Goal: Task Accomplishment & Management: Manage account settings

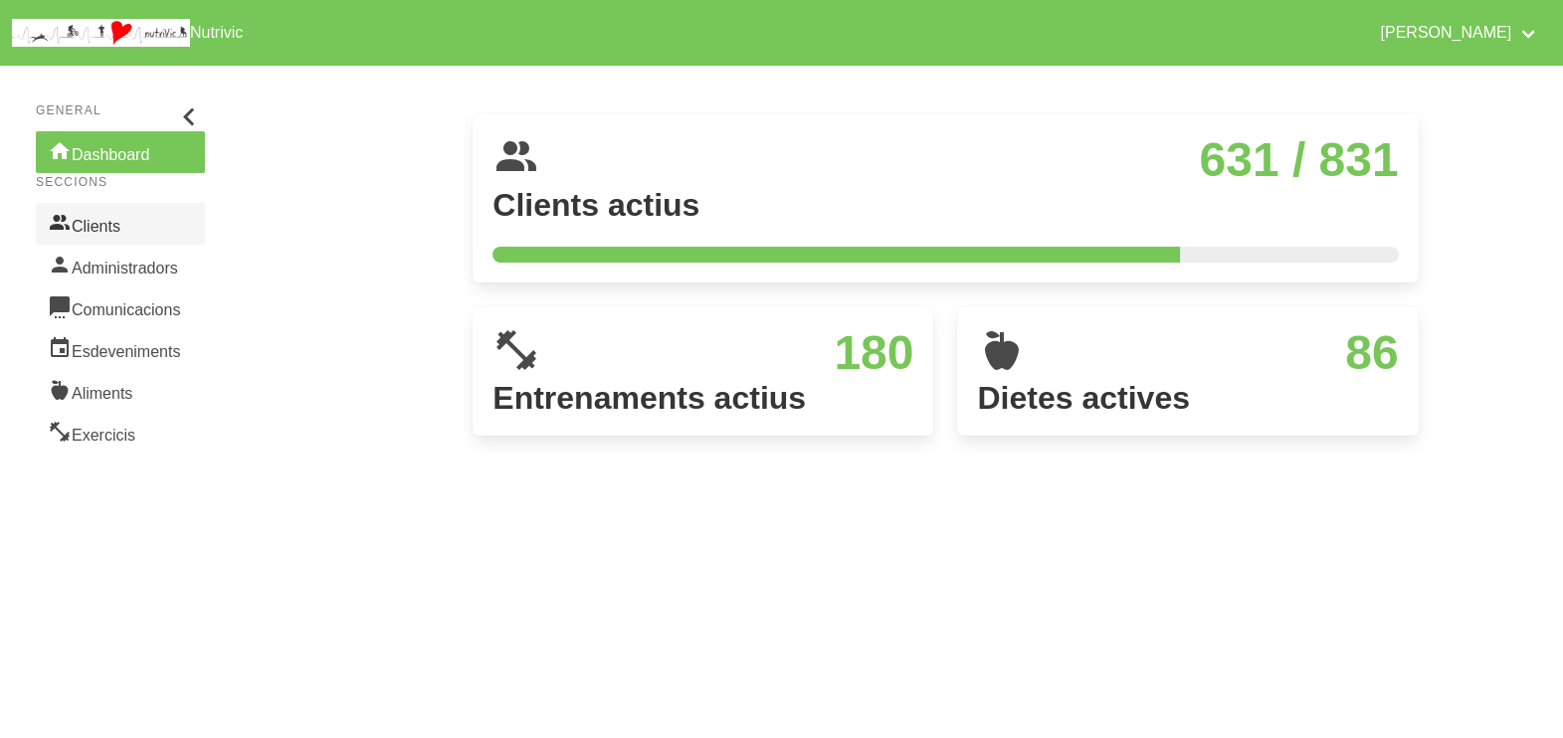
click at [142, 225] on link "Clients" at bounding box center [120, 224] width 169 height 42
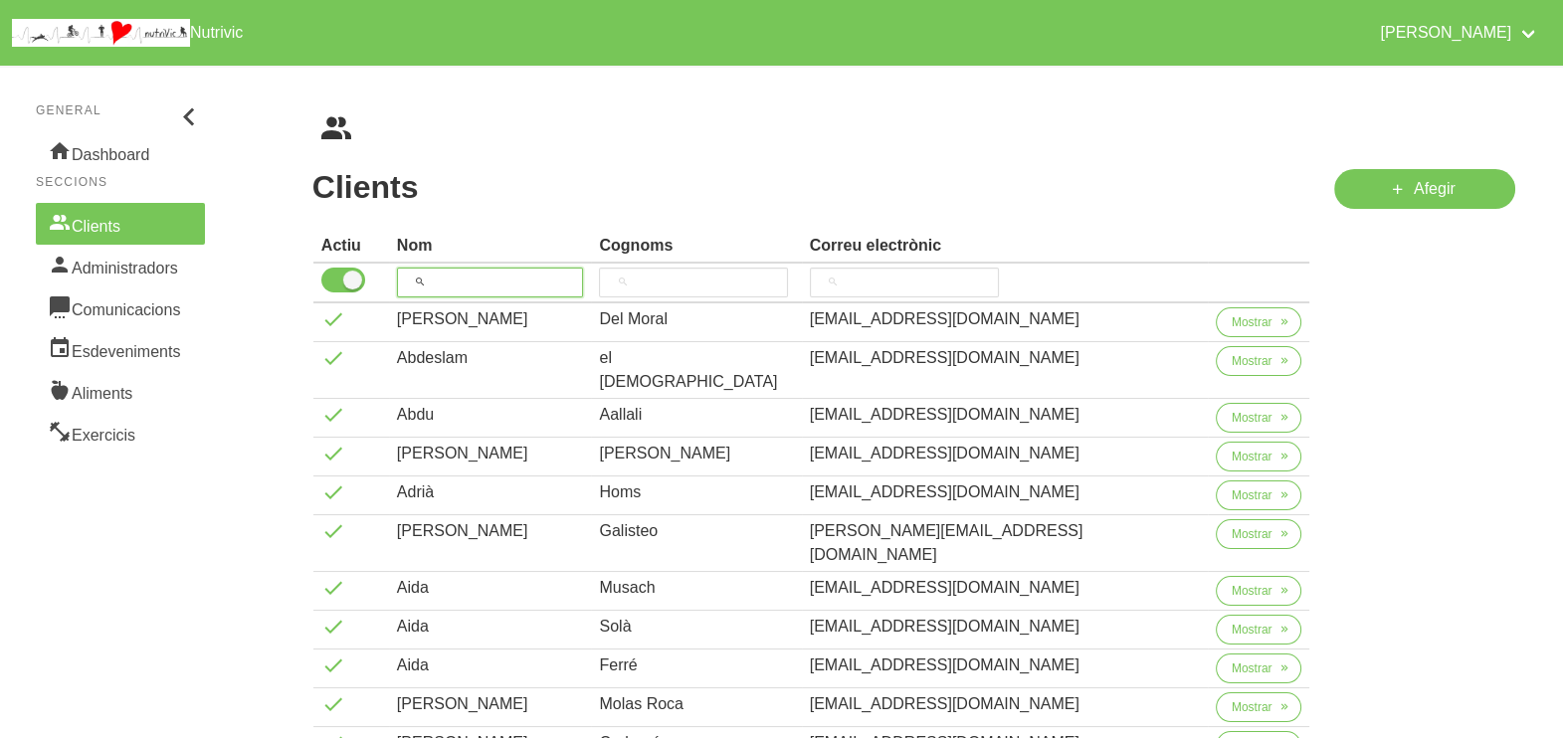
click at [491, 284] on input "search" at bounding box center [490, 283] width 187 height 30
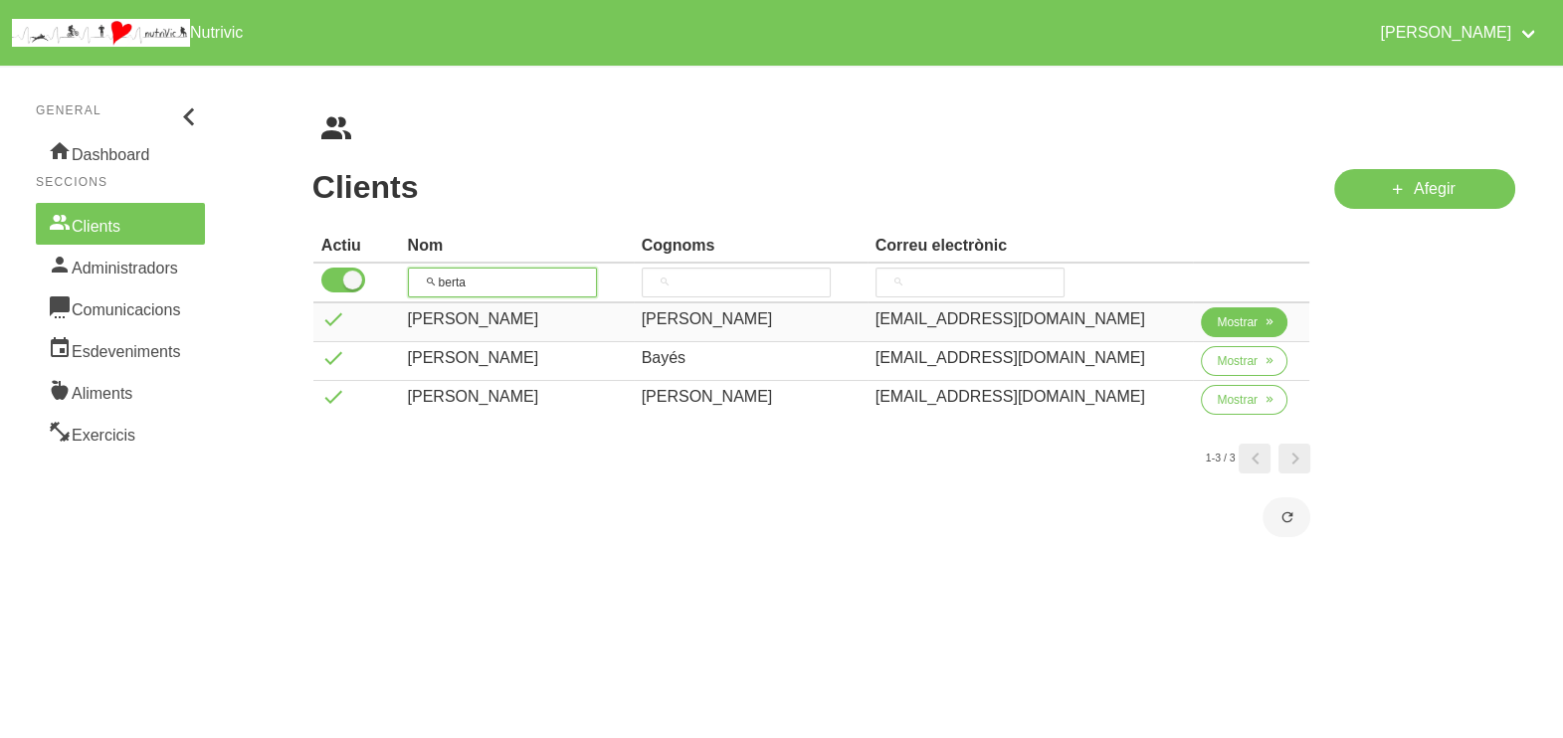
type input "berta"
click at [1224, 324] on span "Mostrar" at bounding box center [1237, 322] width 41 height 18
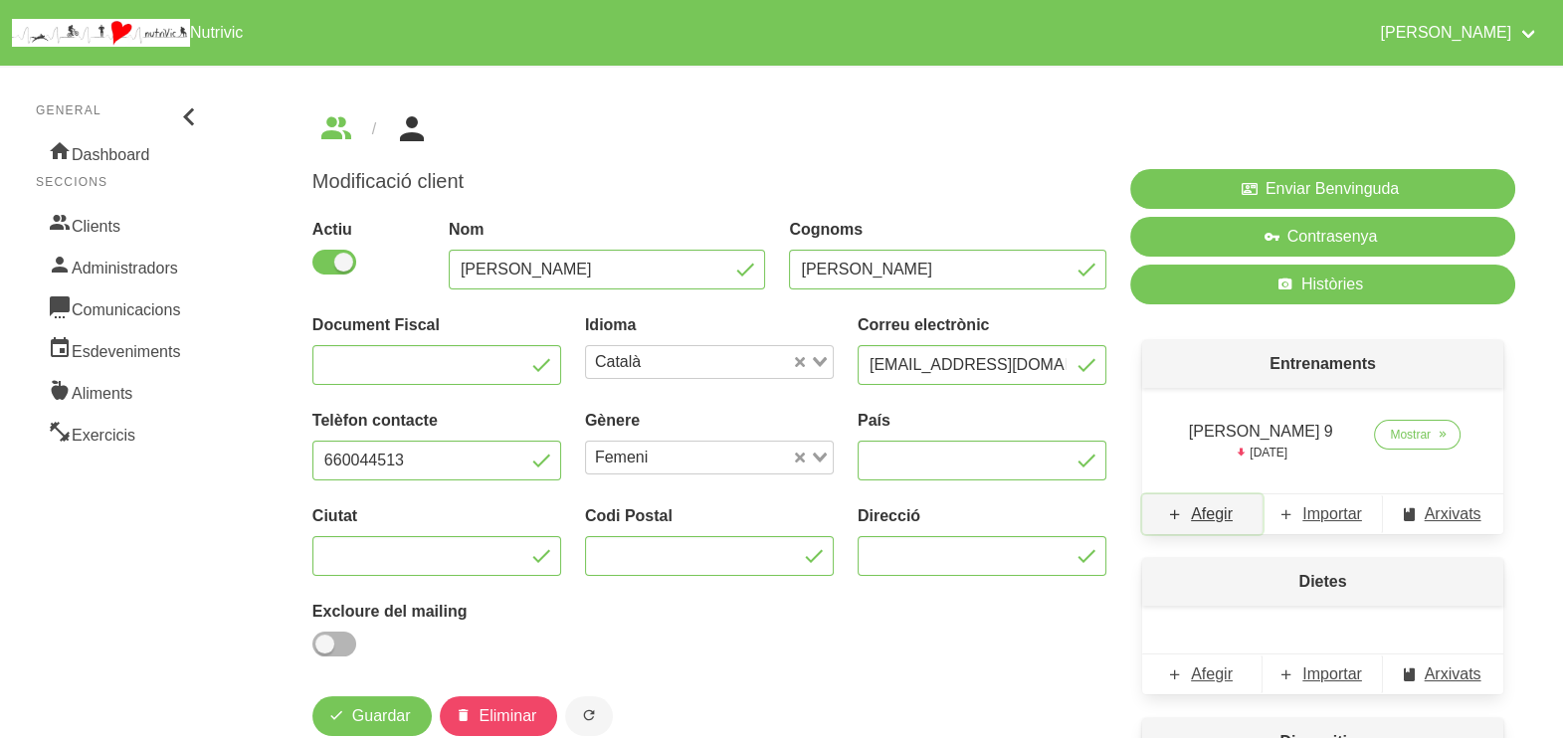
click at [1203, 513] on span "Afegir" at bounding box center [1212, 514] width 42 height 24
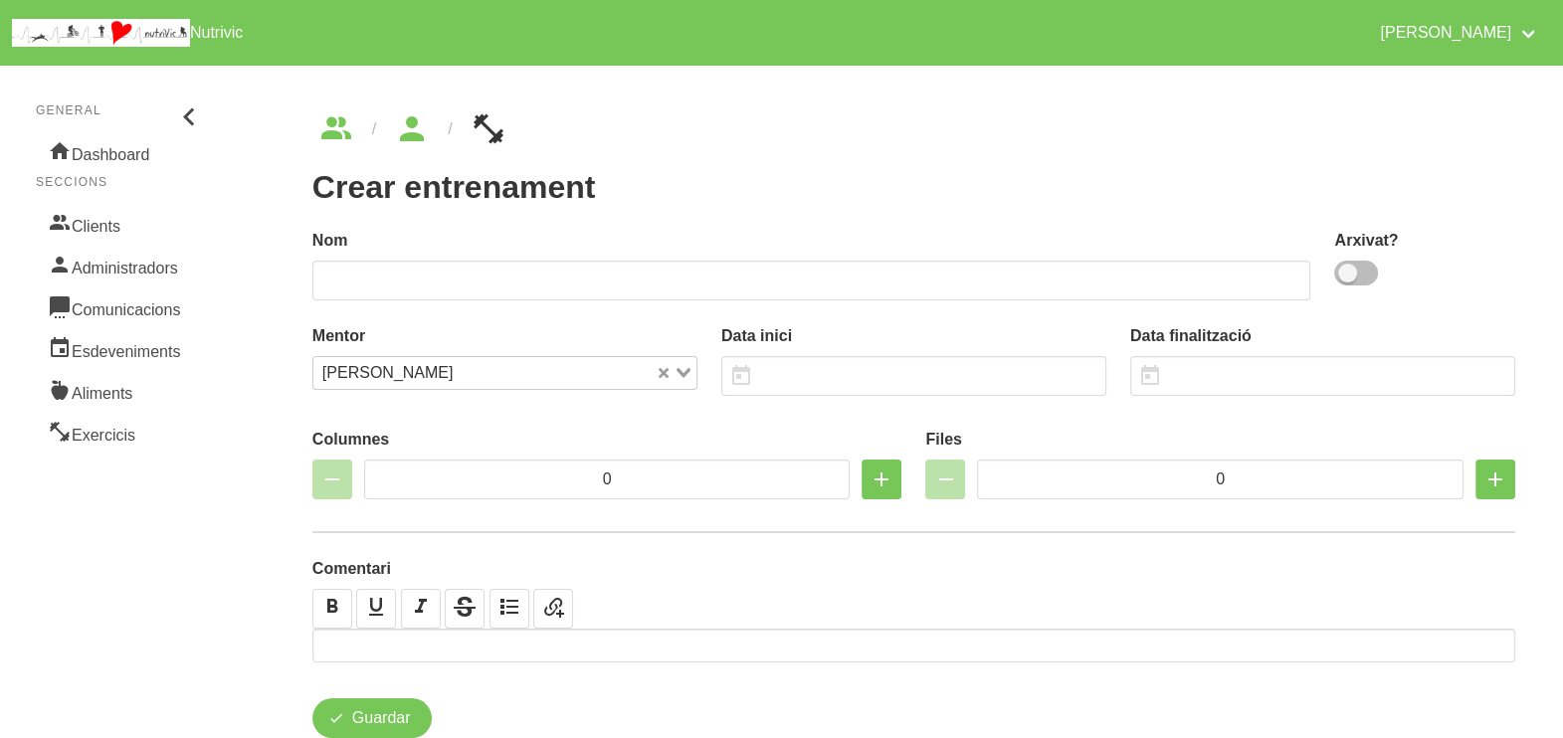
drag, startPoint x: 1359, startPoint y: 262, endPoint x: 1043, endPoint y: 269, distance: 316.5
click at [1359, 263] on span at bounding box center [1356, 273] width 44 height 25
click at [1347, 267] on input "checkbox" at bounding box center [1340, 273] width 13 height 13
checkbox input "true"
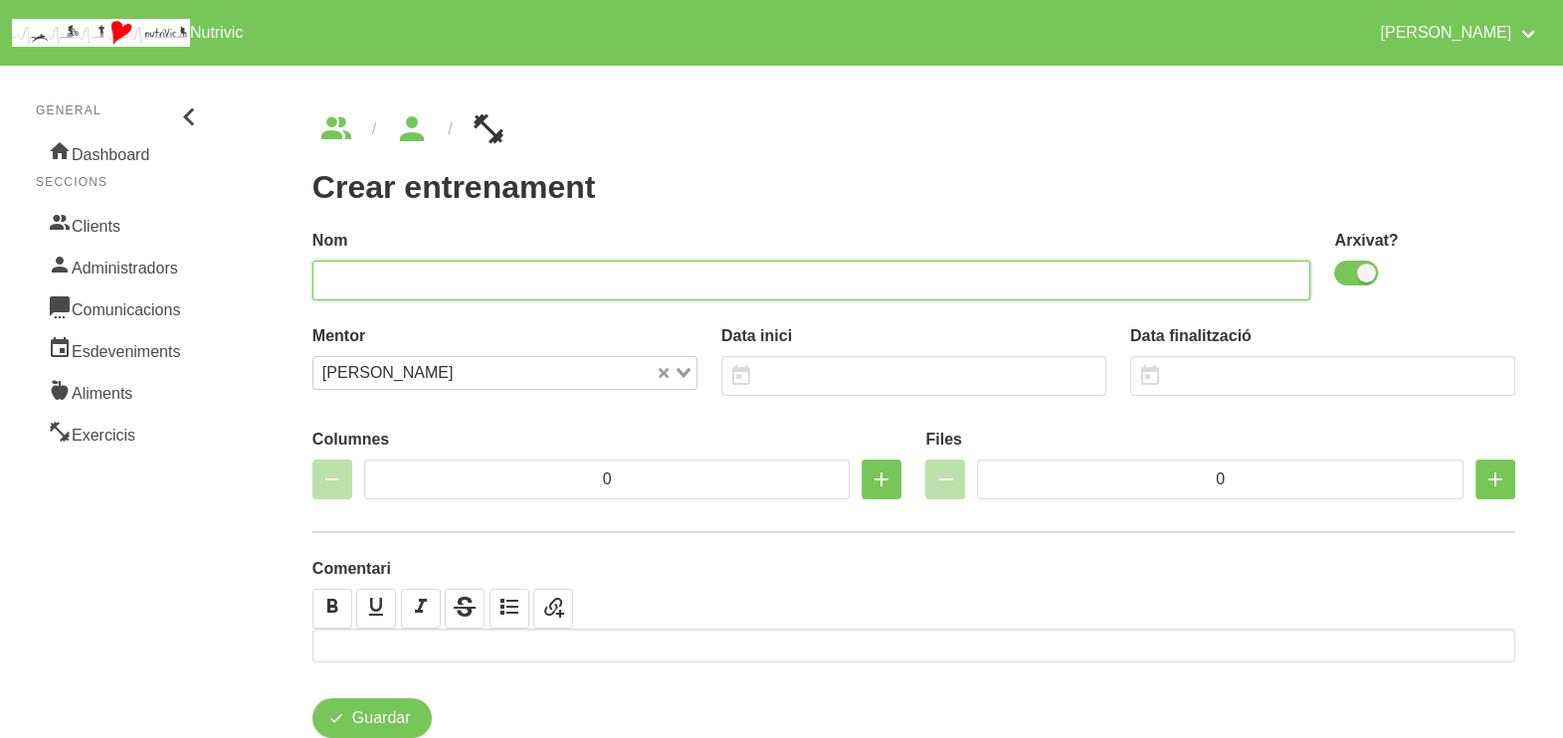
click at [1035, 273] on input "text" at bounding box center [811, 281] width 999 height 40
type input "[PERSON_NAME] 10"
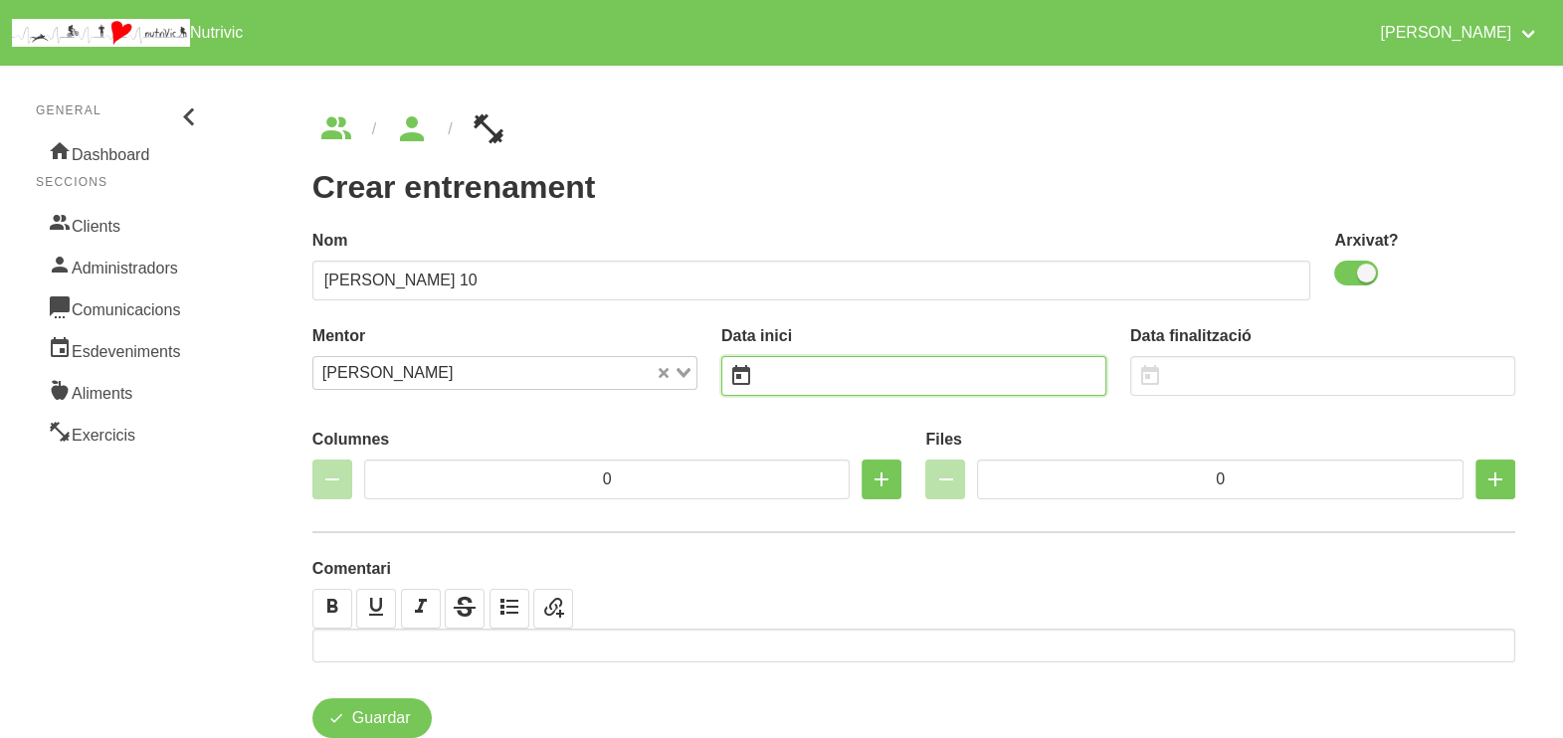
click at [806, 383] on input "text" at bounding box center [913, 376] width 385 height 40
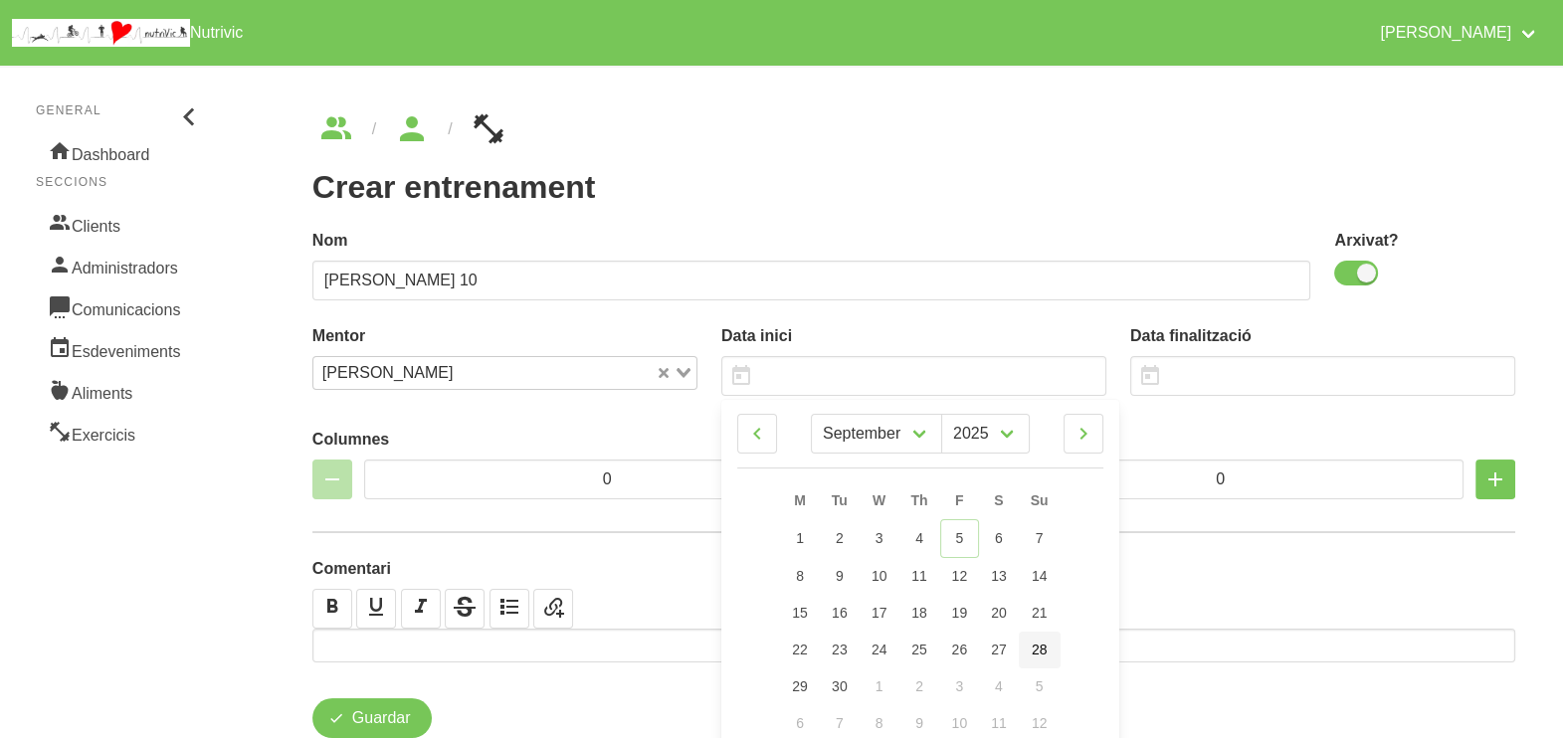
click at [1045, 650] on span "28" at bounding box center [1040, 650] width 16 height 16
type input "[DATE]"
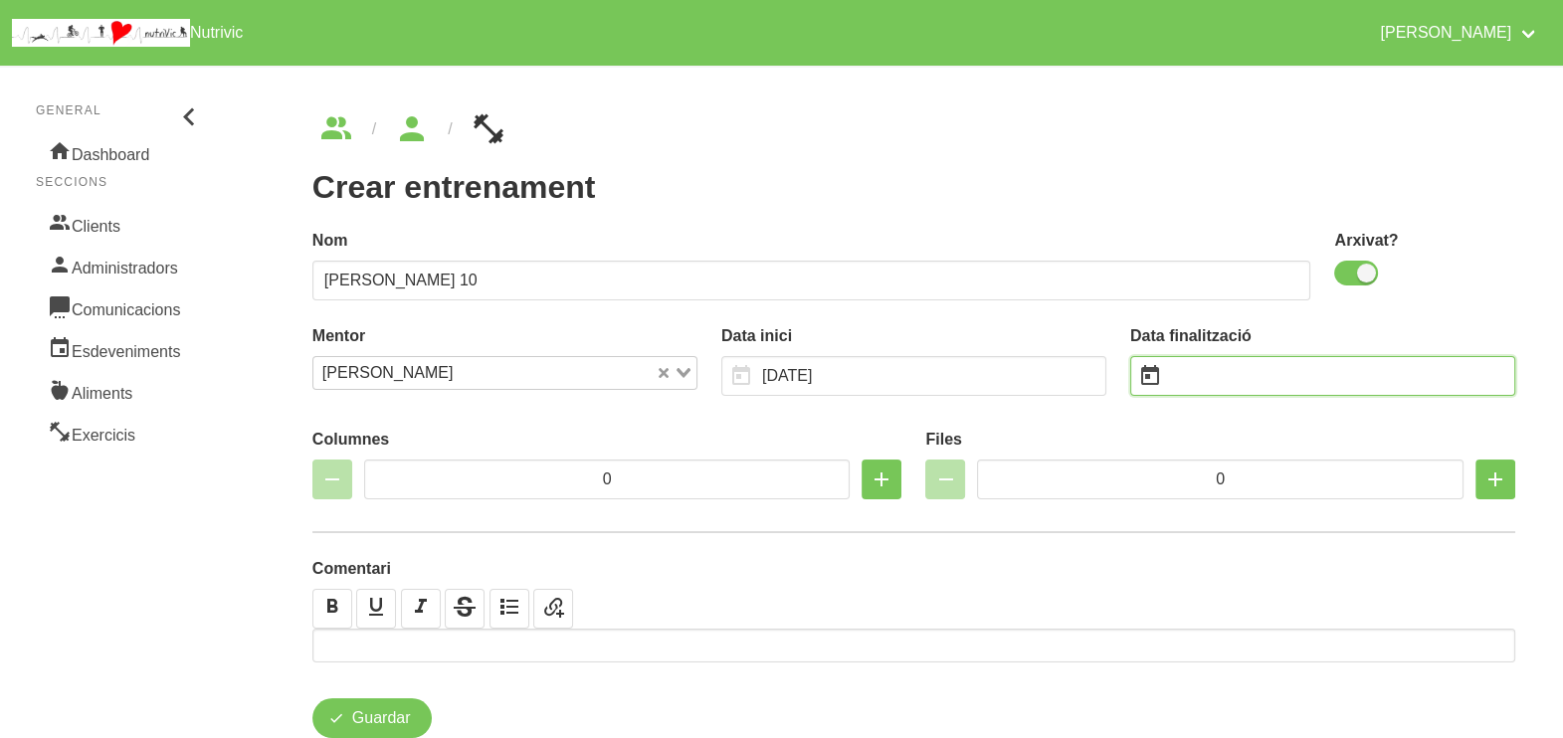
drag, startPoint x: 1199, startPoint y: 368, endPoint x: 1184, endPoint y: 363, distance: 15.7
click at [1200, 368] on input "text" at bounding box center [1322, 376] width 385 height 40
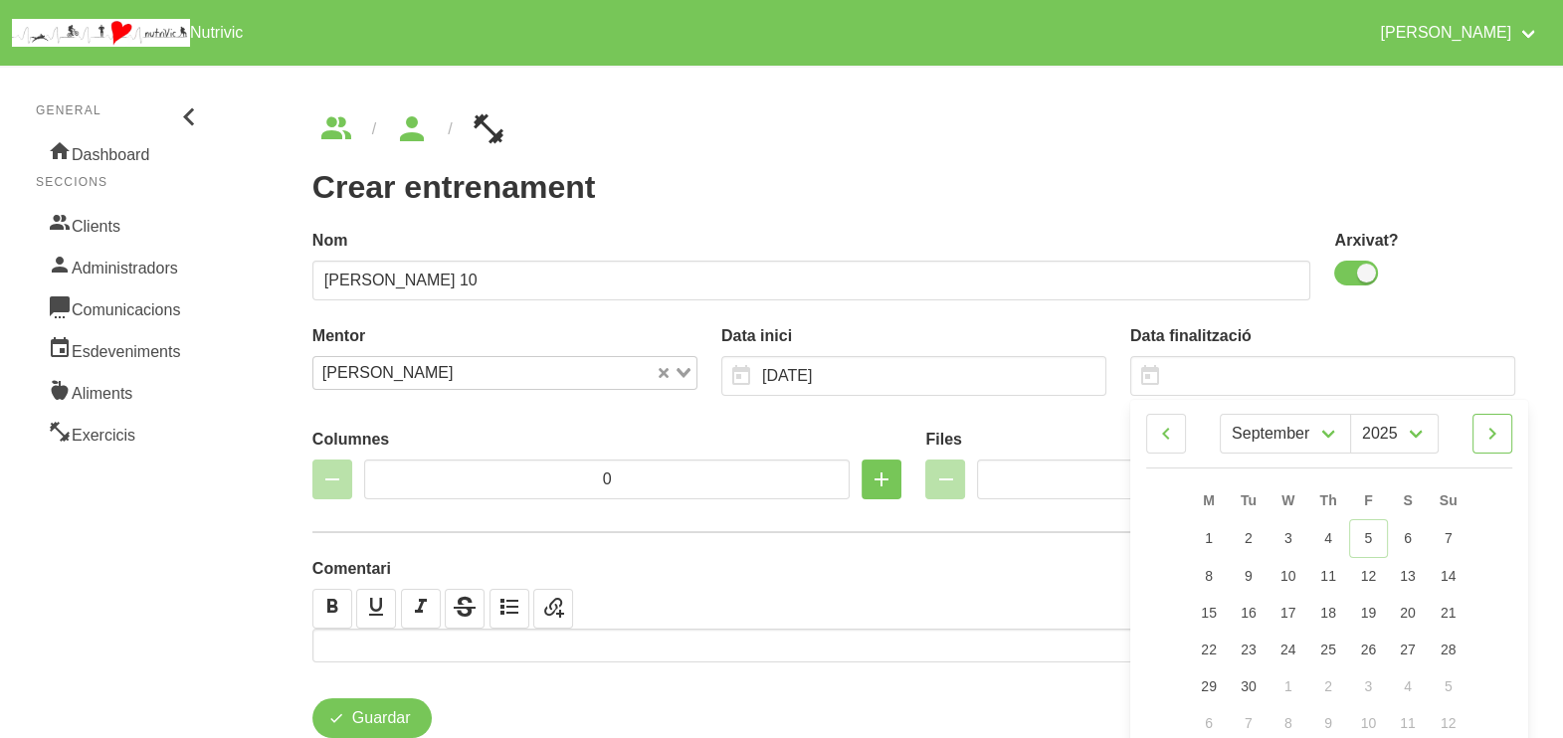
click at [1499, 430] on icon at bounding box center [1492, 434] width 24 height 36
click at [1502, 432] on icon at bounding box center [1492, 434] width 24 height 36
select select "10"
drag, startPoint x: 1448, startPoint y: 567, endPoint x: 1344, endPoint y: 444, distance: 161.0
click at [1448, 566] on span "9" at bounding box center [1449, 574] width 8 height 16
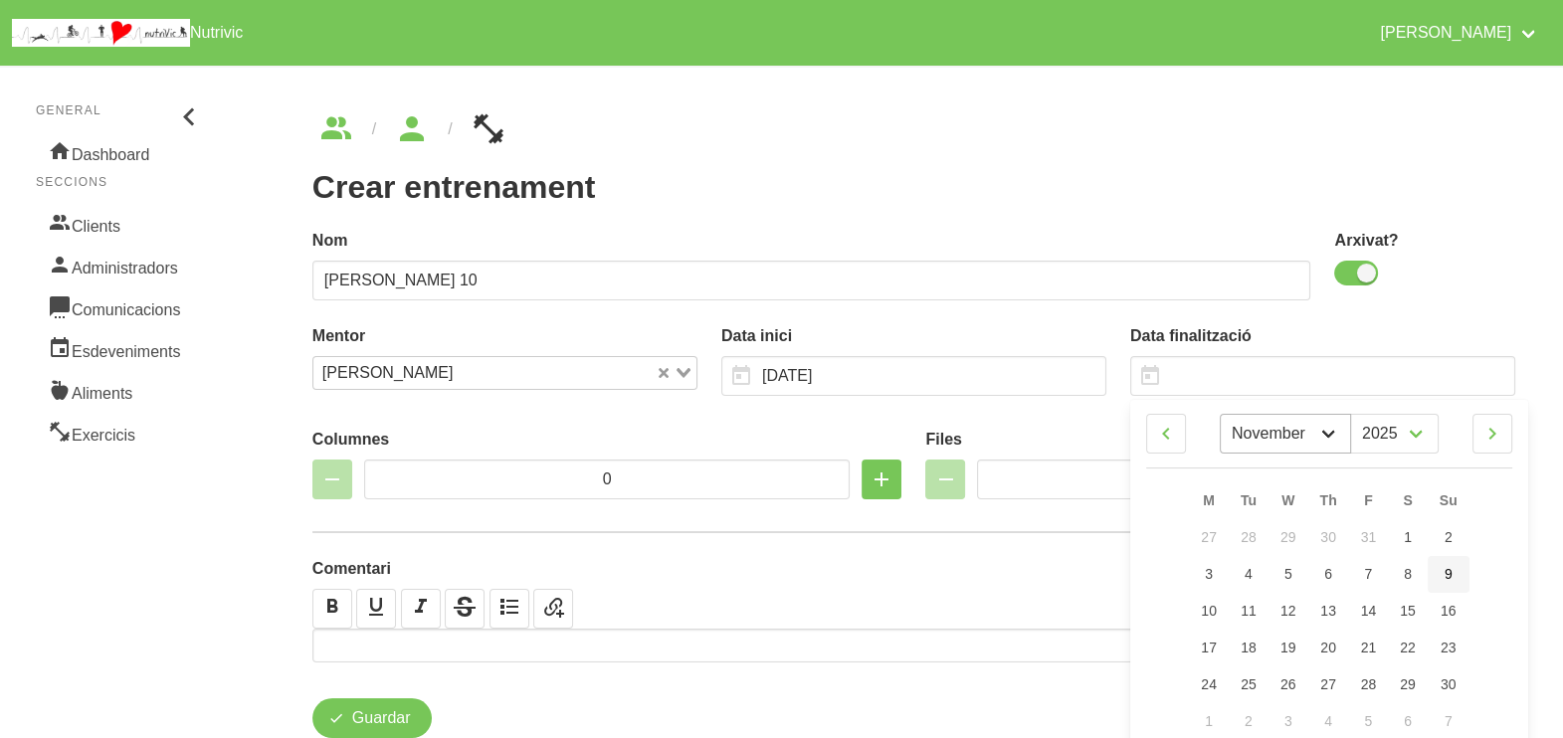
type input "[DATE]"
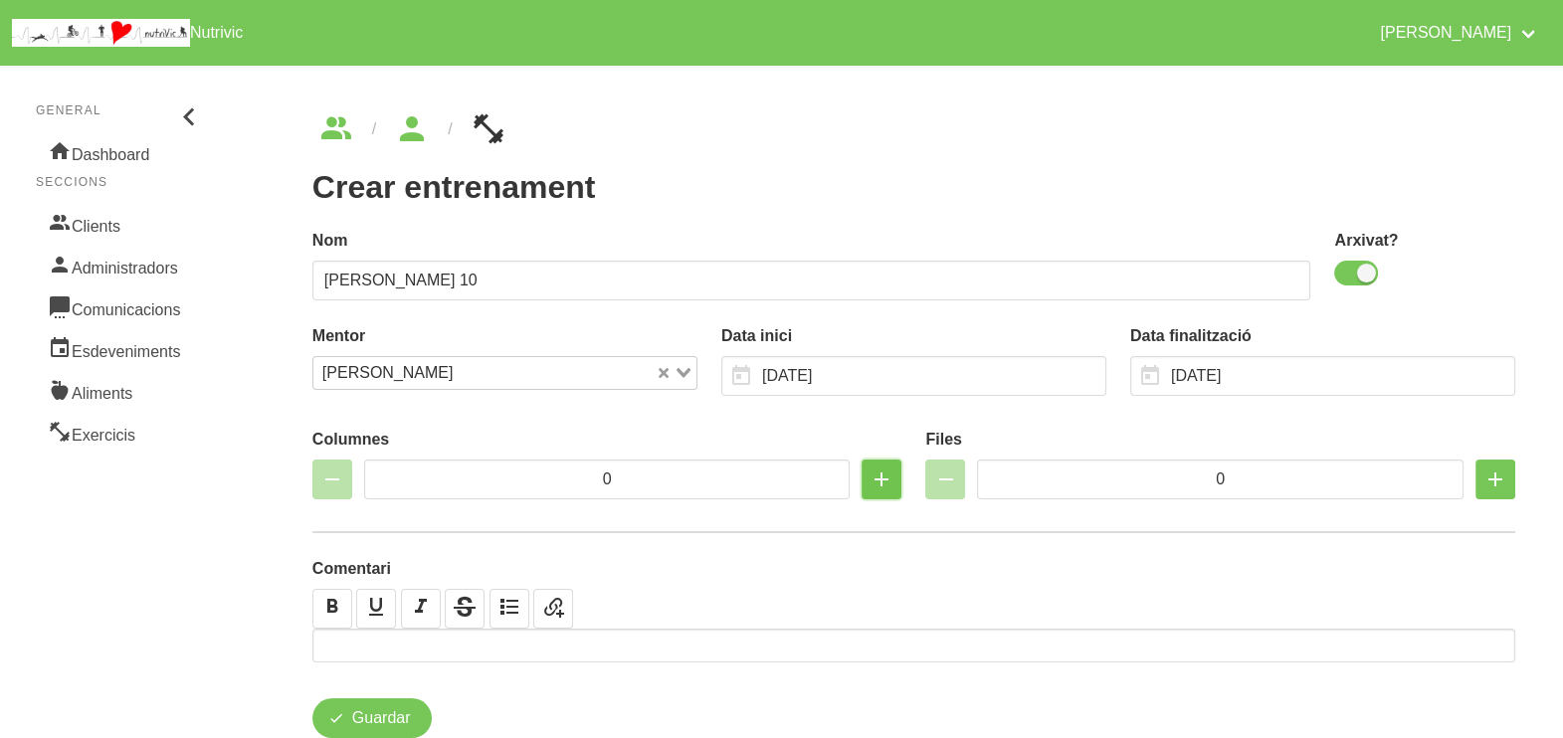
click at [883, 478] on icon "button" at bounding box center [882, 480] width 24 height 36
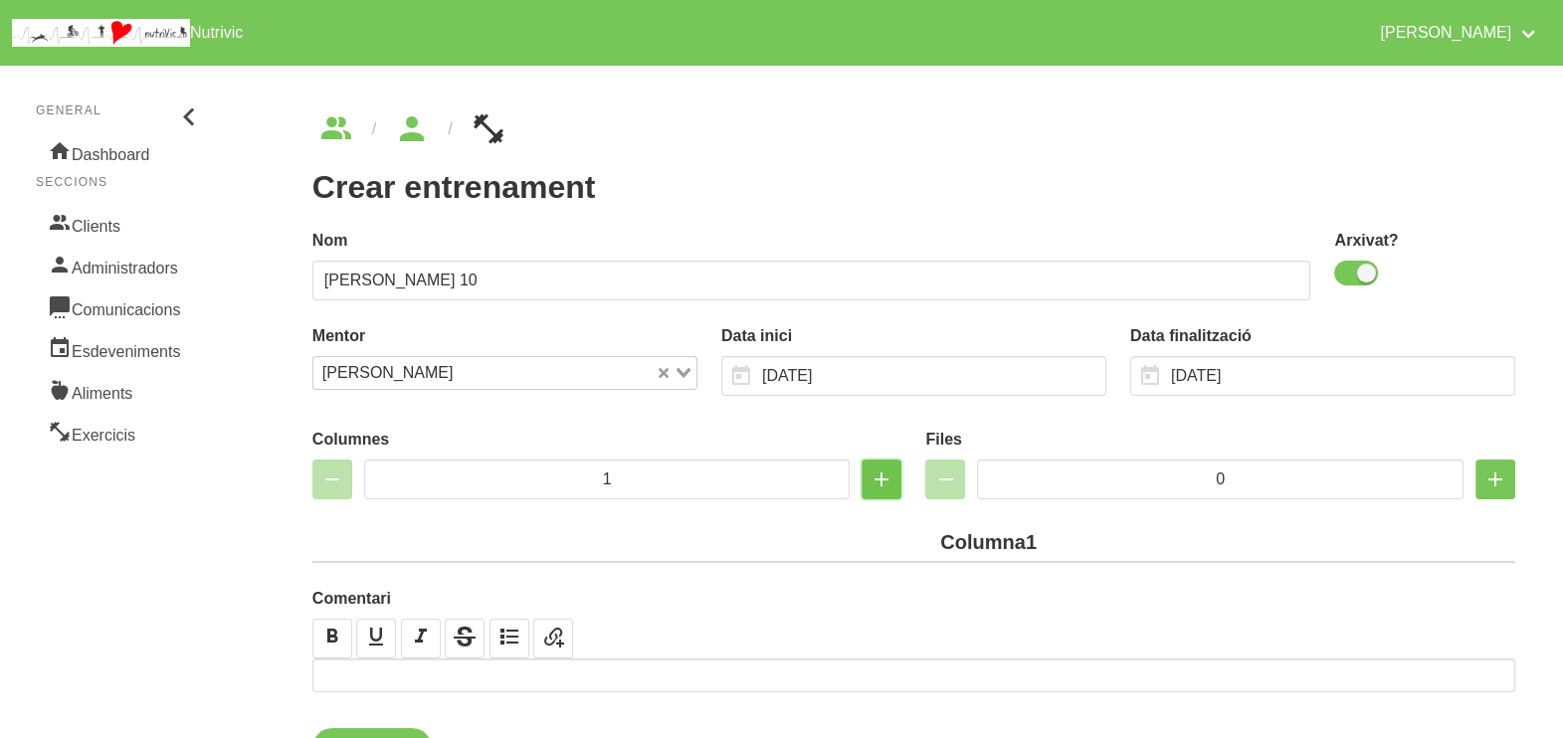
click at [883, 478] on icon "button" at bounding box center [882, 480] width 24 height 36
click at [882, 477] on icon "button" at bounding box center [882, 480] width 24 height 36
click at [874, 482] on icon "button" at bounding box center [882, 480] width 24 height 36
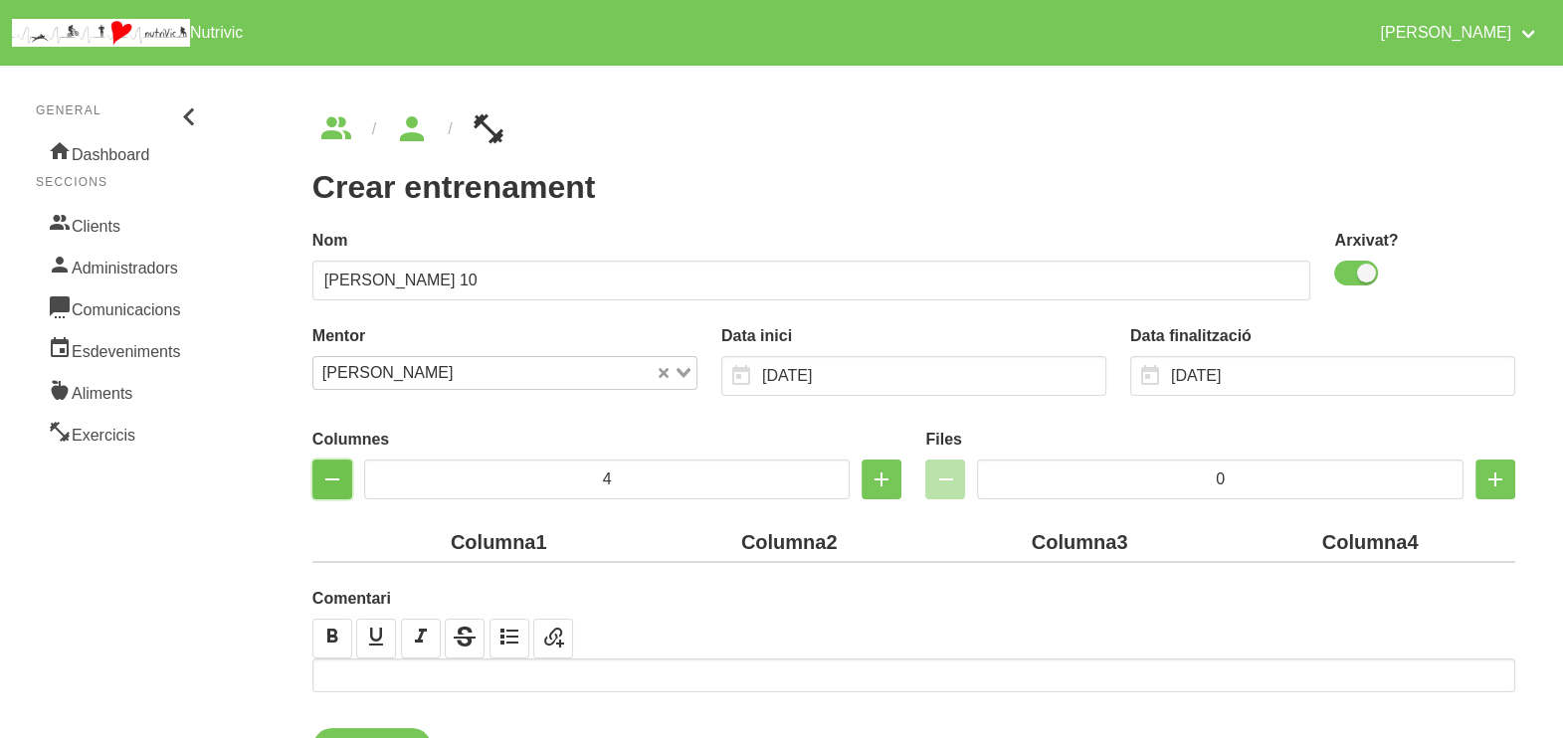
click at [333, 483] on icon "button" at bounding box center [332, 480] width 24 height 36
type input "3"
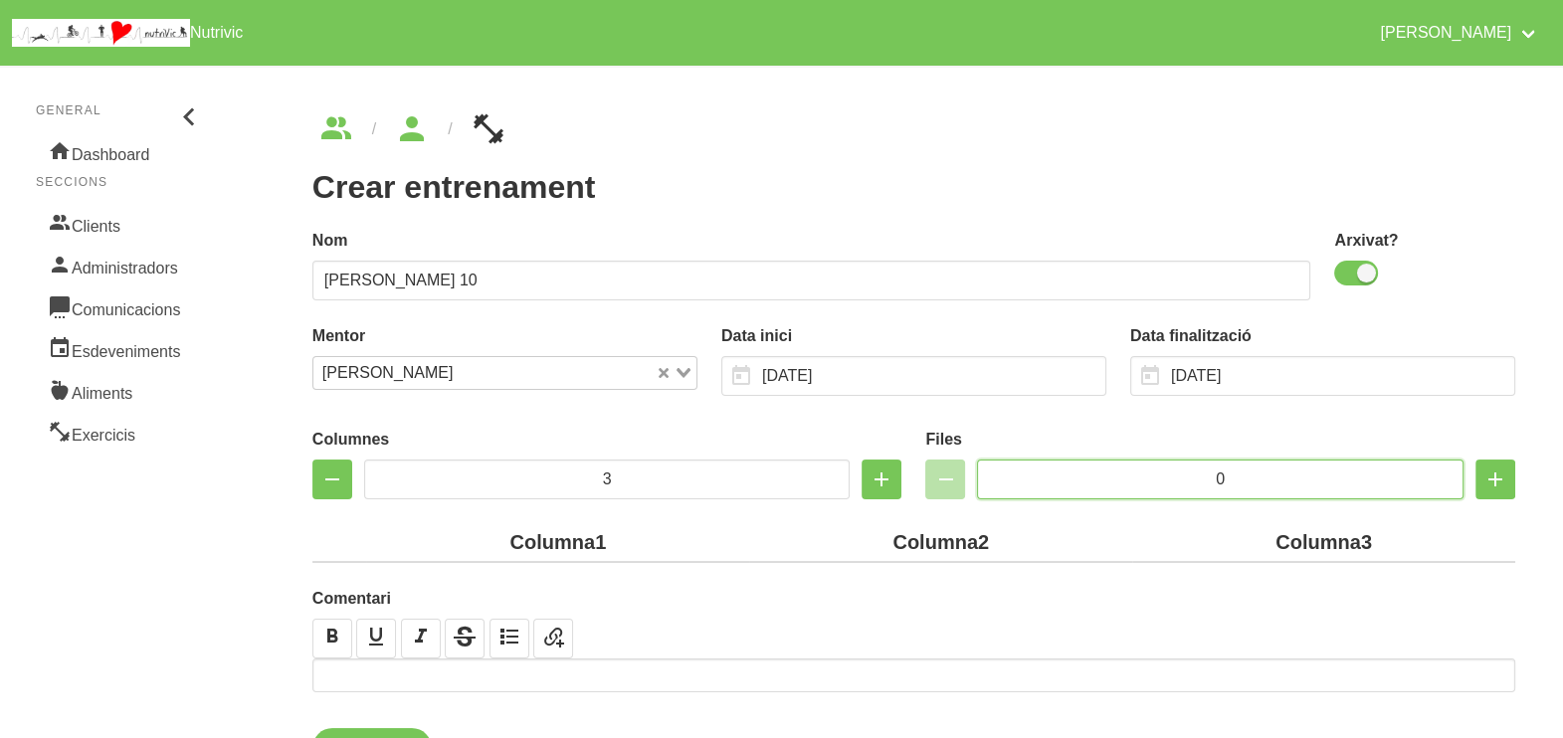
drag, startPoint x: 1134, startPoint y: 476, endPoint x: 1123, endPoint y: 476, distance: 10.9
click at [1124, 476] on input "0" at bounding box center [1220, 480] width 487 height 40
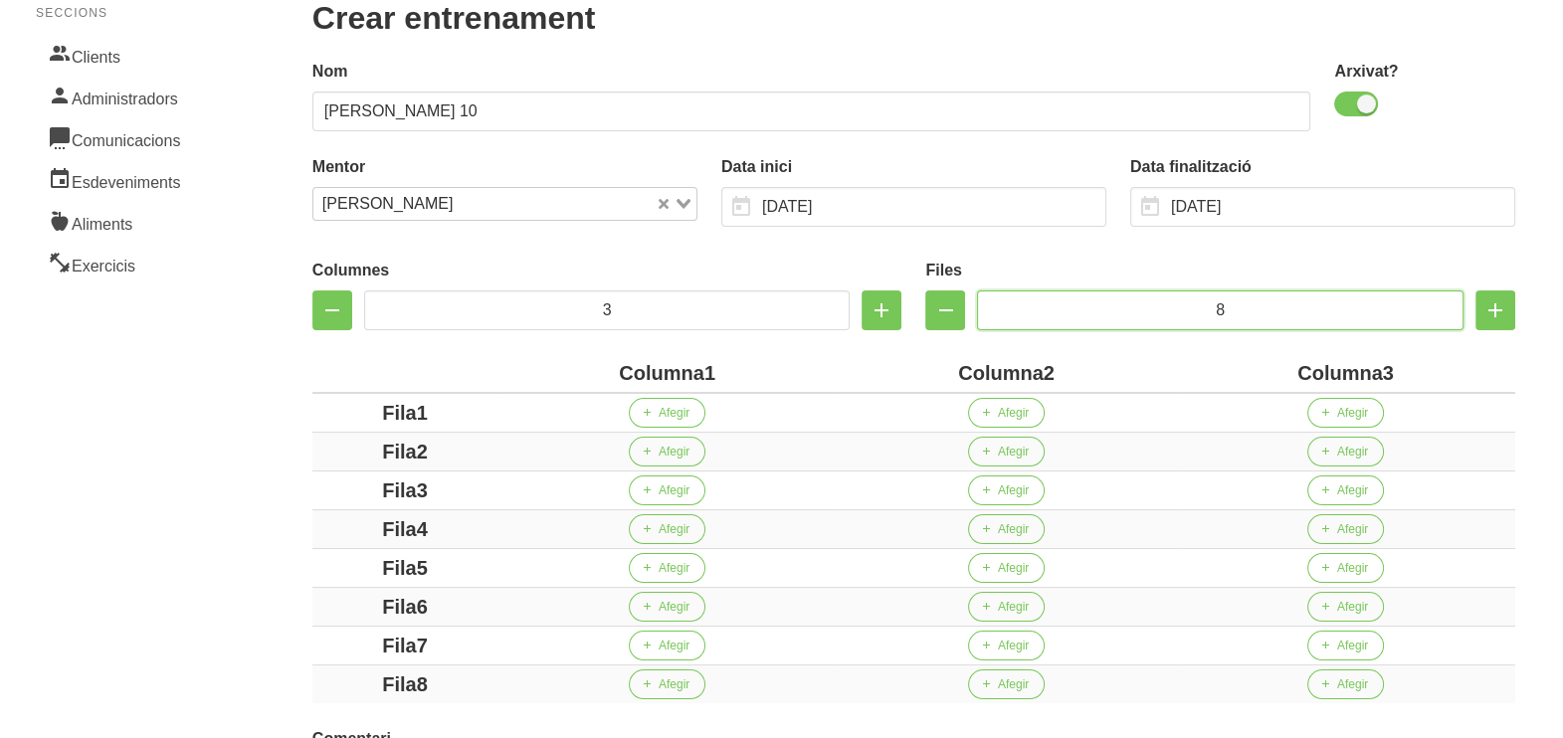
scroll to position [248, 0]
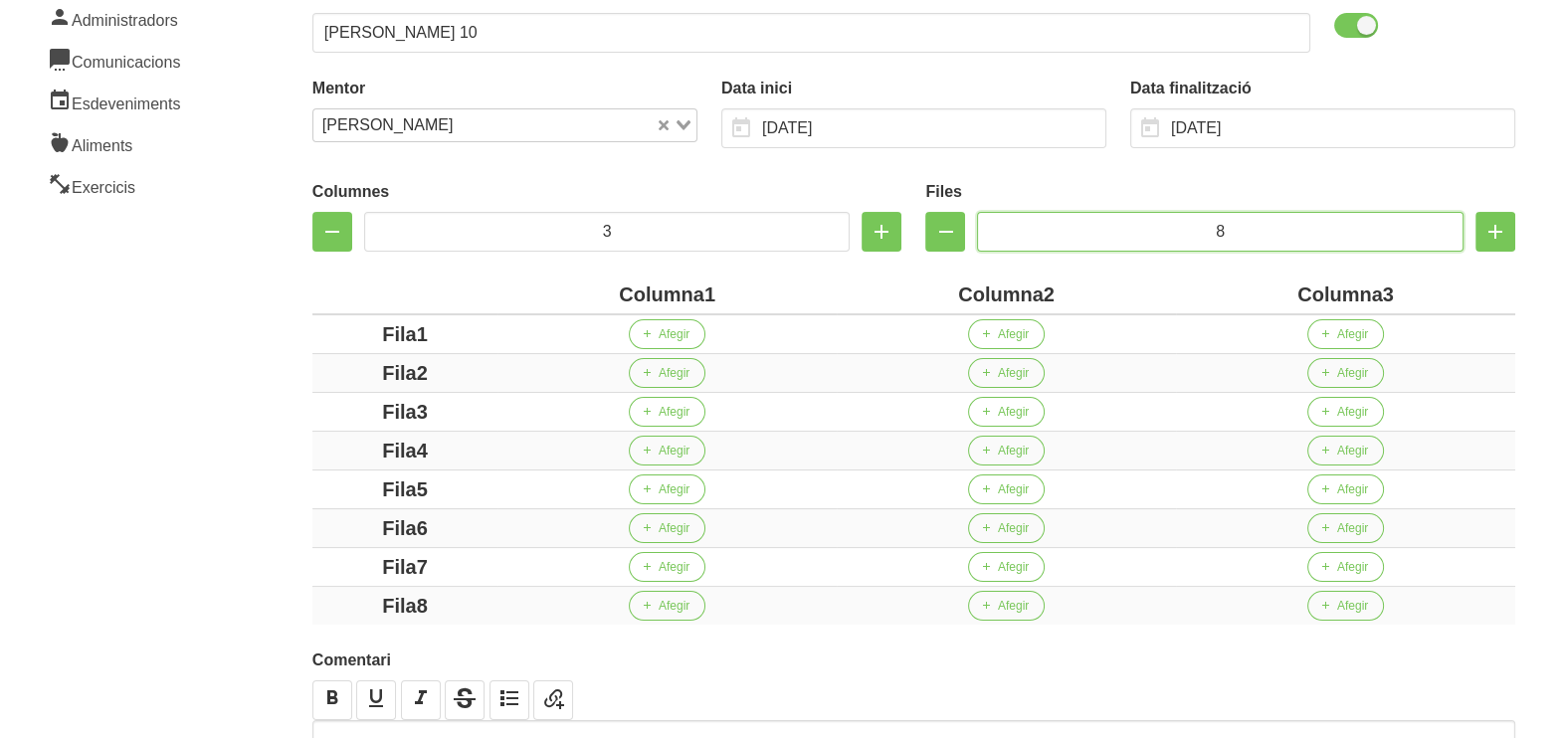
type input "8"
drag, startPoint x: 701, startPoint y: 295, endPoint x: 588, endPoint y: 296, distance: 113.4
click at [588, 296] on div "Columna1" at bounding box center [666, 295] width 323 height 30
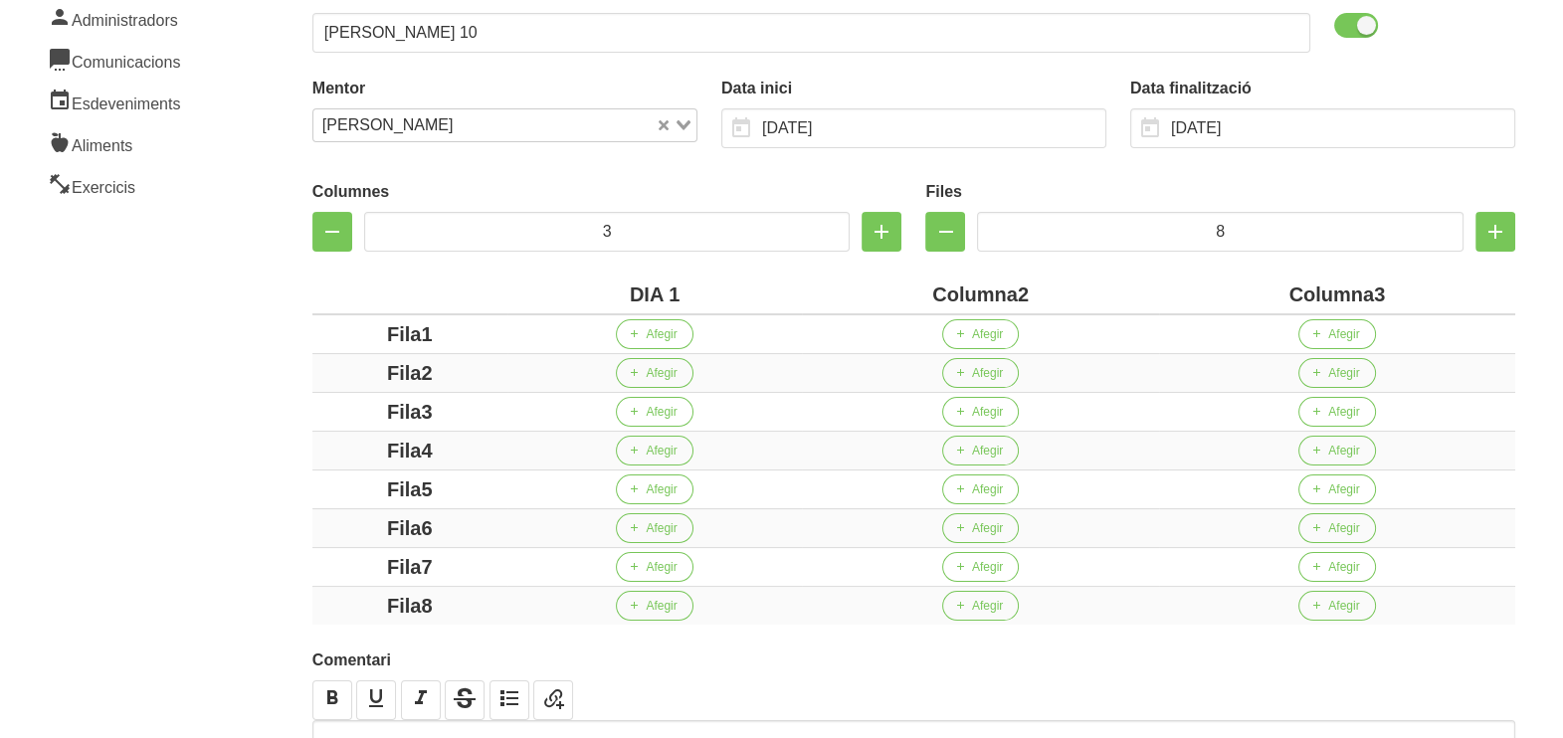
drag, startPoint x: 1015, startPoint y: 294, endPoint x: 890, endPoint y: 293, distance: 124.4
click at [893, 291] on div "Columna2" at bounding box center [980, 295] width 340 height 30
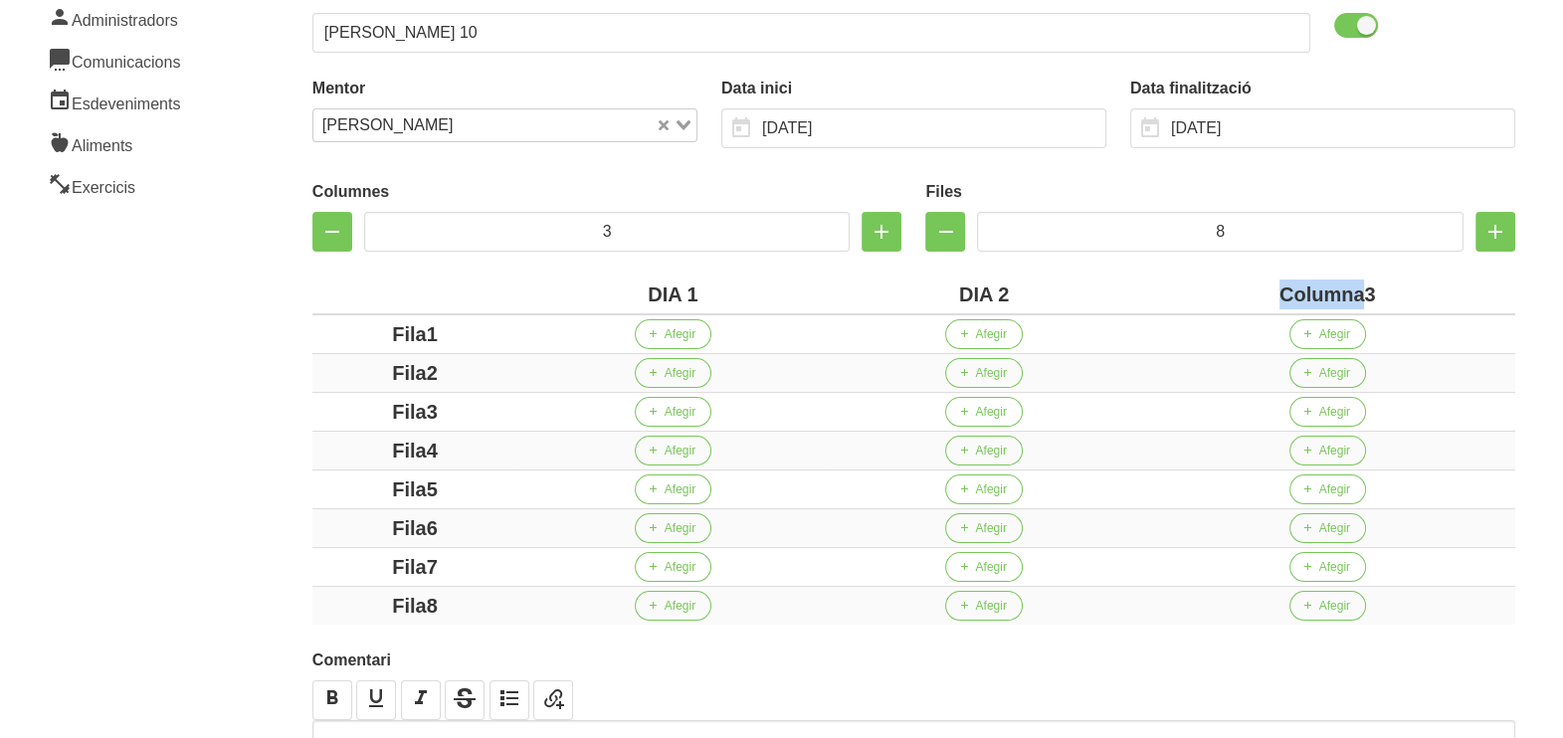
drag, startPoint x: 1363, startPoint y: 293, endPoint x: 1182, endPoint y: 285, distance: 181.3
click at [1184, 284] on div "Columna3" at bounding box center [1327, 295] width 359 height 30
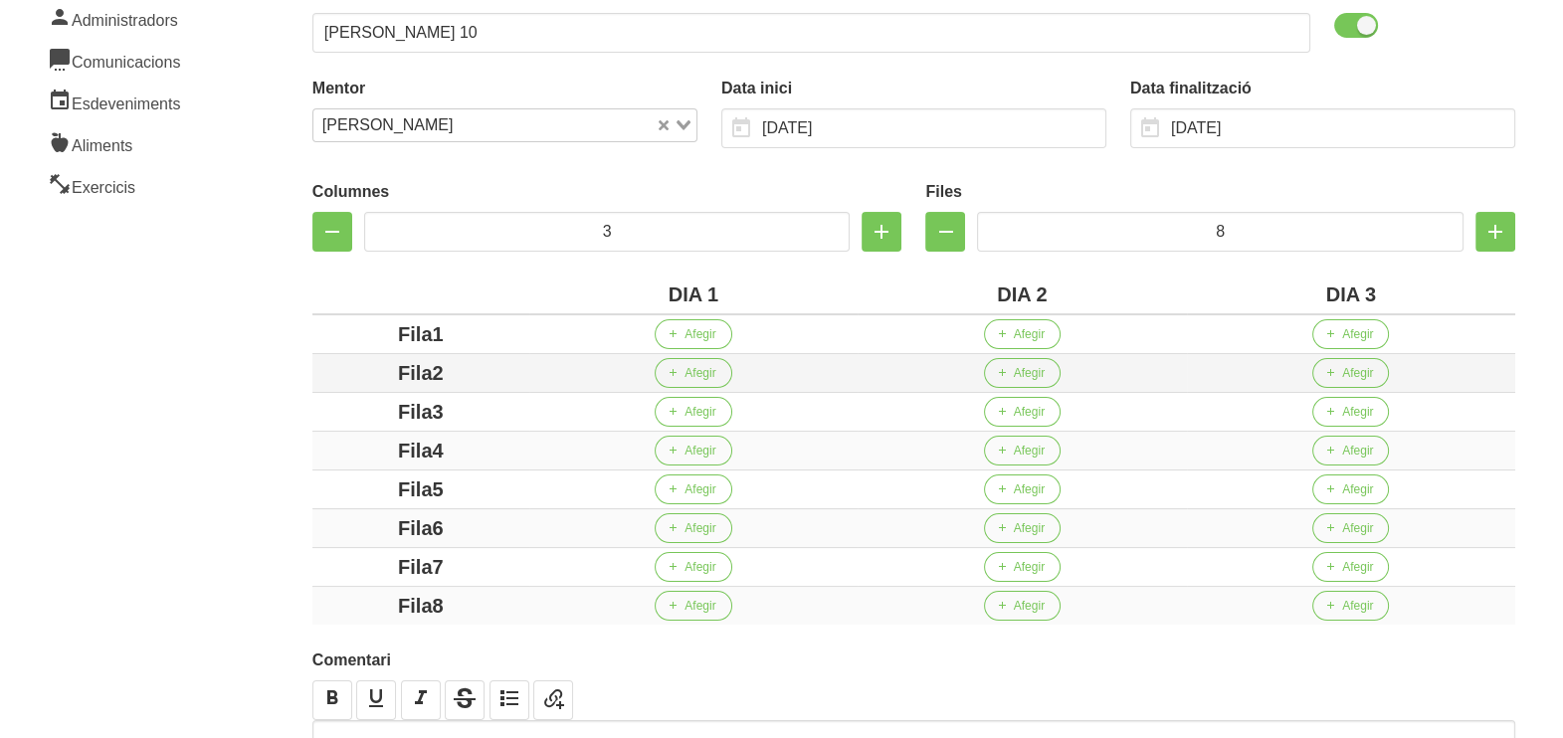
drag, startPoint x: 433, startPoint y: 333, endPoint x: 333, endPoint y: 356, distance: 102.1
click at [313, 342] on td "Fila1" at bounding box center [420, 334] width 217 height 40
drag, startPoint x: 430, startPoint y: 373, endPoint x: 485, endPoint y: 411, distance: 66.5
click at [343, 374] on div "Fila2" at bounding box center [420, 373] width 201 height 30
drag, startPoint x: 450, startPoint y: 412, endPoint x: 344, endPoint y: 408, distance: 105.5
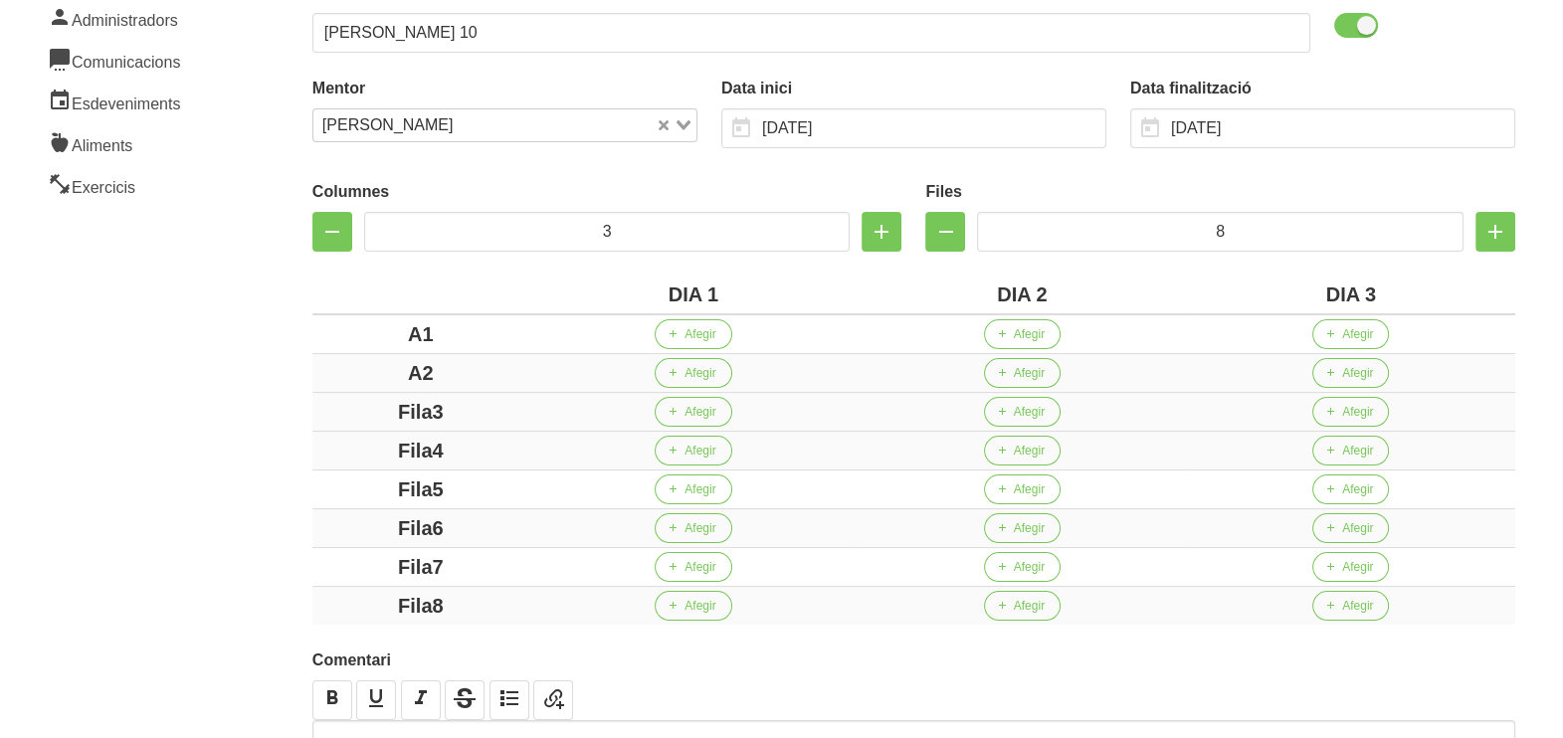
click at [344, 408] on div "Fila3" at bounding box center [420, 412] width 201 height 30
drag, startPoint x: 458, startPoint y: 451, endPoint x: 397, endPoint y: 459, distance: 61.2
click at [332, 451] on div "Fila4" at bounding box center [420, 451] width 201 height 30
drag, startPoint x: 443, startPoint y: 483, endPoint x: 346, endPoint y: 483, distance: 96.5
click at [346, 483] on div "Fila5" at bounding box center [420, 490] width 201 height 30
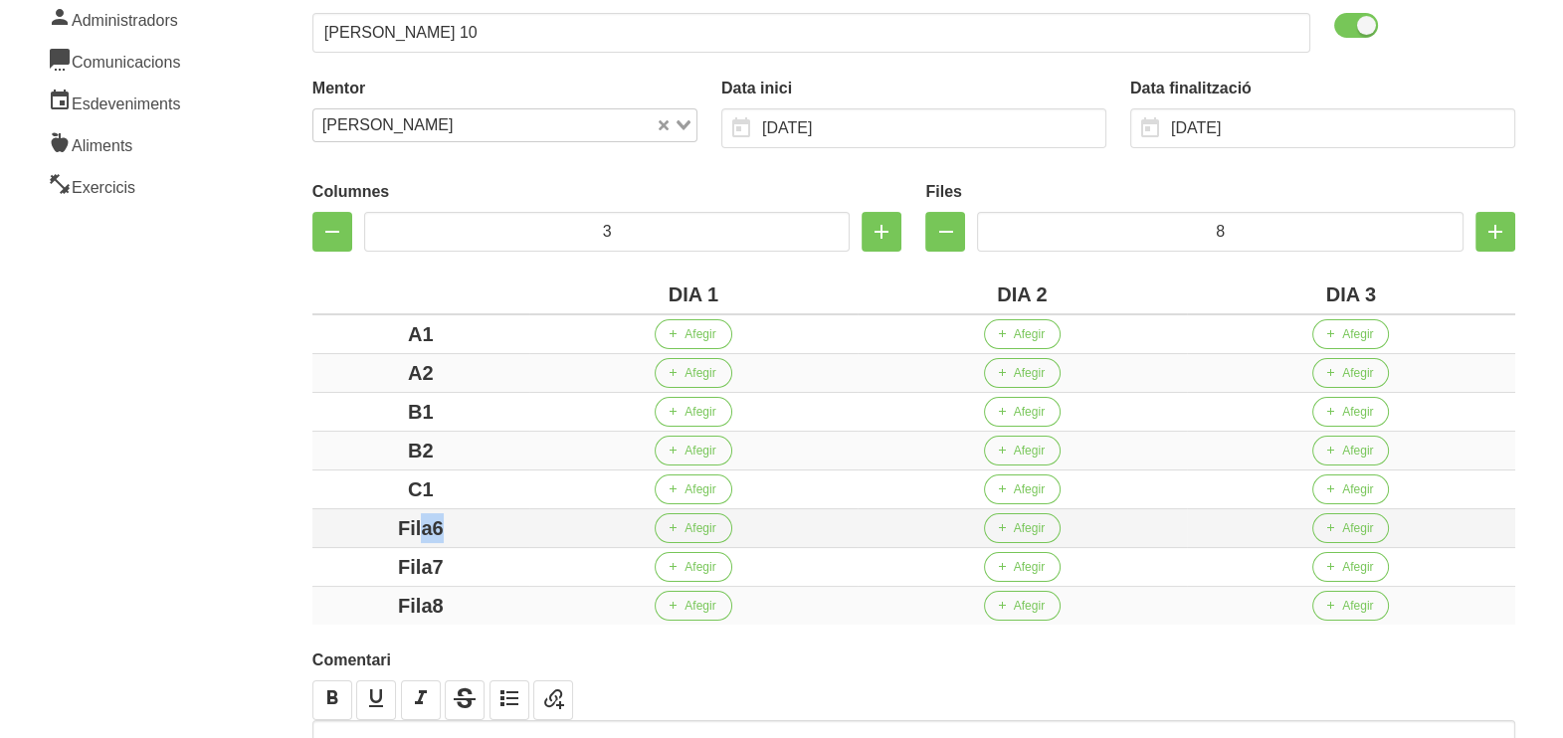
drag, startPoint x: 425, startPoint y: 521, endPoint x: 357, endPoint y: 525, distance: 67.8
click at [350, 521] on div "Fila6" at bounding box center [420, 528] width 201 height 30
drag, startPoint x: 438, startPoint y: 566, endPoint x: 324, endPoint y: 566, distance: 113.4
click at [325, 566] on div "Fila7" at bounding box center [420, 567] width 201 height 30
click at [225, 337] on aside "General Dashboard Seccions Clients Administradors Comunicacions Esdeveniments A…" at bounding box center [120, 347] width 265 height 1083
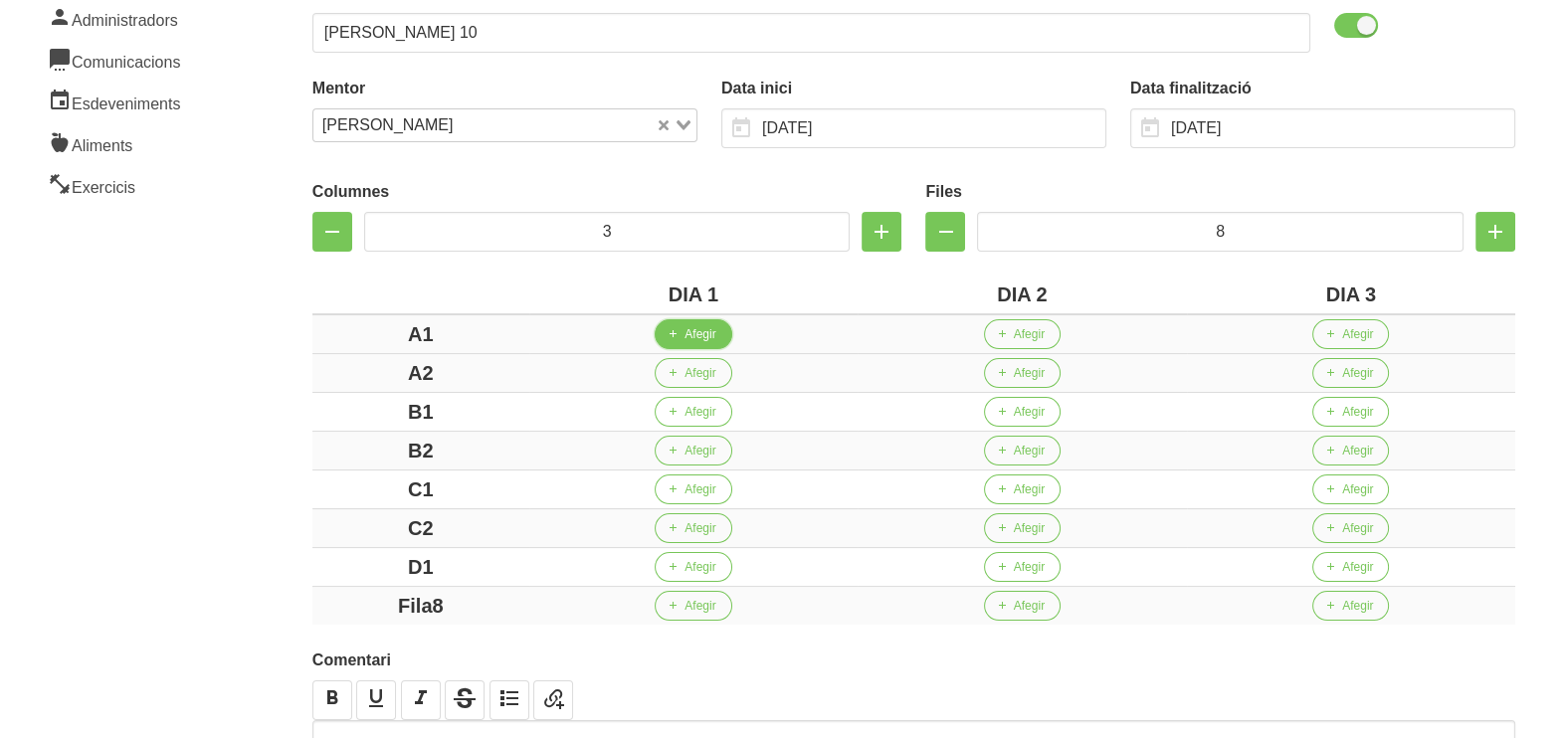
click at [714, 340] on span "Afegir" at bounding box center [699, 334] width 31 height 18
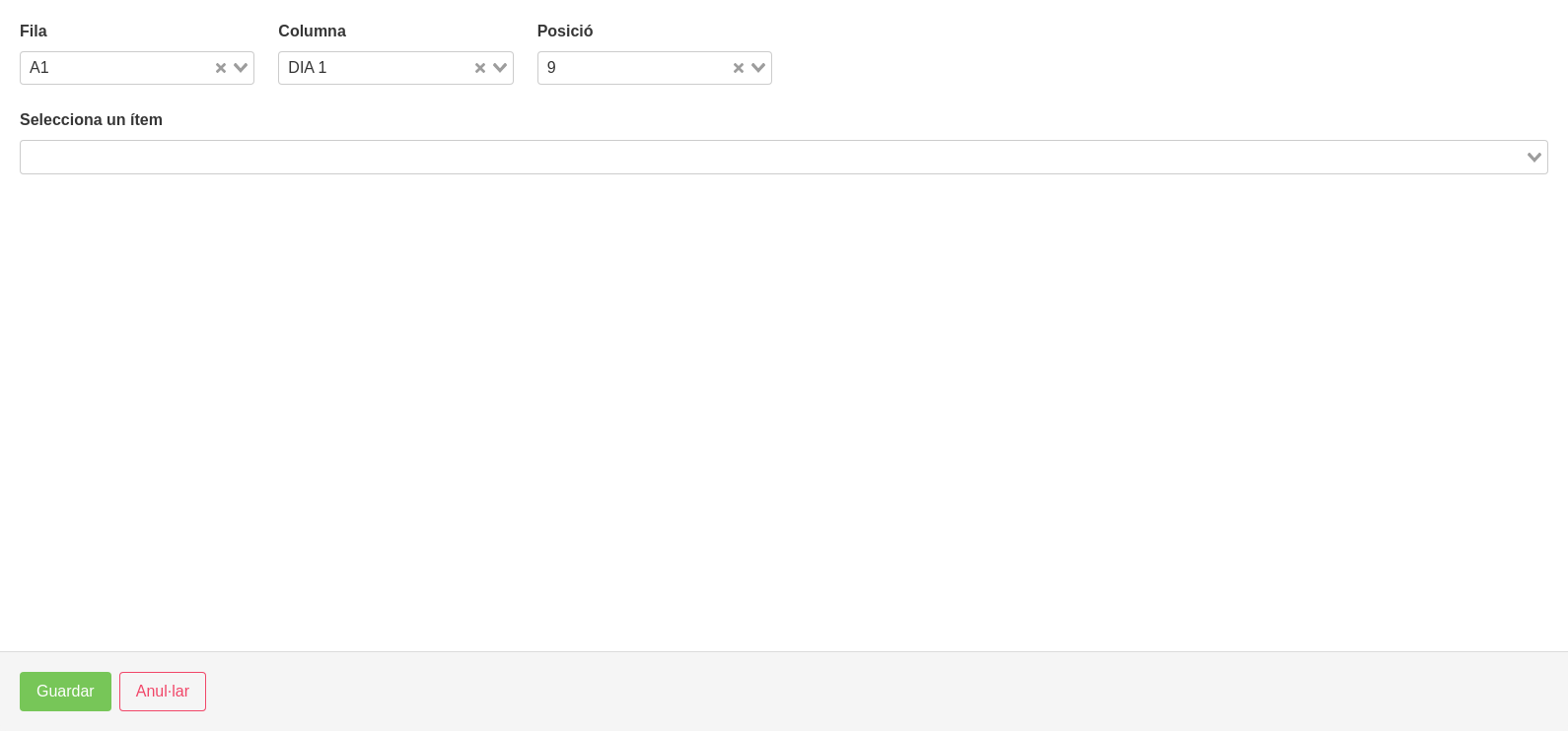
click at [423, 163] on input "Search for option" at bounding box center [772, 157] width 1500 height 24
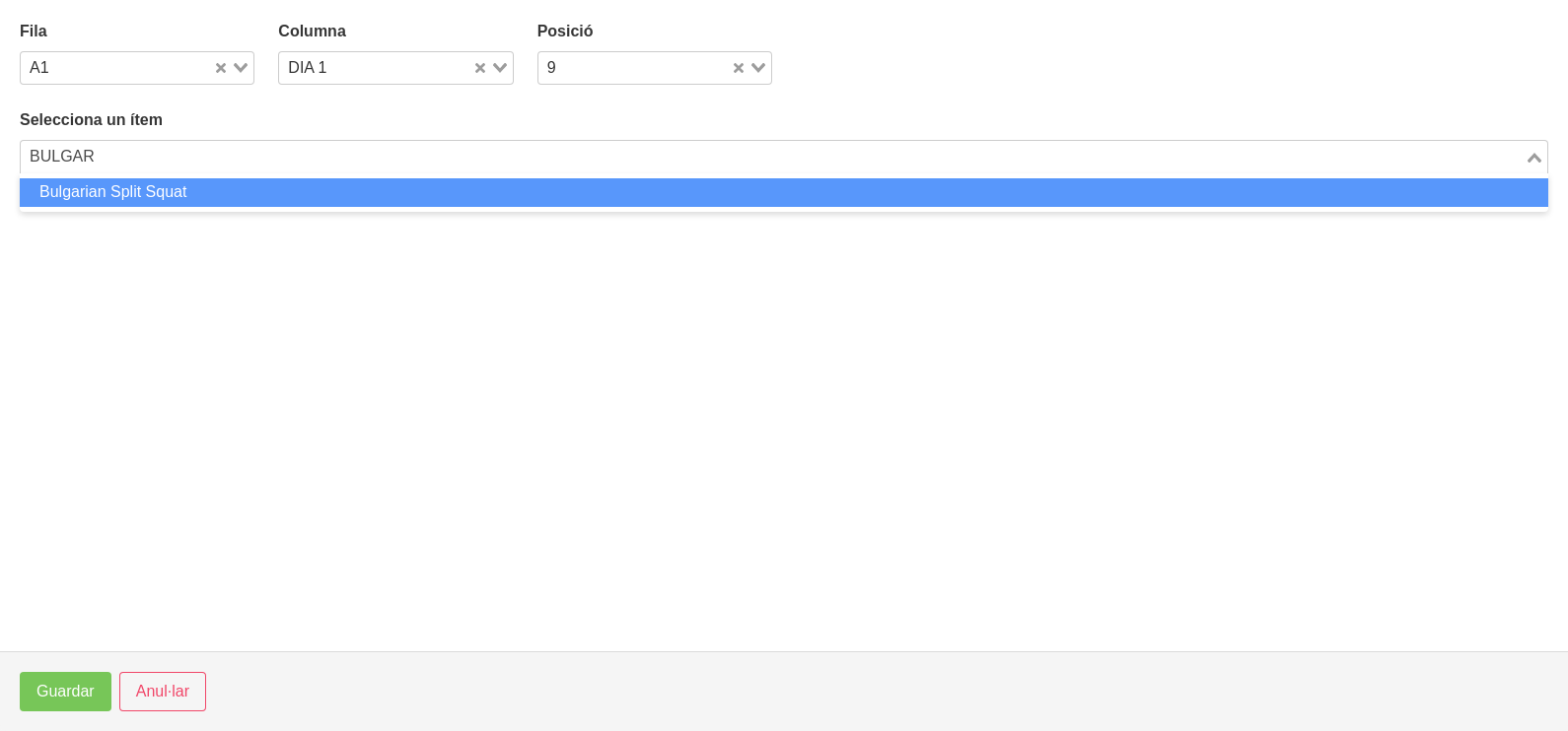
click at [322, 196] on li "Bulgarian Split Squat" at bounding box center [784, 192] width 1528 height 29
type input "BULGAR"
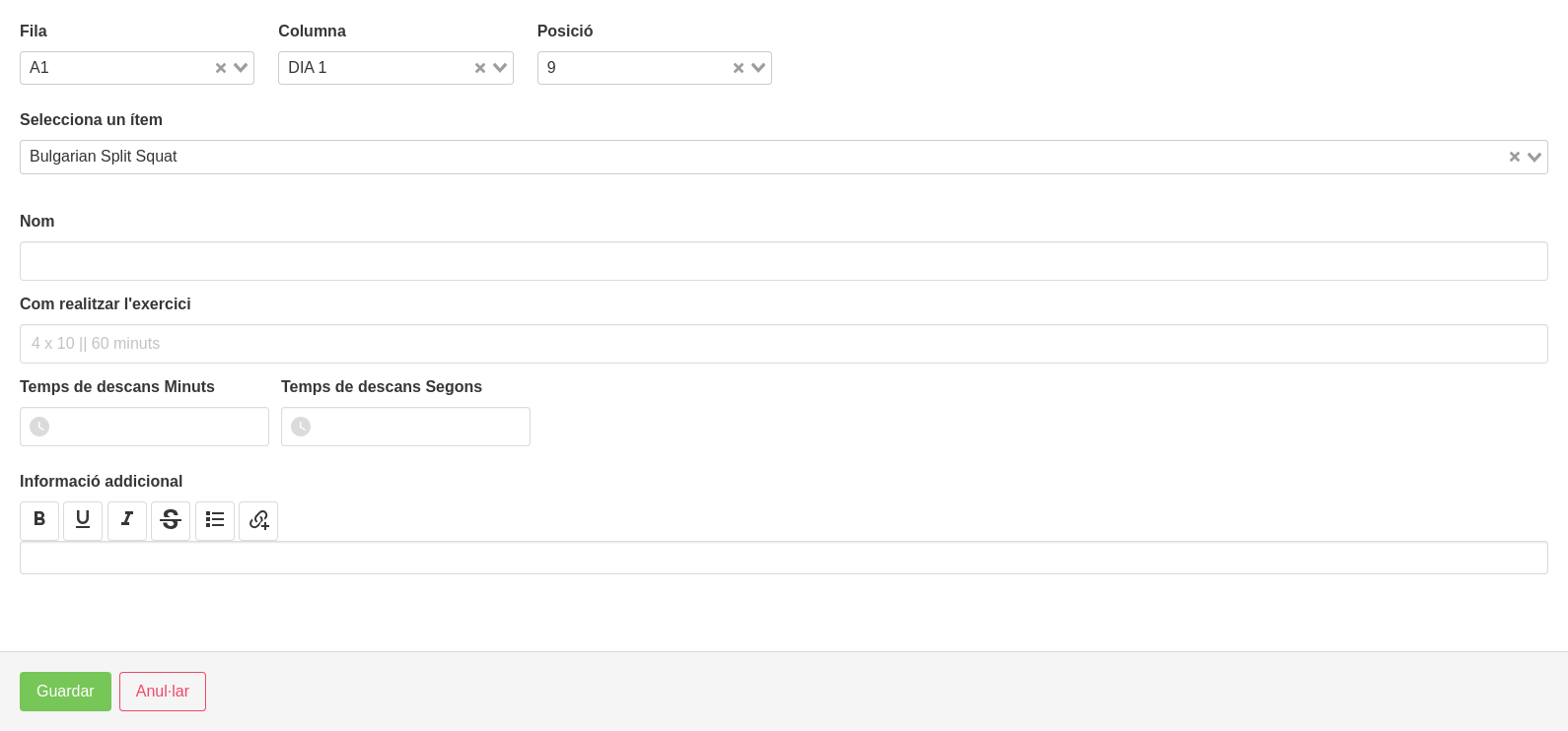
type input "Bulgarian Split Squat"
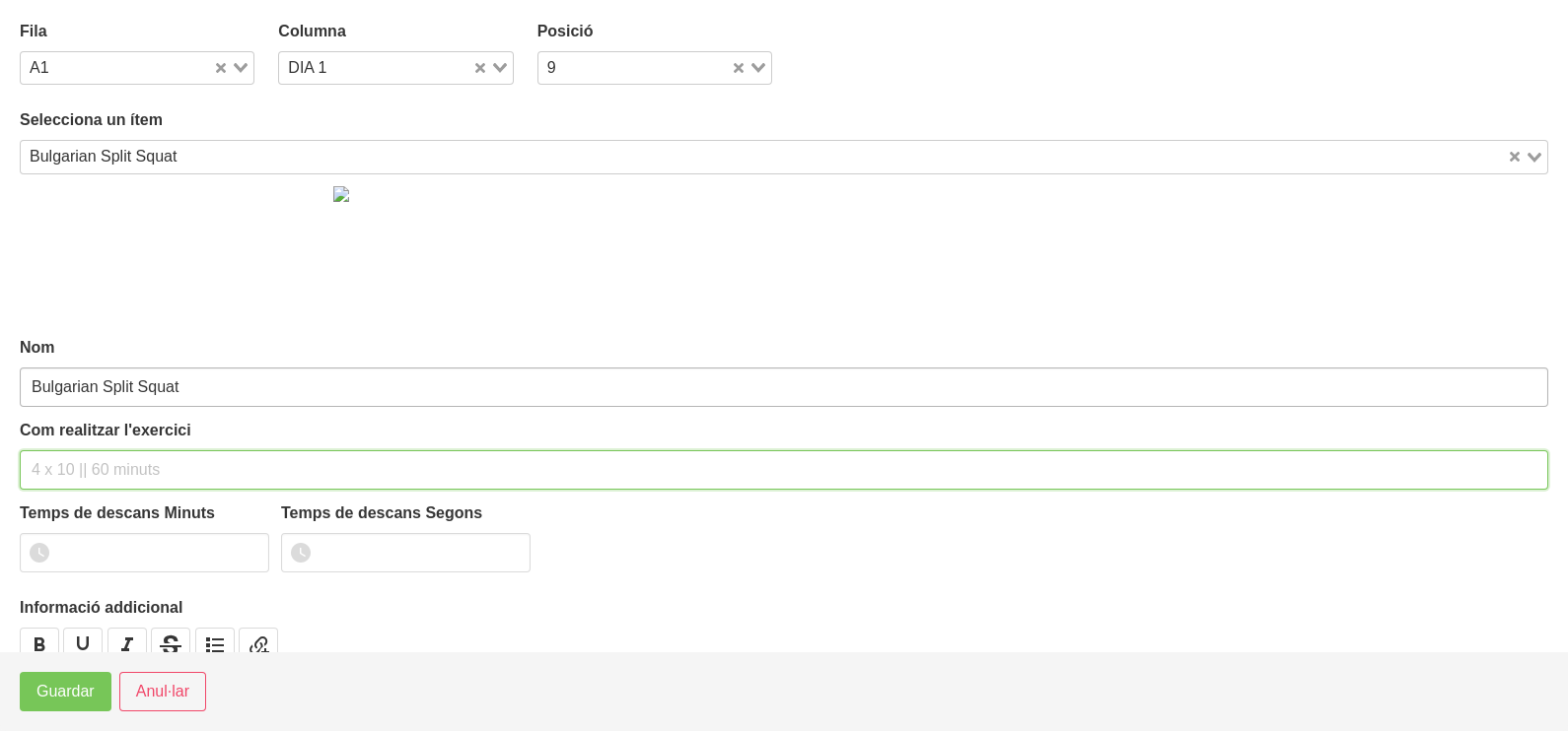
drag, startPoint x: 89, startPoint y: 467, endPoint x: 138, endPoint y: 385, distance: 95.5
click at [98, 451] on input "text" at bounding box center [784, 470] width 1528 height 40
type input "3 X 8-10 3010 60""
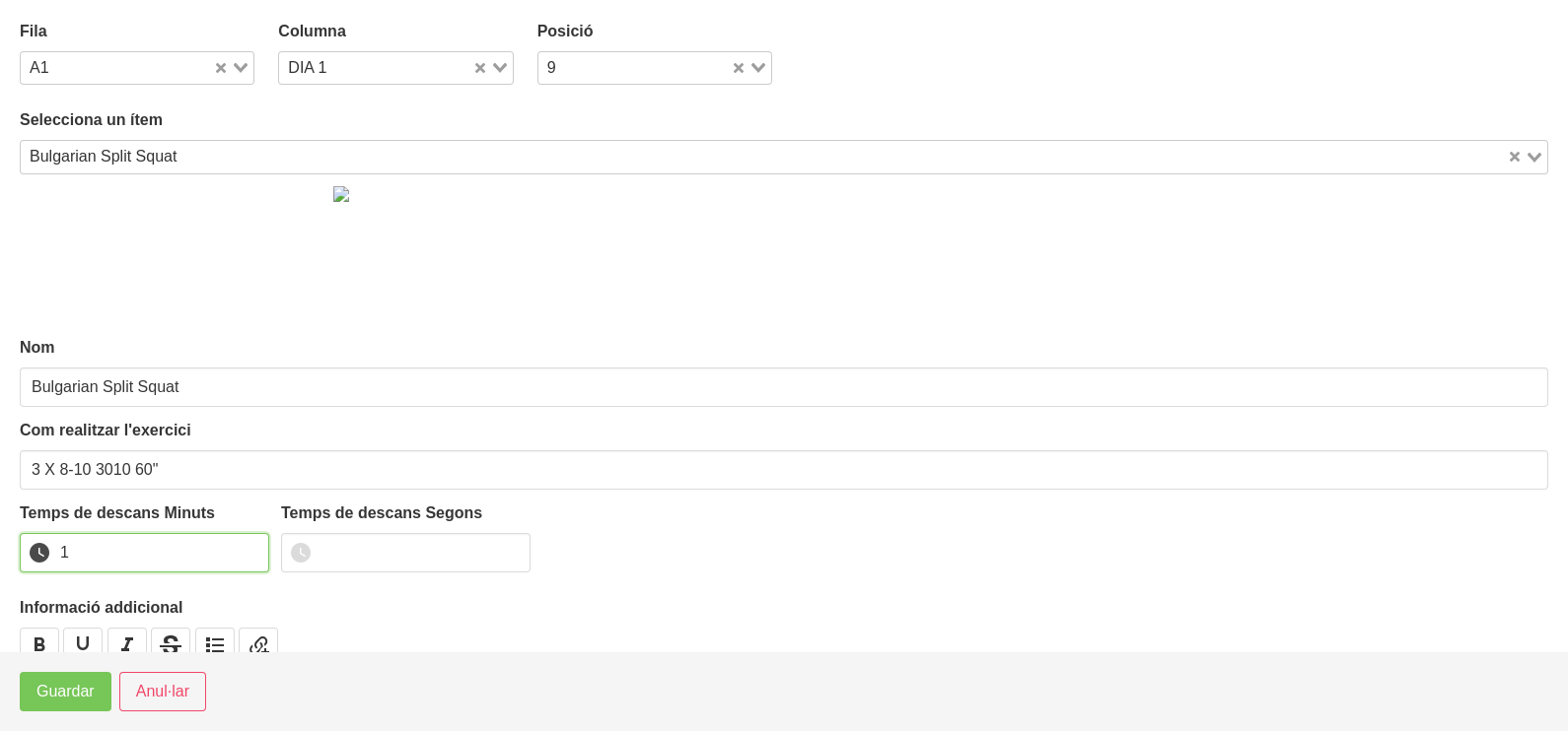
drag, startPoint x: 247, startPoint y: 548, endPoint x: 136, endPoint y: 662, distance: 159.1
type input "1"
click at [247, 549] on input "1" at bounding box center [145, 553] width 250 height 40
drag, startPoint x: 74, startPoint y: 704, endPoint x: 94, endPoint y: 690, distance: 24.4
click at [74, 704] on button "Guardar" at bounding box center [65, 692] width 92 height 40
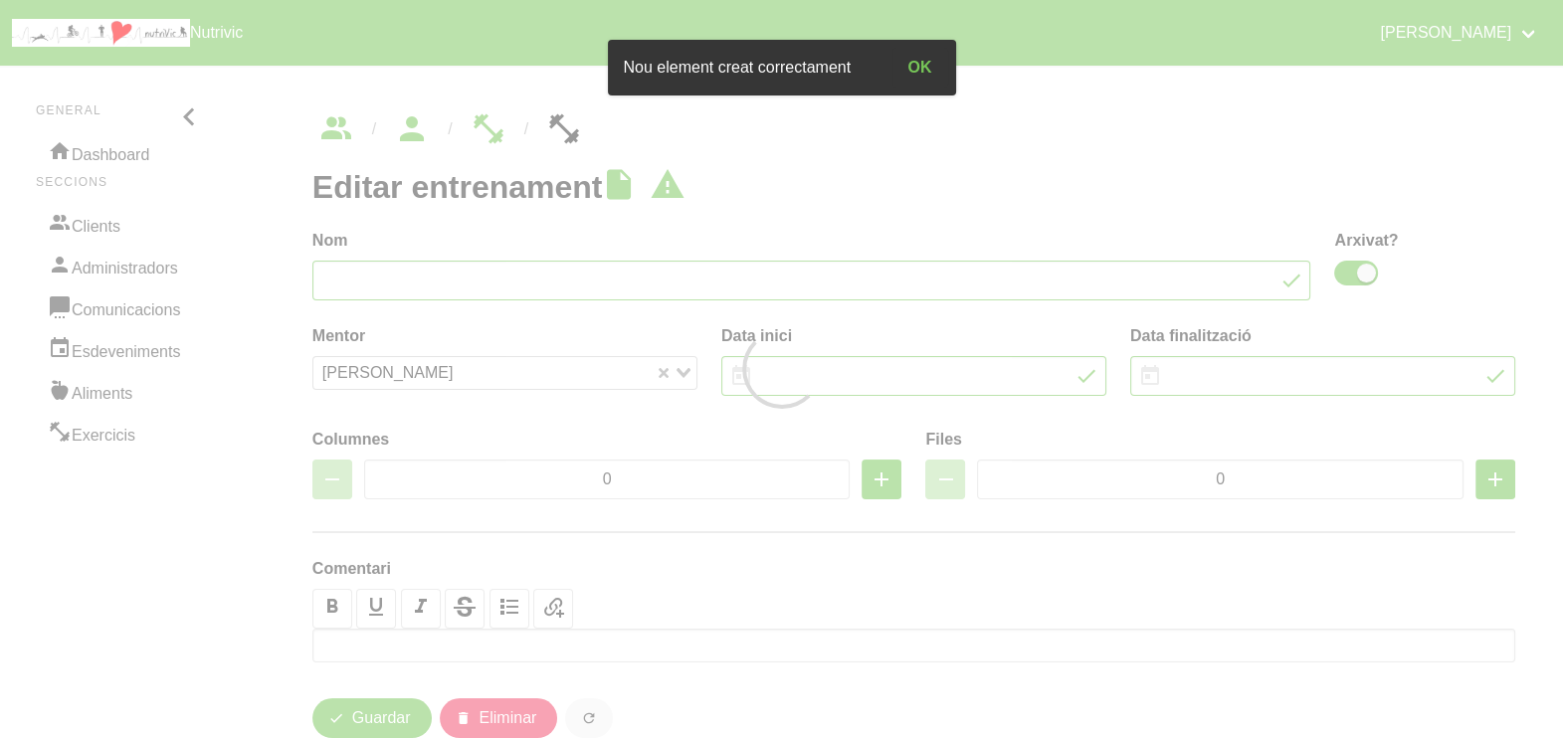
type input "Berta Gómez 10"
checkbox input "true"
type input "28/9/2025"
type input "9/11/2025"
type input "3"
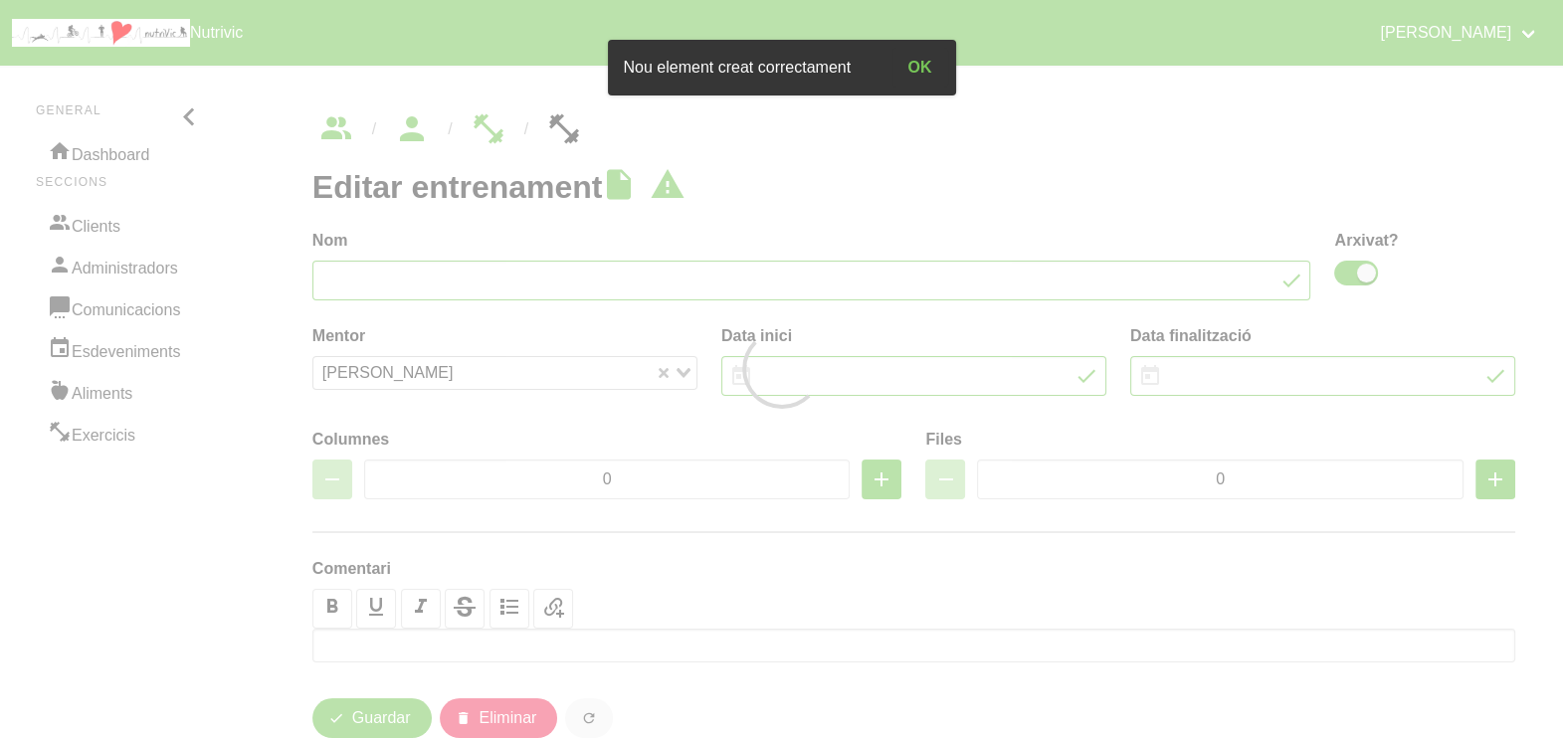
type input "8"
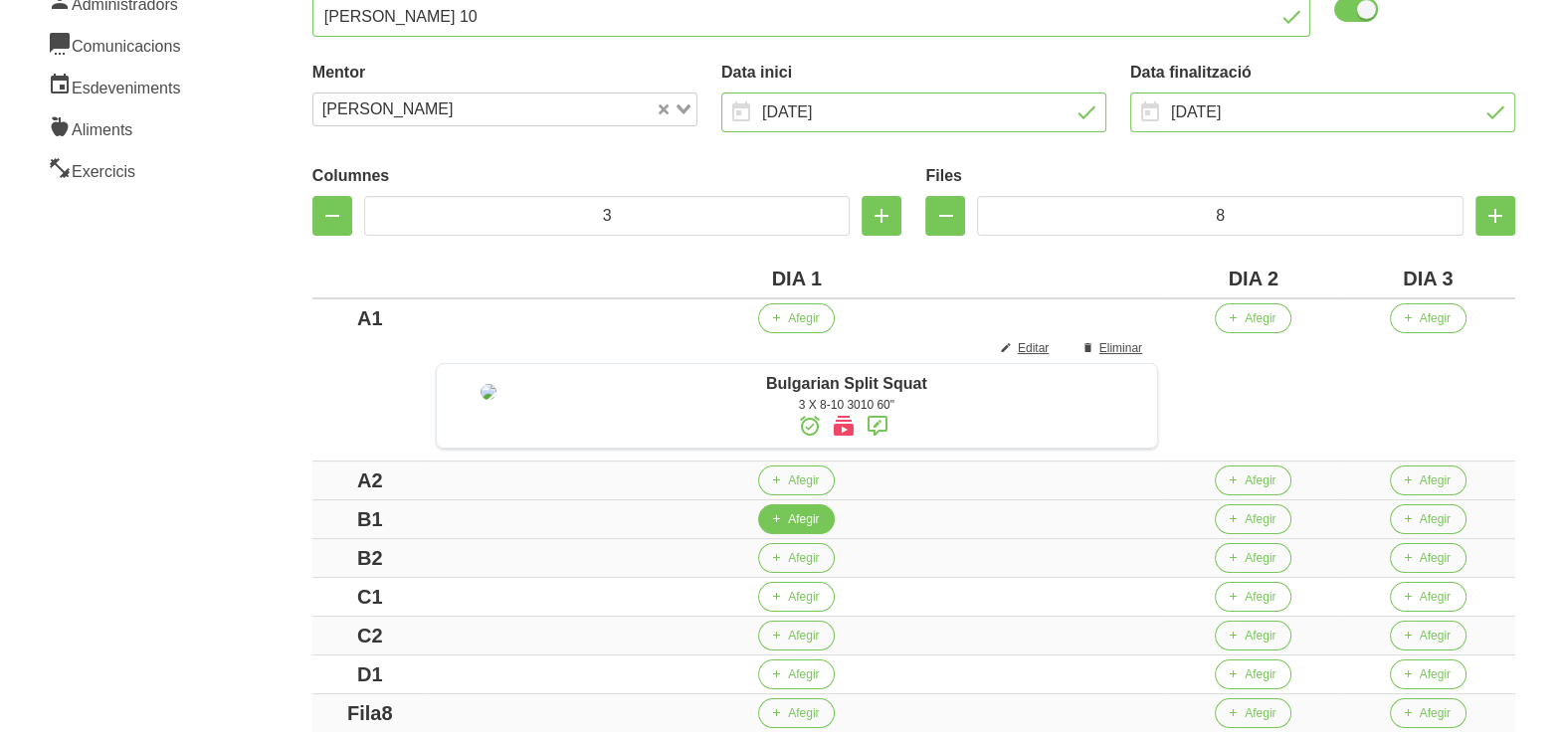
scroll to position [373, 0]
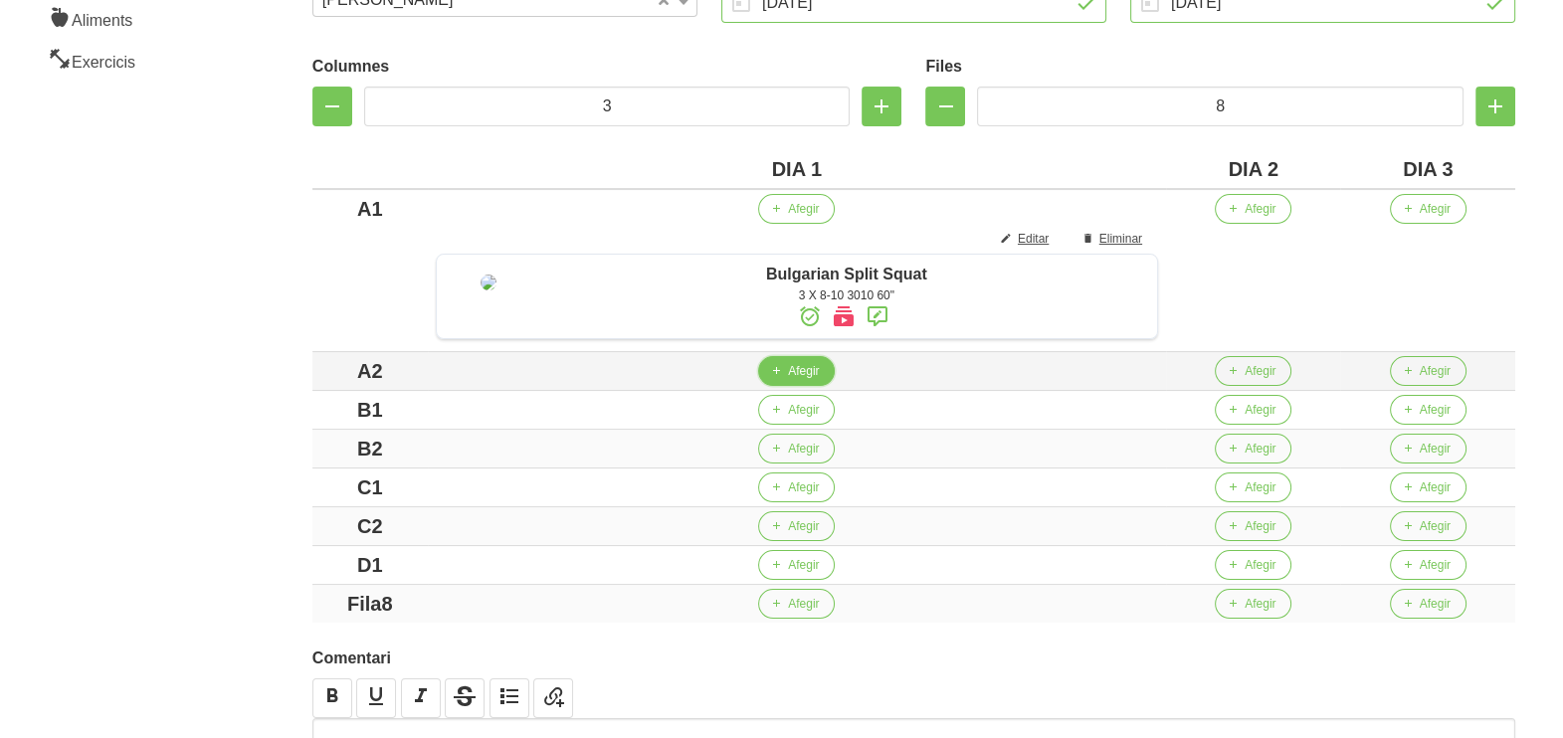
click at [816, 380] on span "Afegir" at bounding box center [803, 371] width 31 height 18
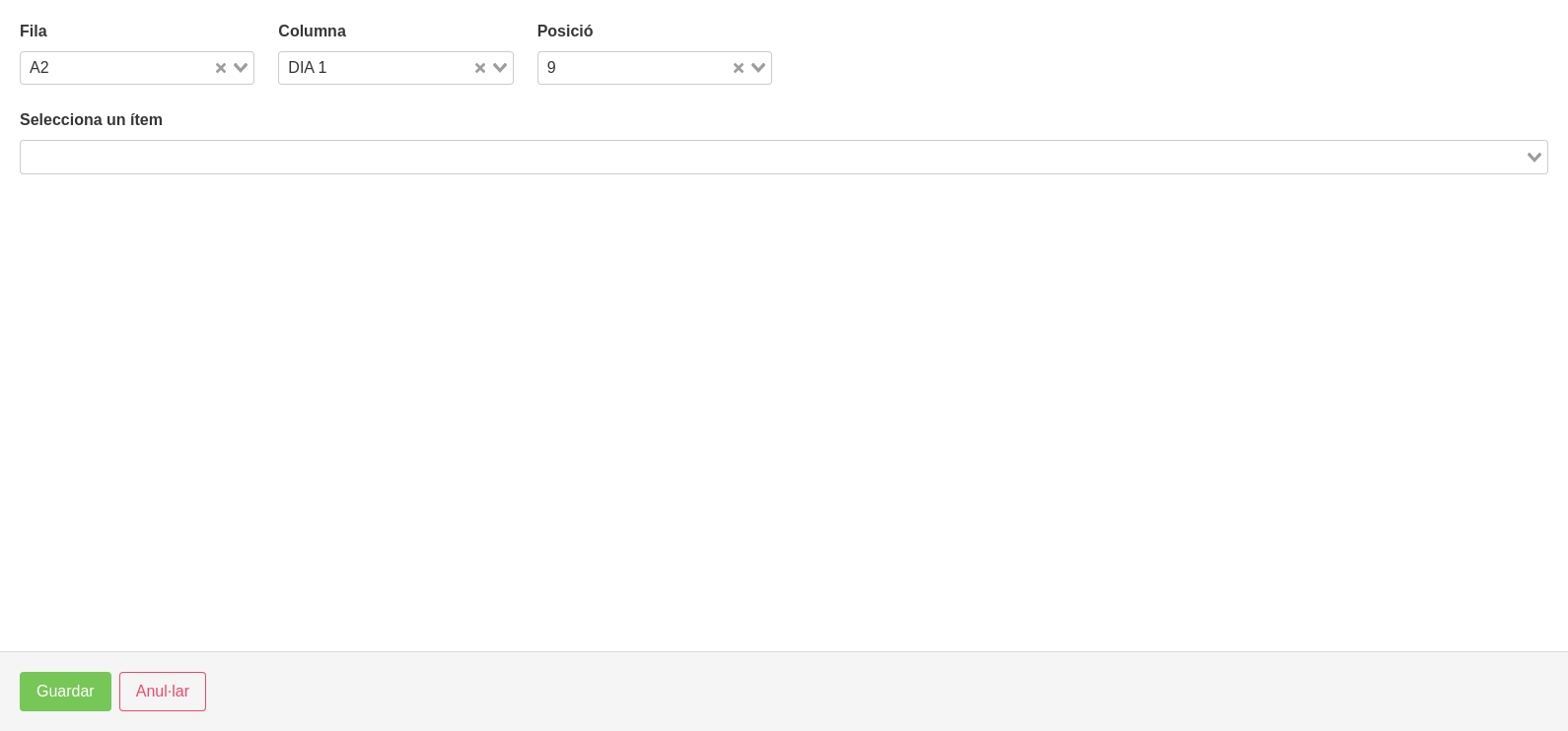
click at [464, 145] on input "Search for option" at bounding box center [772, 157] width 1500 height 24
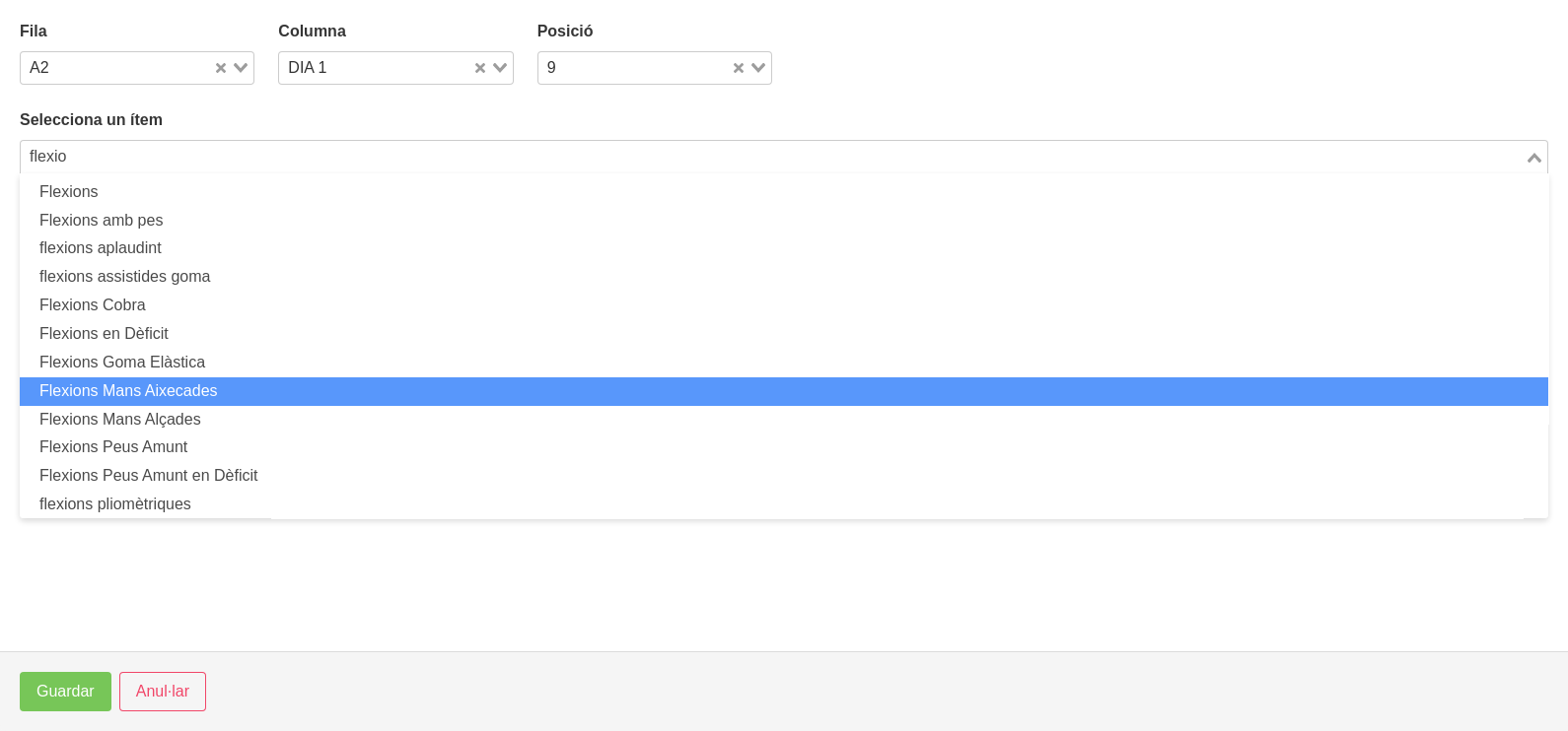
click at [276, 392] on li "Flexions Mans Aixecades" at bounding box center [784, 391] width 1528 height 29
type input "flexio"
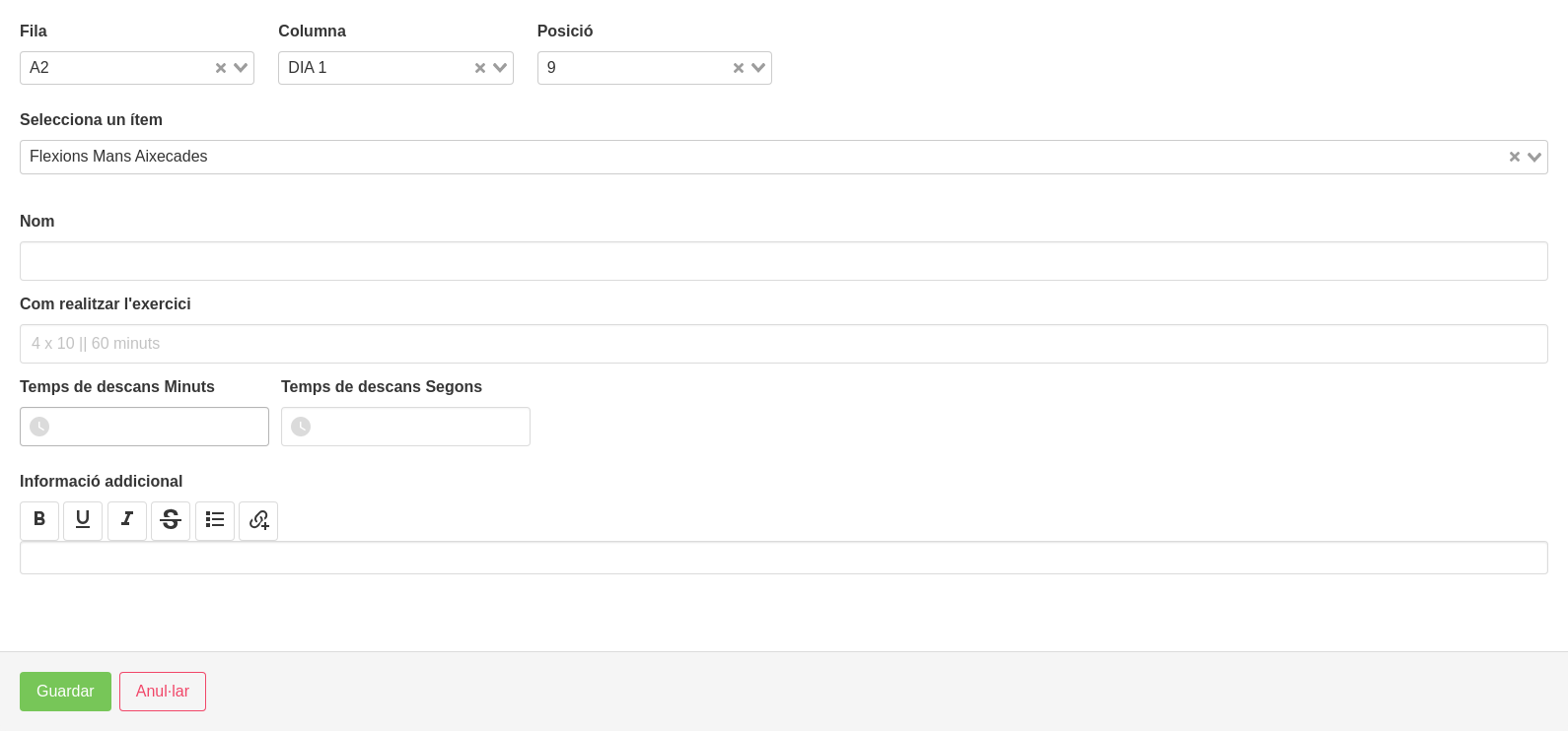
type input "Flexions Mans Aixecades"
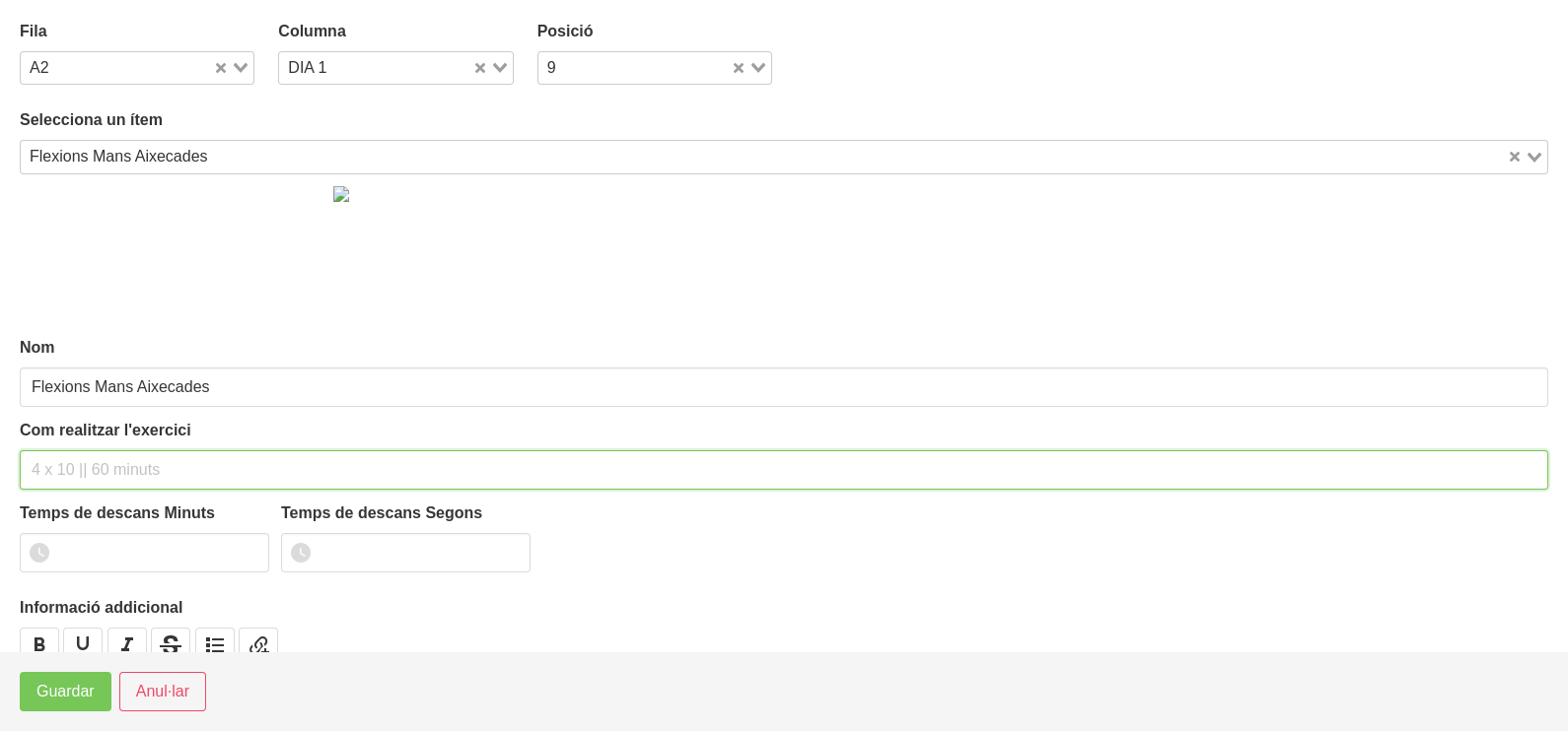
click at [108, 464] on input "text" at bounding box center [784, 470] width 1528 height 40
type input "3 x màx a 3010 60""
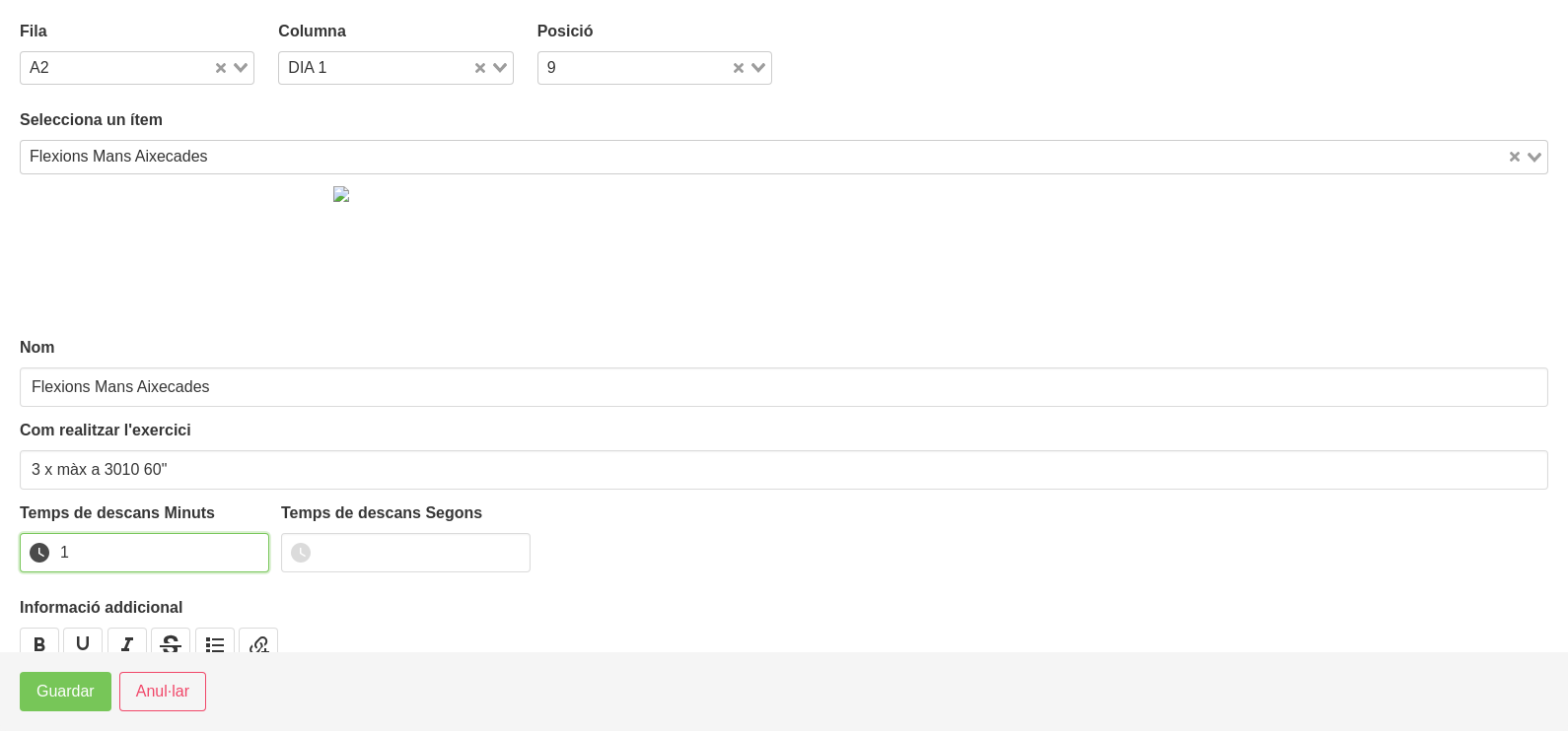
drag, startPoint x: 252, startPoint y: 547, endPoint x: 146, endPoint y: 646, distance: 145.0
type input "1"
click at [253, 550] on input "1" at bounding box center [145, 553] width 250 height 40
click at [75, 698] on span "Guardar" at bounding box center [65, 691] width 58 height 24
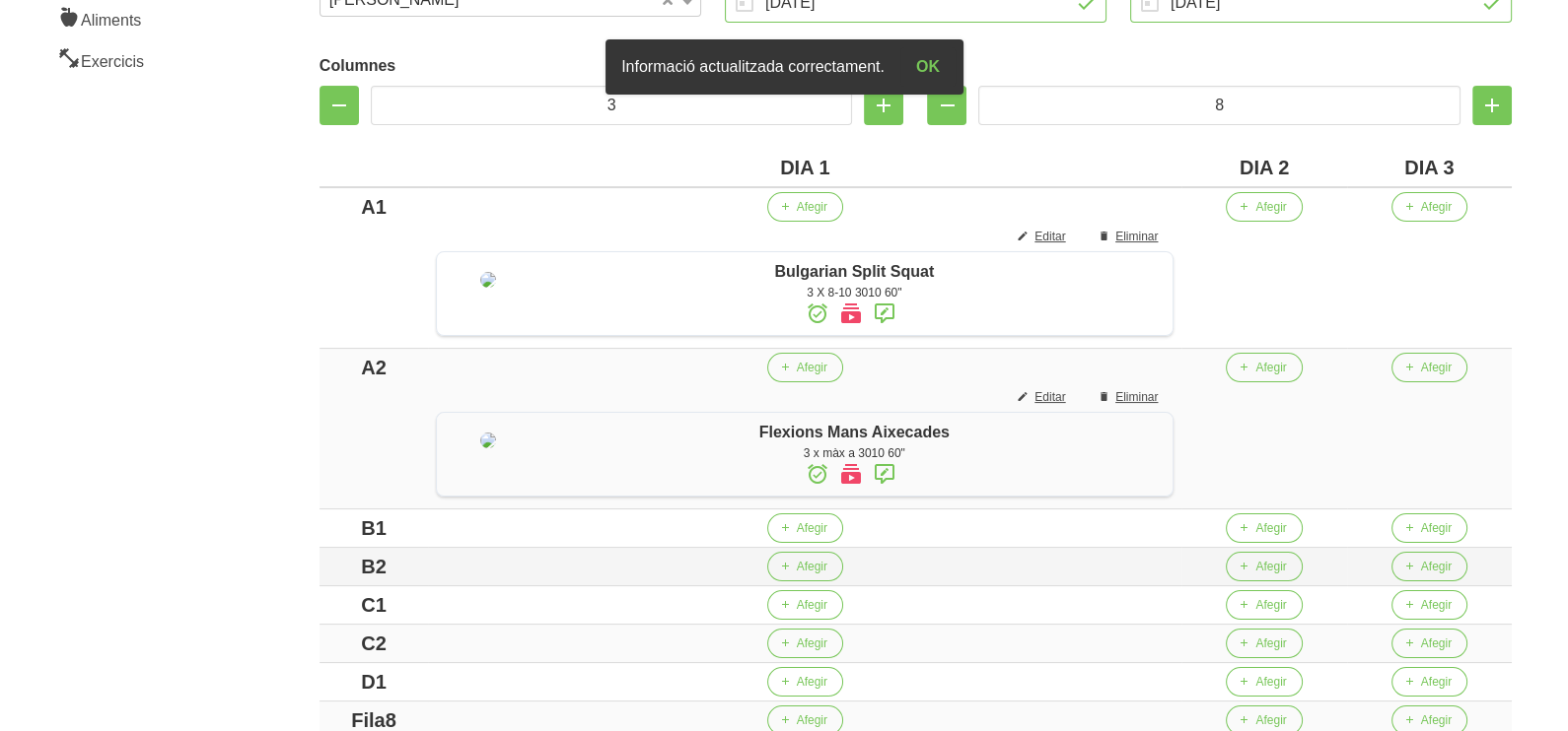
scroll to position [616, 0]
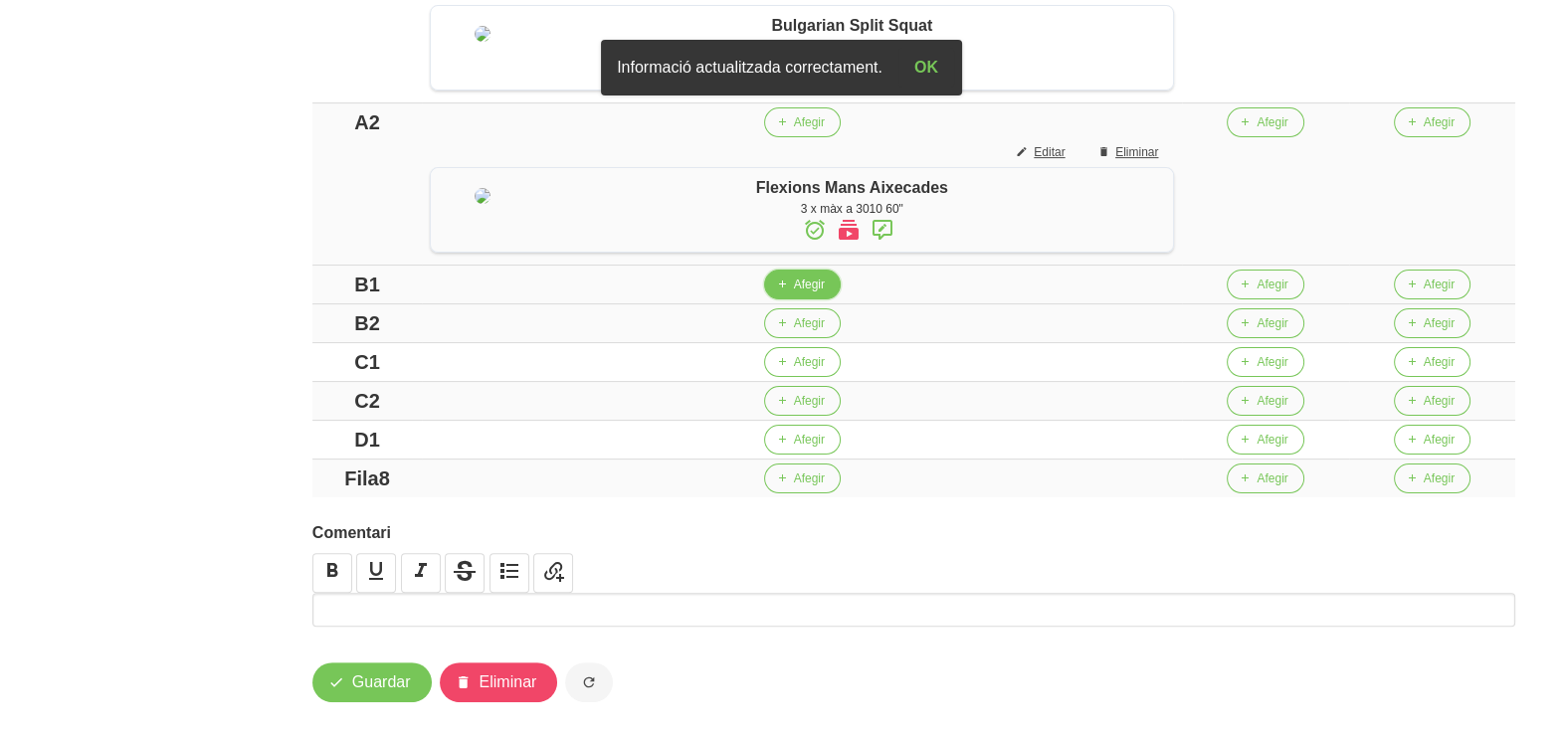
click at [788, 293] on icon "button" at bounding box center [782, 285] width 12 height 18
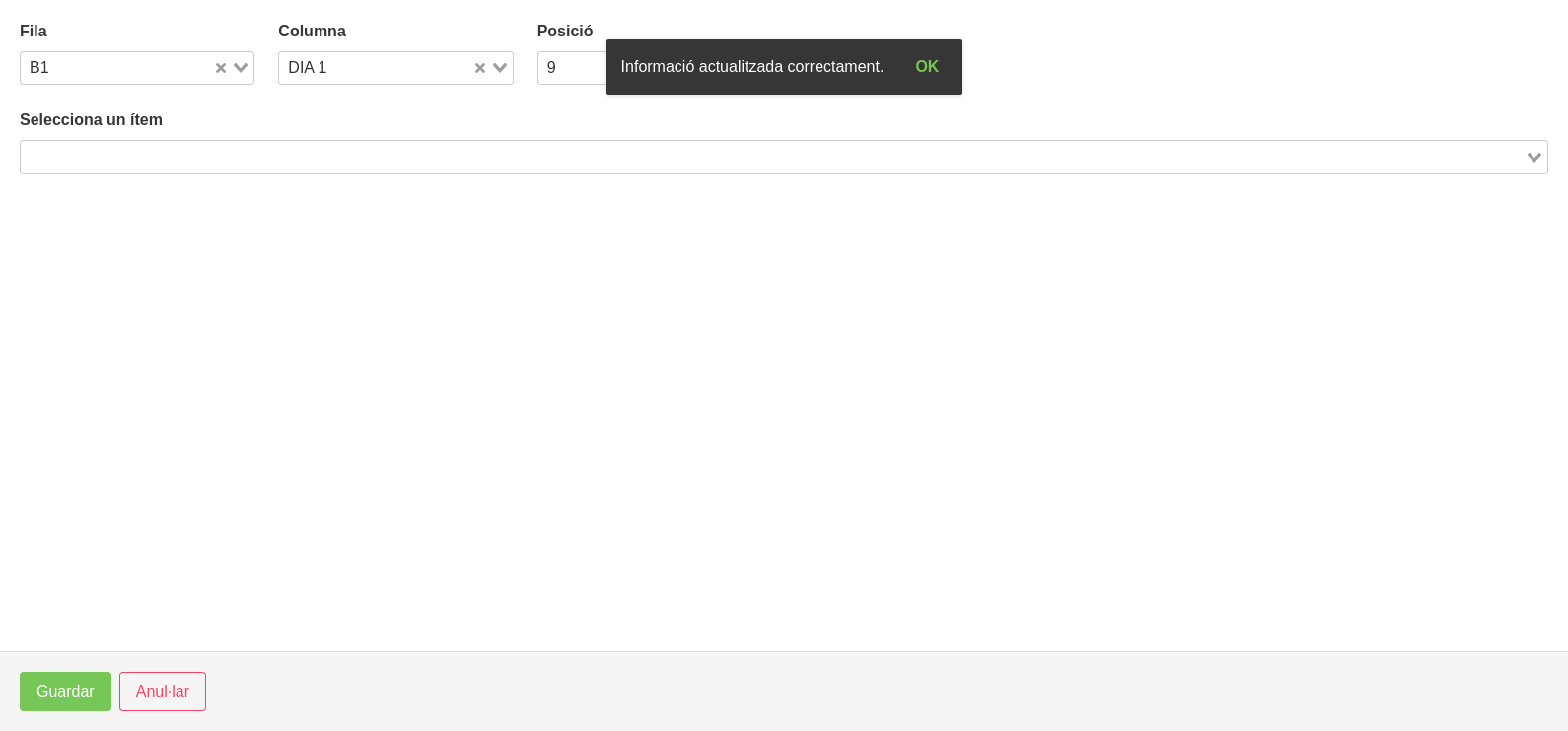
click at [165, 162] on input "Search for option" at bounding box center [772, 157] width 1500 height 24
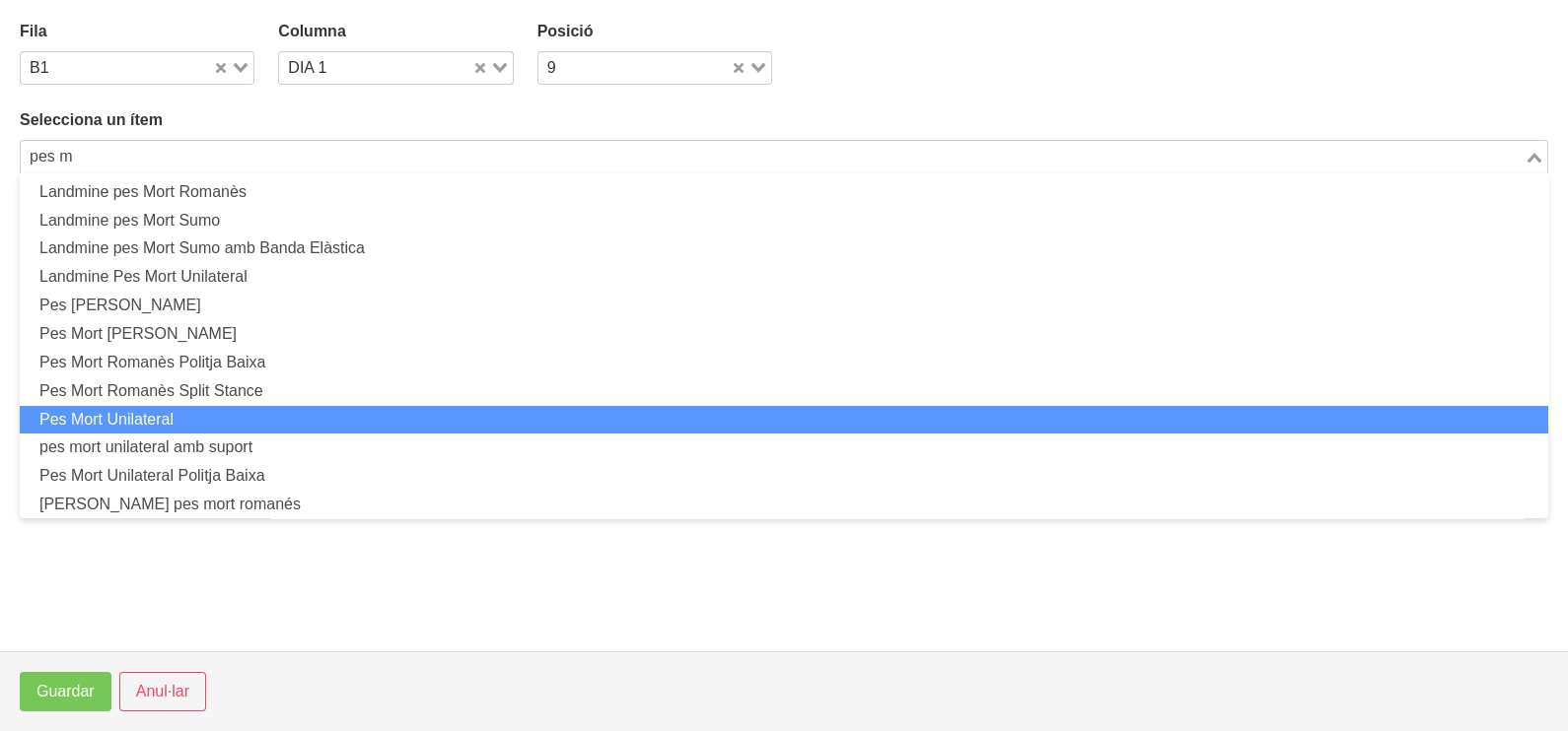
click at [216, 416] on li "Pes Mort Unilateral" at bounding box center [784, 420] width 1528 height 29
type input "pes m"
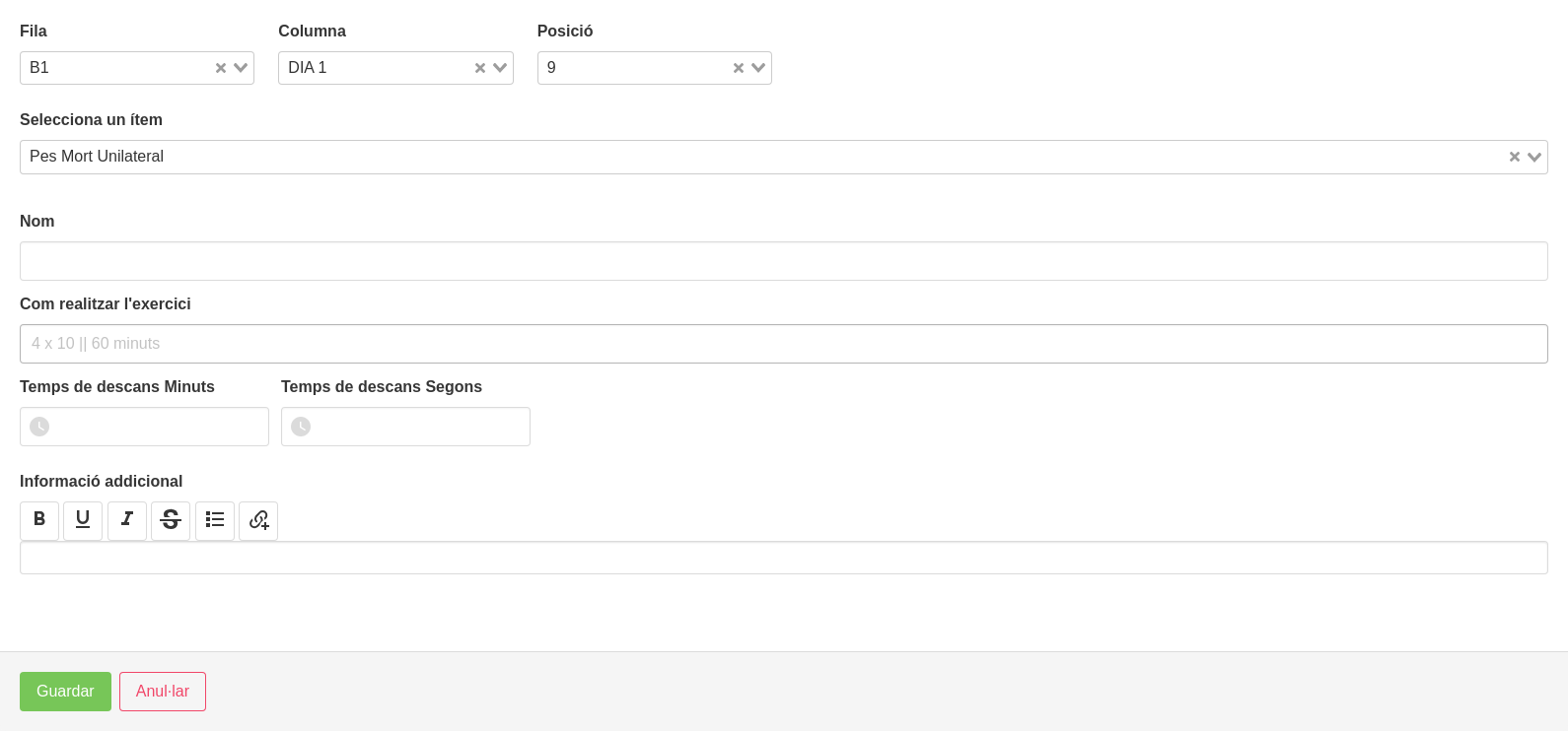
type input "Pes Mort Unilateral"
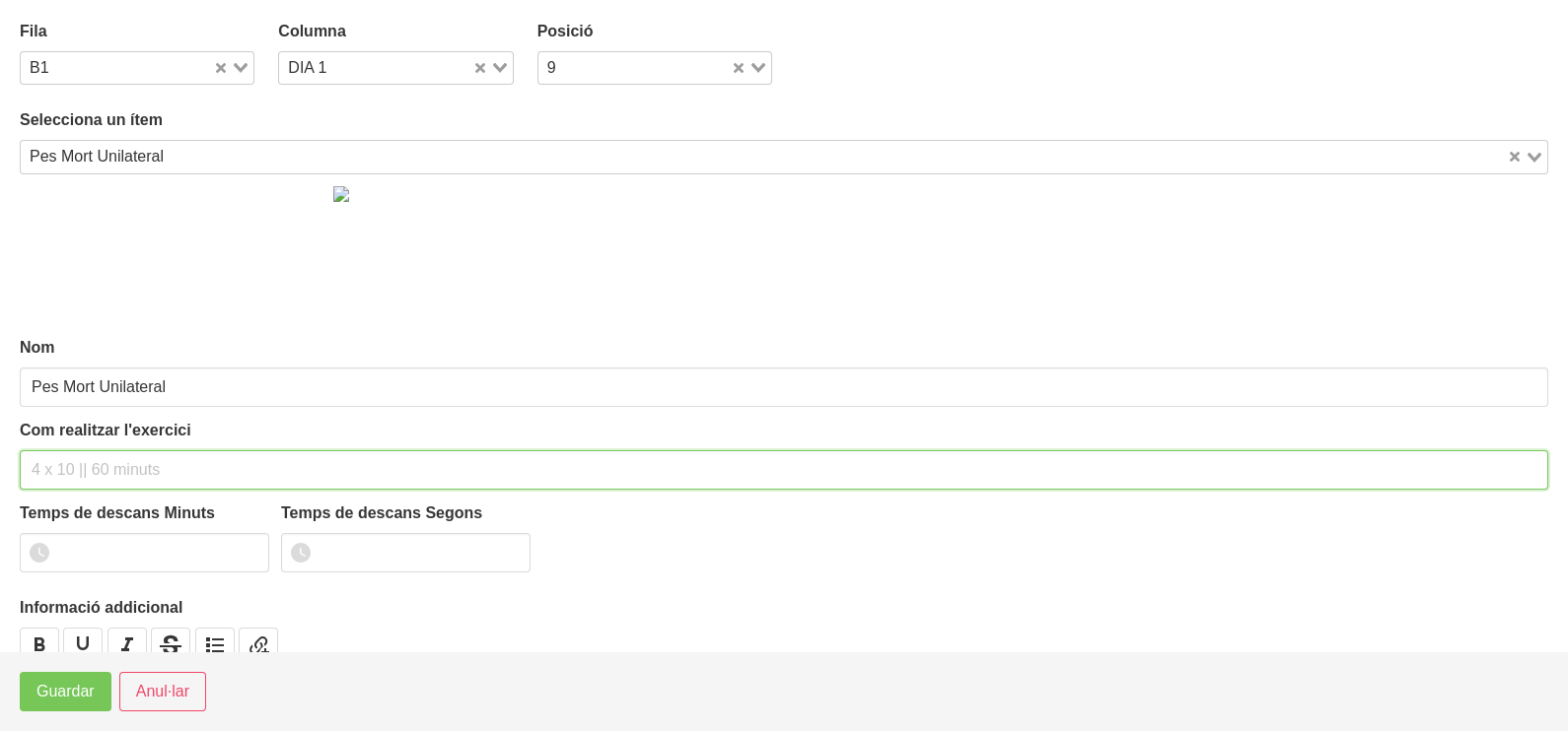
click at [103, 433] on div "Com realitzar l'exercici" at bounding box center [784, 455] width 1528 height 71
type input "3 x 8-10 a 3010 60""
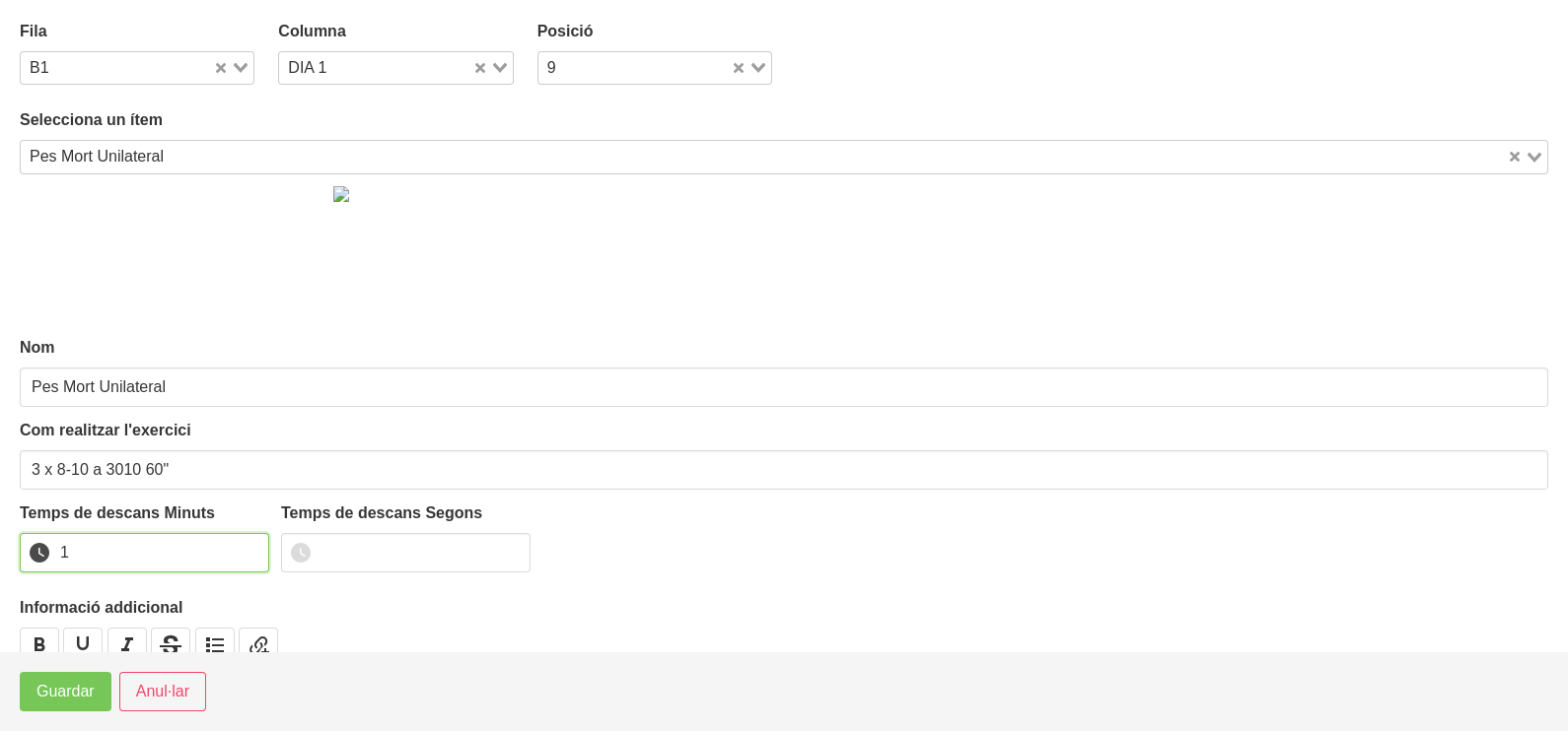
drag, startPoint x: 252, startPoint y: 543, endPoint x: 211, endPoint y: 574, distance: 51.4
type input "1"
click at [246, 547] on input "1" at bounding box center [145, 553] width 250 height 40
click at [79, 684] on span "Guardar" at bounding box center [65, 691] width 58 height 24
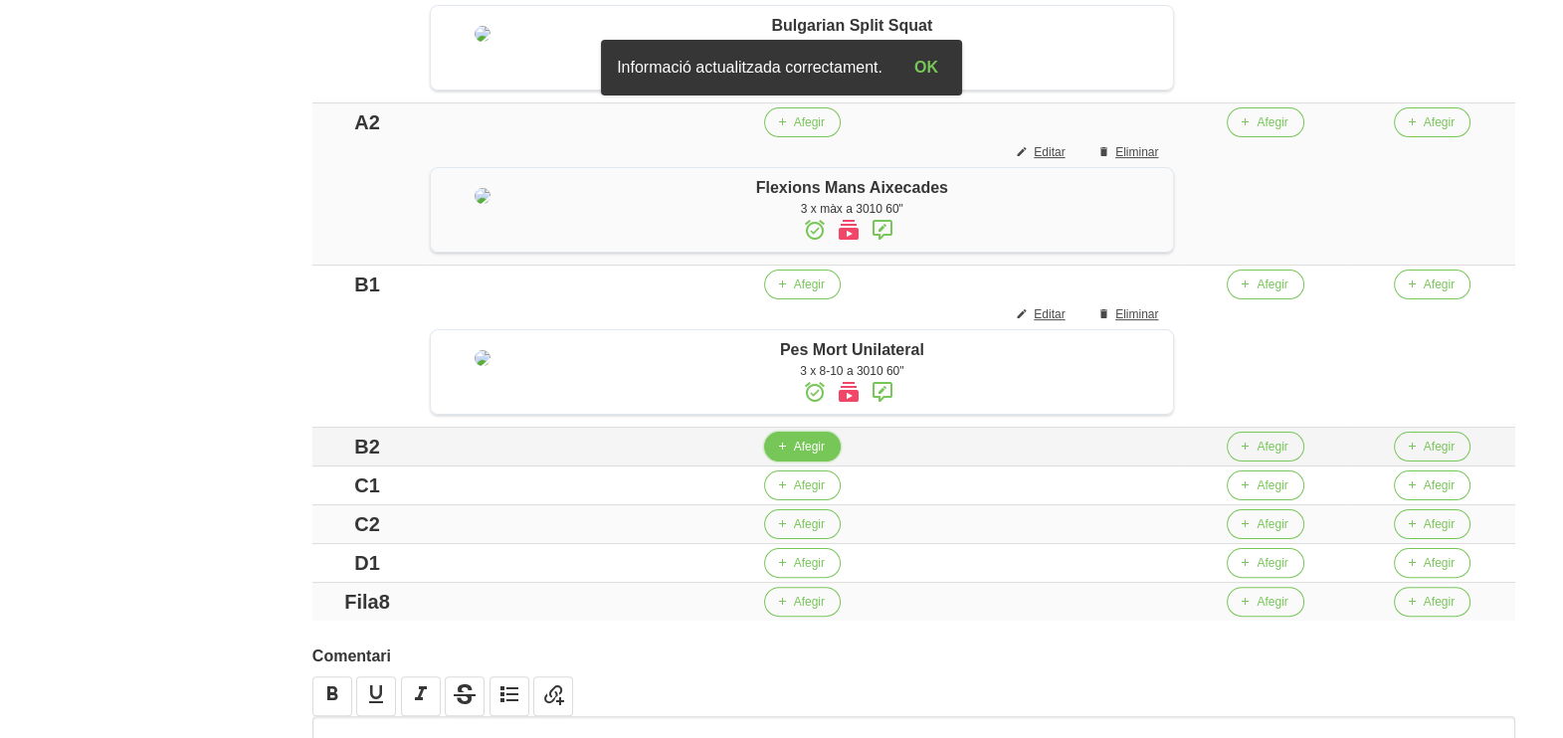
click at [803, 462] on button "Afegir" at bounding box center [802, 447] width 77 height 30
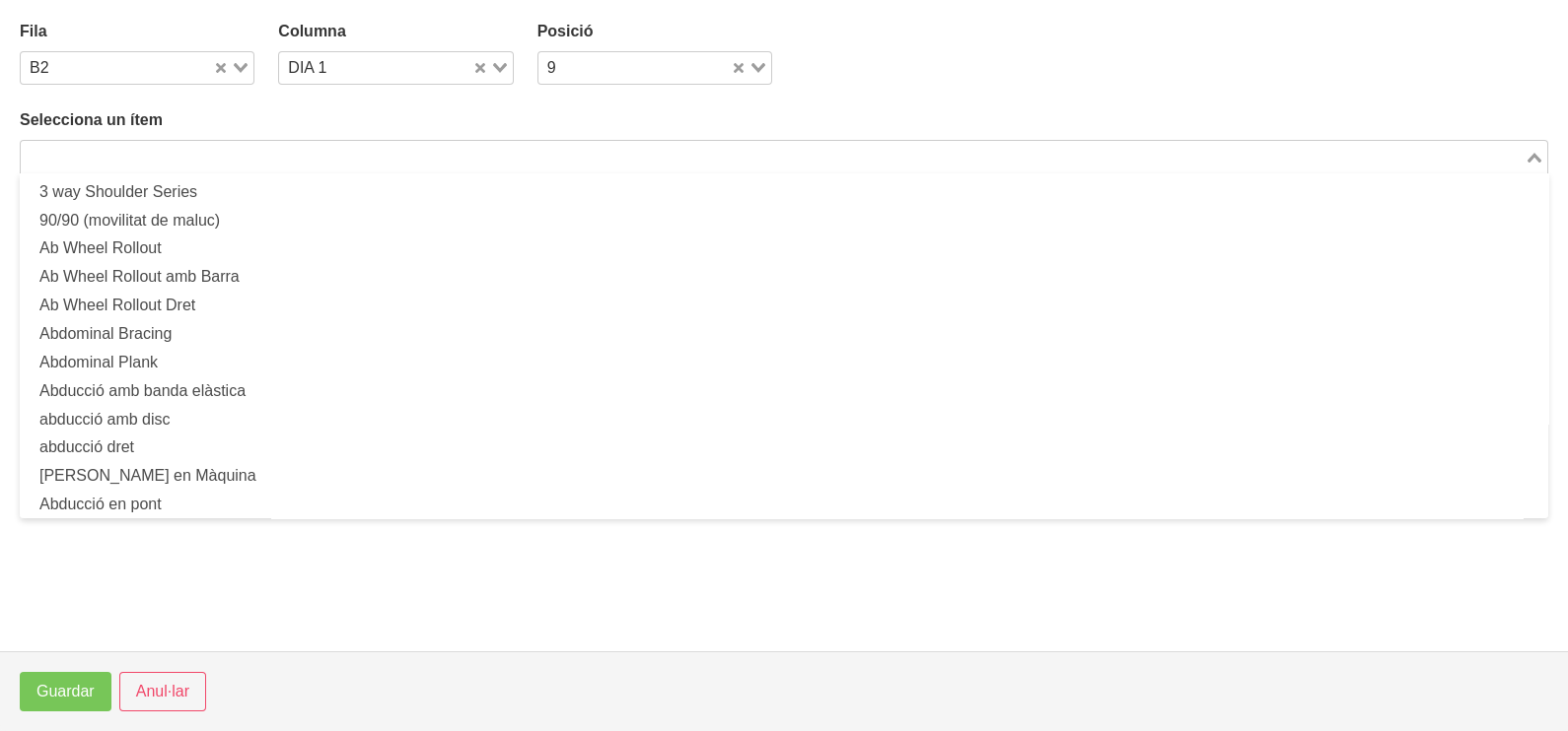
drag, startPoint x: 252, startPoint y: 160, endPoint x: 305, endPoint y: 106, distance: 75.7
click at [262, 153] on input "Search for option" at bounding box center [772, 157] width 1500 height 24
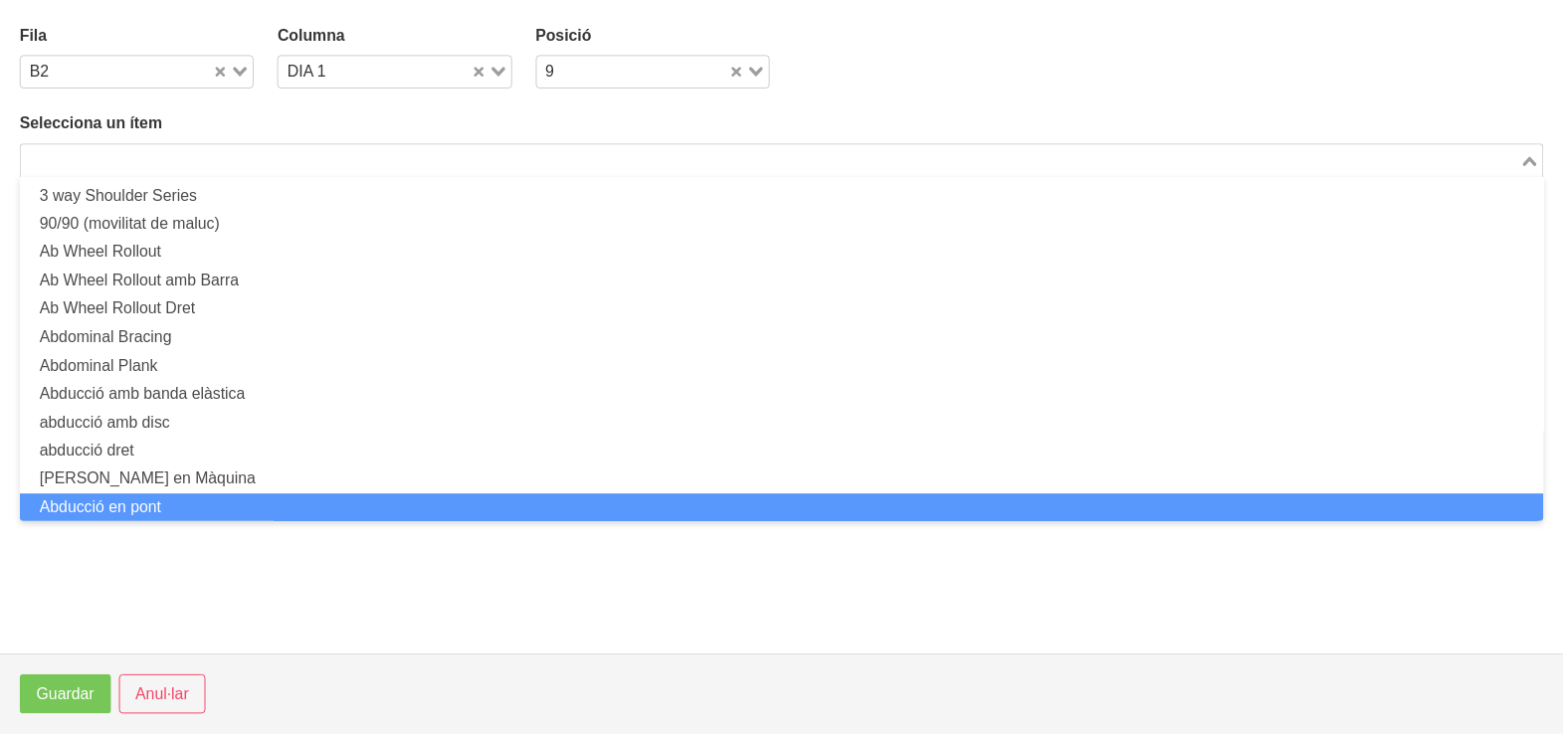
scroll to position [0, 0]
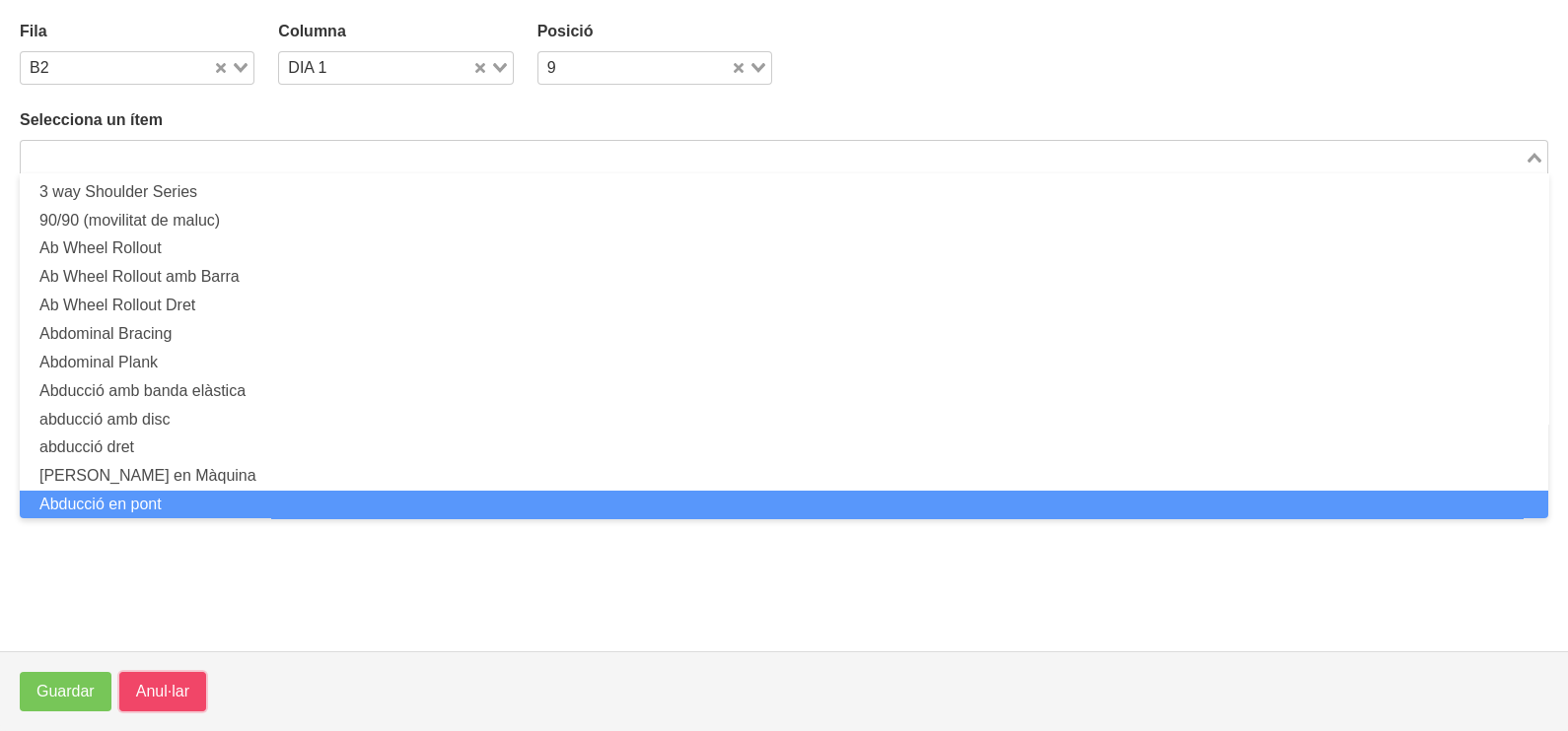
click at [150, 681] on span "Anul·lar" at bounding box center [163, 691] width 54 height 24
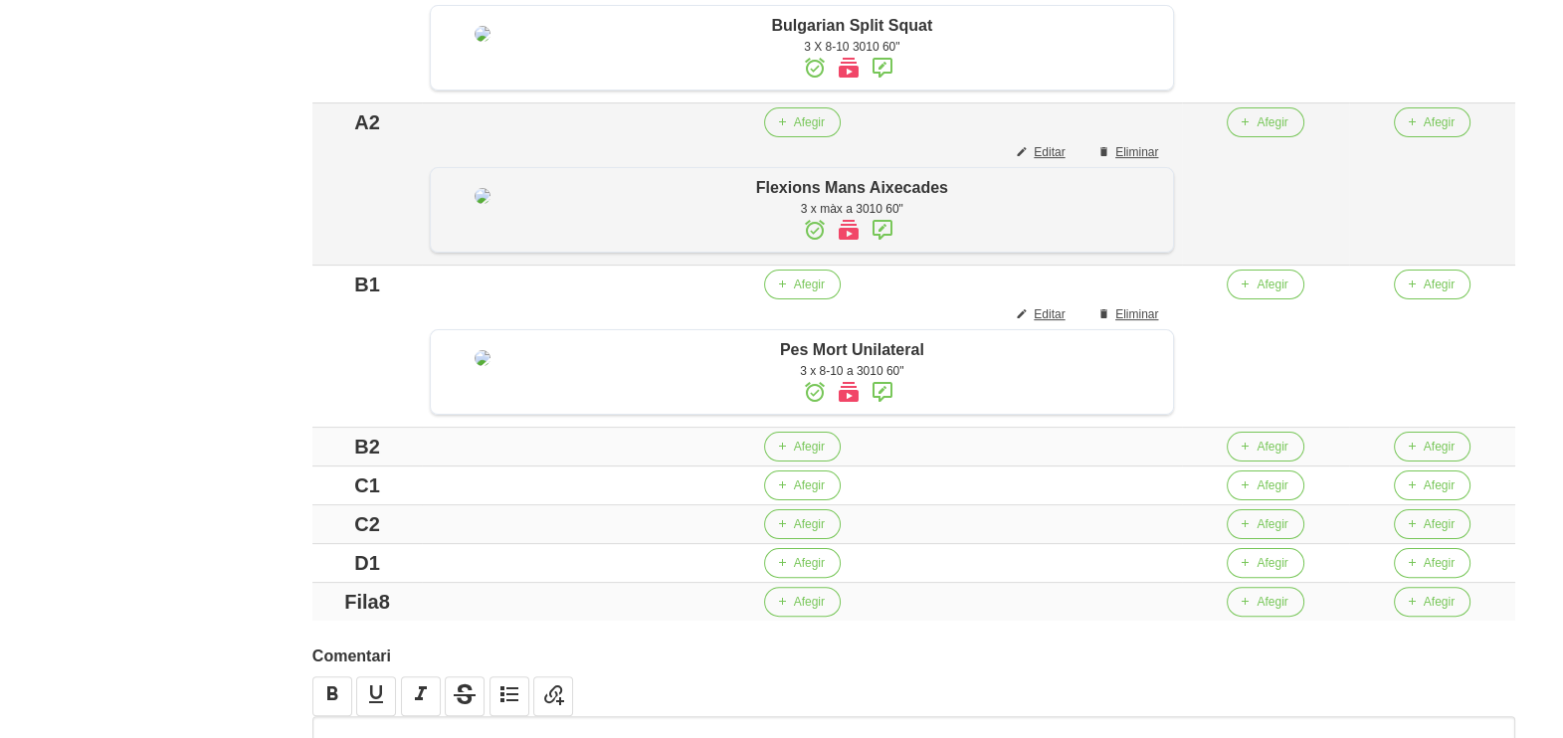
scroll to position [746, 0]
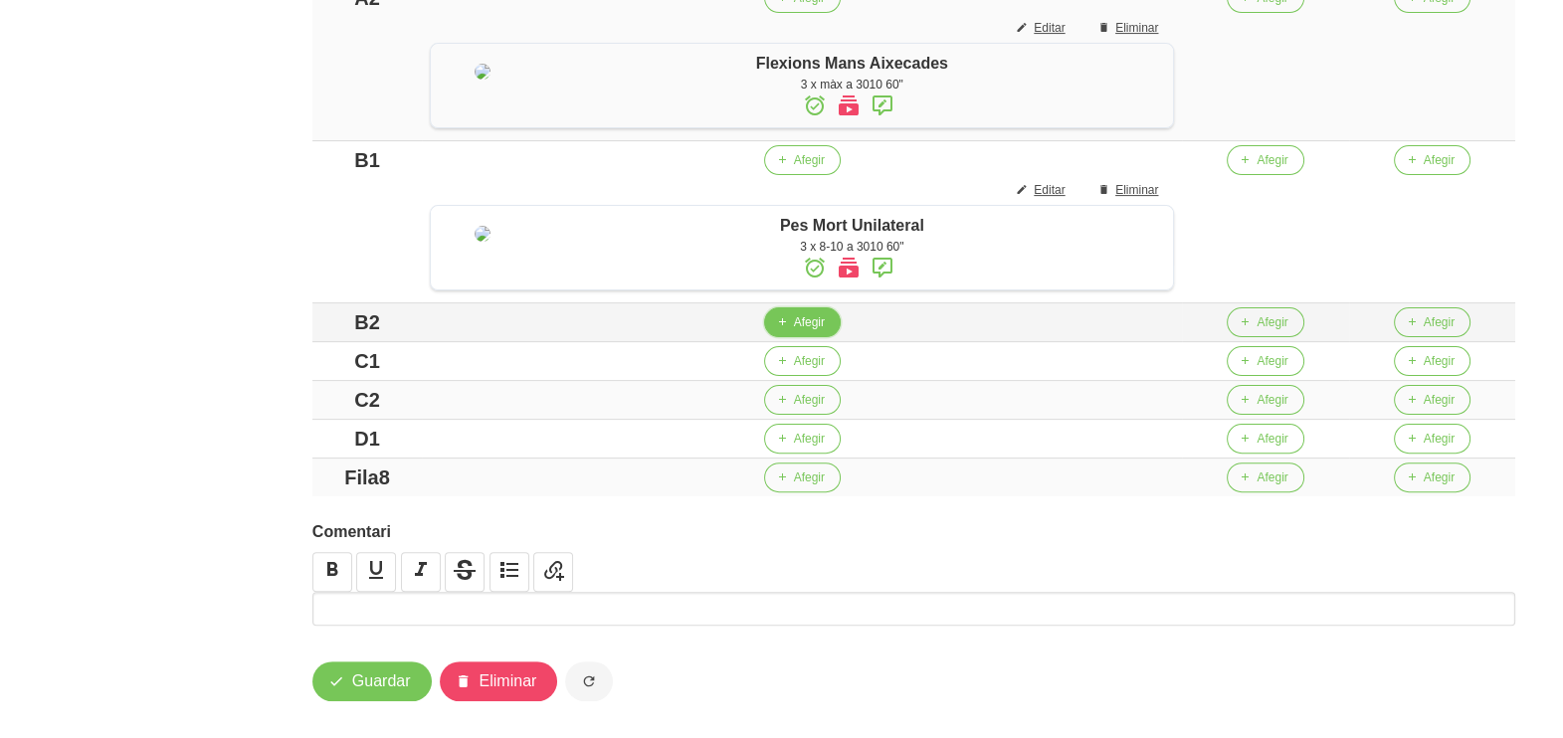
click at [788, 331] on icon "button" at bounding box center [782, 322] width 12 height 18
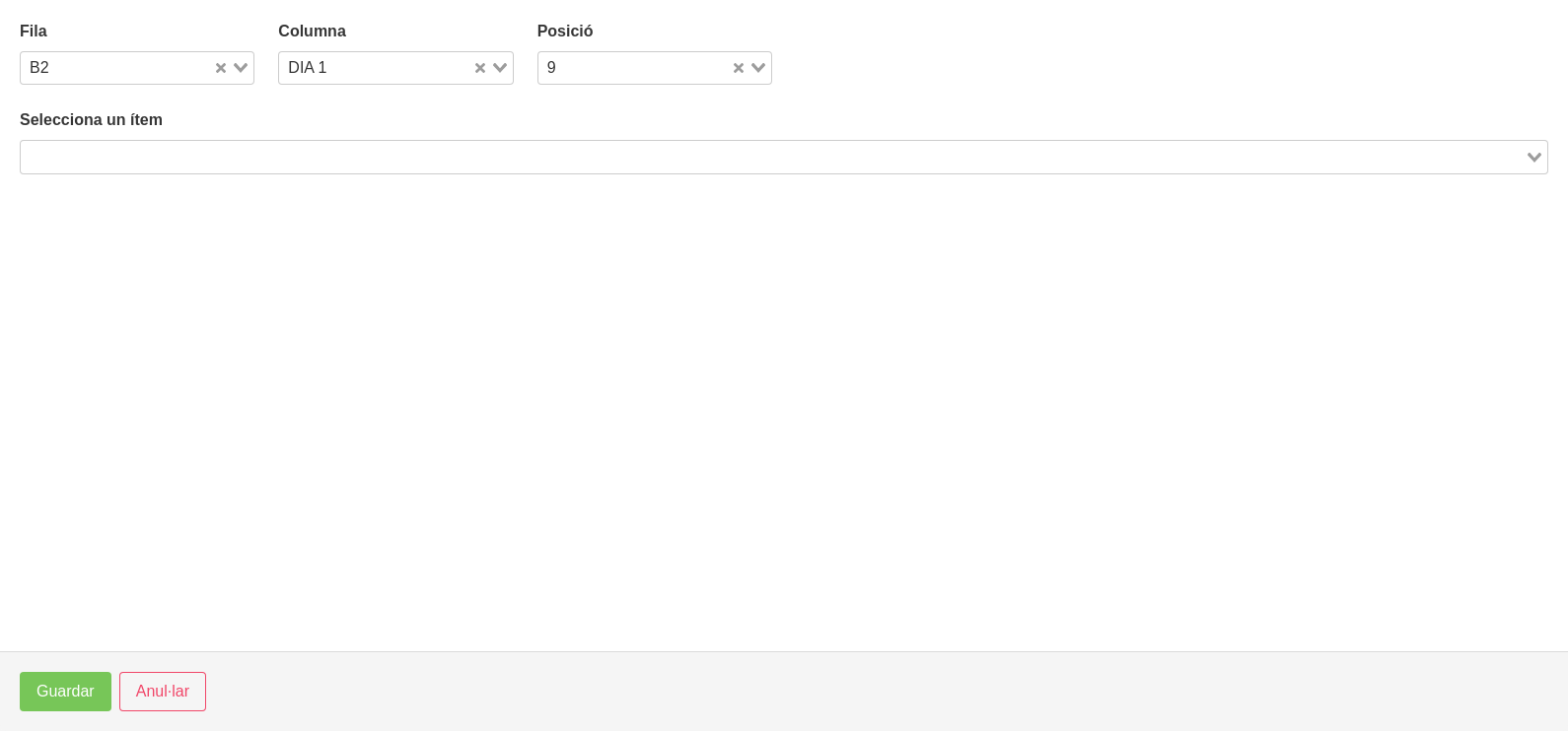
click at [143, 163] on input "Search for option" at bounding box center [772, 157] width 1500 height 24
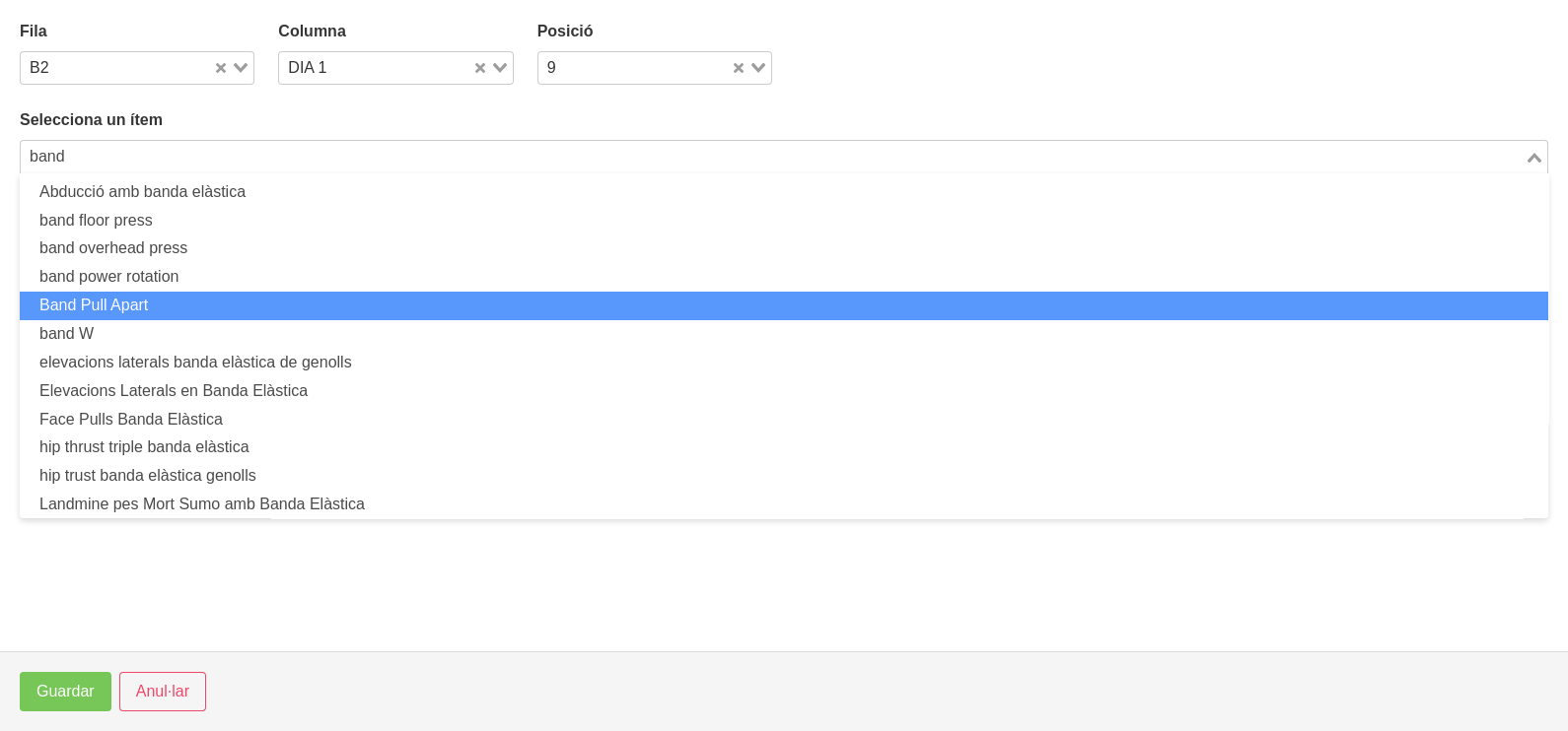
click at [147, 302] on li "Band Pull Apart" at bounding box center [784, 305] width 1528 height 29
type input "band"
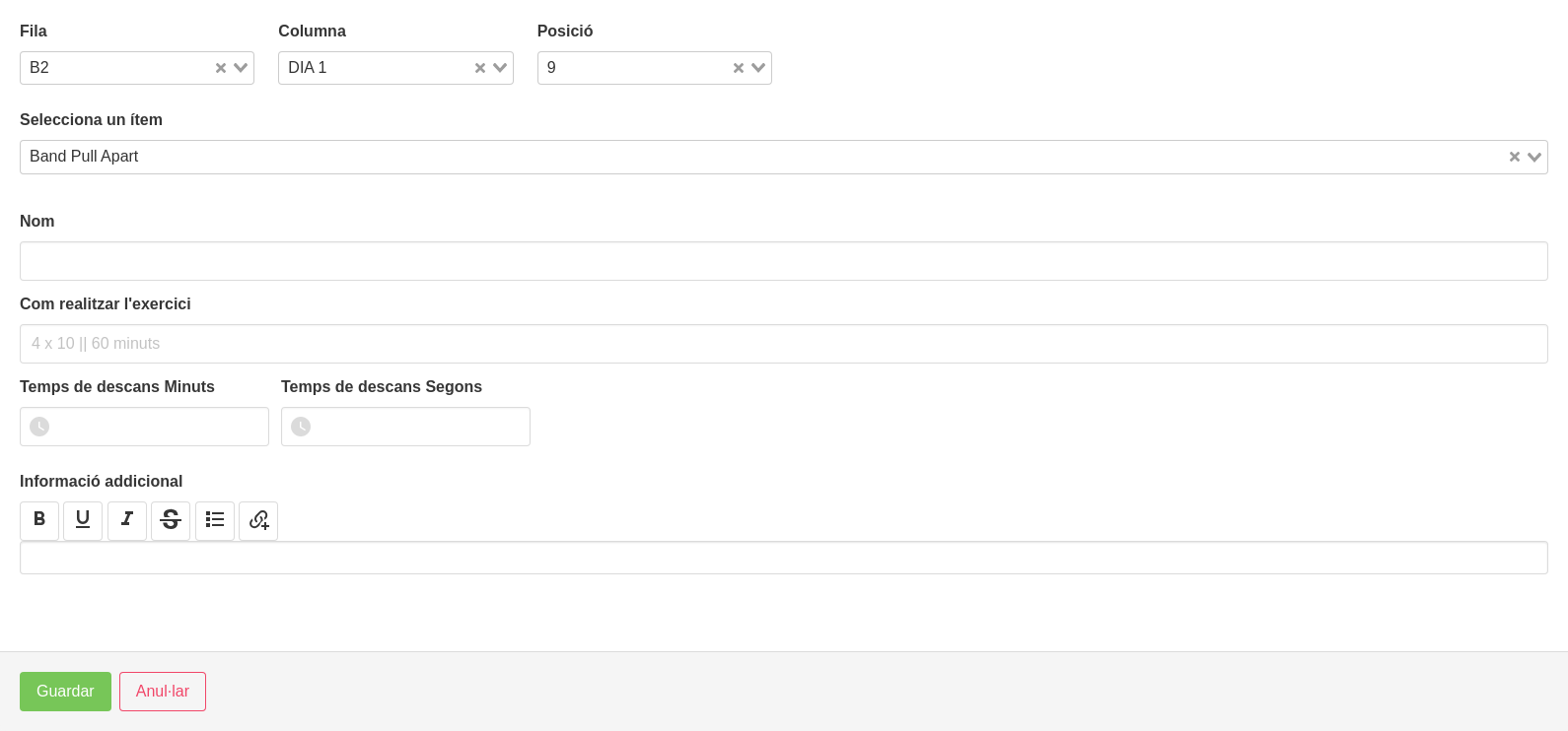
type input "Band Pull Apart"
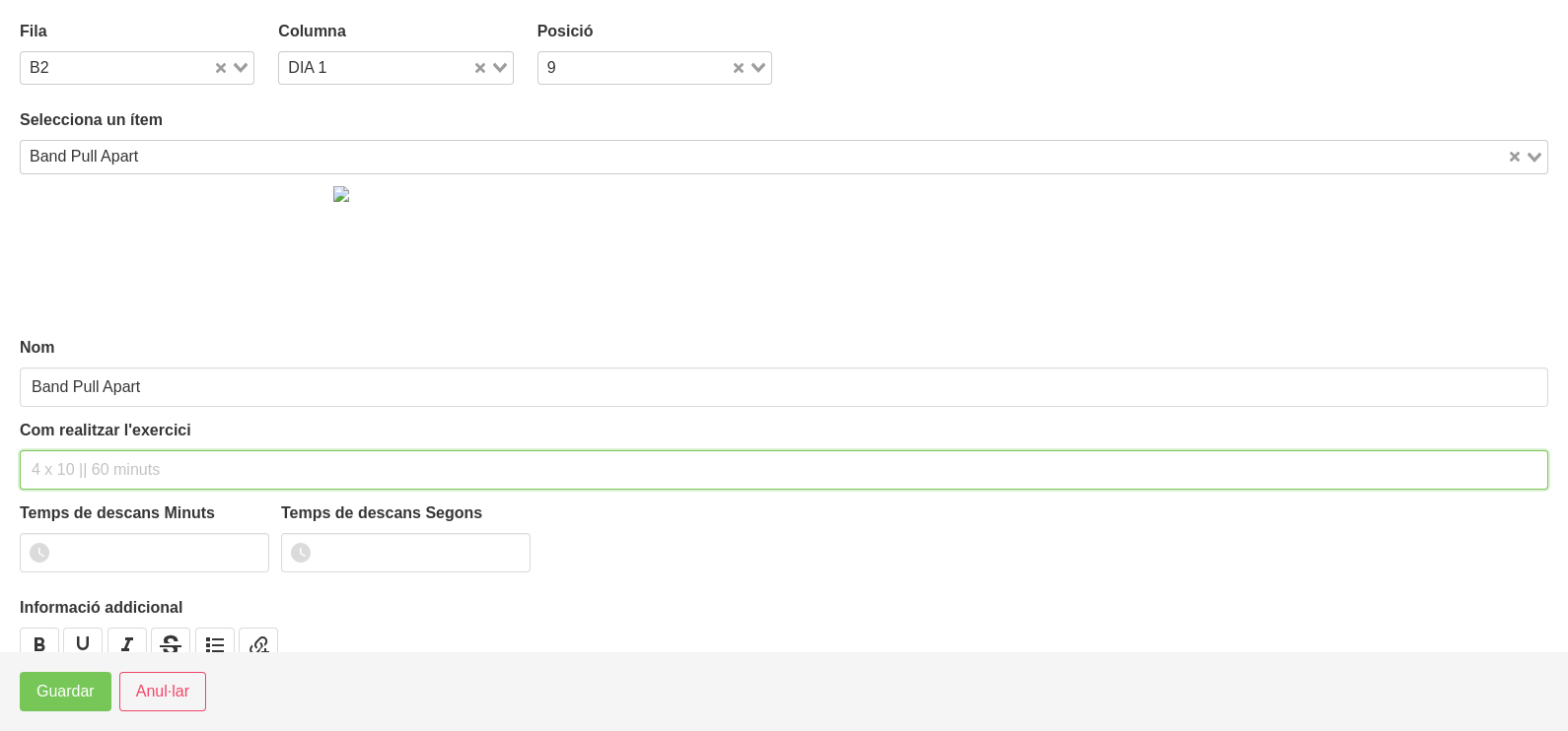
click at [83, 469] on input "text" at bounding box center [784, 470] width 1528 height 40
type input "3 x 10-12 a 2011 60""
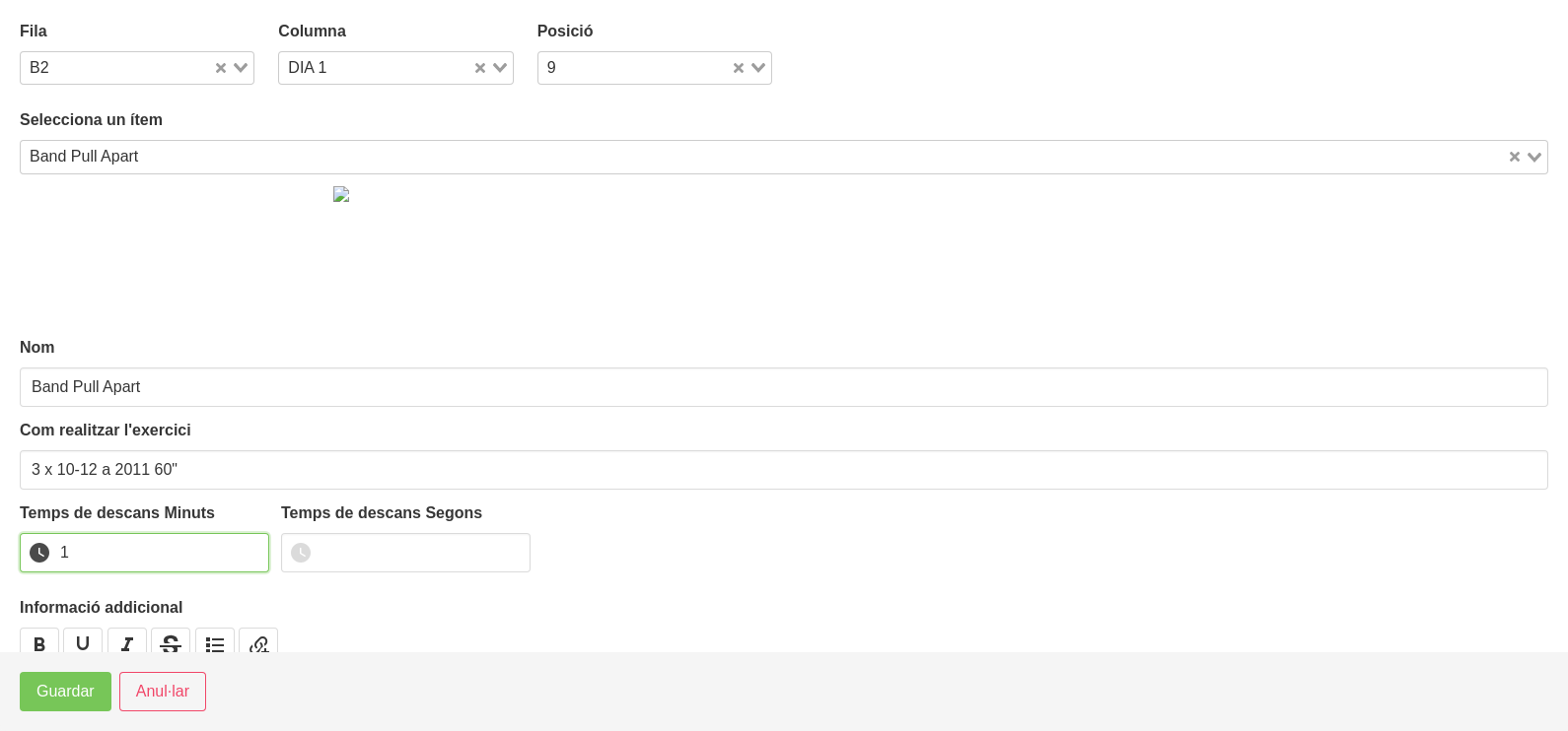
drag, startPoint x: 246, startPoint y: 542, endPoint x: 127, endPoint y: 621, distance: 142.8
type input "1"
click at [240, 550] on input "1" at bounding box center [145, 553] width 250 height 40
click at [54, 695] on span "Guardar" at bounding box center [65, 691] width 58 height 24
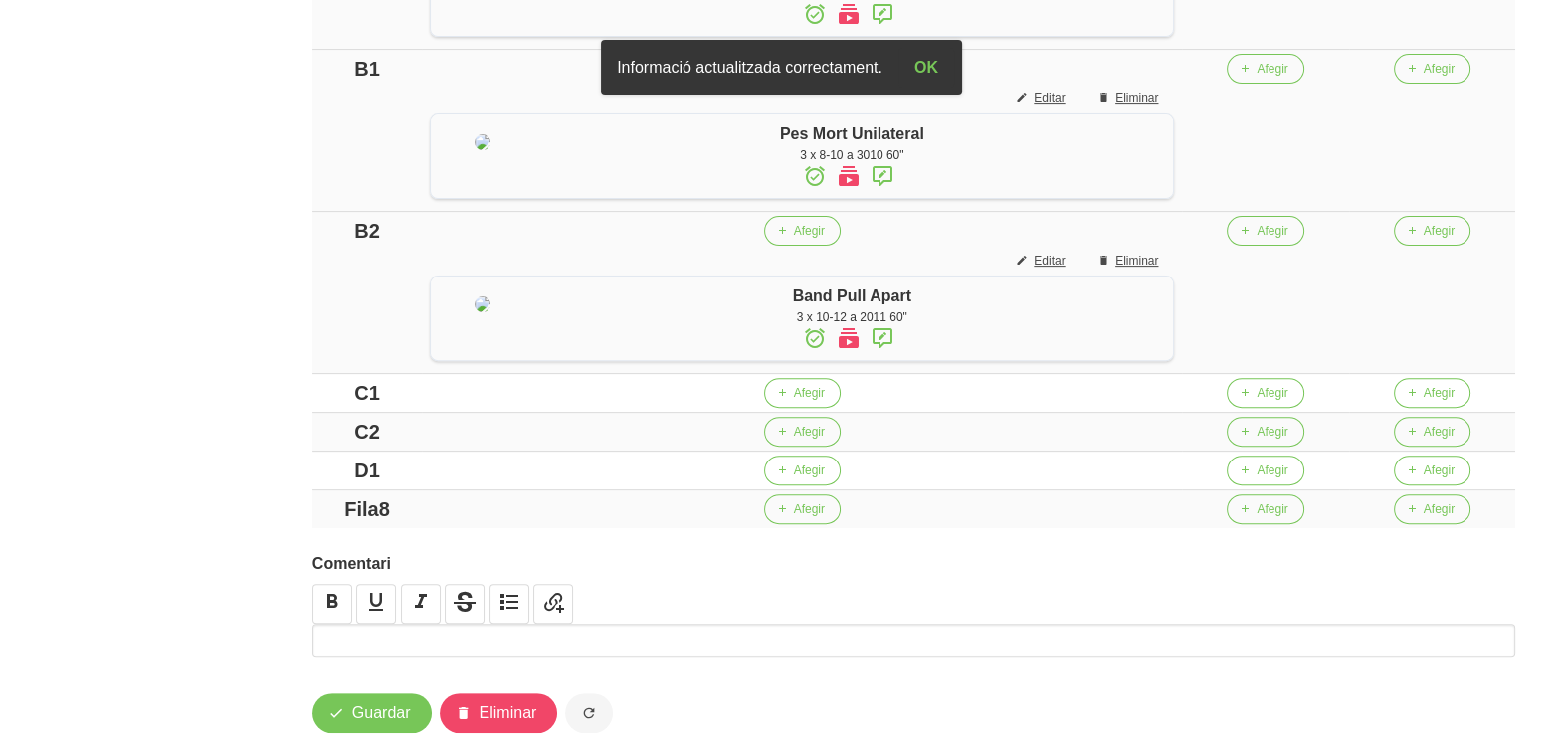
scroll to position [870, 0]
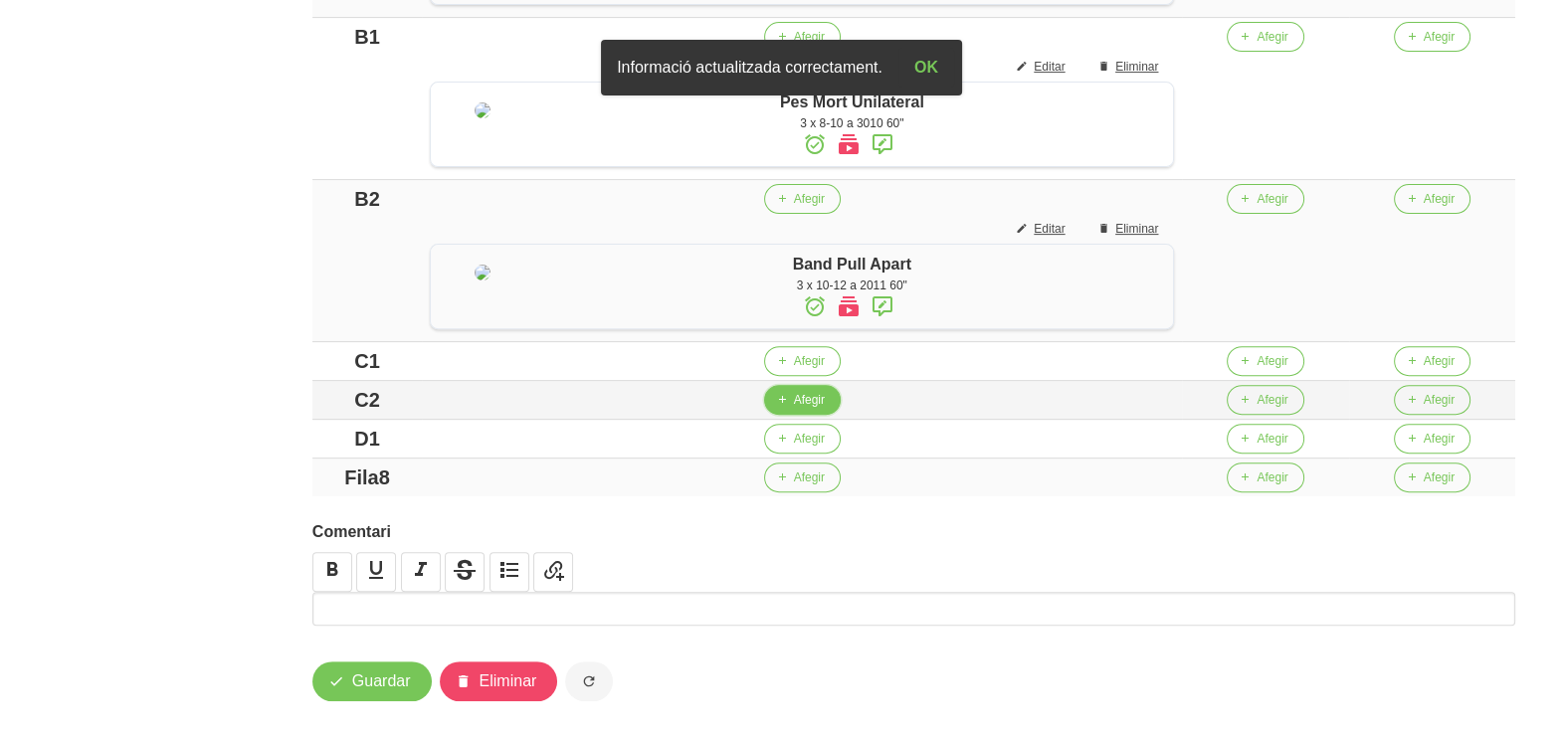
click at [788, 409] on icon "button" at bounding box center [782, 400] width 12 height 18
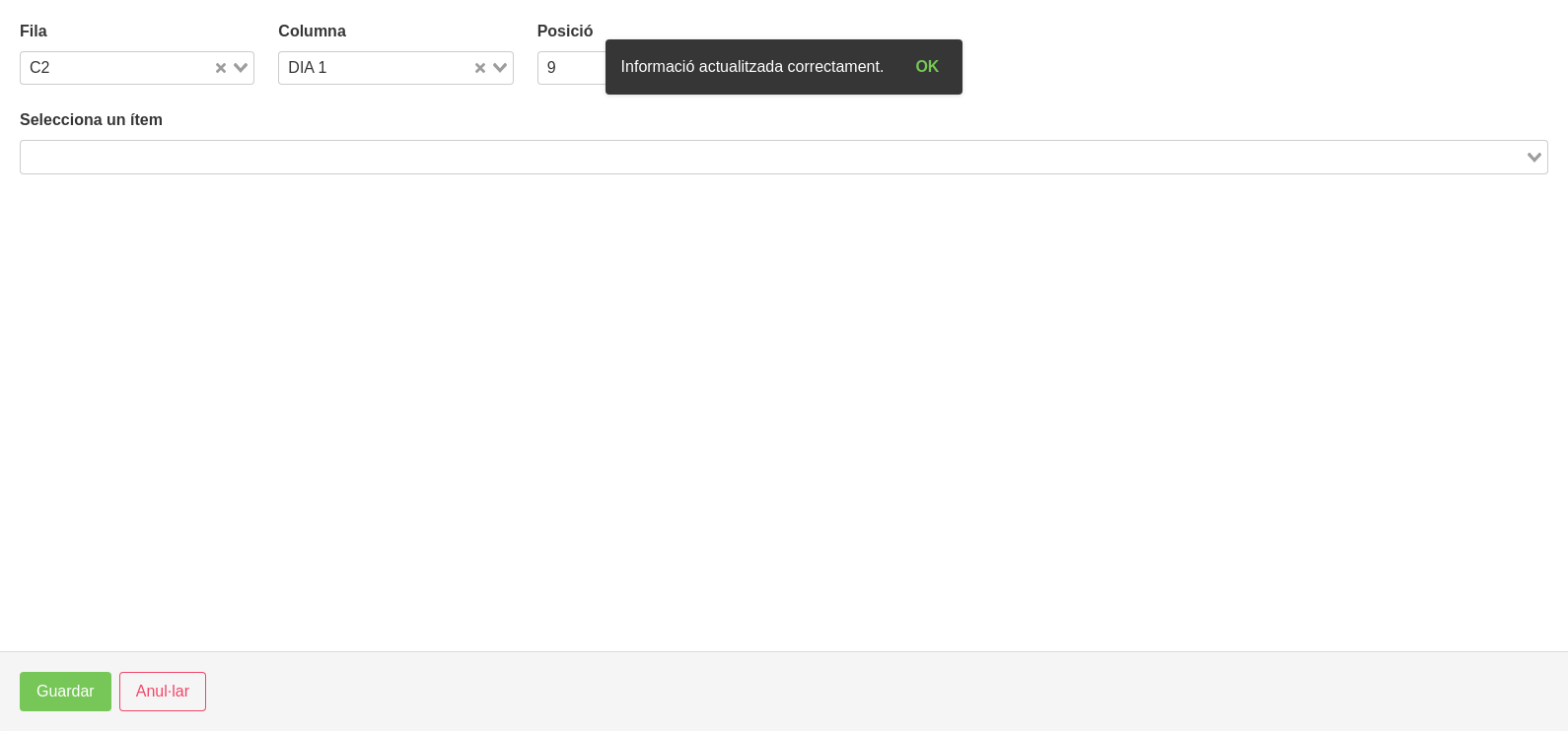
click at [319, 163] on input "Search for option" at bounding box center [772, 157] width 1500 height 24
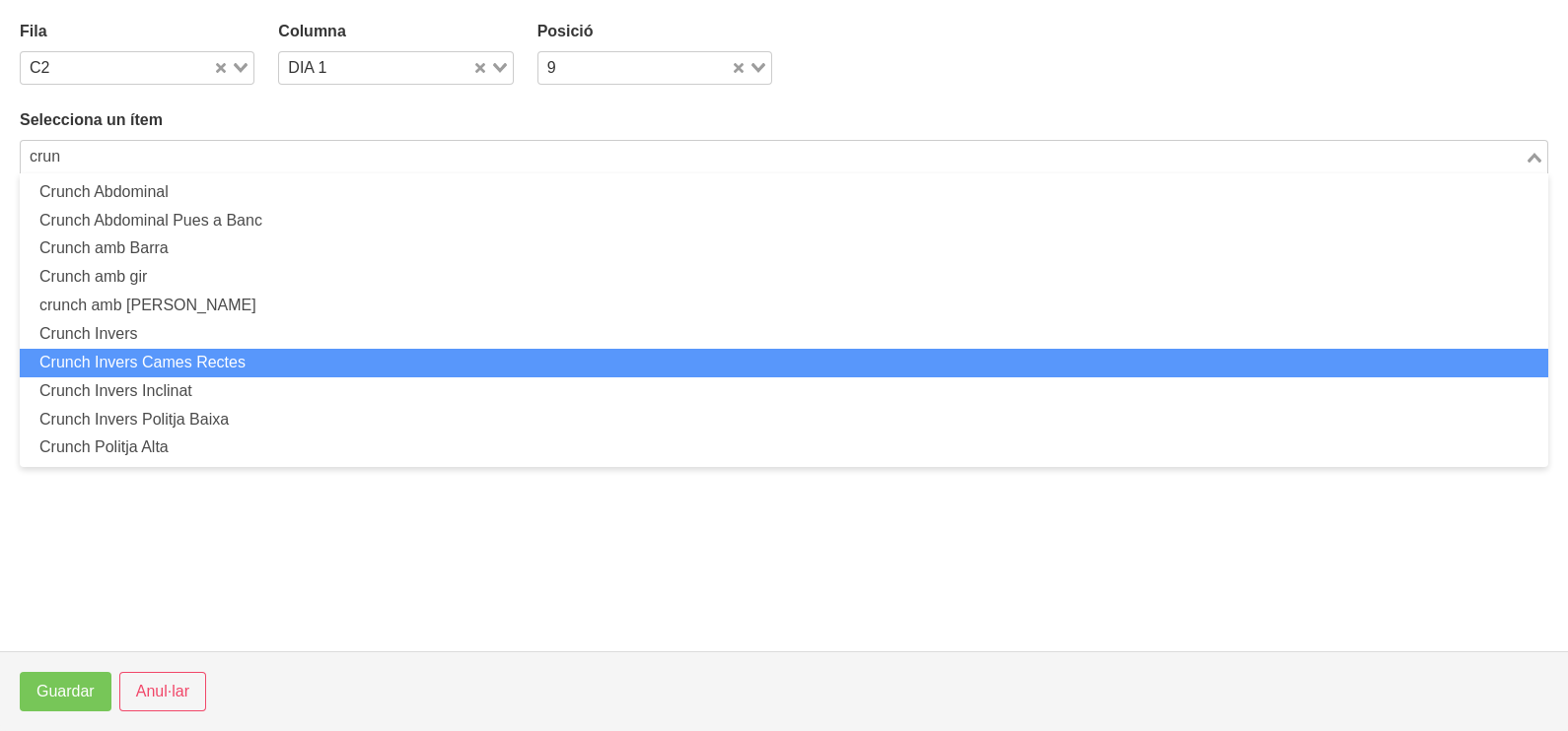
click at [243, 360] on li "Crunch Invers Cames Rectes" at bounding box center [784, 363] width 1528 height 29
type input "crun"
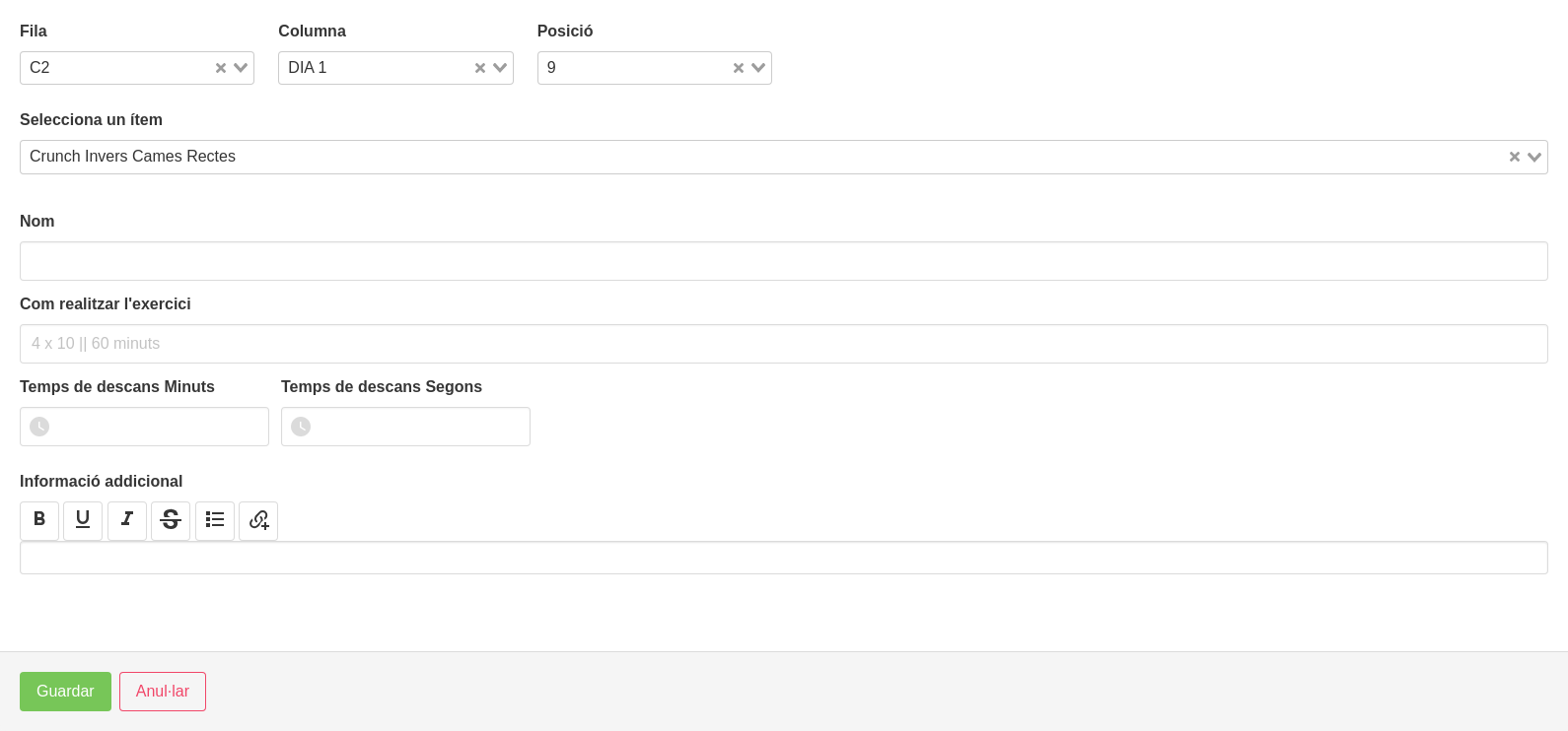
type input "Crunch Invers Cames Rectes"
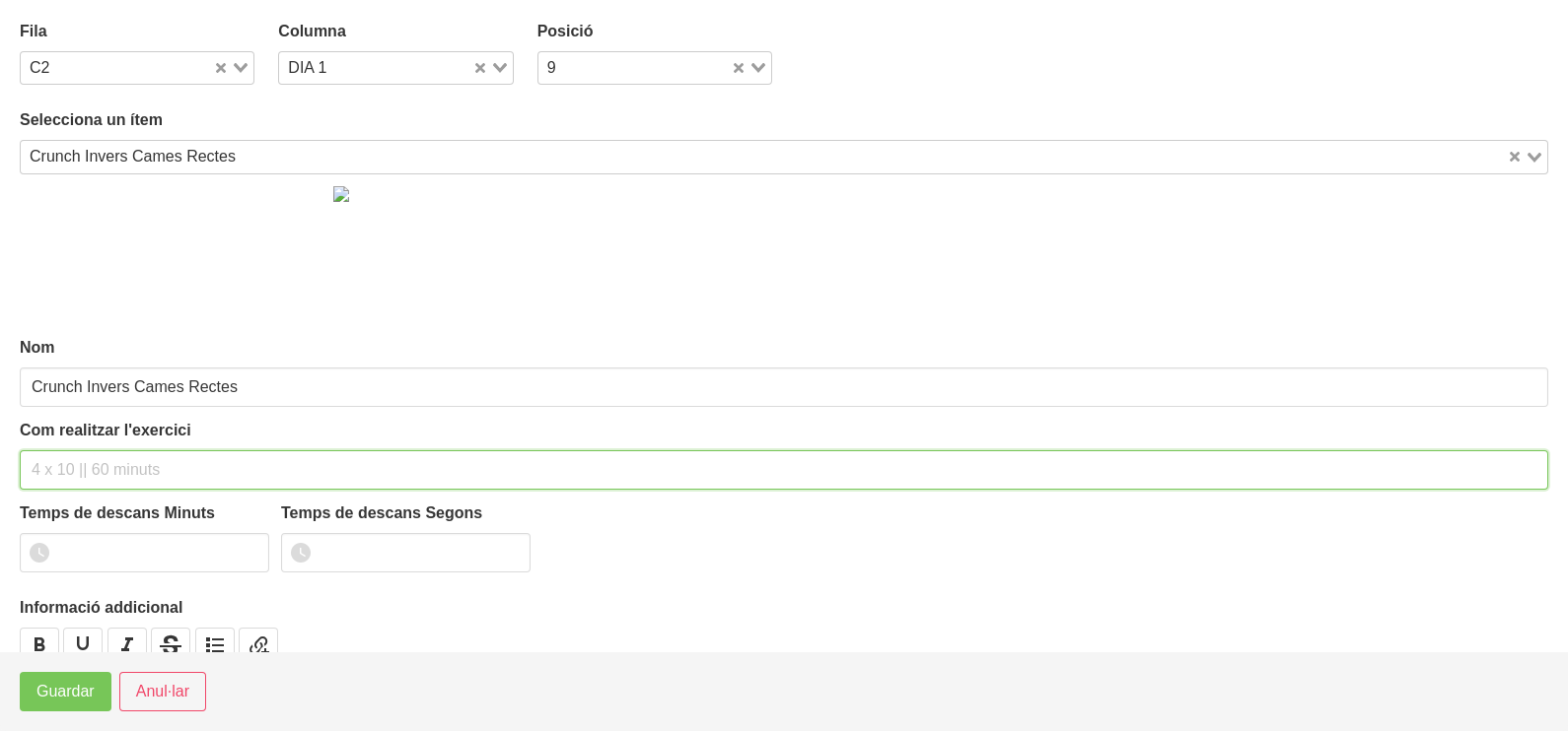
click at [87, 473] on input "text" at bounding box center [784, 470] width 1528 height 40
type input "3 x 8-10 a 2010 60""
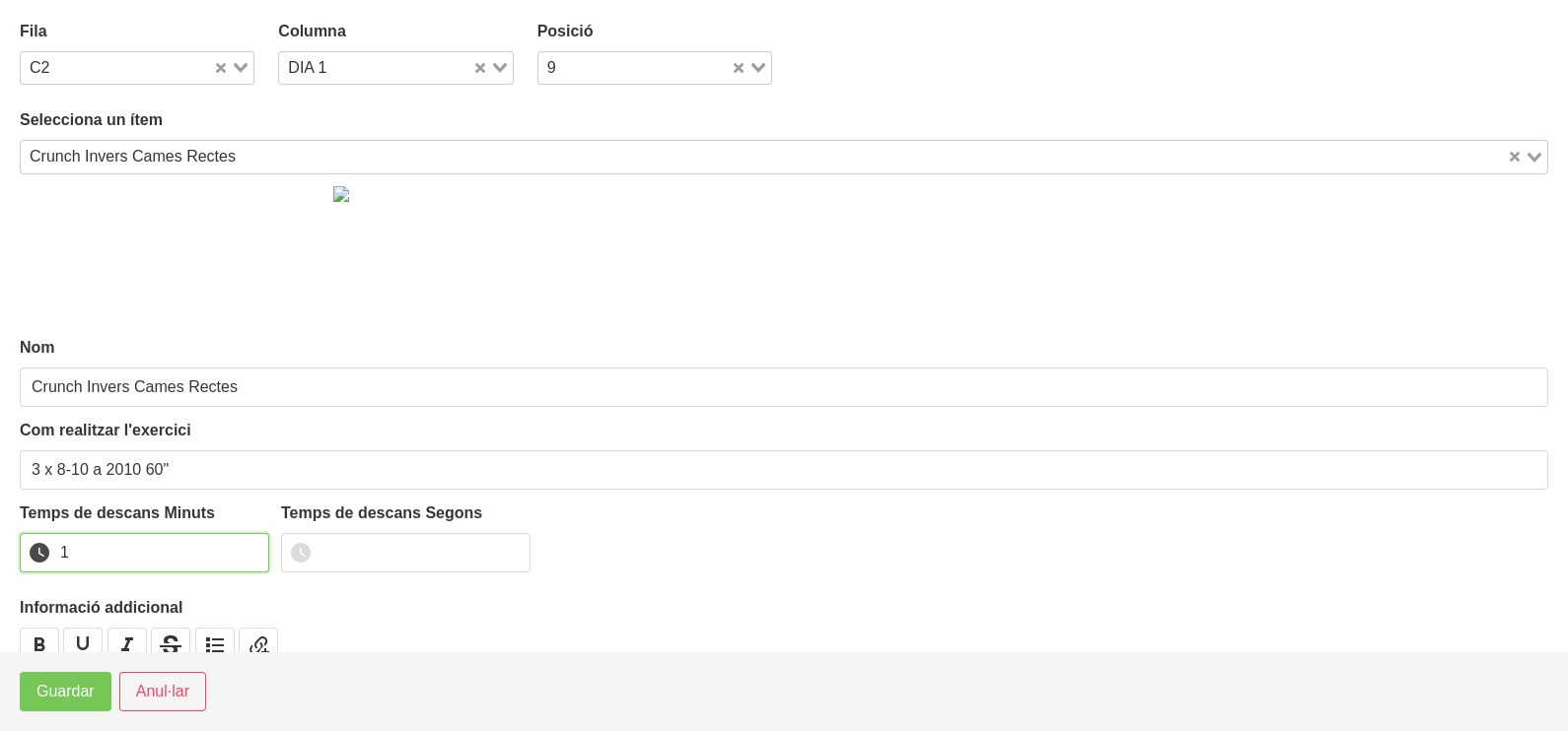
drag, startPoint x: 252, startPoint y: 546, endPoint x: 185, endPoint y: 586, distance: 78.0
type input "1"
click at [248, 551] on input "1" at bounding box center [145, 553] width 250 height 40
click at [69, 689] on span "Guardar" at bounding box center [65, 691] width 58 height 24
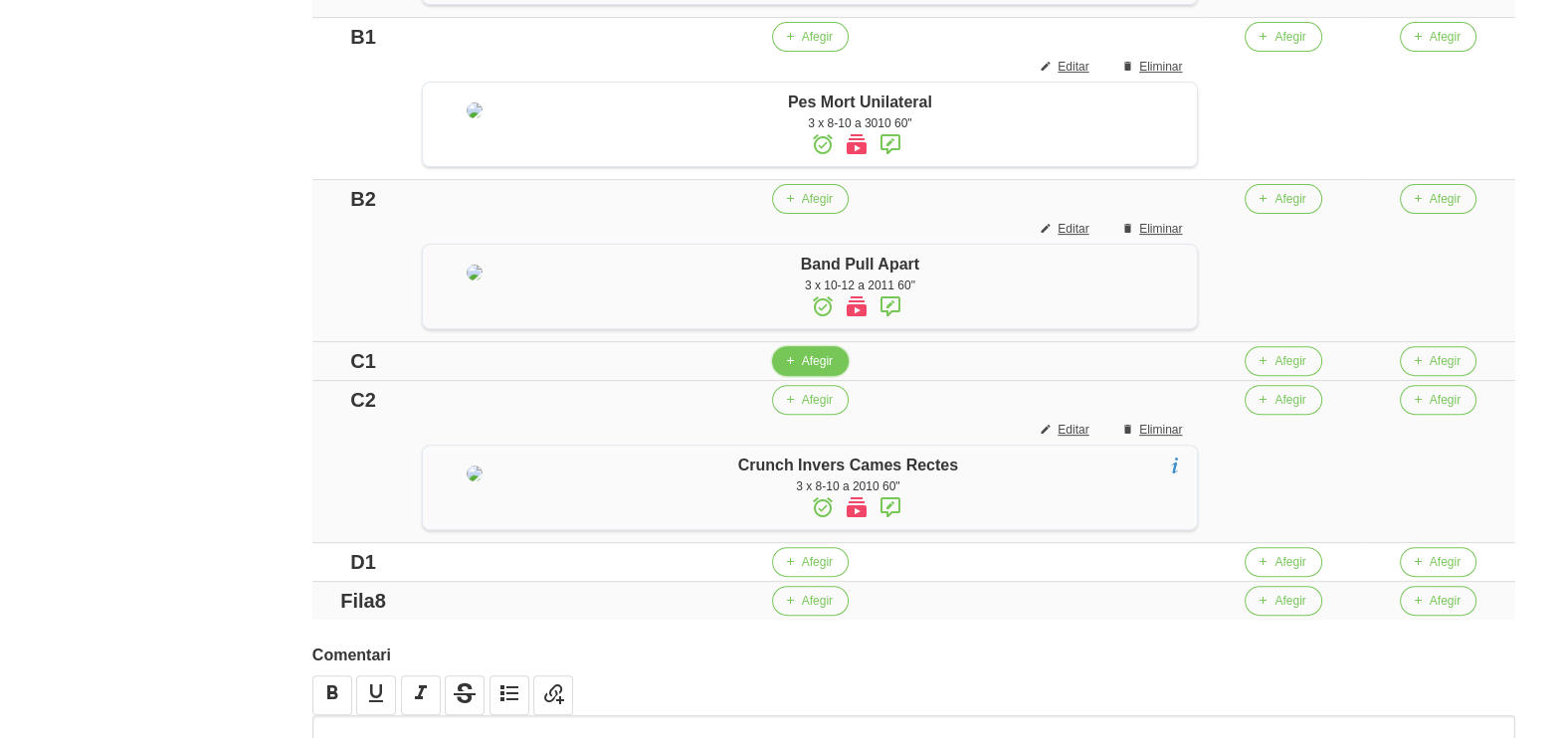
click at [814, 370] on span "Afegir" at bounding box center [817, 361] width 31 height 18
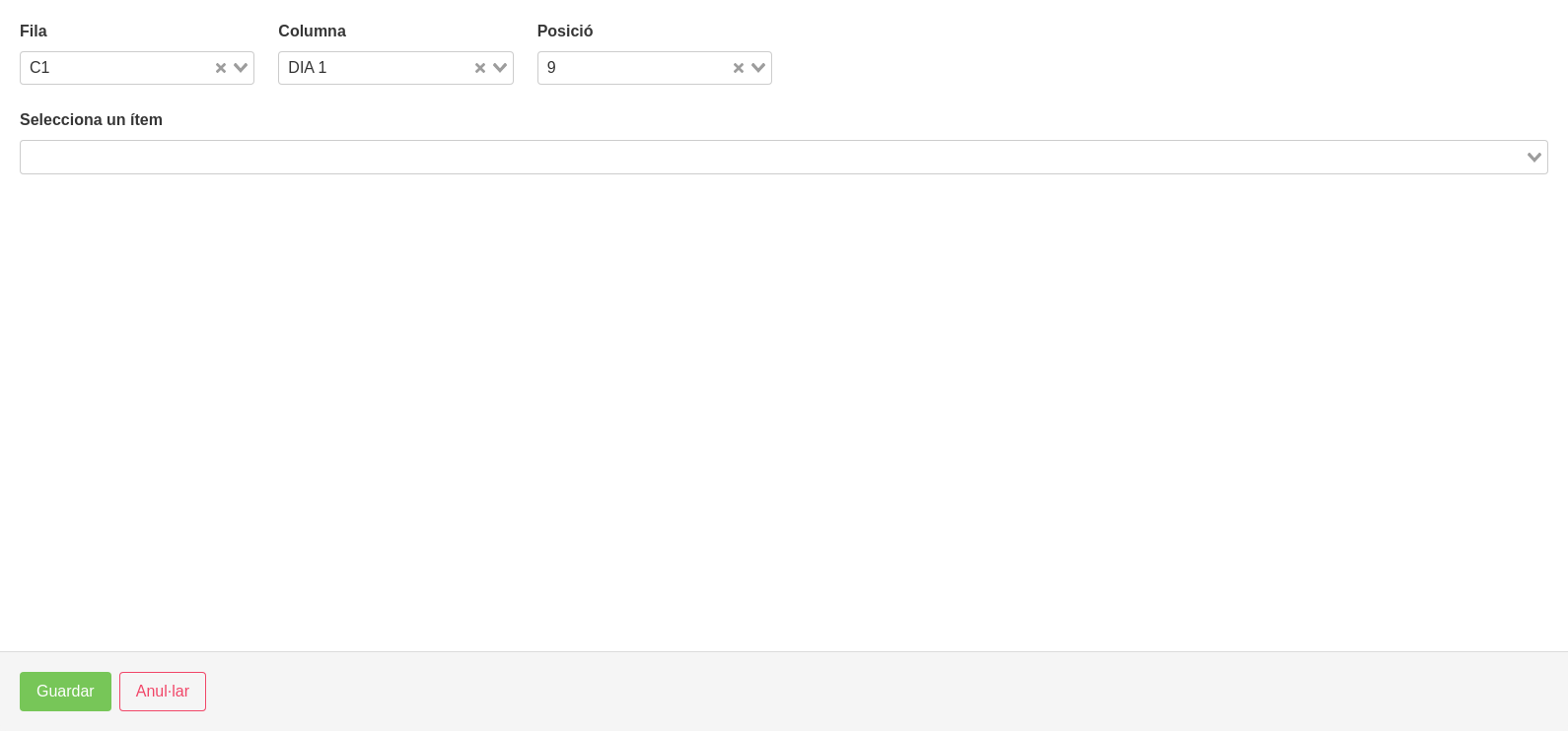
click at [394, 153] on input "Search for option" at bounding box center [772, 157] width 1500 height 24
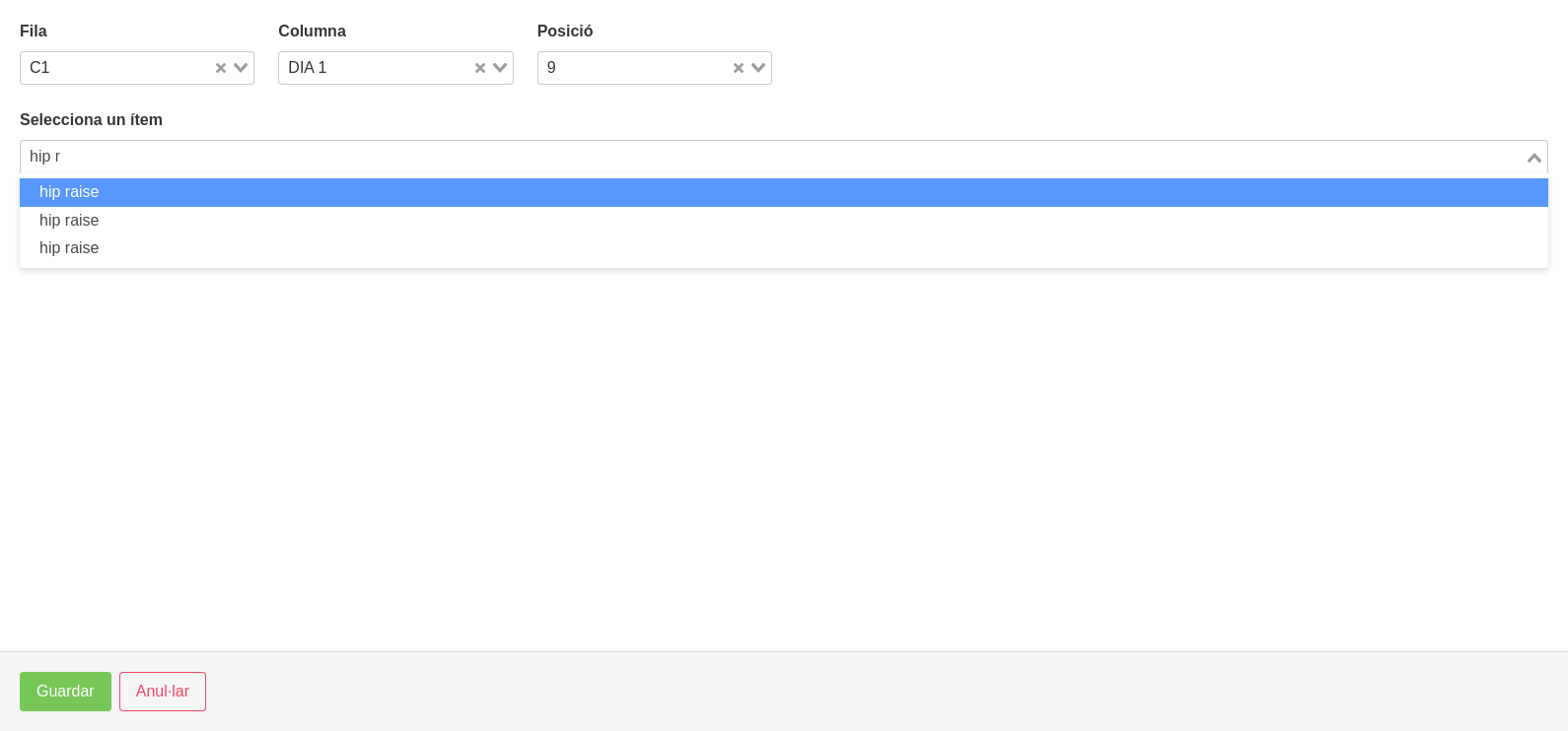
click at [309, 192] on li "hip raise" at bounding box center [784, 192] width 1528 height 29
type input "hip r"
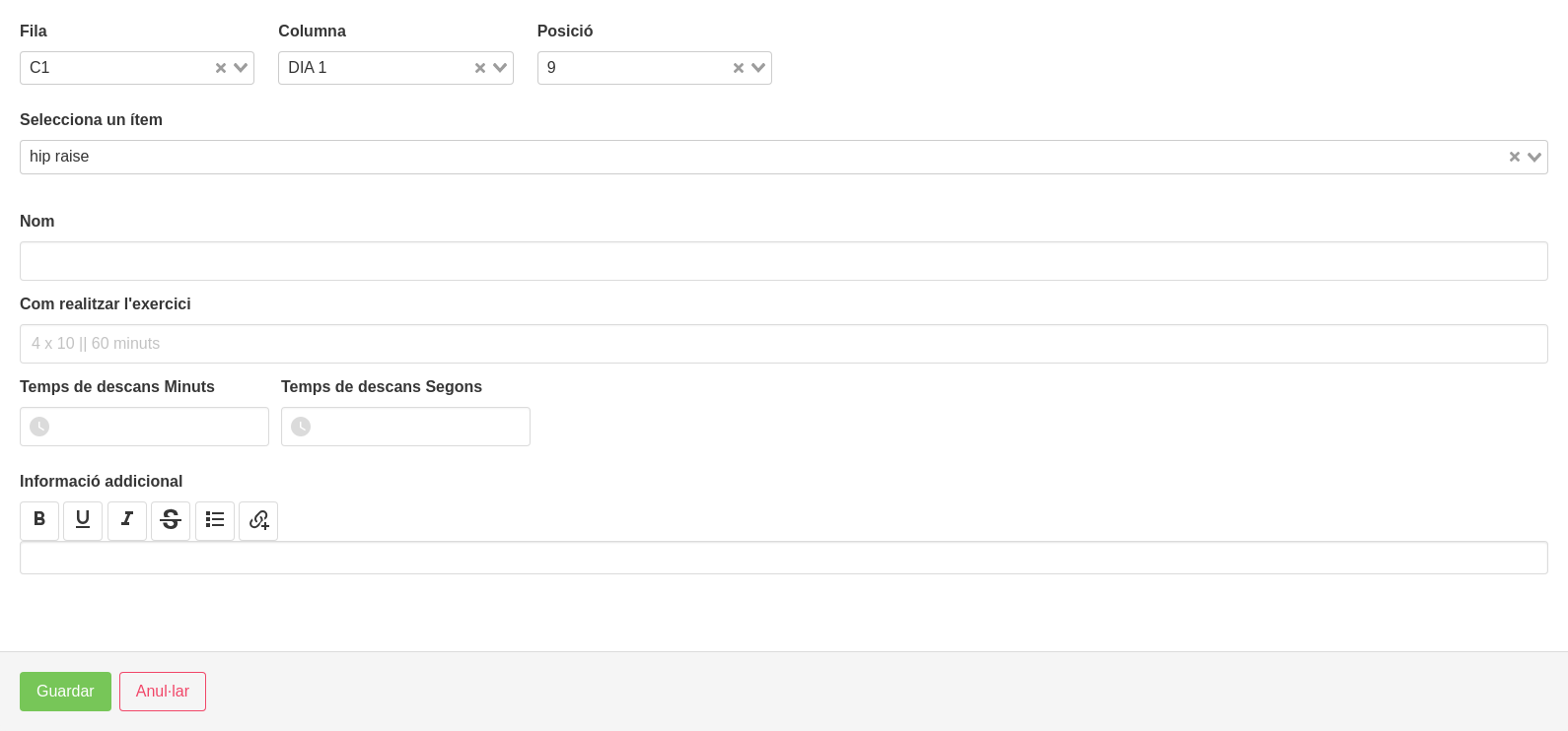
type input "hip raise"
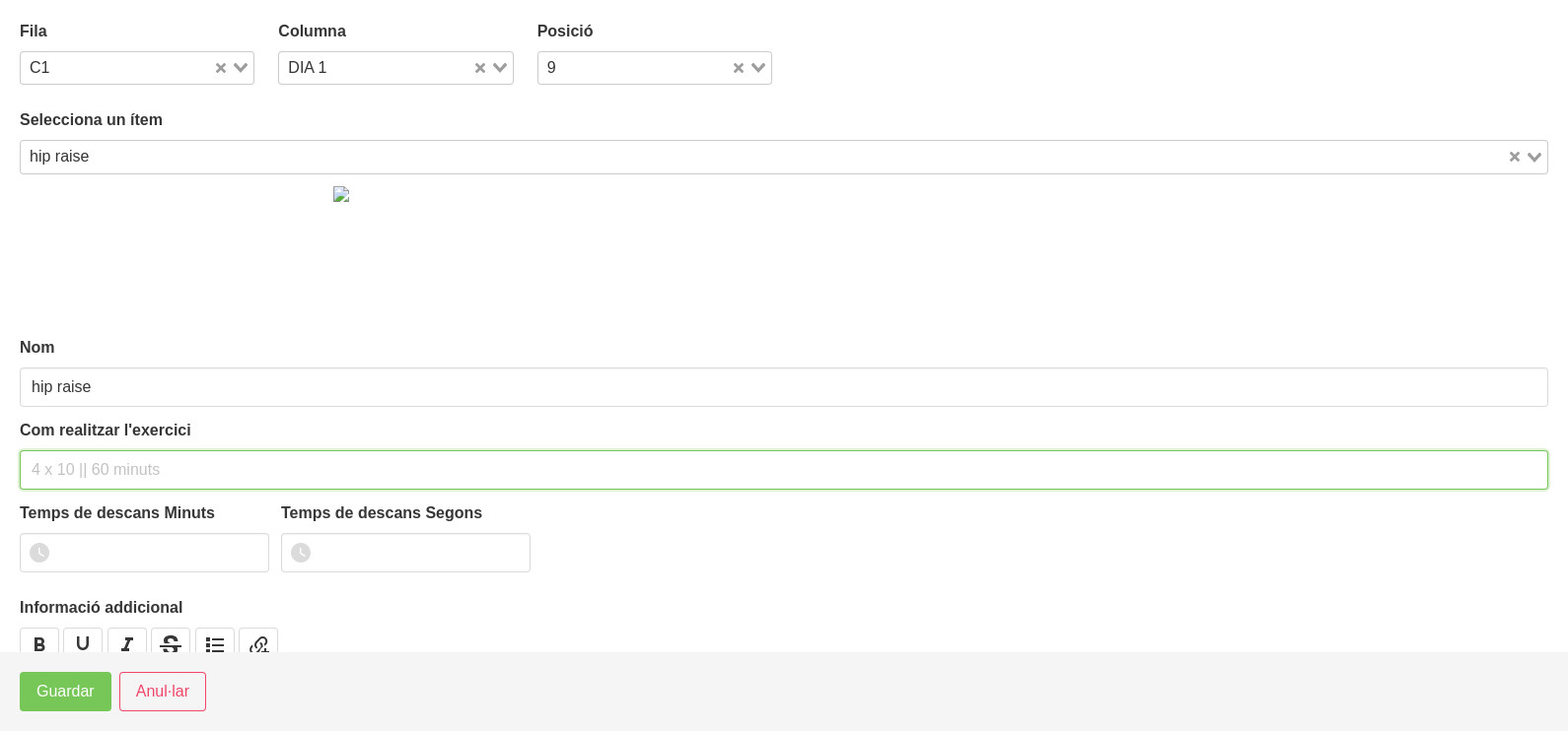
click at [91, 458] on input "text" at bounding box center [784, 470] width 1528 height 40
click at [262, 468] on input "3 x 10 (la força per pujar es fa a`pretant el genoll" at bounding box center [784, 470] width 1528 height 40
drag, startPoint x: 394, startPoint y: 472, endPoint x: 397, endPoint y: 457, distance: 15.3
click at [395, 460] on input "3 x 10 (la força per pujar es fa apretant el genoll" at bounding box center [784, 470] width 1528 height 40
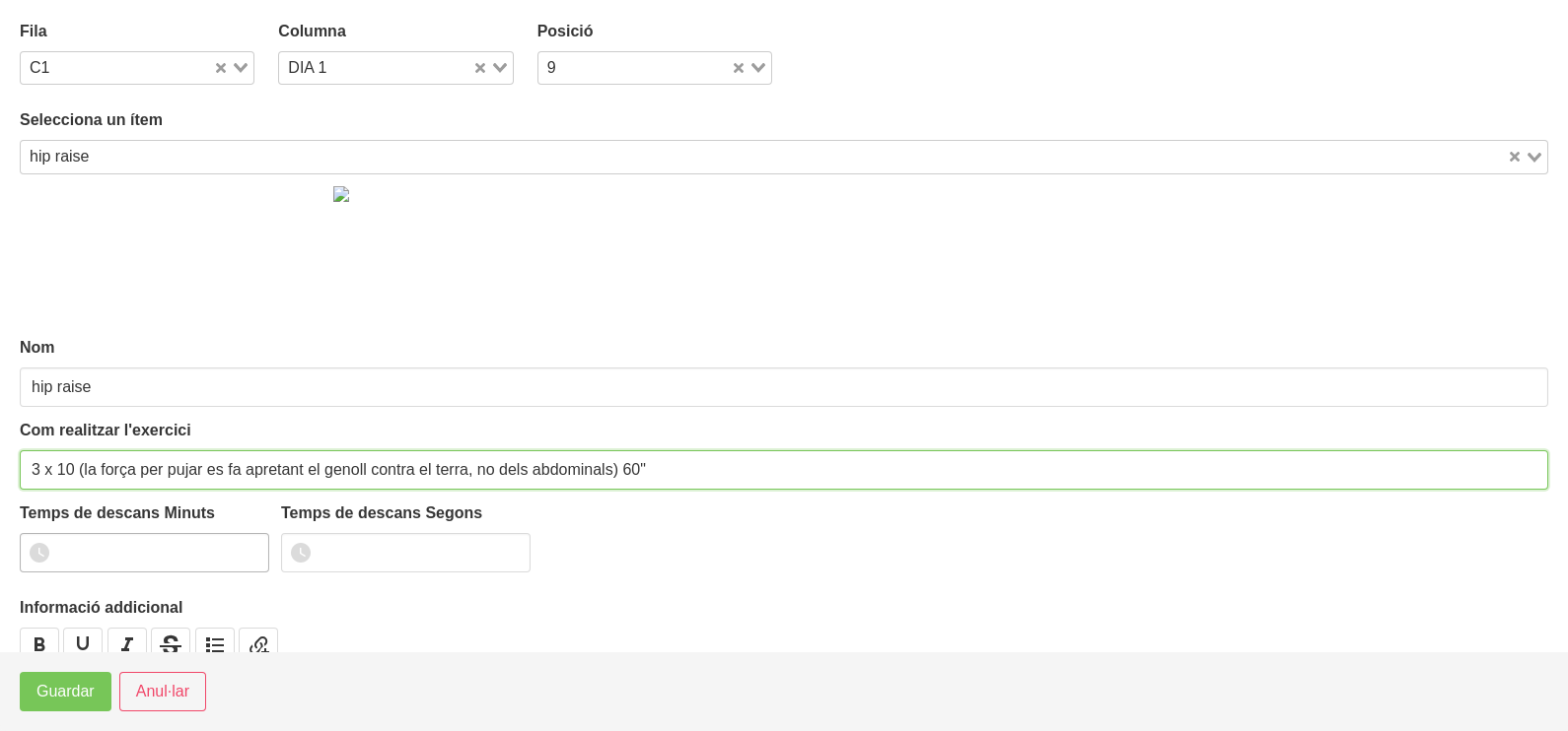
type input "3 x 10 (la força per pujar es fa apretant el genoll contra el terra, no dels ab…"
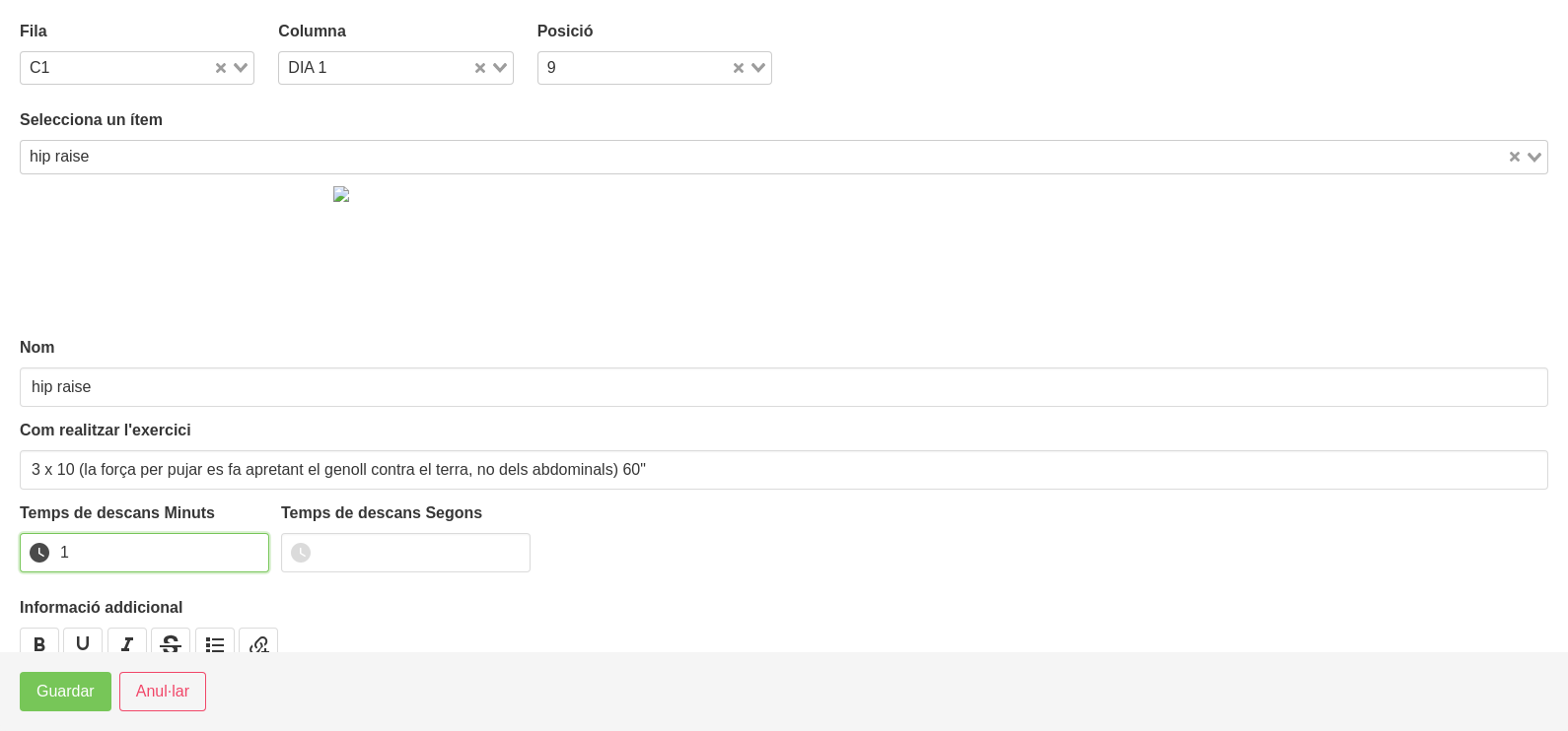
drag, startPoint x: 252, startPoint y: 545, endPoint x: 170, endPoint y: 621, distance: 111.8
type input "1"
click at [244, 556] on input "1" at bounding box center [145, 553] width 250 height 40
click at [85, 681] on span "Guardar" at bounding box center [65, 691] width 58 height 24
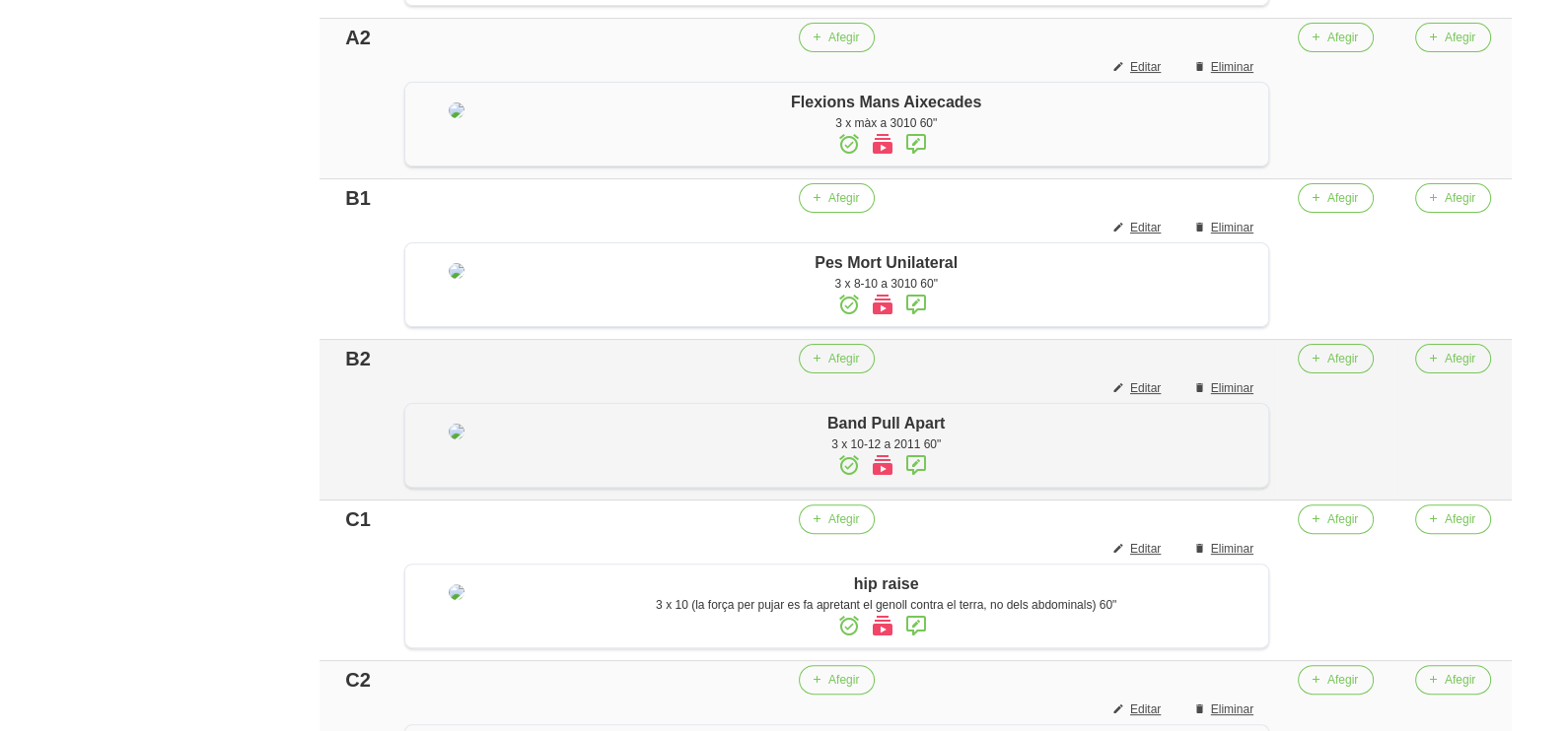
scroll to position [369, 0]
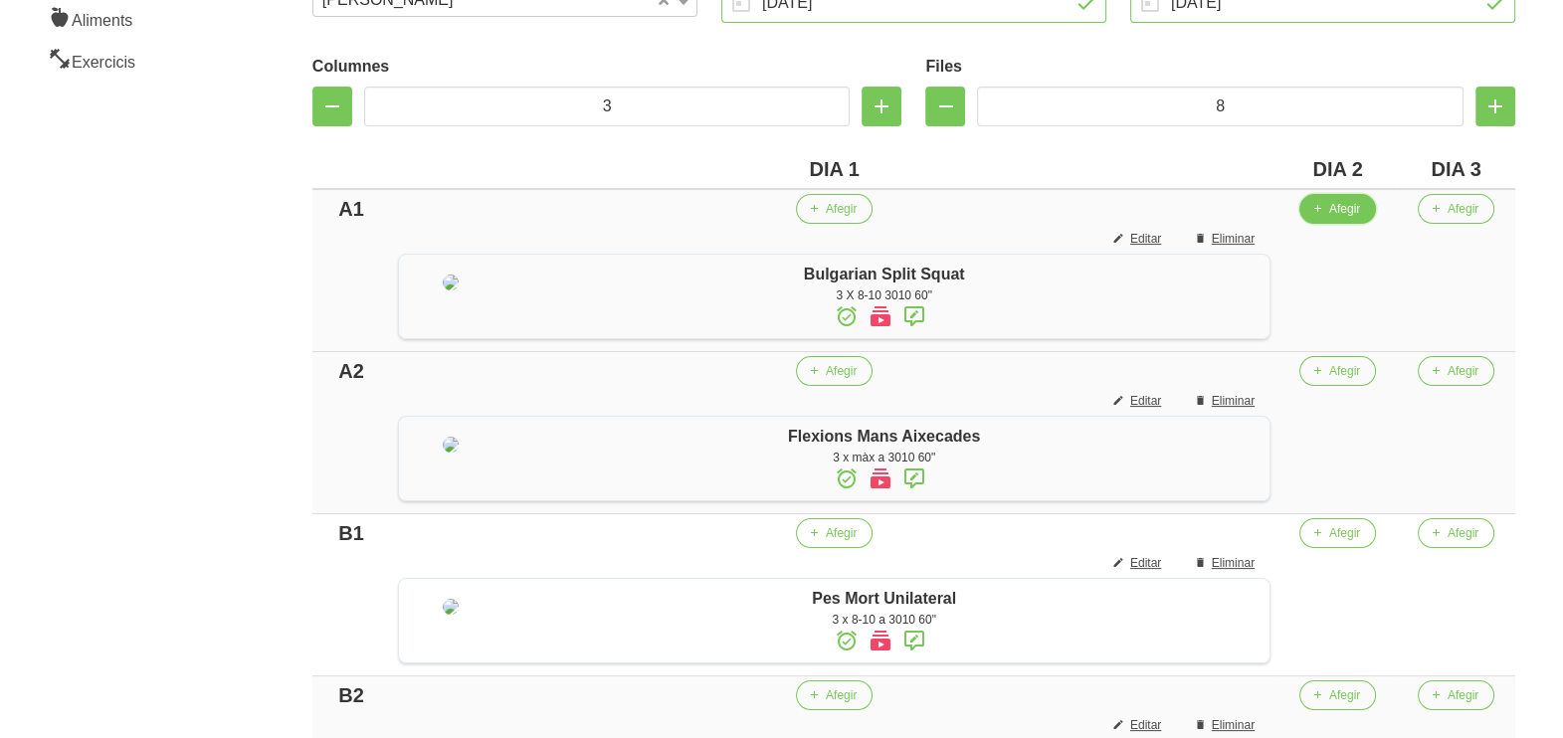
click at [1323, 212] on icon "button" at bounding box center [1317, 209] width 12 height 18
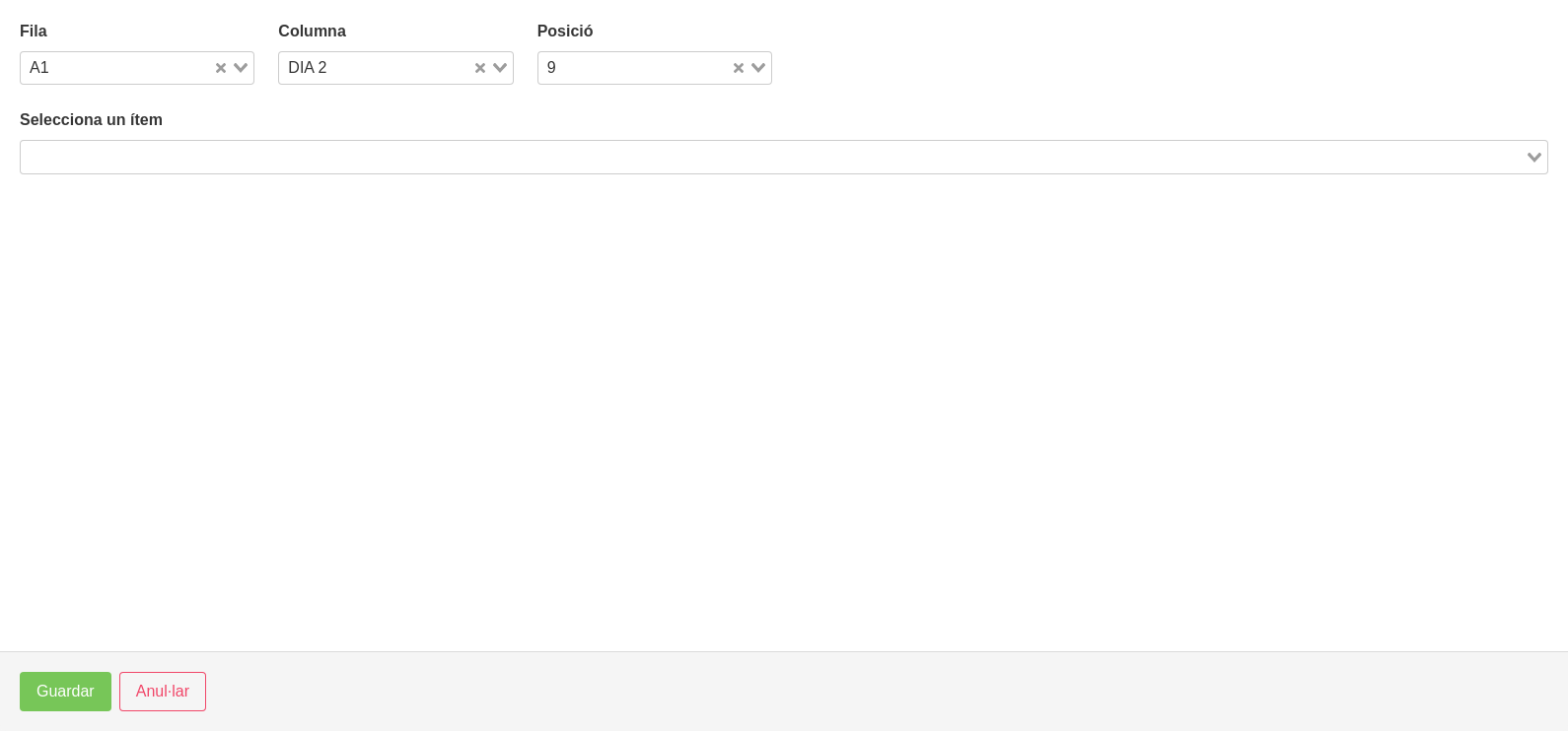
click at [621, 149] on input "Search for option" at bounding box center [772, 157] width 1500 height 24
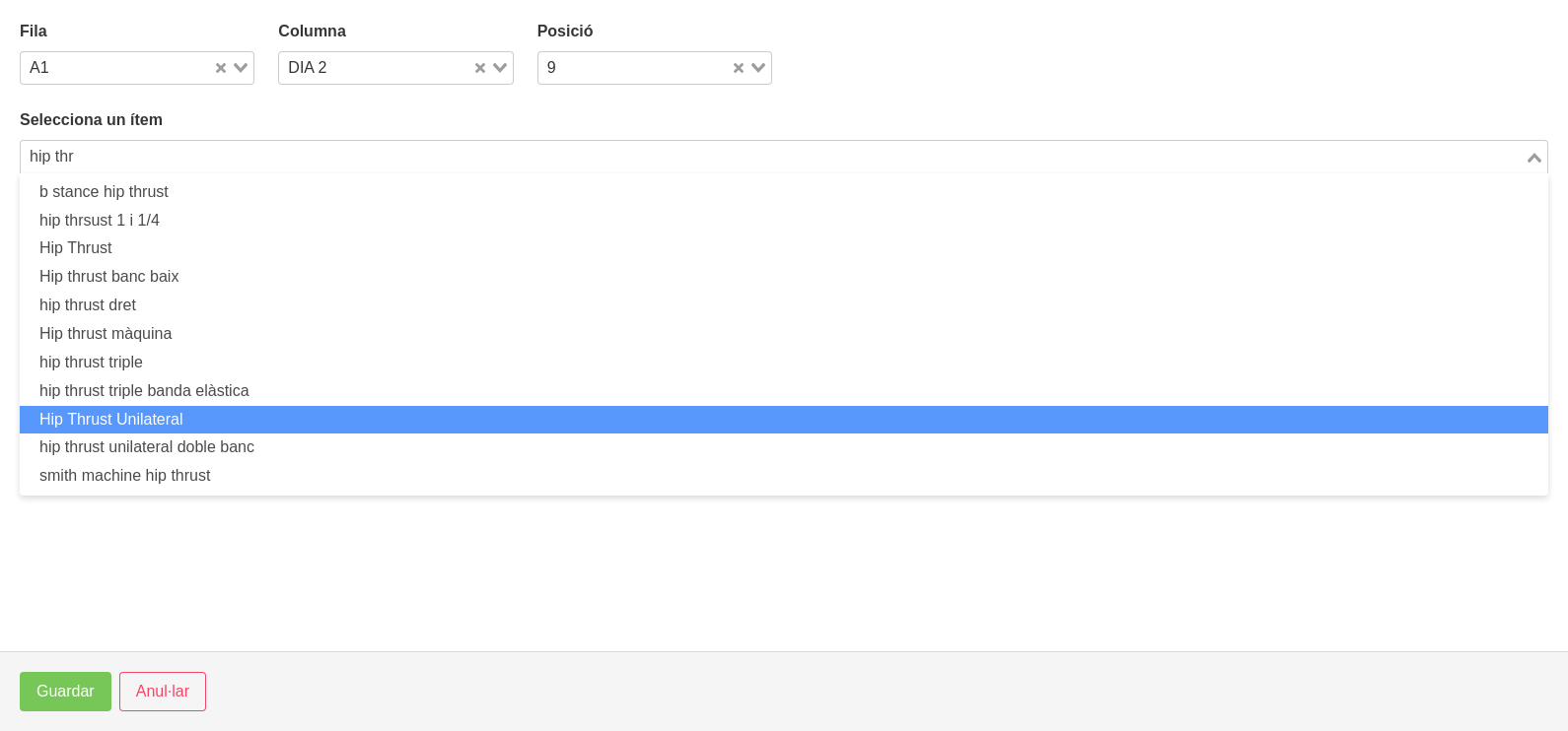
click at [231, 414] on li "Hip Thrust Unilateral" at bounding box center [784, 420] width 1528 height 29
type input "hip thr"
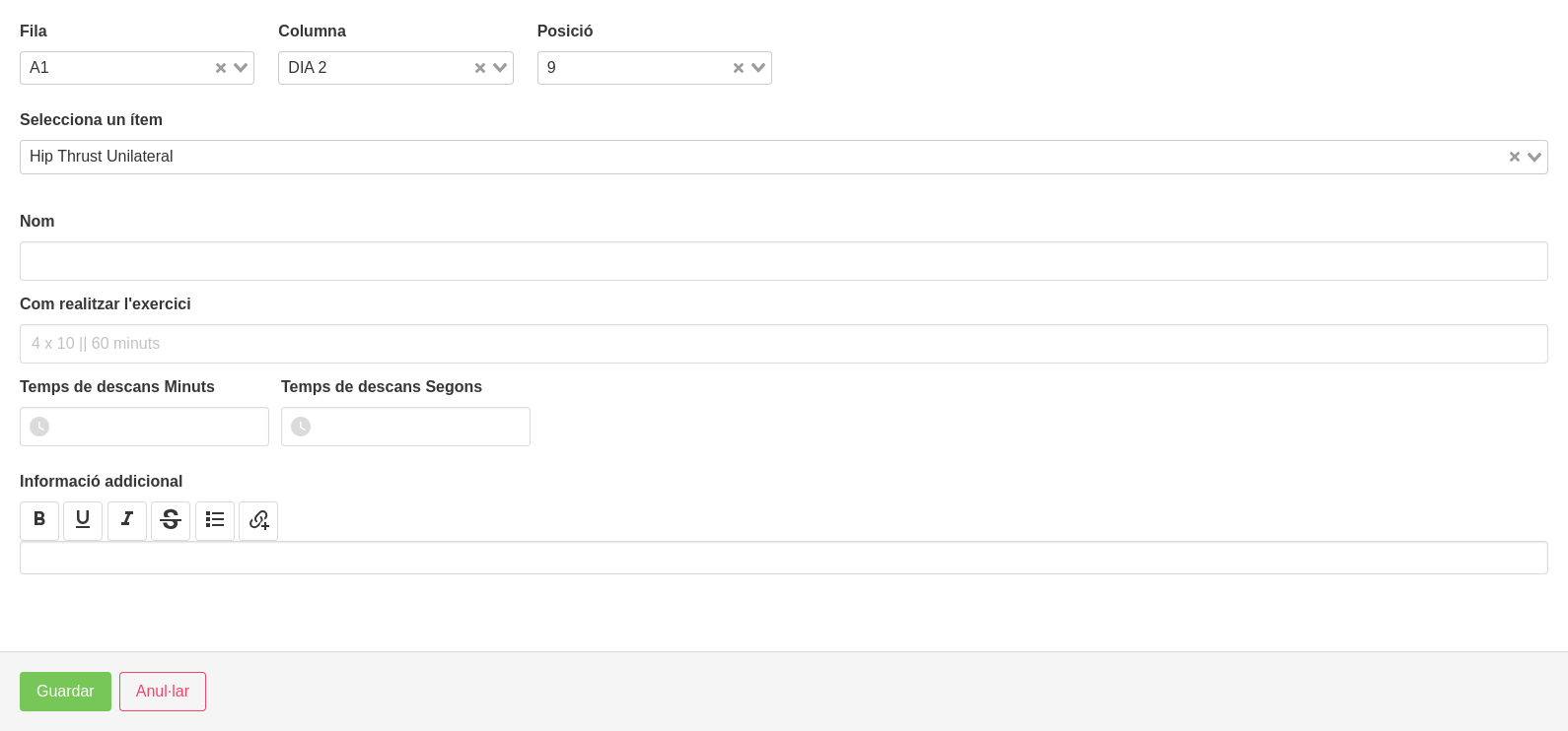
type input "Hip Thrust Unilateral"
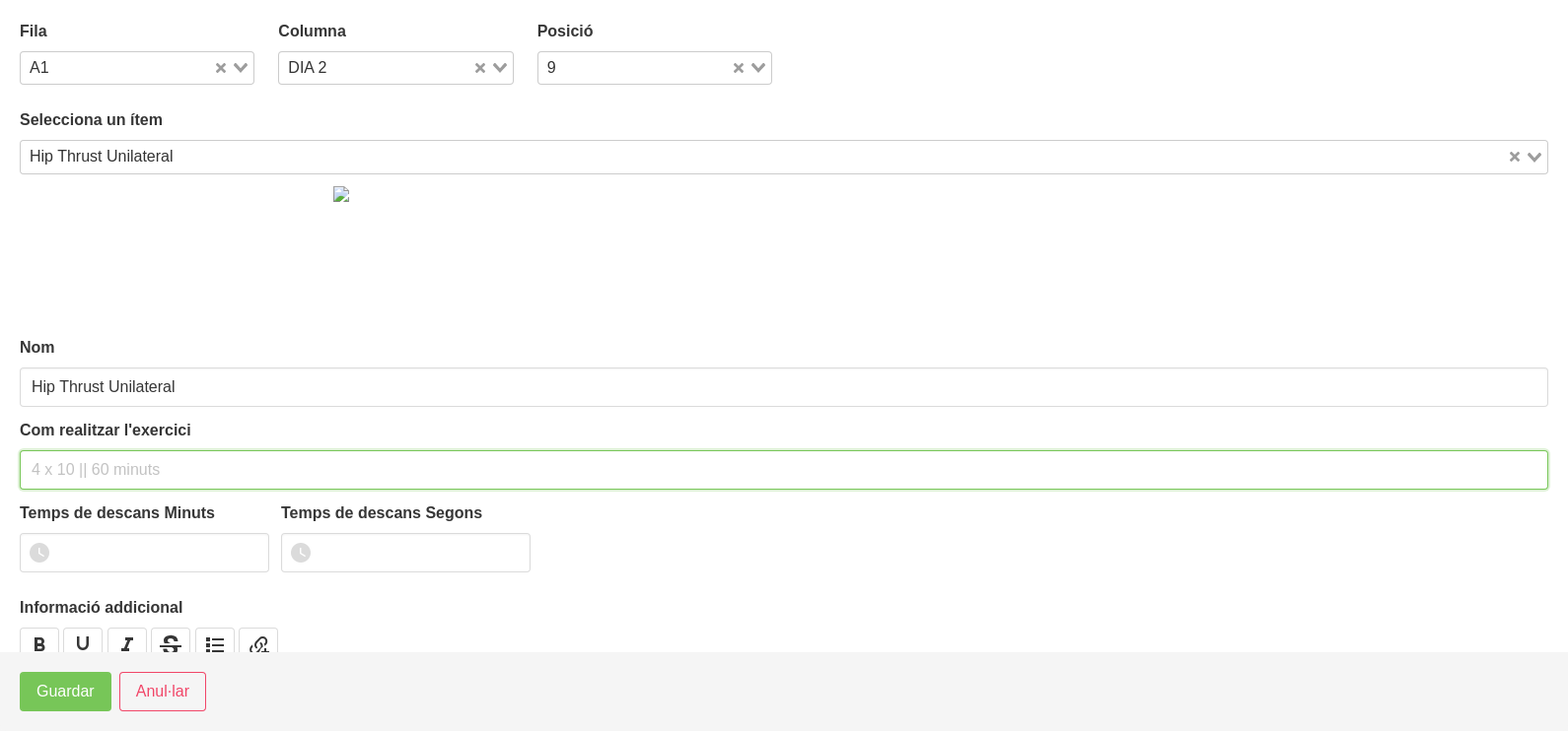
click at [133, 458] on input "text" at bounding box center [784, 470] width 1528 height 40
type input "3 x 10-15 a 2010 60""
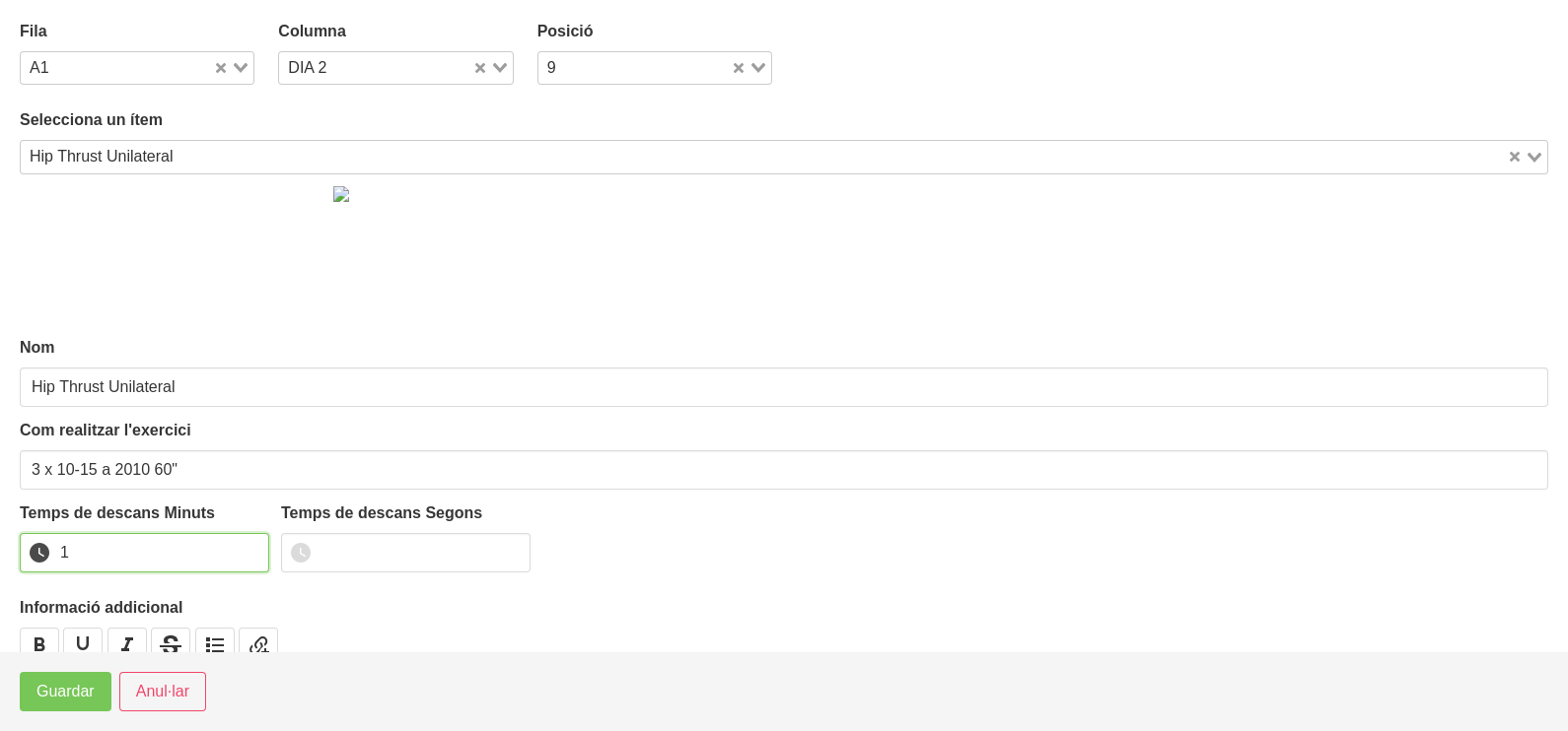
drag, startPoint x: 255, startPoint y: 547, endPoint x: 234, endPoint y: 559, distance: 24.2
type input "1"
click at [253, 547] on input "1" at bounding box center [145, 553] width 250 height 40
click at [82, 689] on span "Guardar" at bounding box center [65, 691] width 58 height 24
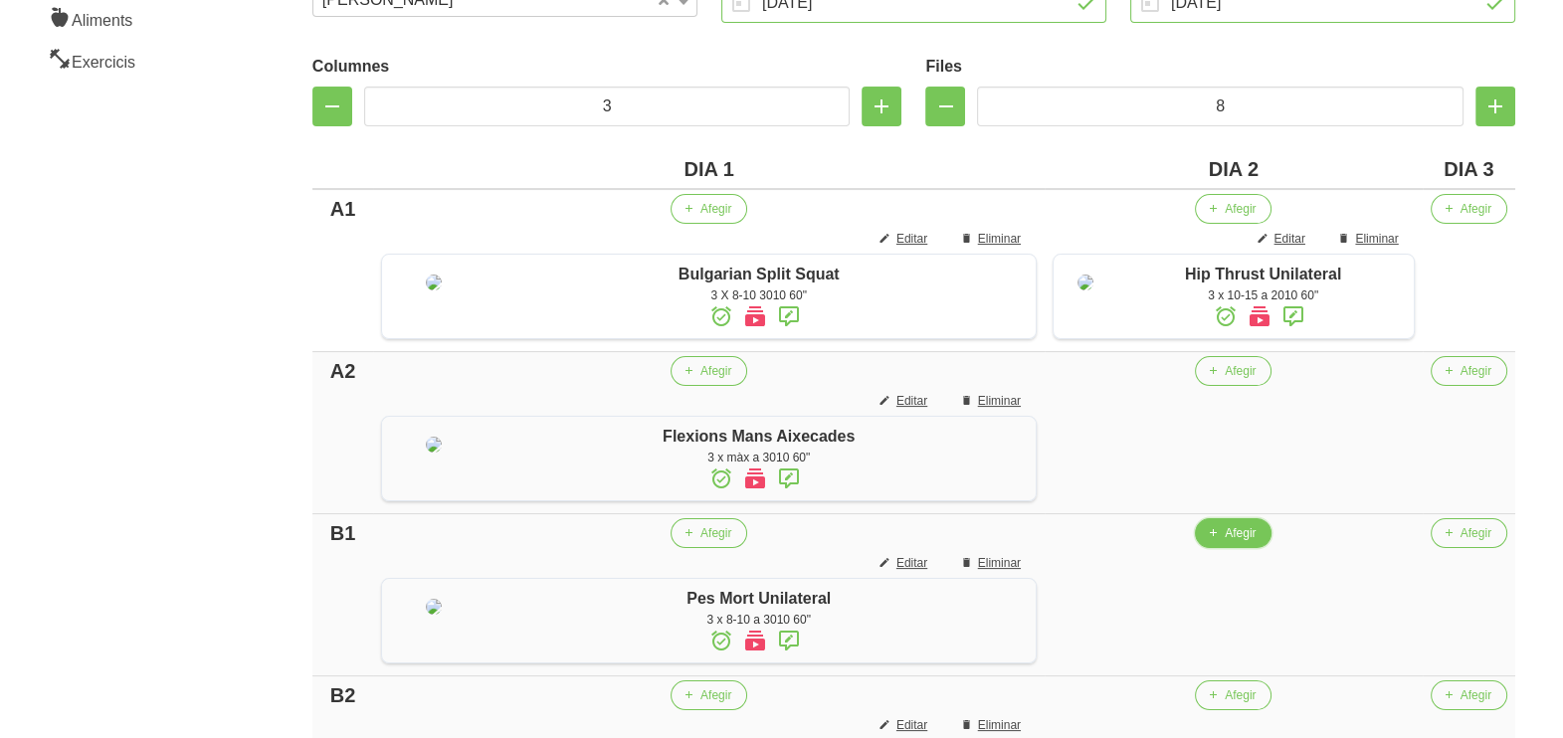
click at [1204, 542] on span "button" at bounding box center [1213, 533] width 18 height 18
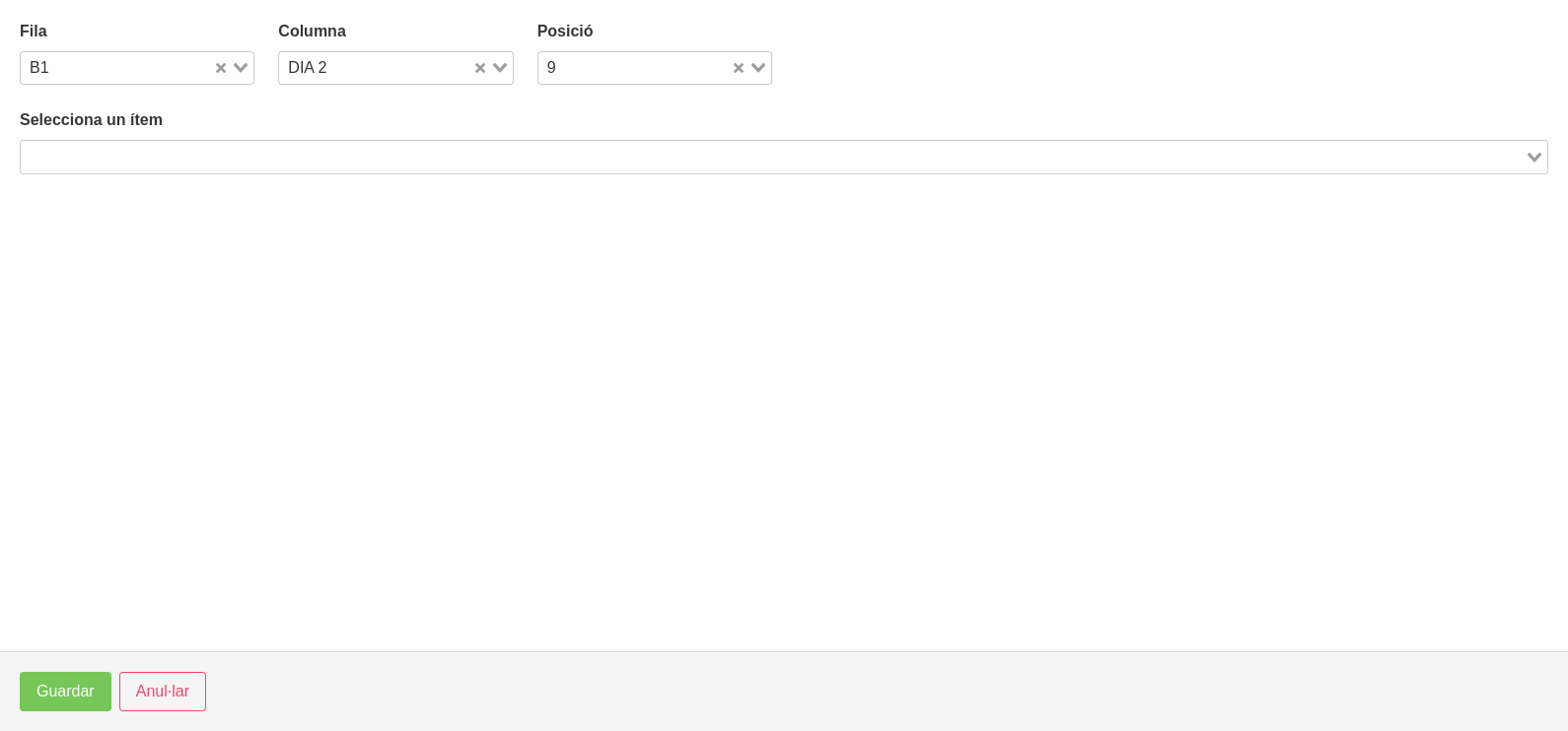
click at [412, 148] on input "Search for option" at bounding box center [772, 157] width 1500 height 24
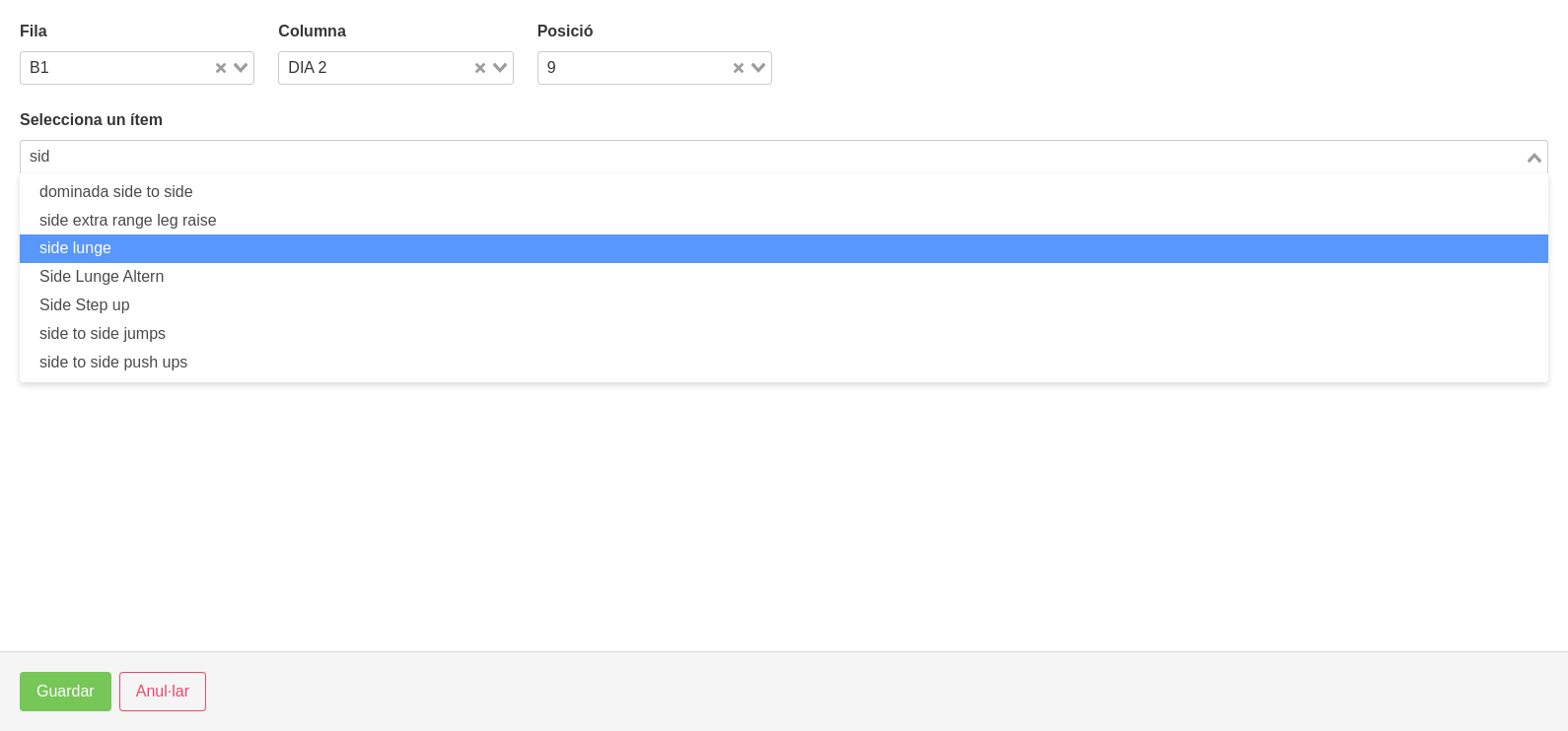
click at [177, 250] on li "side lunge" at bounding box center [784, 249] width 1528 height 29
type input "sid"
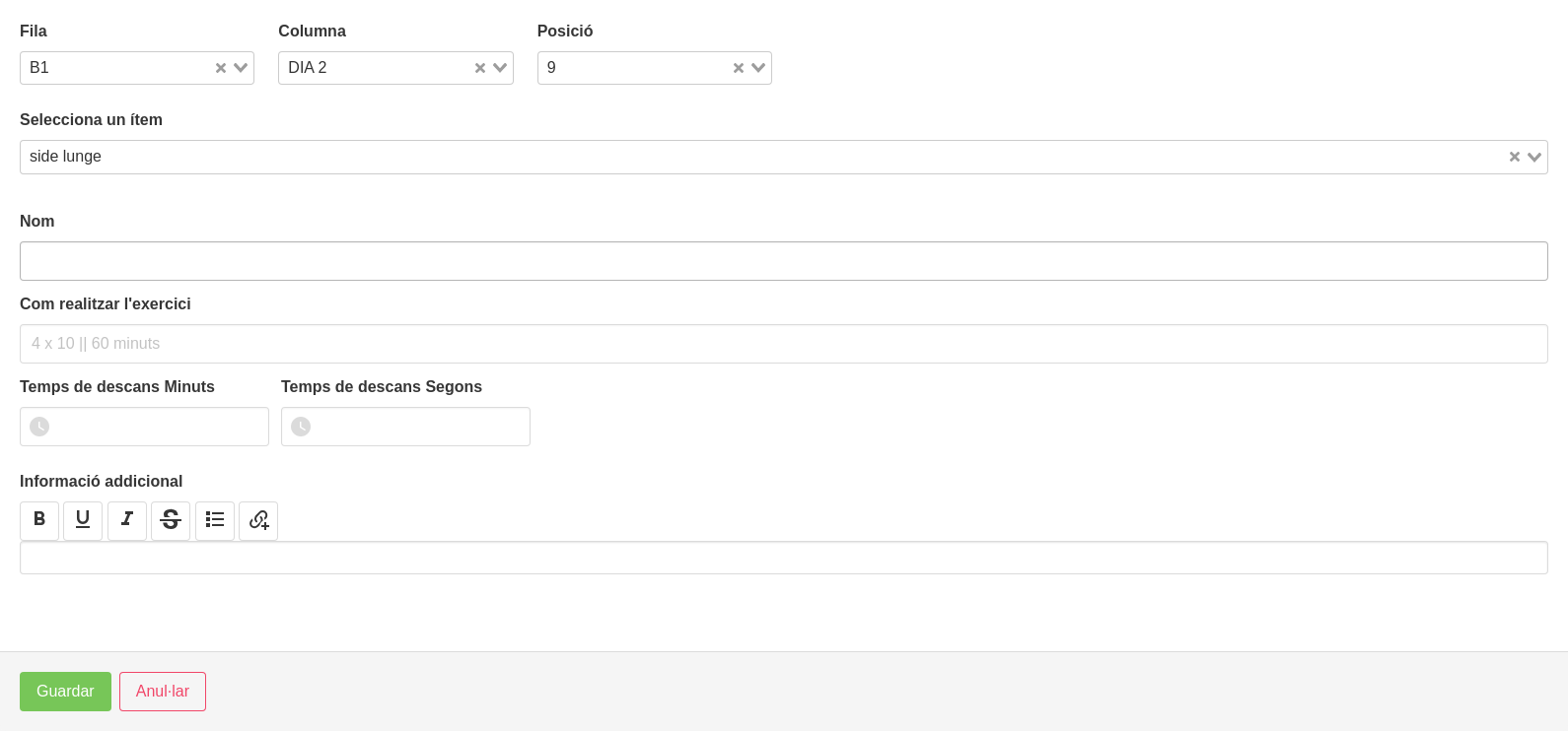
type input "side lunge"
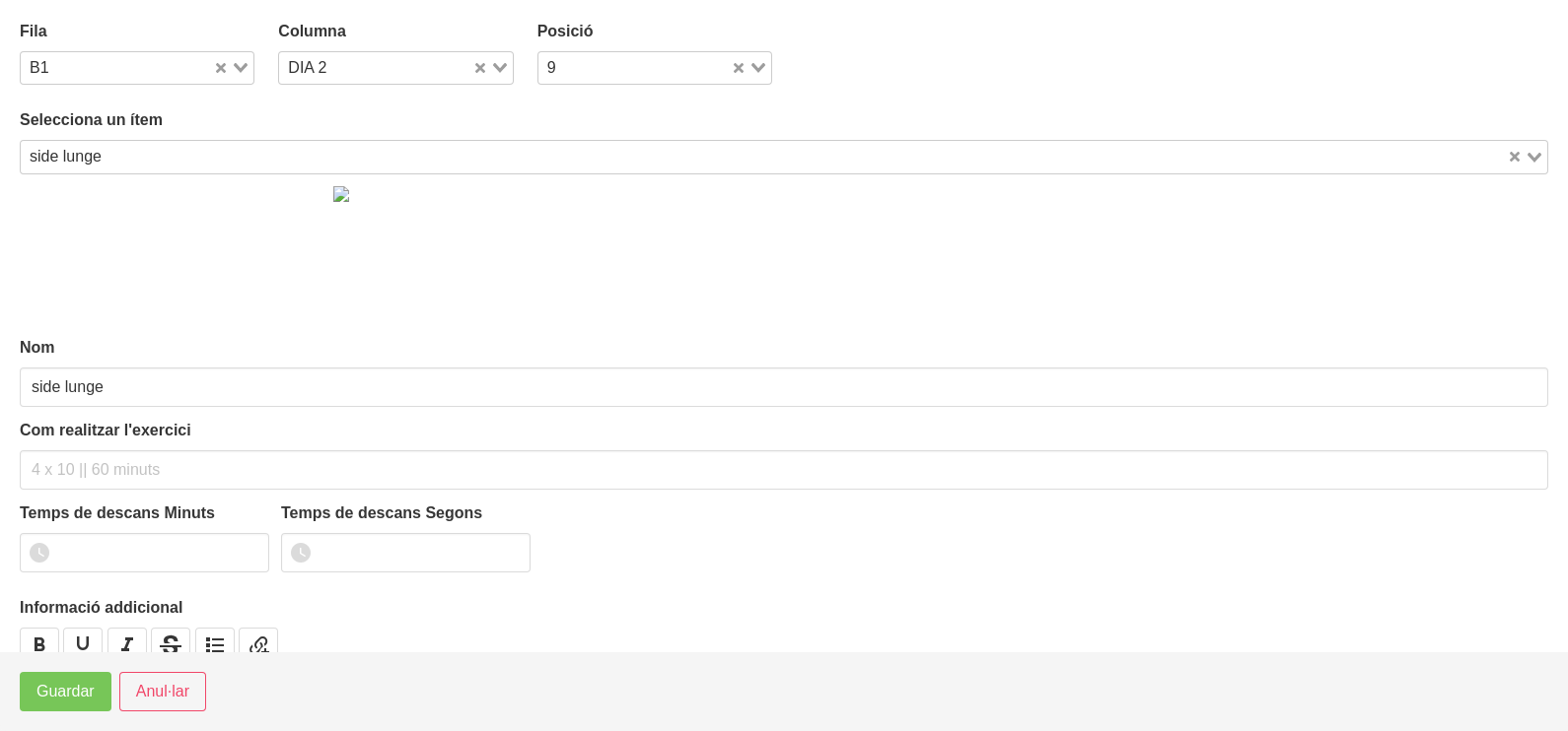
click at [118, 154] on input "Search for option" at bounding box center [806, 157] width 1397 height 24
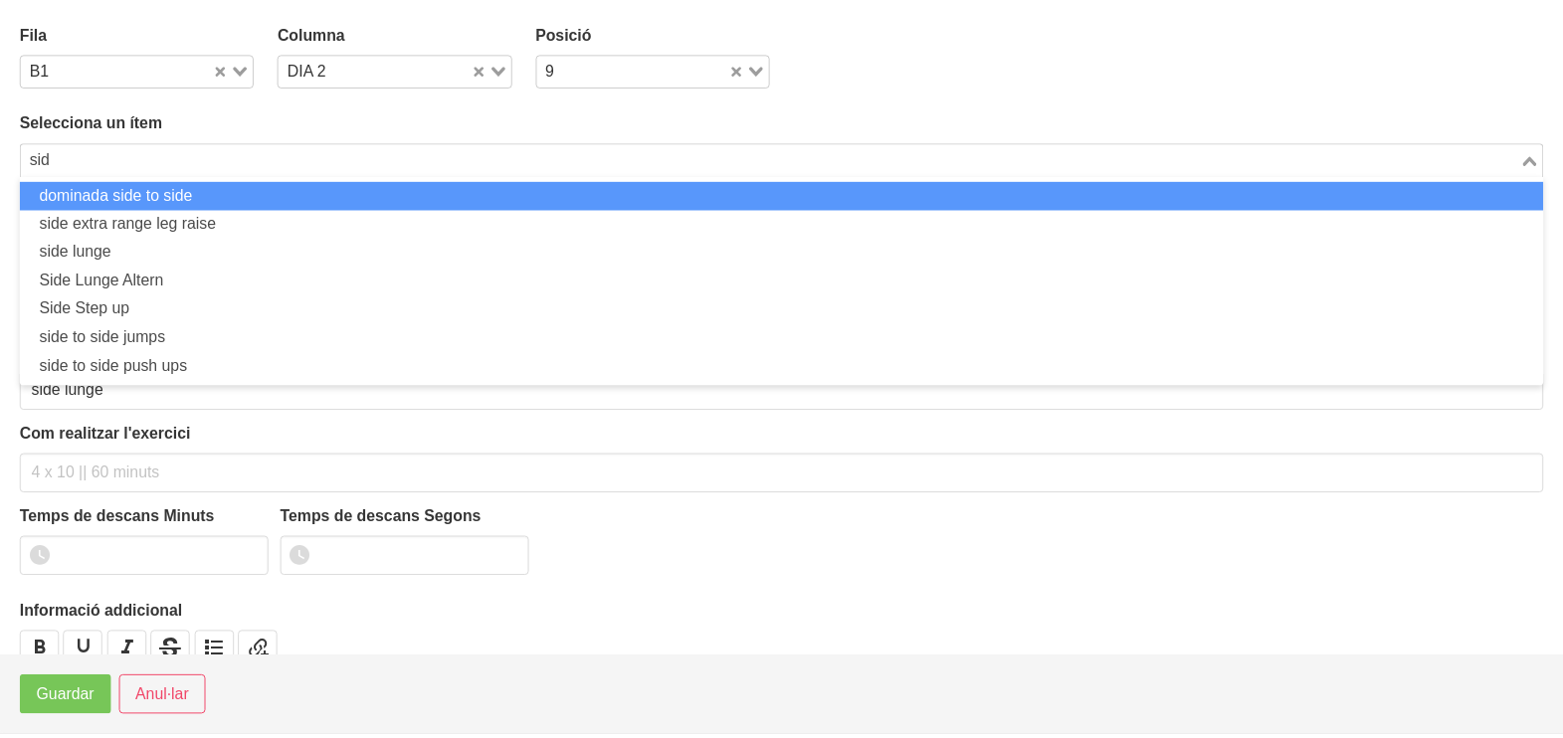
scroll to position [0, 0]
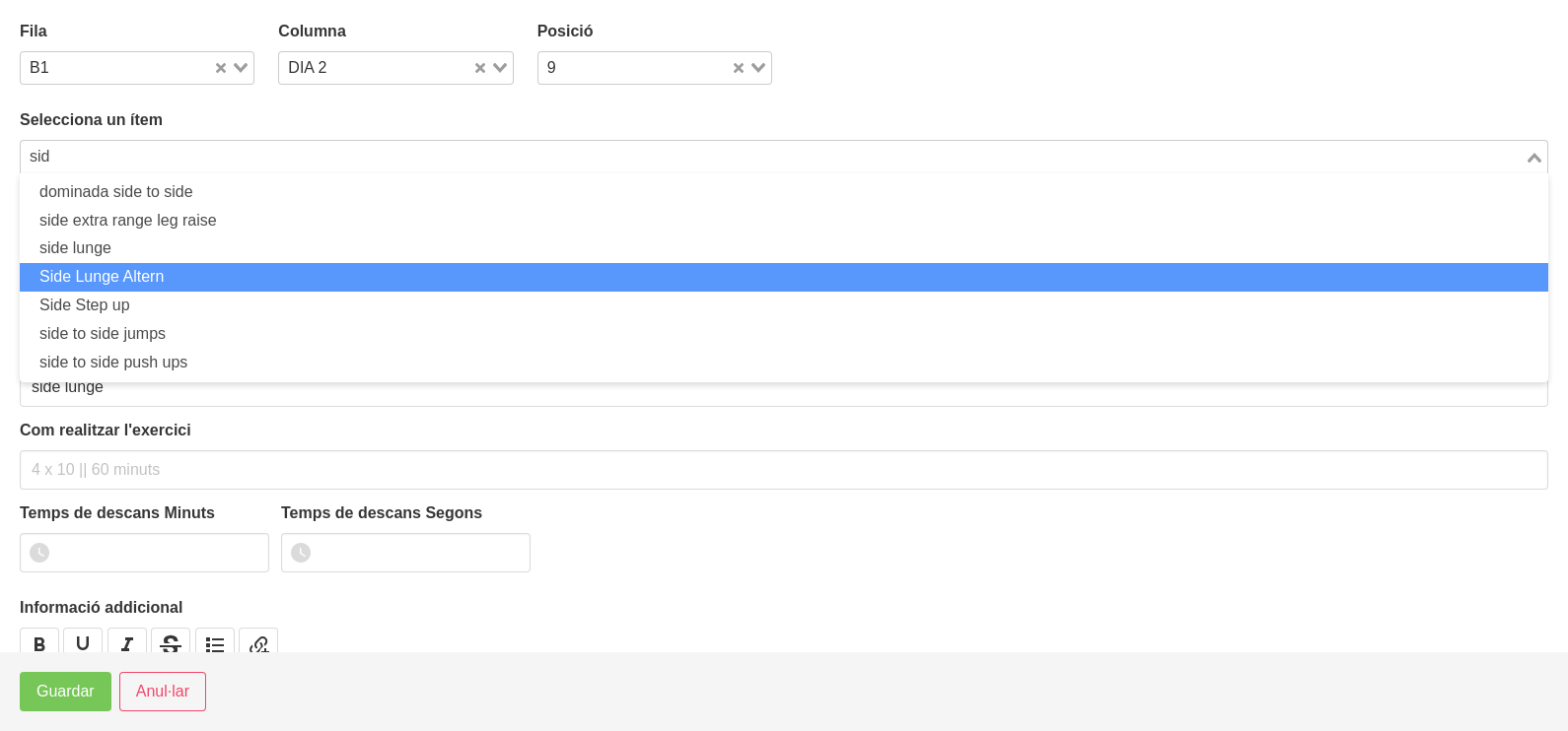
click at [117, 272] on li "Side Lunge Altern" at bounding box center [784, 277] width 1528 height 29
type input "sid"
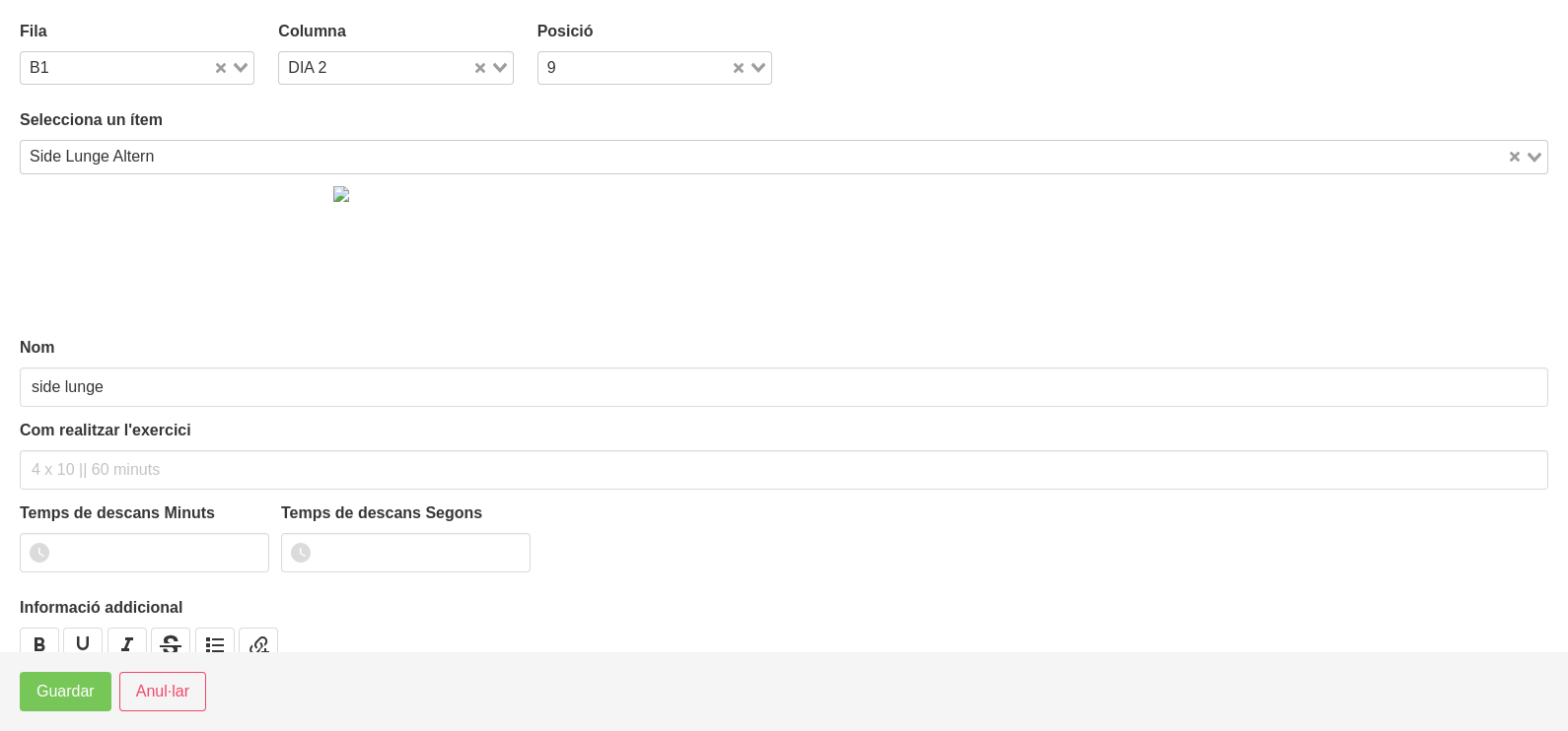
type input "Side Lunge Altern"
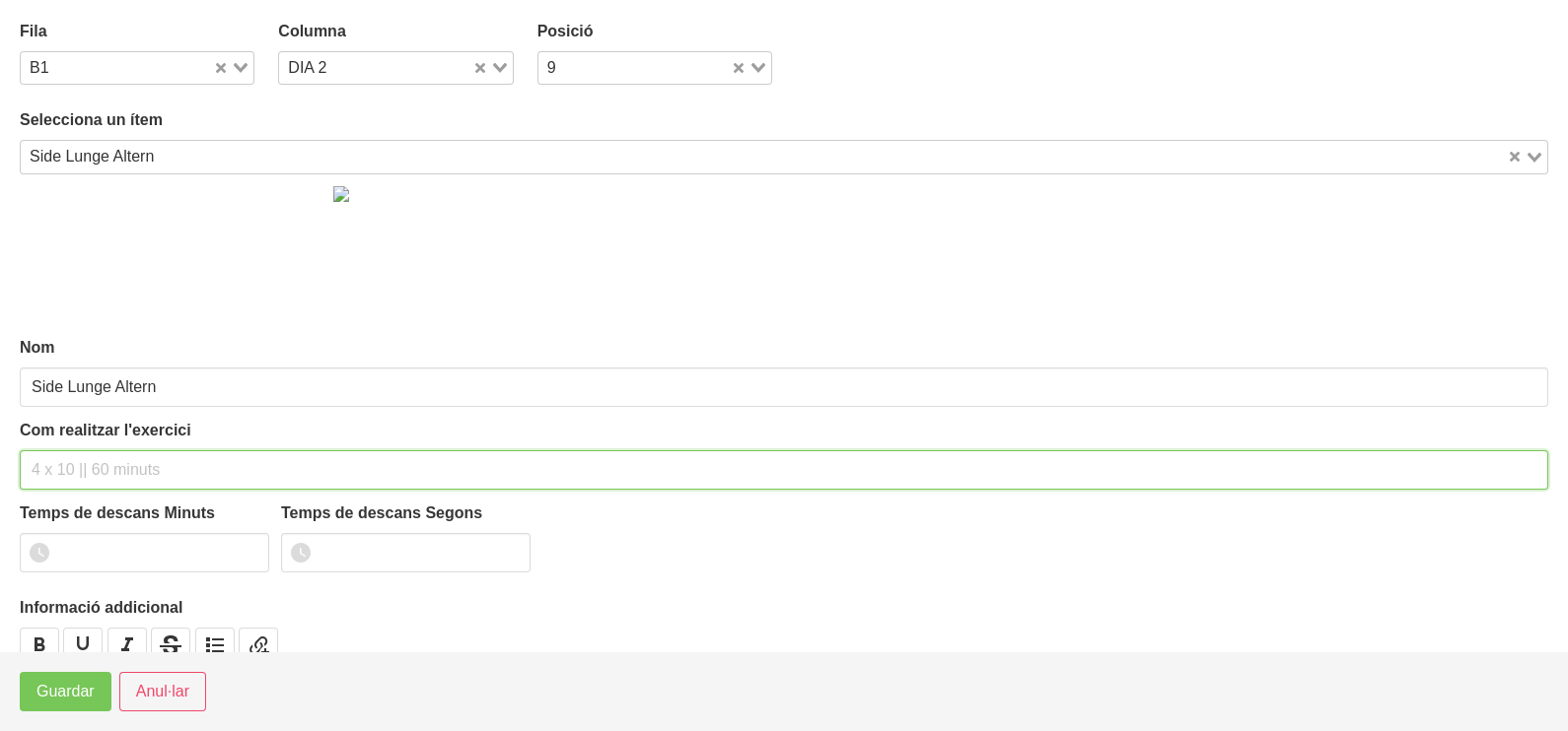
drag, startPoint x: 83, startPoint y: 449, endPoint x: 96, endPoint y: 359, distance: 90.9
click at [83, 448] on div "Com realitzar l'exercici" at bounding box center [784, 455] width 1528 height 71
type input "3 x 6-8 (fes-ho agafant una manuella en la mateixa posició) 60""
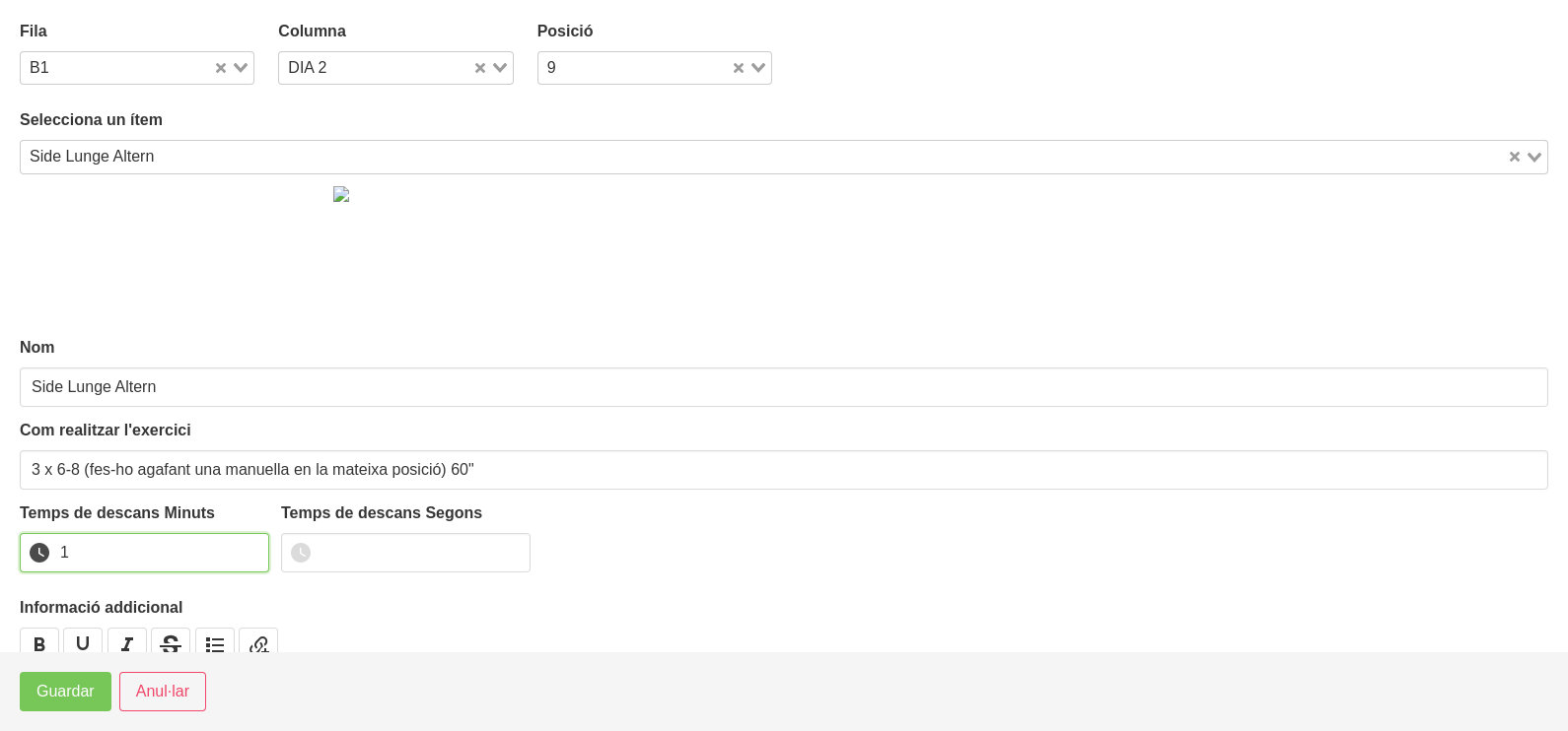
drag, startPoint x: 246, startPoint y: 546, endPoint x: 173, endPoint y: 632, distance: 112.8
type input "1"
click at [246, 548] on input "1" at bounding box center [145, 553] width 250 height 40
click at [88, 696] on span "Guardar" at bounding box center [65, 691] width 58 height 24
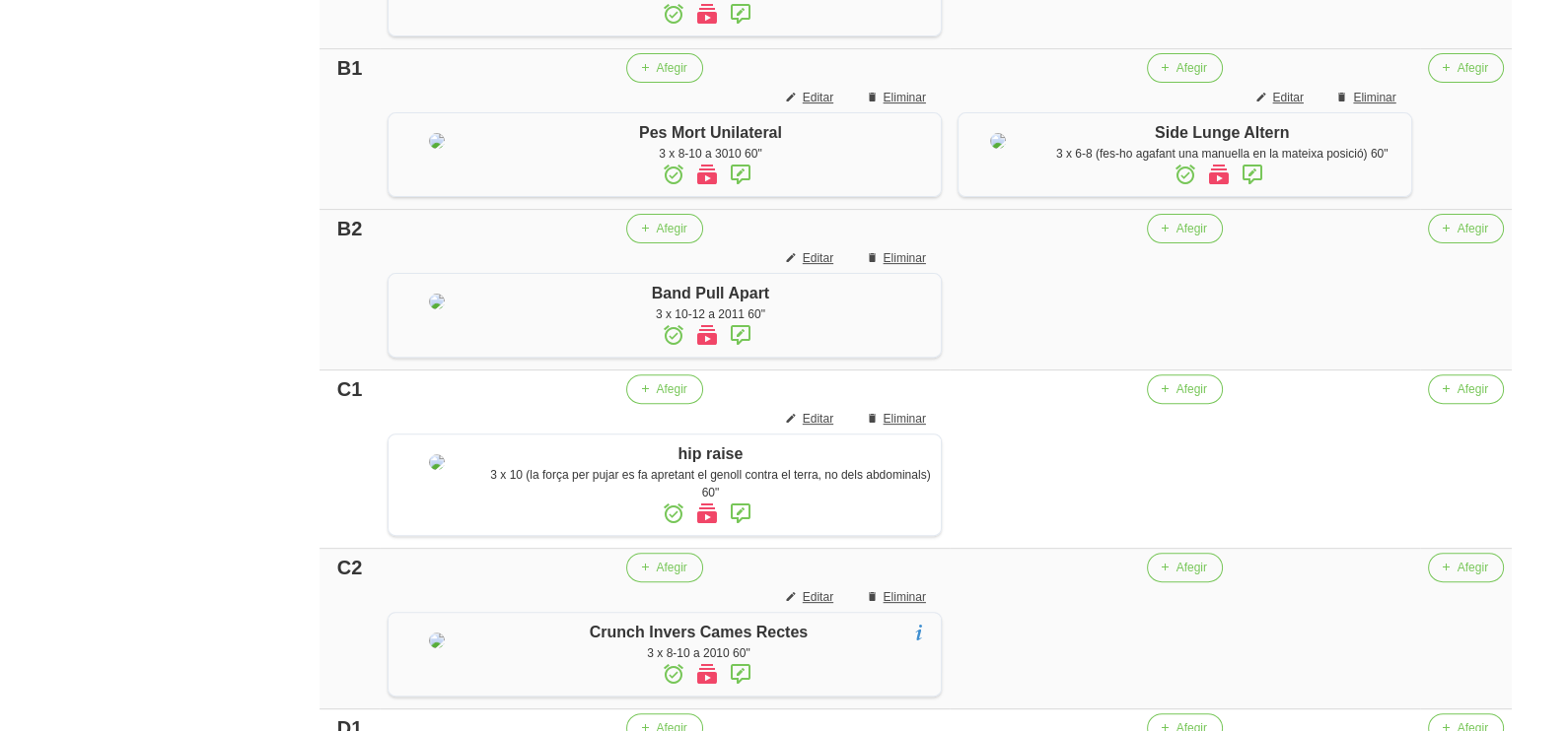
scroll to position [862, 0]
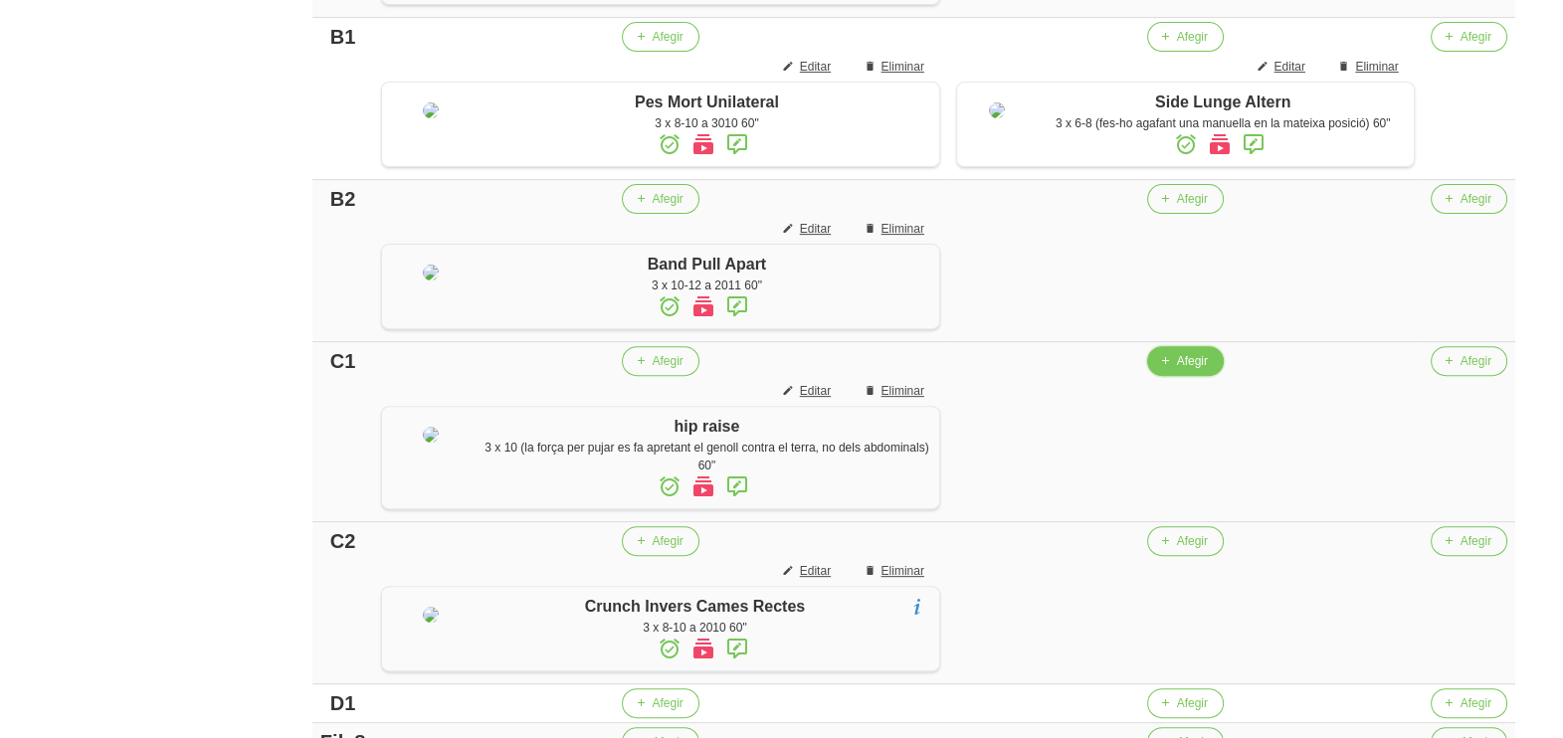
drag, startPoint x: 1166, startPoint y: 512, endPoint x: 1154, endPoint y: 504, distance: 14.3
click at [1154, 376] on button "Afegir" at bounding box center [1185, 361] width 77 height 30
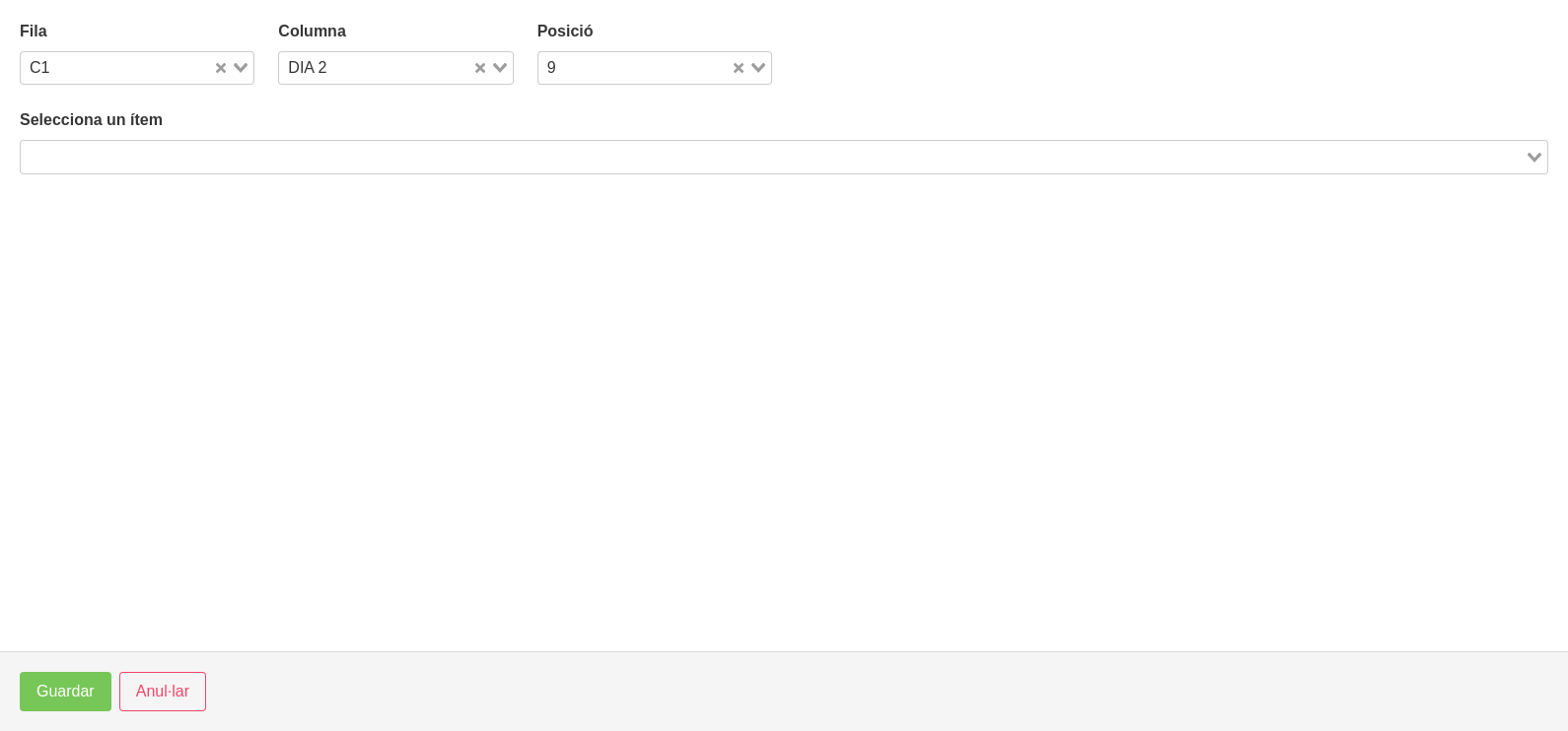
click at [399, 158] on input "Search for option" at bounding box center [772, 157] width 1500 height 24
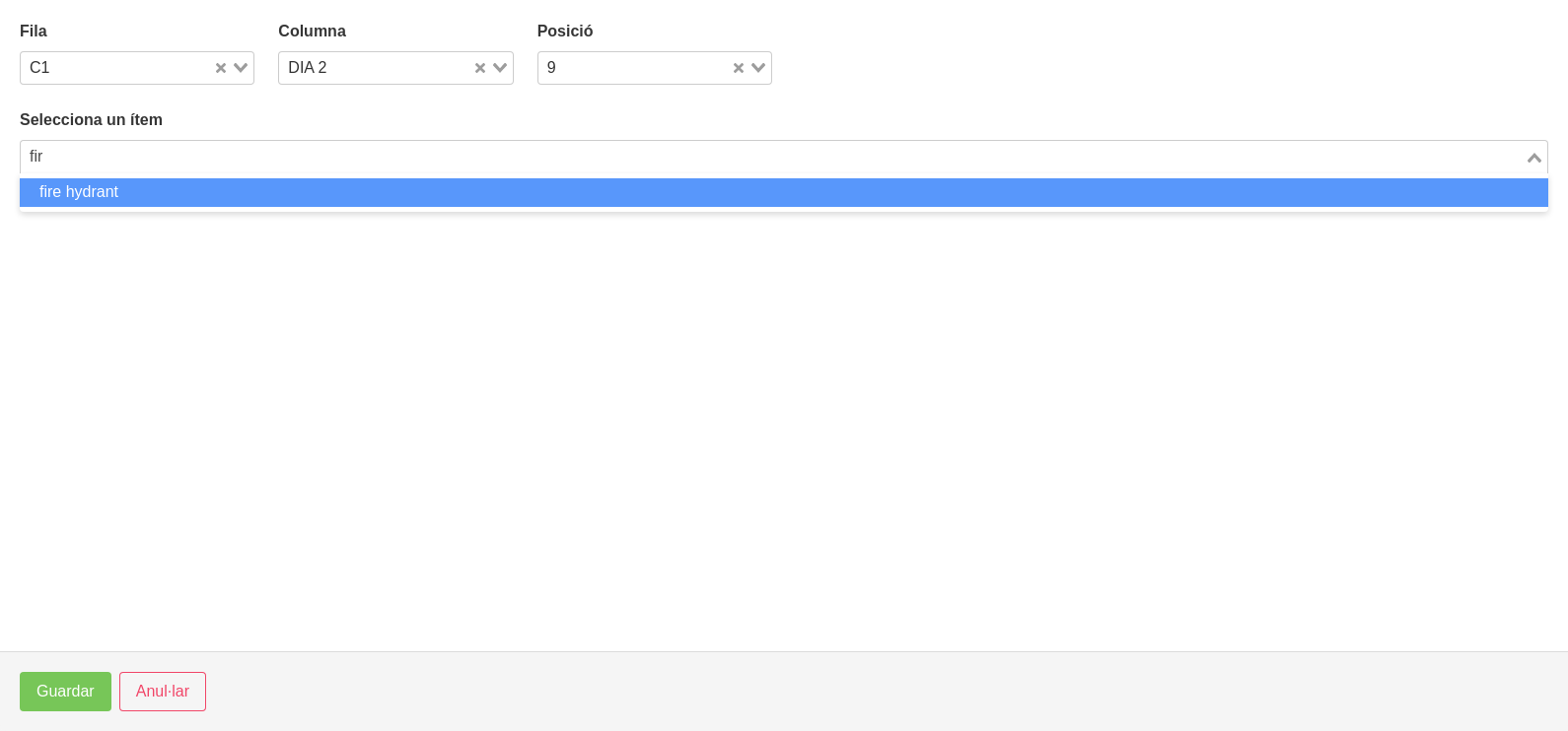
click at [348, 191] on li "fire hydrant" at bounding box center [784, 192] width 1528 height 29
type input "fir"
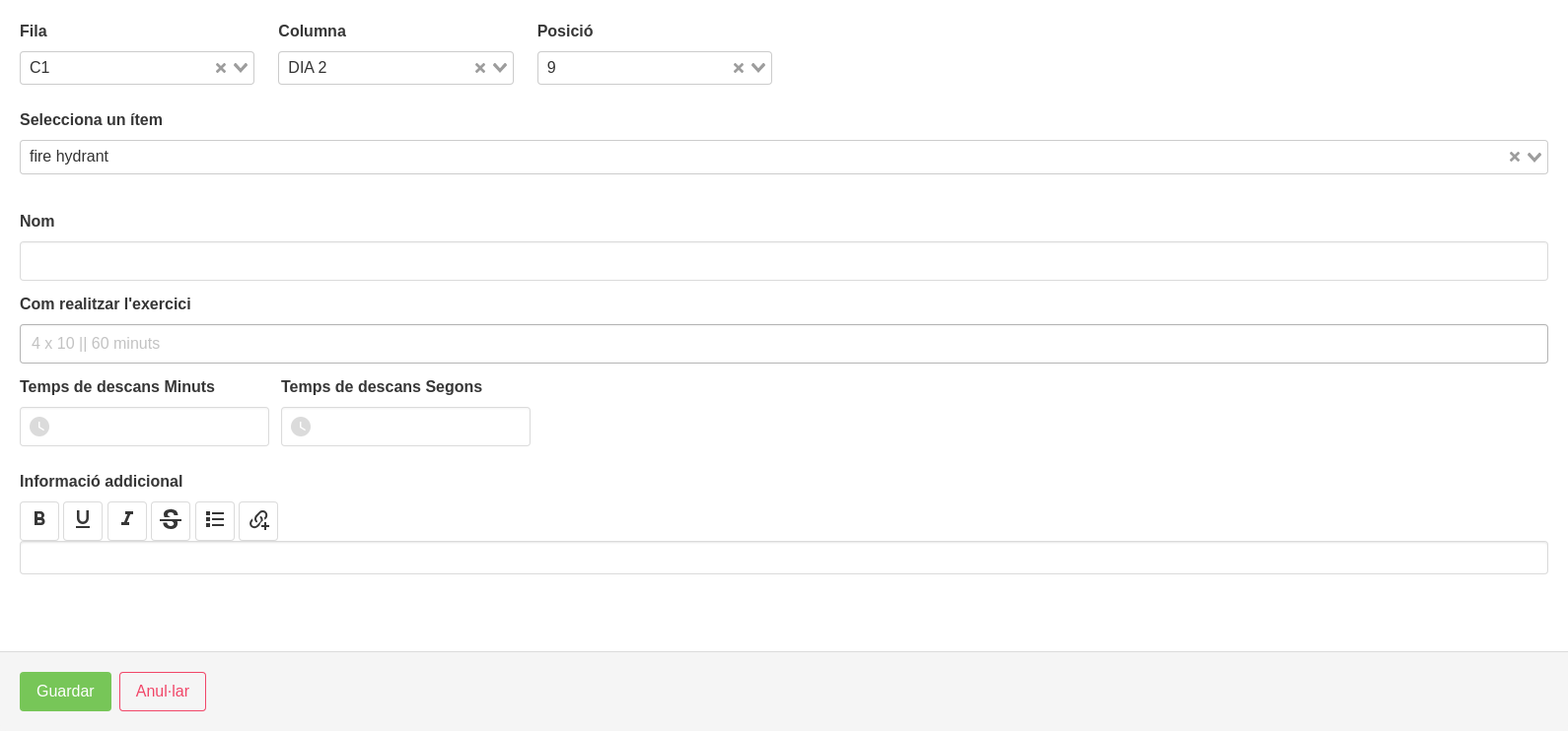
type input "fire hydrant"
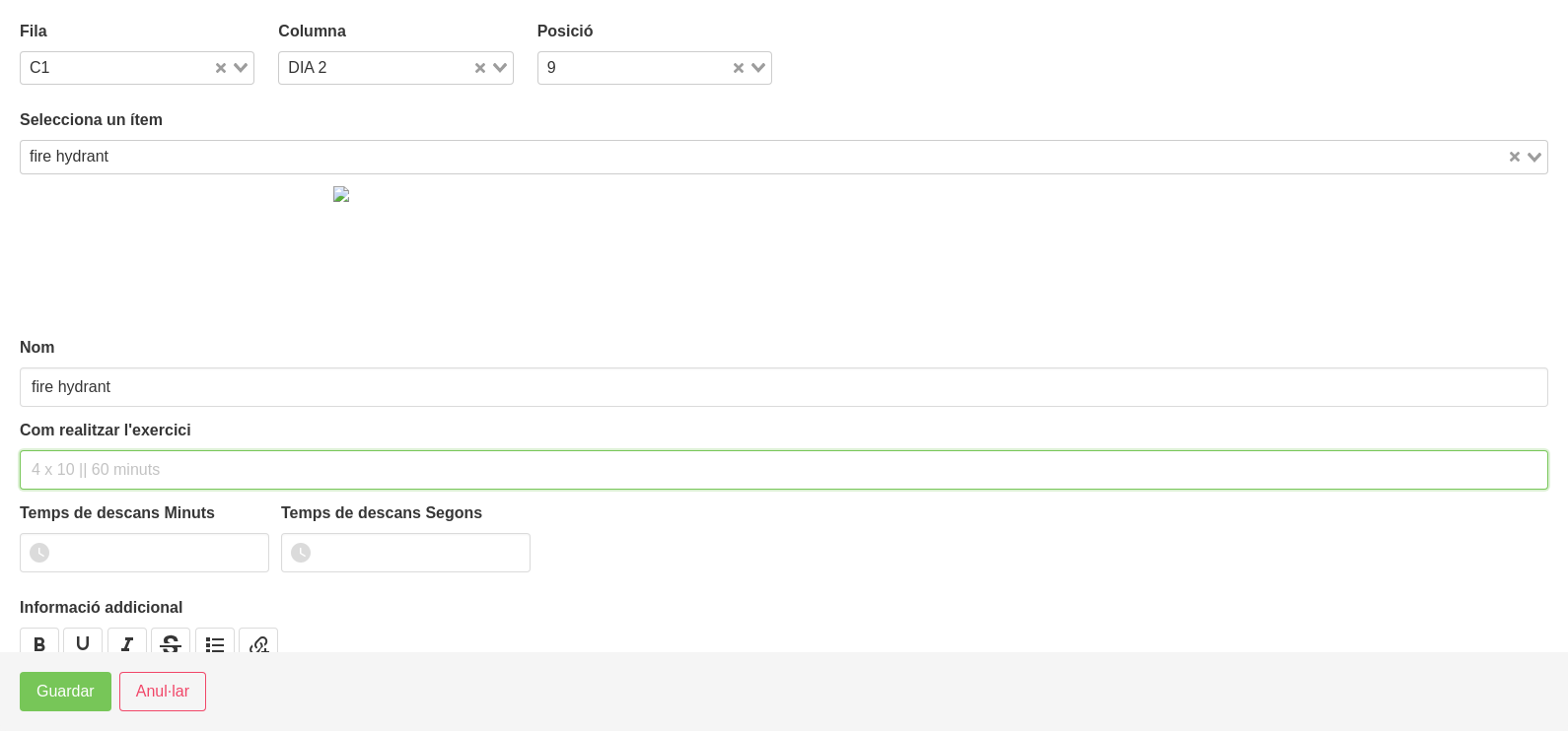
click at [65, 465] on input "text" at bounding box center [784, 470] width 1528 height 40
type input "3"
type input "3 x 20 a 2011 60""
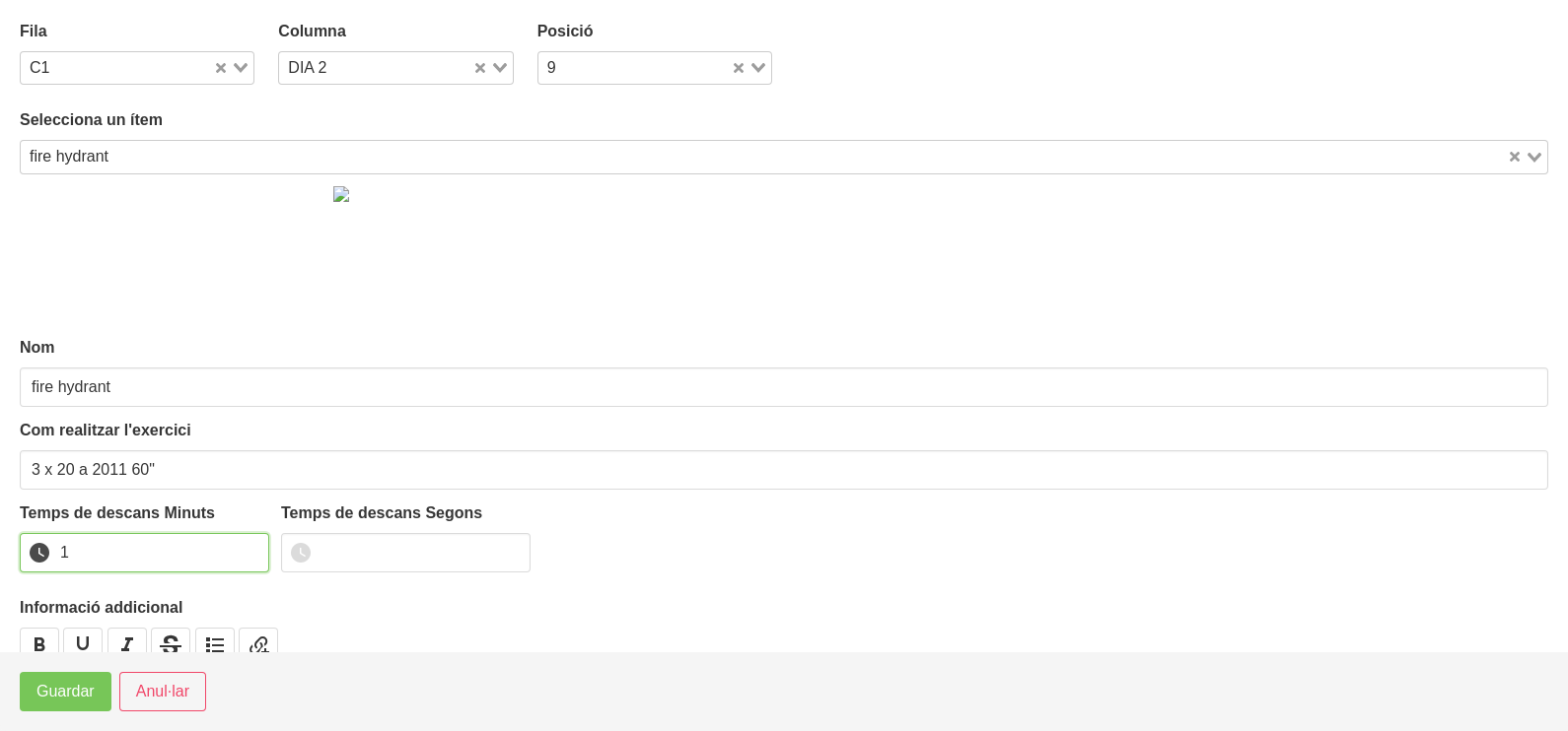
drag, startPoint x: 251, startPoint y: 547, endPoint x: 116, endPoint y: 654, distance: 172.3
type input "1"
click at [250, 549] on input "1" at bounding box center [145, 553] width 250 height 40
click at [69, 684] on span "Guardar" at bounding box center [65, 691] width 58 height 24
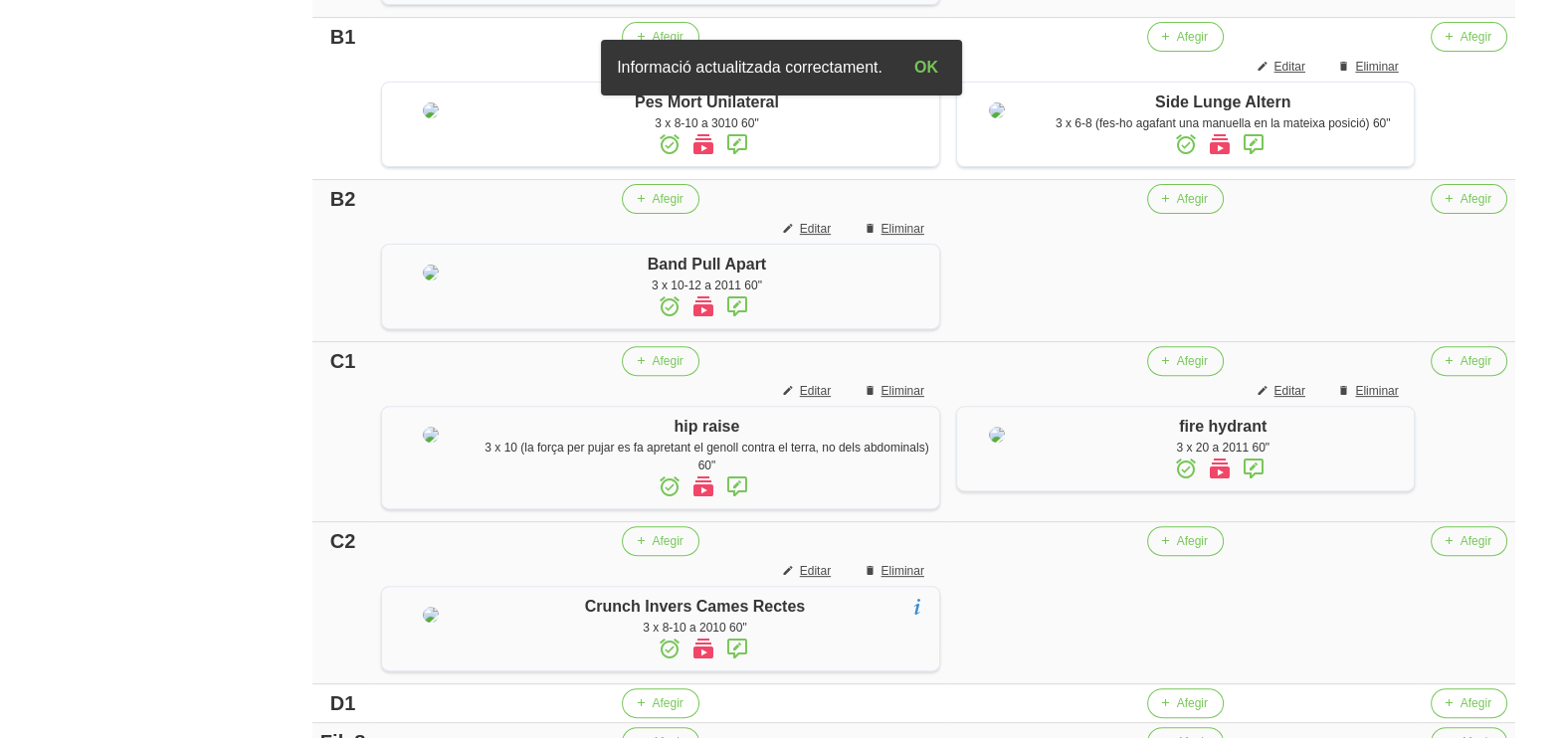
click at [1250, 487] on icon at bounding box center [1254, 469] width 24 height 36
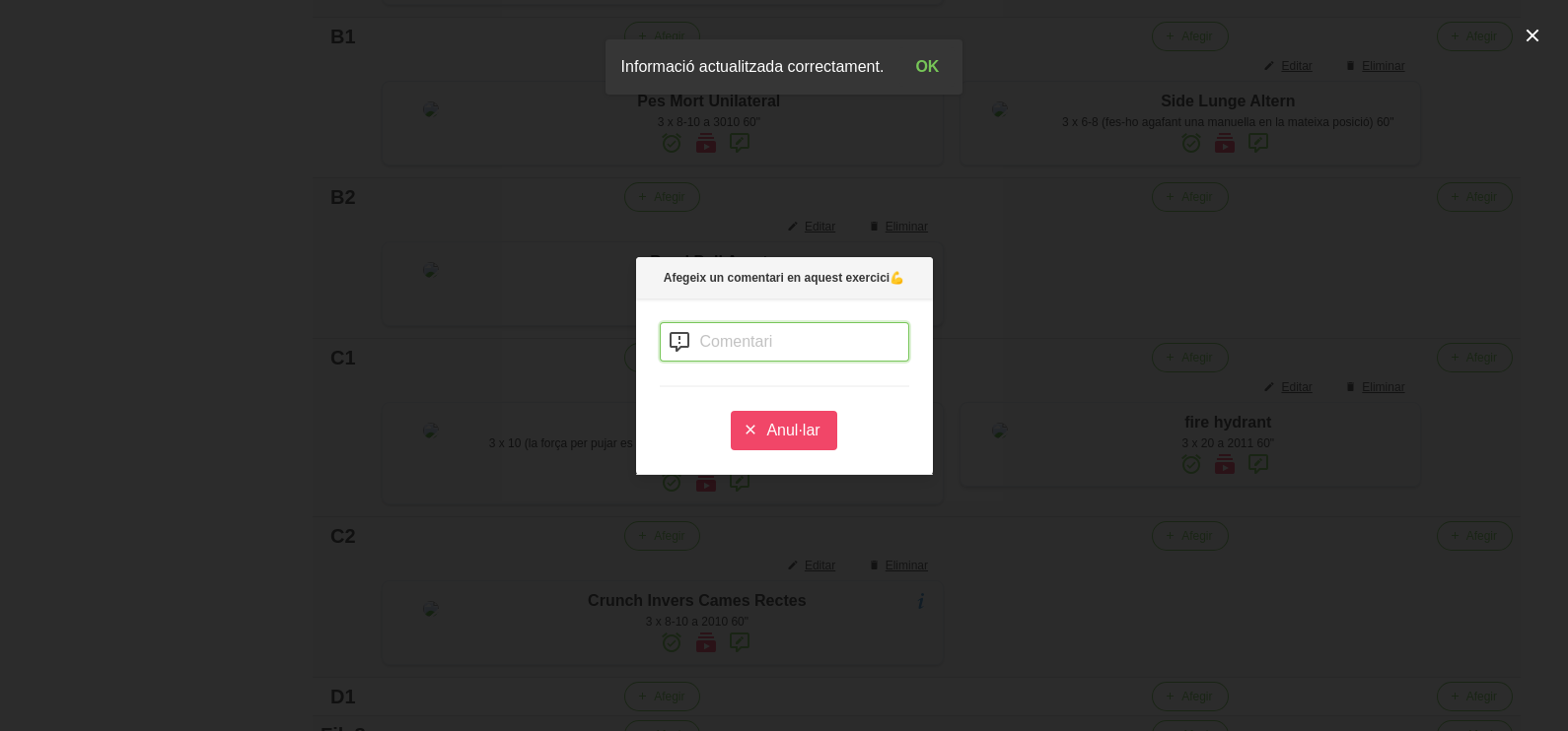
drag, startPoint x: 716, startPoint y: 340, endPoint x: 734, endPoint y: 338, distance: 18.1
click at [731, 339] on input "text" at bounding box center [785, 342] width 250 height 40
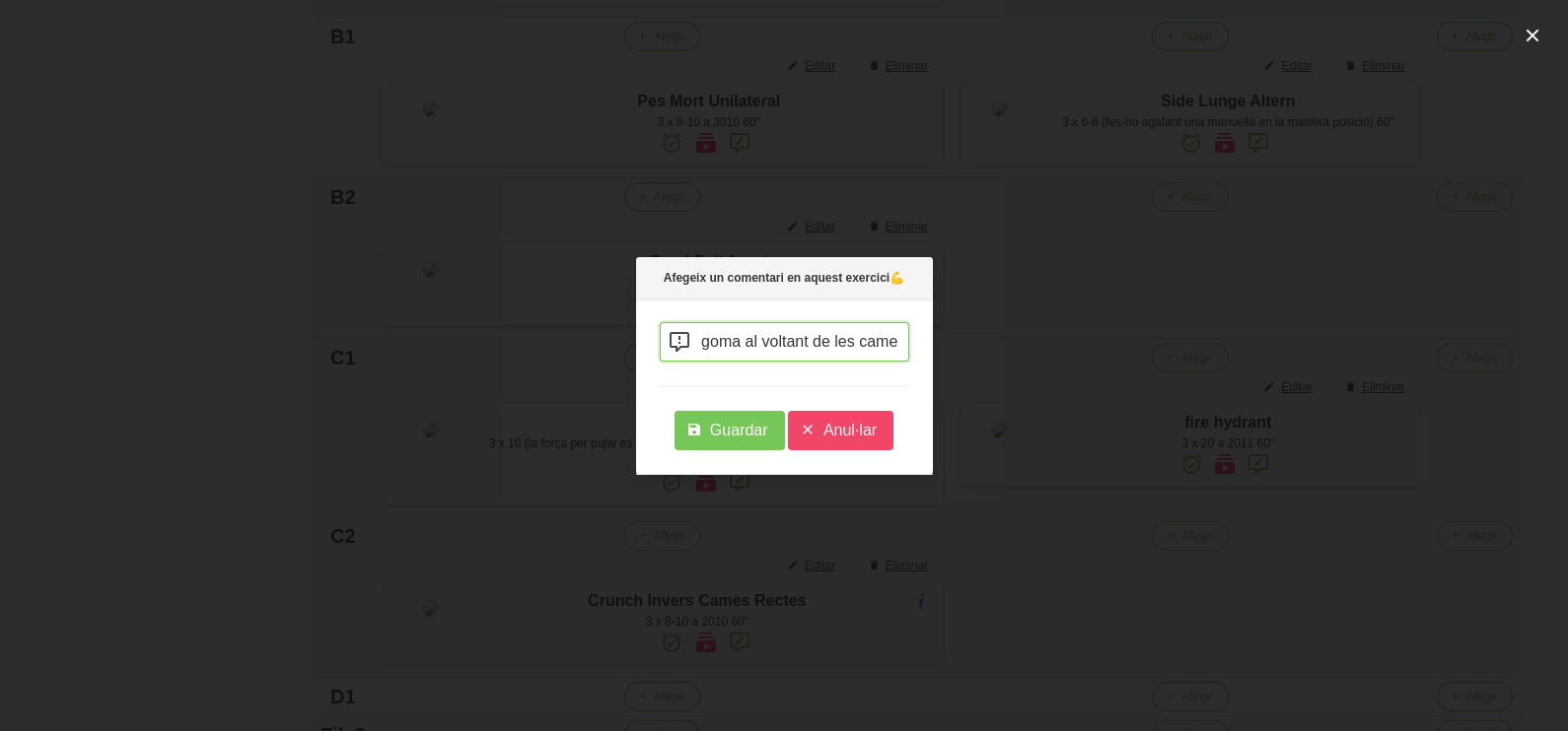
scroll to position [0, 119]
type input "fes 2 voltes a la goma al voltant de les cames"
click at [735, 430] on span "Guardar" at bounding box center [738, 431] width 58 height 24
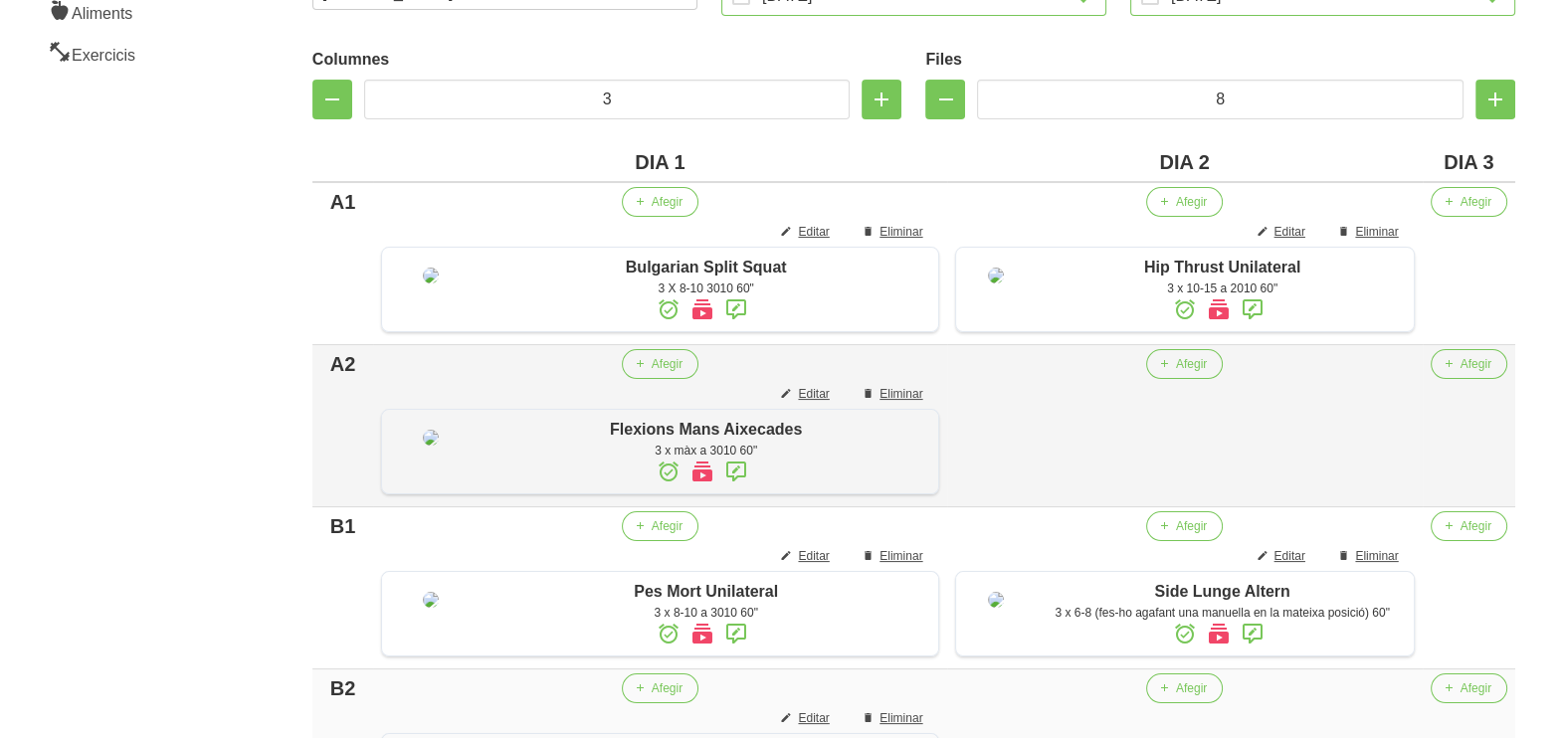
scroll to position [248, 0]
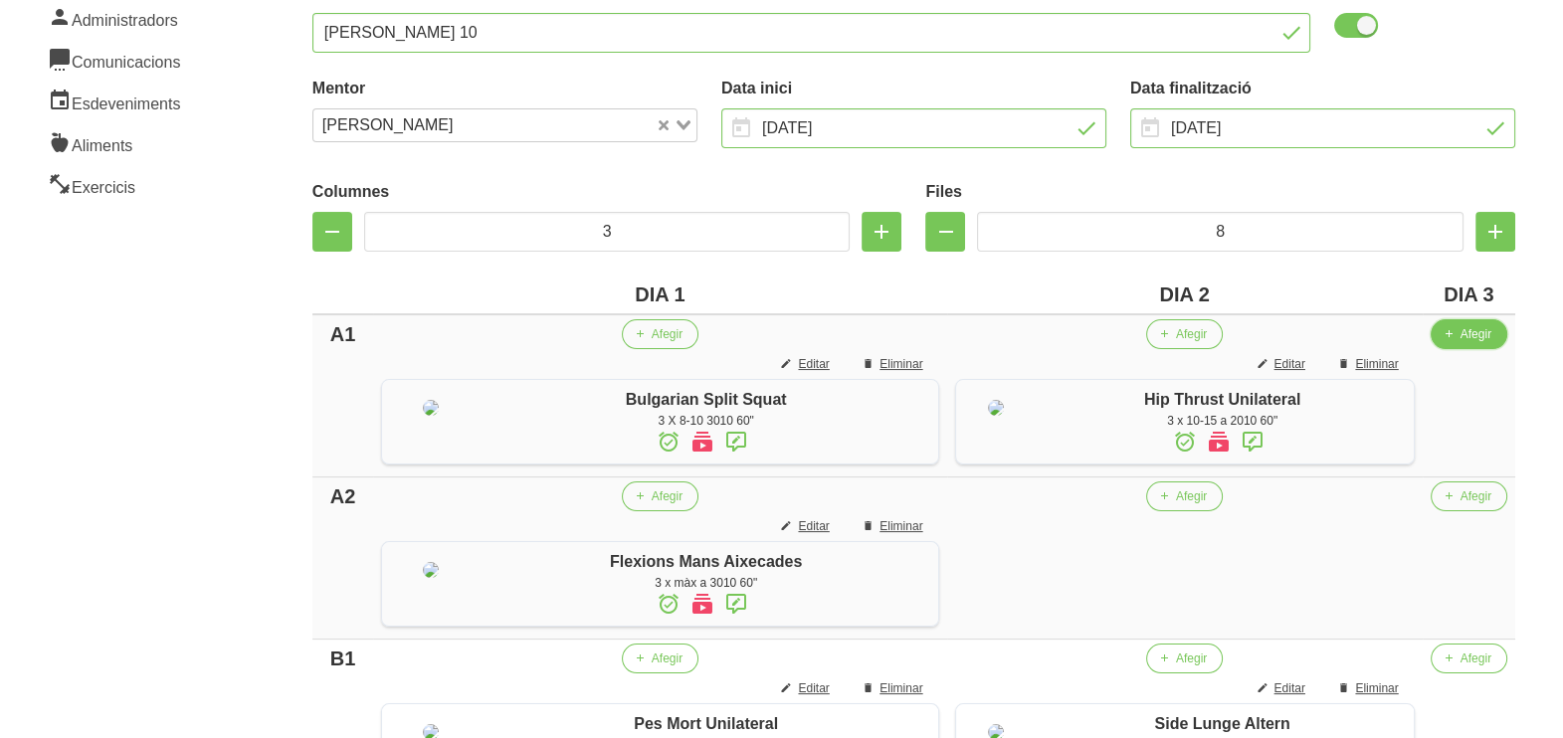
click at [1463, 340] on span "Afegir" at bounding box center [1476, 334] width 31 height 18
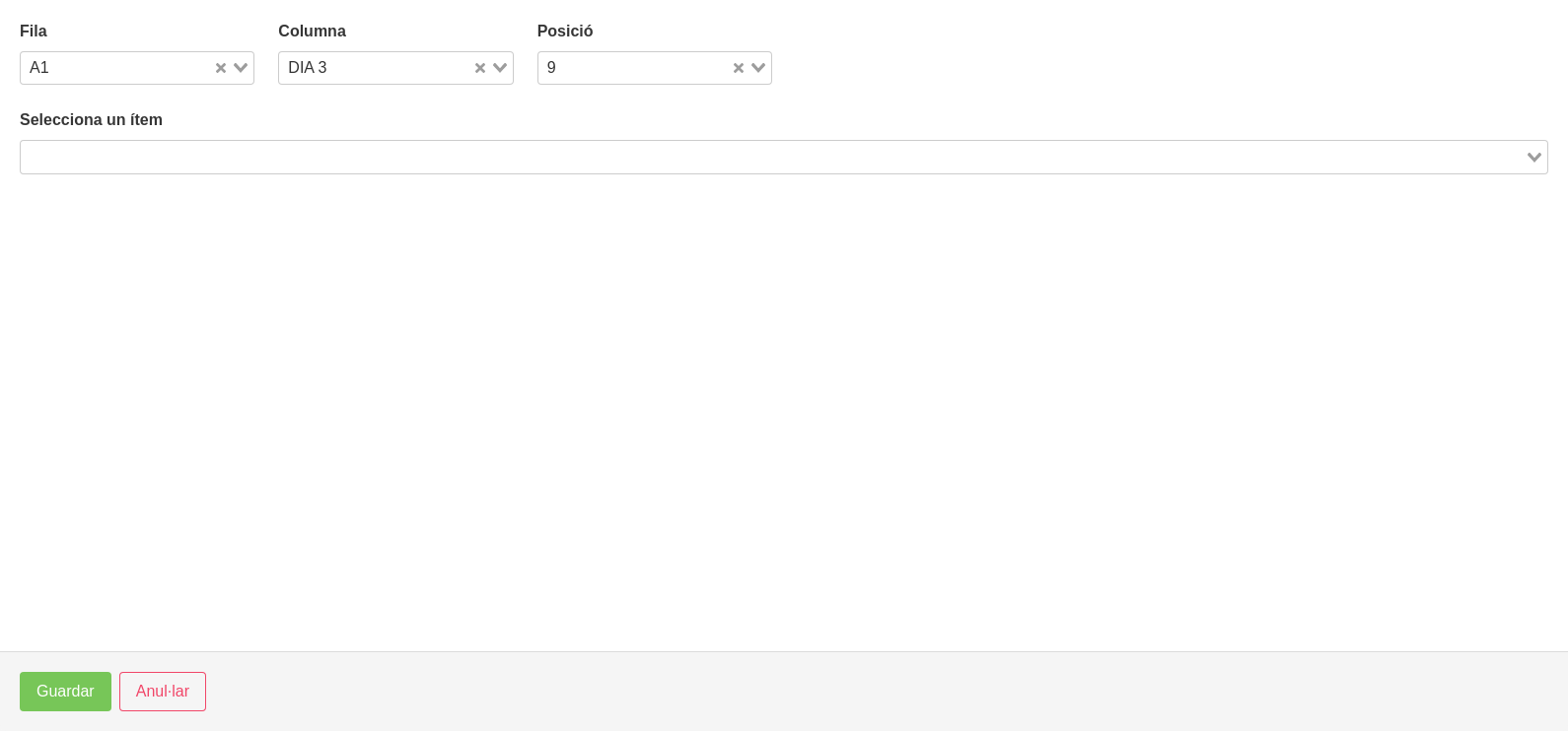
click at [392, 159] on input "Search for option" at bounding box center [772, 157] width 1500 height 24
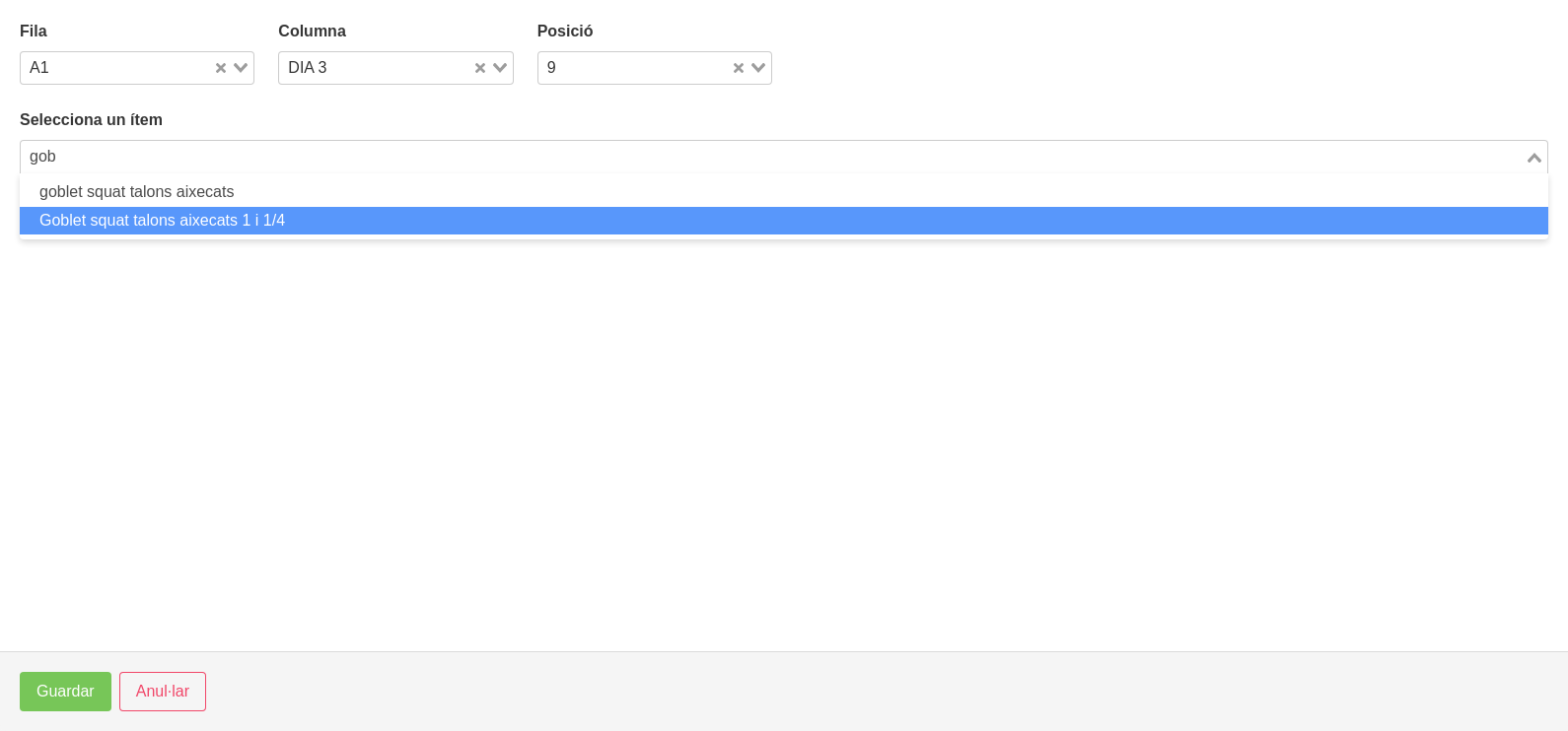
click at [255, 218] on li "Goblet squat talons aixecats 1 i 1/4" at bounding box center [784, 221] width 1528 height 29
type input "gob"
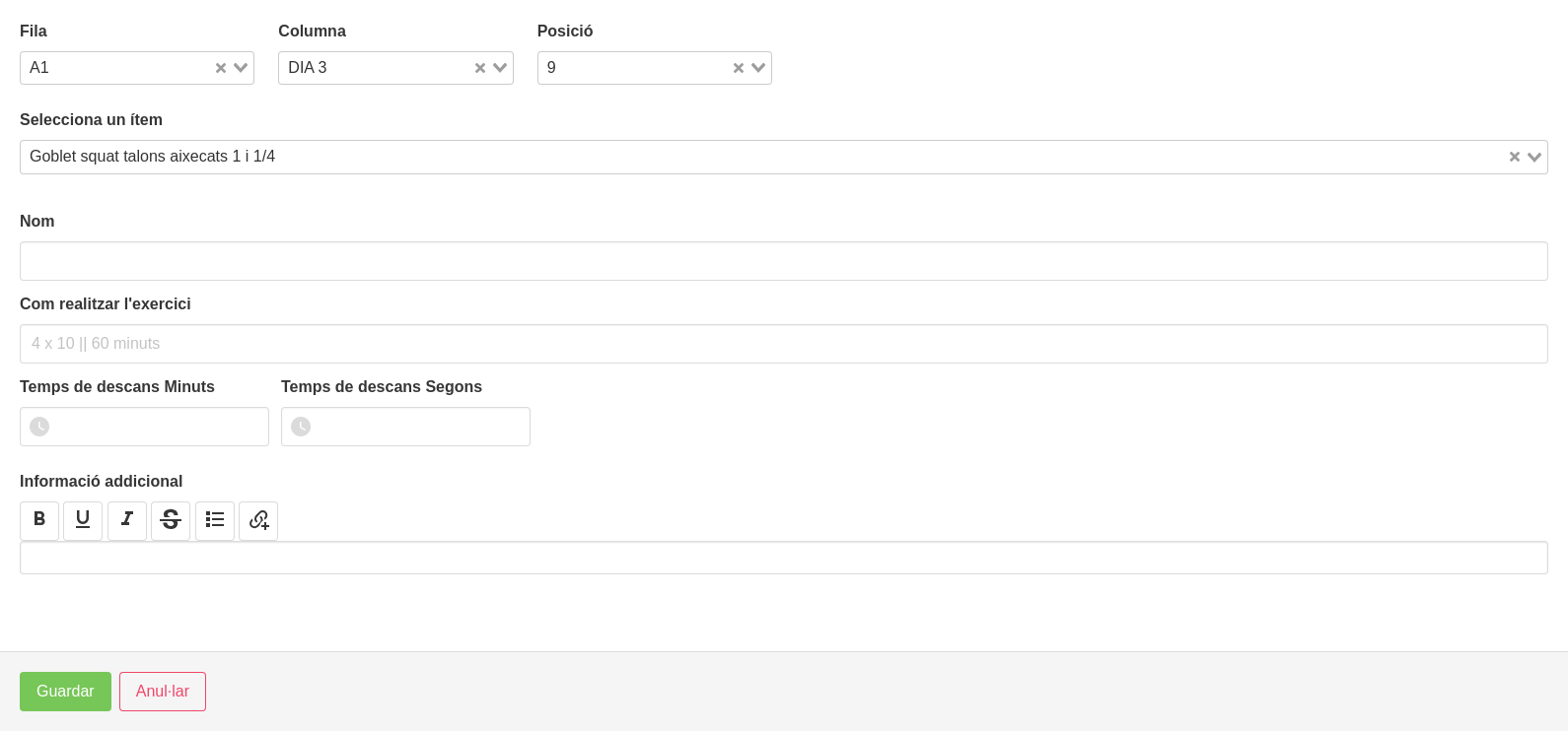
type input "Goblet squat talons aixecats 1 i 1/4"
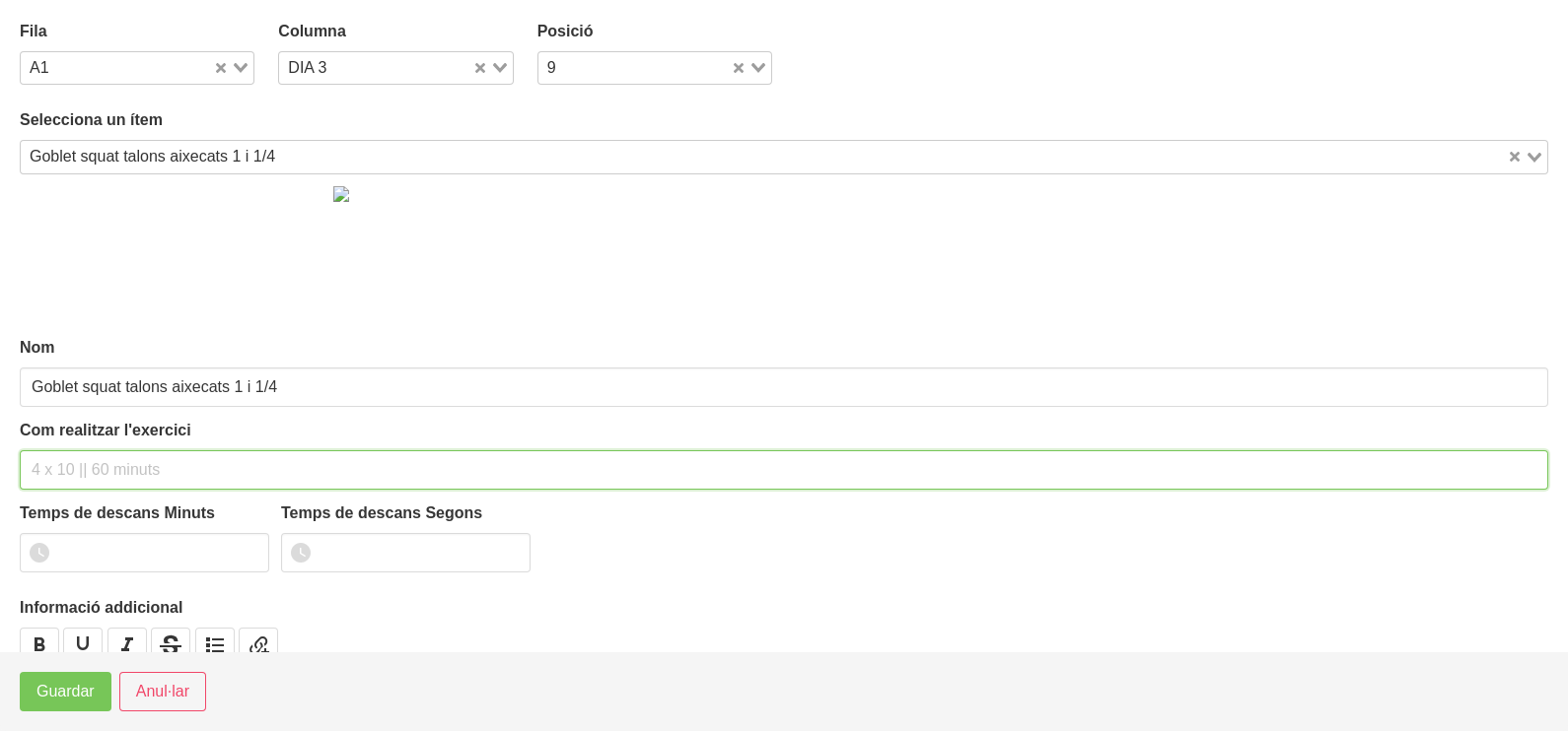
click at [89, 464] on input "text" at bounding box center [784, 470] width 1528 height 40
type input "3 x 8-10 a 2010 60""
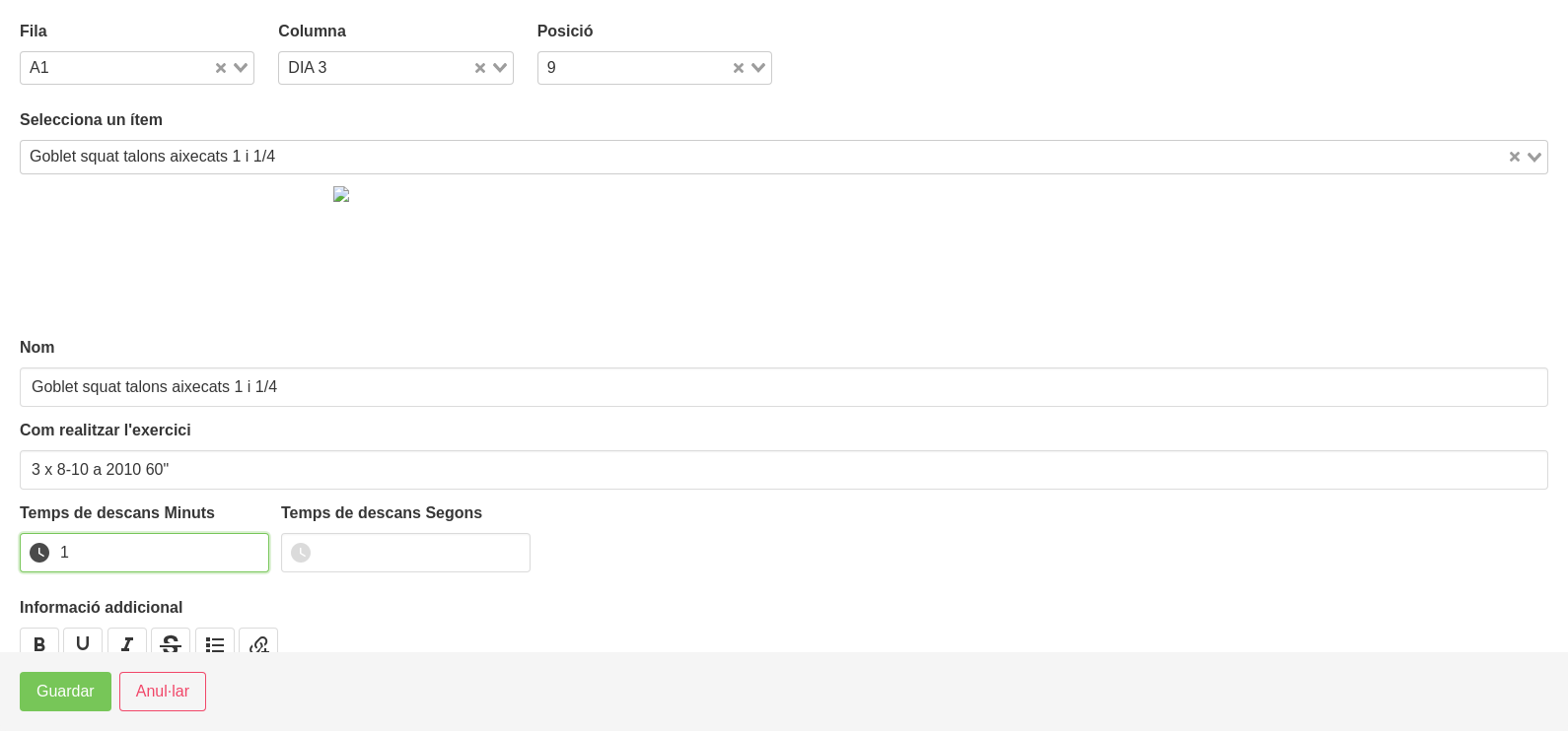
drag, startPoint x: 257, startPoint y: 545, endPoint x: 232, endPoint y: 568, distance: 34.0
type input "1"
click at [252, 550] on input "1" at bounding box center [145, 553] width 250 height 40
click at [52, 704] on button "Guardar" at bounding box center [65, 692] width 92 height 40
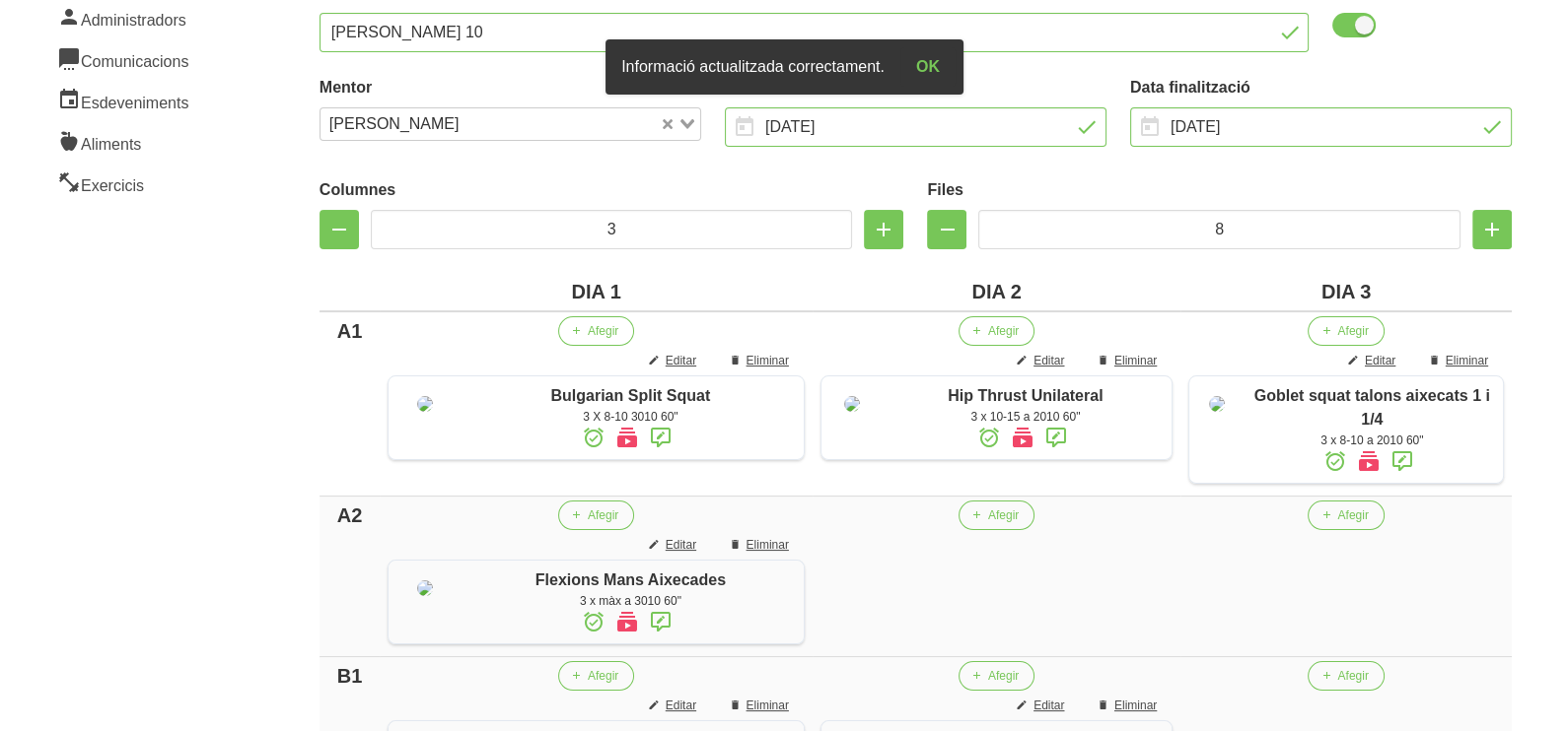
scroll to position [616, 0]
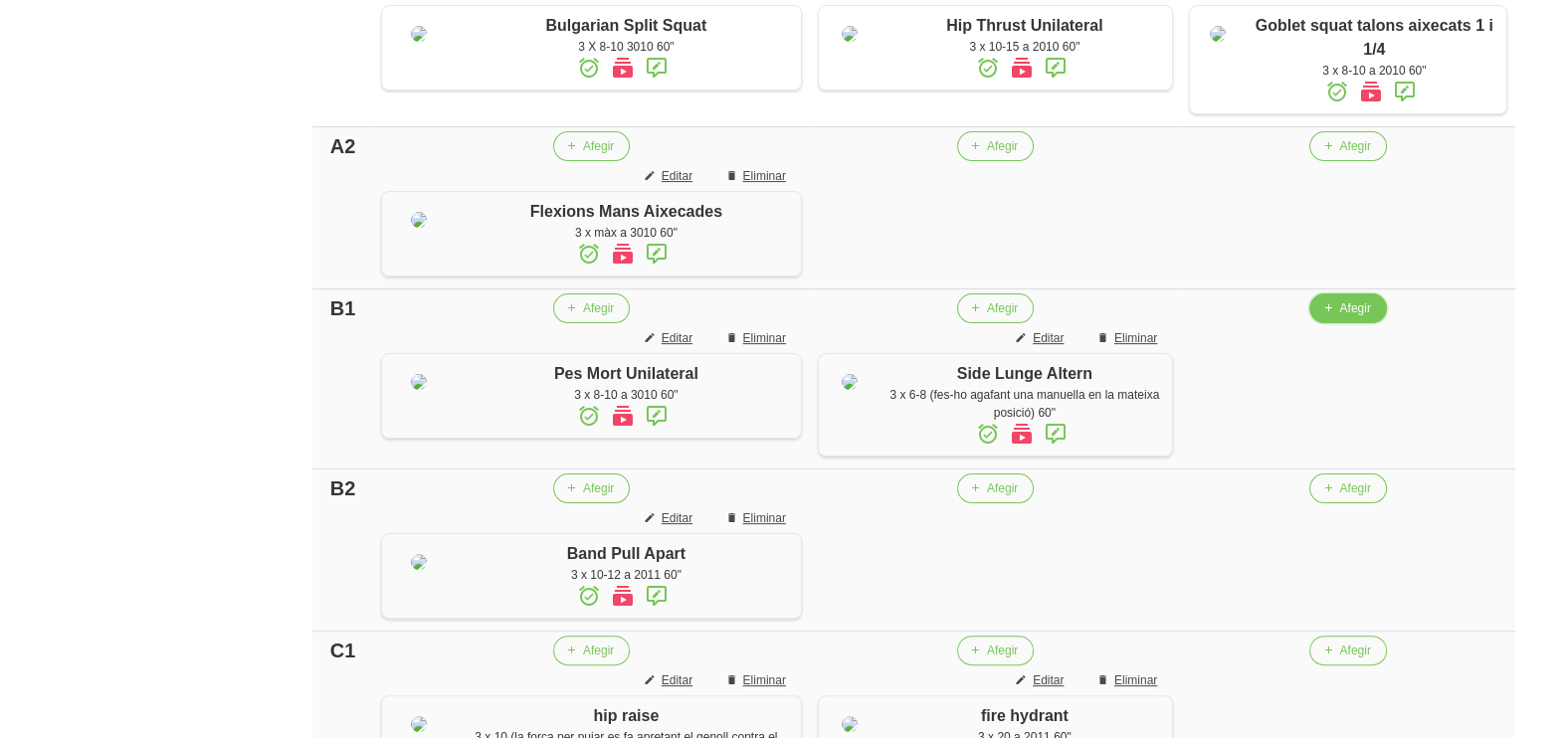
click at [1366, 317] on span "Afegir" at bounding box center [1354, 308] width 31 height 18
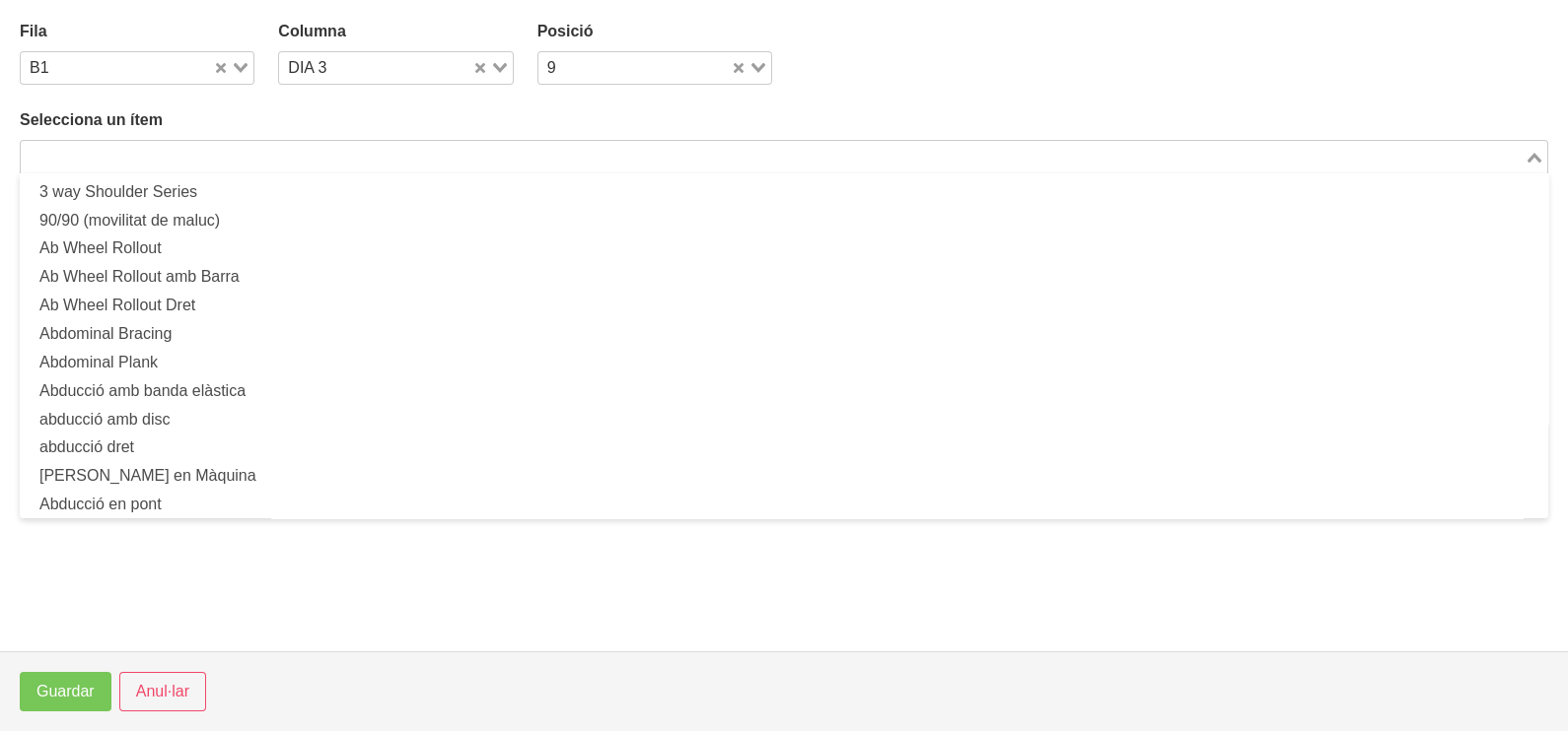
click at [449, 164] on input "Search for option" at bounding box center [772, 157] width 1500 height 24
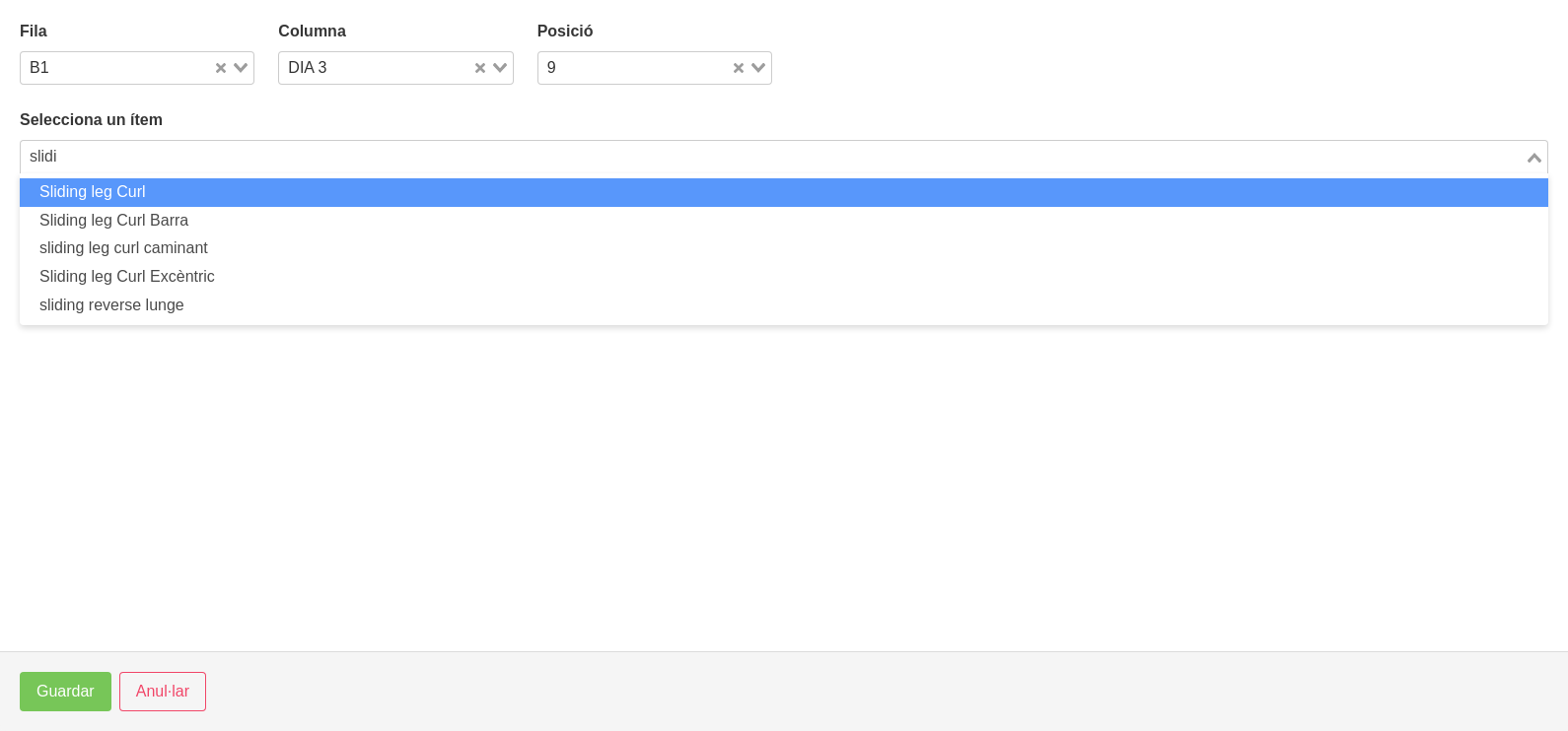
click at [365, 178] on li "Sliding leg Curl" at bounding box center [784, 192] width 1528 height 29
type input "slidi"
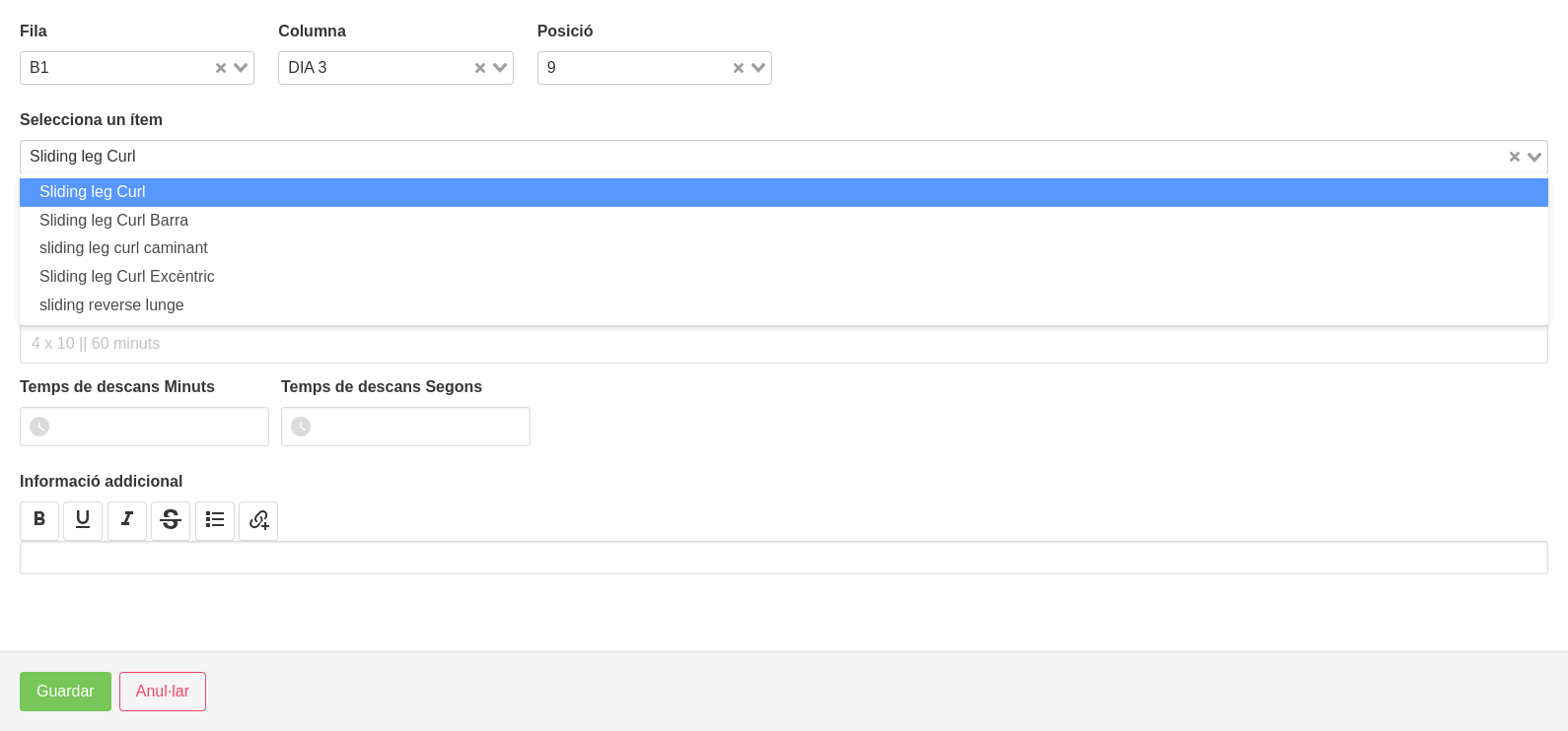
type input "Sliding leg Curl"
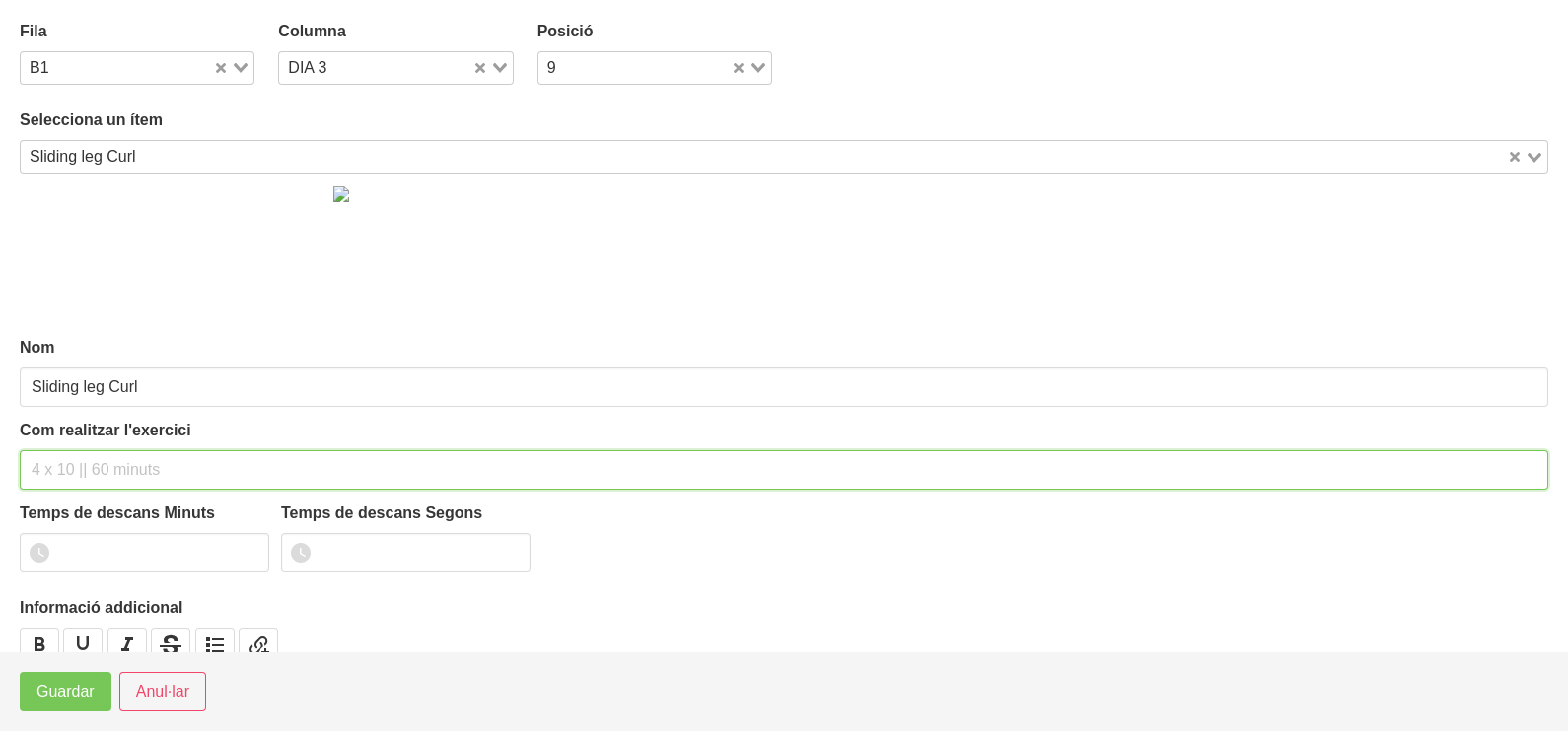
drag, startPoint x: 94, startPoint y: 461, endPoint x: 109, endPoint y: 420, distance: 43.7
click at [101, 452] on input "text" at bounding box center [784, 470] width 1528 height 40
type input "3 x 6-10 (amb una tovallola al terra perquè llisqui) 60""
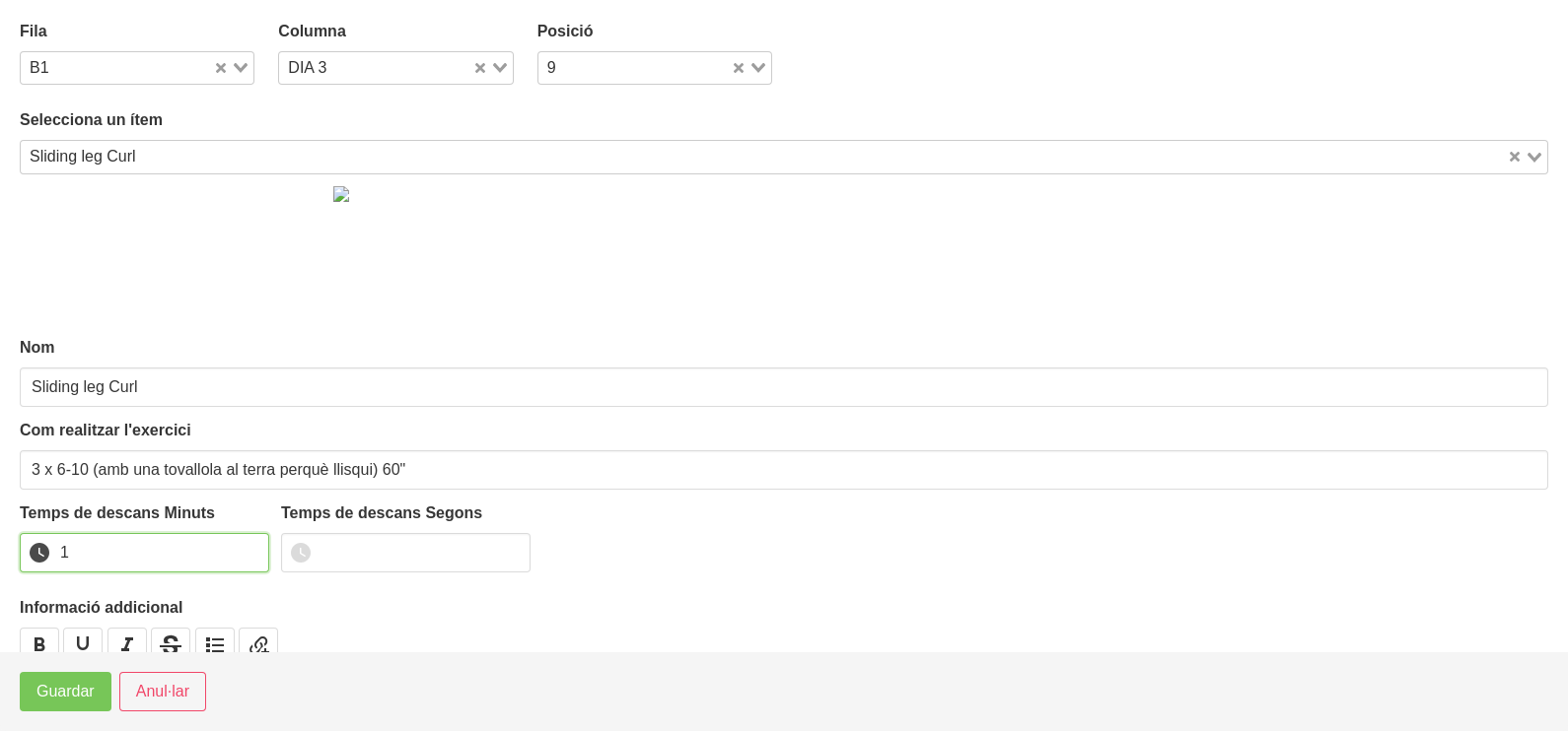
type input "1"
click at [251, 547] on input "1" at bounding box center [145, 553] width 250 height 40
click at [69, 694] on span "Guardar" at bounding box center [65, 691] width 58 height 24
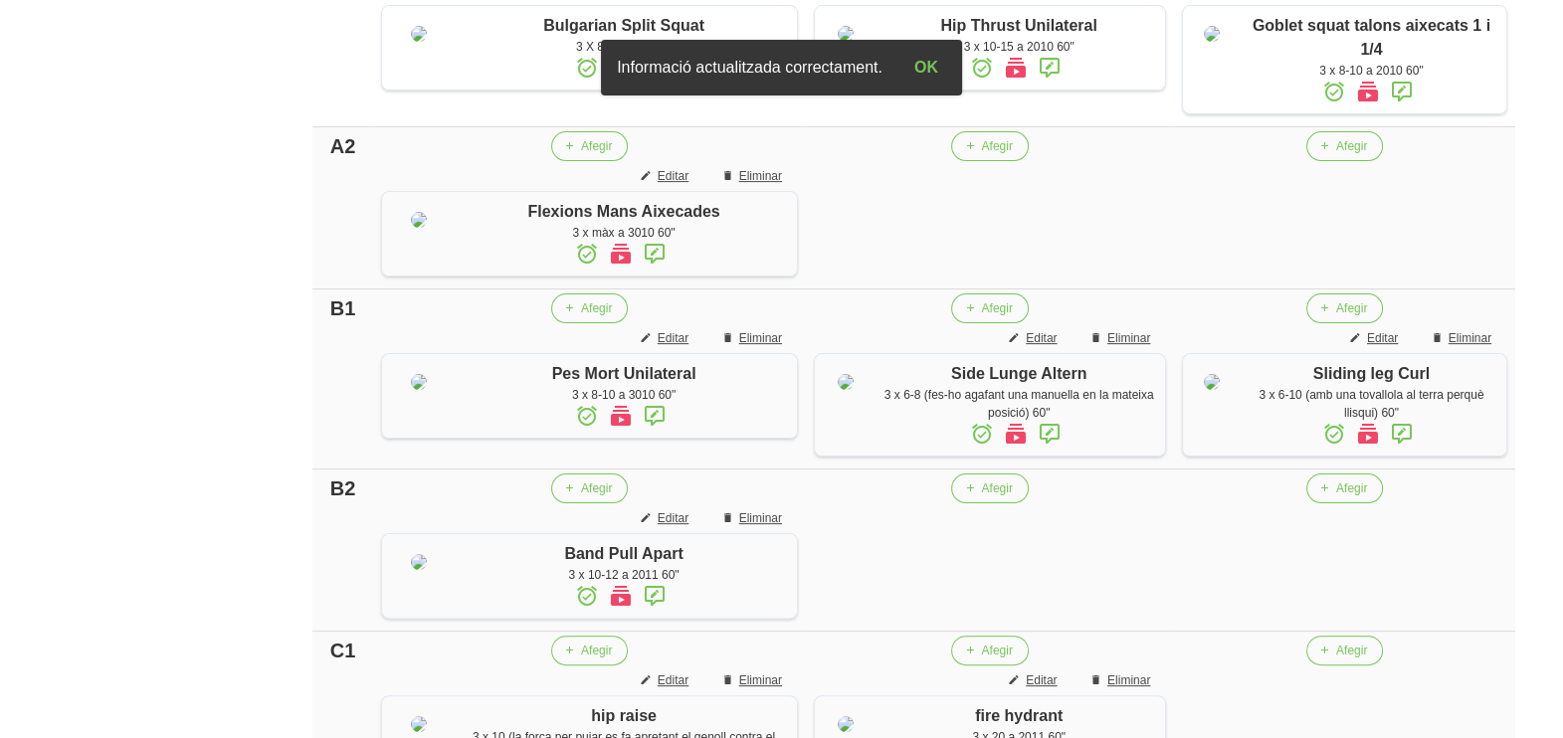
click at [1403, 452] on icon at bounding box center [1402, 434] width 24 height 36
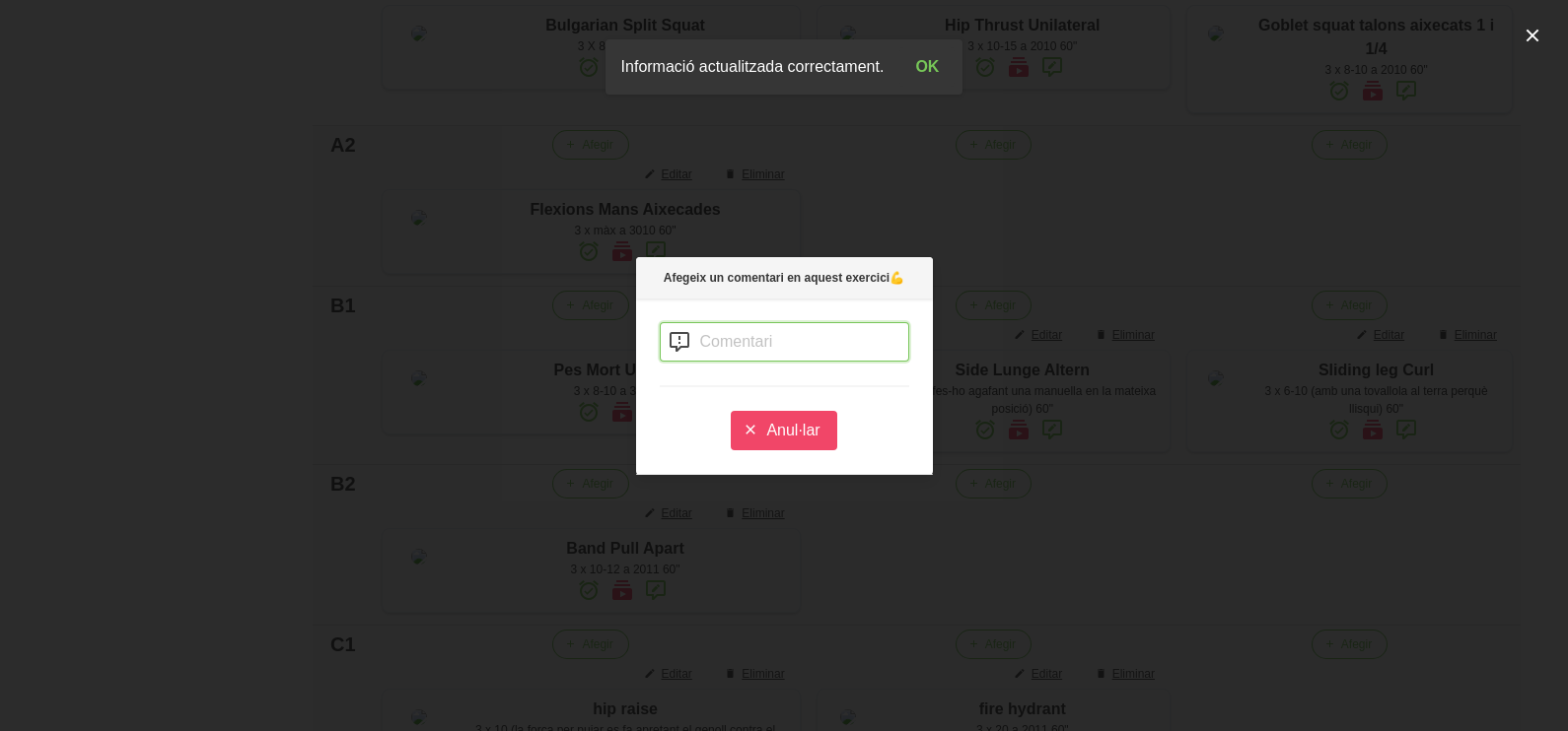
click at [706, 333] on input "text" at bounding box center [785, 342] width 250 height 40
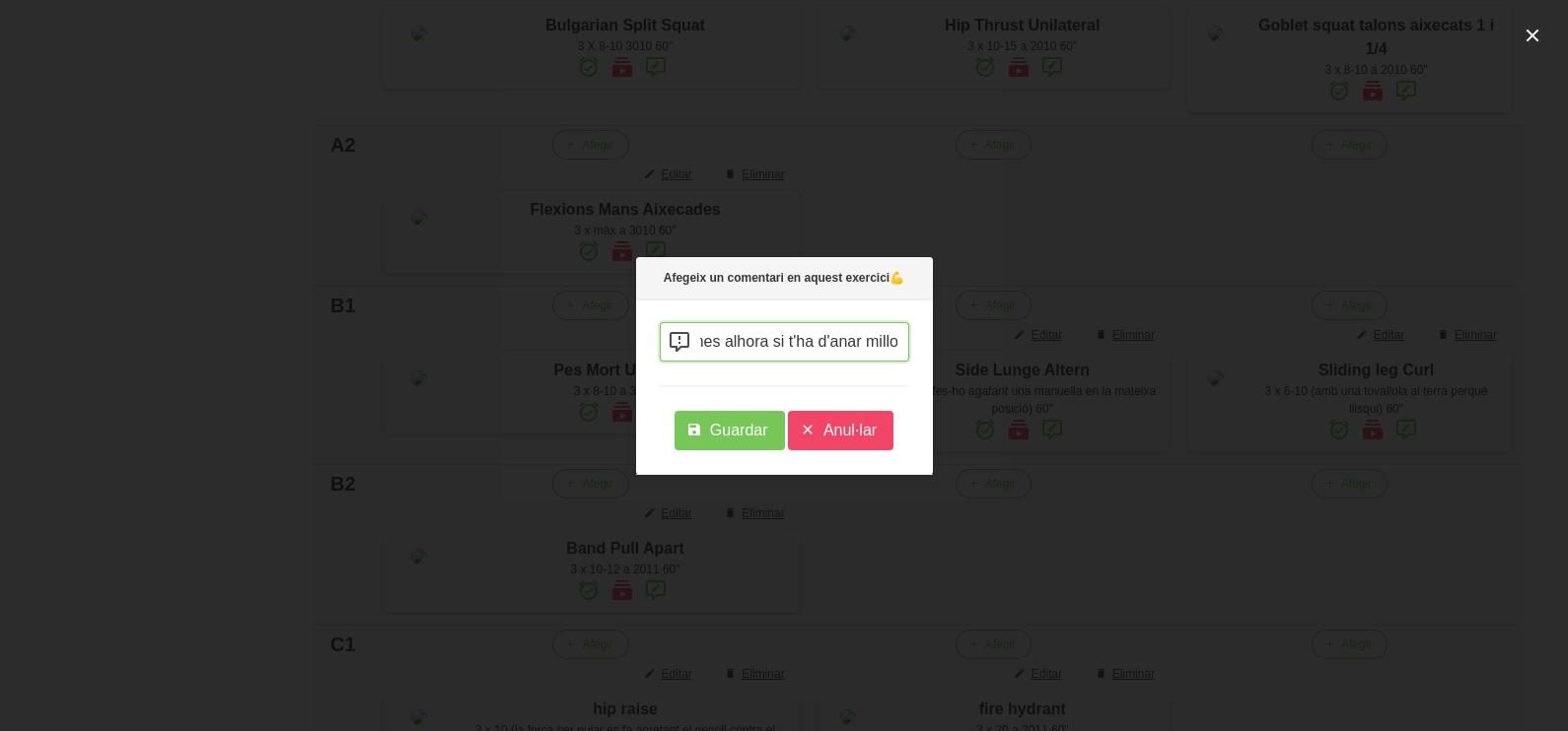
scroll to position [0, 159]
type input "pots fer-ho amb 2 cames alhora si t'ha d'anar millor"
click at [744, 429] on span "Guardar" at bounding box center [738, 431] width 58 height 24
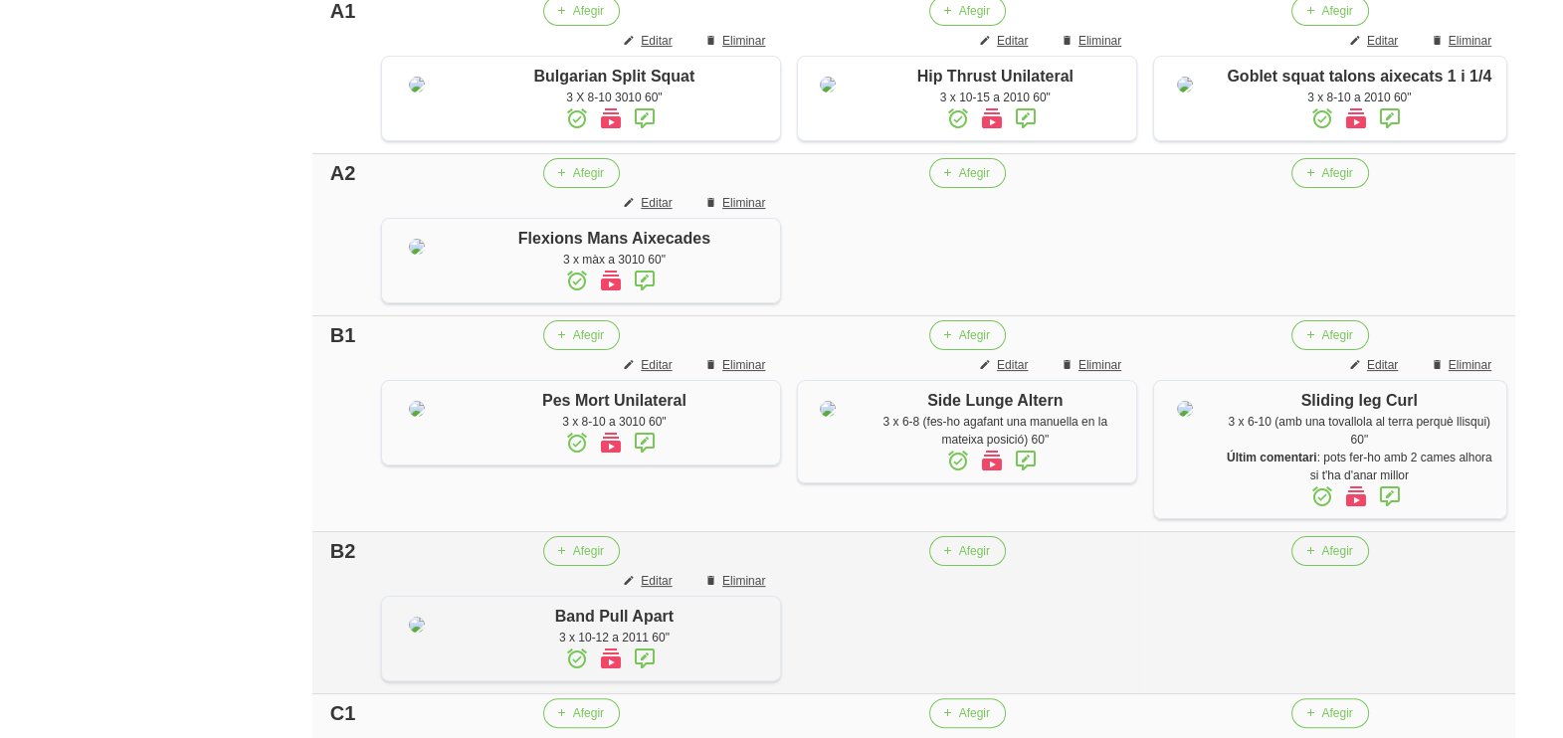
scroll to position [496, 0]
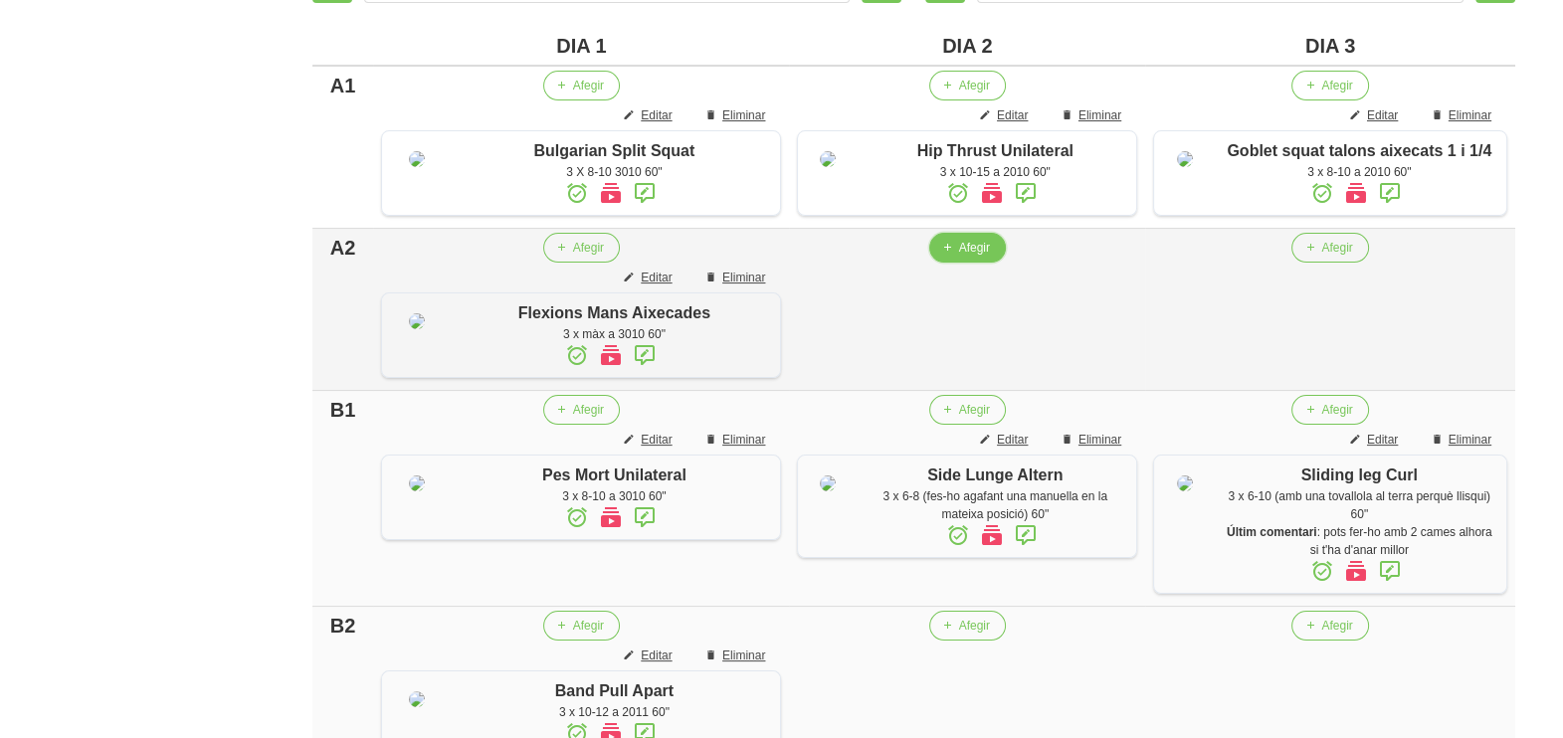
click at [975, 257] on span "Afegir" at bounding box center [974, 248] width 31 height 18
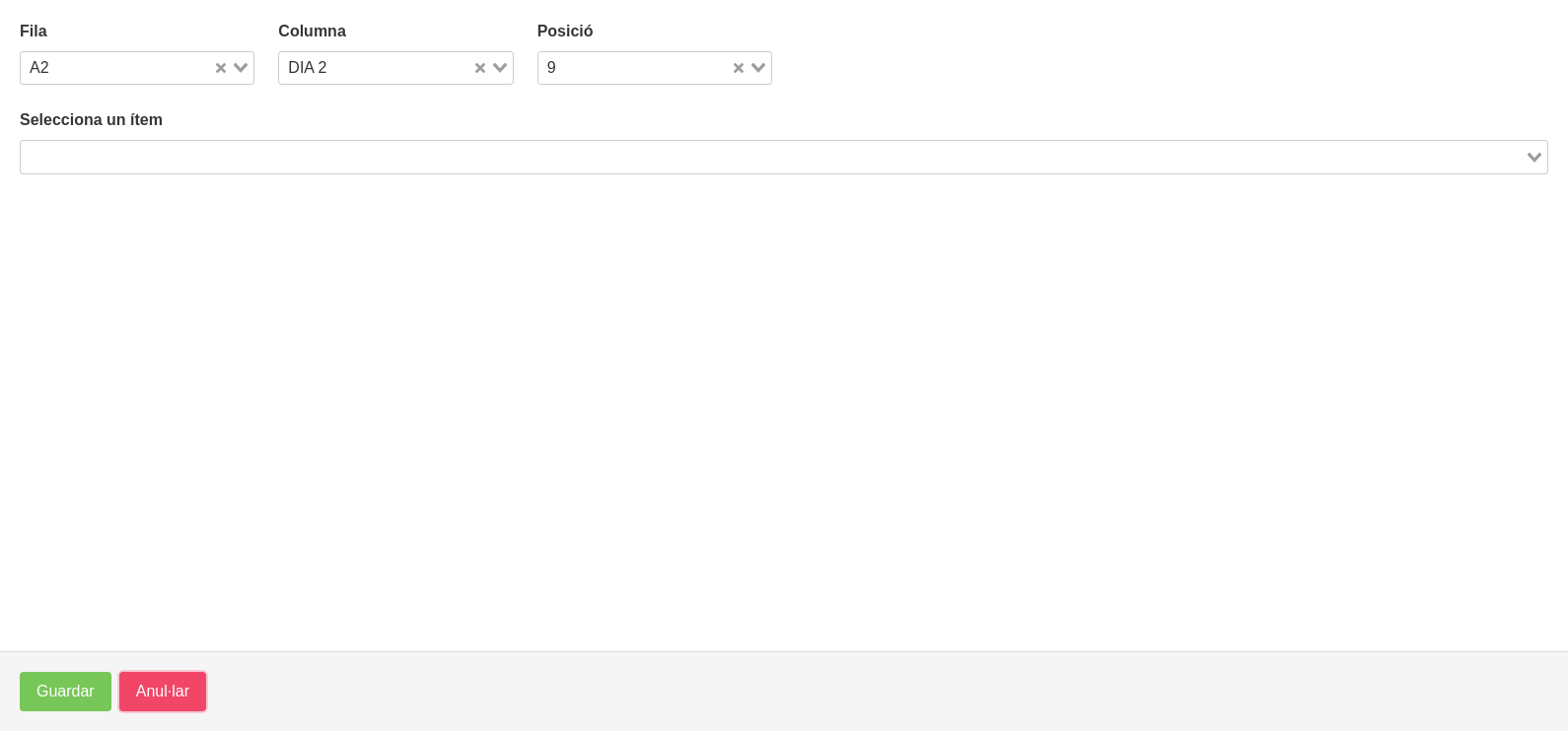
click at [174, 704] on button "Anul·lar" at bounding box center [163, 692] width 87 height 40
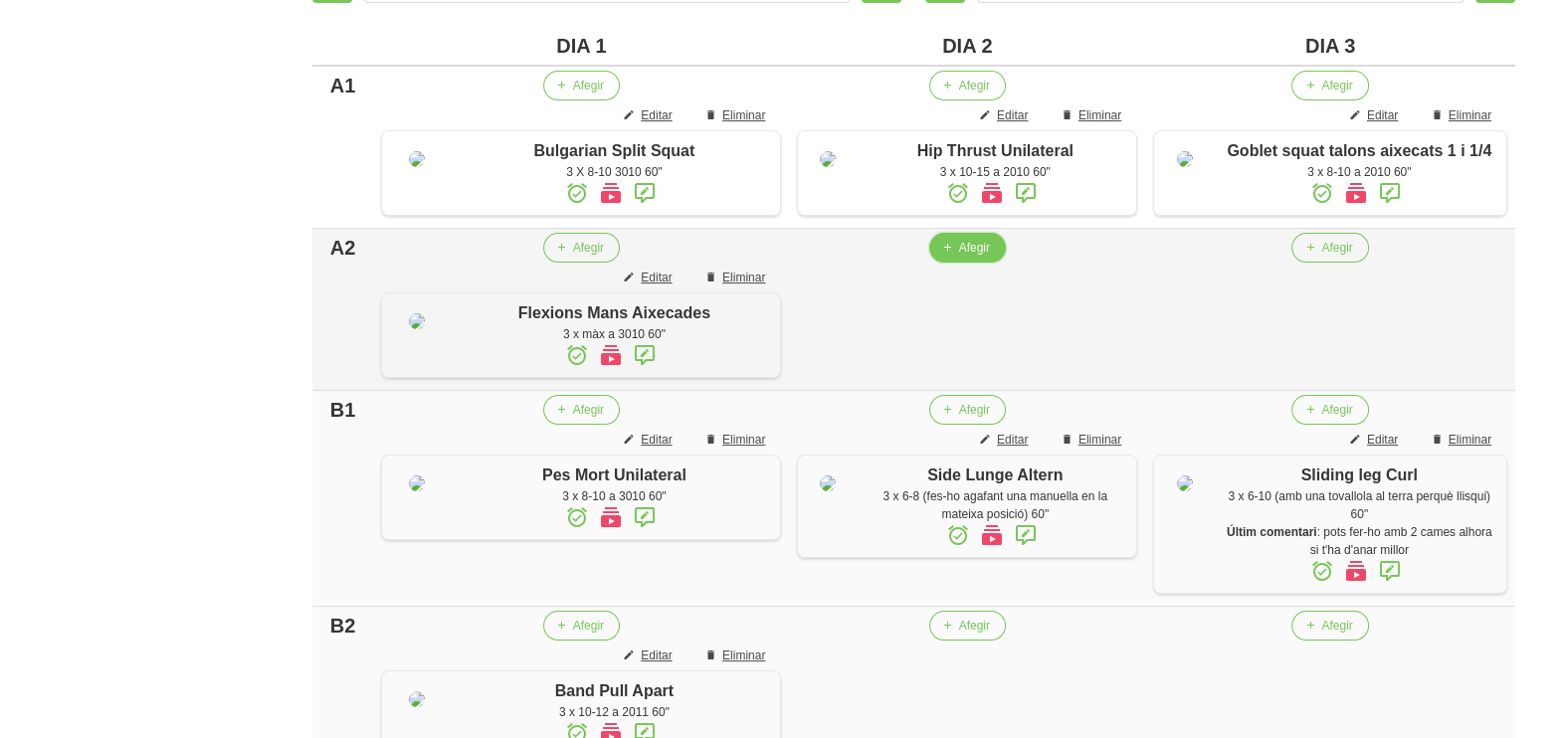
click at [975, 263] on button "Afegir" at bounding box center [967, 248] width 77 height 30
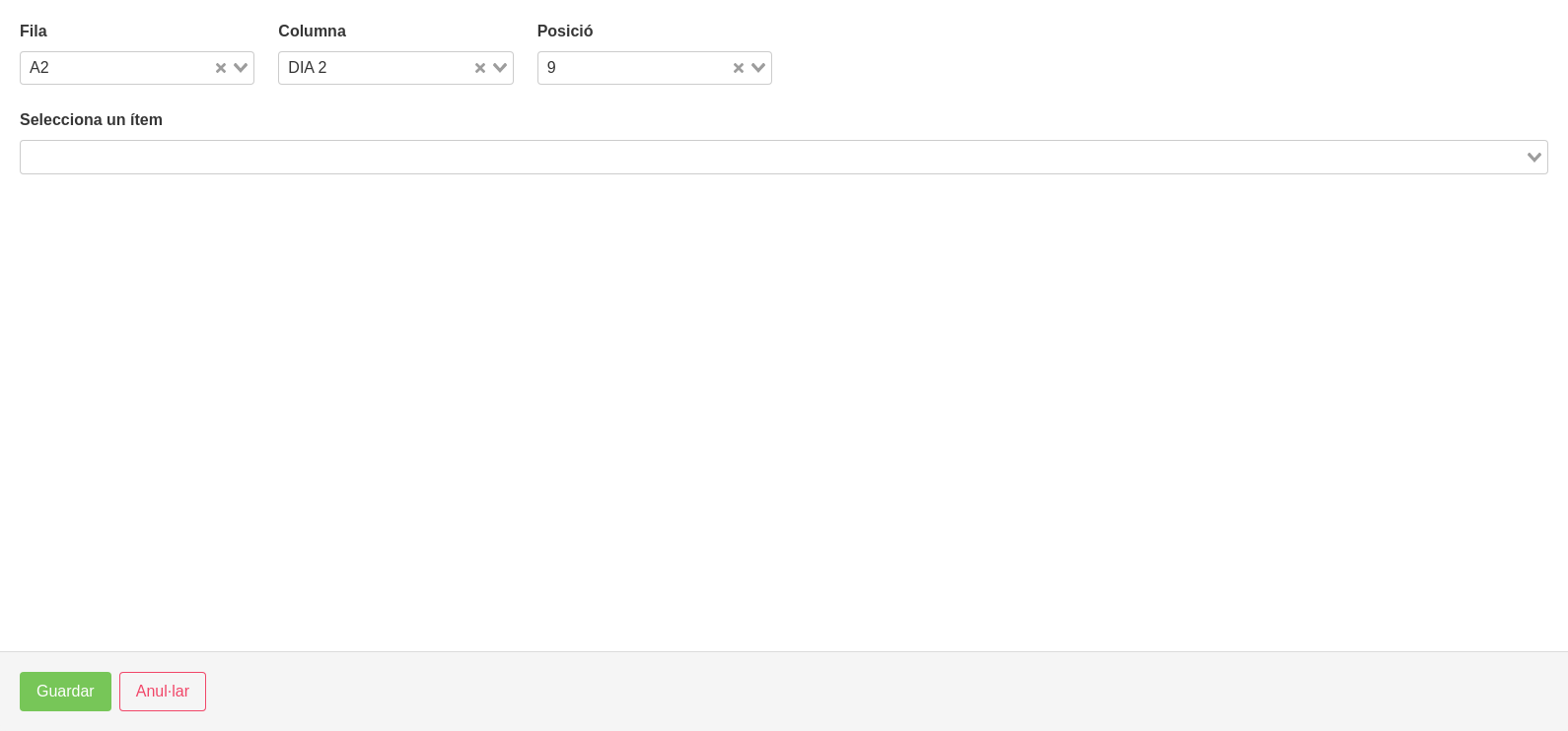
click at [265, 148] on input "Search for option" at bounding box center [772, 157] width 1500 height 24
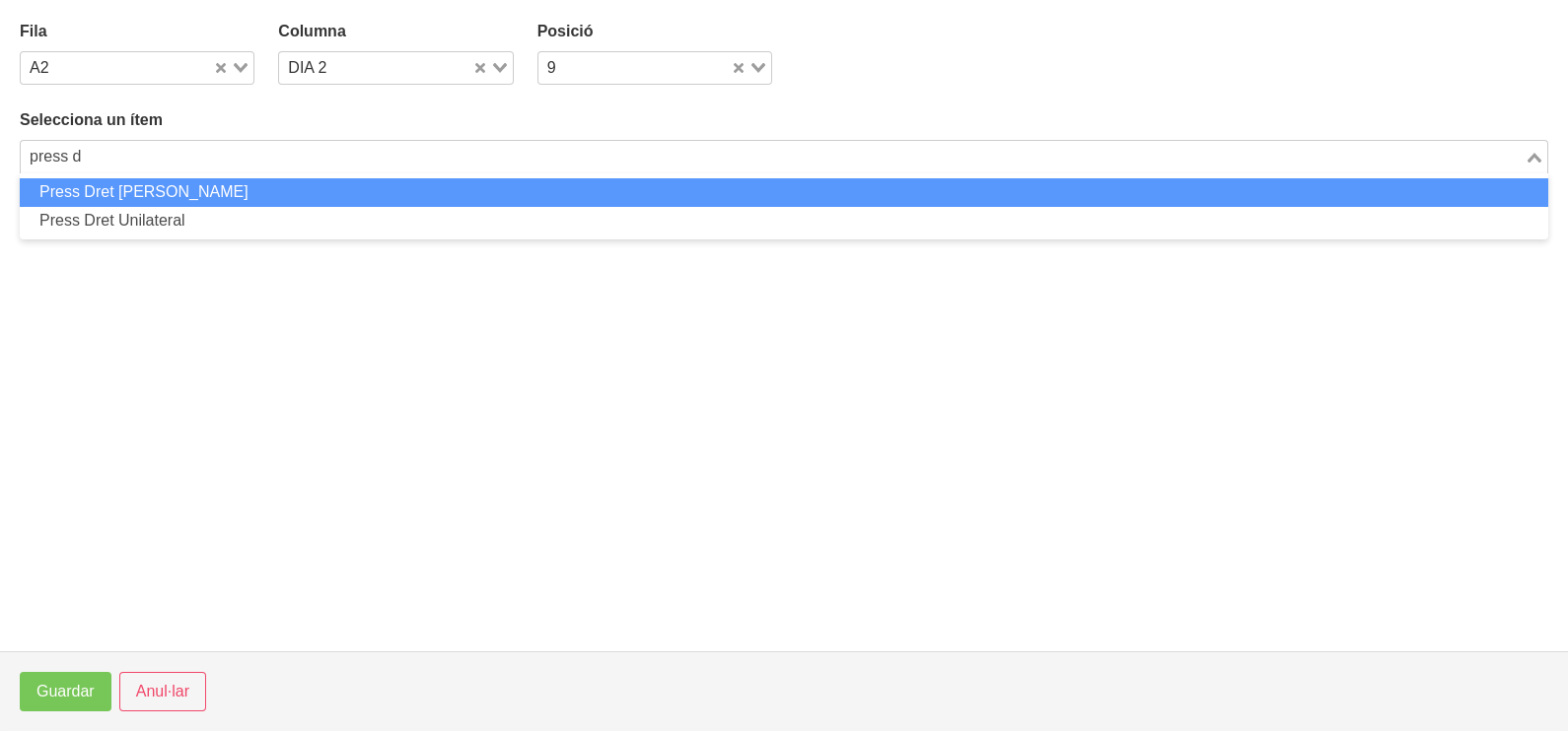
click at [295, 189] on li "Press Dret Manuelles Agarre Neutre" at bounding box center [784, 192] width 1528 height 29
type input "press d"
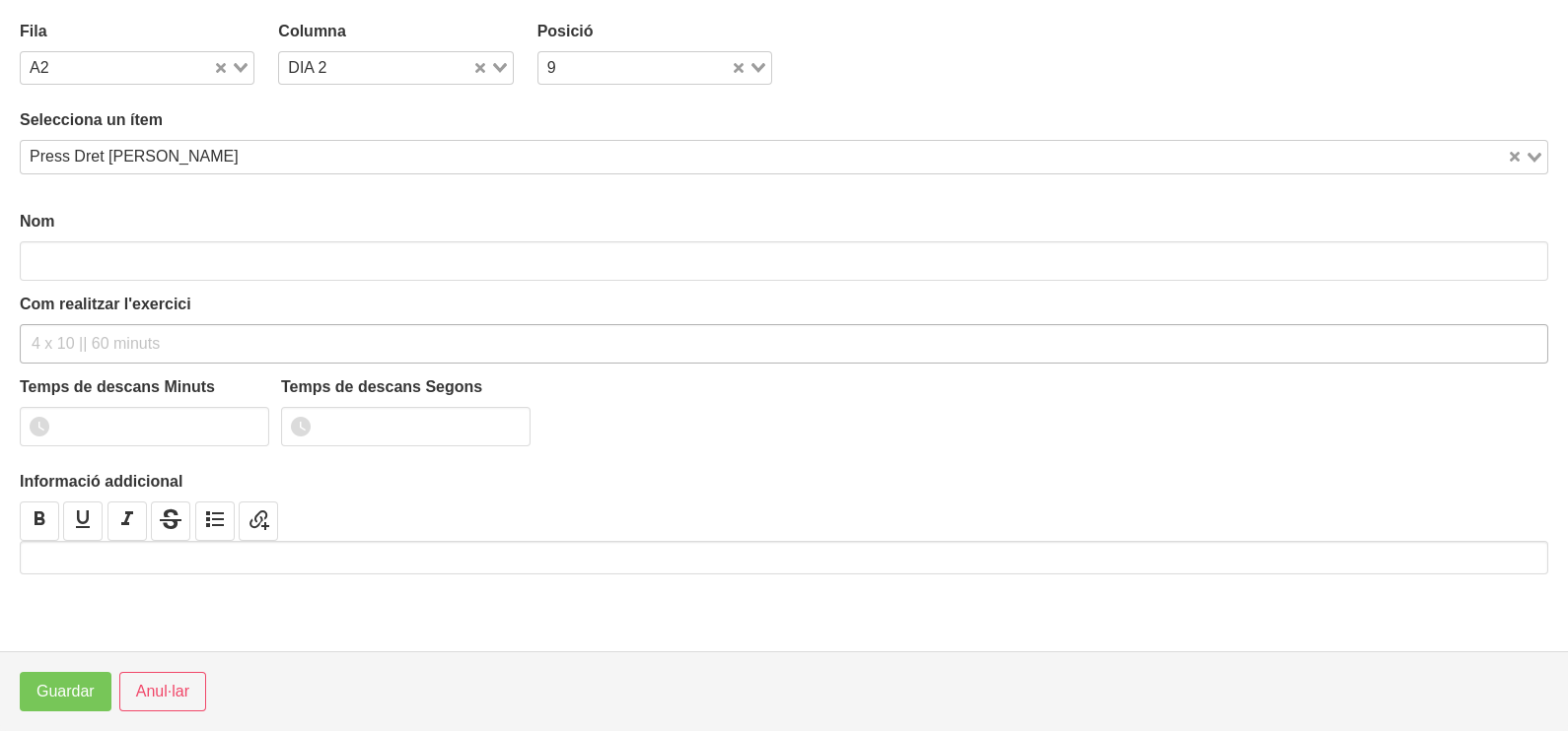
type input "Press Dret Manuelles Agarre Neutre"
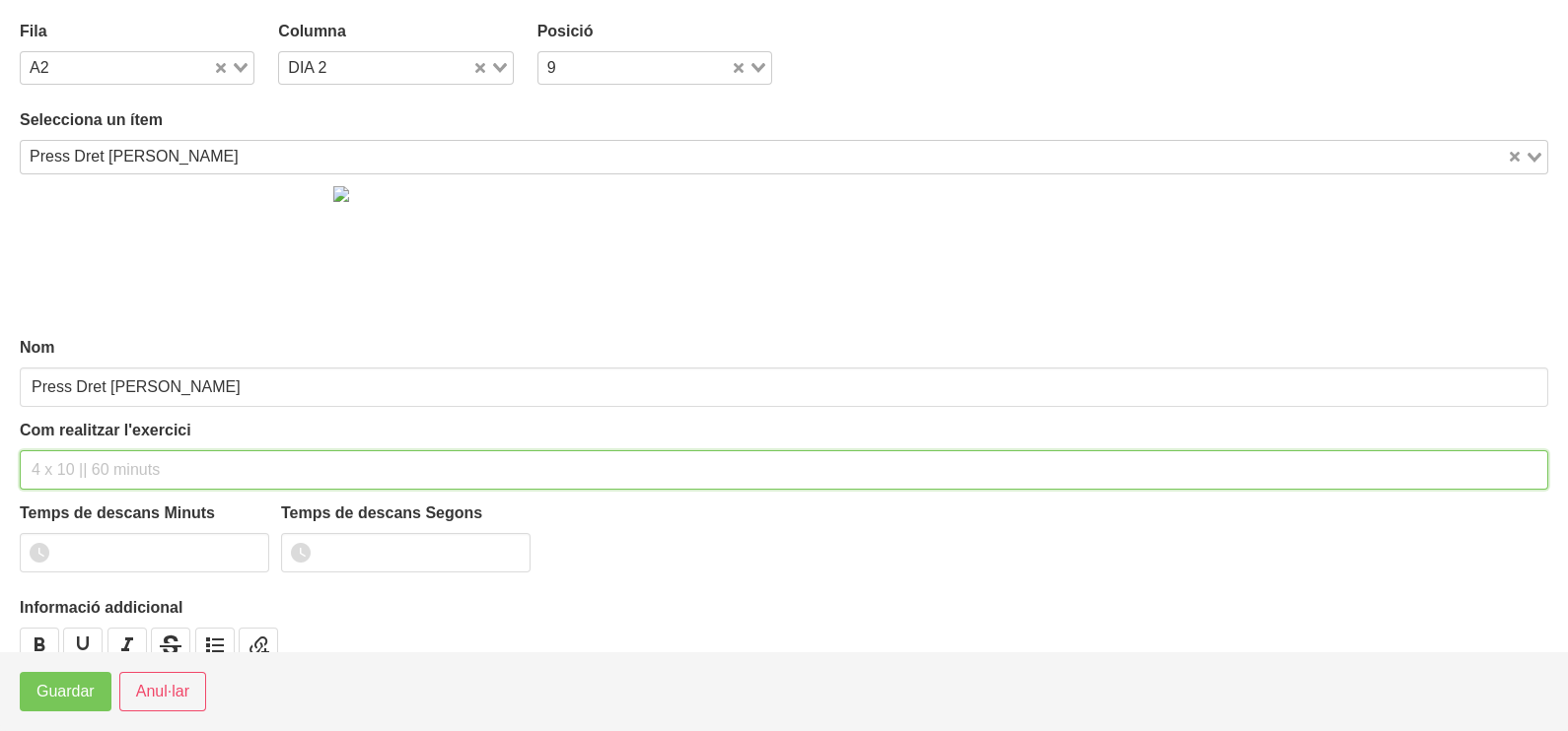
click at [74, 469] on input "text" at bounding box center [784, 470] width 1528 height 40
type input "3 x 8-10 a 3010 60""
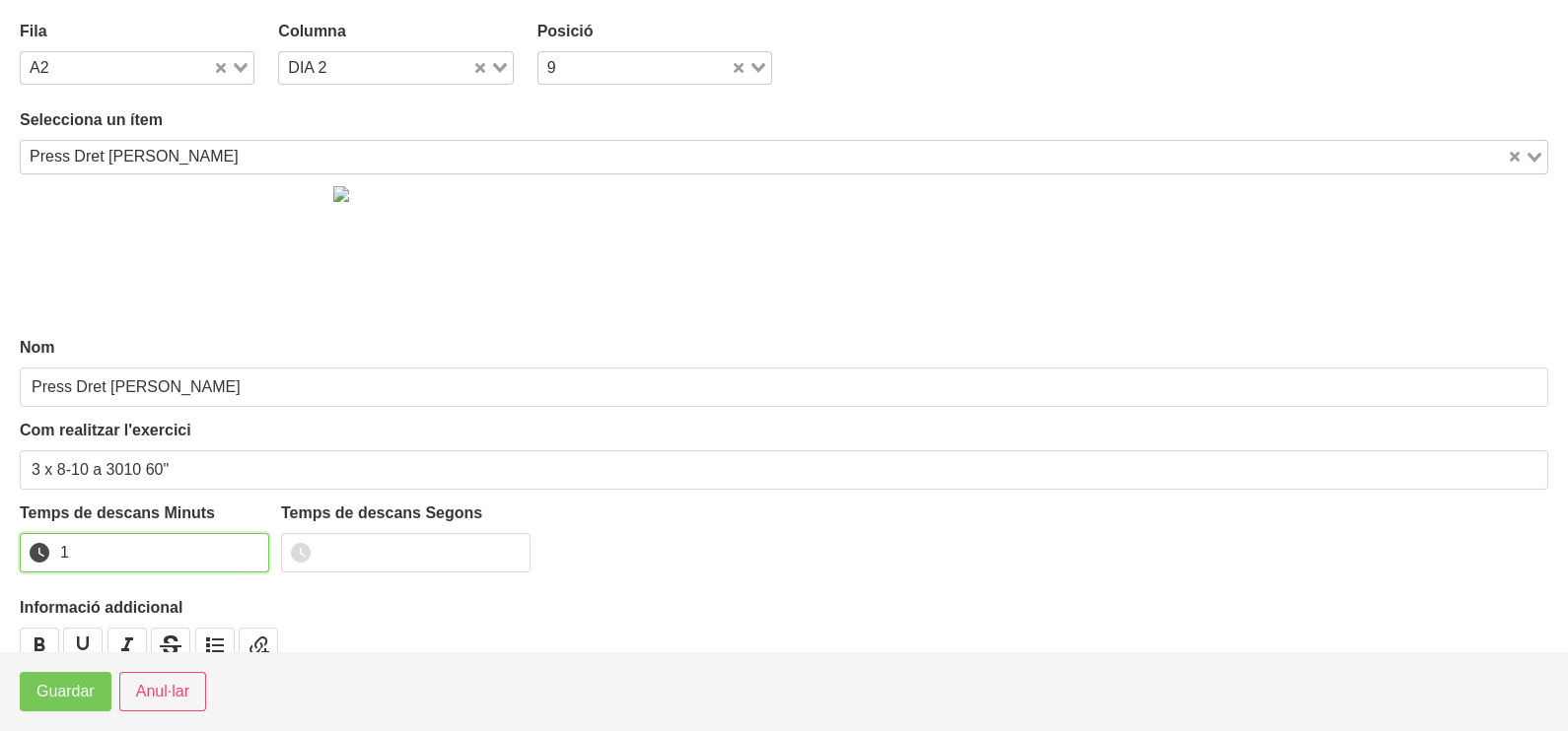
type input "1"
click at [252, 547] on input "1" at bounding box center [145, 553] width 250 height 40
click at [66, 684] on span "Guardar" at bounding box center [65, 691] width 58 height 24
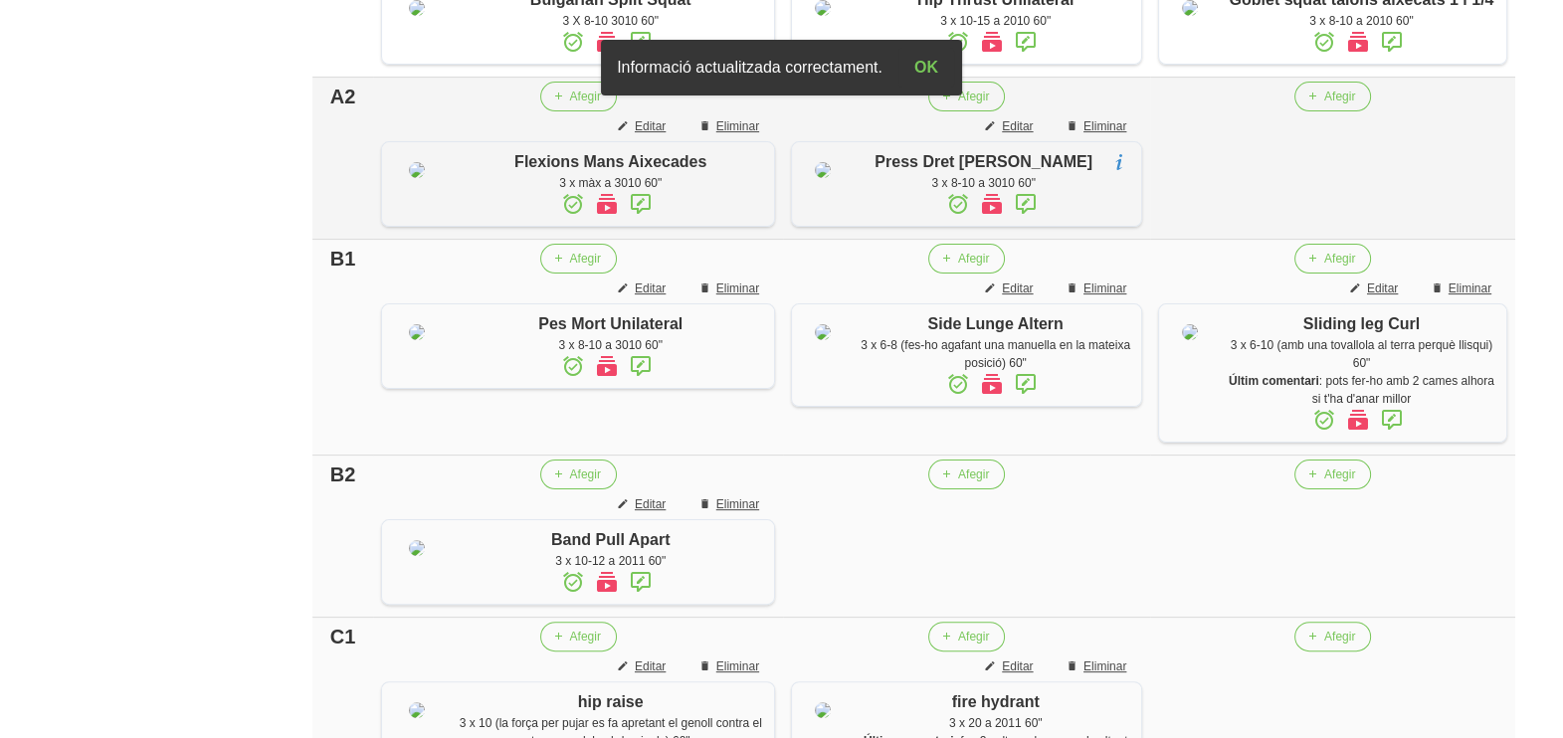
scroll to position [746, 0]
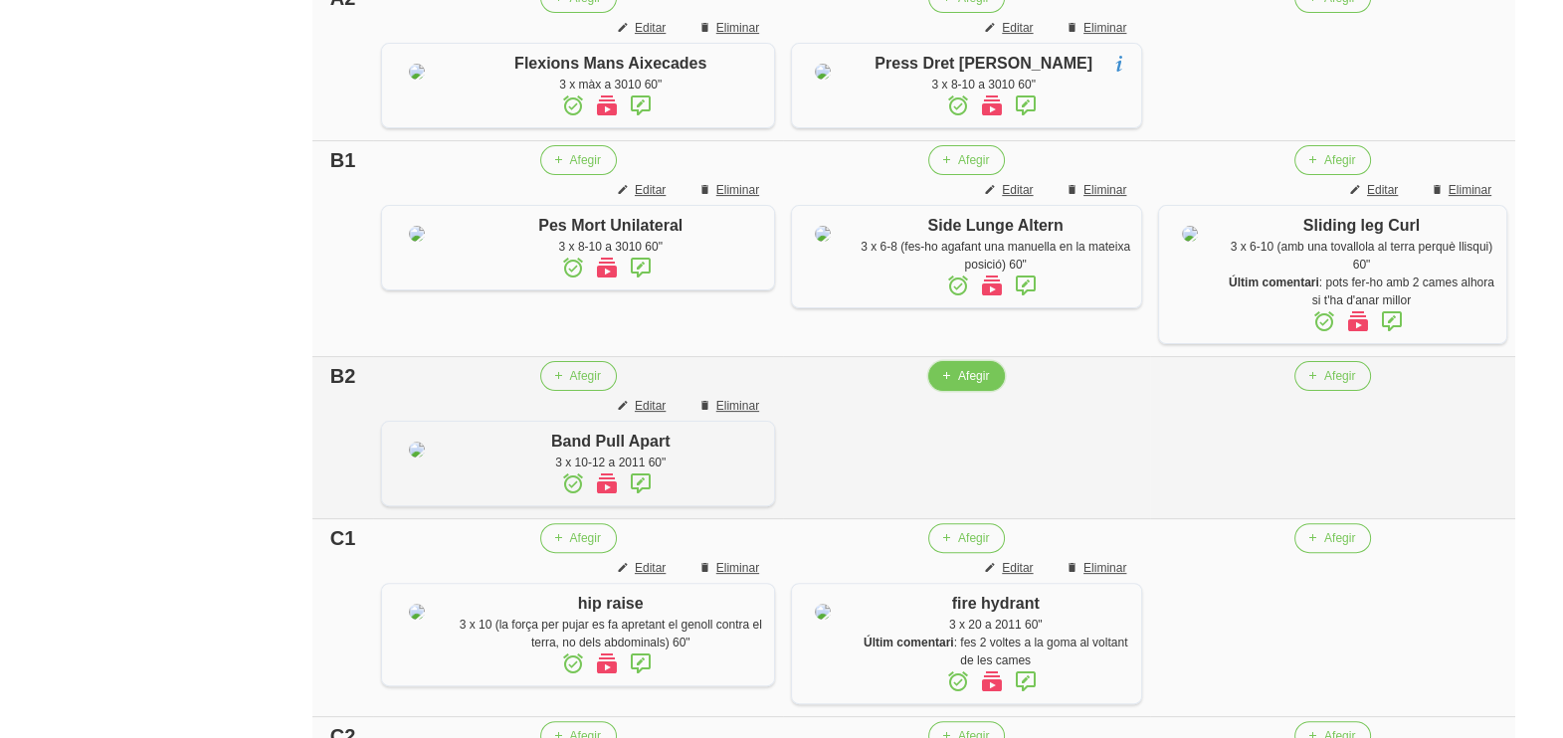
click at [968, 385] on span "Afegir" at bounding box center [973, 376] width 31 height 18
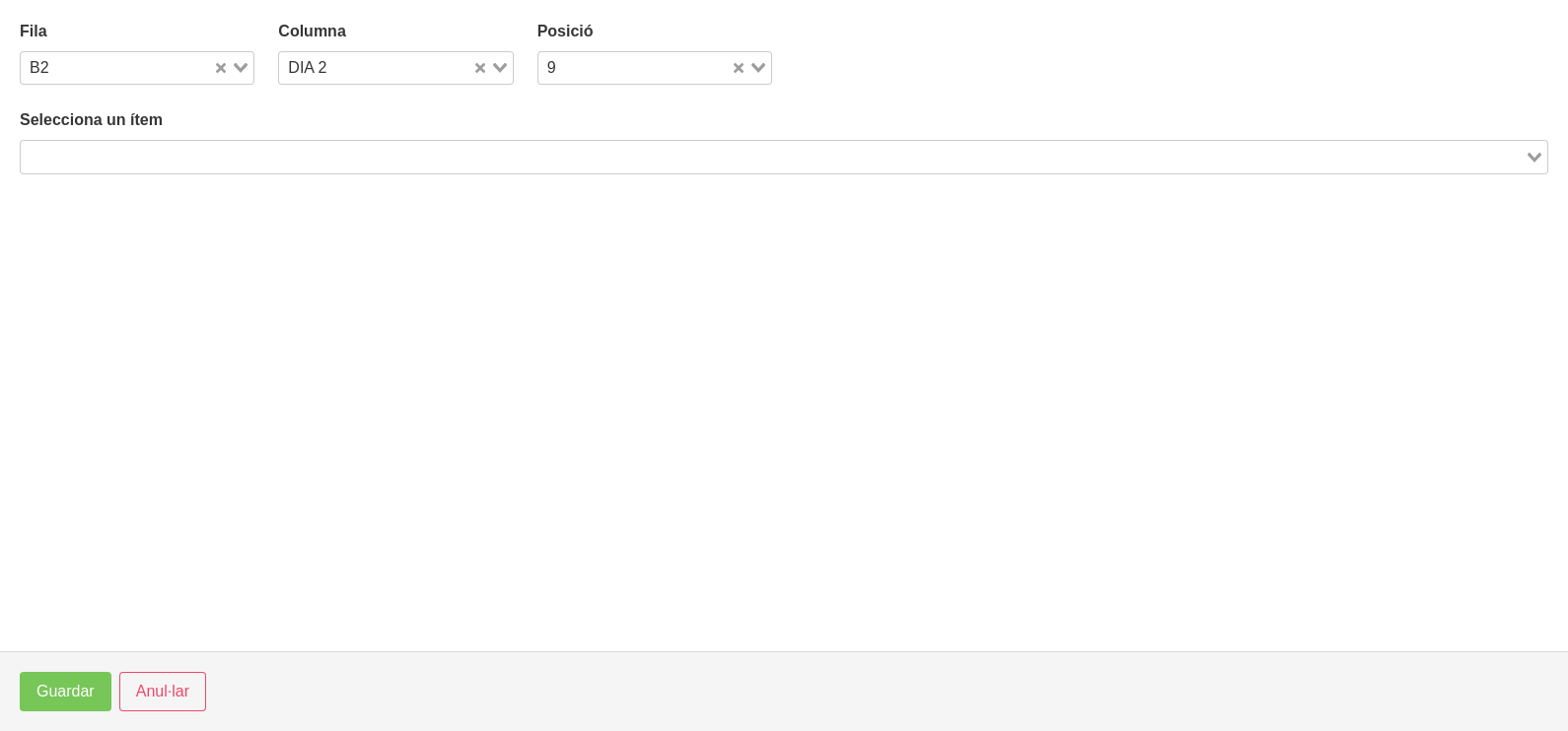
click at [250, 155] on input "Search for option" at bounding box center [772, 157] width 1500 height 24
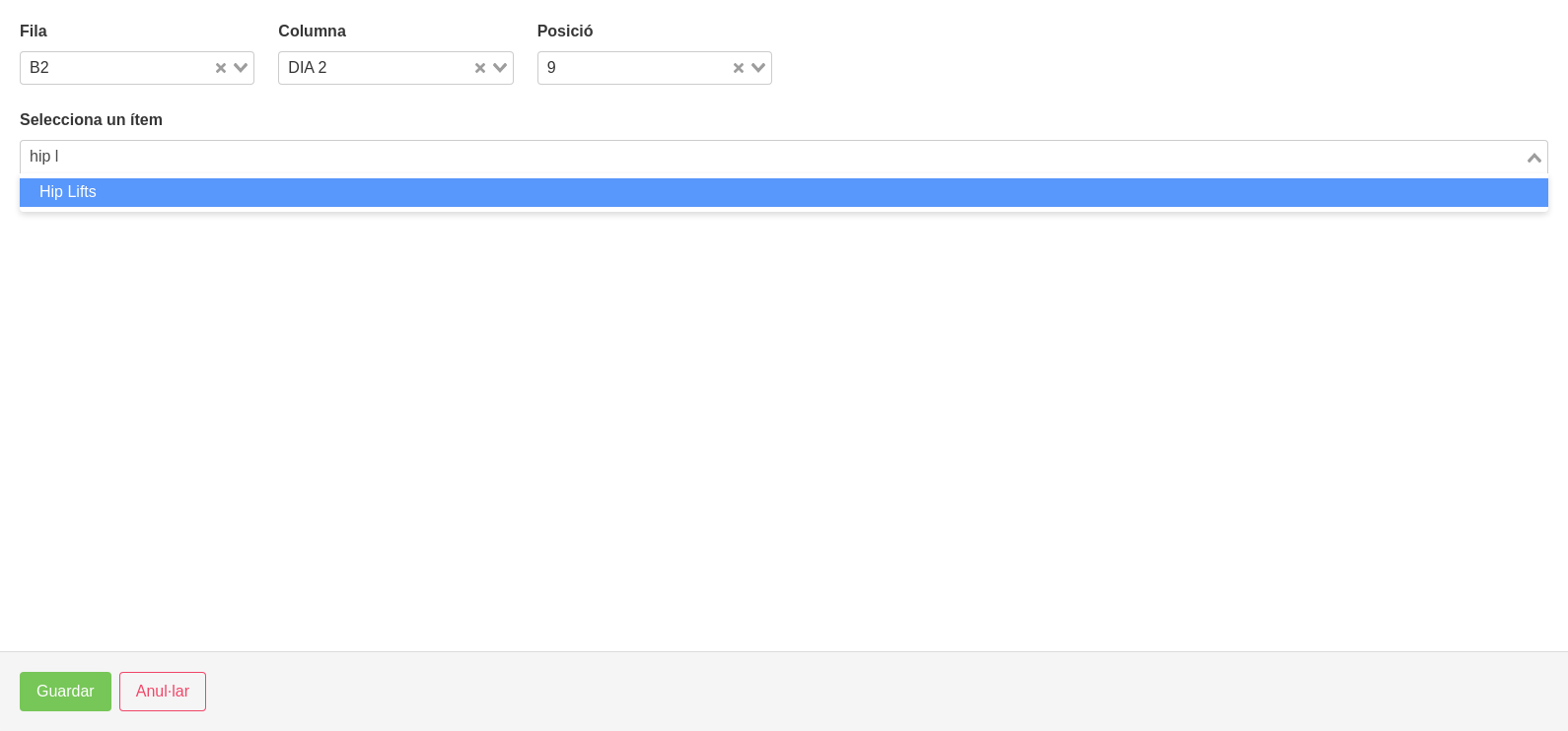
click at [132, 197] on li "Hip Lifts" at bounding box center [784, 192] width 1528 height 29
type input "hip l"
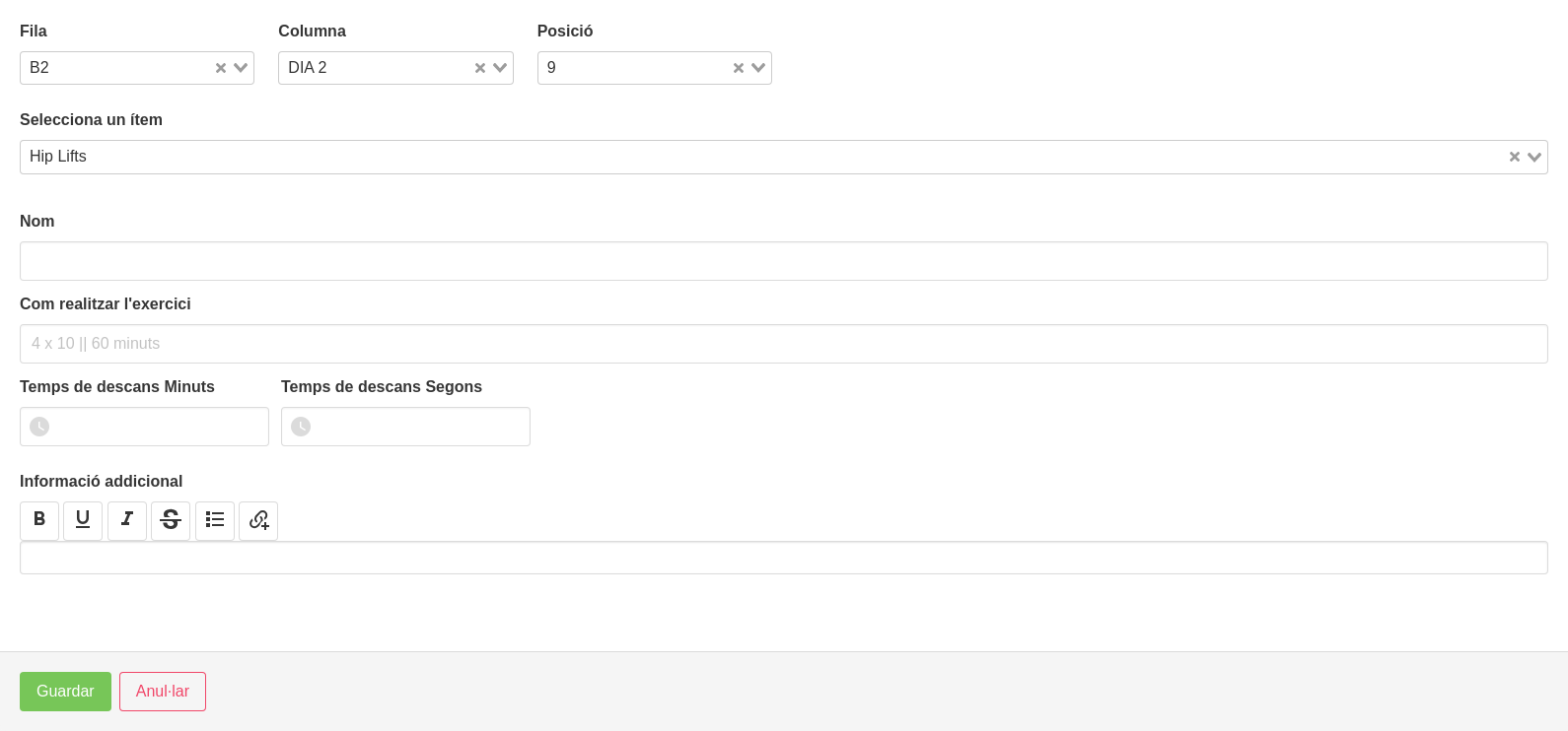
type input "Hip Lifts"
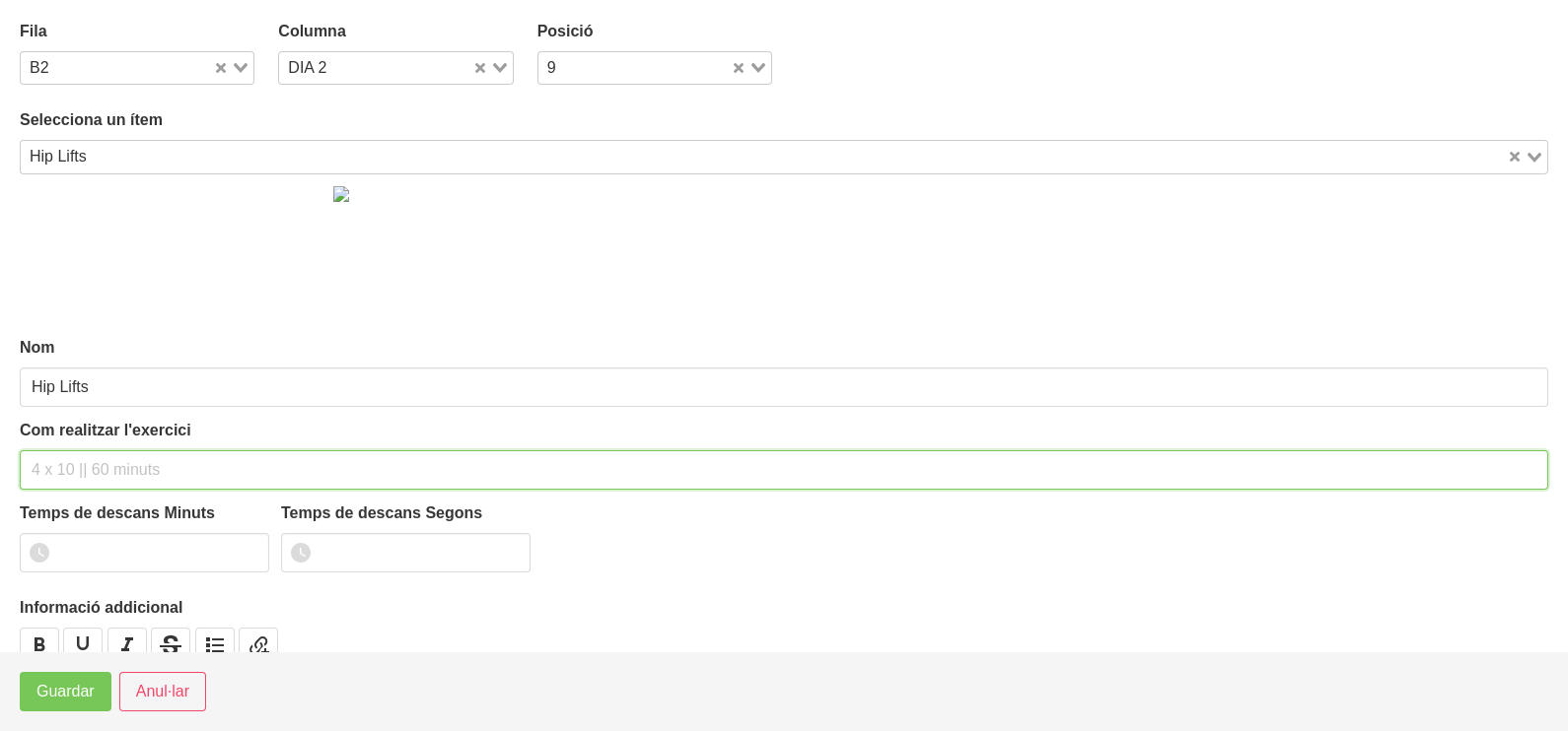
click at [67, 464] on input "text" at bounding box center [784, 470] width 1528 height 40
type input "3 x 10-15 a 2011 60""
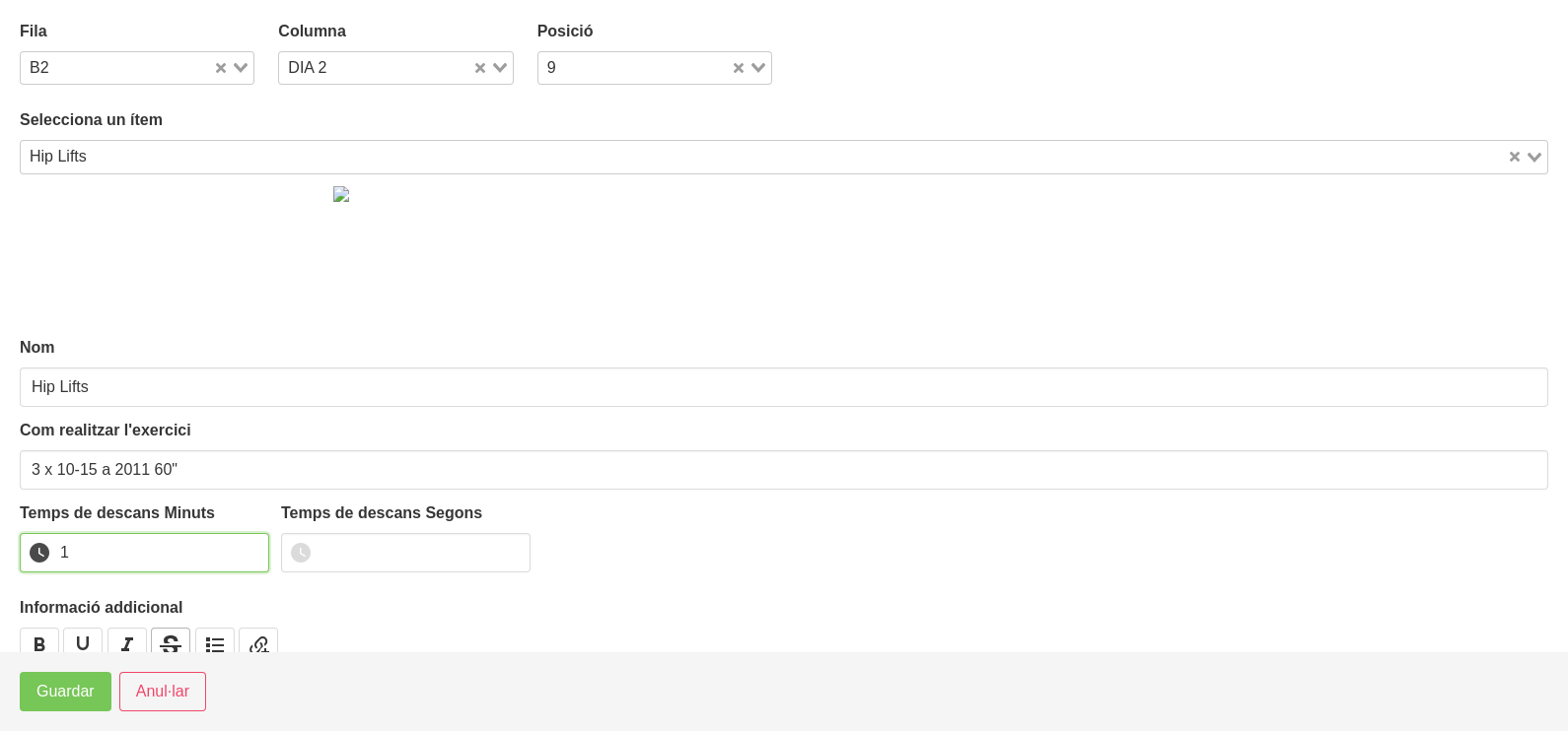
drag, startPoint x: 248, startPoint y: 544, endPoint x: 151, endPoint y: 631, distance: 130.3
type input "1"
click at [248, 545] on input "1" at bounding box center [145, 553] width 250 height 40
click at [62, 710] on footer "Guardar Anul·lar" at bounding box center [784, 691] width 1568 height 80
click at [64, 703] on span "Guardar" at bounding box center [65, 691] width 58 height 24
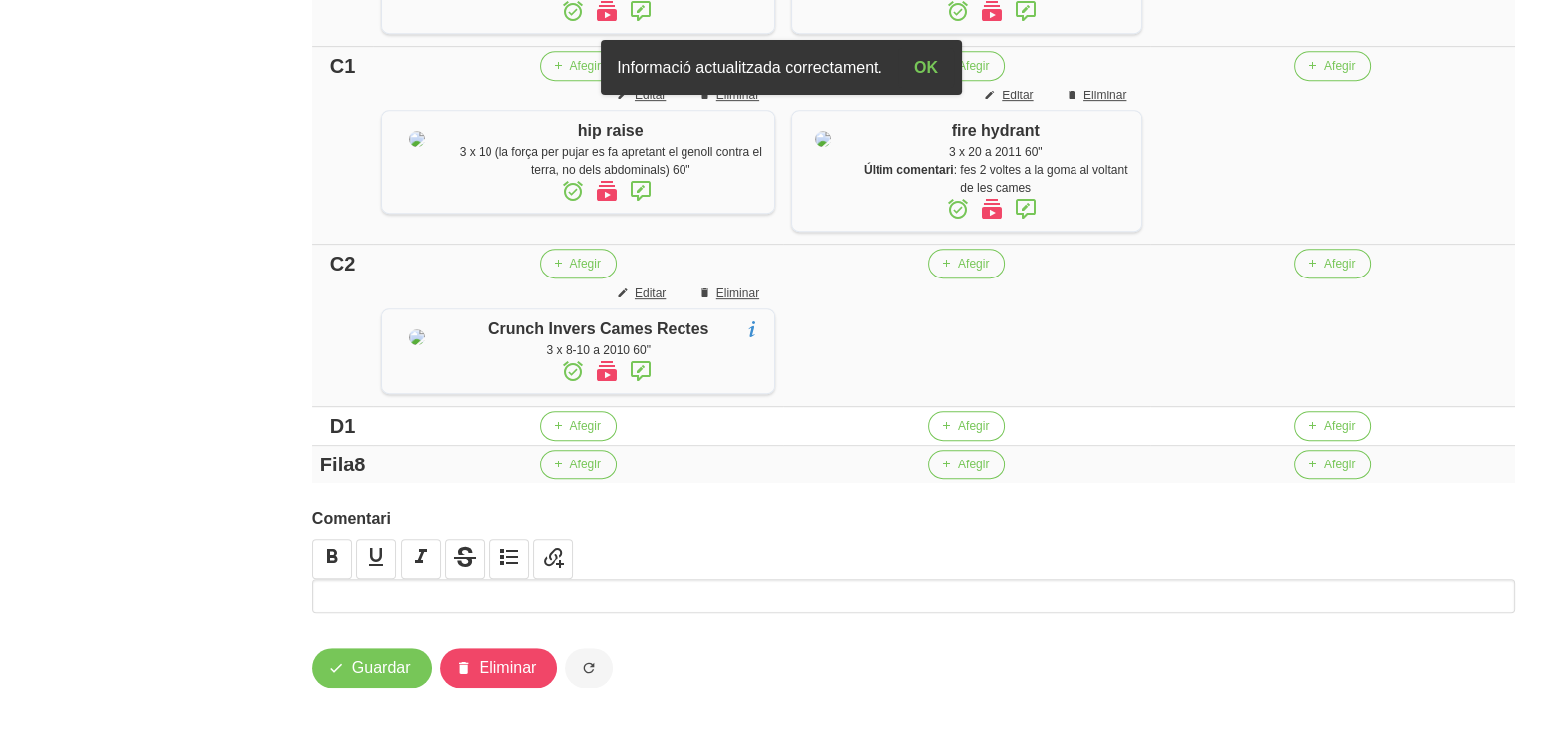
scroll to position [1244, 0]
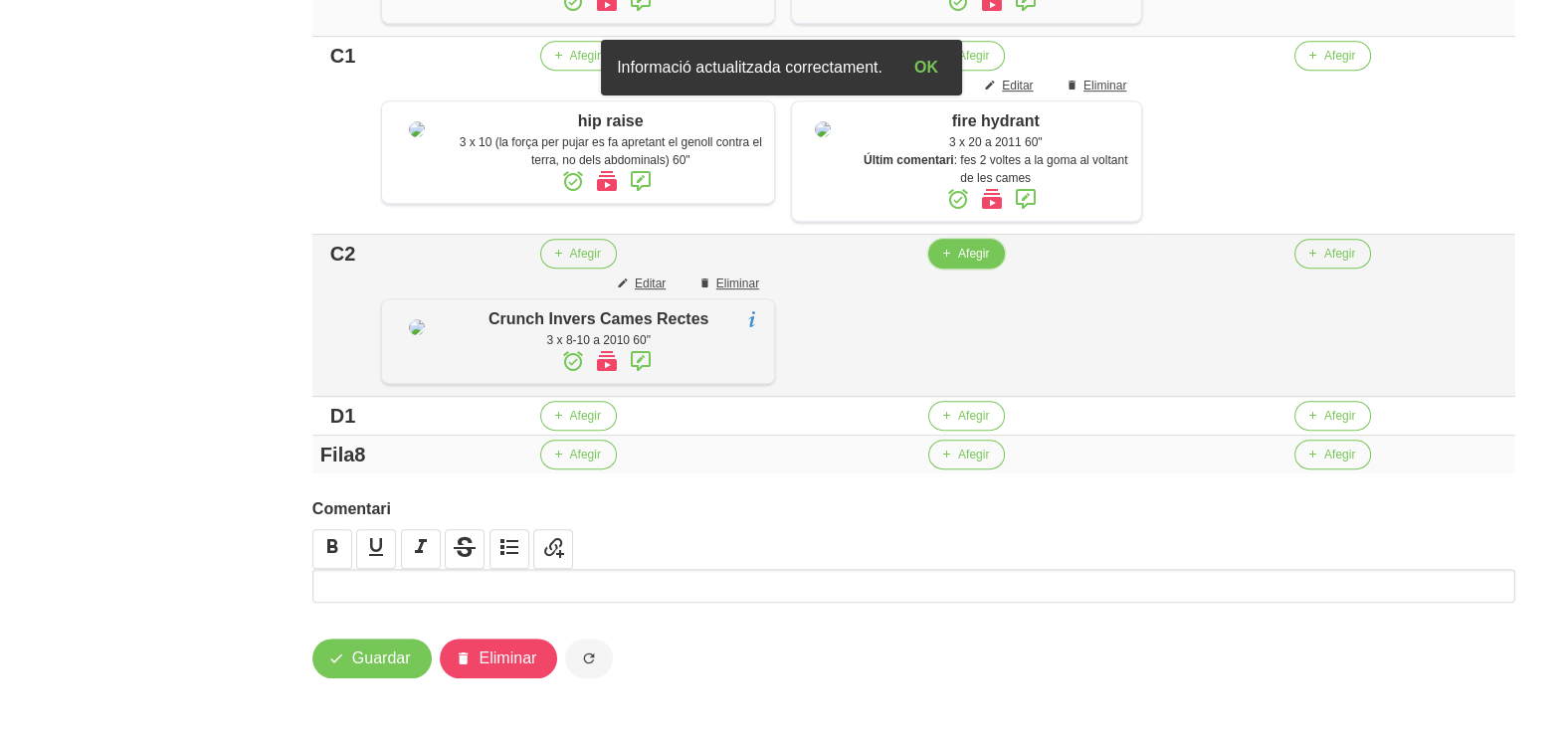
click at [970, 263] on span "Afegir" at bounding box center [973, 254] width 31 height 18
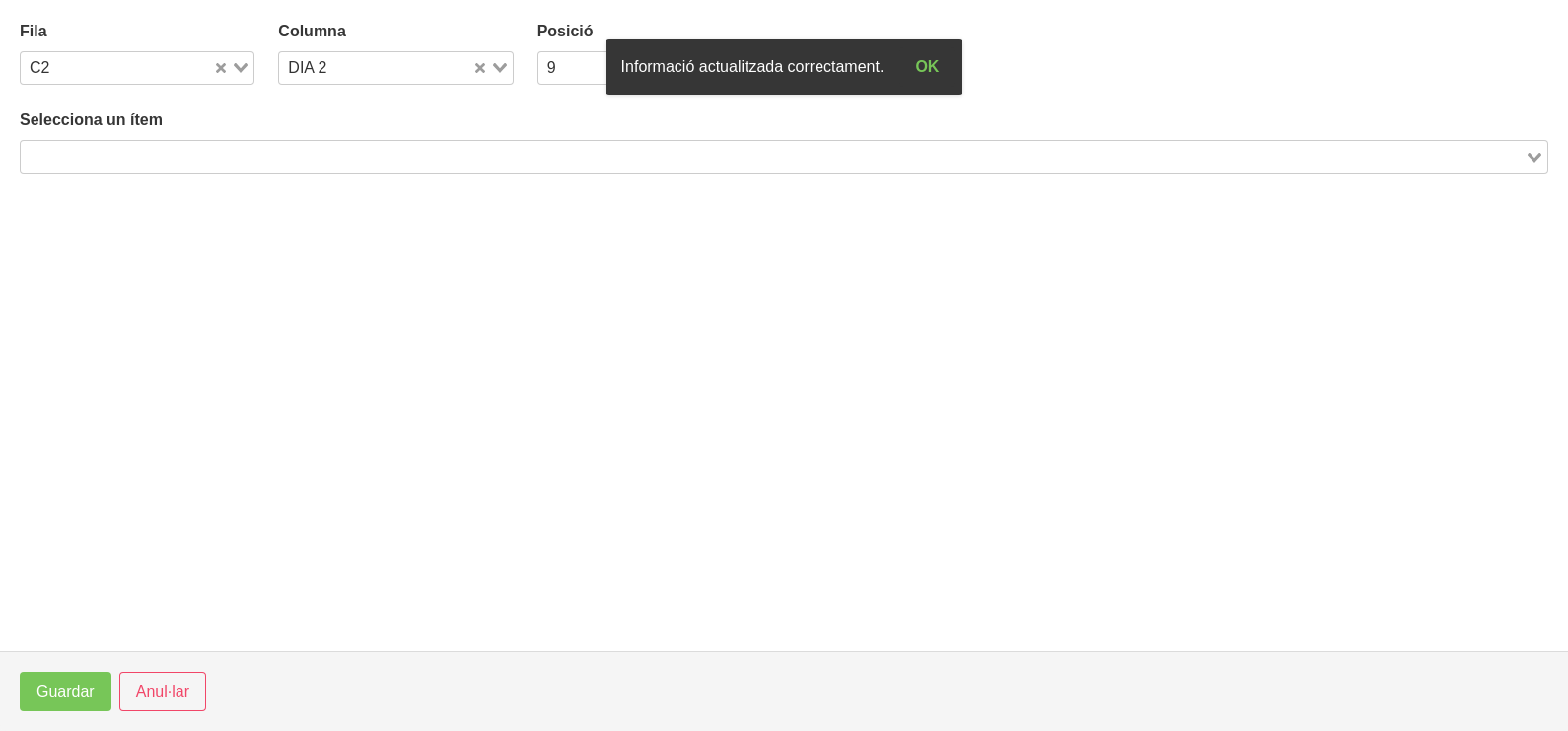
click at [326, 153] on input "Search for option" at bounding box center [772, 157] width 1500 height 24
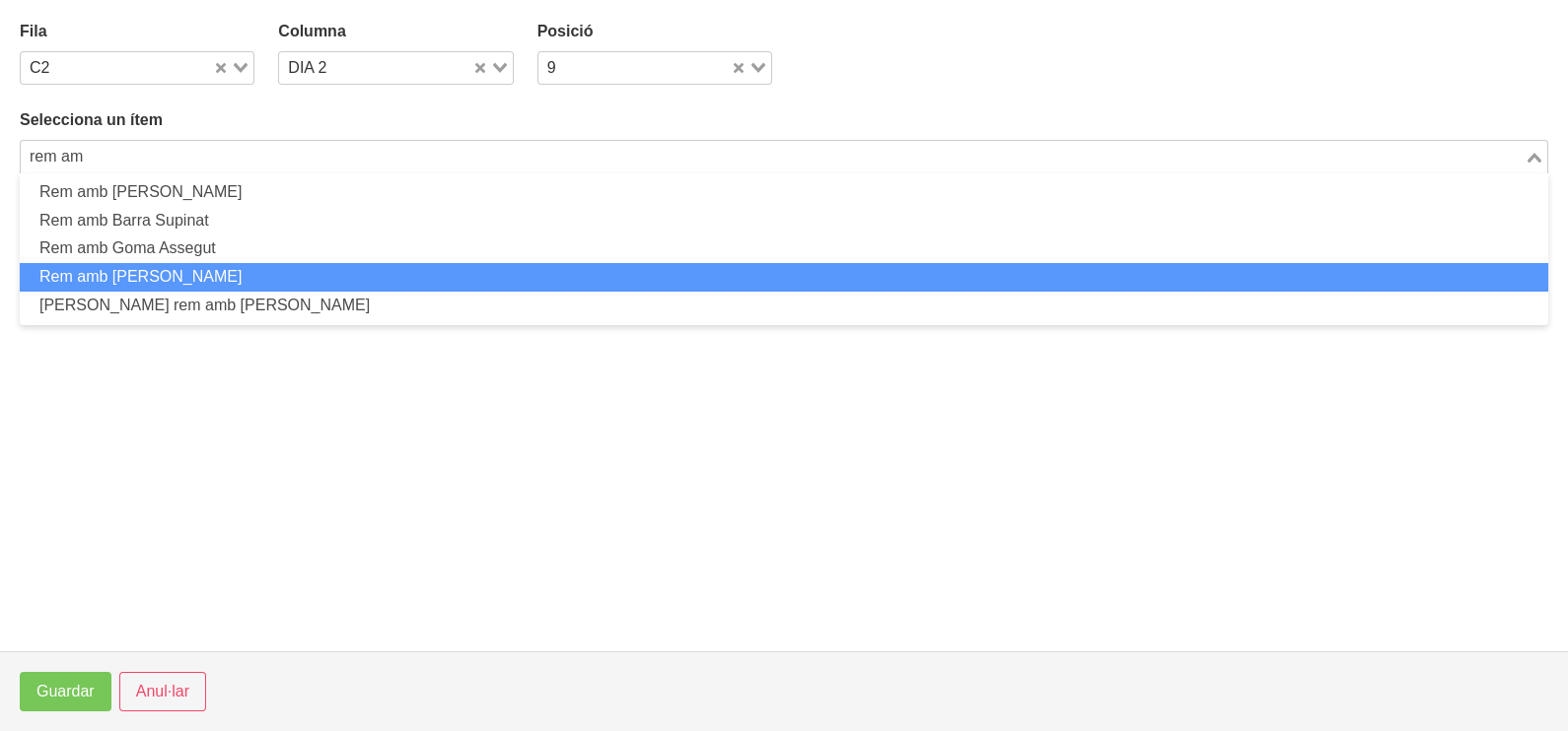
click at [202, 279] on li "Rem amb Manuelles" at bounding box center [784, 277] width 1528 height 29
type input "rem am"
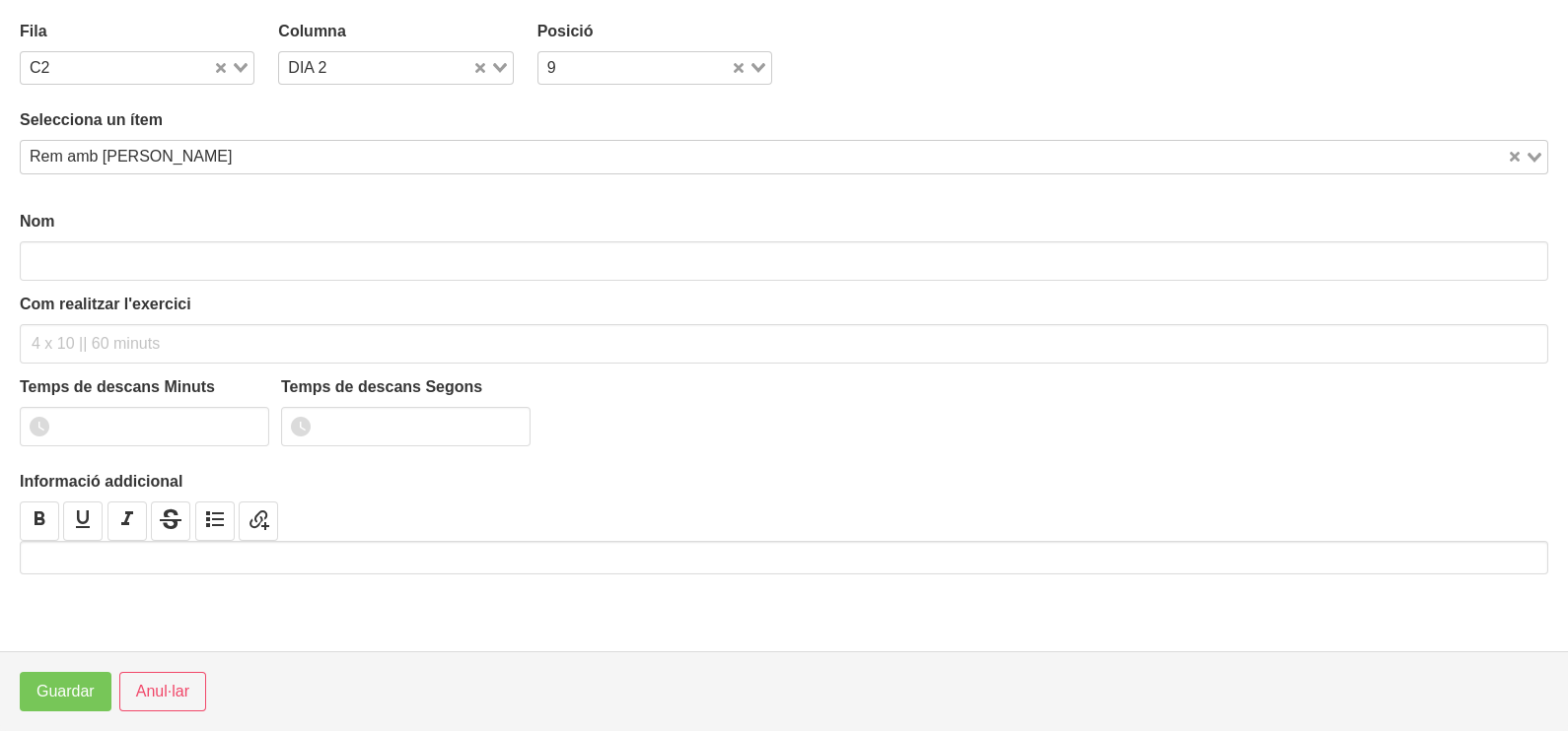
type input "Rem amb Manuelles"
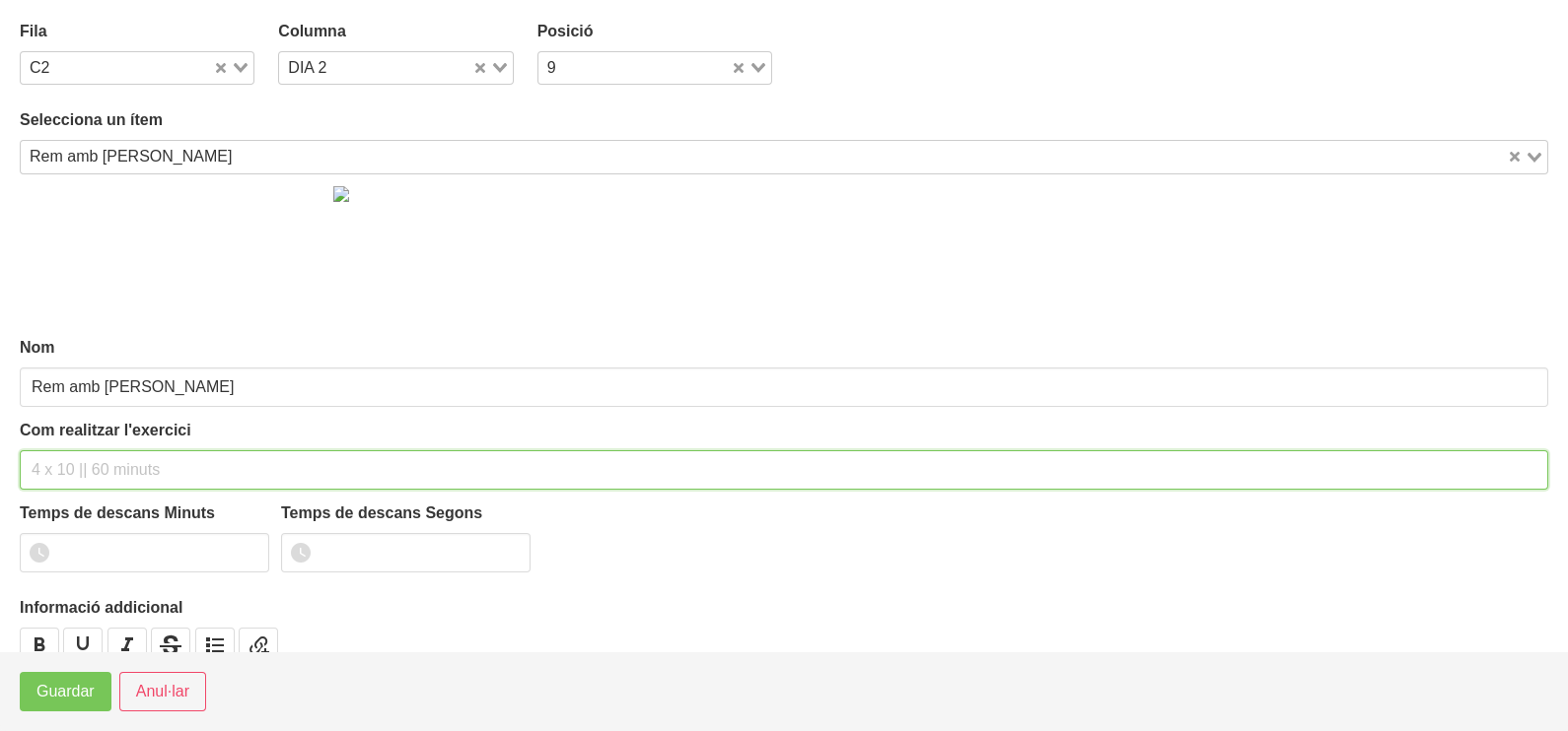
click at [85, 478] on input "text" at bounding box center [784, 470] width 1528 height 40
type input "3 x 8-10 a 2011 60""
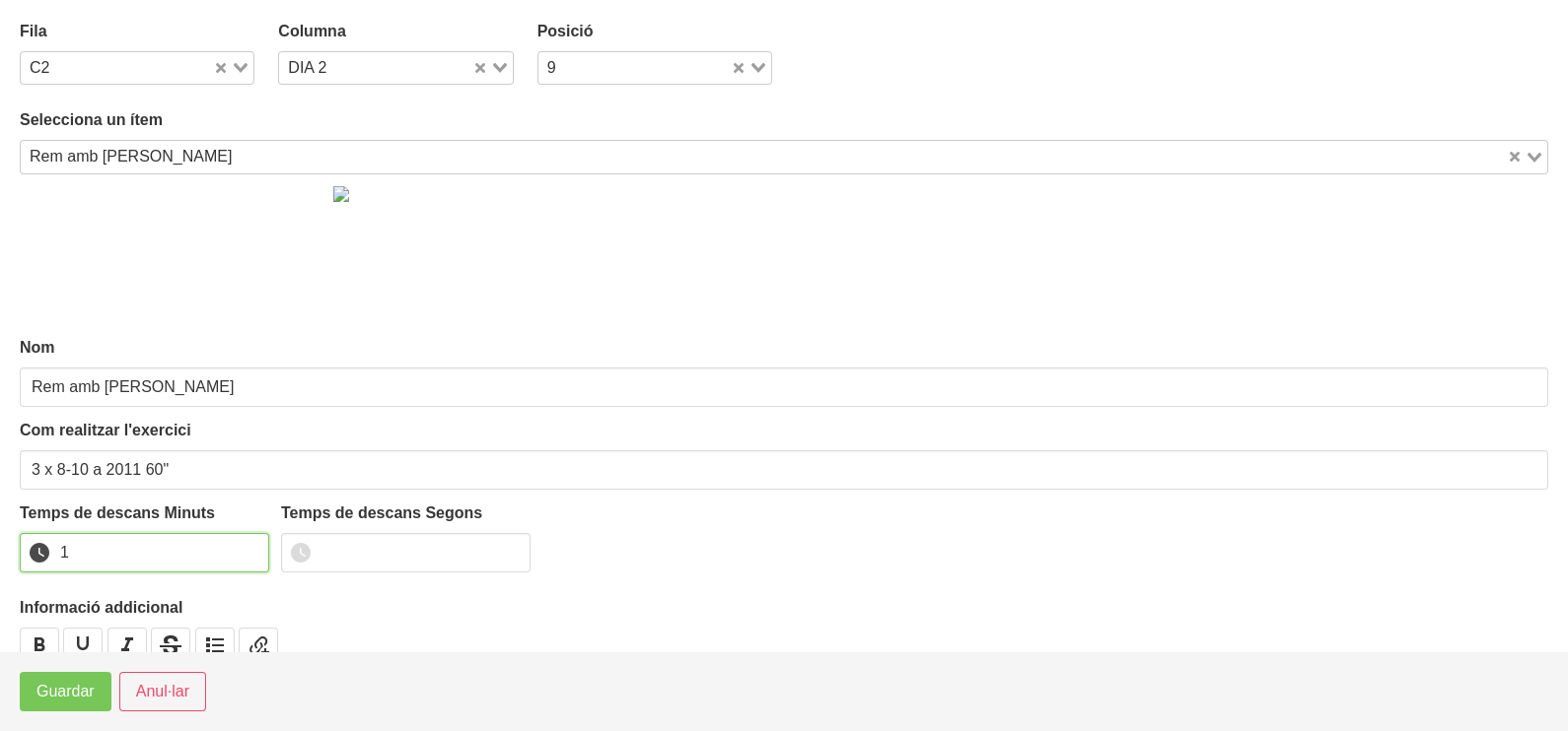
drag, startPoint x: 250, startPoint y: 543, endPoint x: 208, endPoint y: 581, distance: 56.6
type input "1"
click at [249, 544] on input "1" at bounding box center [145, 553] width 250 height 40
click at [44, 695] on span "Guardar" at bounding box center [65, 691] width 58 height 24
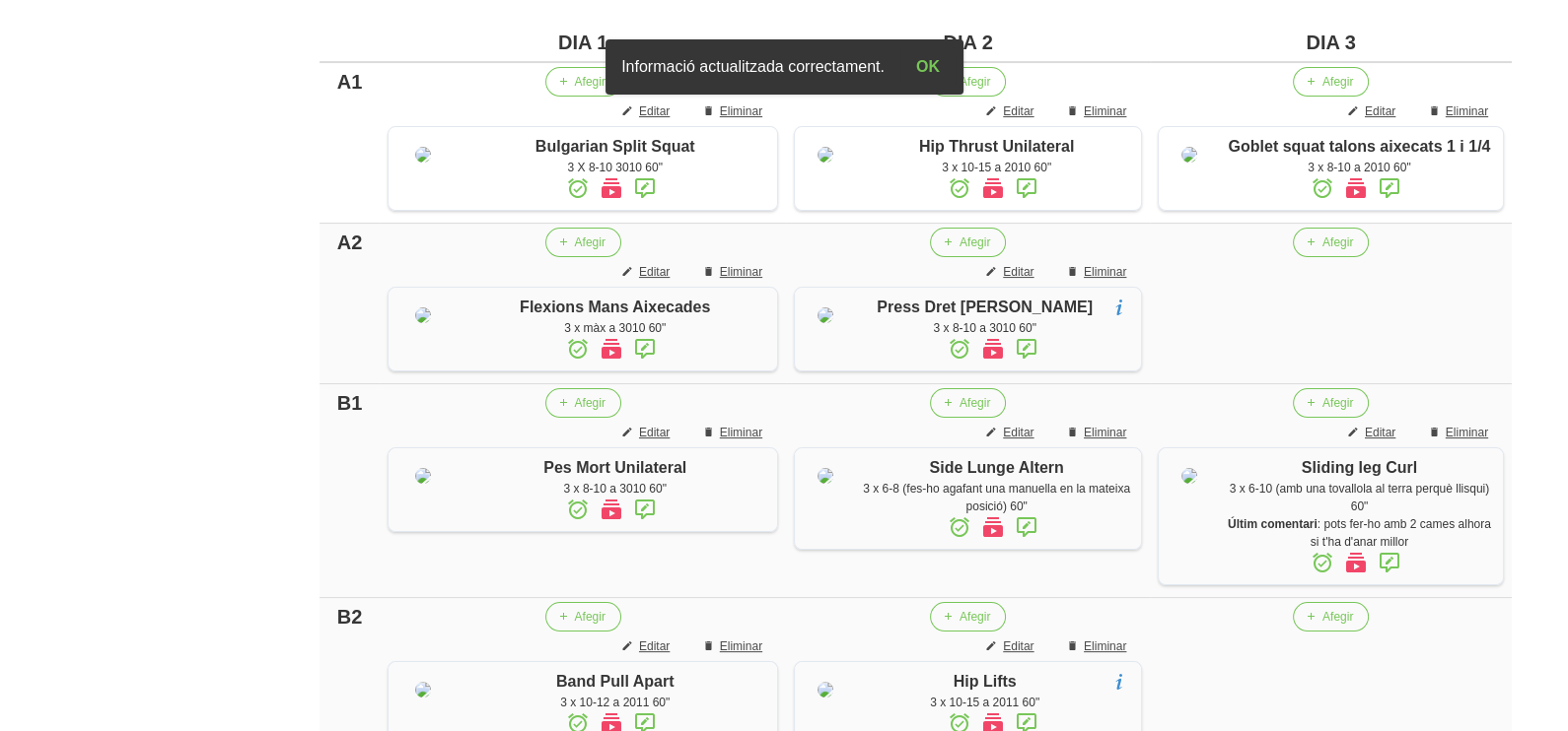
scroll to position [491, 0]
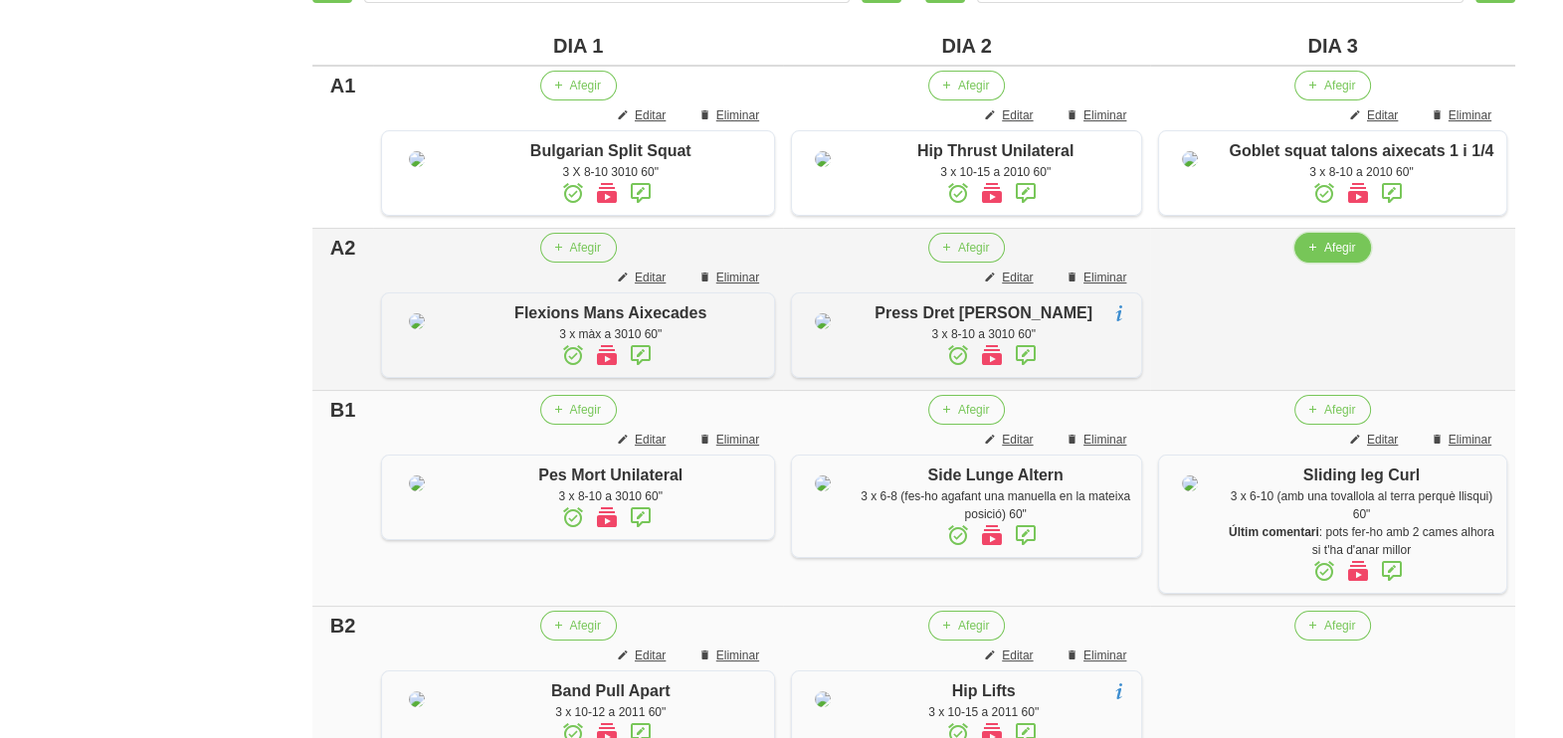
click at [1320, 257] on span "button" at bounding box center [1312, 248] width 18 height 18
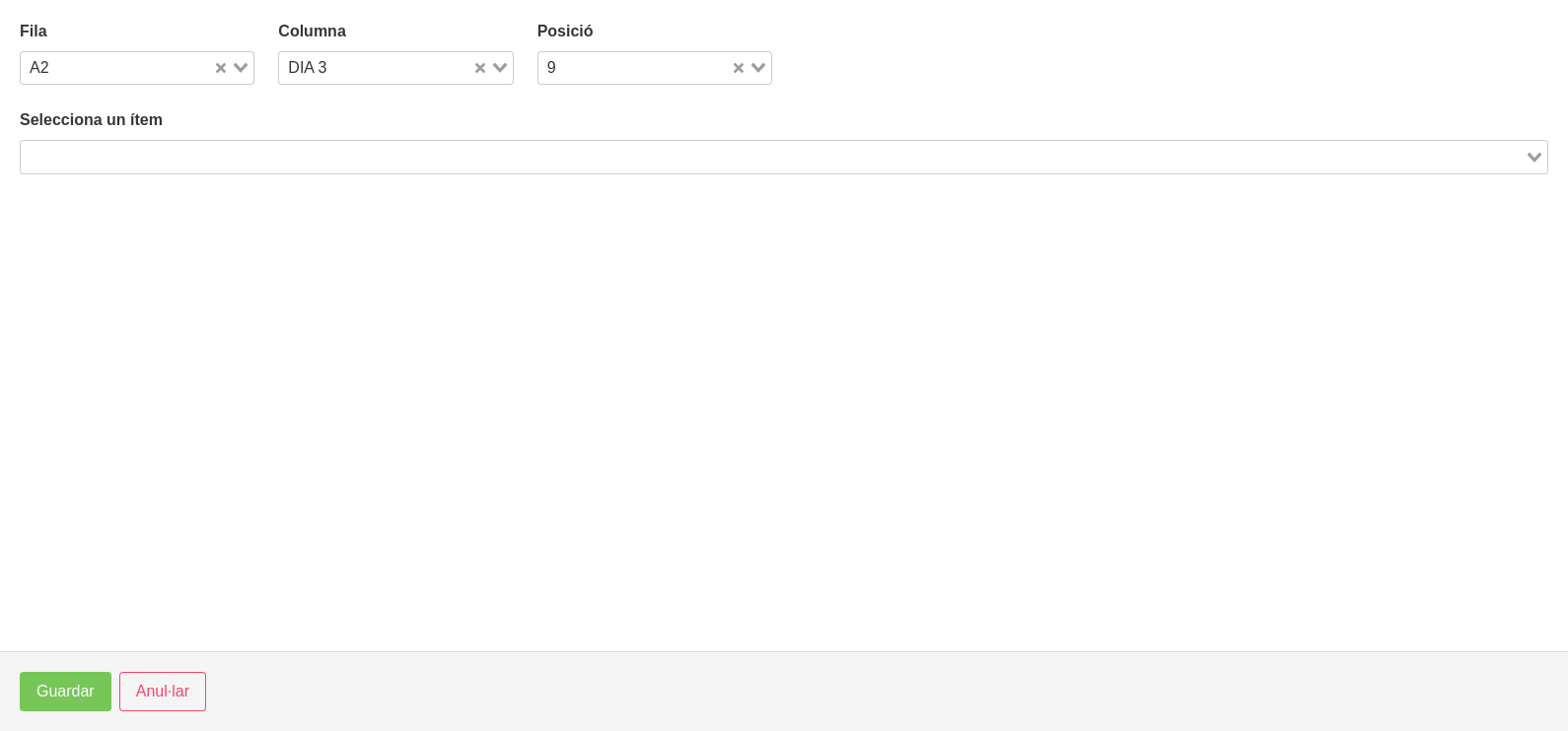
click at [325, 147] on div "Search for option" at bounding box center [772, 155] width 1504 height 28
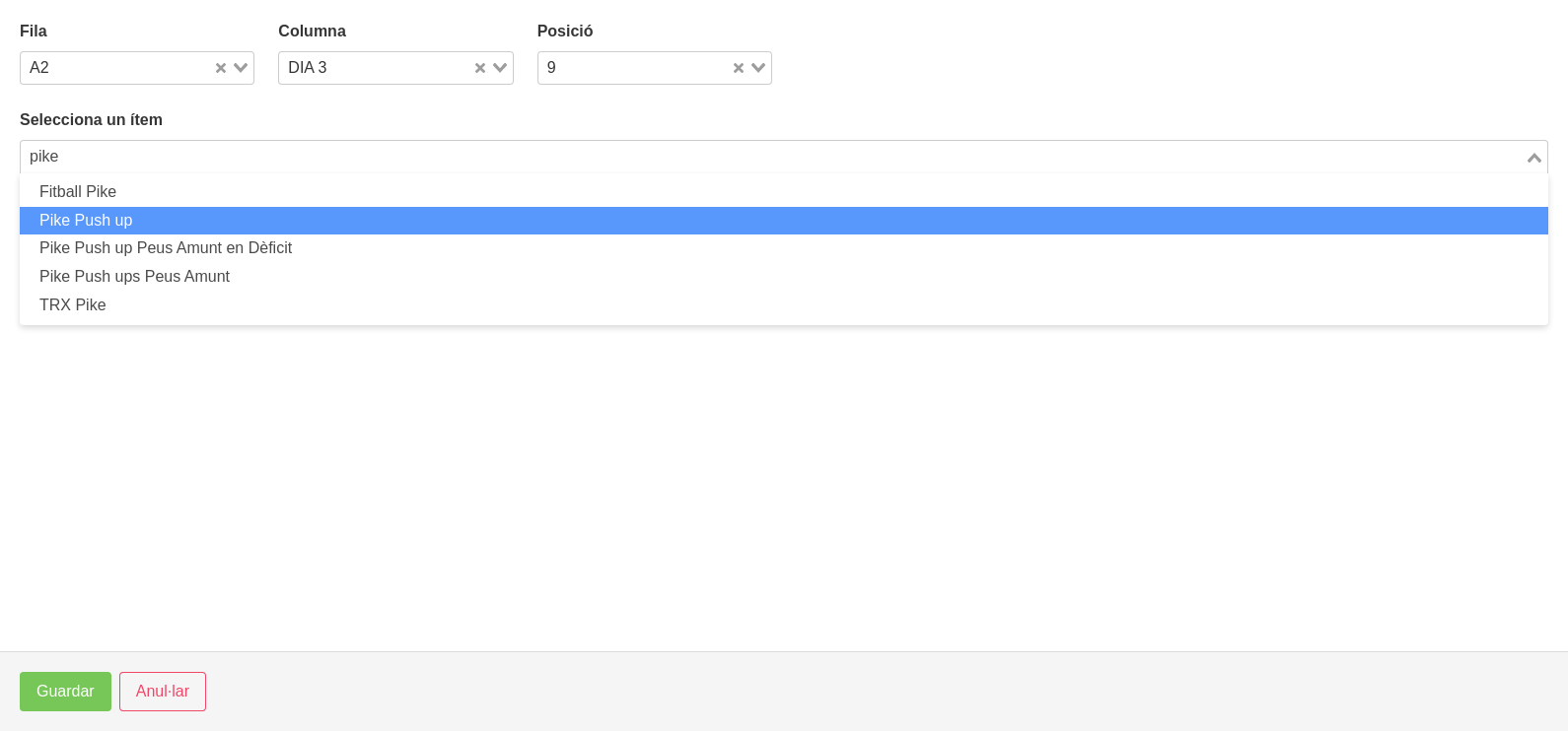
click at [215, 215] on li "Pike Push up" at bounding box center [784, 221] width 1528 height 29
type input "pike"
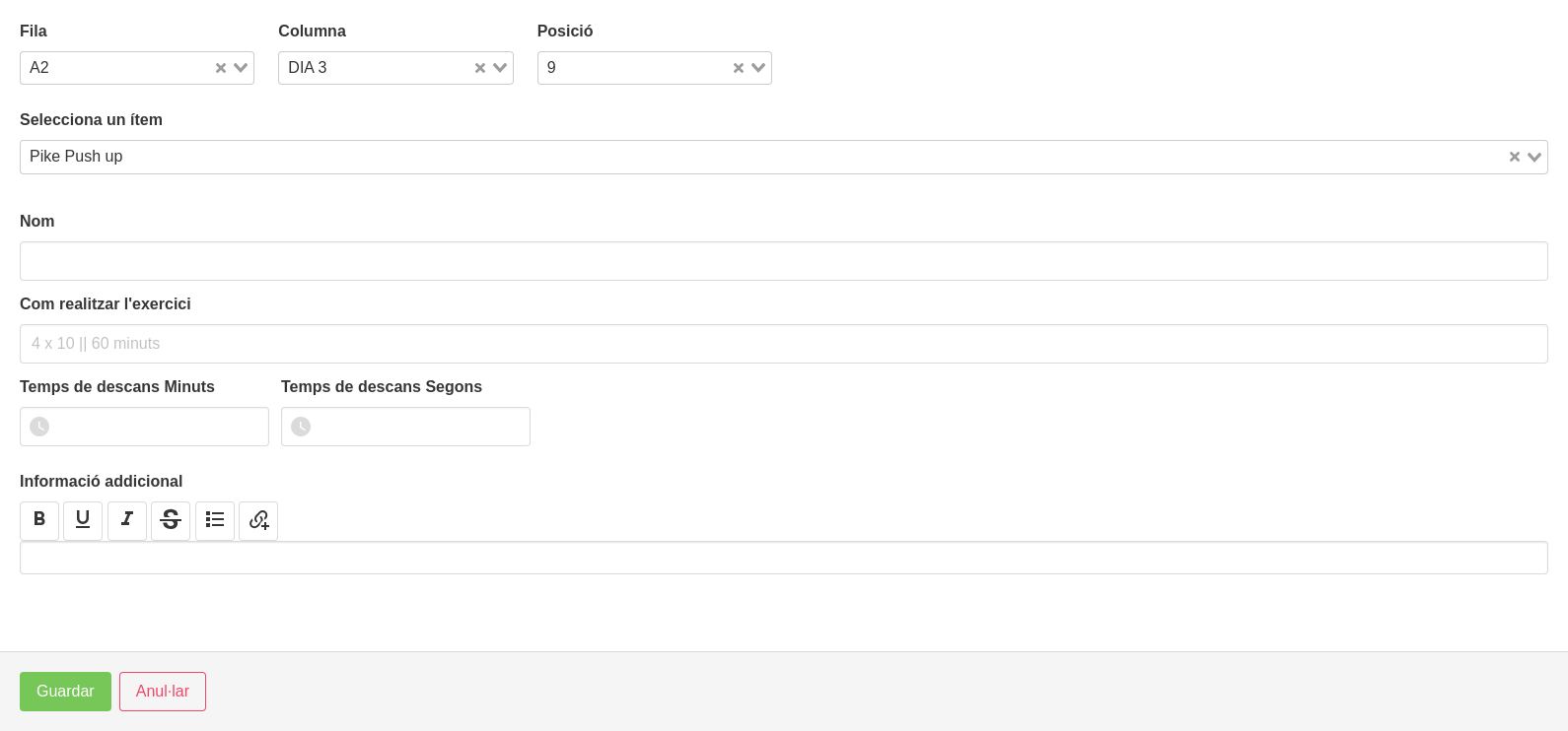
type input "Pike Push up"
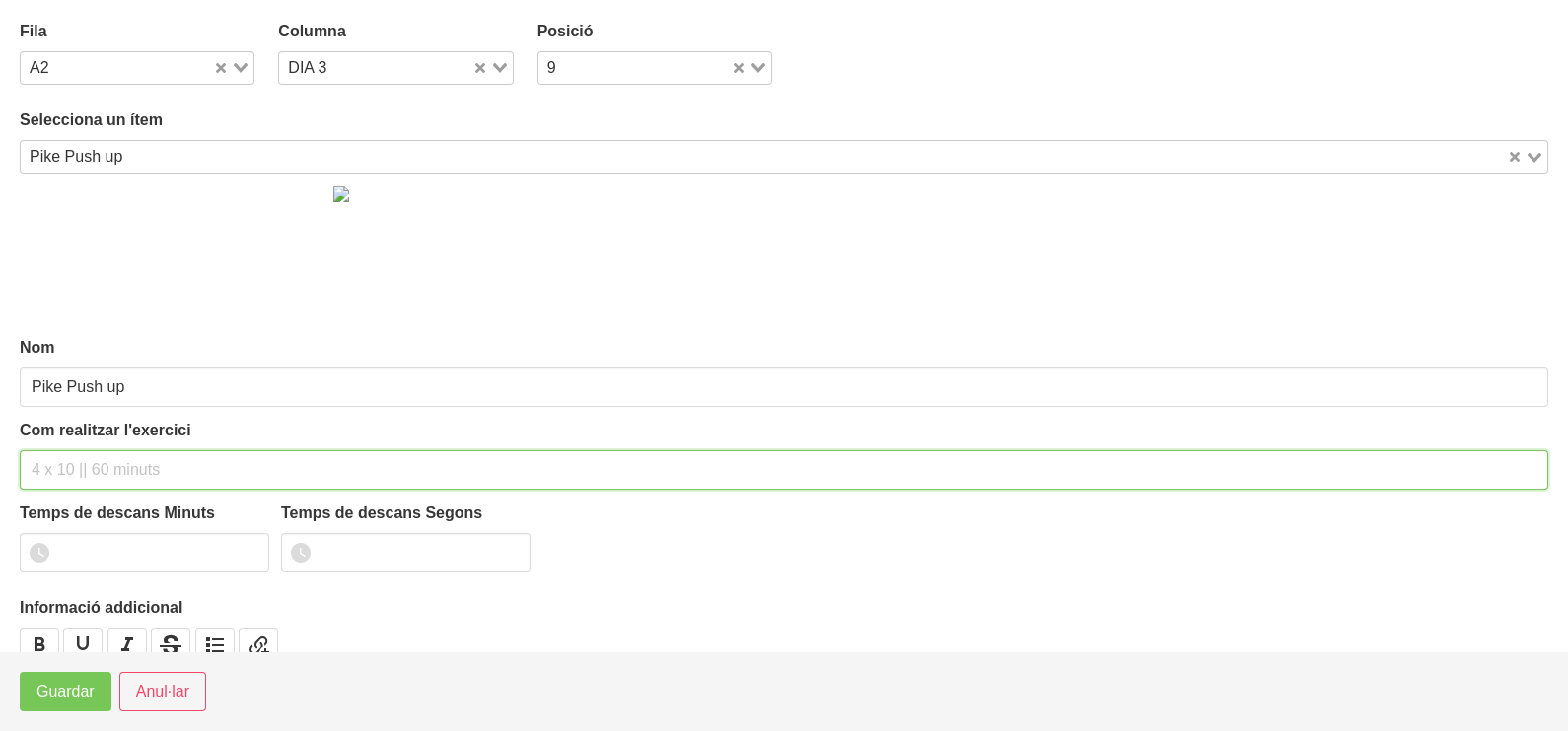
click at [72, 469] on input "text" at bounding box center [784, 470] width 1528 height 40
type input "3 x màx a 3010 60""
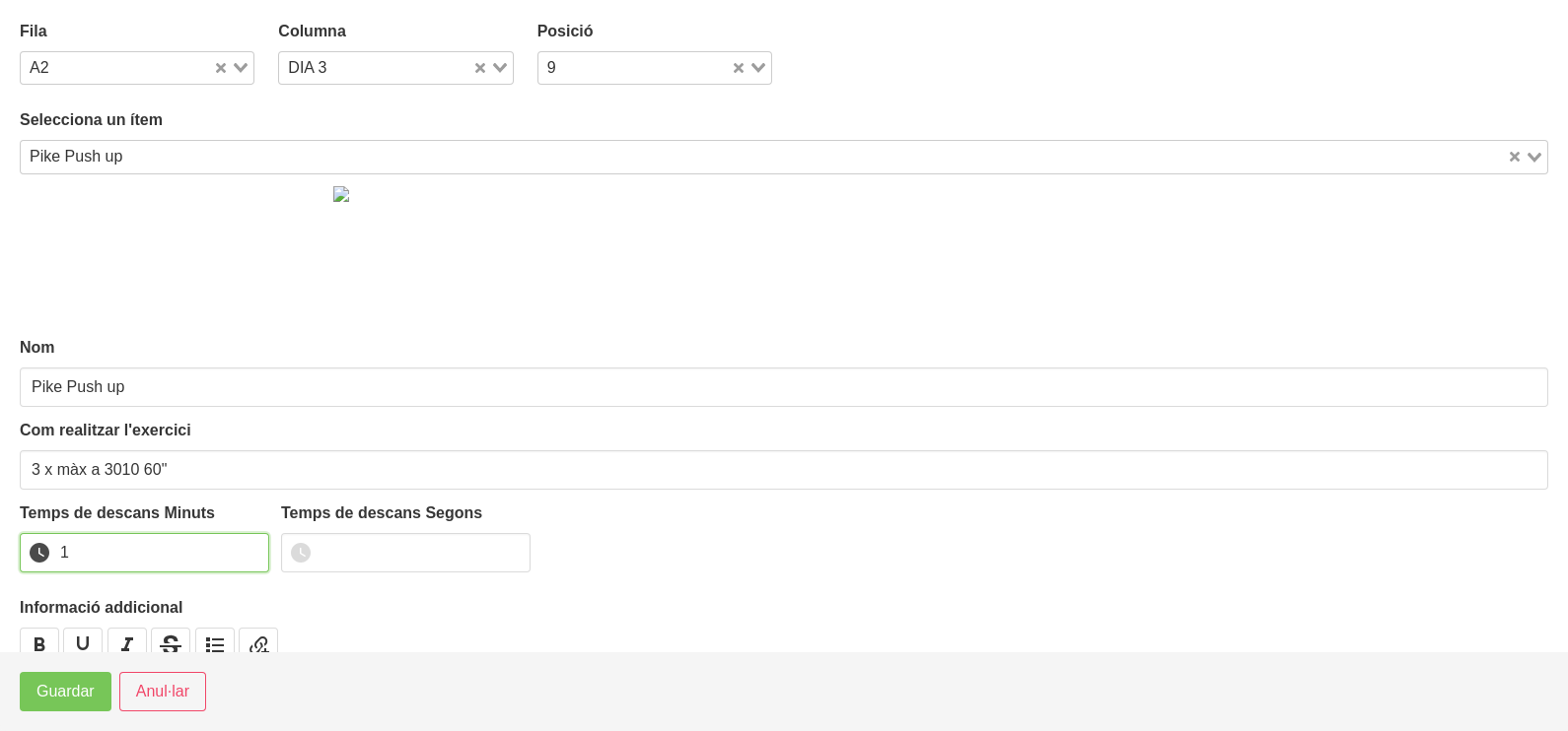
drag, startPoint x: 248, startPoint y: 544, endPoint x: 224, endPoint y: 571, distance: 36.1
type input "1"
click at [232, 563] on input "1" at bounding box center [145, 553] width 250 height 40
click at [88, 689] on span "Guardar" at bounding box center [65, 691] width 58 height 24
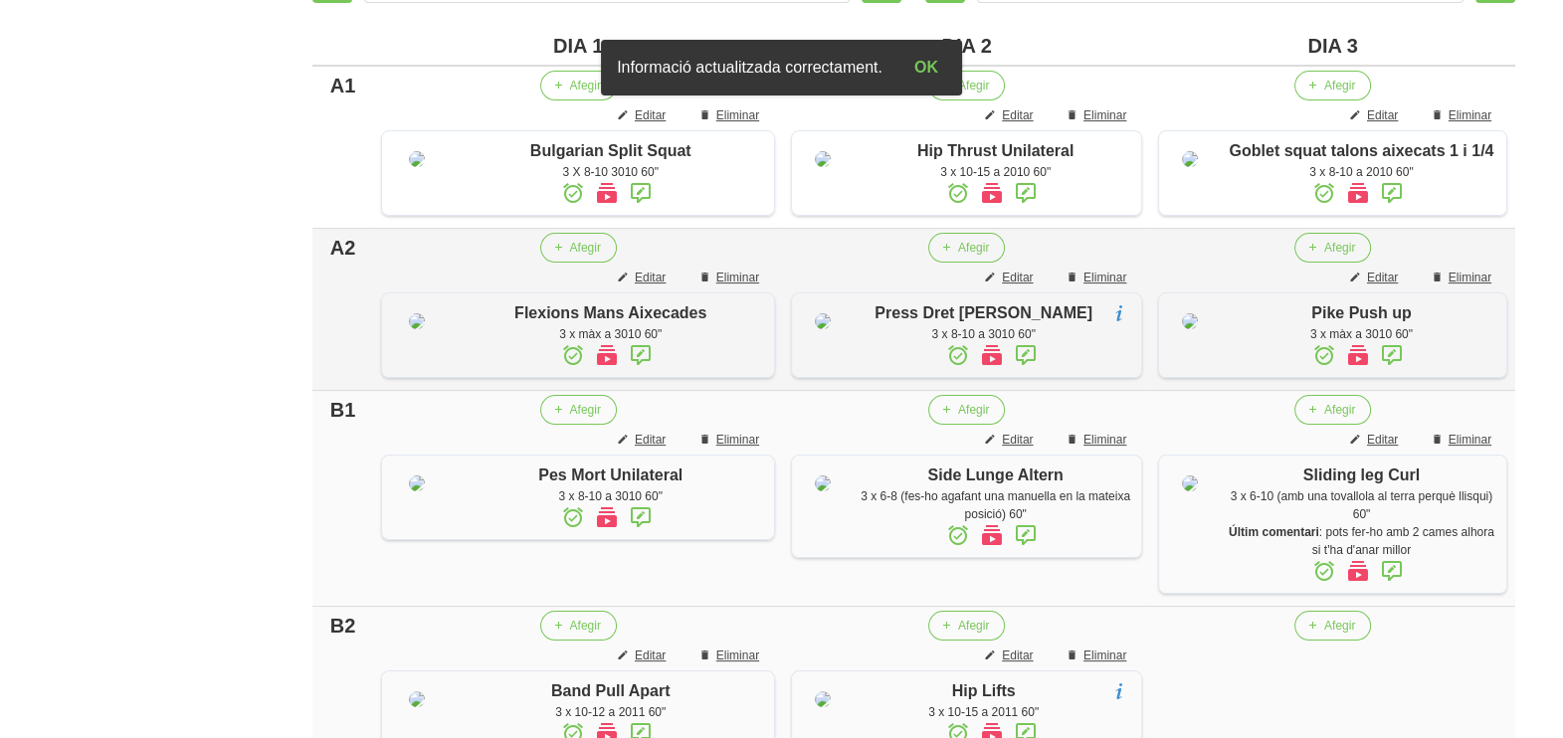
click at [1389, 373] on icon at bounding box center [1392, 355] width 24 height 36
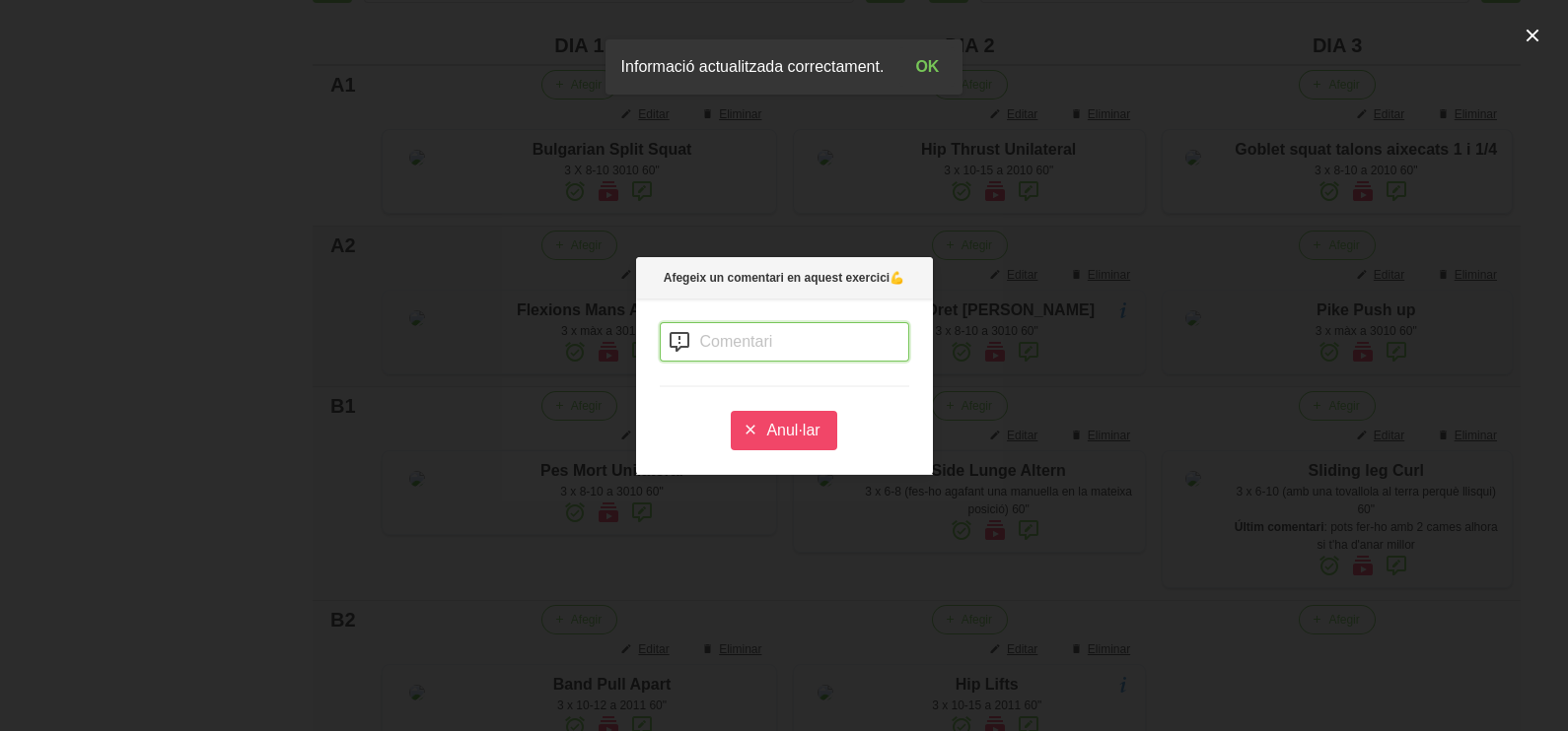
click at [773, 340] on input "text" at bounding box center [785, 342] width 250 height 40
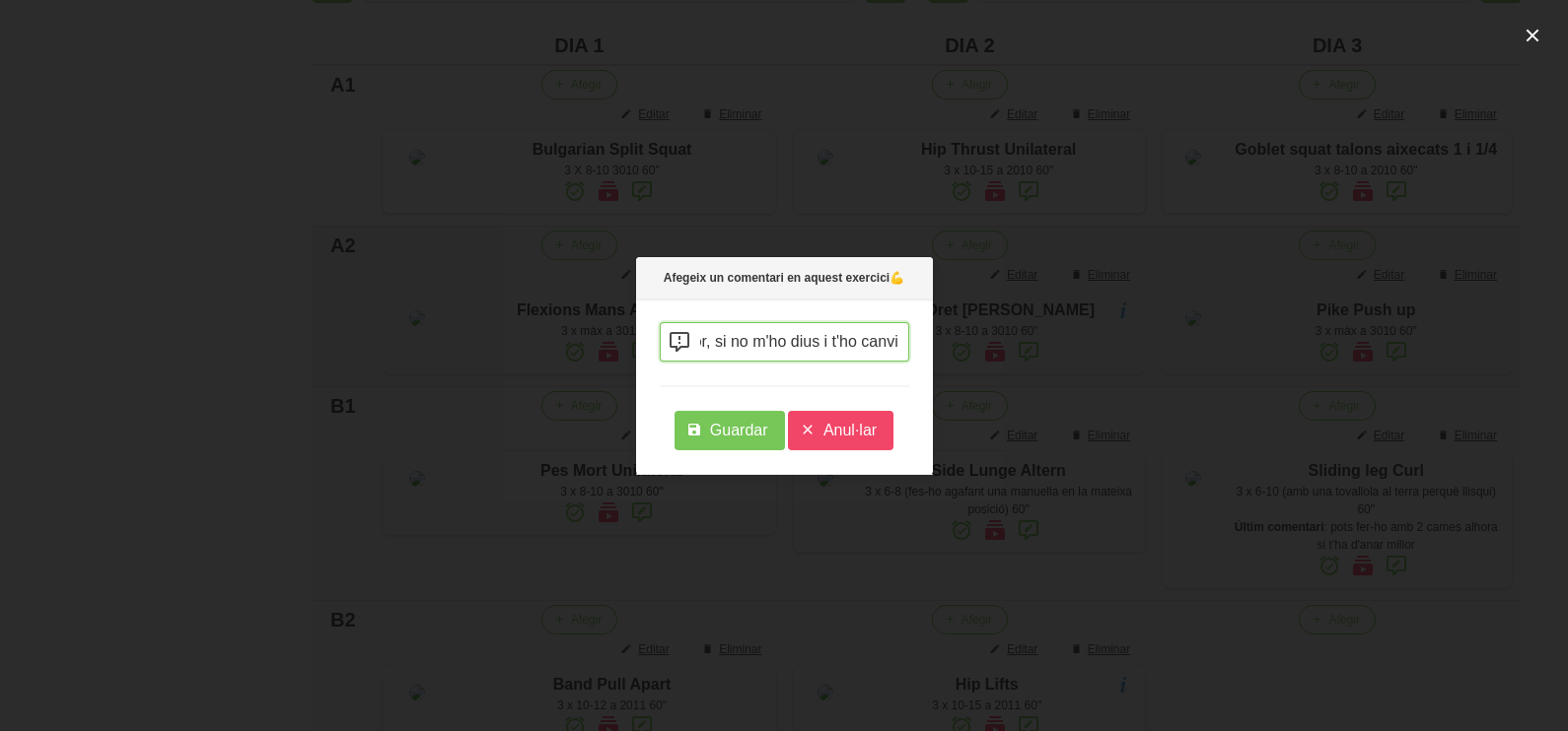
scroll to position [0, 244]
type input "prova-ho aviam si ara et surt millor, si no m'ho dius i t'ho canvio"
click at [739, 430] on span "Guardar" at bounding box center [738, 431] width 58 height 24
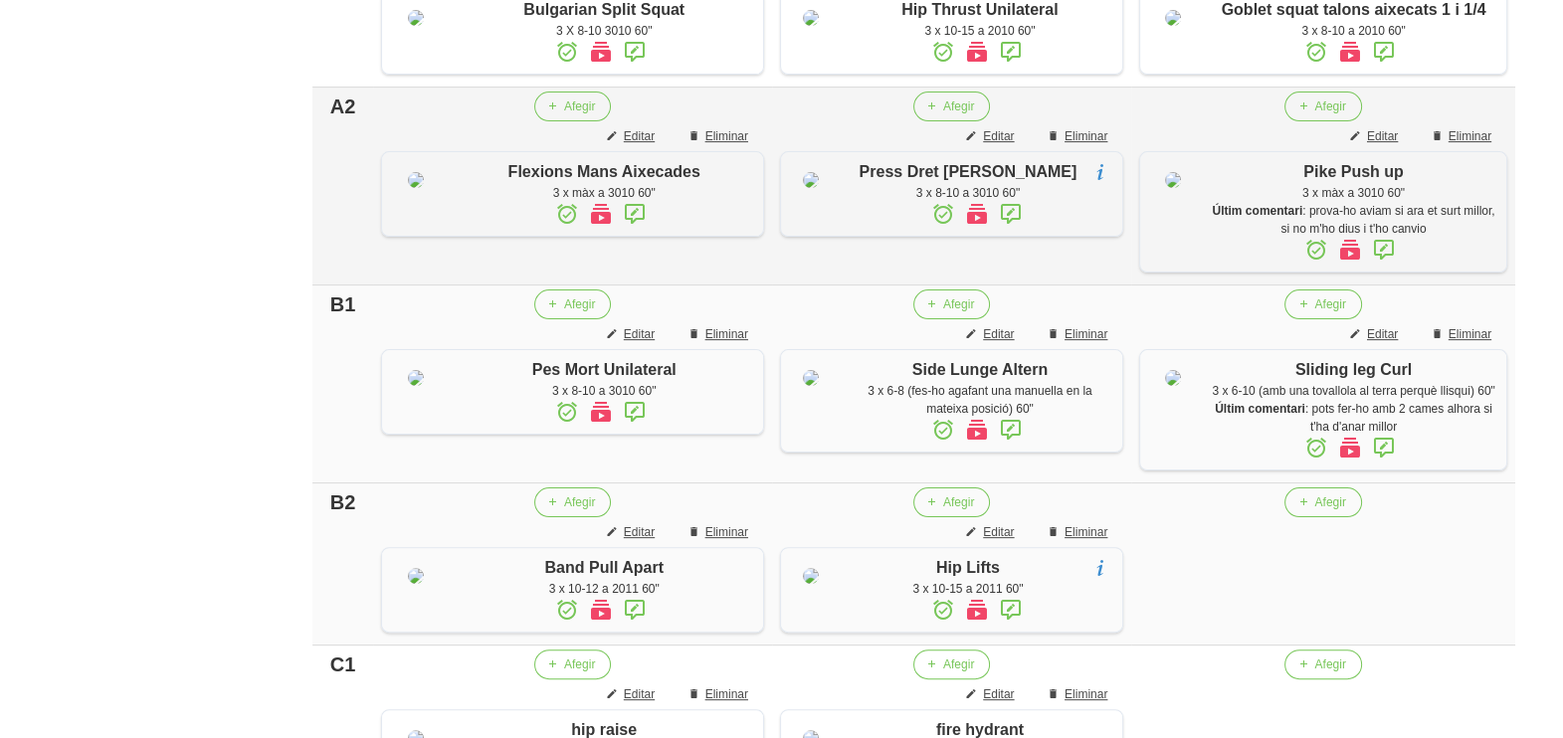
scroll to position [622, 0]
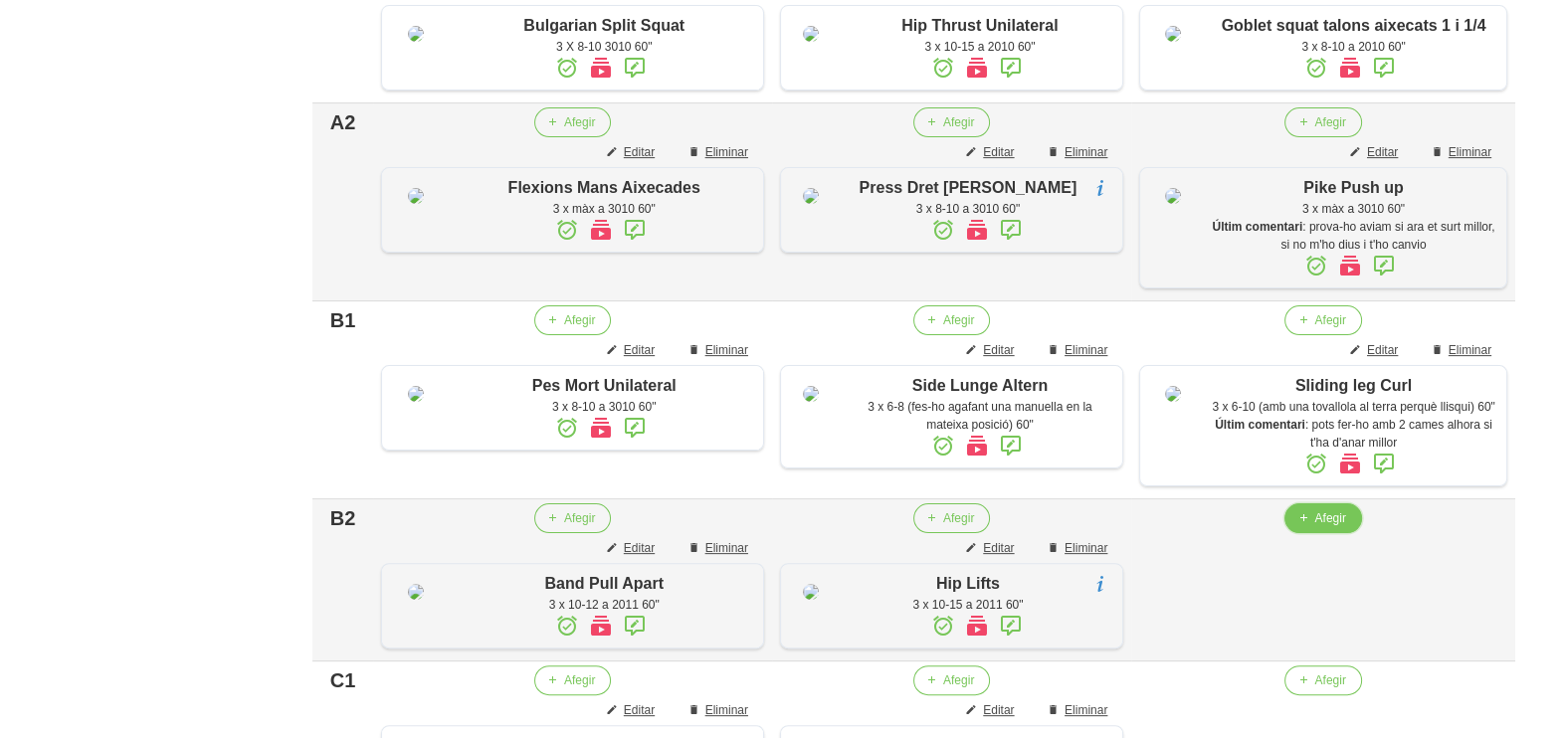
click at [1315, 533] on button "Afegir" at bounding box center [1322, 518] width 77 height 30
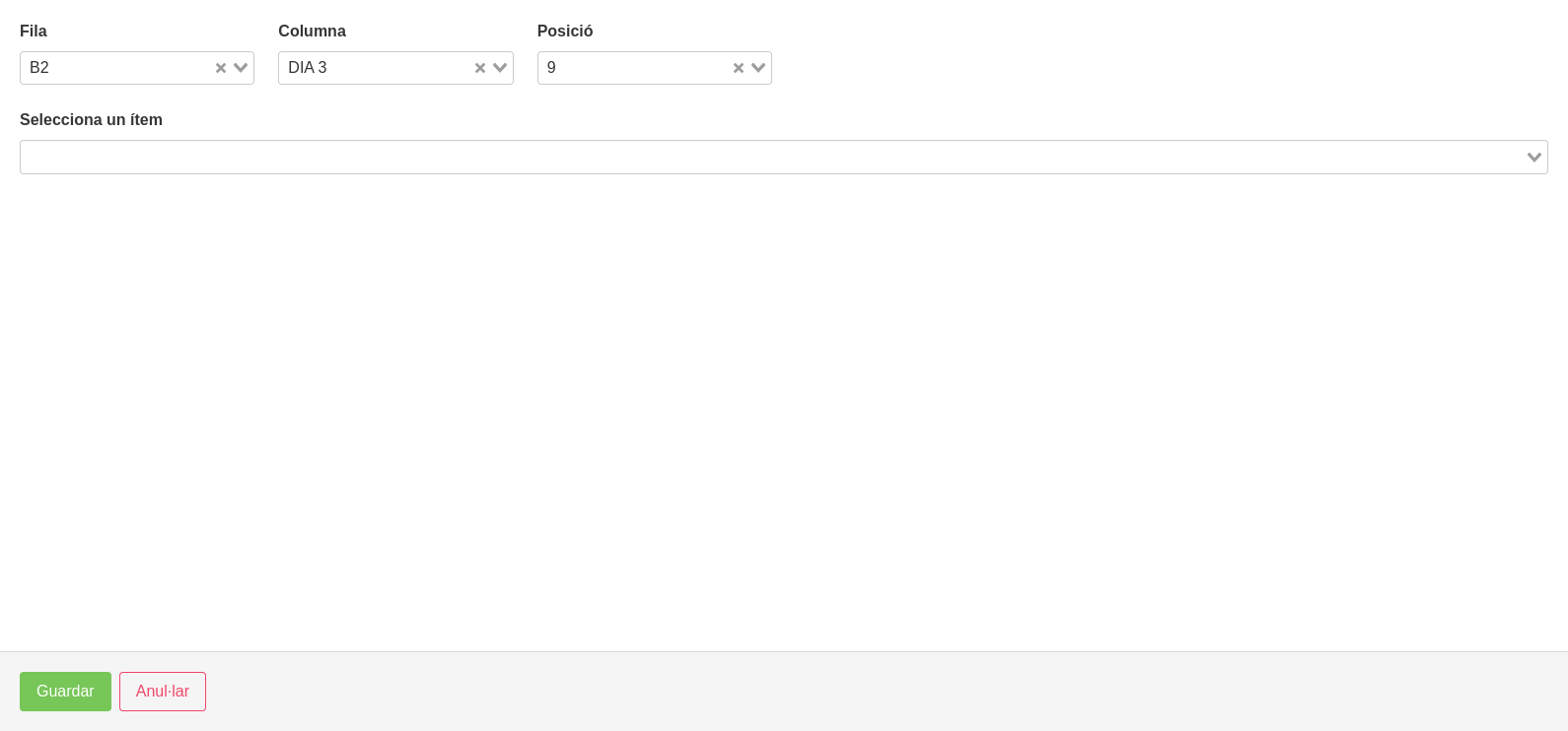
click at [277, 152] on input "Search for option" at bounding box center [772, 157] width 1500 height 24
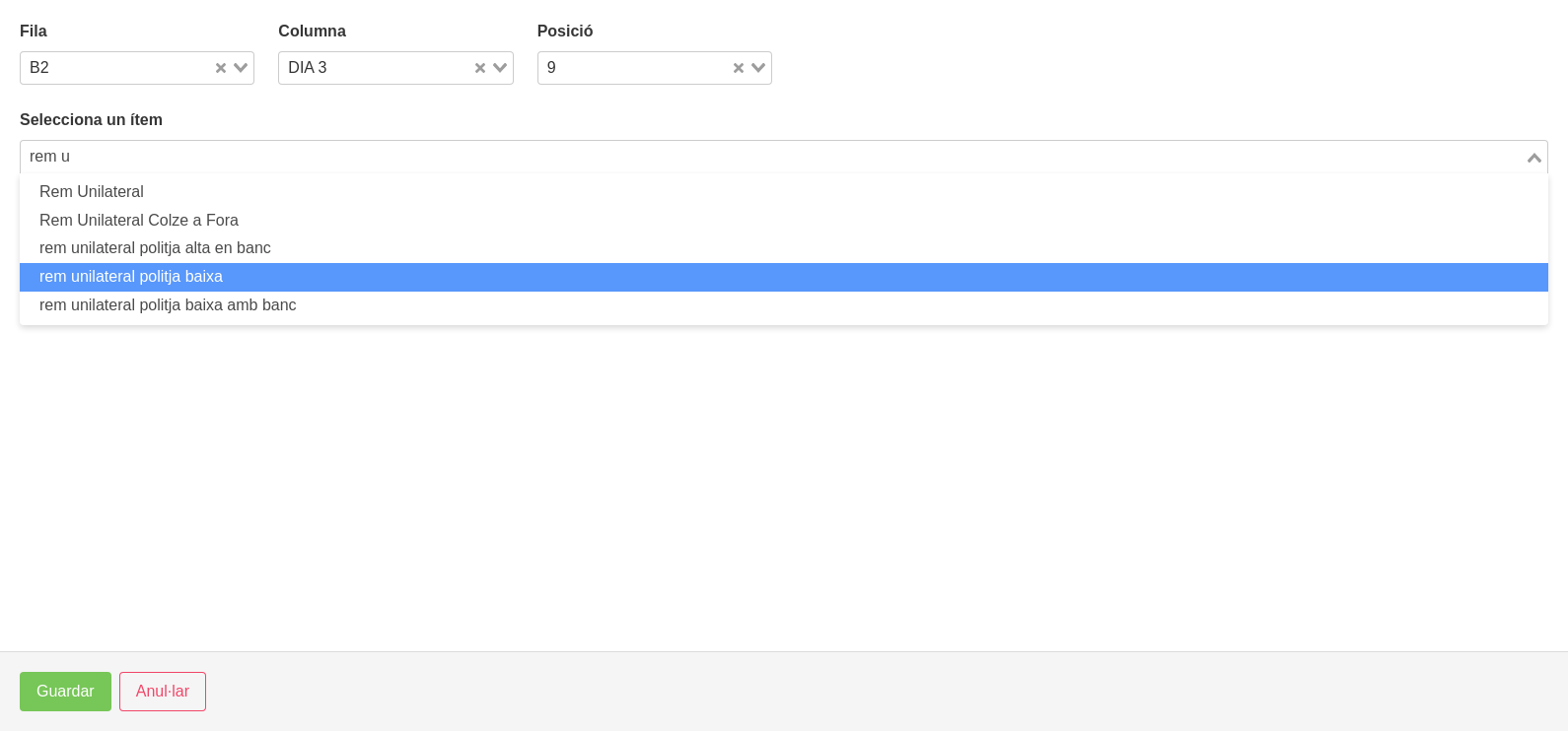
click at [227, 277] on li "rem unilateral politja baixa" at bounding box center [784, 277] width 1528 height 29
type input "rem u"
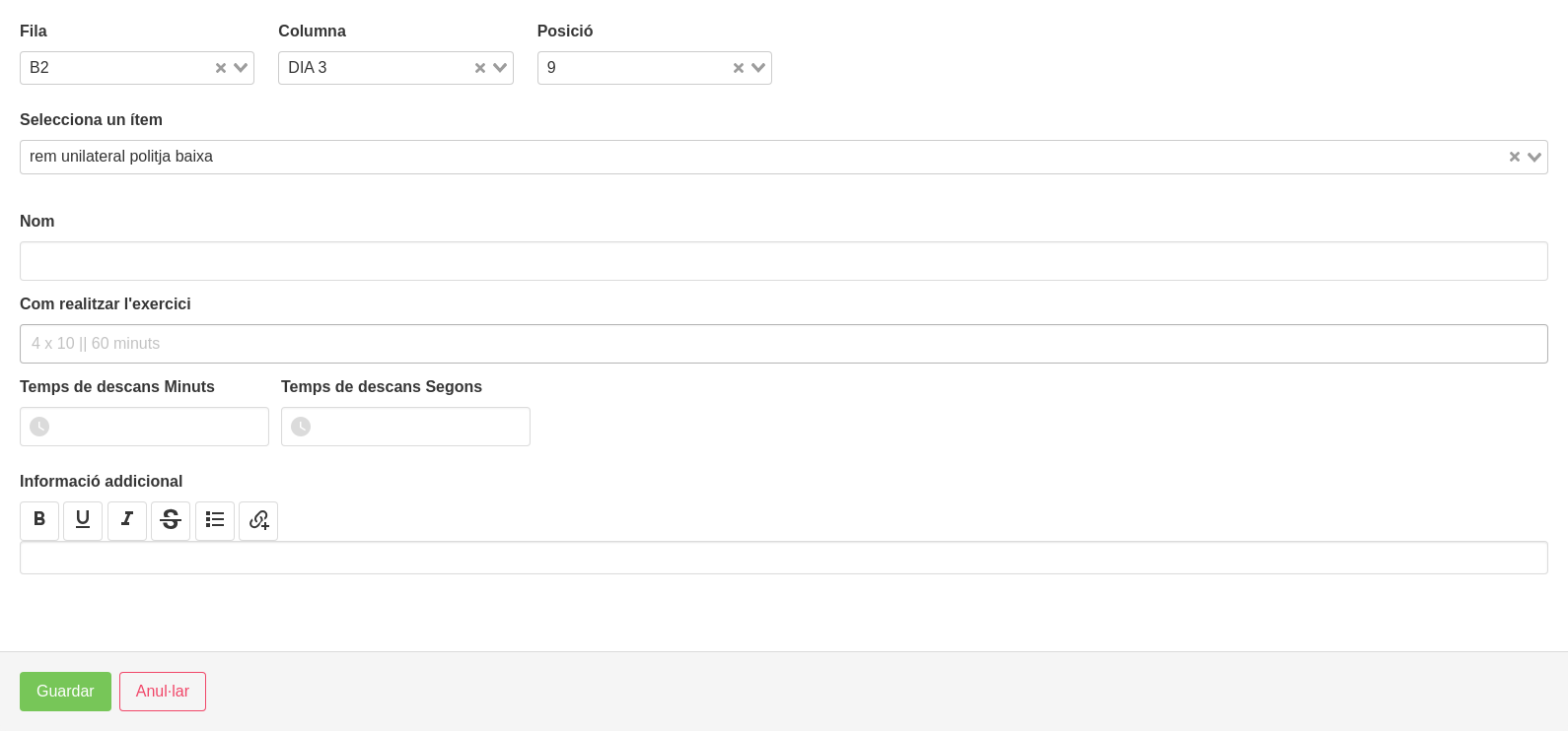
type input "rem unilateral politja baixa"
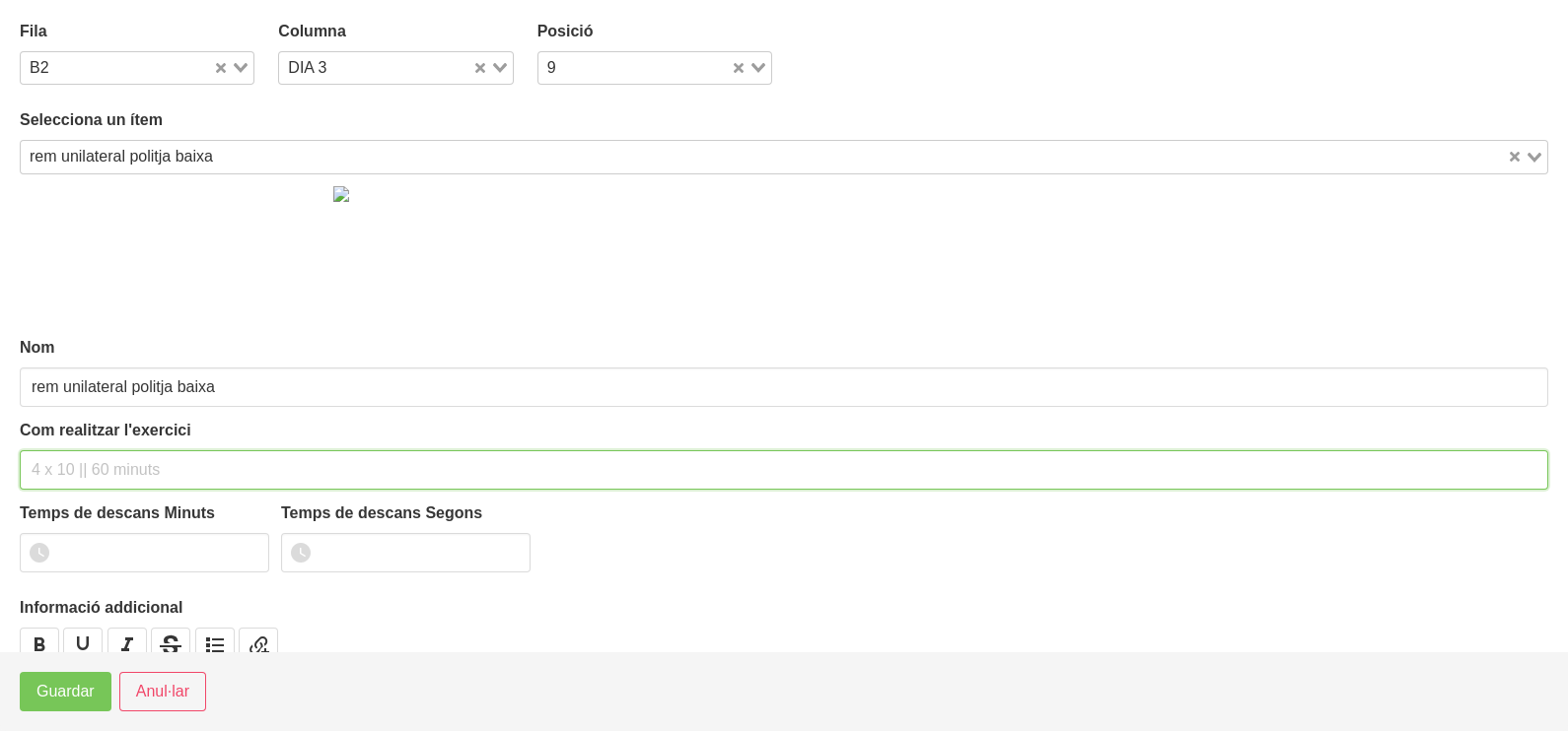
click at [90, 470] on input "text" at bounding box center [784, 470] width 1528 height 40
type input "3 x 8-12 a 2011 60""
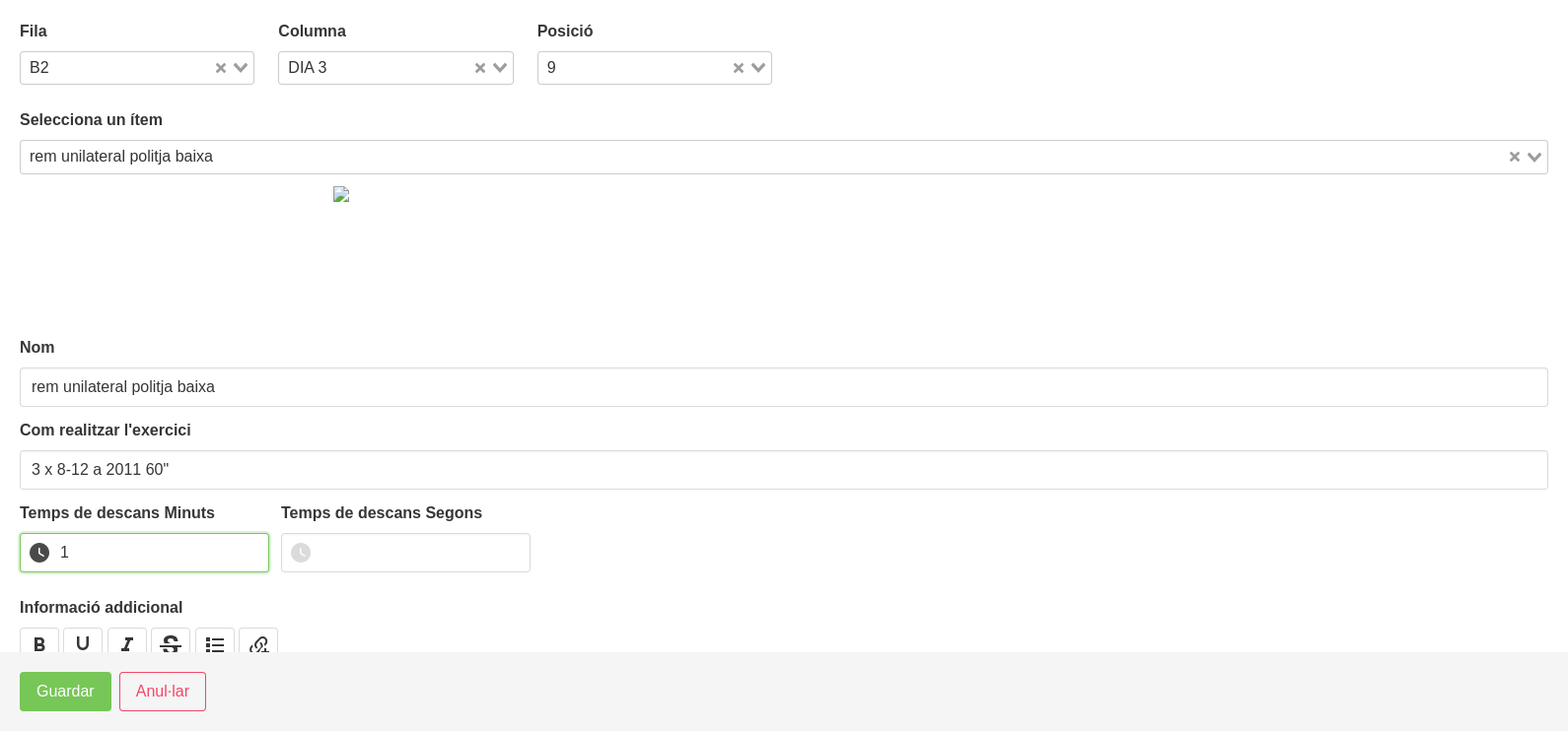
drag, startPoint x: 247, startPoint y: 543, endPoint x: 224, endPoint y: 572, distance: 37.0
type input "1"
click at [247, 546] on input "1" at bounding box center [145, 553] width 250 height 40
click at [65, 704] on button "Guardar" at bounding box center [65, 692] width 92 height 40
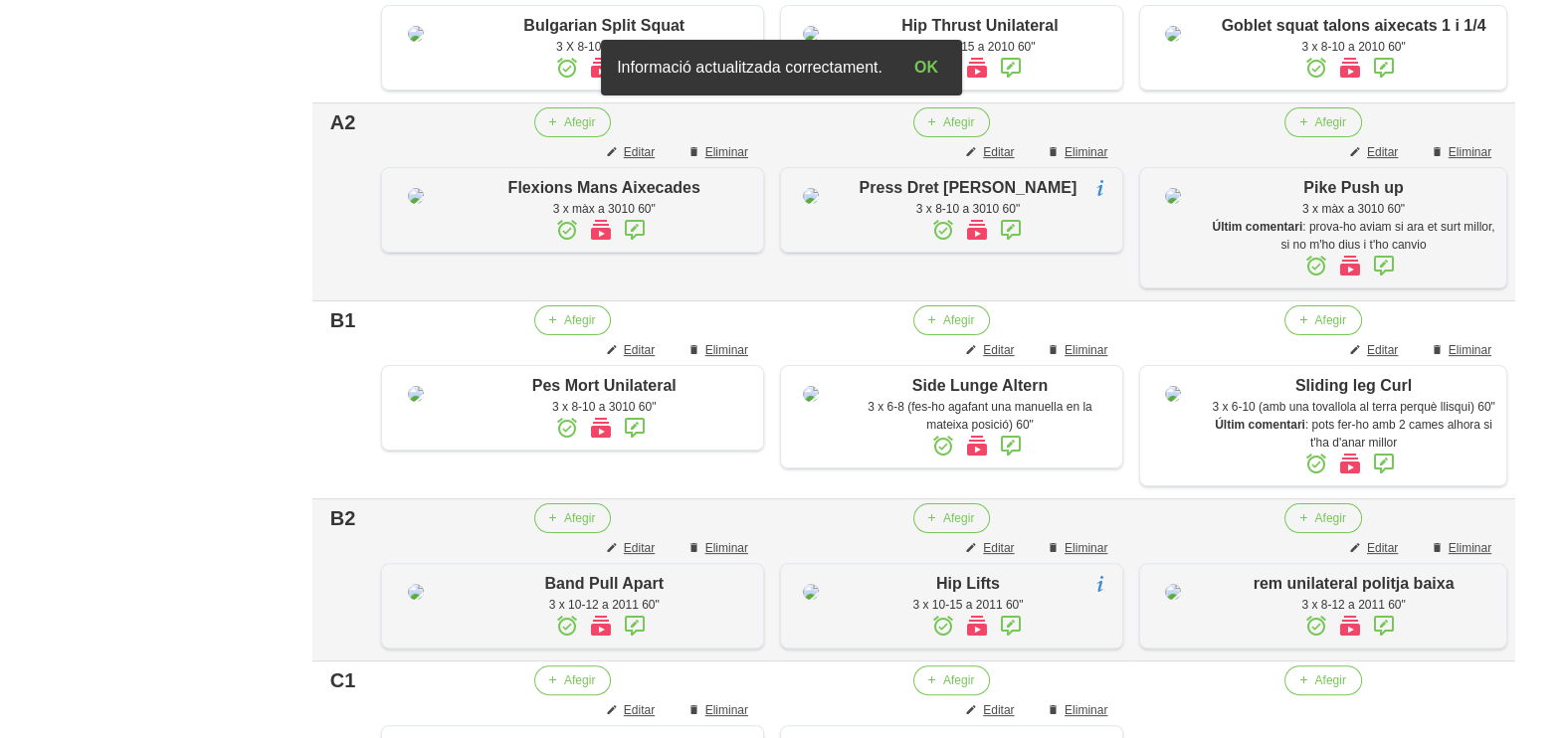
scroll to position [994, 0]
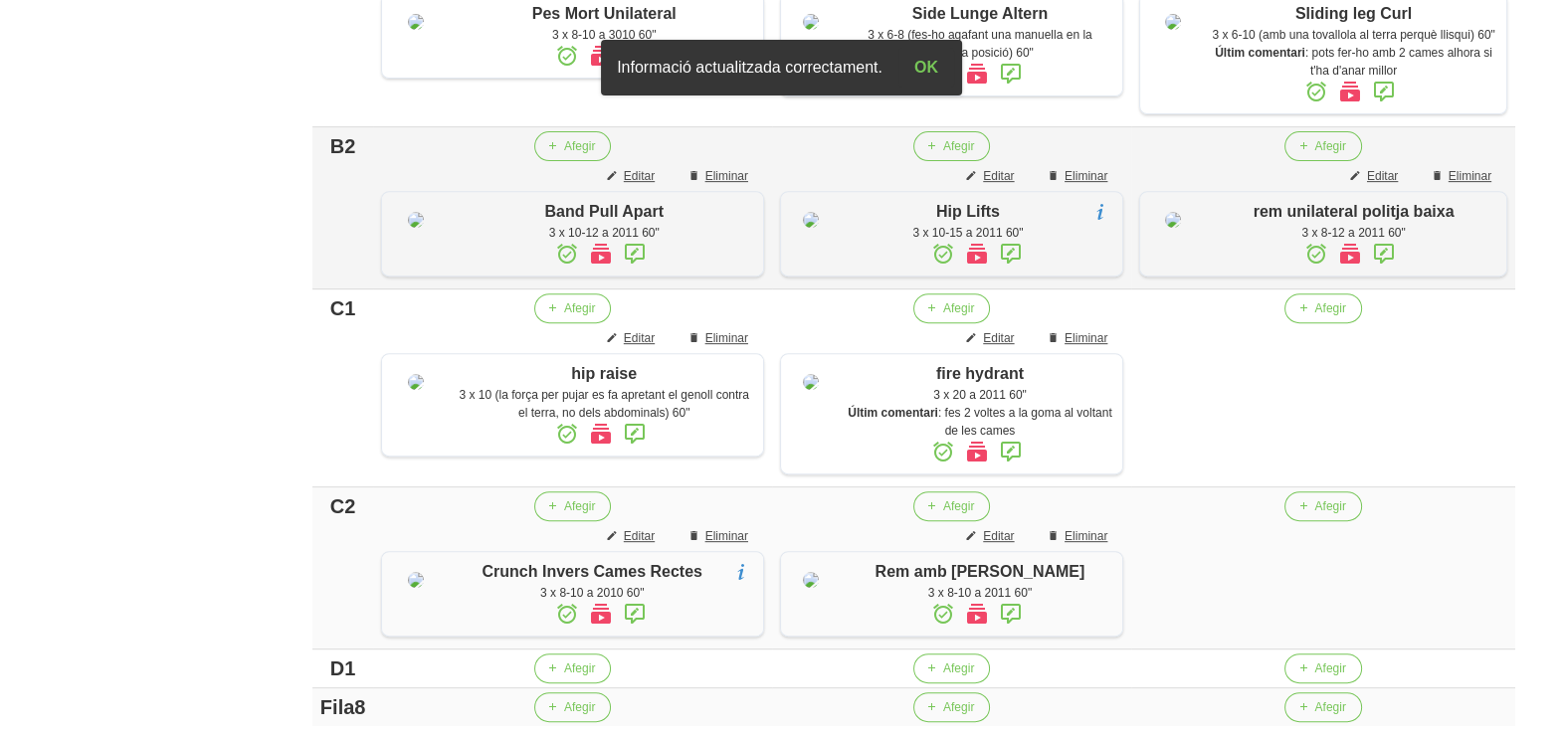
click at [1383, 272] on icon at bounding box center [1384, 254] width 24 height 36
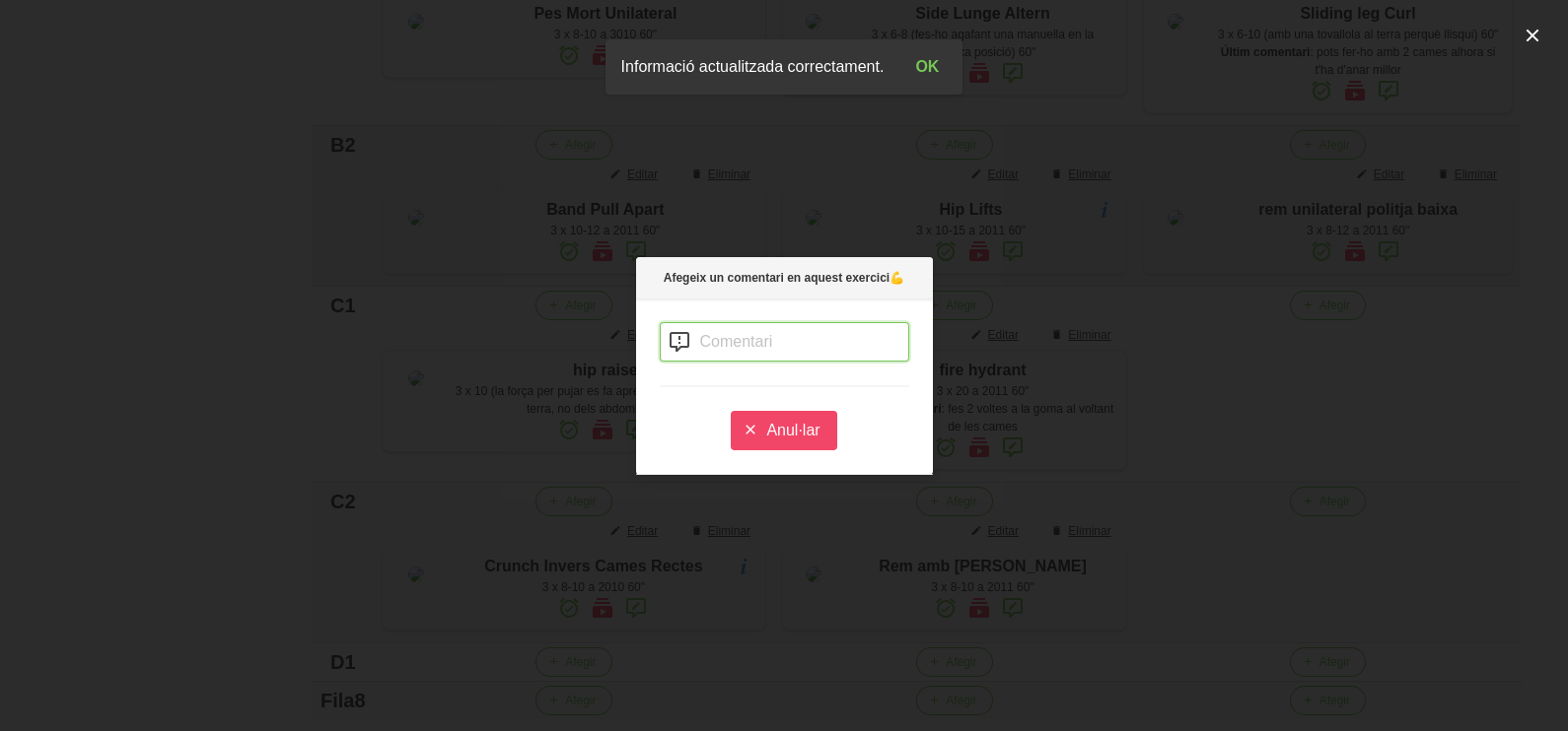
click at [725, 345] on input "text" at bounding box center [785, 342] width 250 height 40
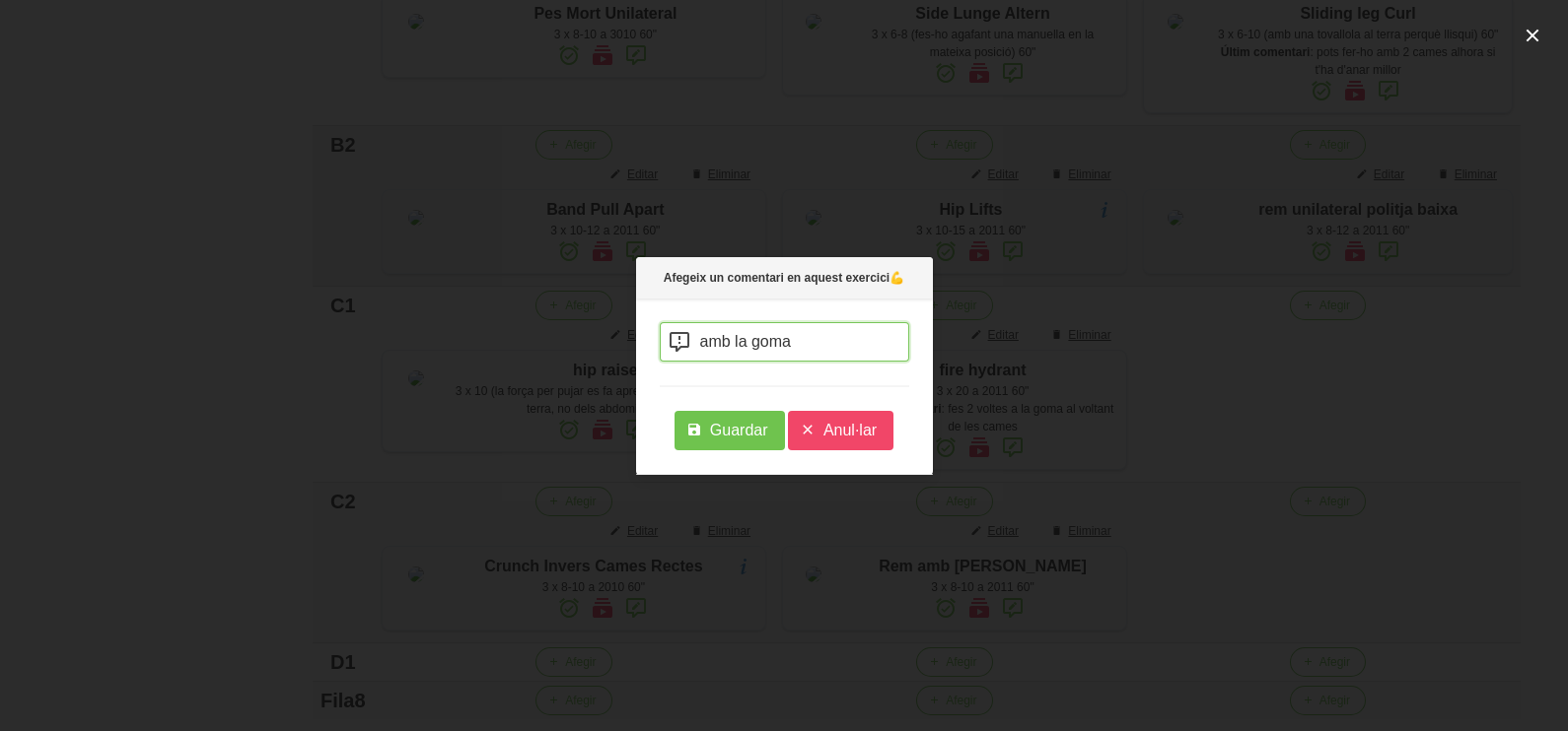
type input "amb la goma"
click at [749, 425] on span "Guardar" at bounding box center [738, 431] width 58 height 24
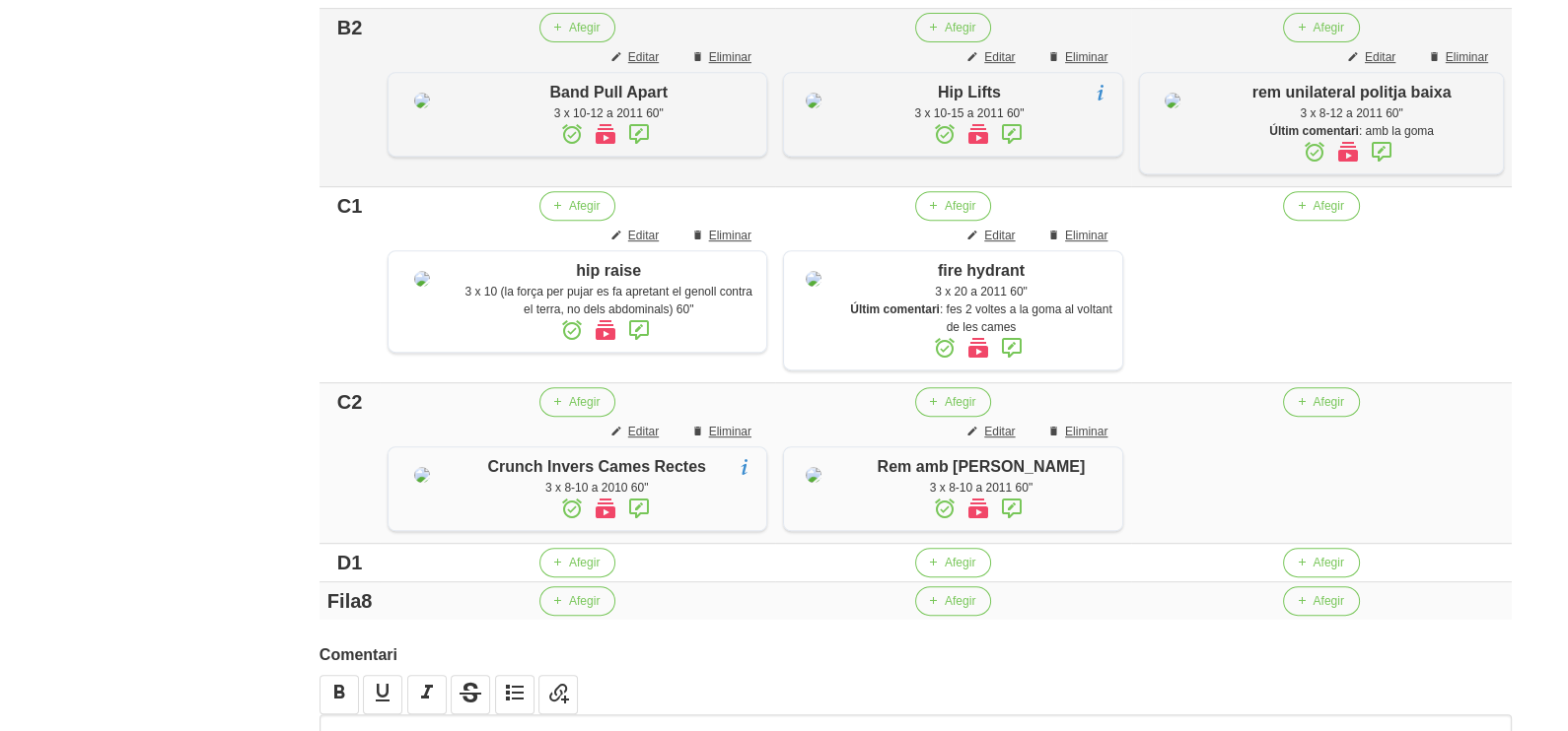
scroll to position [1232, 0]
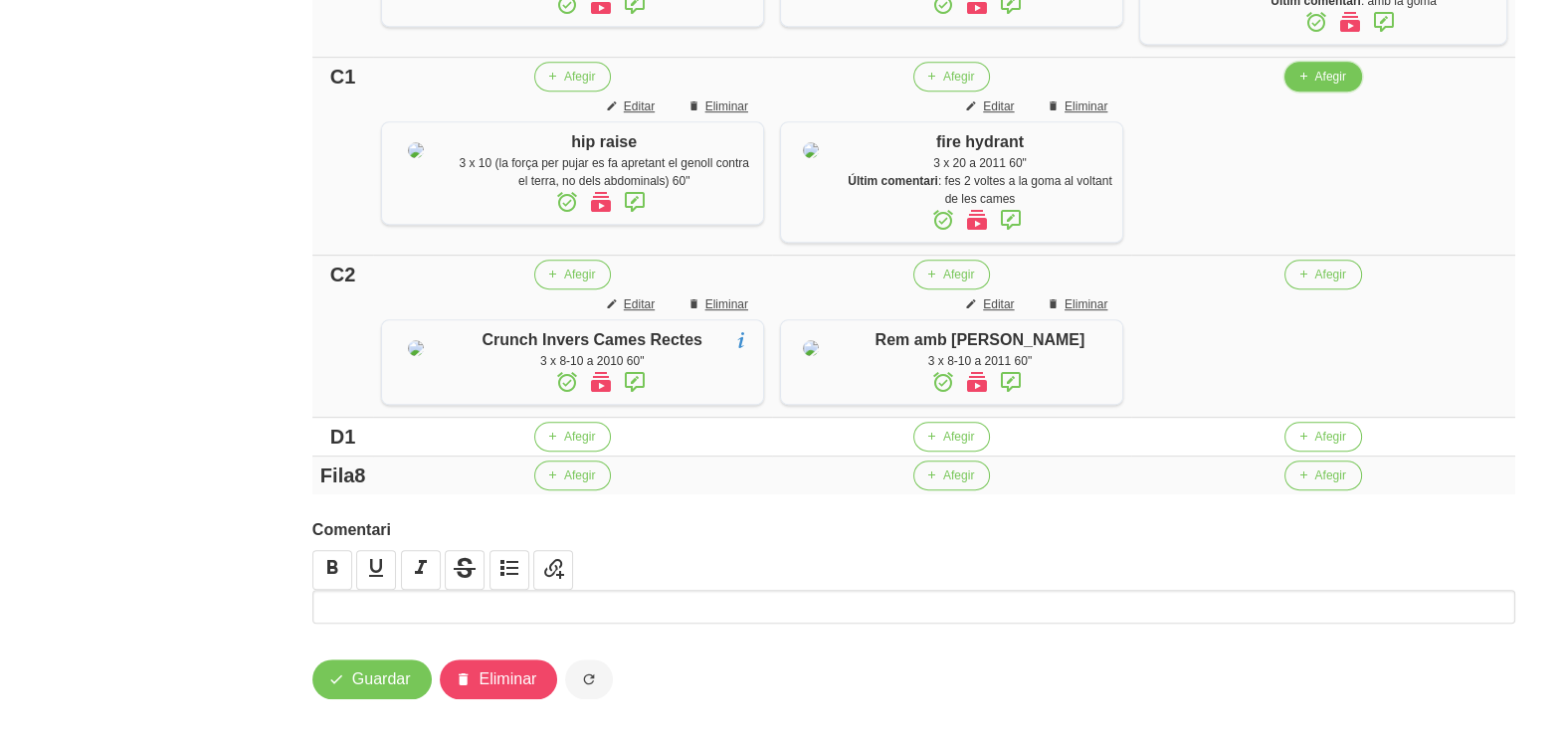
click at [1322, 86] on span "Afegir" at bounding box center [1329, 77] width 31 height 18
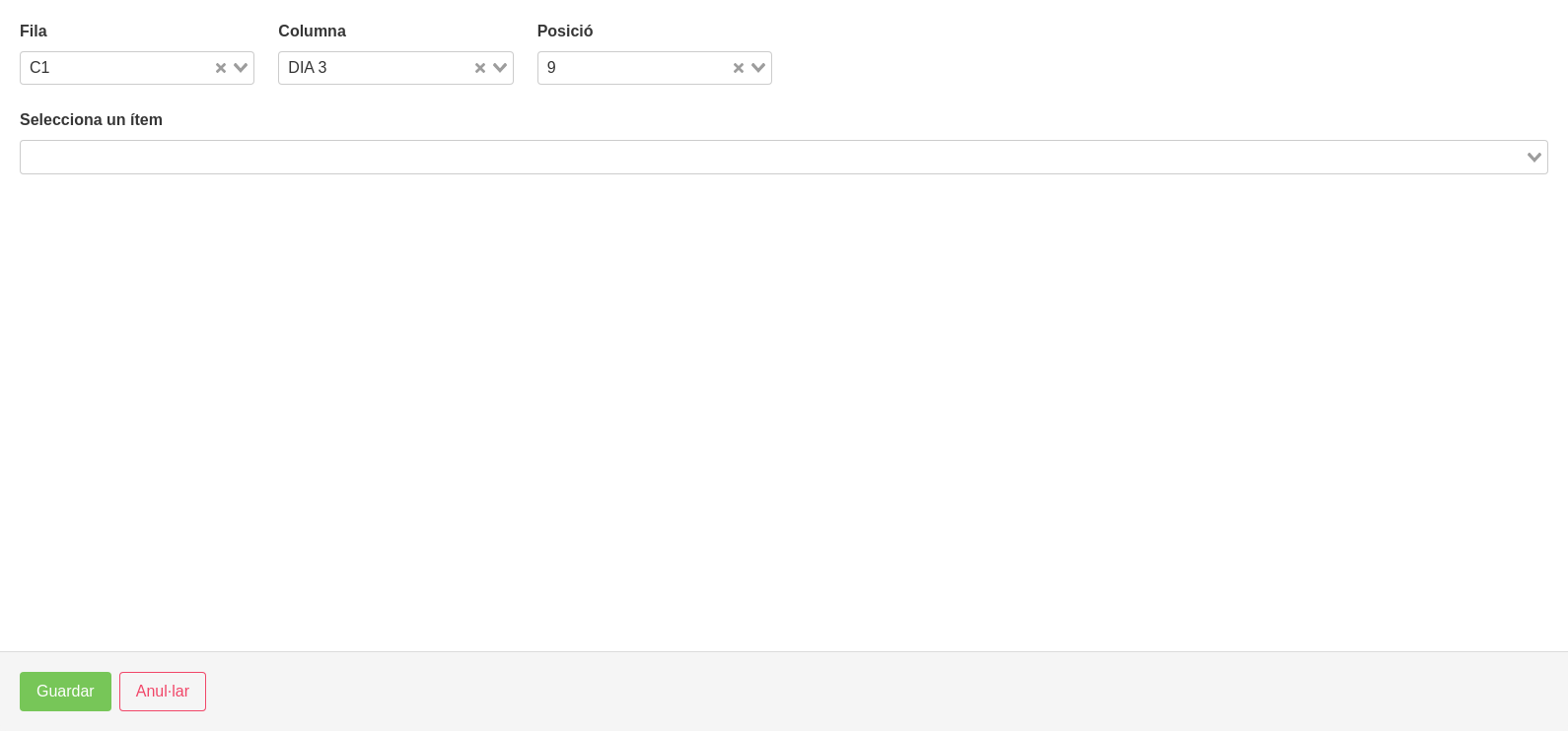
click at [281, 157] on input "Search for option" at bounding box center [772, 157] width 1500 height 24
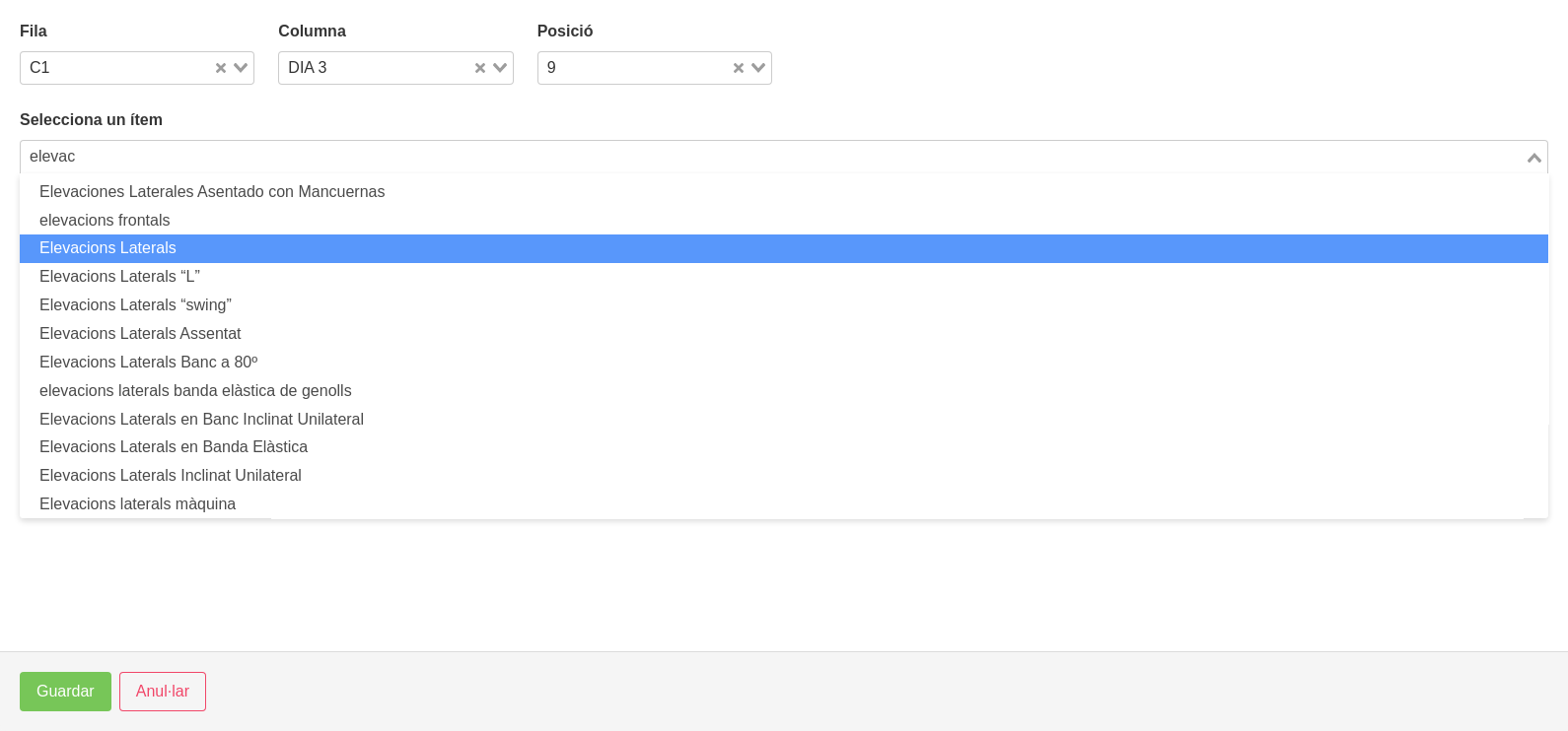
click at [229, 247] on li "Elevacions Laterals" at bounding box center [784, 249] width 1528 height 29
type input "elevac"
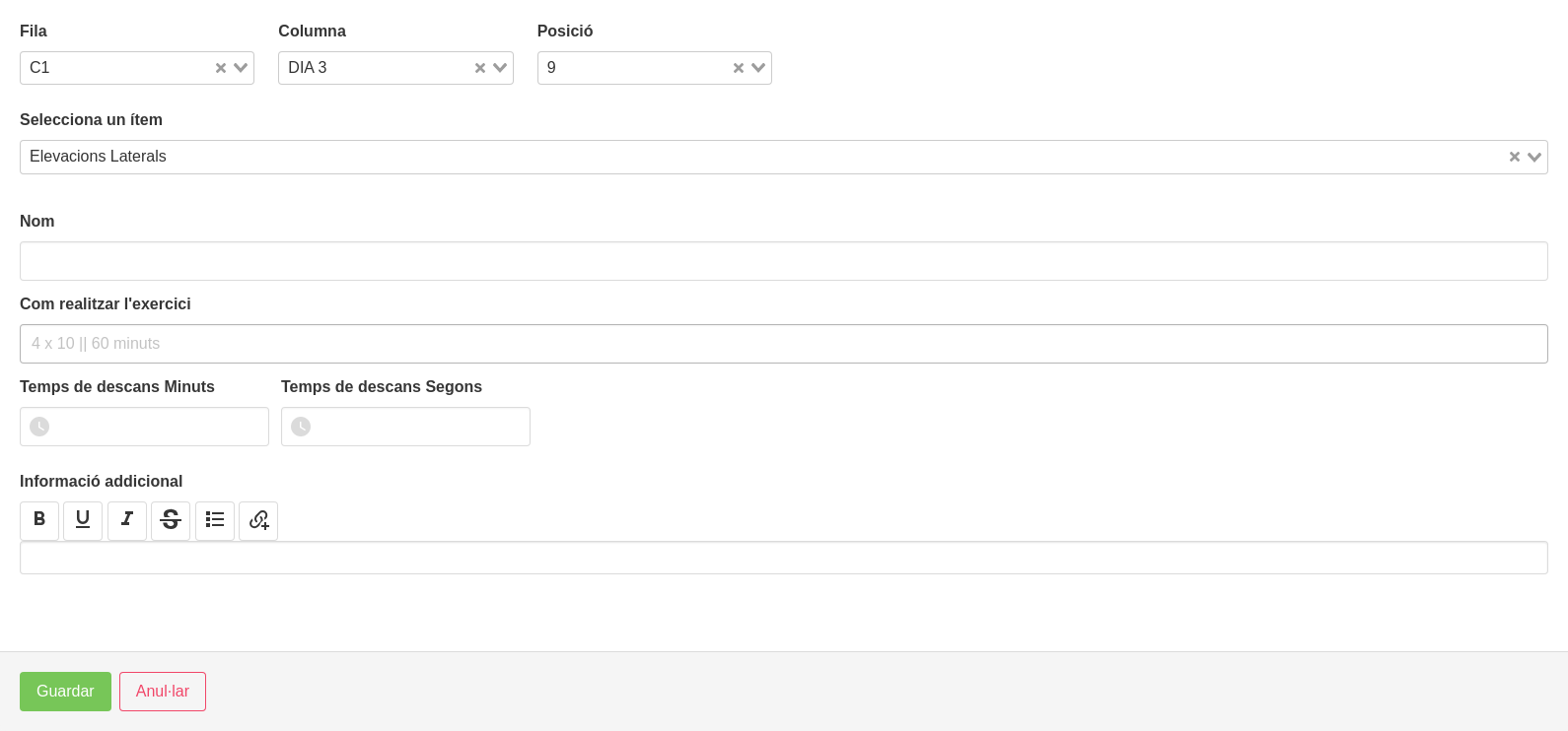
type input "Elevacions Laterals"
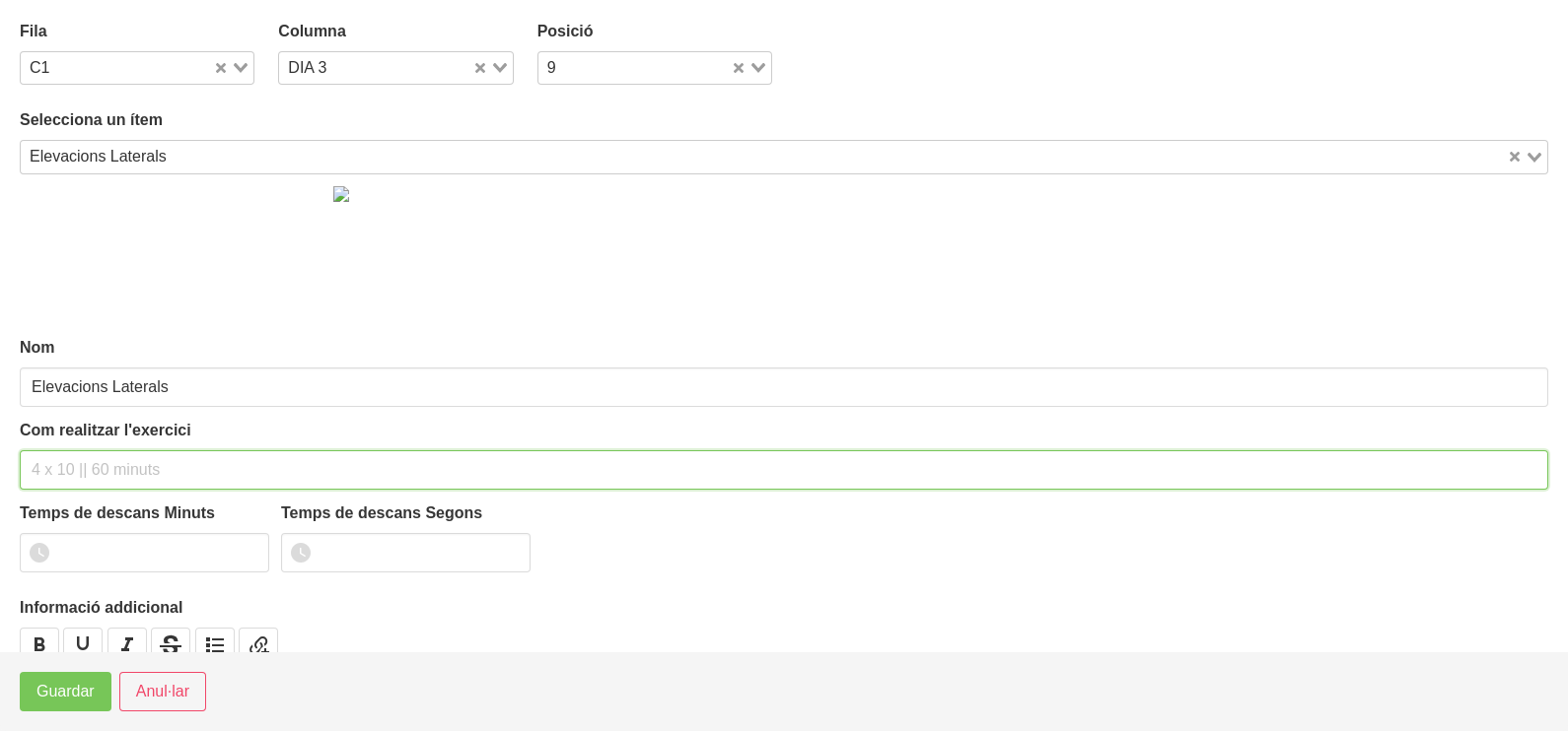
click at [62, 468] on input "text" at bounding box center [784, 470] width 1528 height 40
type input "3 x 8-10 a 2010 60""
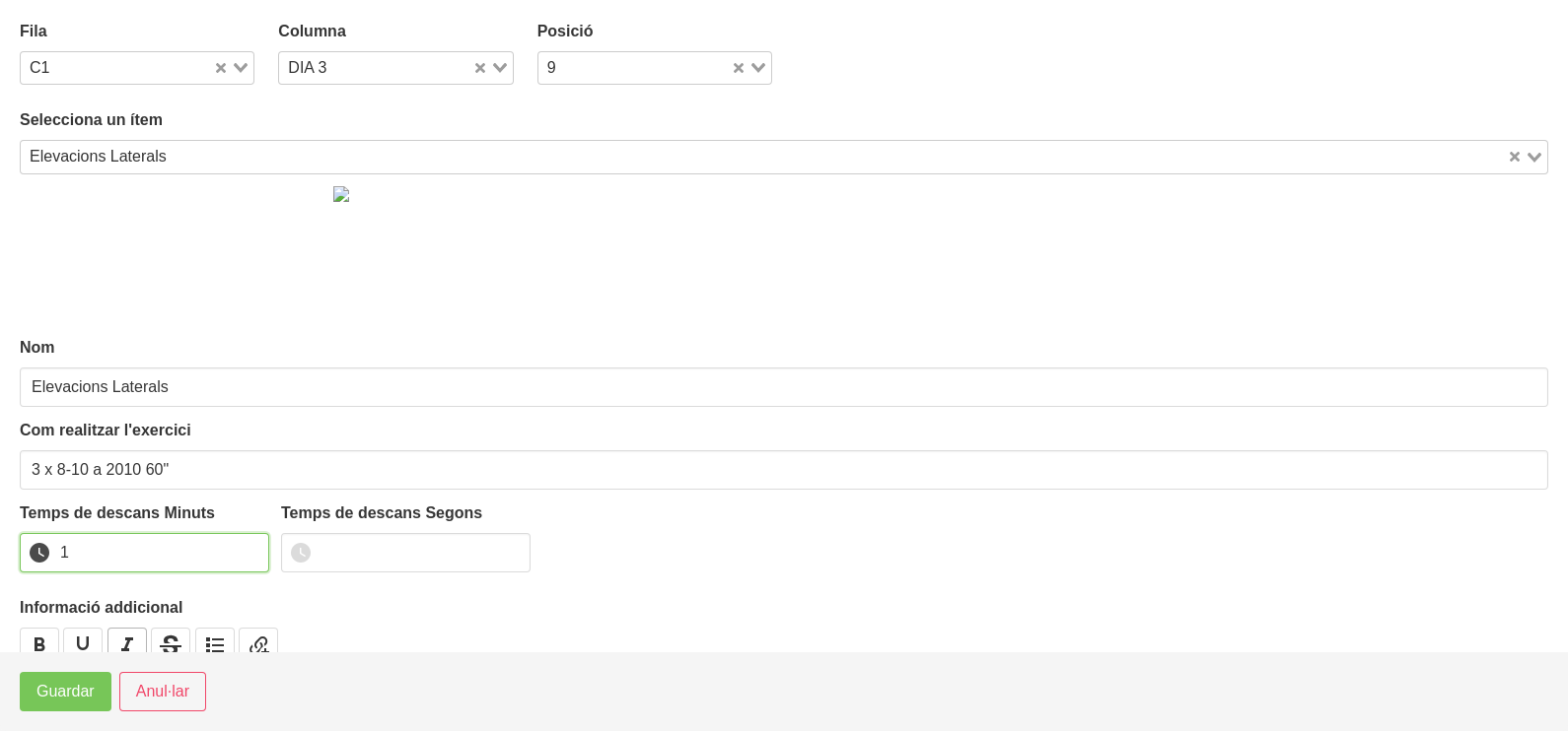
drag, startPoint x: 249, startPoint y: 544, endPoint x: 125, endPoint y: 646, distance: 160.6
type input "1"
click at [248, 547] on input "1" at bounding box center [145, 553] width 250 height 40
click at [89, 699] on span "Guardar" at bounding box center [65, 691] width 58 height 24
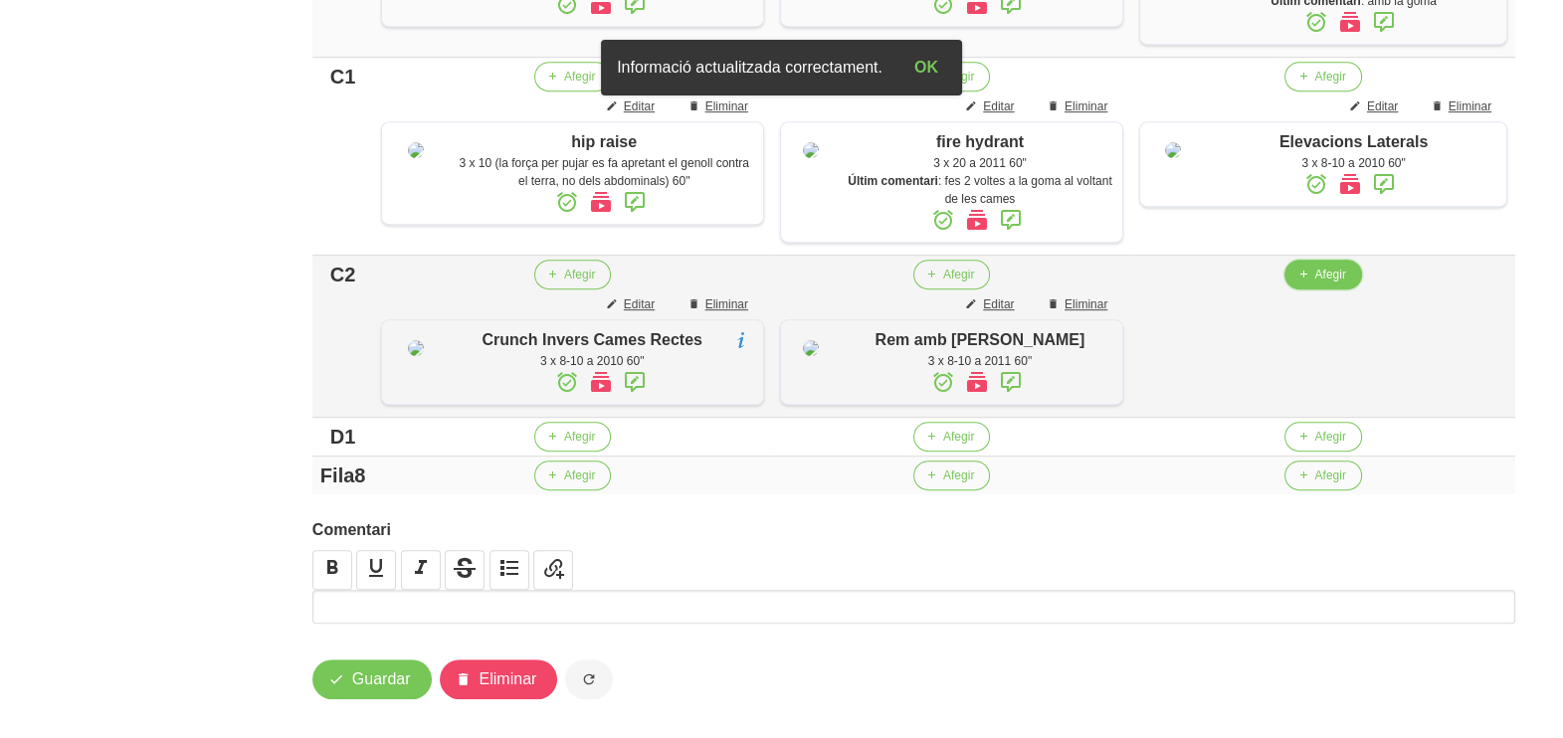
click at [1308, 290] on button "Afegir" at bounding box center [1322, 275] width 77 height 30
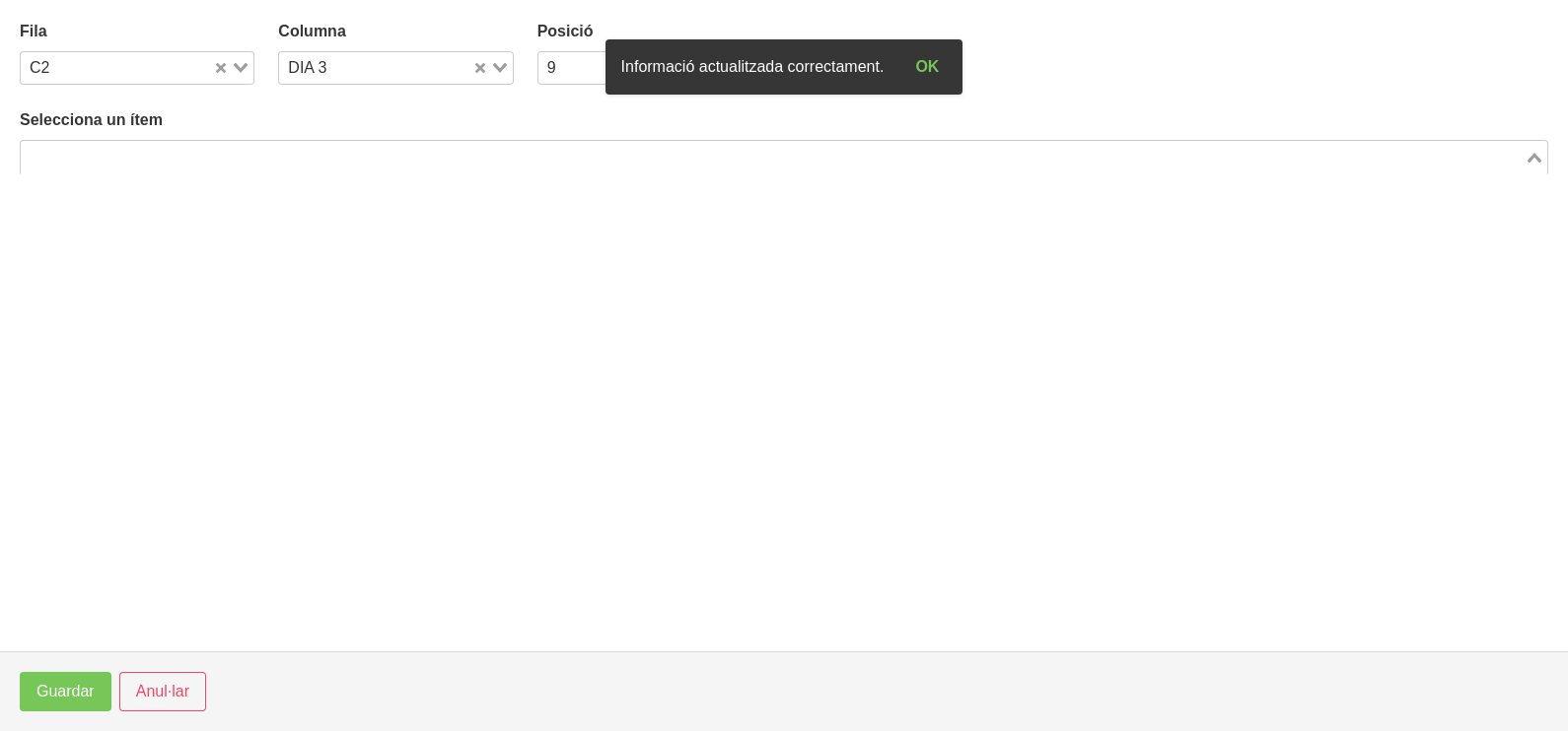
click at [176, 154] on input "Search for option" at bounding box center [772, 157] width 1500 height 24
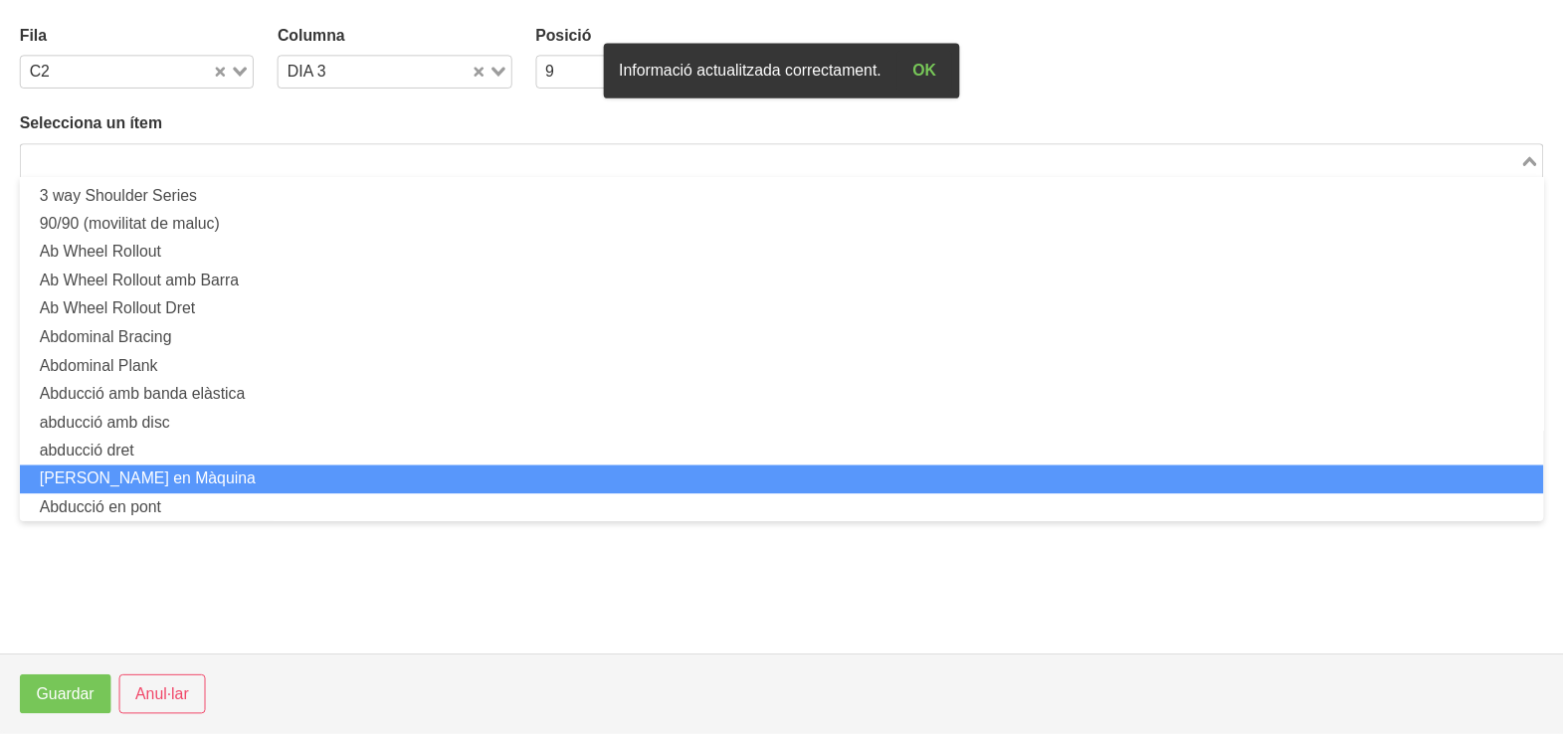
scroll to position [0, 0]
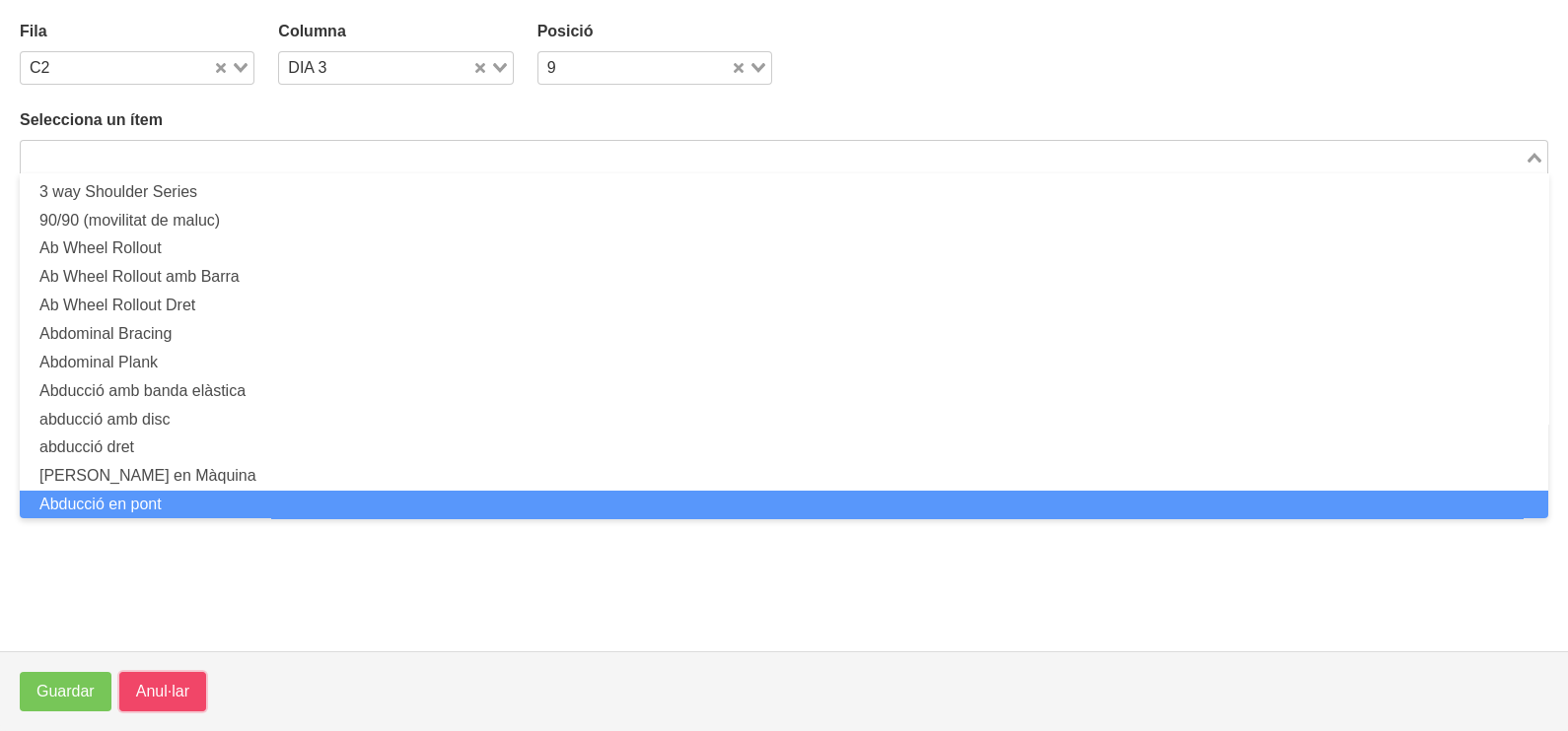
click at [143, 689] on span "Anul·lar" at bounding box center [163, 691] width 54 height 24
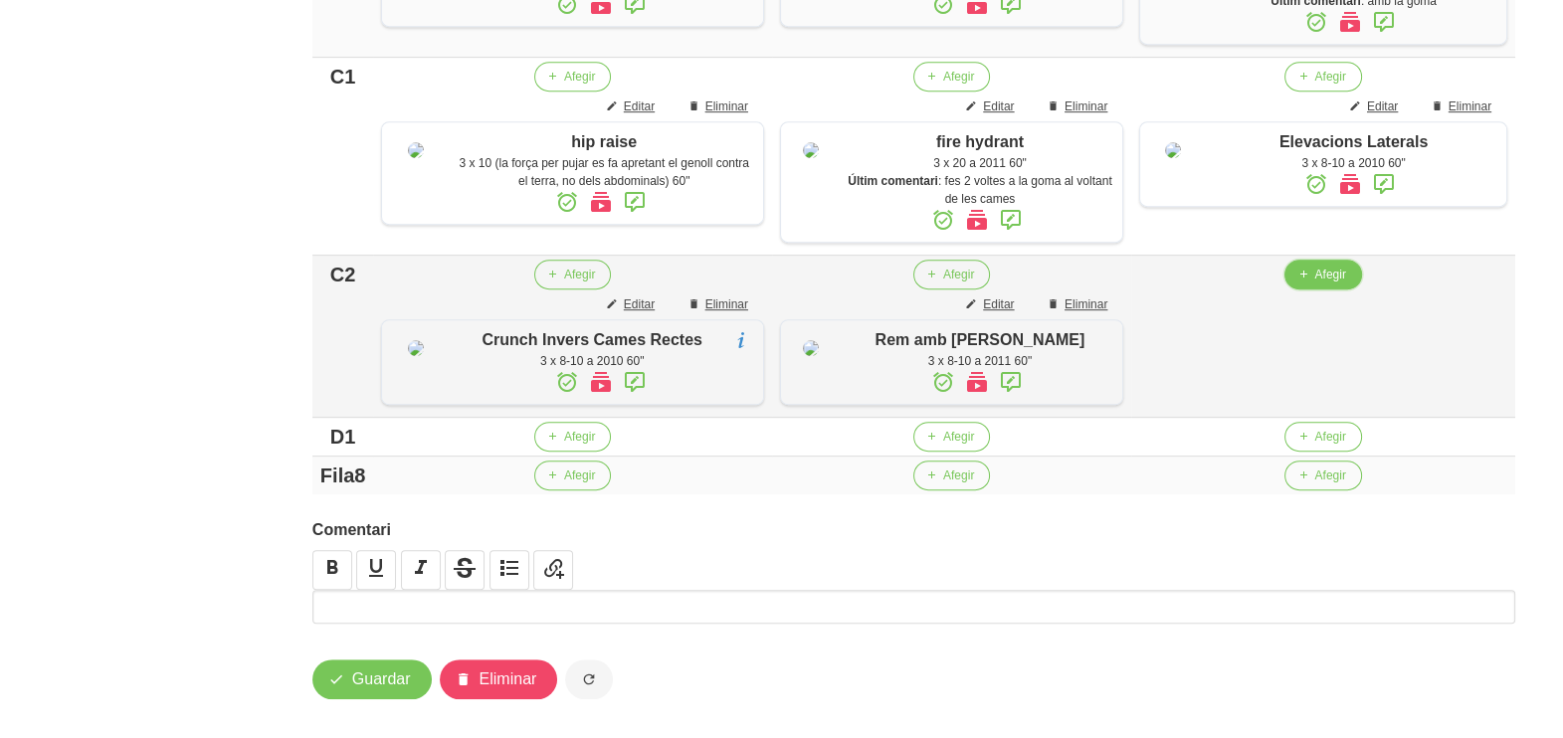
click at [1308, 284] on span "button" at bounding box center [1302, 275] width 18 height 18
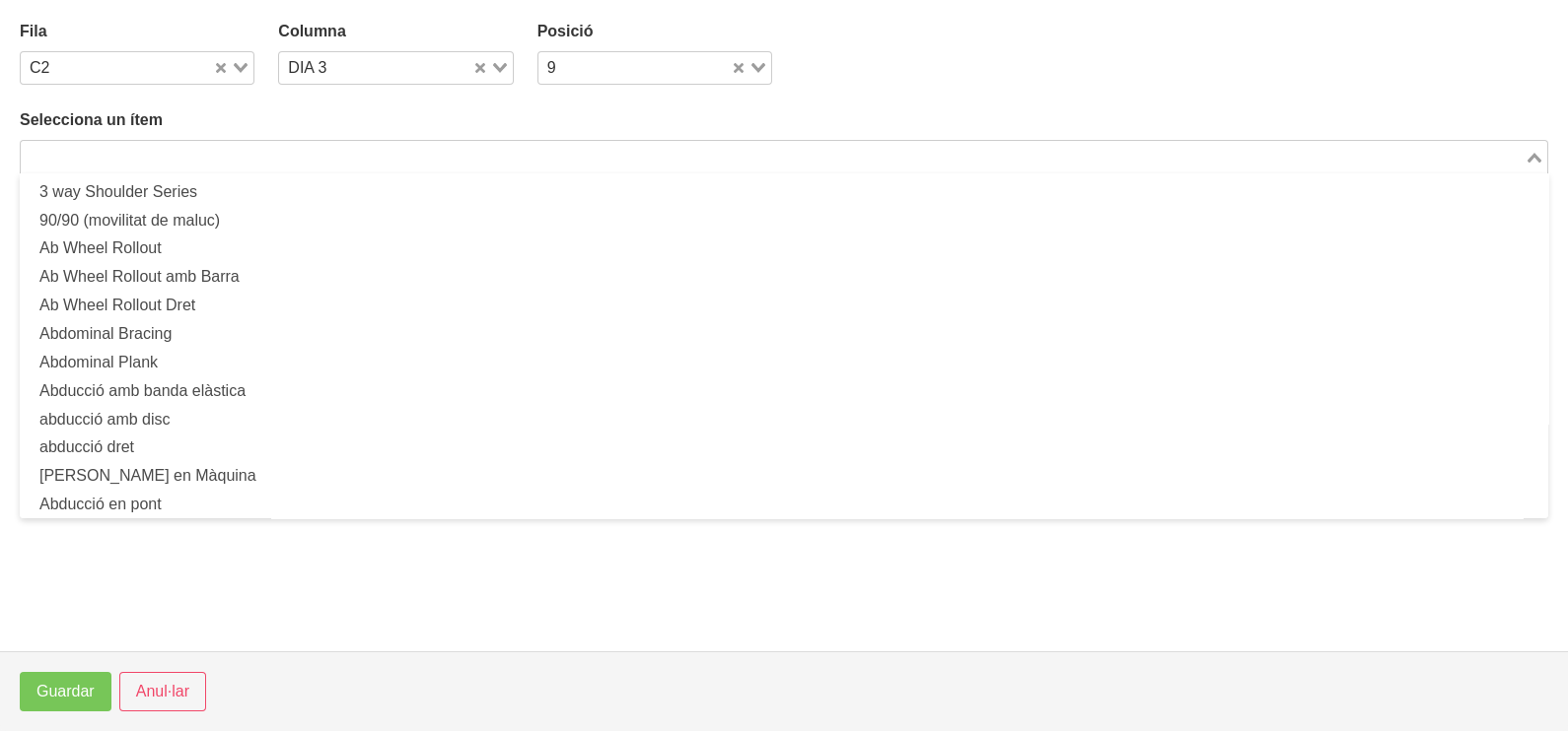
click at [255, 157] on input "Search for option" at bounding box center [772, 157] width 1500 height 24
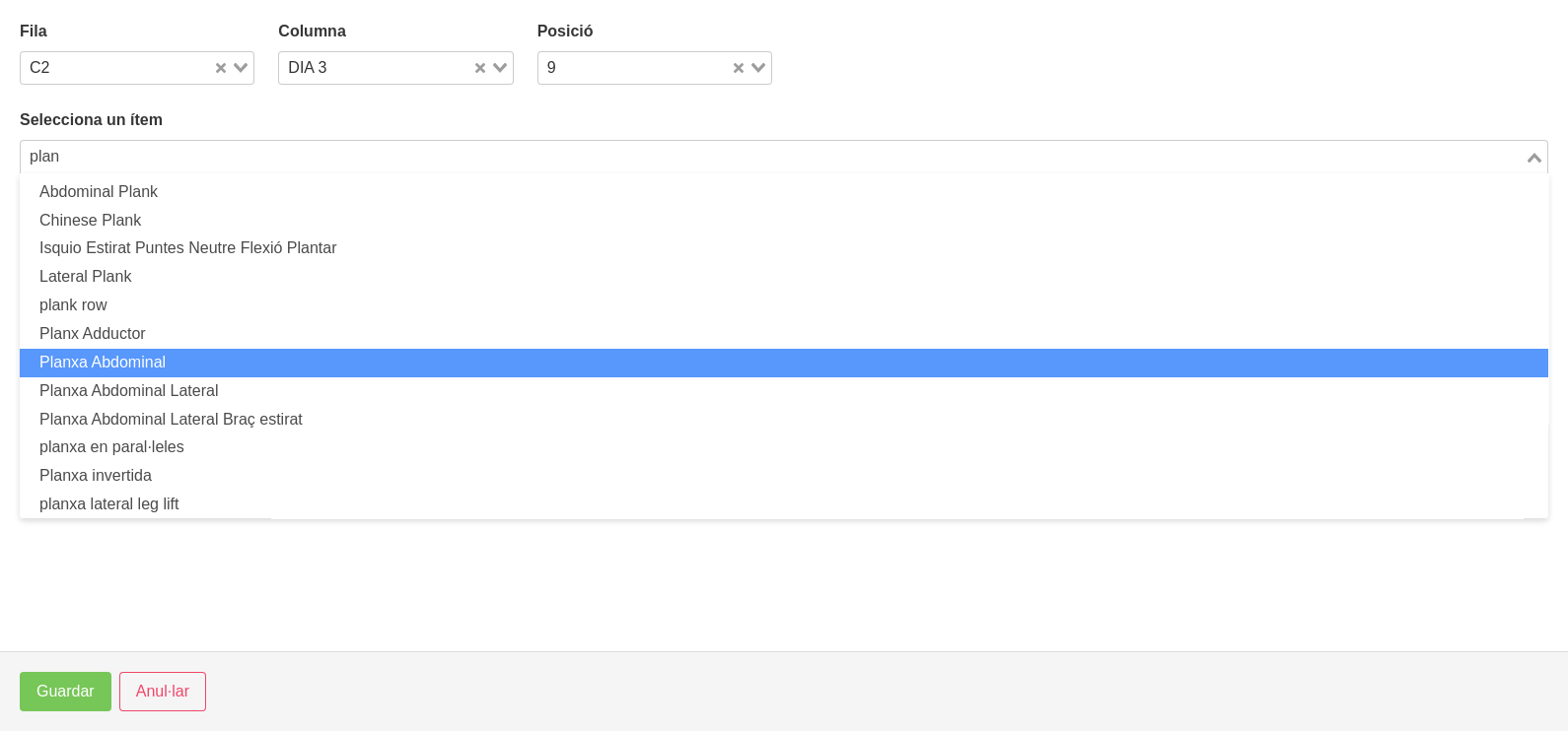
click at [204, 370] on li "Planxa Abdominal" at bounding box center [784, 363] width 1528 height 29
type input "plan"
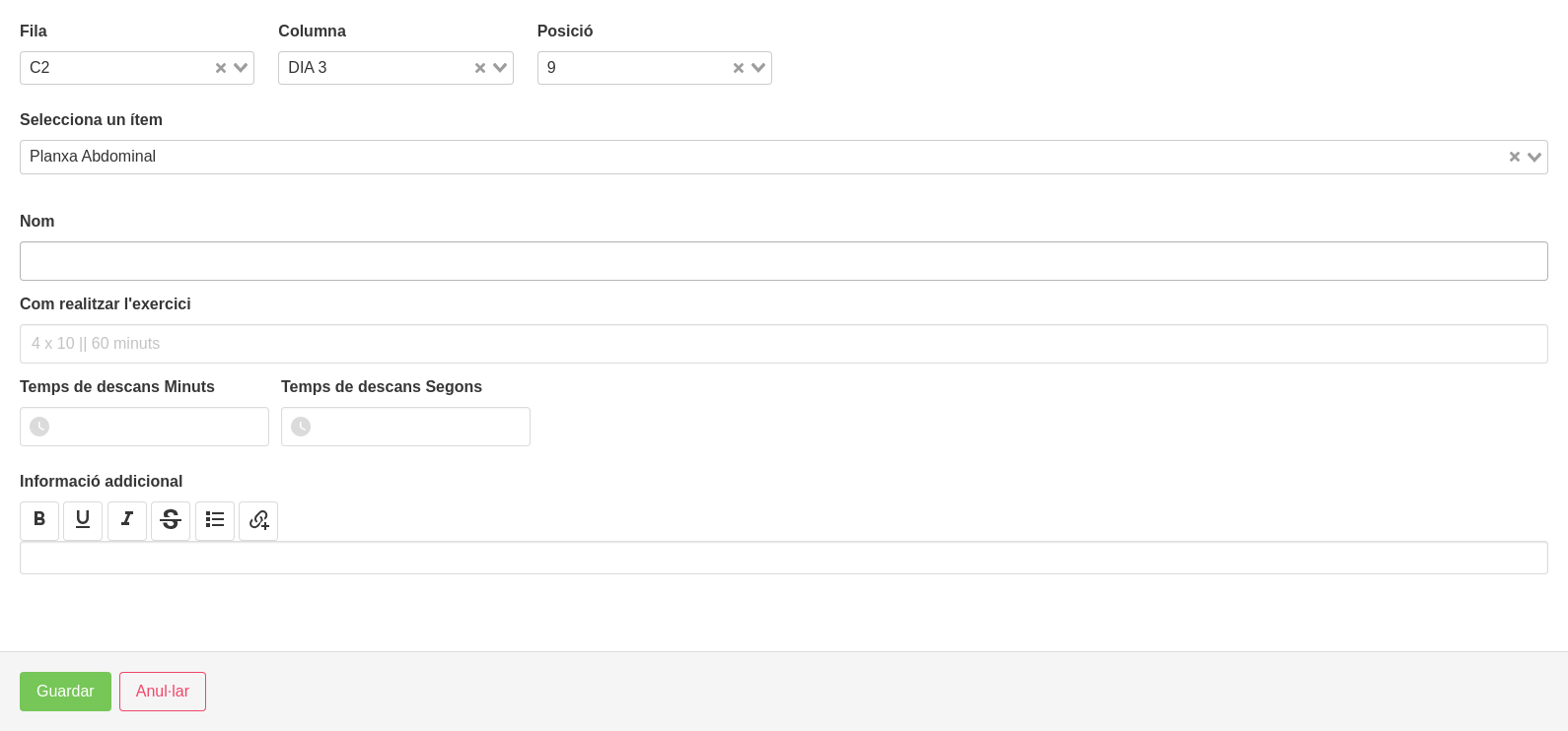
type input "Planxa Abdominal"
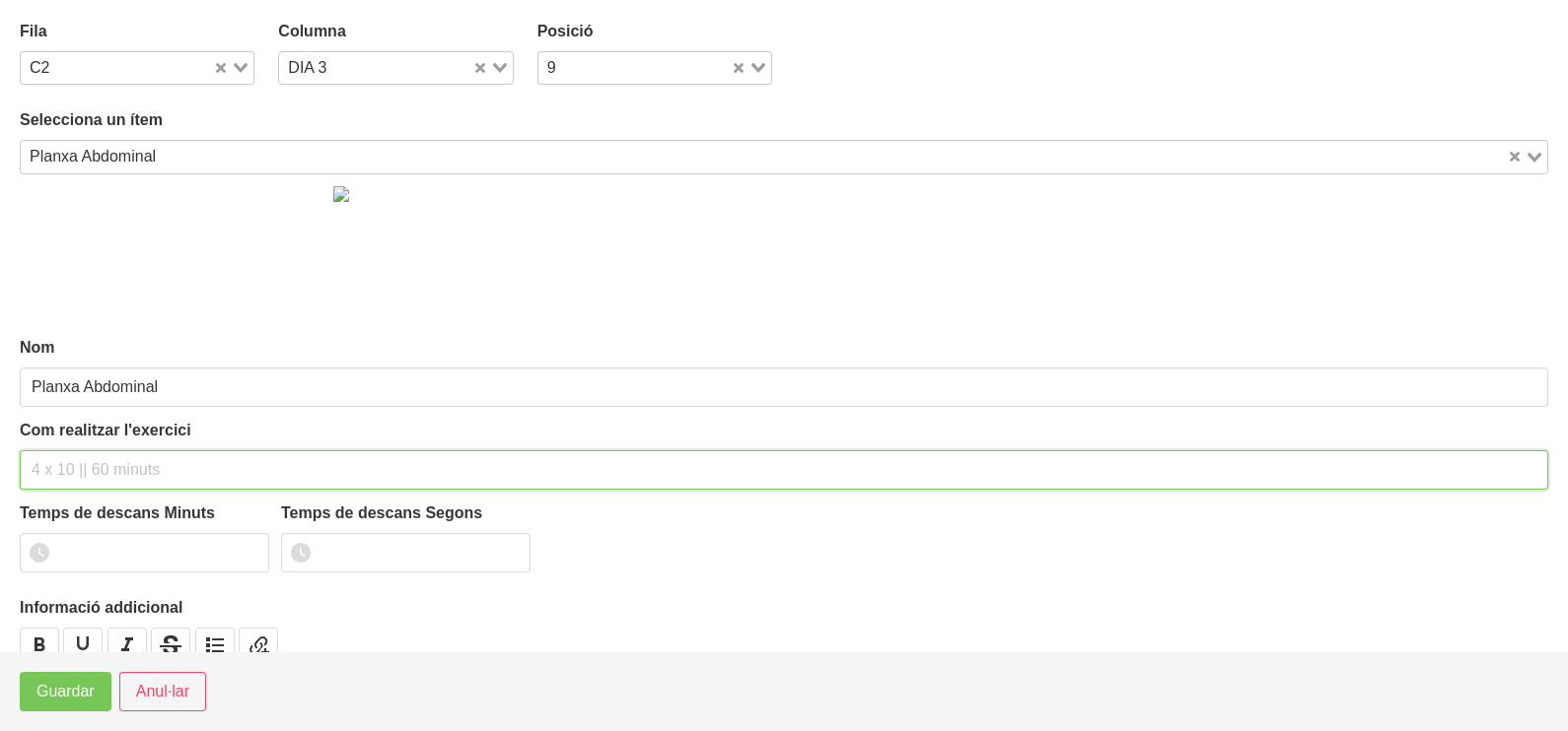
click at [107, 465] on input "text" at bounding box center [784, 470] width 1528 height 40
type input "3 x 60" 60""
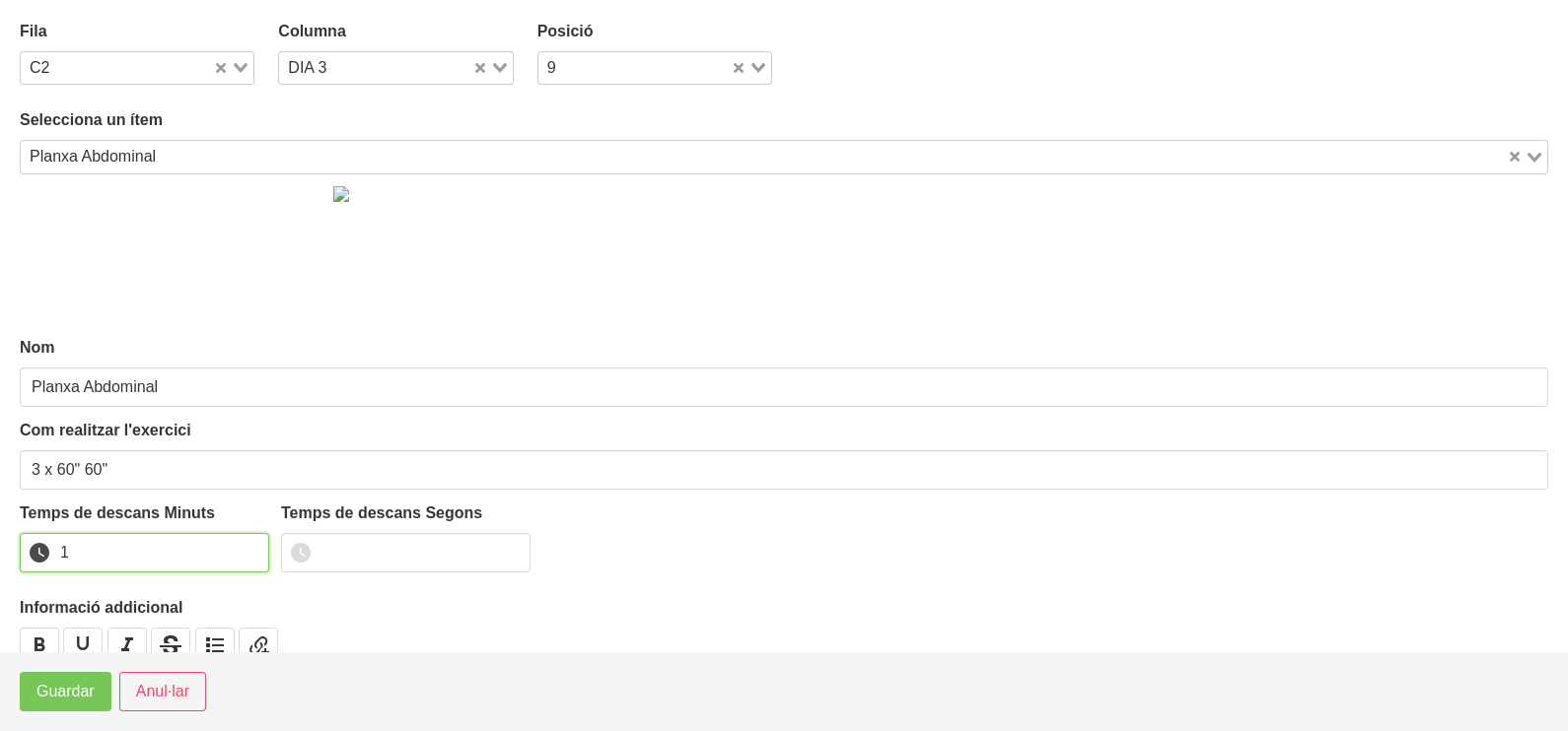
drag, startPoint x: 251, startPoint y: 544, endPoint x: 179, endPoint y: 601, distance: 91.8
type input "1"
click at [242, 556] on input "1" at bounding box center [145, 553] width 250 height 40
click at [103, 694] on button "Guardar" at bounding box center [65, 692] width 92 height 40
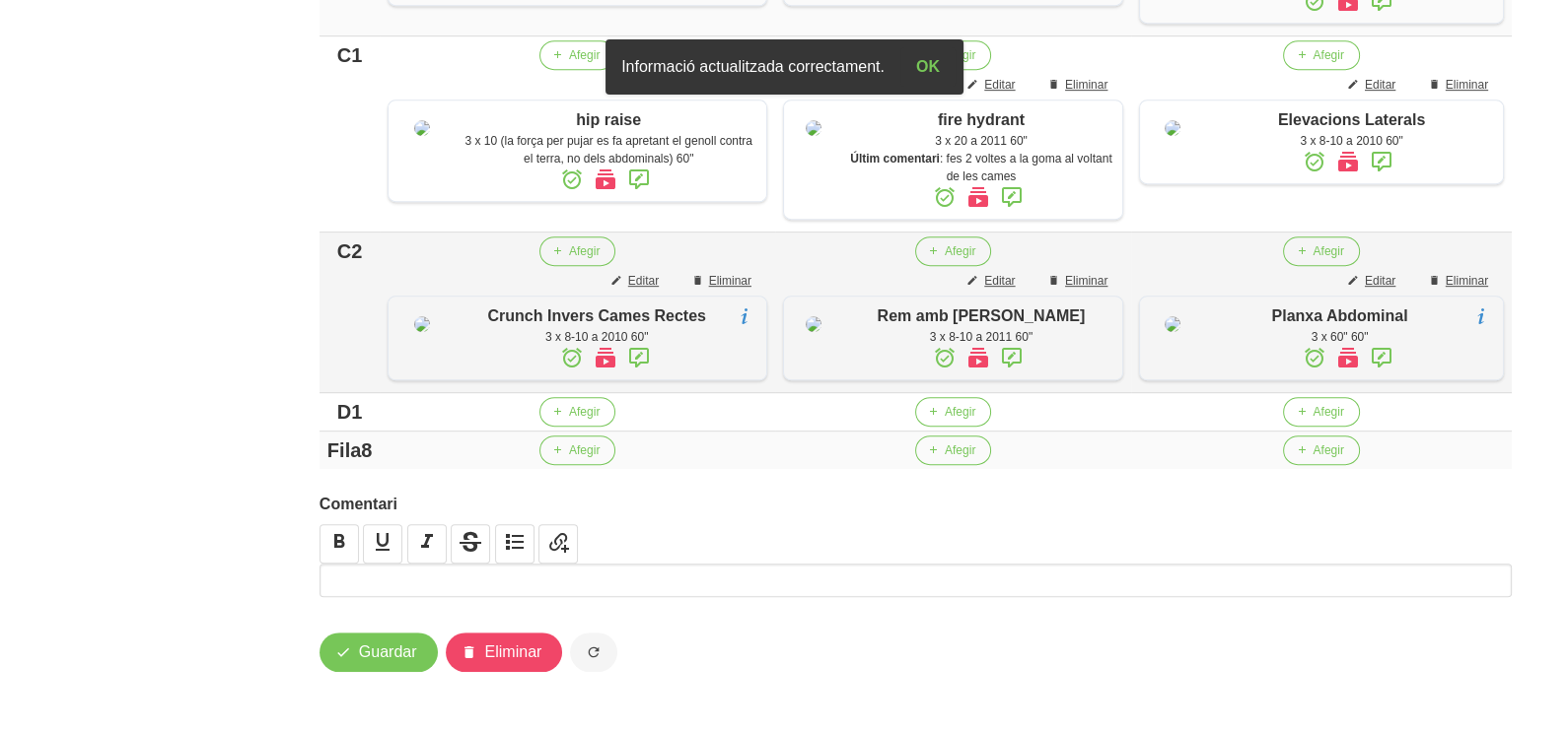
scroll to position [1453, 0]
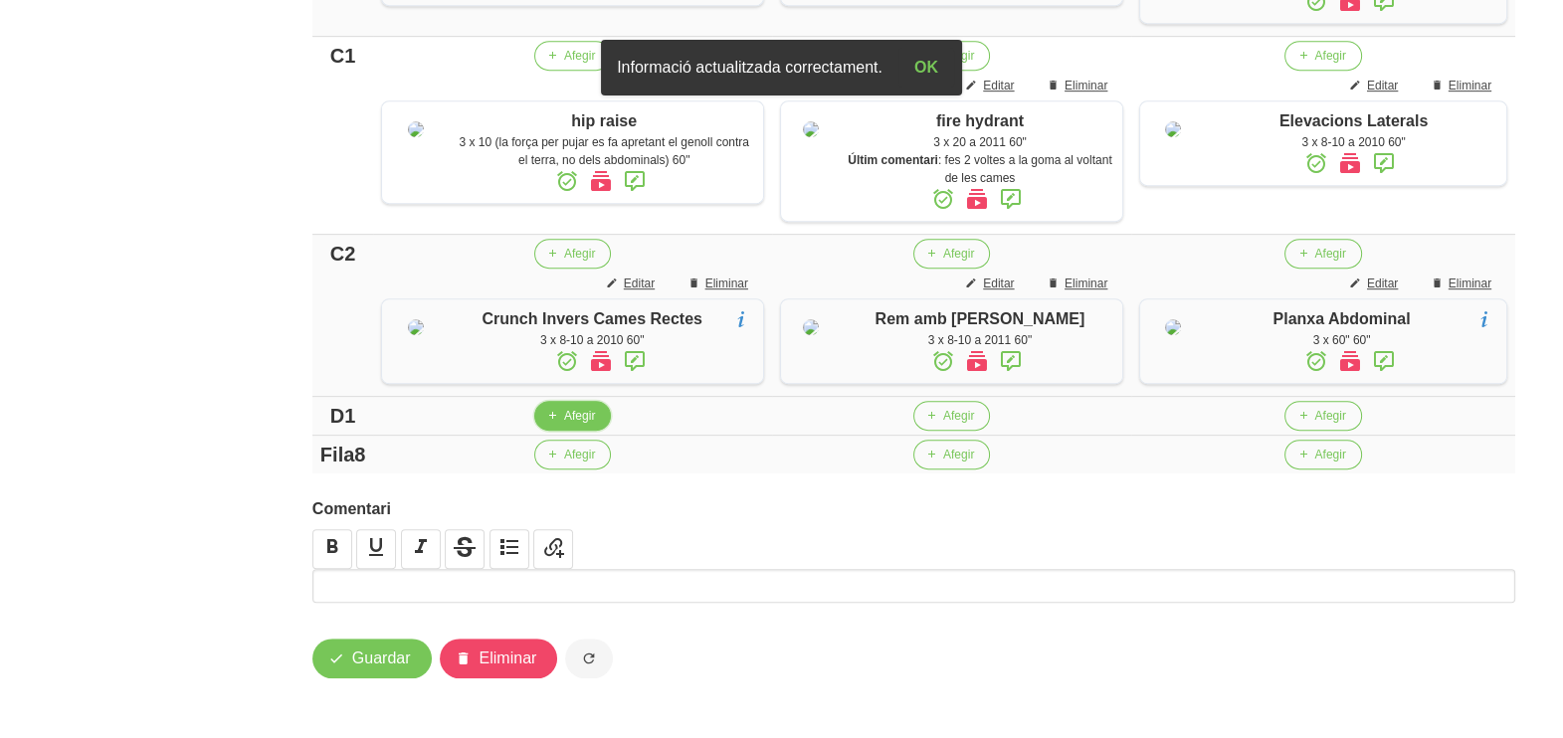
click at [557, 421] on icon "button" at bounding box center [552, 416] width 12 height 18
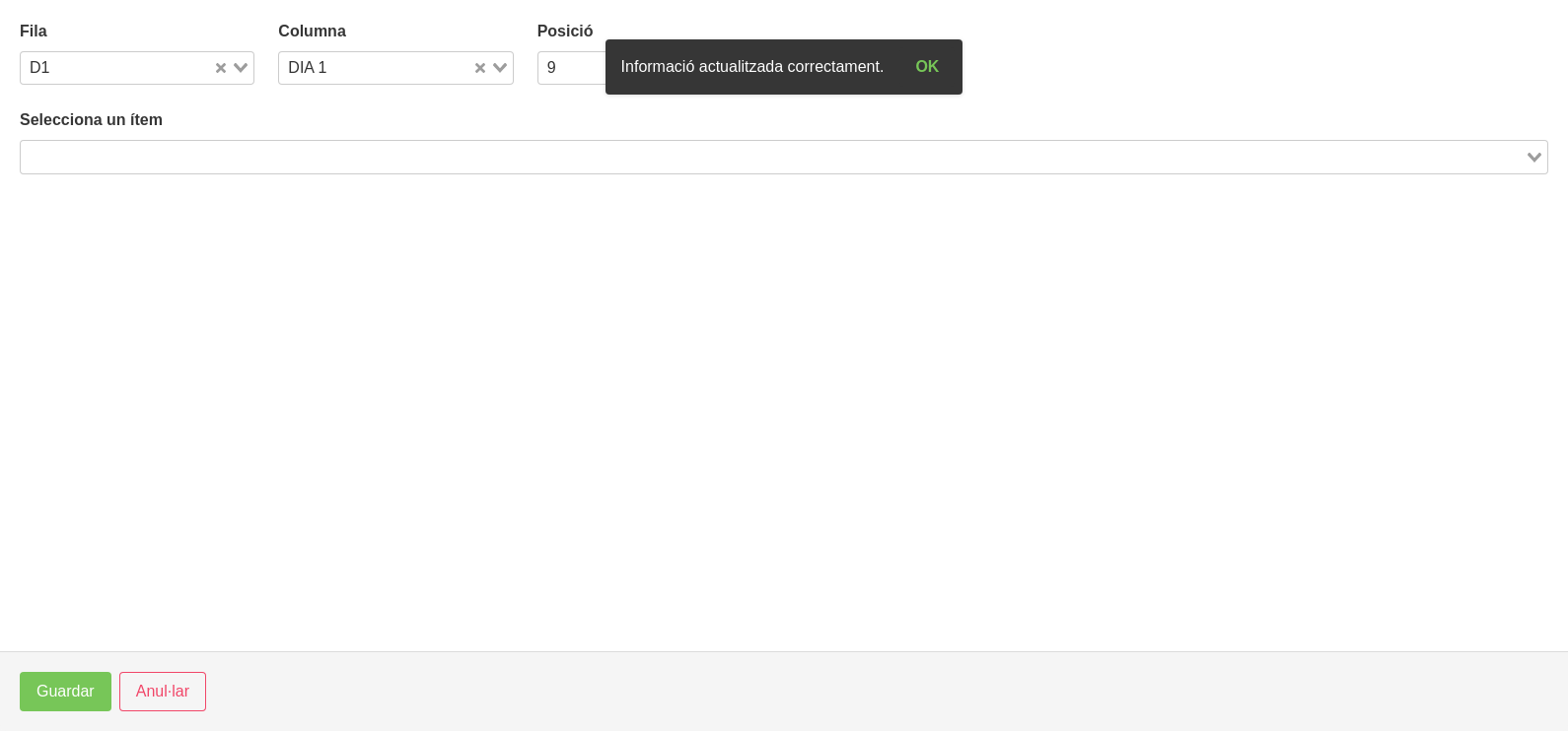
drag, startPoint x: 182, startPoint y: 163, endPoint x: 245, endPoint y: 124, distance: 74.1
click at [187, 160] on input "Search for option" at bounding box center [772, 157] width 1500 height 24
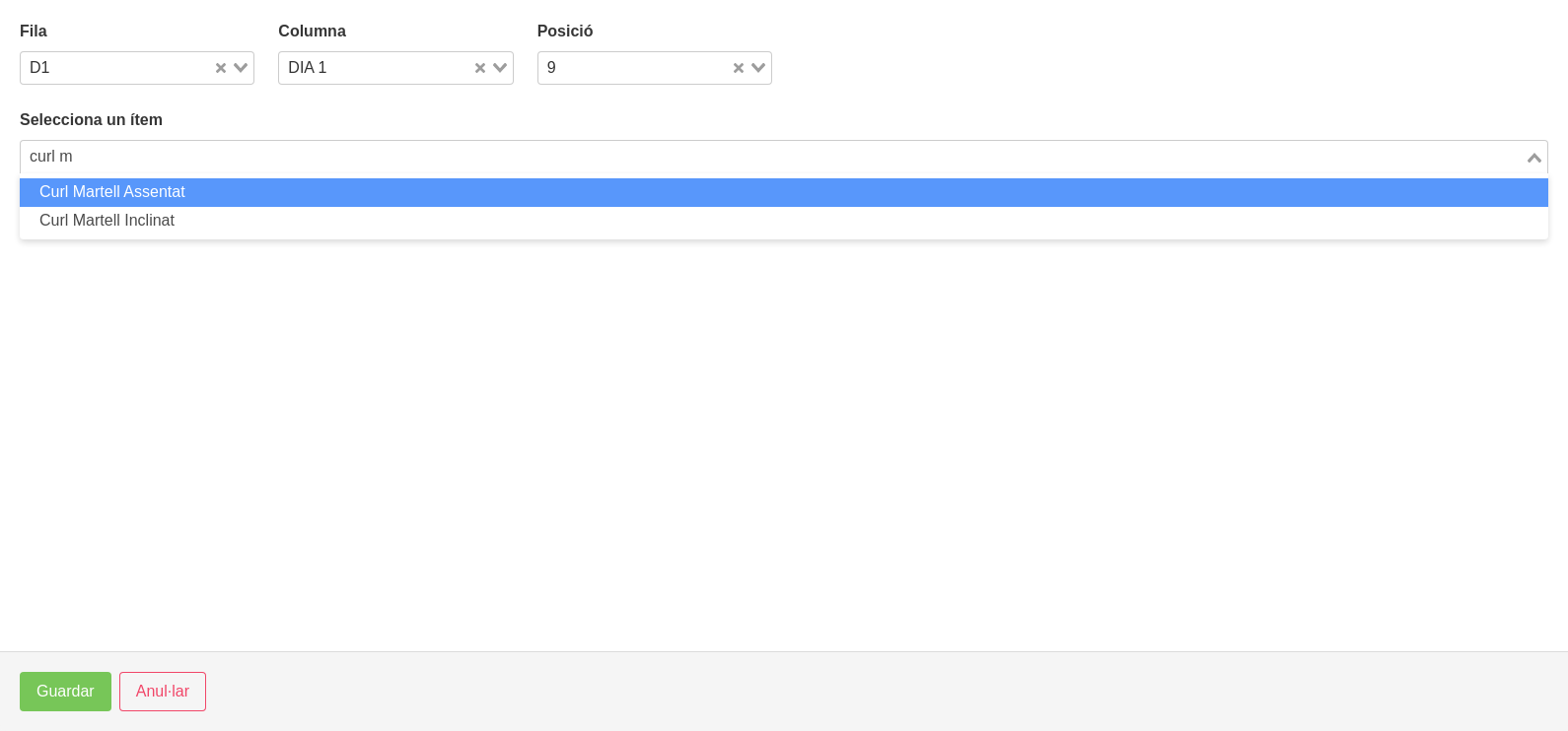
click at [220, 197] on li "Curl Martell Assentat" at bounding box center [784, 192] width 1528 height 29
type input "curl m"
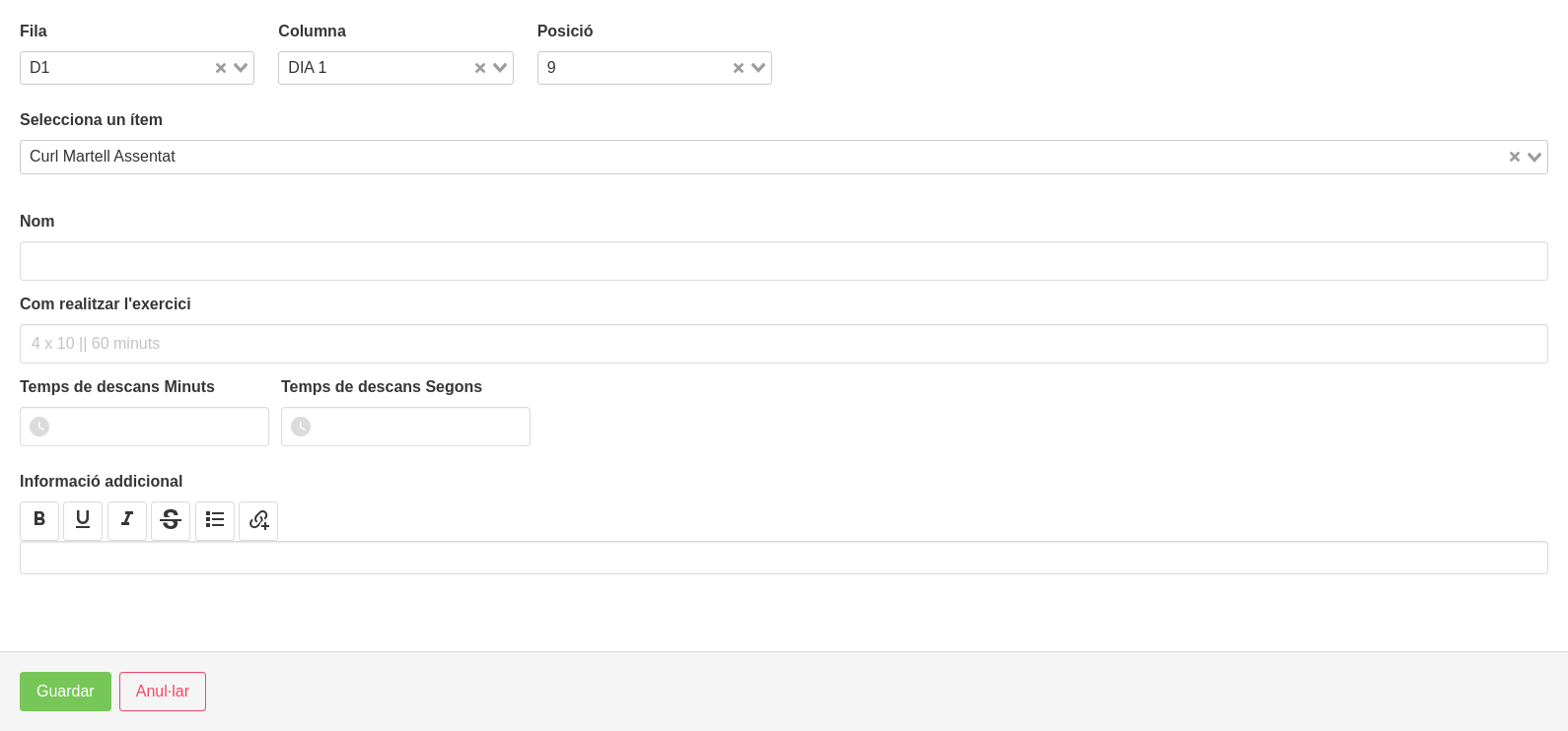
type input "Curl Martell Assentat"
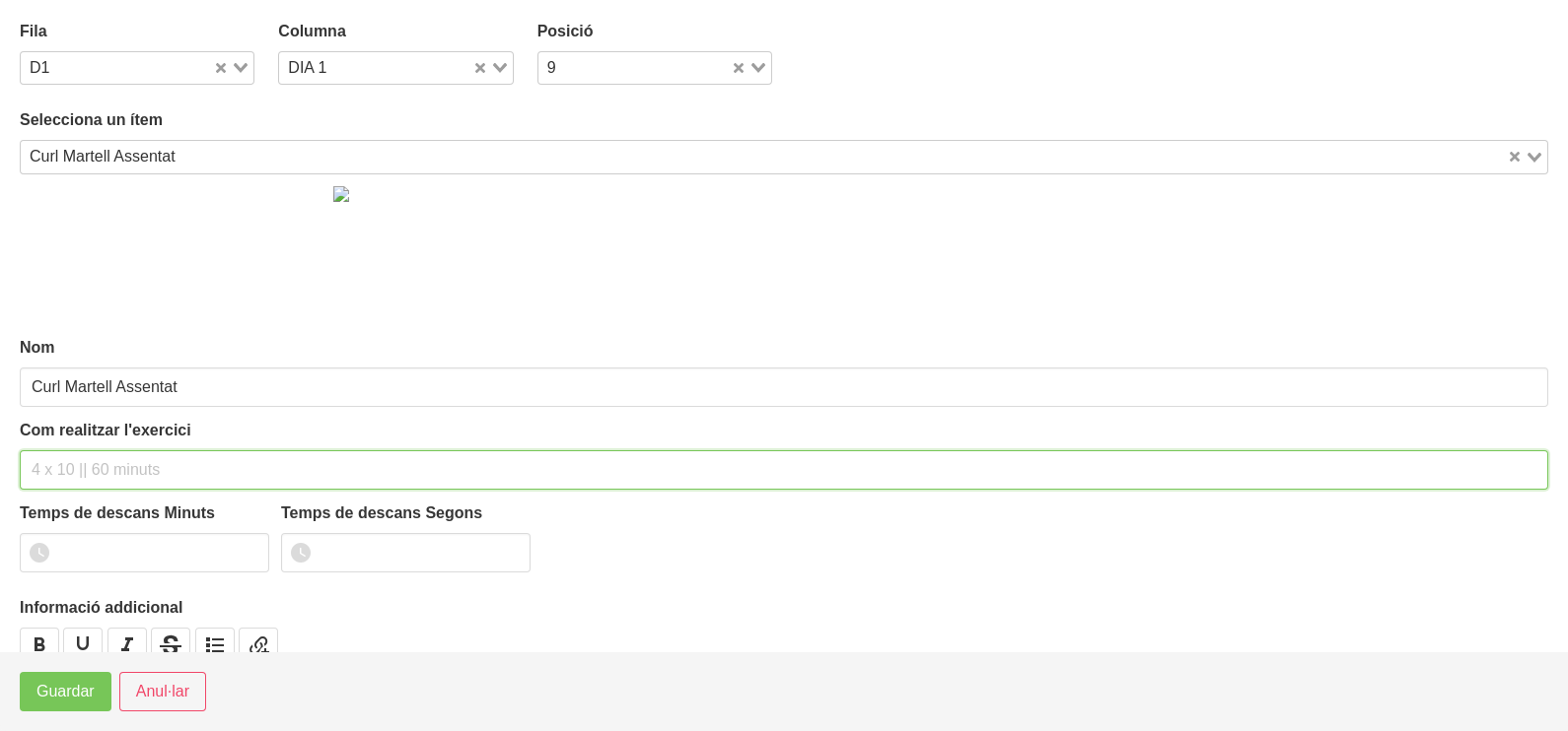
click at [77, 470] on input "text" at bounding box center [784, 470] width 1528 height 40
type input "3 x 8-10 a 2010 60""
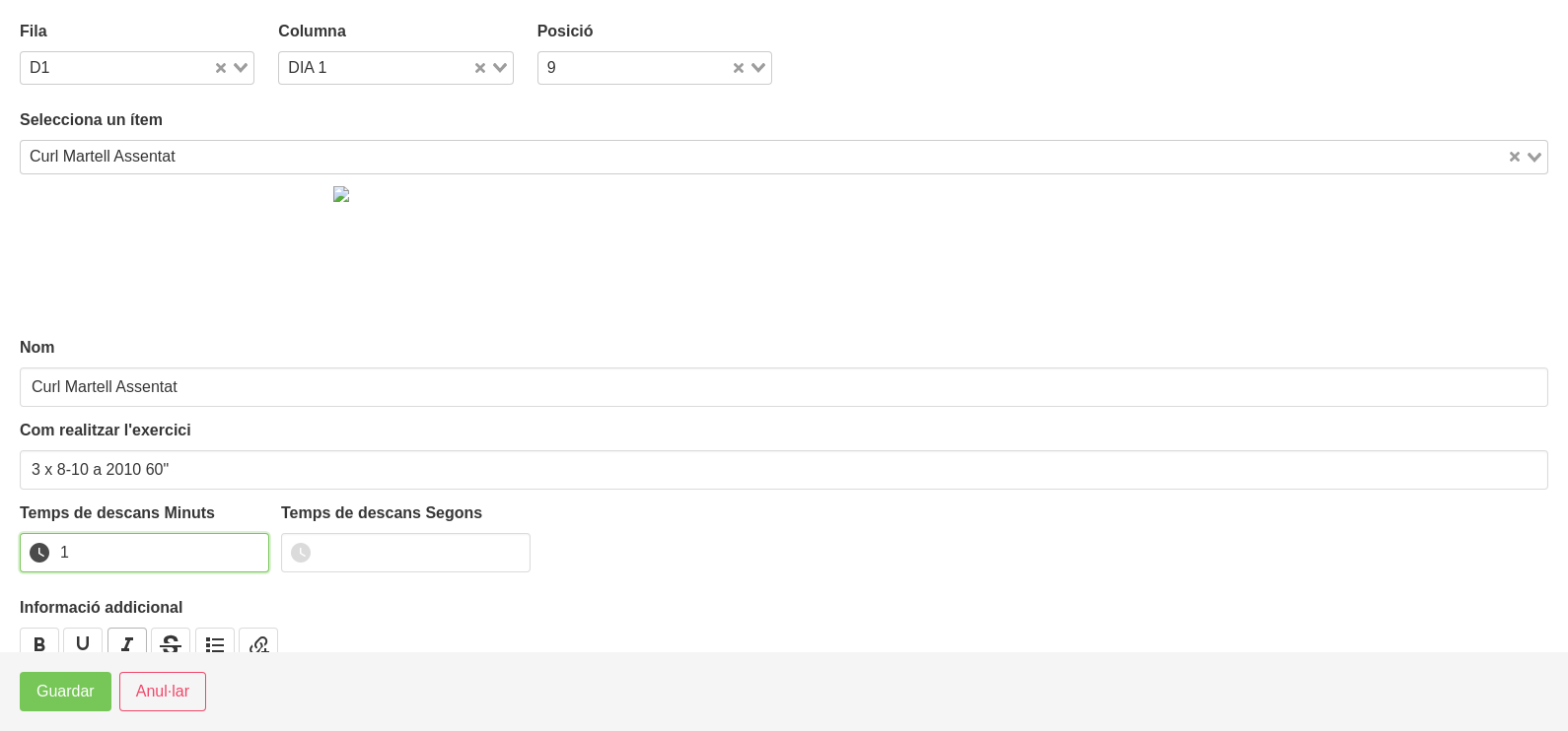
drag, startPoint x: 246, startPoint y: 544, endPoint x: 144, endPoint y: 628, distance: 132.1
type input "1"
click at [242, 551] on input "1" at bounding box center [145, 553] width 250 height 40
click at [76, 698] on span "Guardar" at bounding box center [65, 691] width 58 height 24
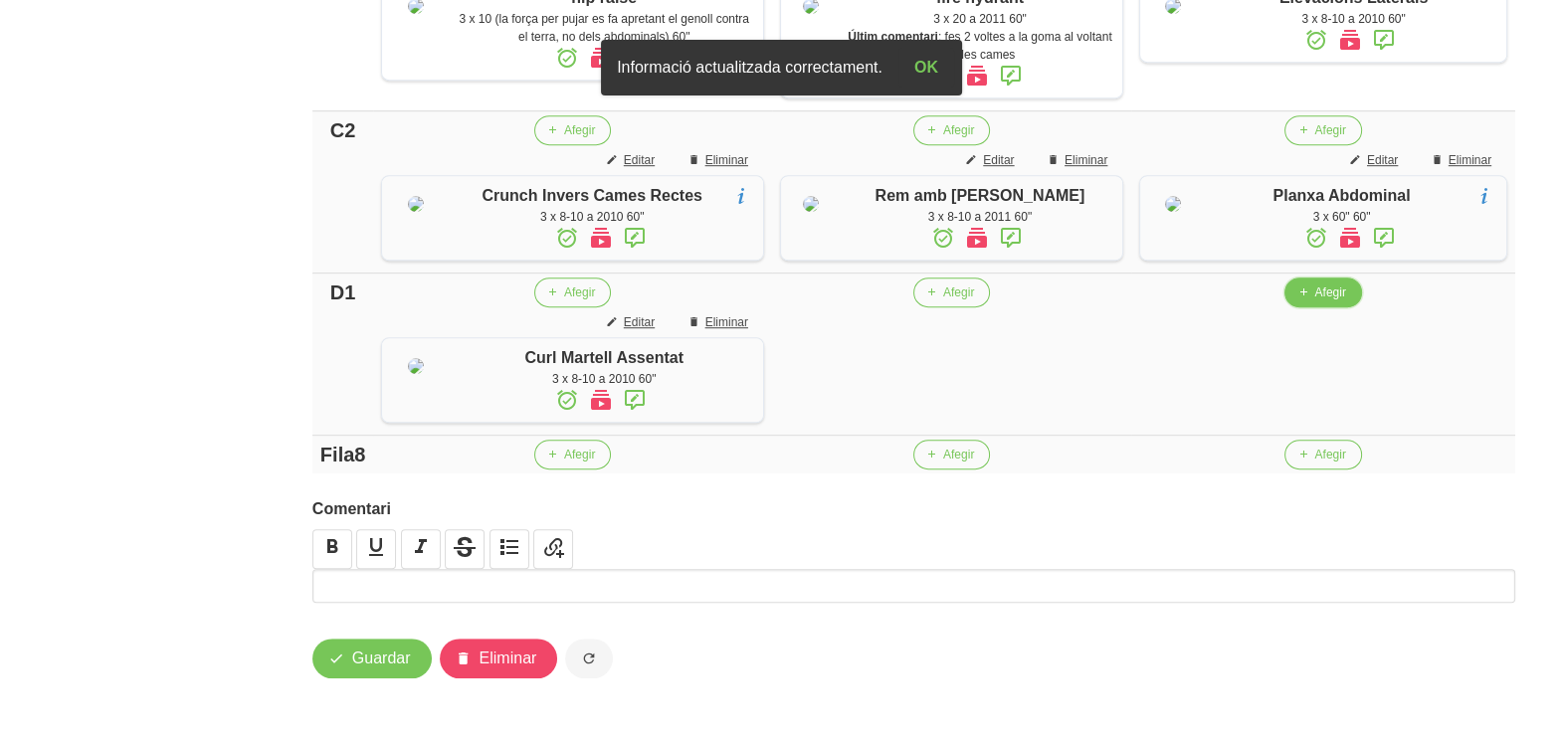
click at [1328, 301] on span "Afegir" at bounding box center [1329, 293] width 31 height 18
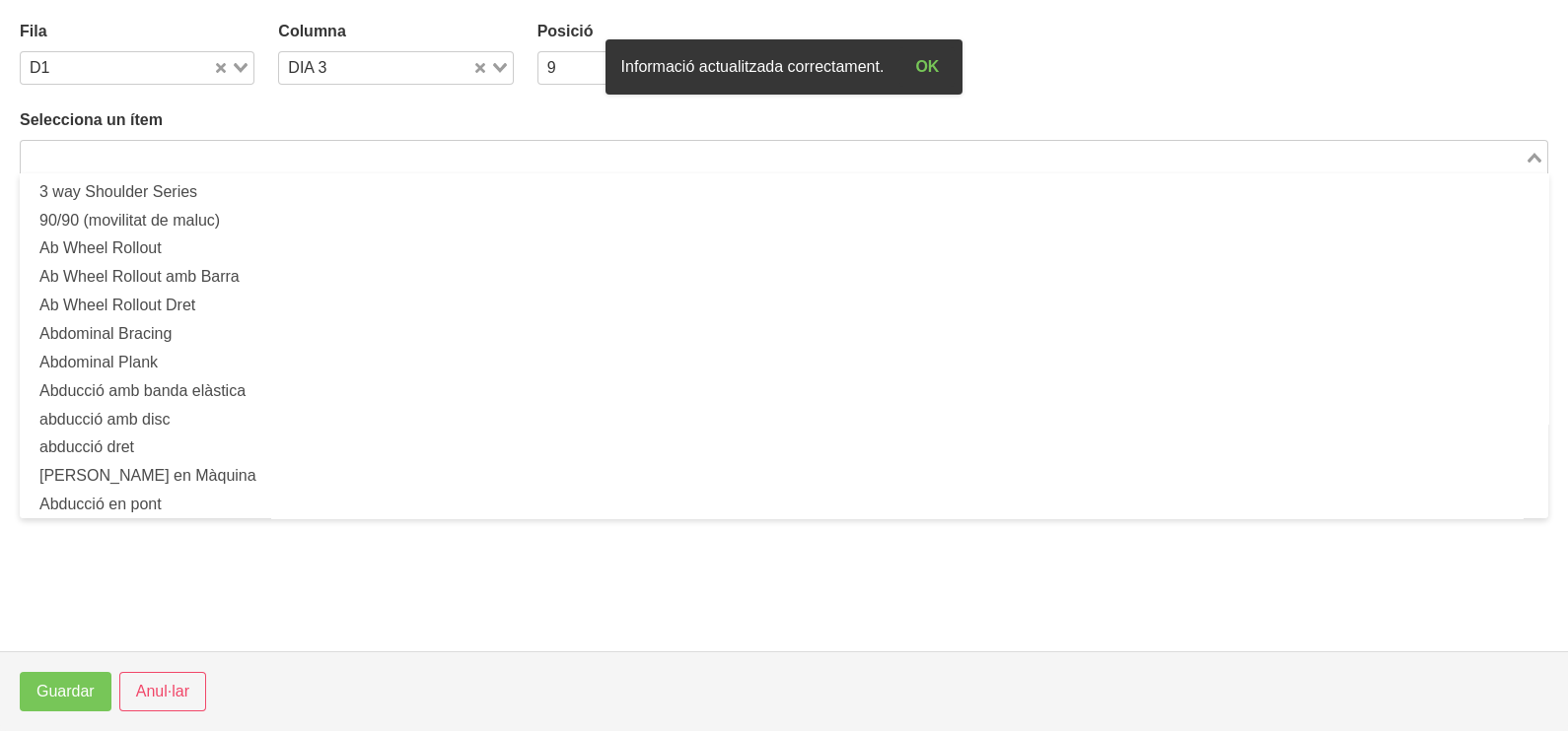
click at [227, 154] on input "Search for option" at bounding box center [772, 157] width 1500 height 24
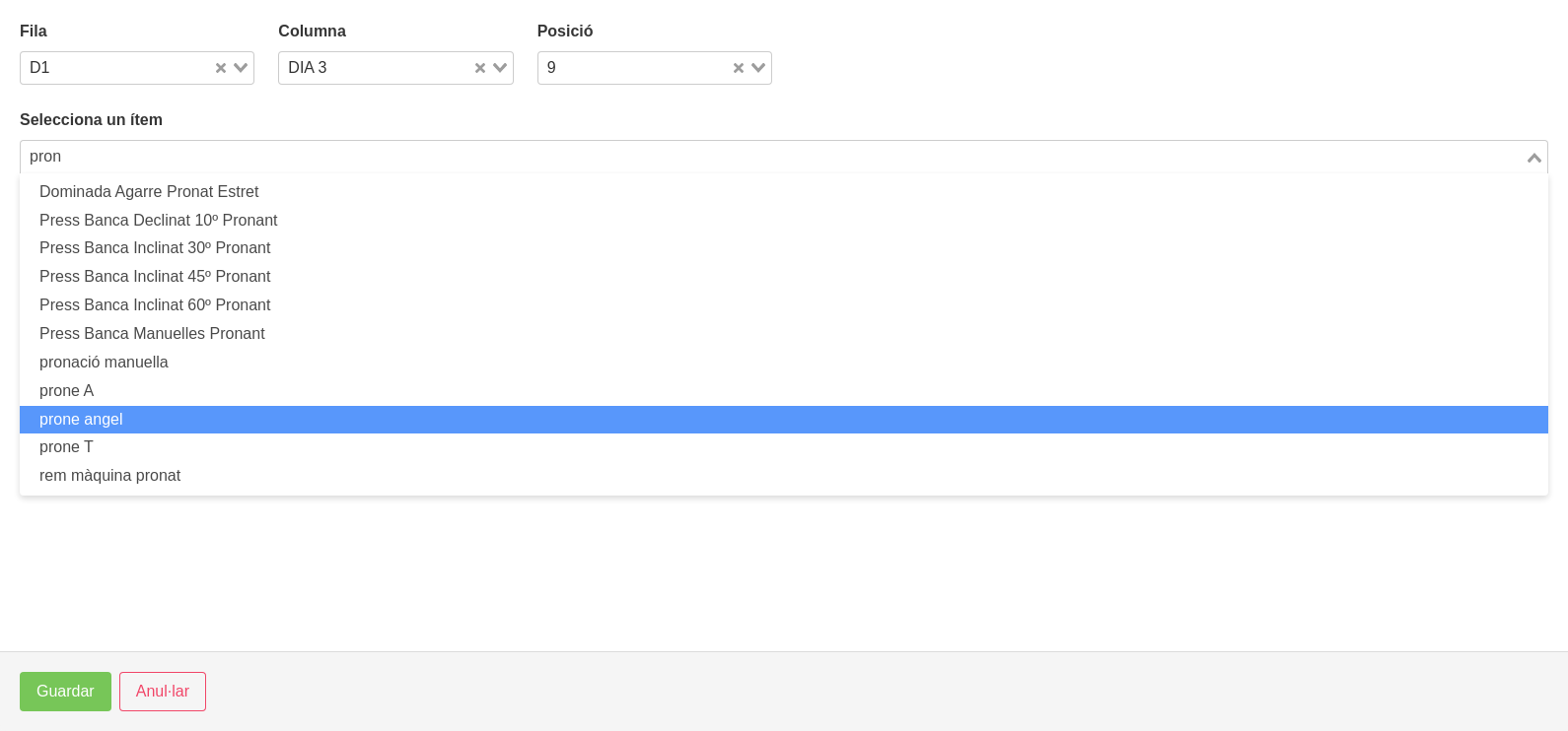
click at [158, 420] on li "prone angel" at bounding box center [784, 420] width 1528 height 29
type input "pron"
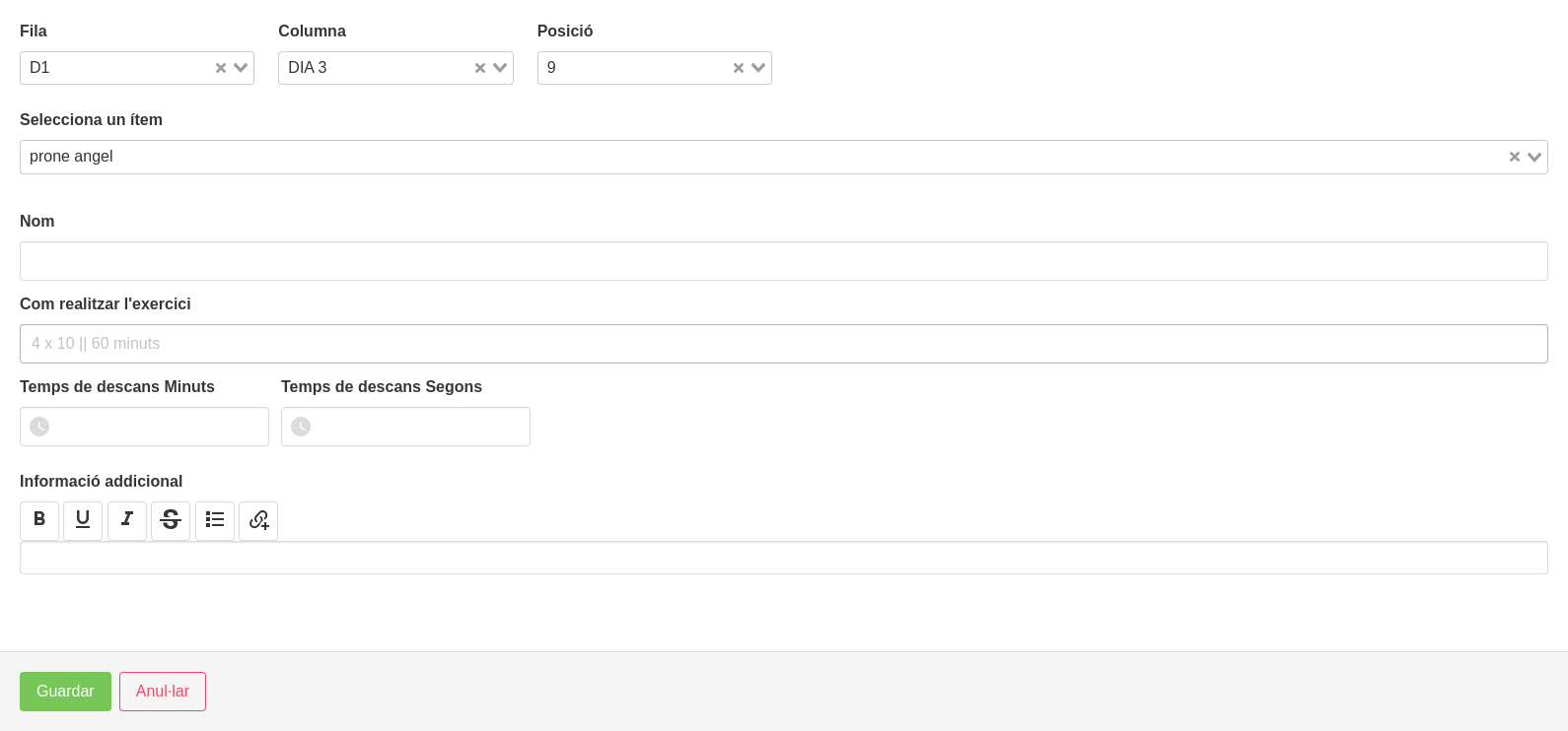
type input "prone angel"
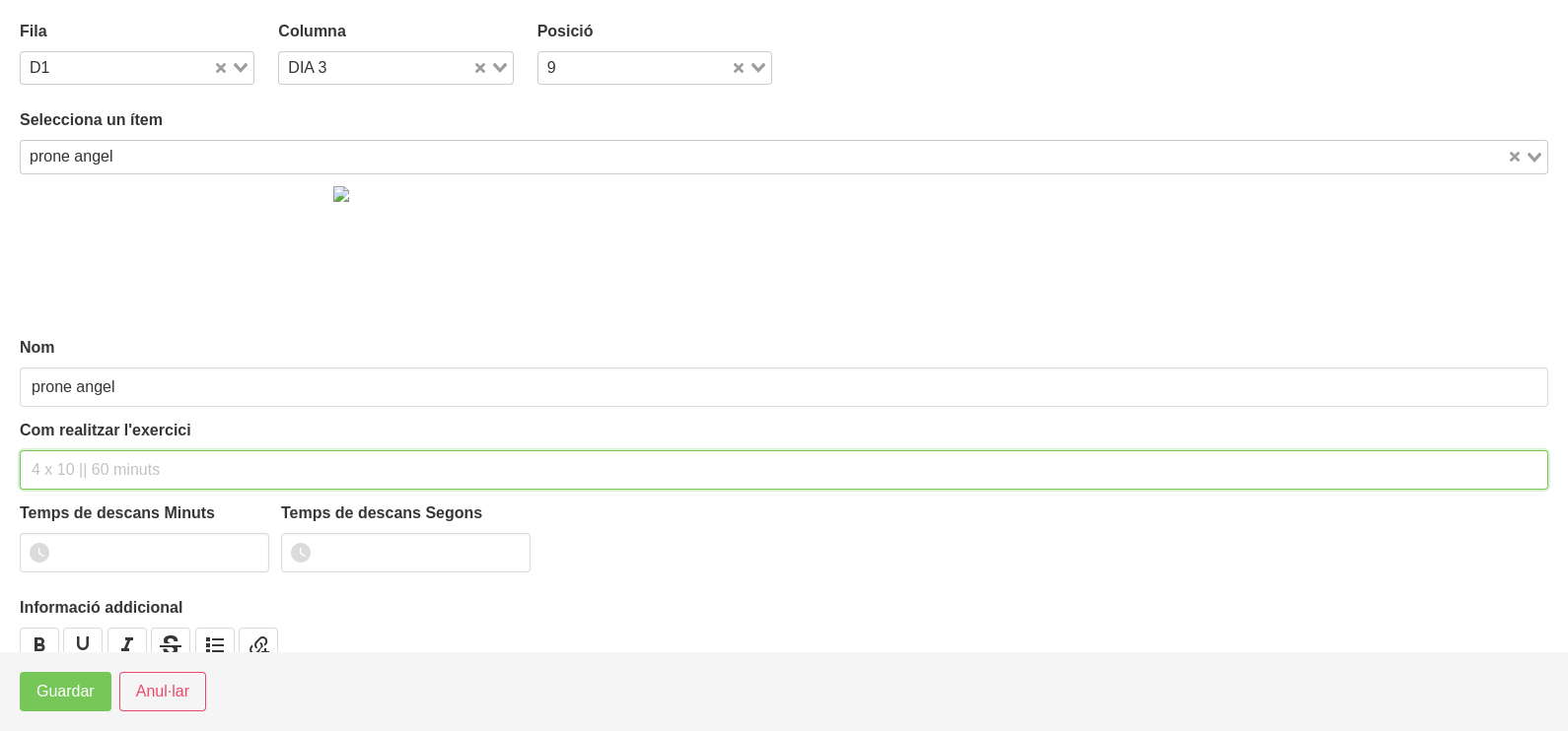
click at [74, 469] on input "text" at bounding box center [784, 470] width 1528 height 40
type input "3 x 10 a 2010 60""
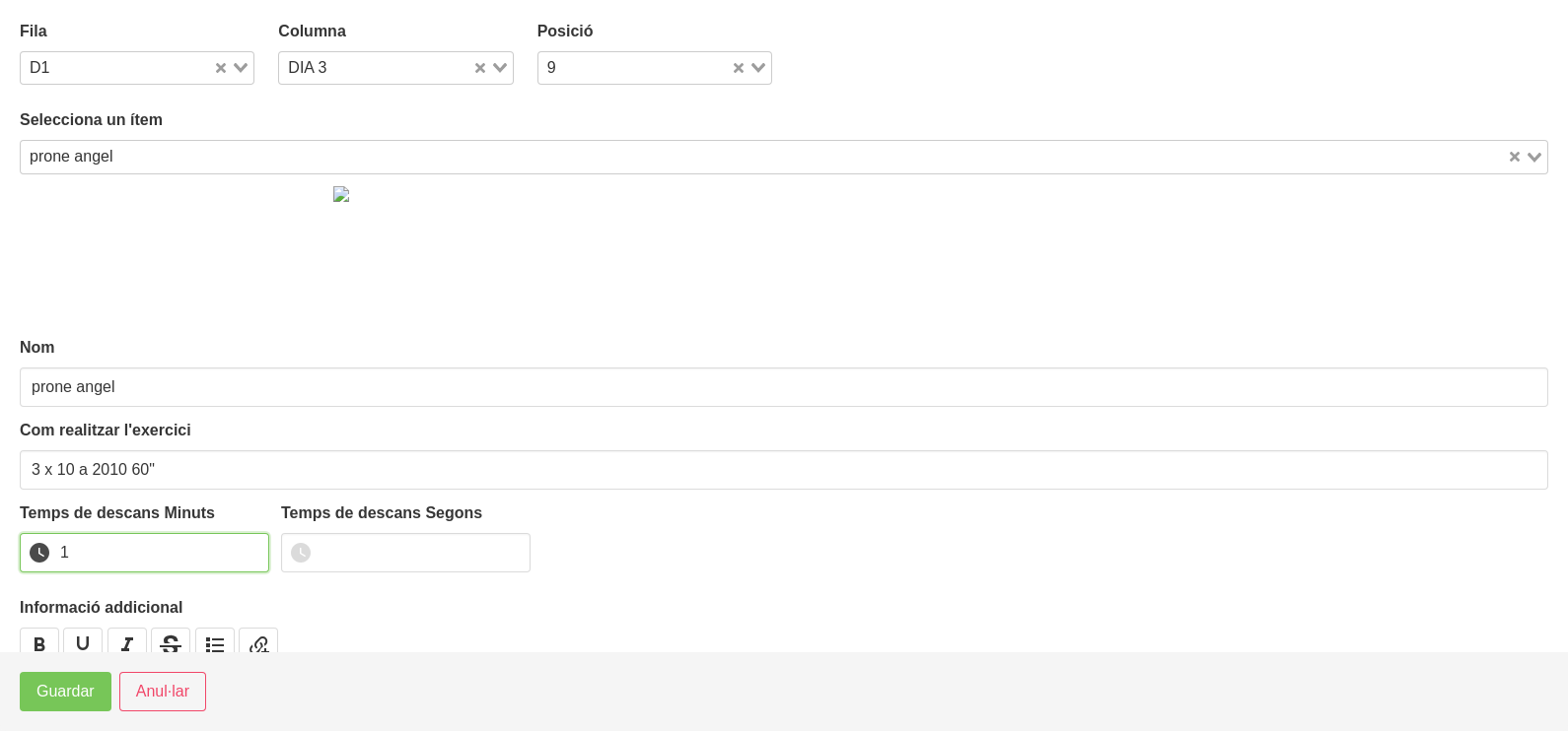
drag, startPoint x: 256, startPoint y: 545, endPoint x: 237, endPoint y: 558, distance: 23.0
type input "1"
click at [256, 546] on input "1" at bounding box center [145, 553] width 250 height 40
click at [74, 690] on span "Guardar" at bounding box center [65, 691] width 58 height 24
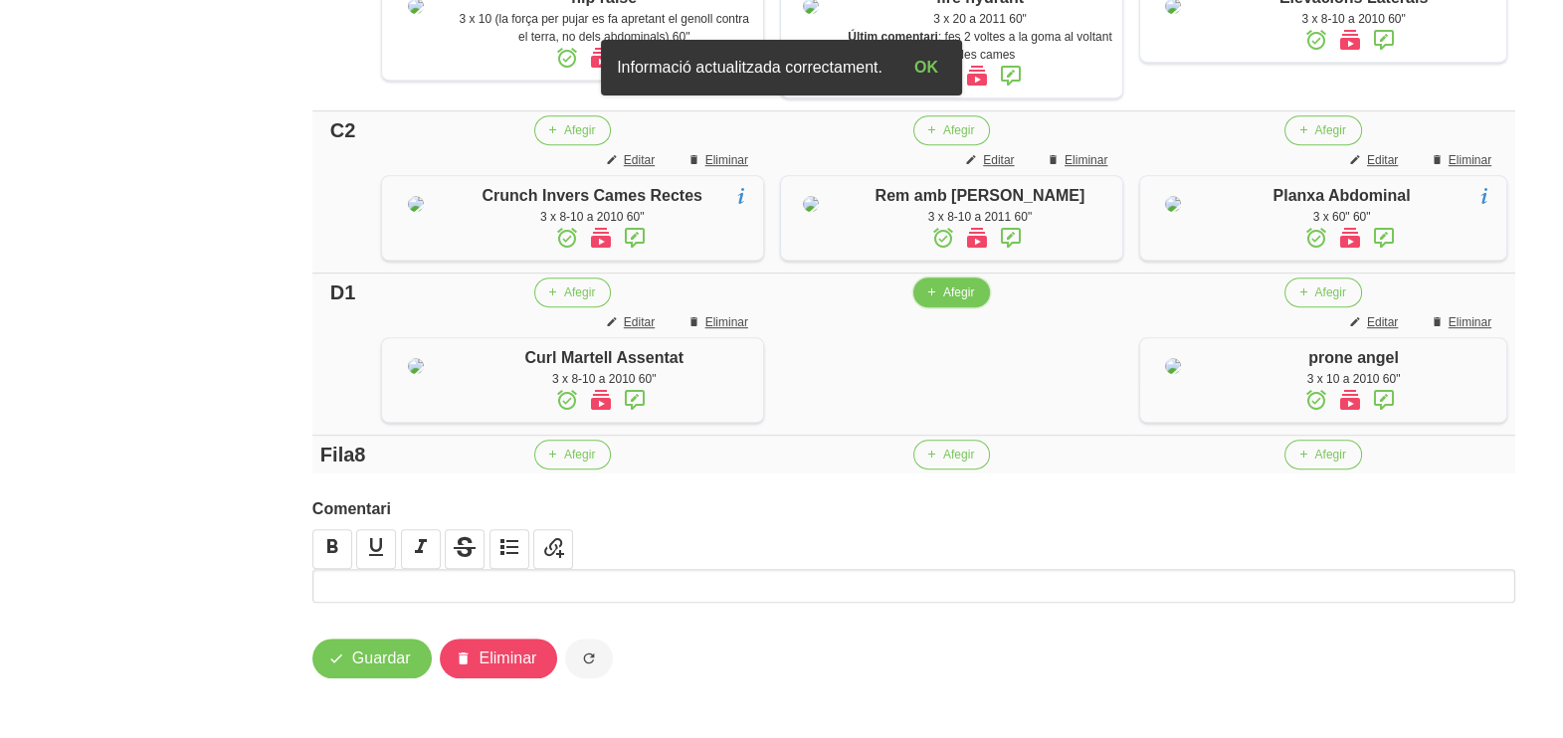
click at [950, 307] on button "Afegir" at bounding box center [951, 293] width 77 height 30
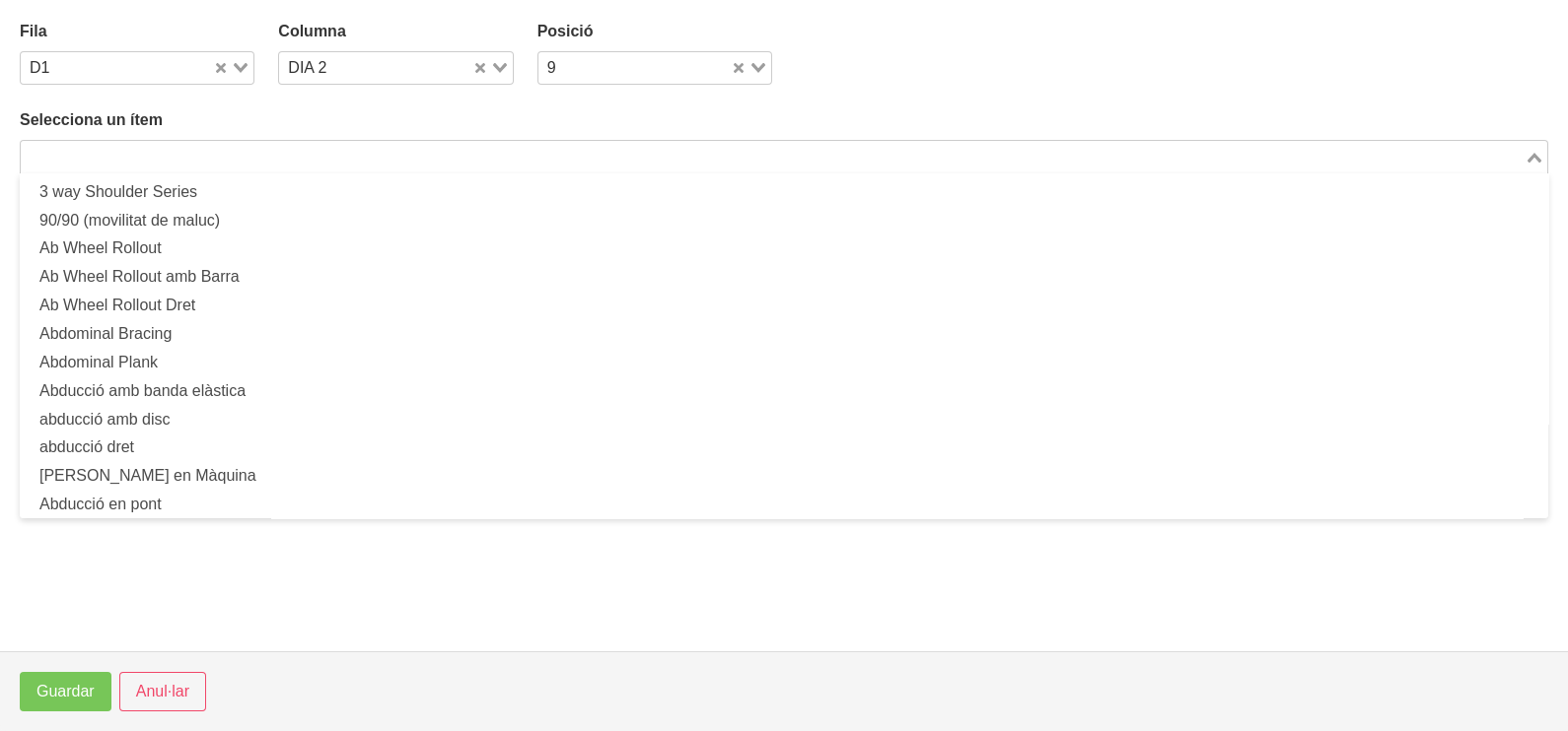
click at [176, 162] on input "Search for option" at bounding box center [772, 157] width 1500 height 24
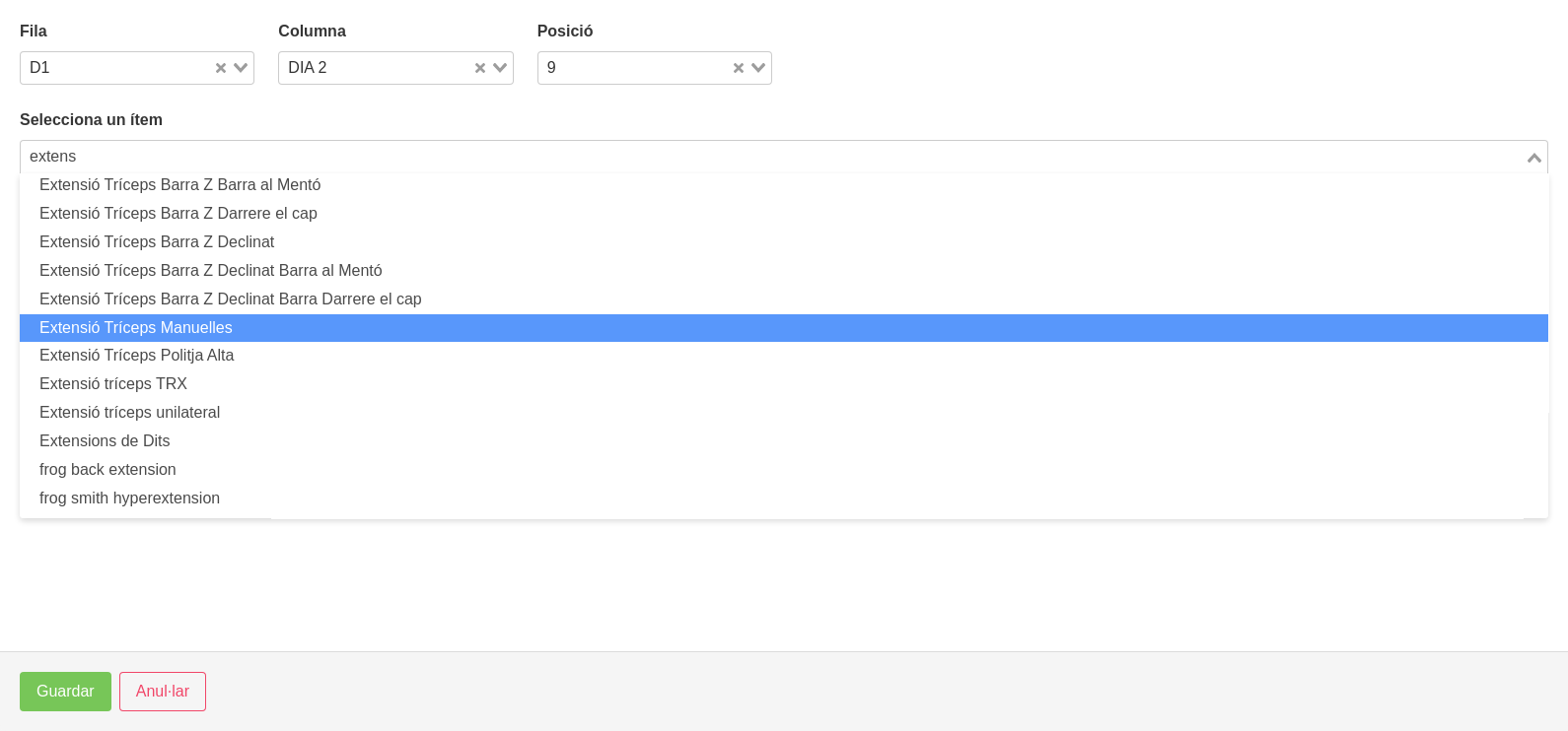
click at [267, 325] on li "Extensió Tríceps Manuelles" at bounding box center [784, 328] width 1528 height 29
type input "extens"
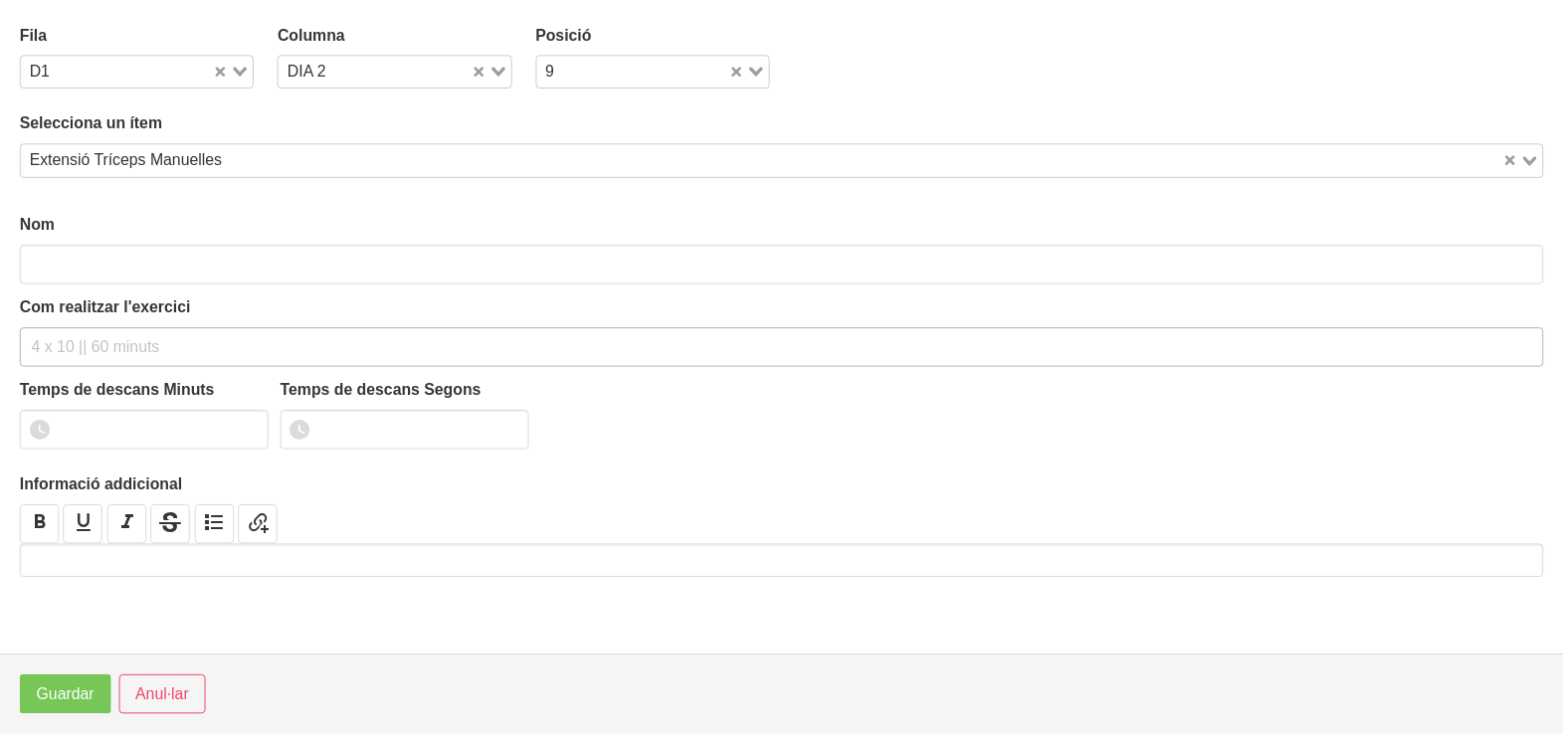
scroll to position [5, 0]
type input "Extensió Tríceps Manuelles"
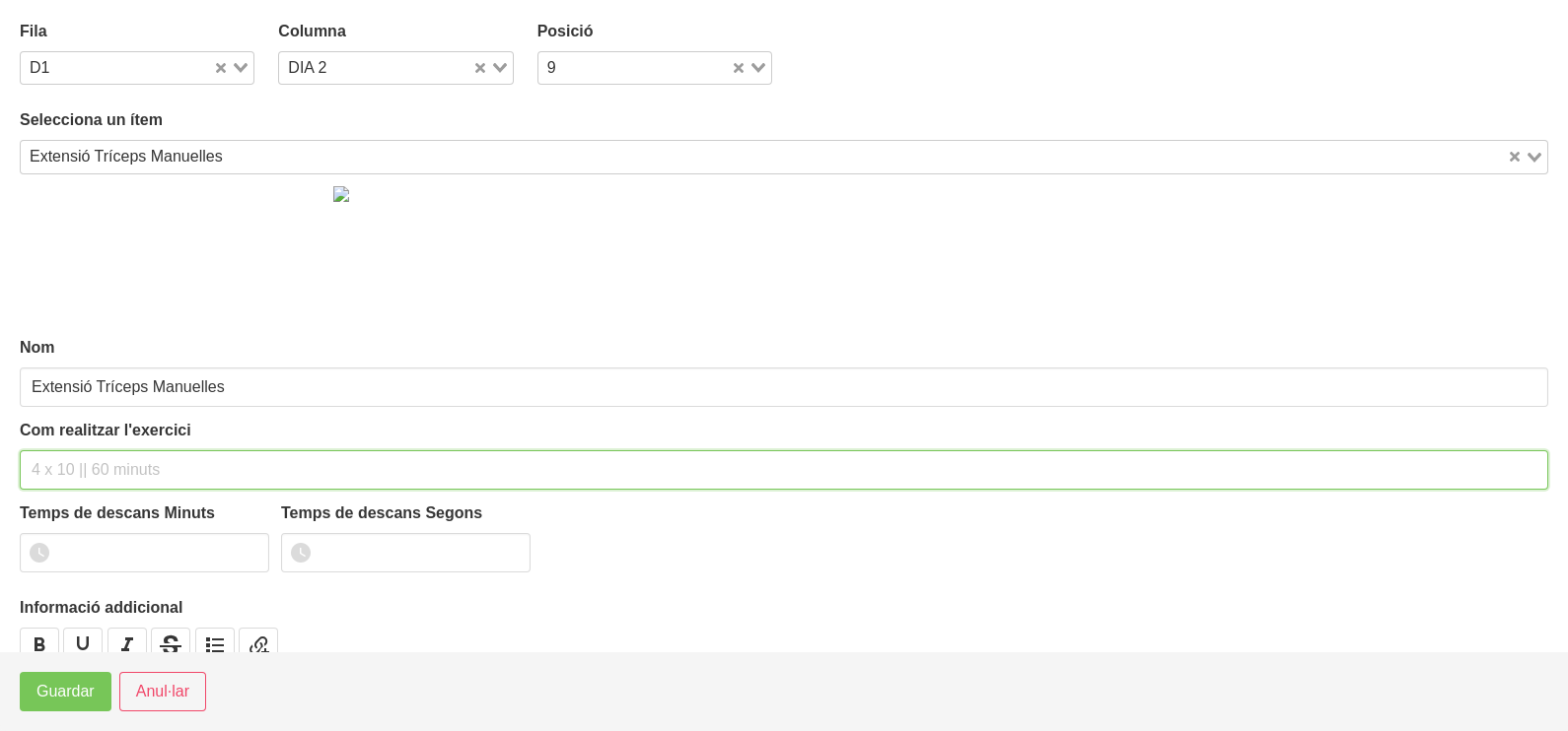
click at [92, 459] on input "text" at bounding box center [784, 470] width 1528 height 40
type input "3 x 8-10 a 2010 60""
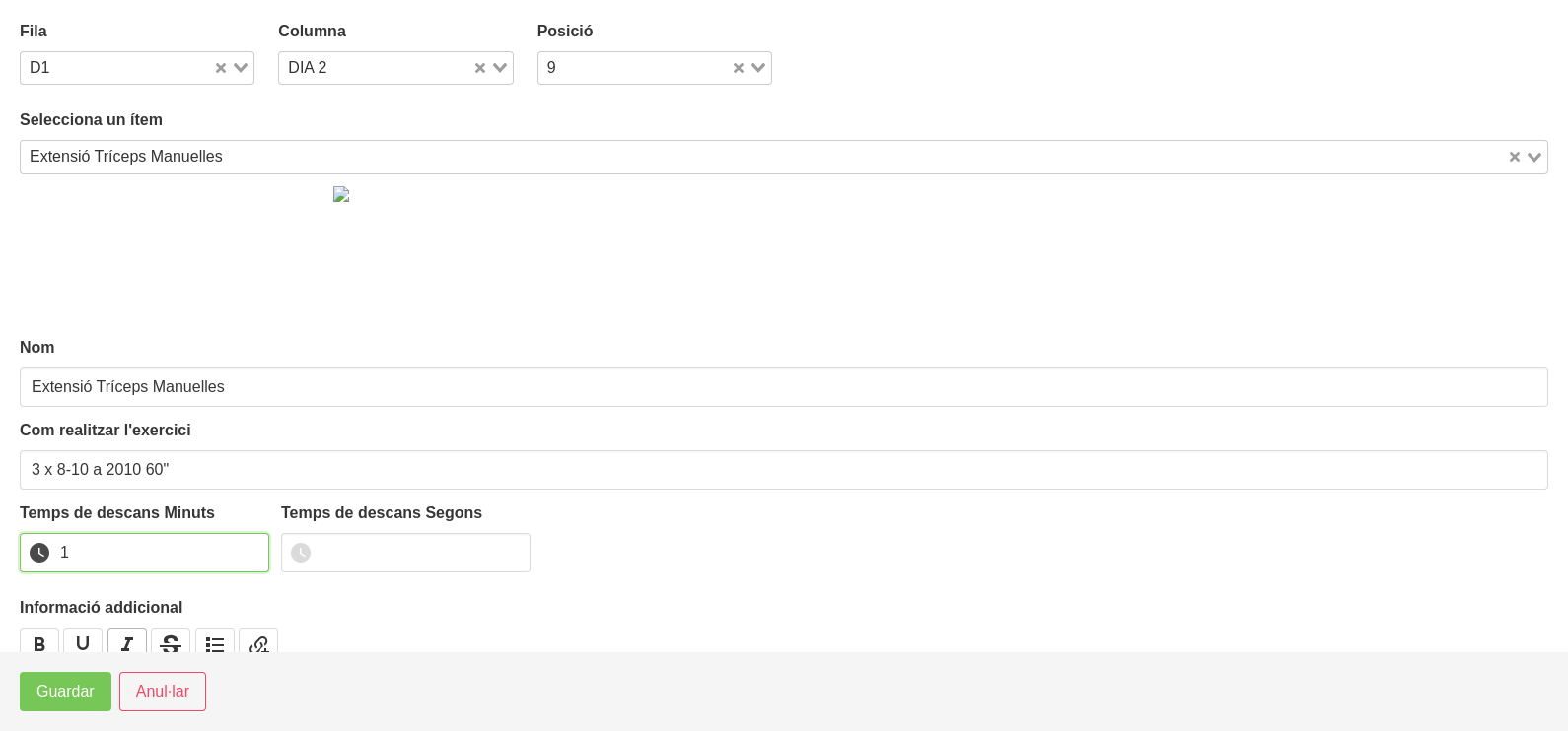
drag, startPoint x: 247, startPoint y: 544, endPoint x: 116, endPoint y: 642, distance: 163.6
type input "1"
click at [240, 552] on input "1" at bounding box center [145, 553] width 250 height 40
click at [56, 693] on span "Guardar" at bounding box center [65, 691] width 58 height 24
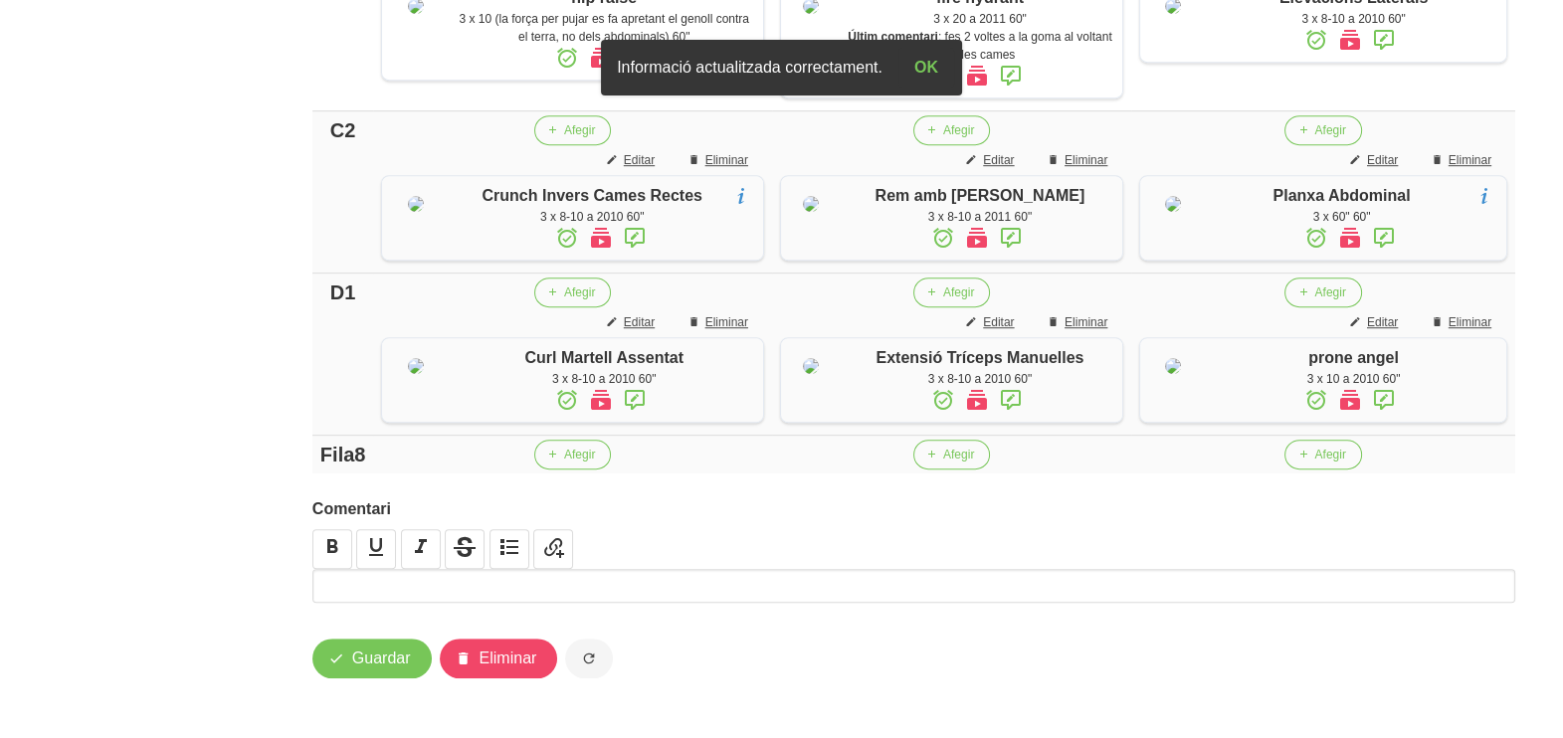
scroll to position [1613, 0]
click at [381, 658] on span "Guardar" at bounding box center [381, 659] width 59 height 24
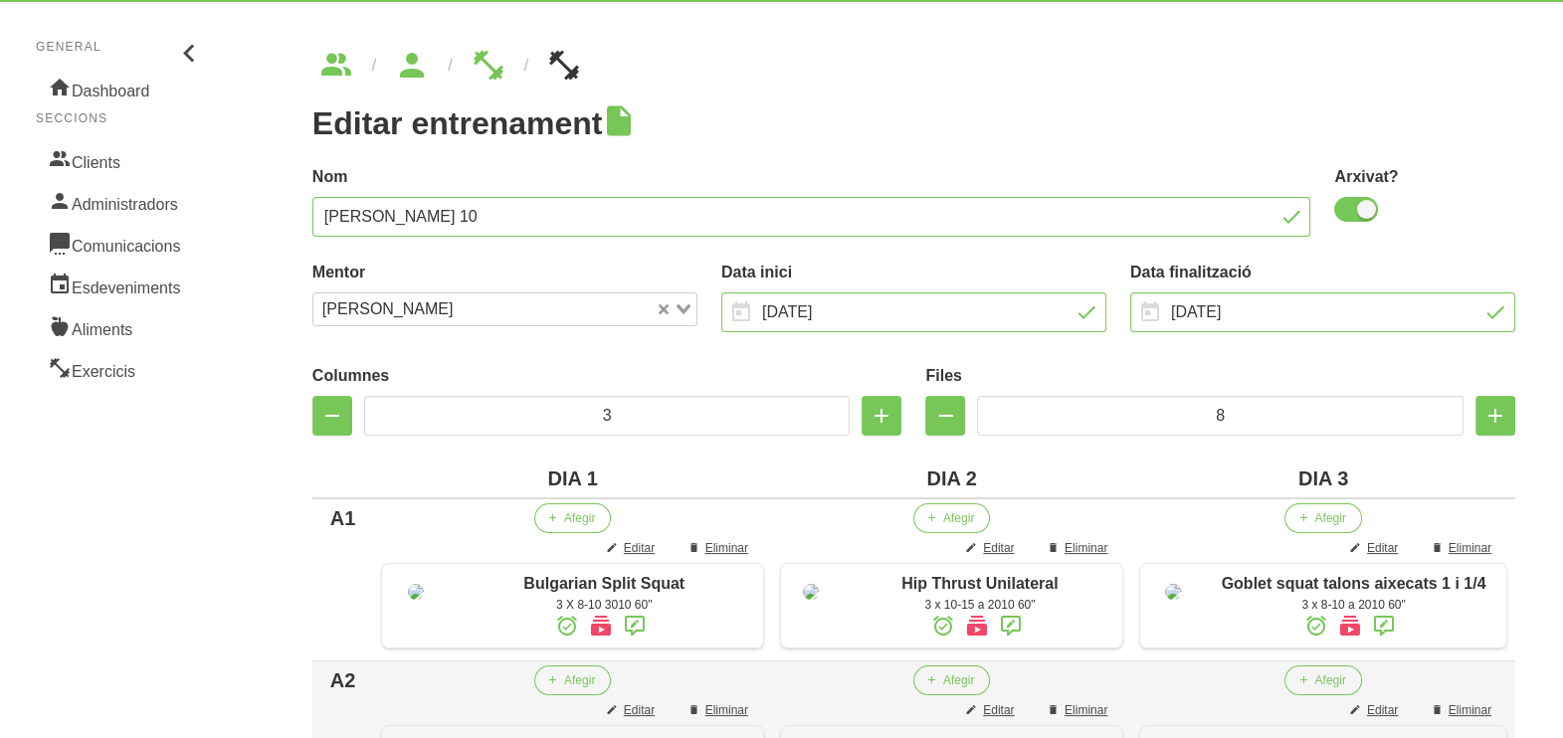
scroll to position [0, 0]
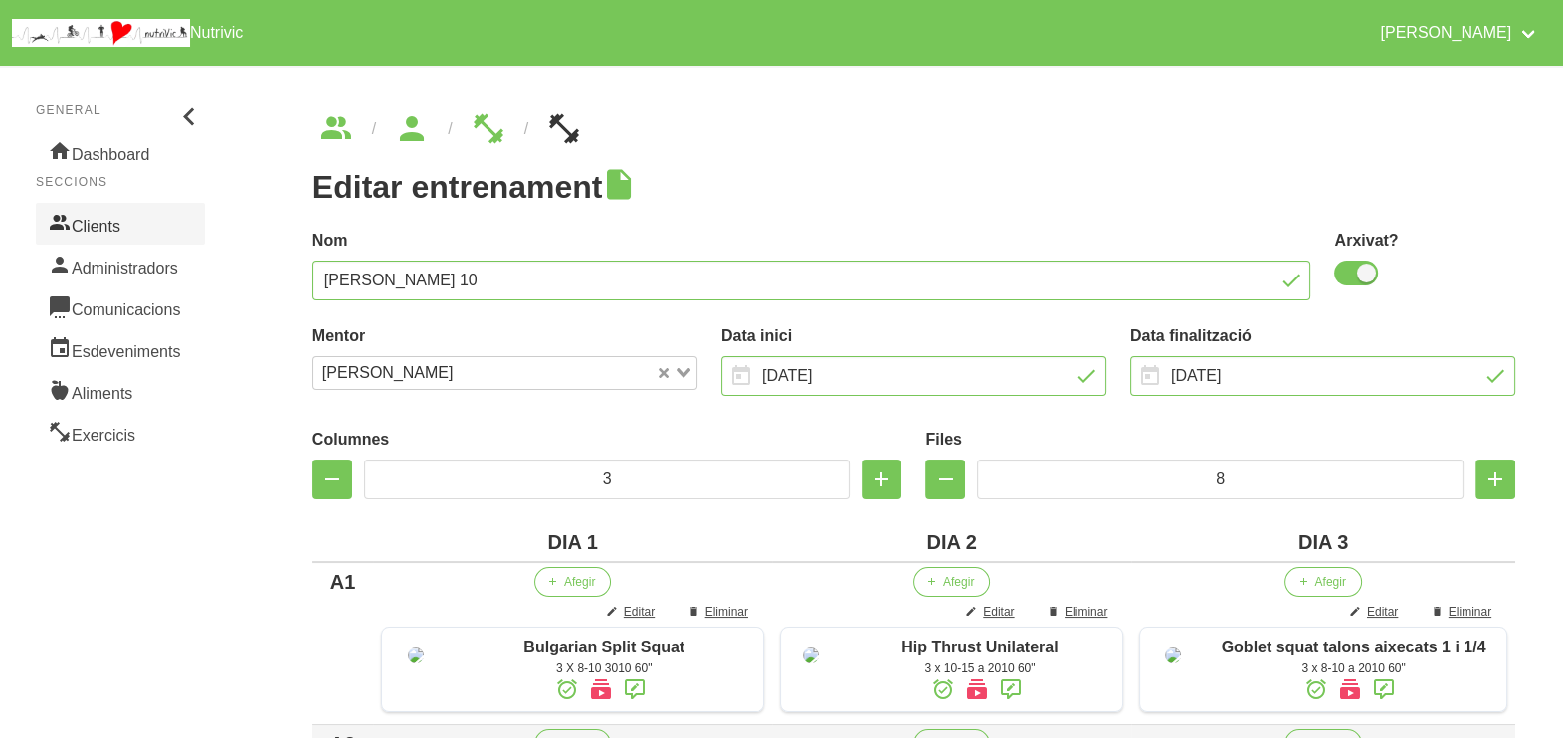
drag, startPoint x: 128, startPoint y: 220, endPoint x: 171, endPoint y: 230, distance: 43.9
click at [127, 220] on link "Clients" at bounding box center [120, 224] width 169 height 42
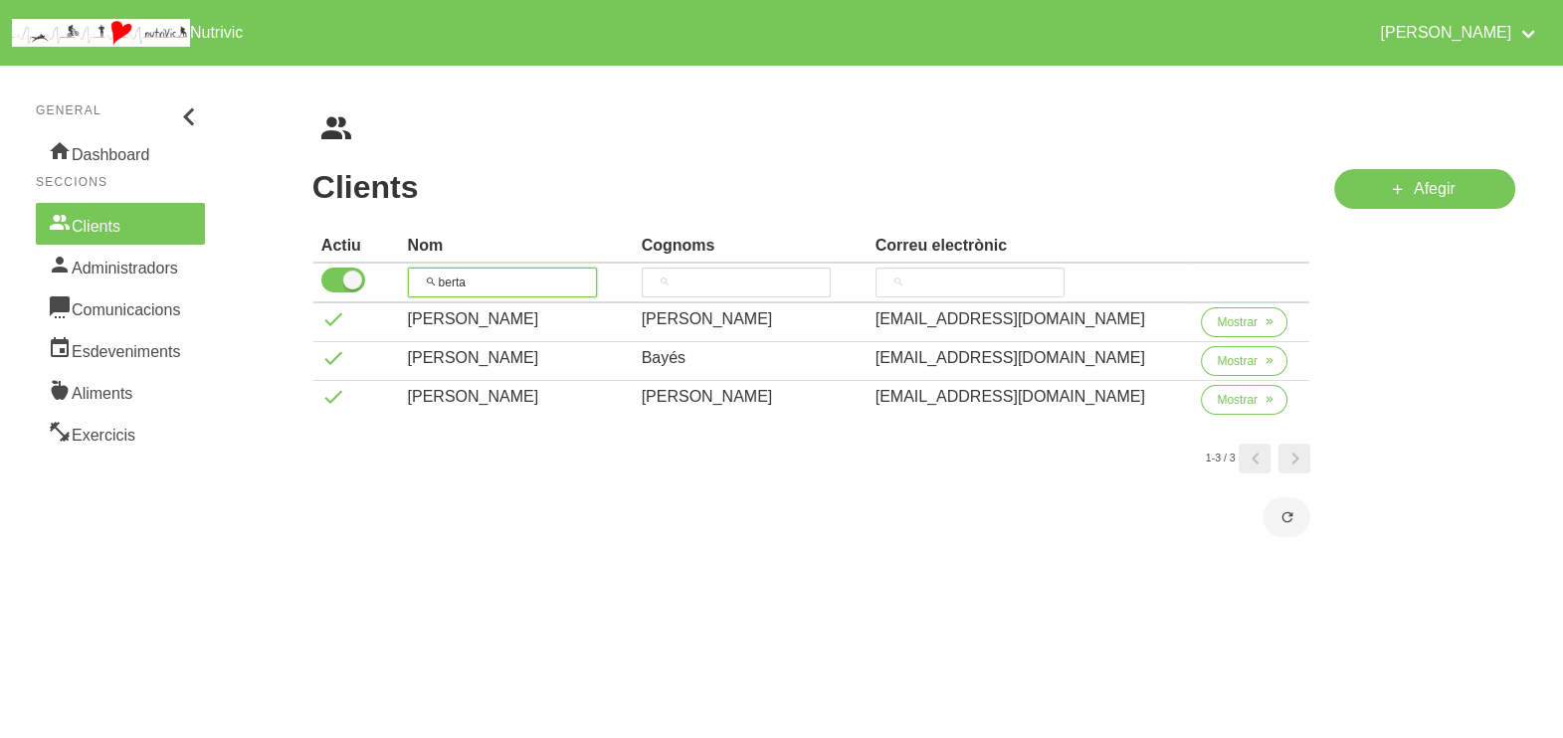
drag, startPoint x: 501, startPoint y: 283, endPoint x: 441, endPoint y: 269, distance: 62.3
click at [429, 269] on input "berta" at bounding box center [502, 283] width 189 height 30
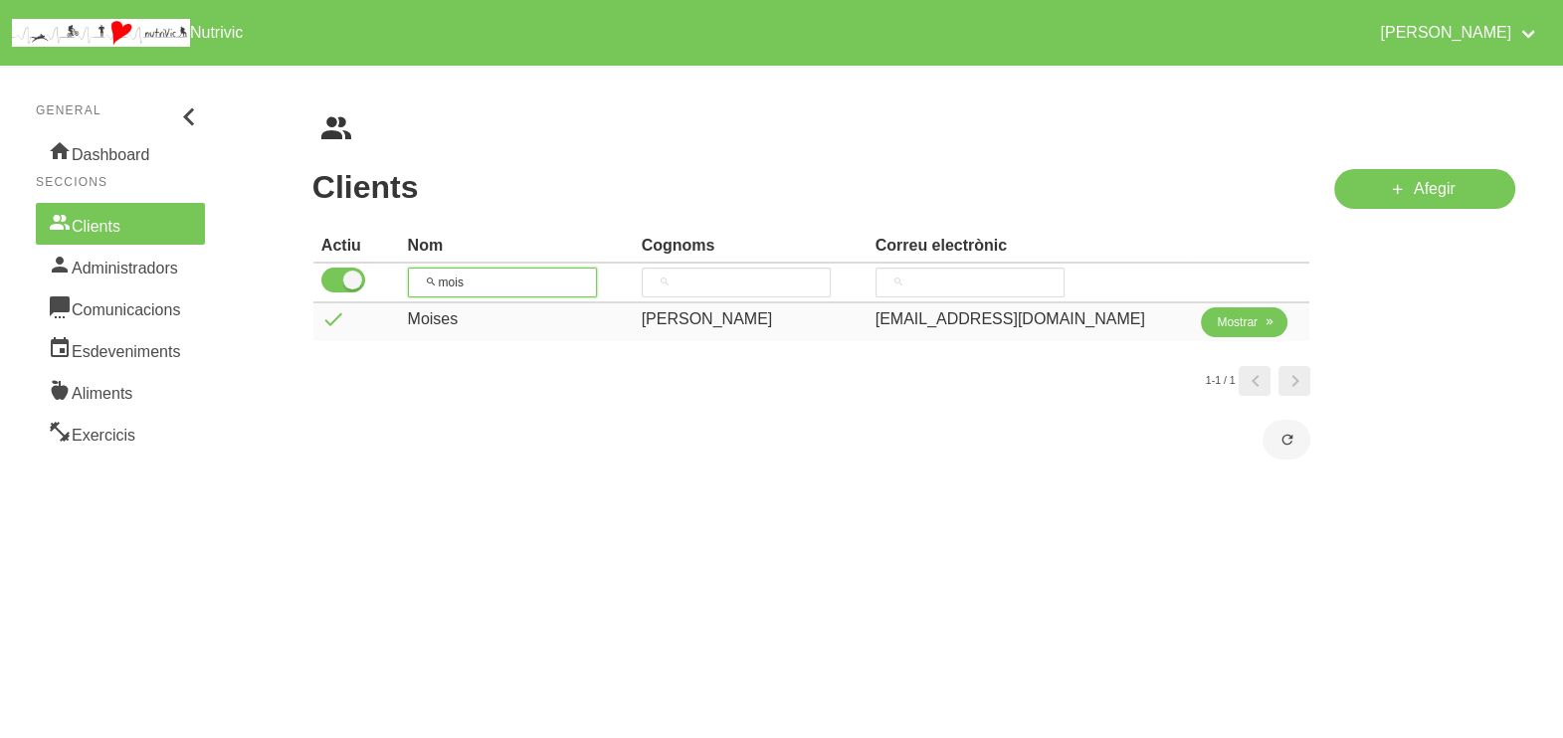
type input "mois"
click at [1245, 329] on button "Mostrar" at bounding box center [1244, 322] width 87 height 30
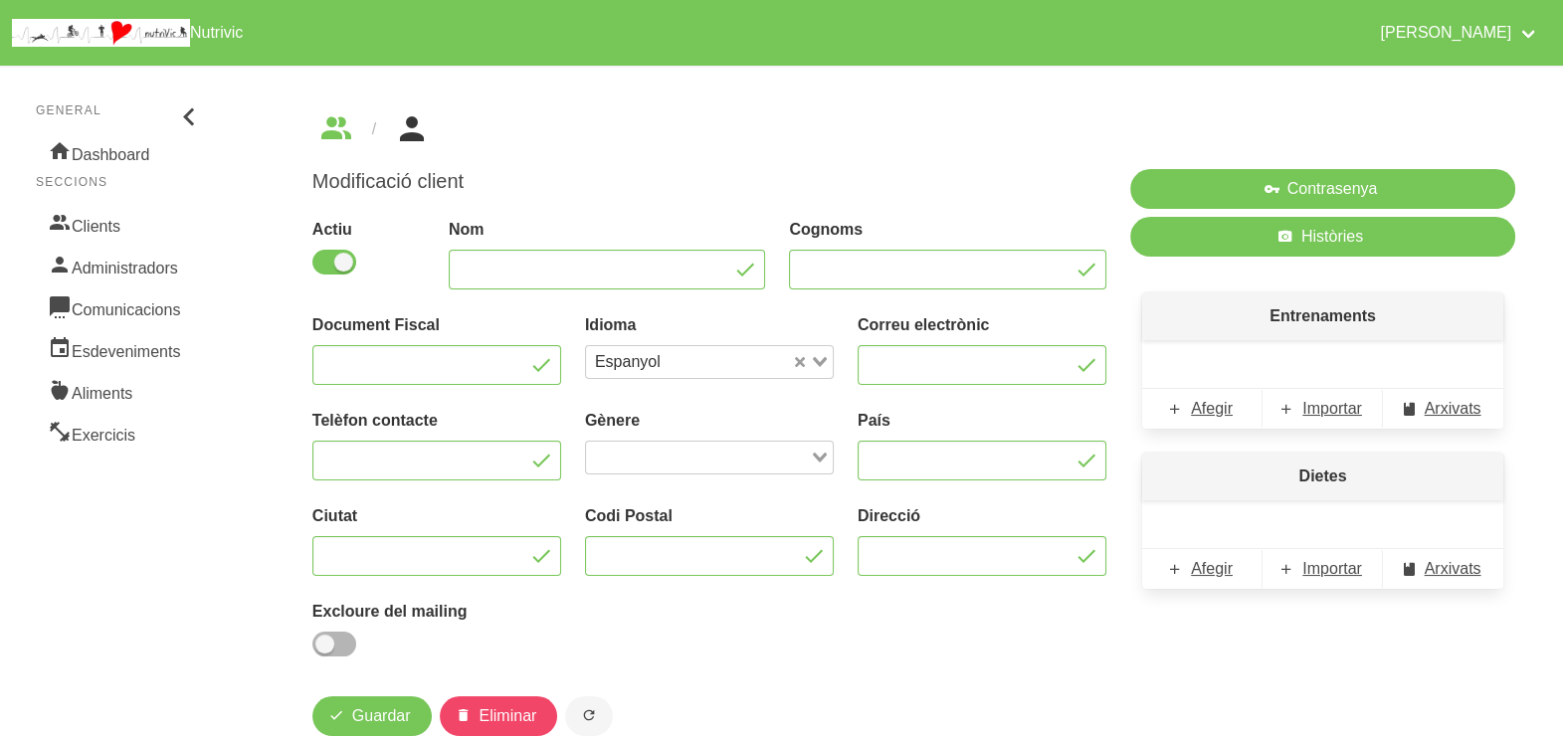
type input "Moises"
type input "[PERSON_NAME]"
type input "[EMAIL_ADDRESS][DOMAIN_NAME]"
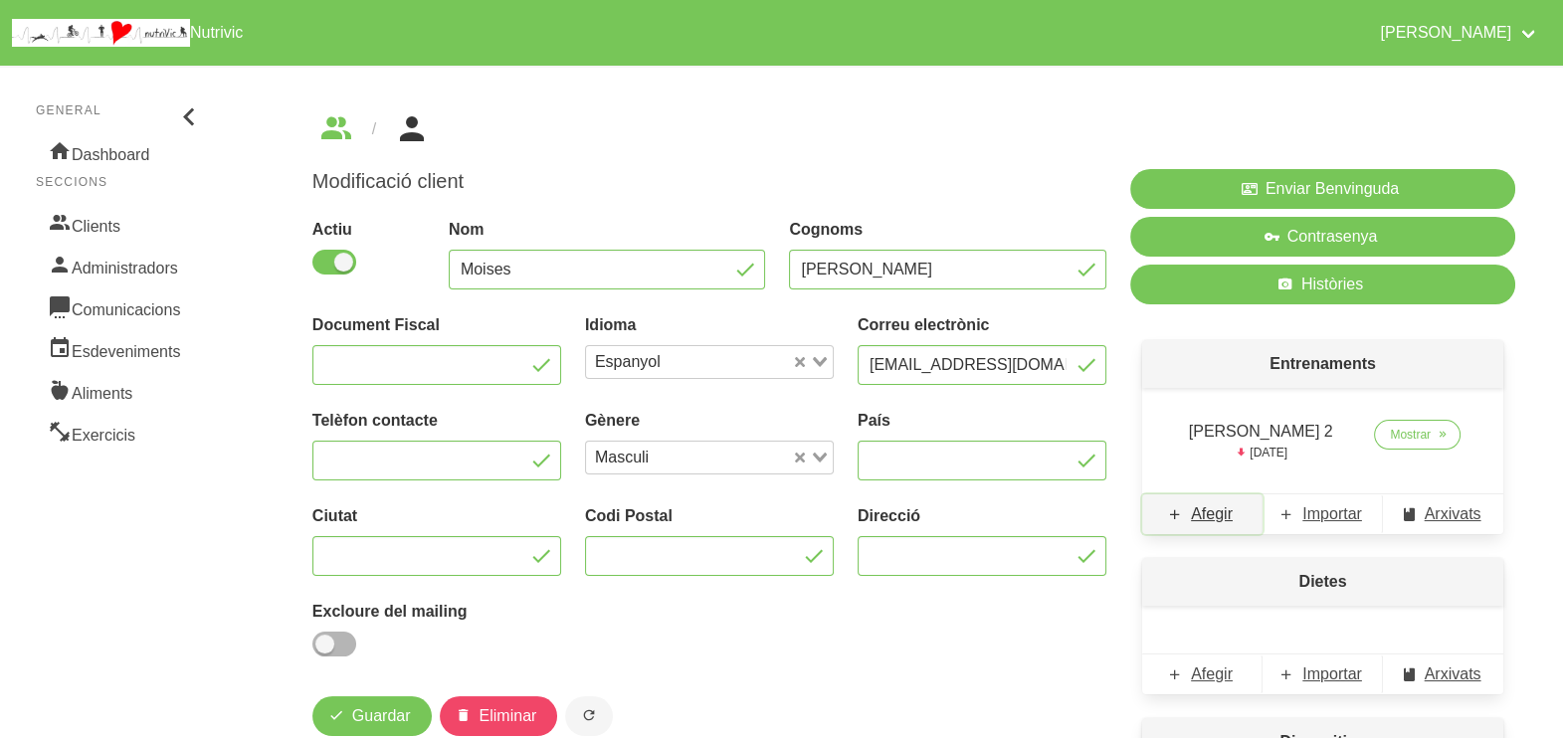
click at [1214, 520] on span "Afegir" at bounding box center [1212, 514] width 42 height 24
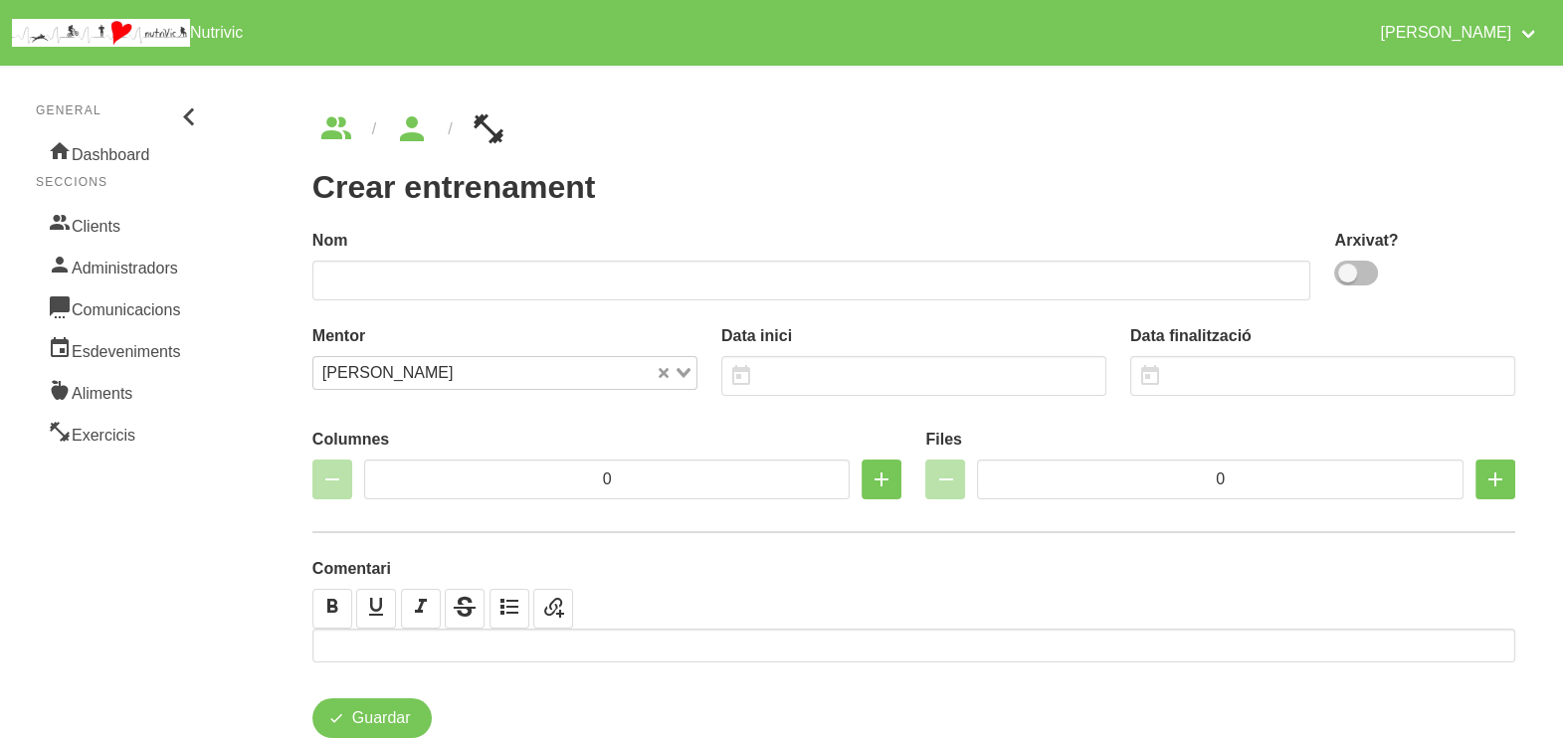
click at [1366, 276] on span at bounding box center [1356, 273] width 44 height 25
click at [1347, 276] on input "checkbox" at bounding box center [1340, 273] width 13 height 13
checkbox input "true"
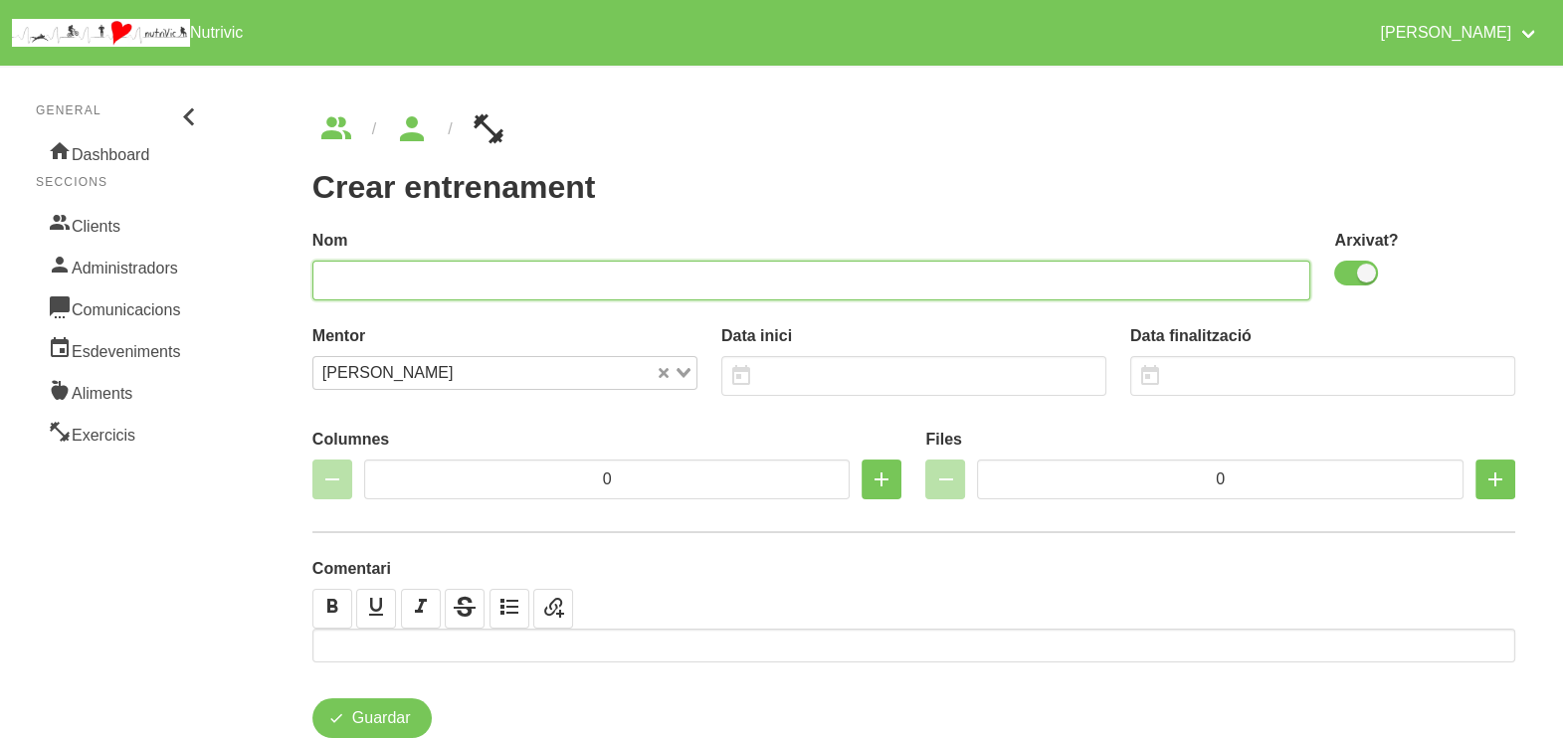
click at [1018, 285] on input "text" at bounding box center [811, 281] width 999 height 40
type input "Moises Mora 3"
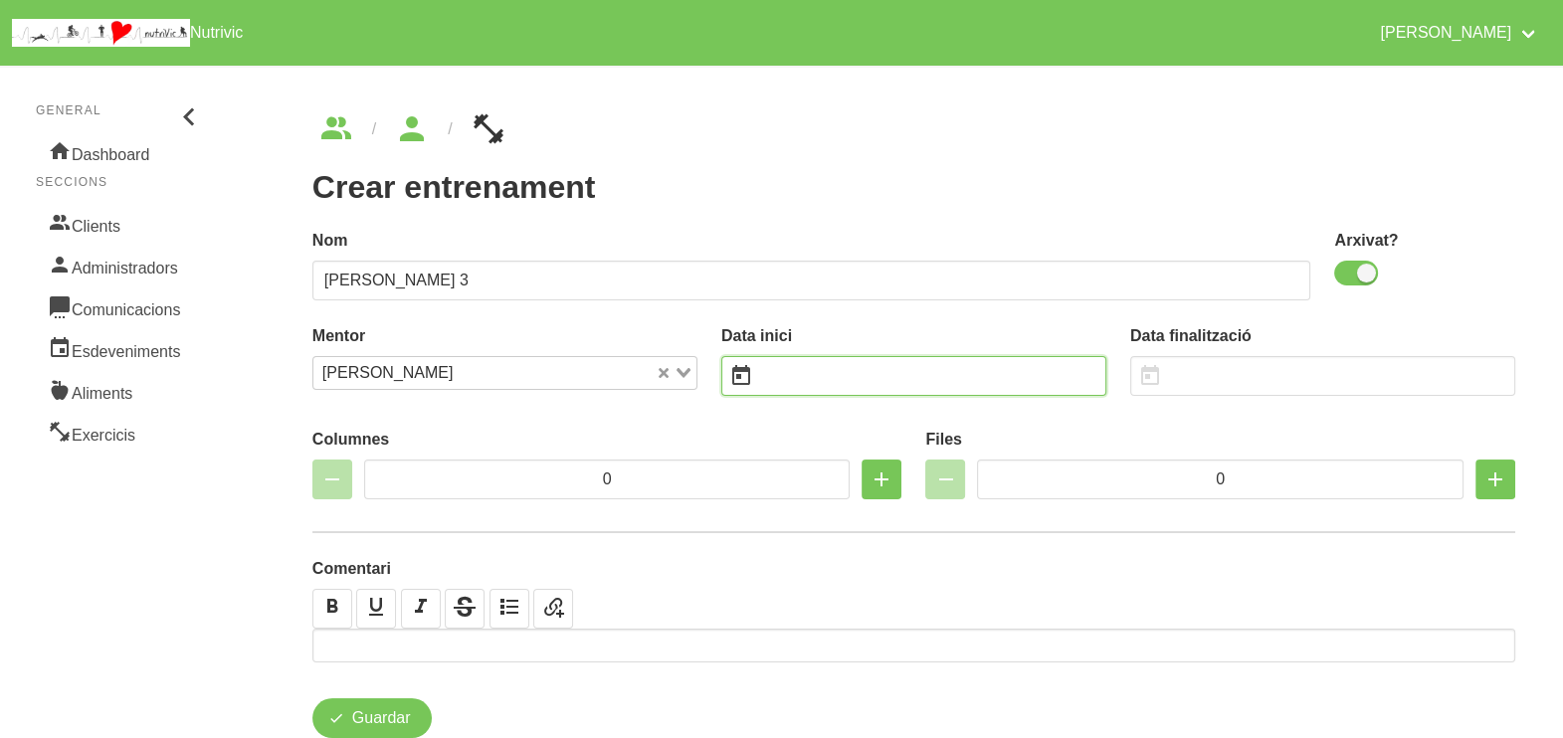
drag, startPoint x: 811, startPoint y: 383, endPoint x: 820, endPoint y: 375, distance: 12.0
click at [813, 382] on input "text" at bounding box center [913, 376] width 385 height 40
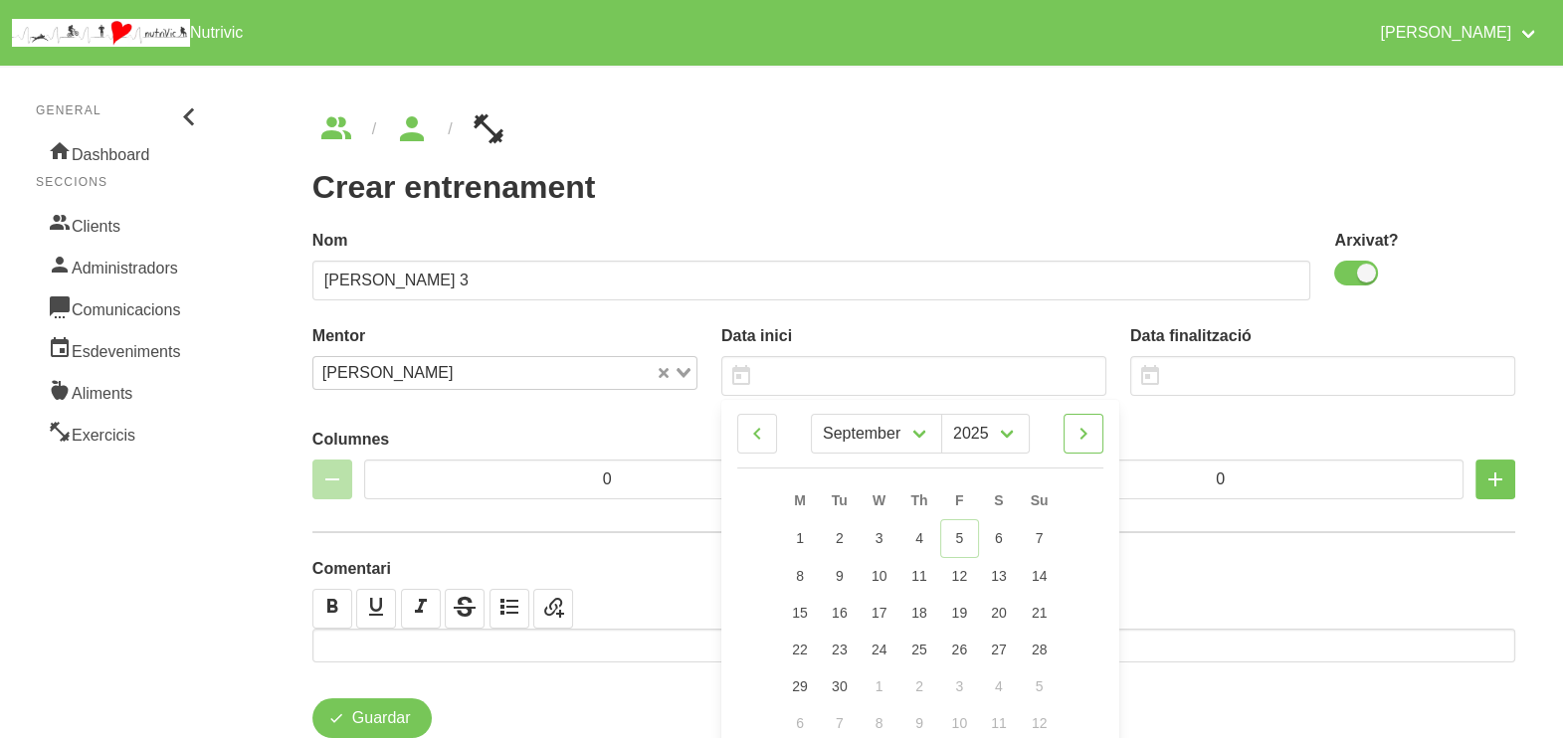
click at [1089, 442] on icon at bounding box center [1084, 434] width 24 height 36
select select "9"
drag, startPoint x: 1046, startPoint y: 577, endPoint x: 900, endPoint y: 457, distance: 188.7
click at [1046, 578] on span "12" at bounding box center [1040, 574] width 16 height 16
type input "12/10/2025"
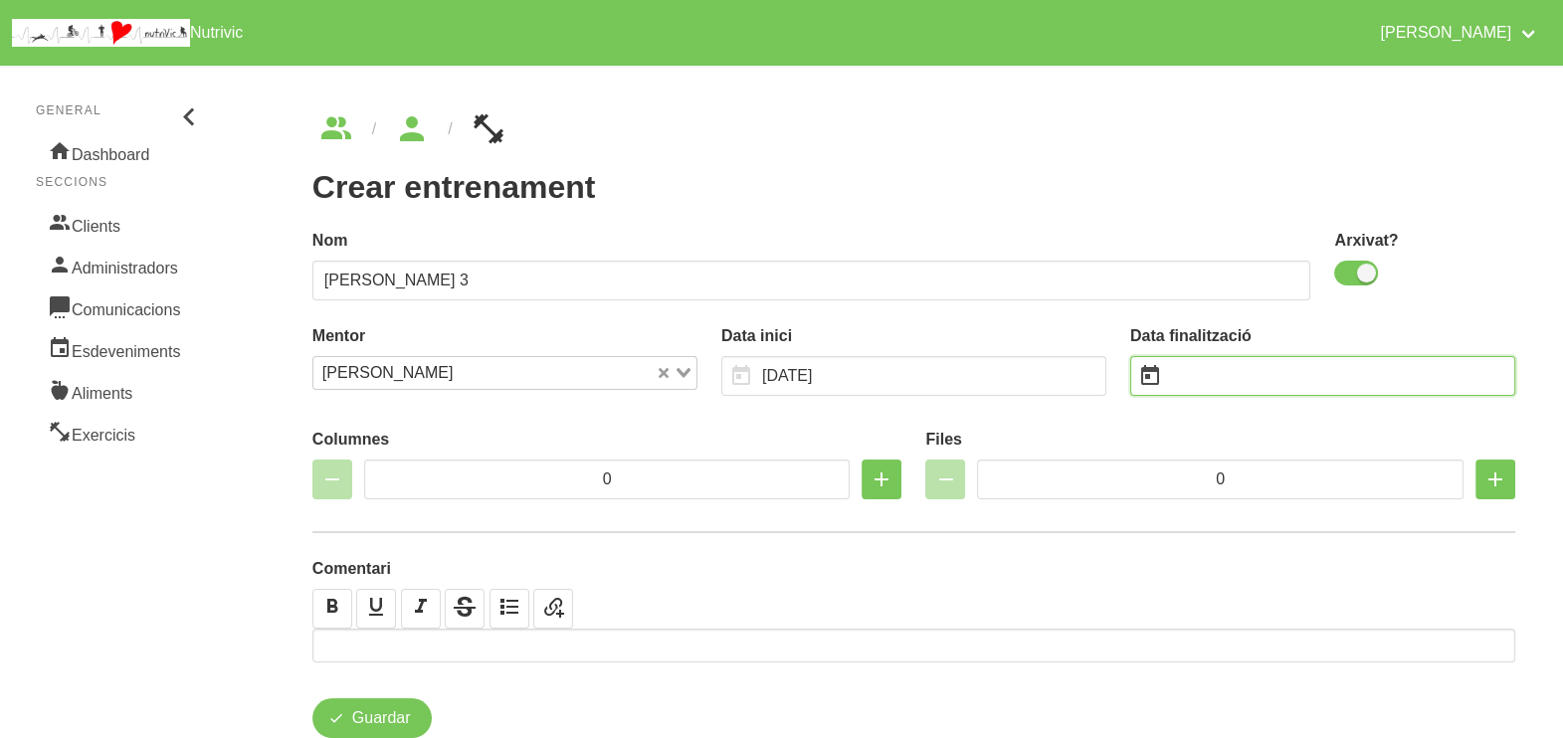
click at [1201, 380] on input "text" at bounding box center [1322, 376] width 385 height 40
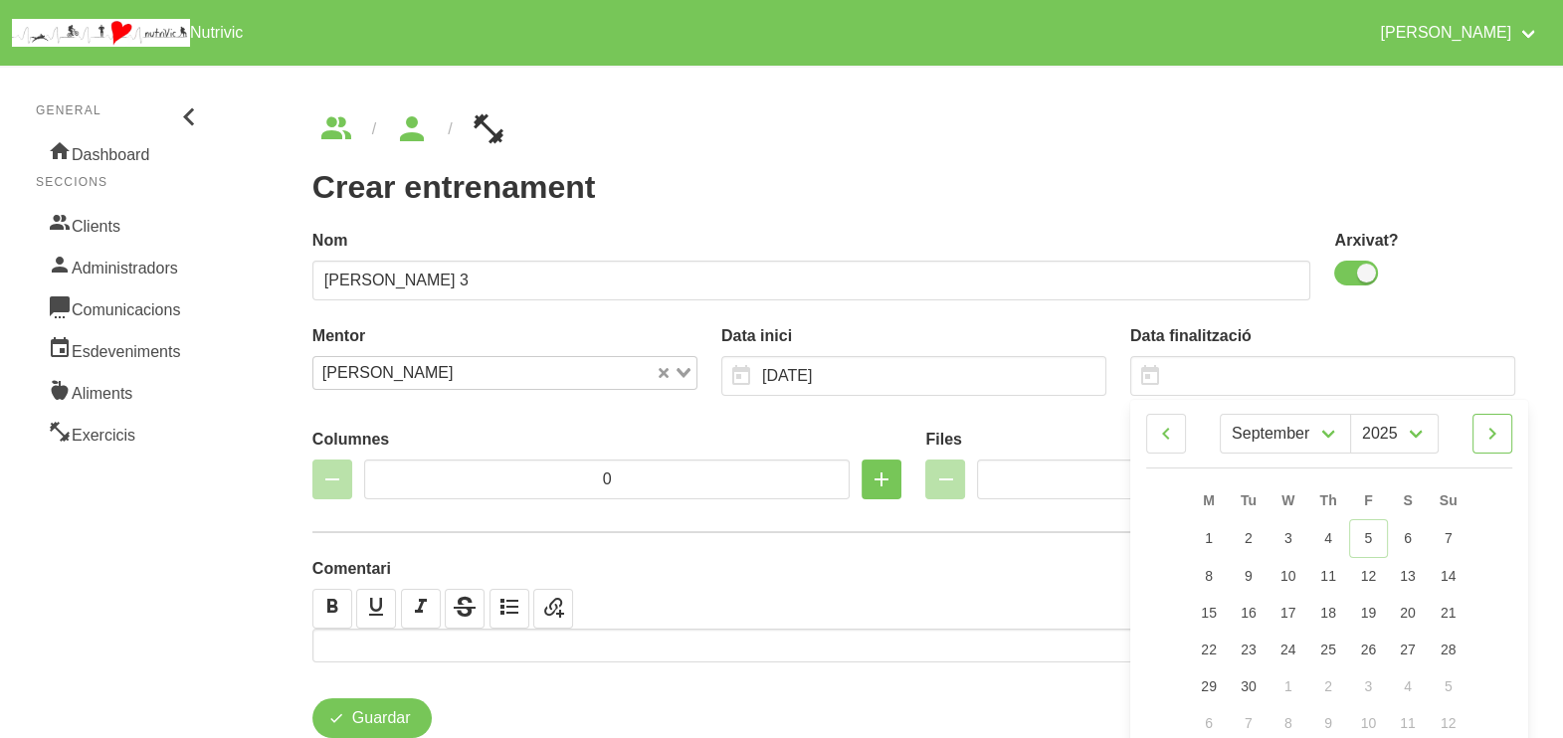
click at [1499, 435] on icon at bounding box center [1492, 434] width 24 height 36
click at [1495, 438] on icon at bounding box center [1492, 434] width 24 height 36
select select "10"
drag, startPoint x: 1453, startPoint y: 641, endPoint x: 1439, endPoint y: 599, distance: 44.0
click at [1453, 642] on span "23" at bounding box center [1449, 648] width 16 height 16
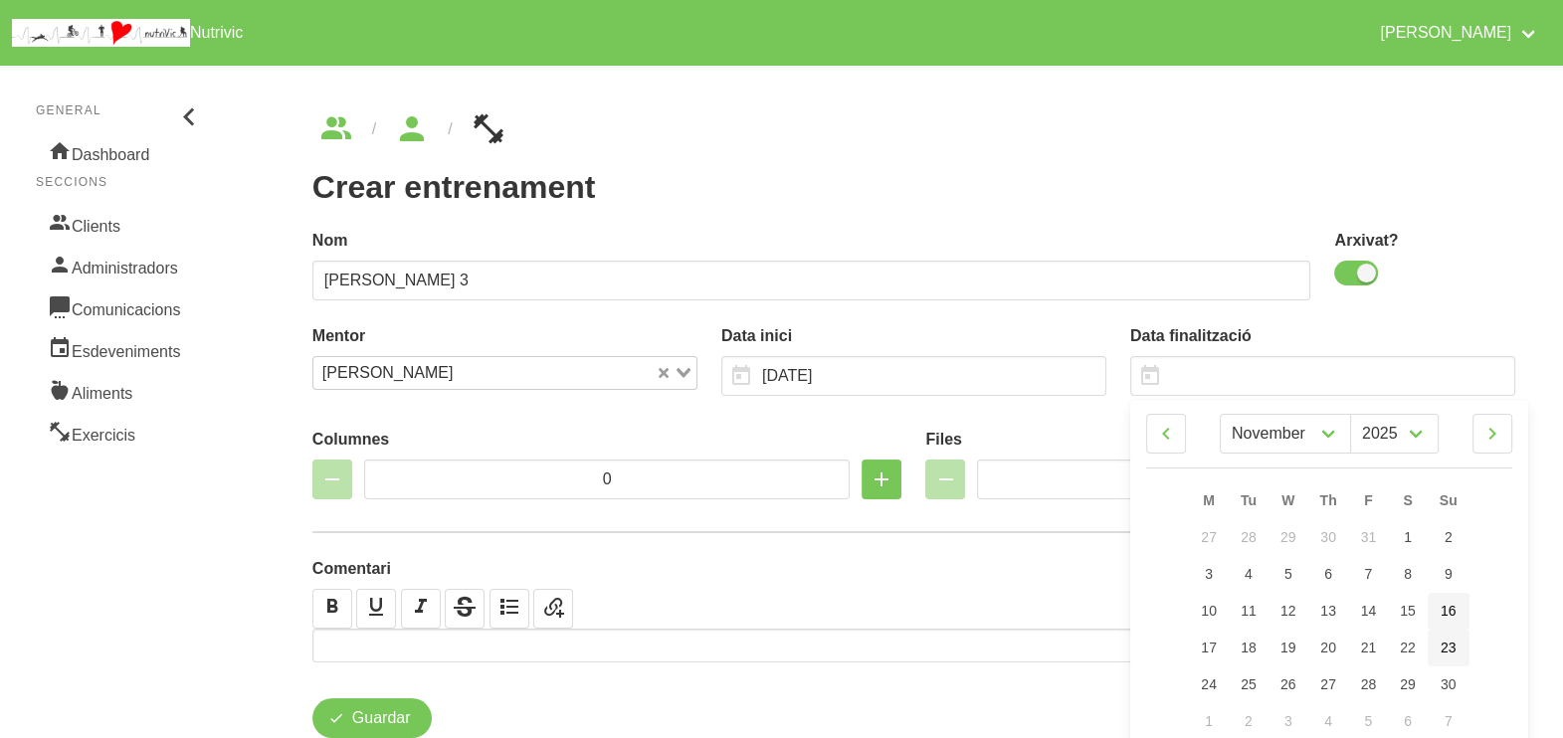
type input "23/11/2025"
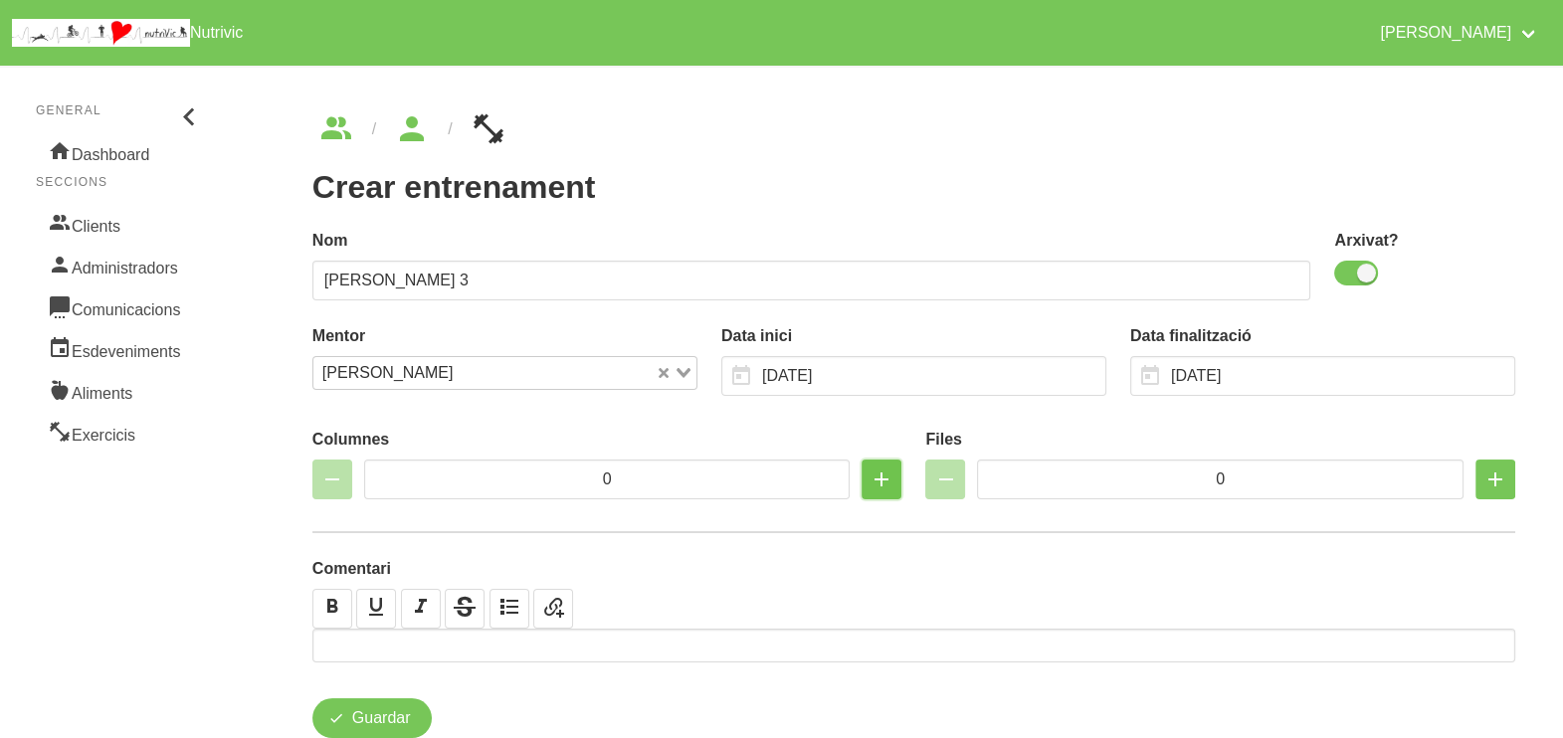
click at [870, 479] on icon "button" at bounding box center [882, 480] width 24 height 36
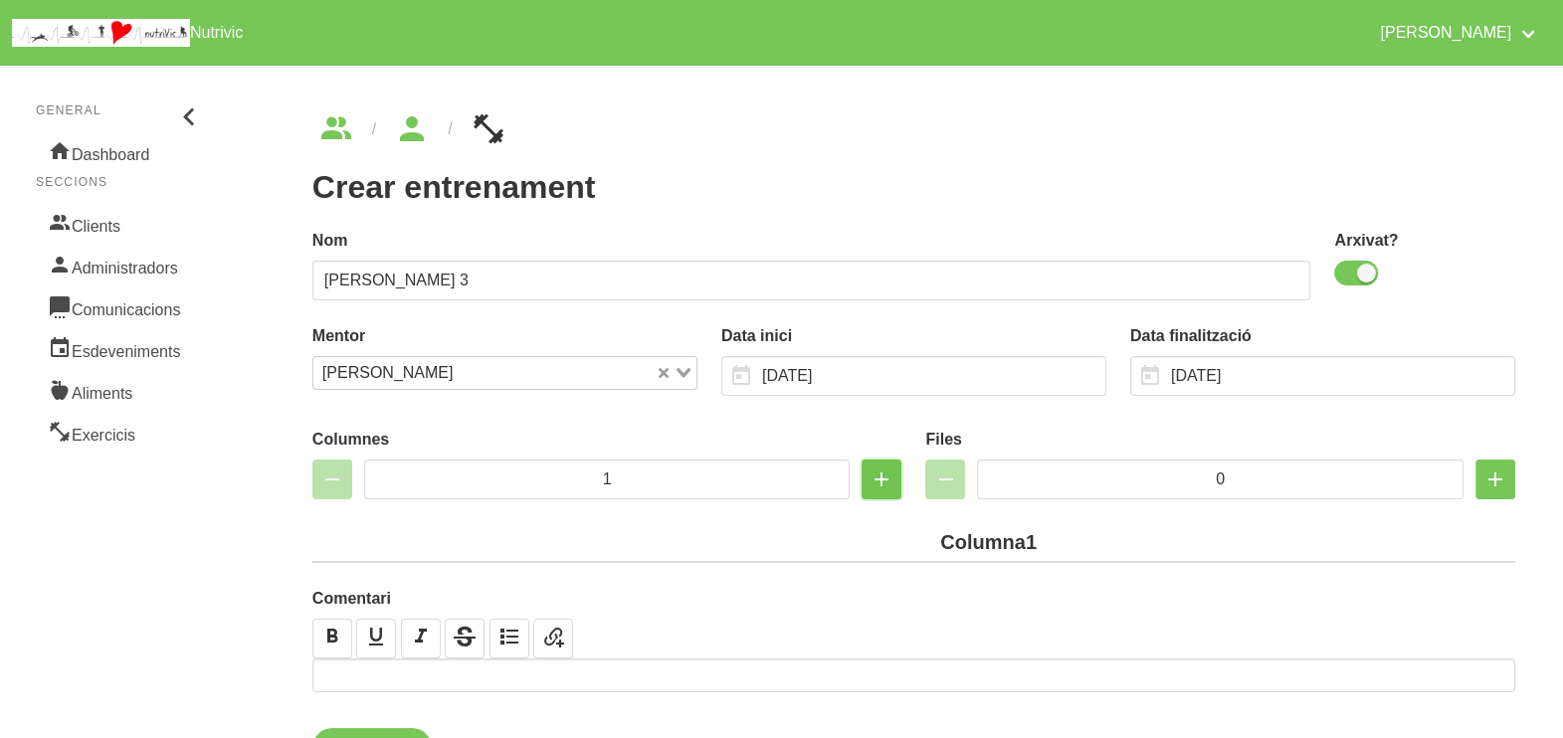
click at [870, 479] on icon "button" at bounding box center [882, 480] width 24 height 36
type input "2"
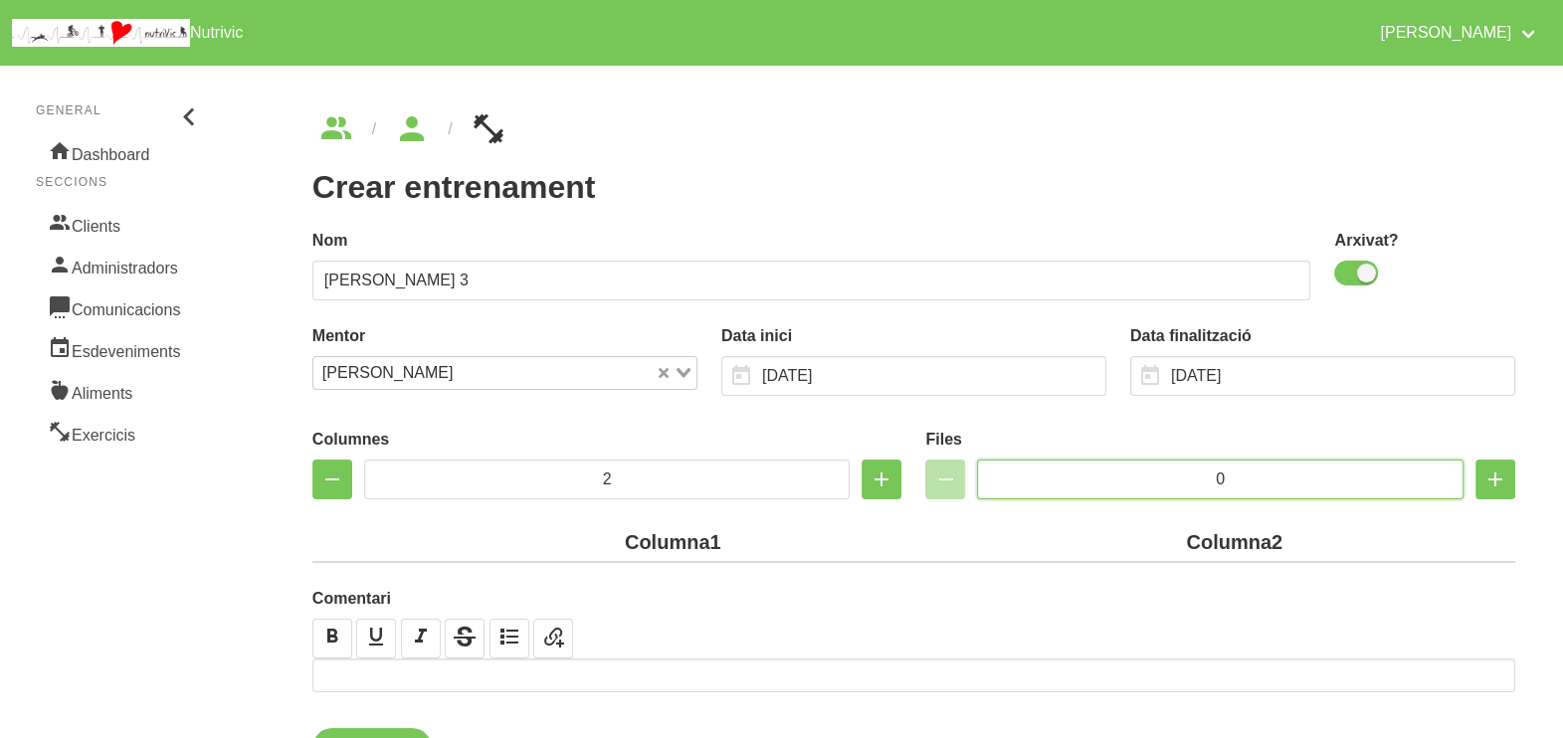
drag, startPoint x: 1225, startPoint y: 477, endPoint x: 1124, endPoint y: 480, distance: 100.5
click at [1114, 480] on input "0" at bounding box center [1220, 480] width 487 height 40
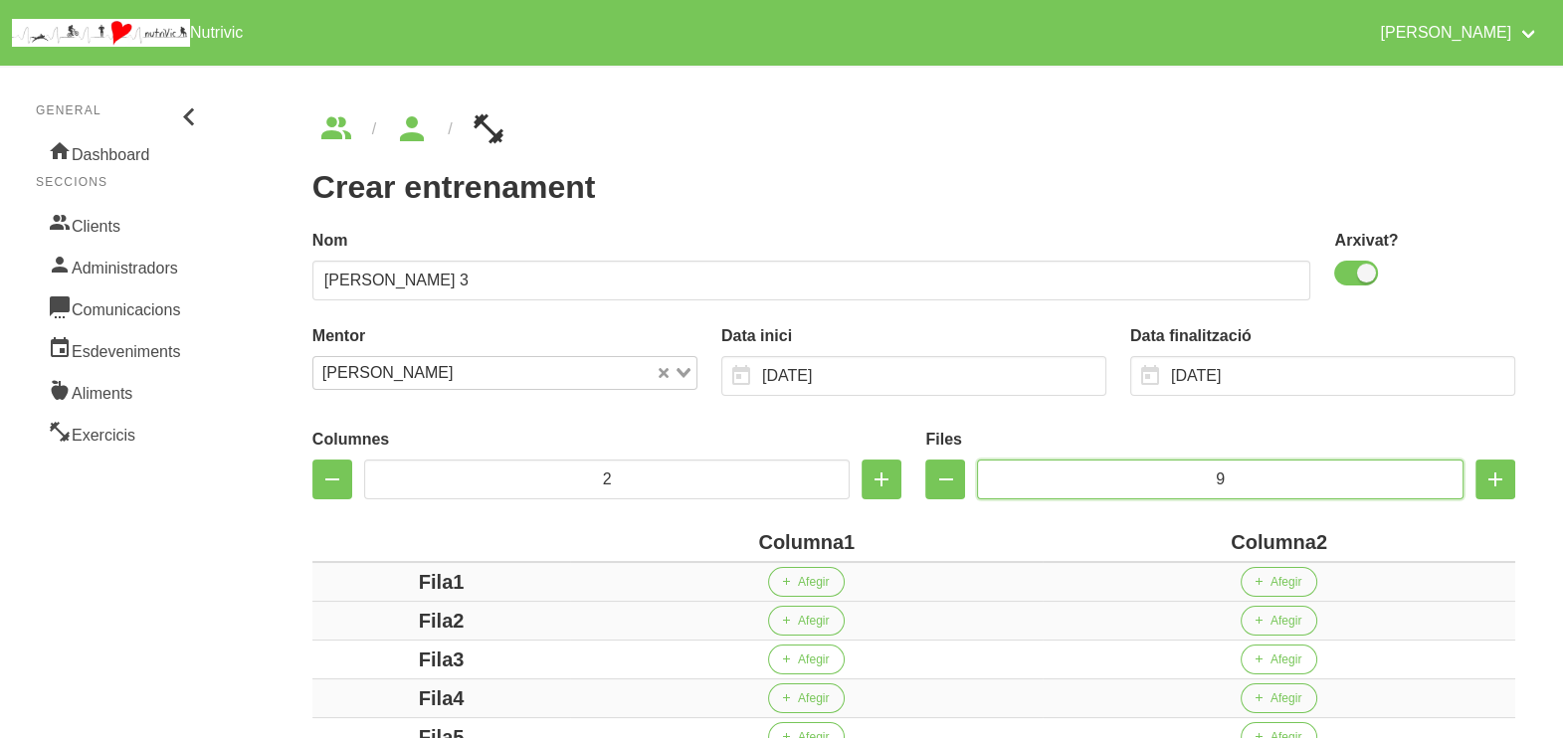
scroll to position [248, 0]
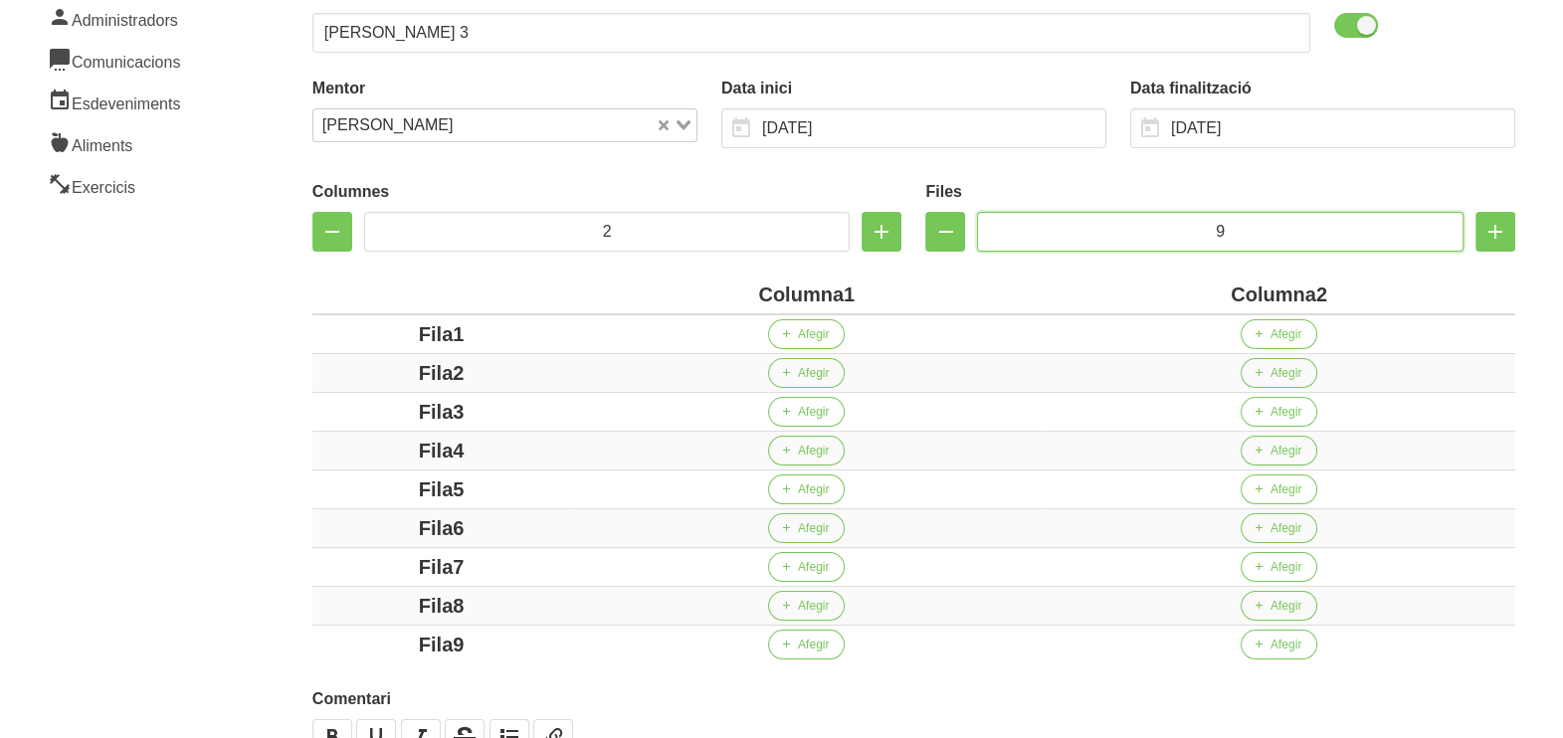
type input "9"
drag, startPoint x: 845, startPoint y: 293, endPoint x: 710, endPoint y: 293, distance: 134.3
click at [715, 293] on div "Columna1" at bounding box center [806, 295] width 457 height 30
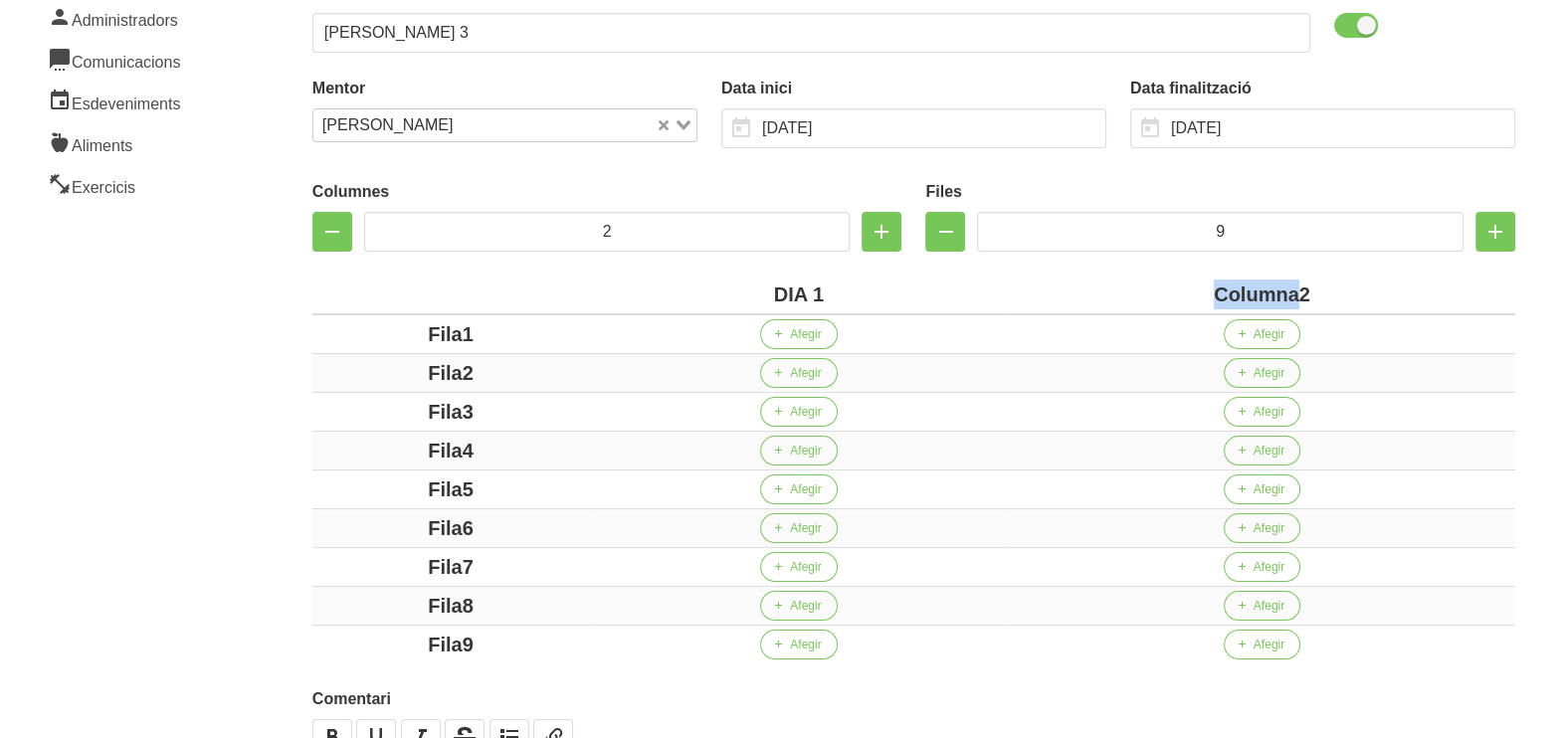
drag, startPoint x: 1297, startPoint y: 297, endPoint x: 1134, endPoint y: 293, distance: 163.2
click at [1134, 293] on div "Columna2" at bounding box center [1262, 295] width 490 height 30
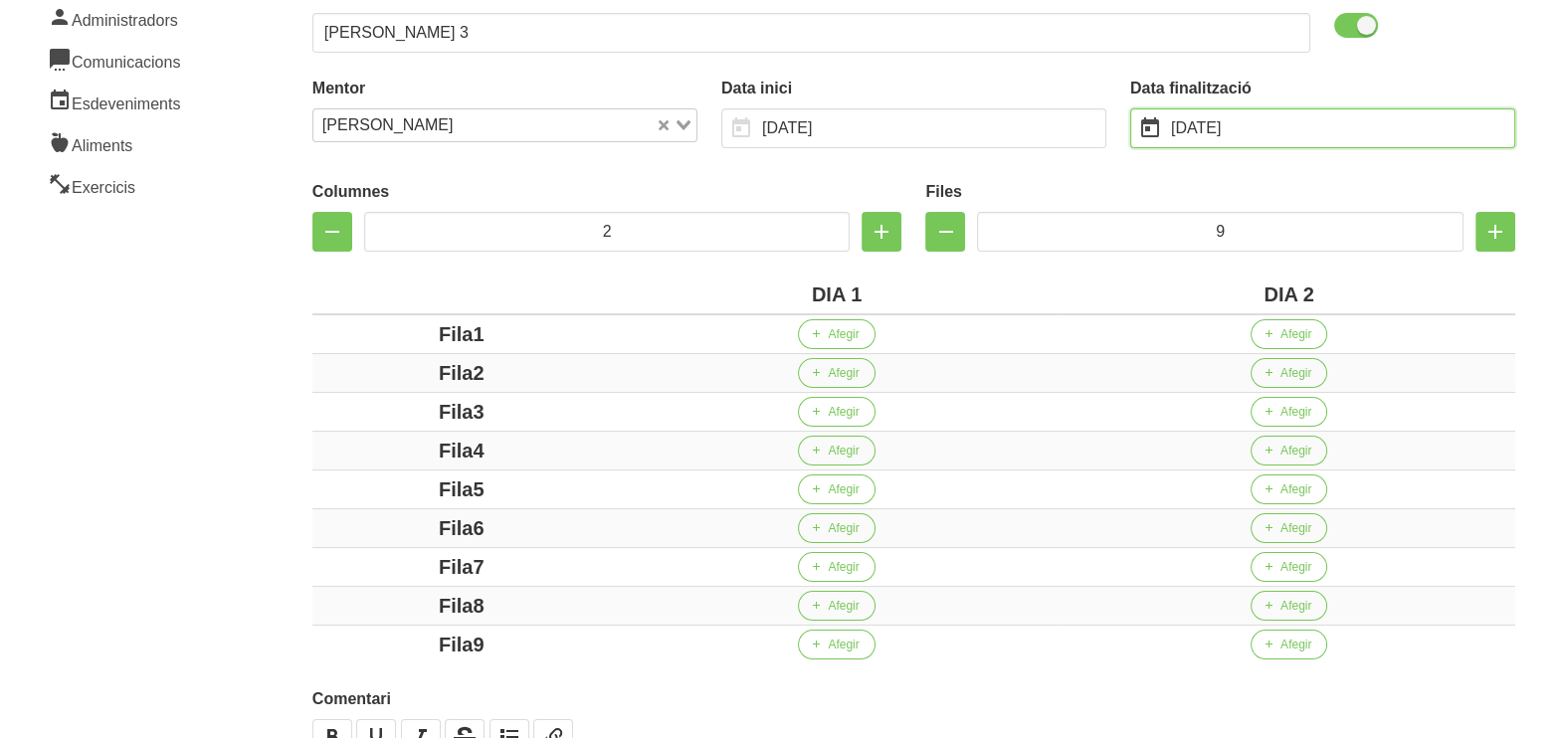
click at [1218, 120] on input "23/11/2025" at bounding box center [1322, 128] width 385 height 40
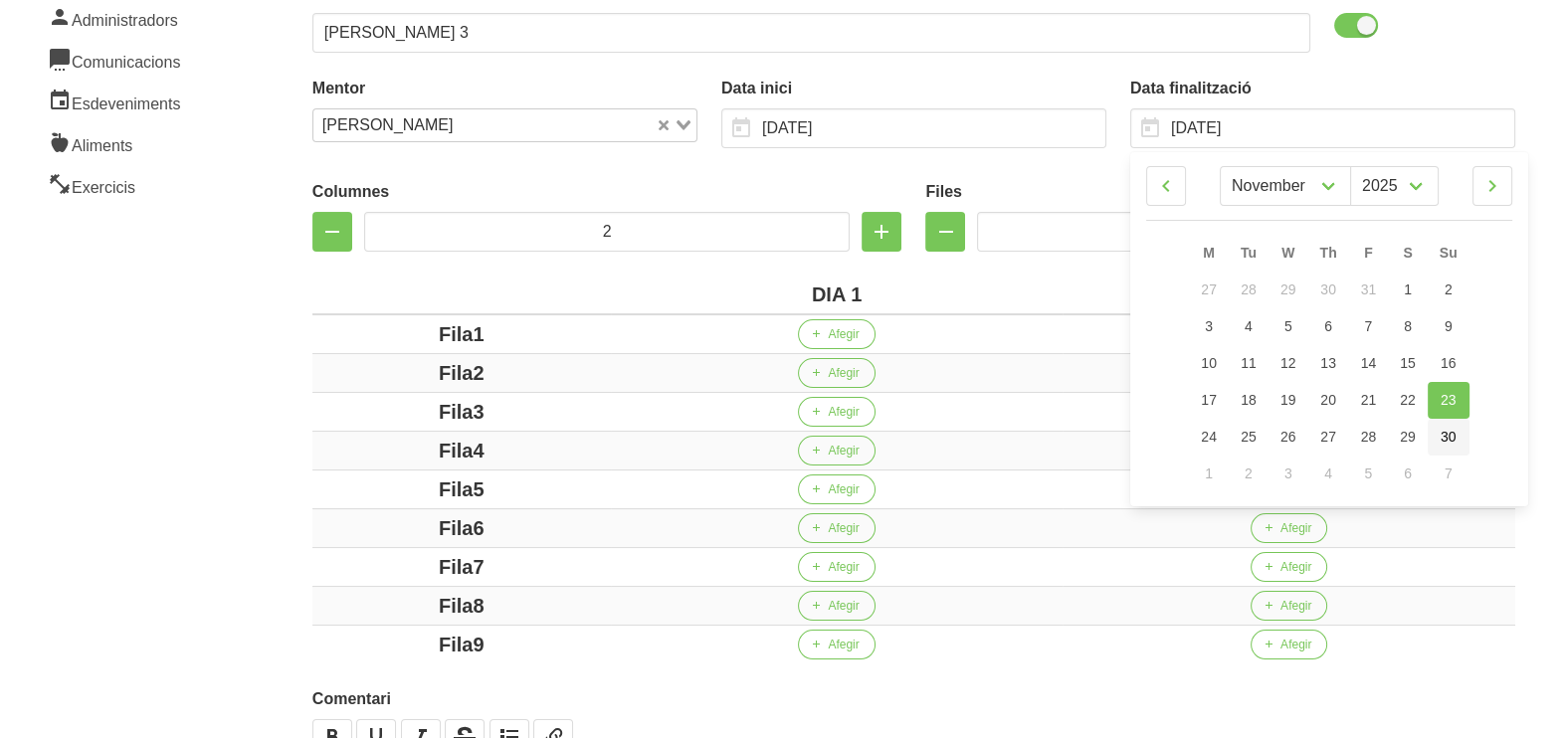
click at [1458, 430] on link "30" at bounding box center [1449, 437] width 42 height 37
type input "30/11/2025"
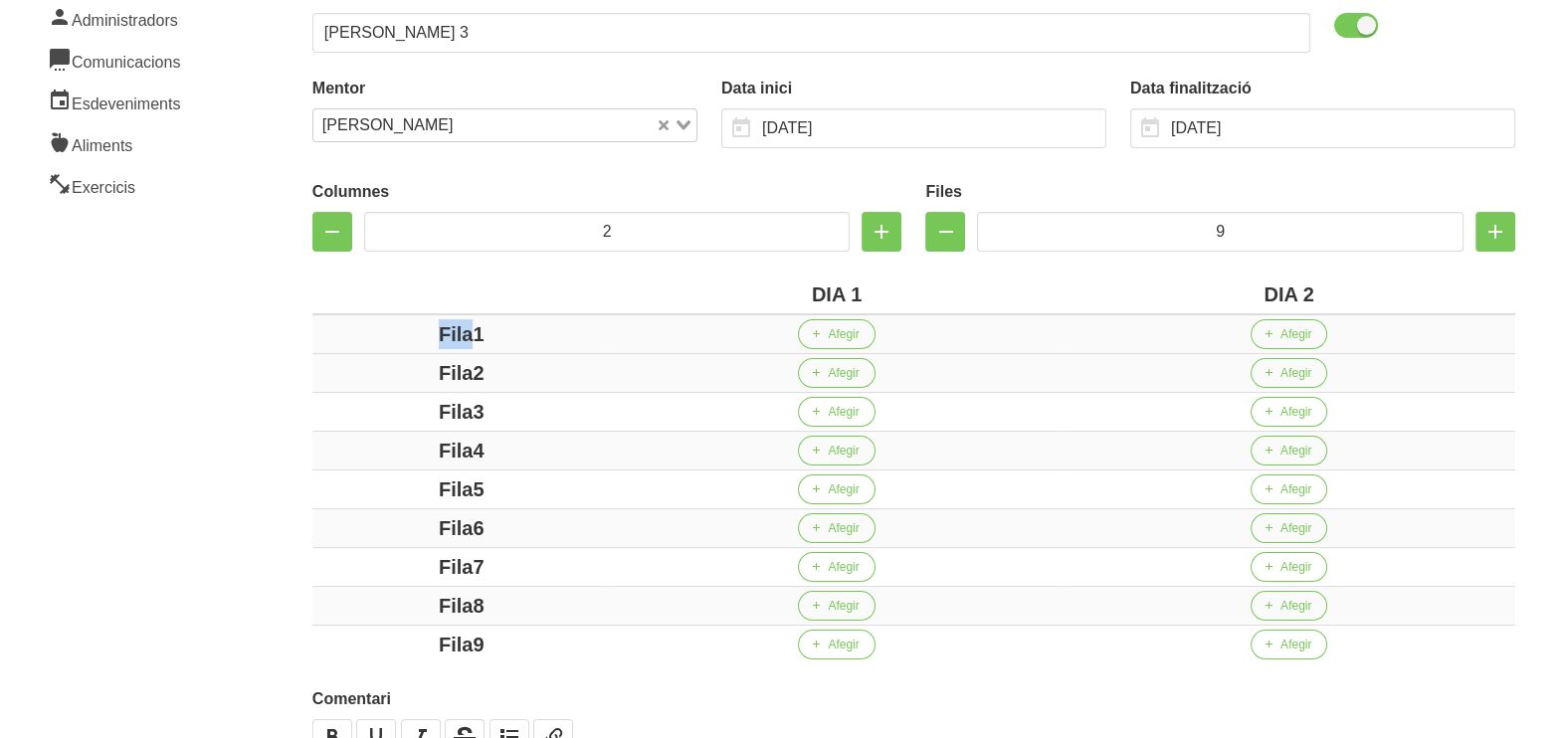
drag, startPoint x: 473, startPoint y: 330, endPoint x: 361, endPoint y: 319, distance: 112.0
click at [361, 319] on div "Fila1" at bounding box center [461, 334] width 283 height 30
drag, startPoint x: 475, startPoint y: 370, endPoint x: 354, endPoint y: 370, distance: 120.4
click at [354, 370] on div "Fila2" at bounding box center [461, 373] width 283 height 30
drag, startPoint x: 473, startPoint y: 409, endPoint x: 480, endPoint y: 450, distance: 41.4
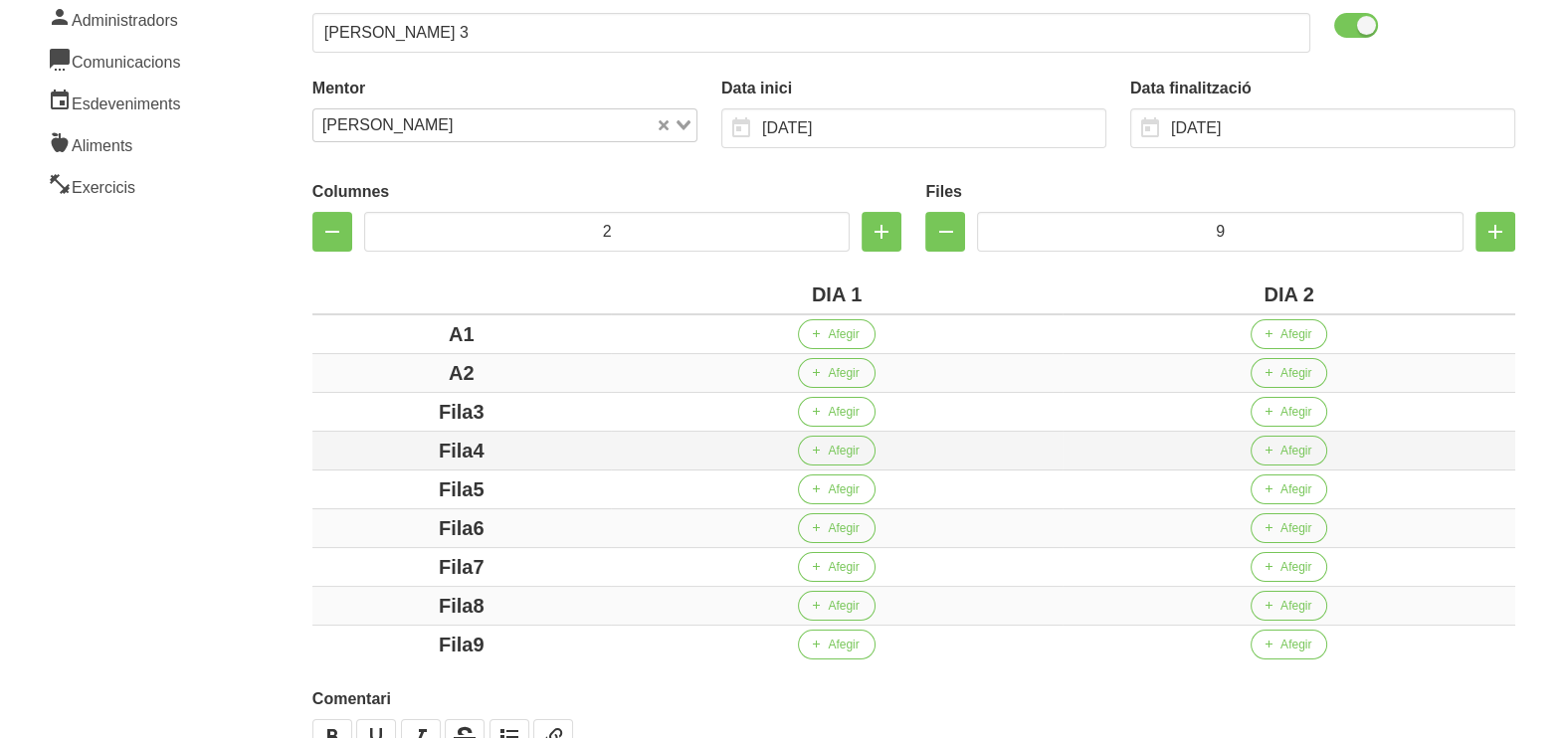
click at [385, 413] on div "Fila3" at bounding box center [461, 412] width 283 height 30
drag, startPoint x: 514, startPoint y: 452, endPoint x: 415, endPoint y: 451, distance: 99.5
click at [398, 450] on div "Fila4" at bounding box center [461, 451] width 283 height 30
drag, startPoint x: 516, startPoint y: 488, endPoint x: 422, endPoint y: 486, distance: 94.5
click at [422, 486] on div "Fila5" at bounding box center [461, 490] width 283 height 30
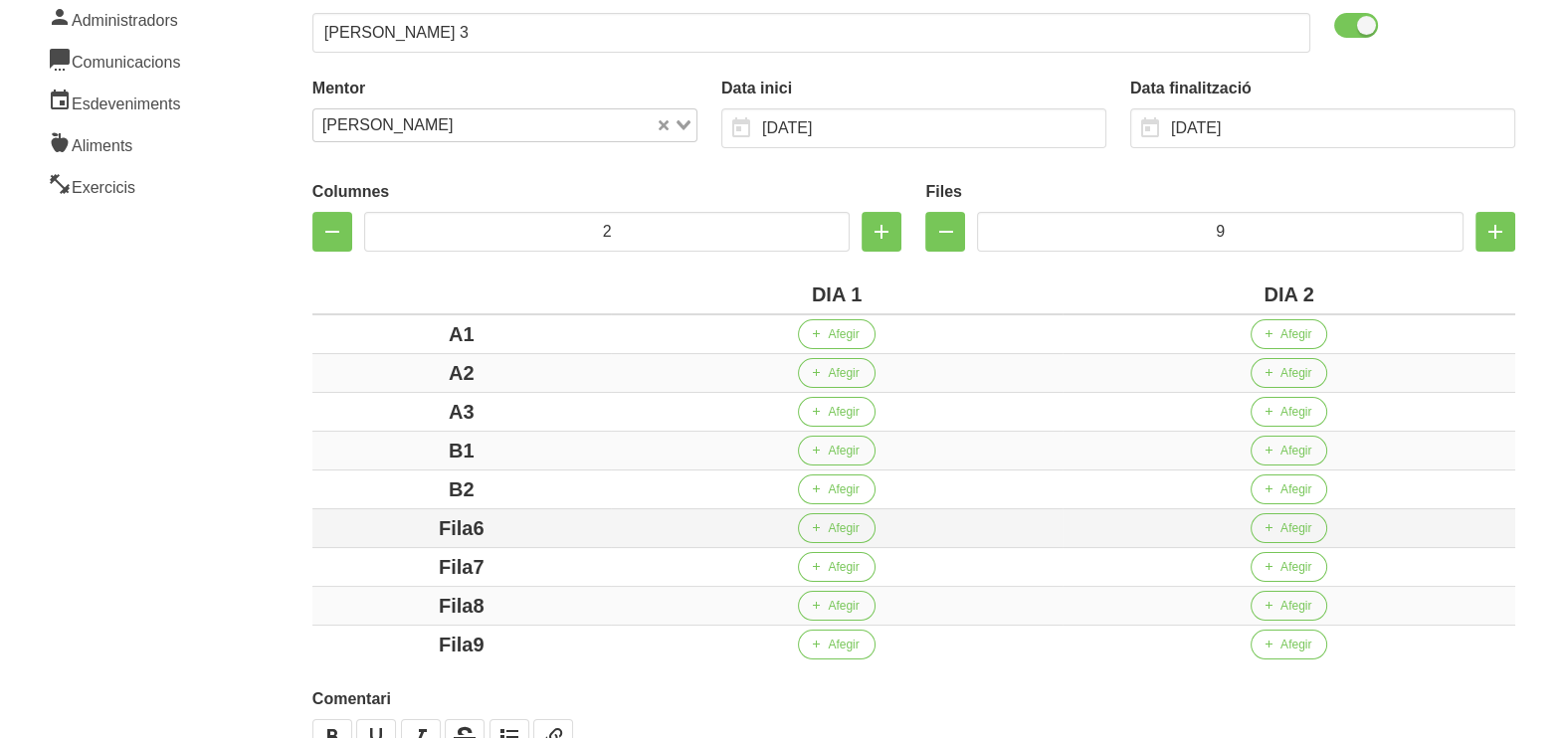
drag, startPoint x: 488, startPoint y: 520, endPoint x: 408, endPoint y: 524, distance: 79.7
click at [408, 522] on div "Fila6" at bounding box center [461, 528] width 283 height 30
drag, startPoint x: 506, startPoint y: 565, endPoint x: 411, endPoint y: 568, distance: 95.6
click at [411, 568] on div "Fila7" at bounding box center [461, 567] width 283 height 30
drag, startPoint x: 477, startPoint y: 603, endPoint x: 400, endPoint y: 608, distance: 76.8
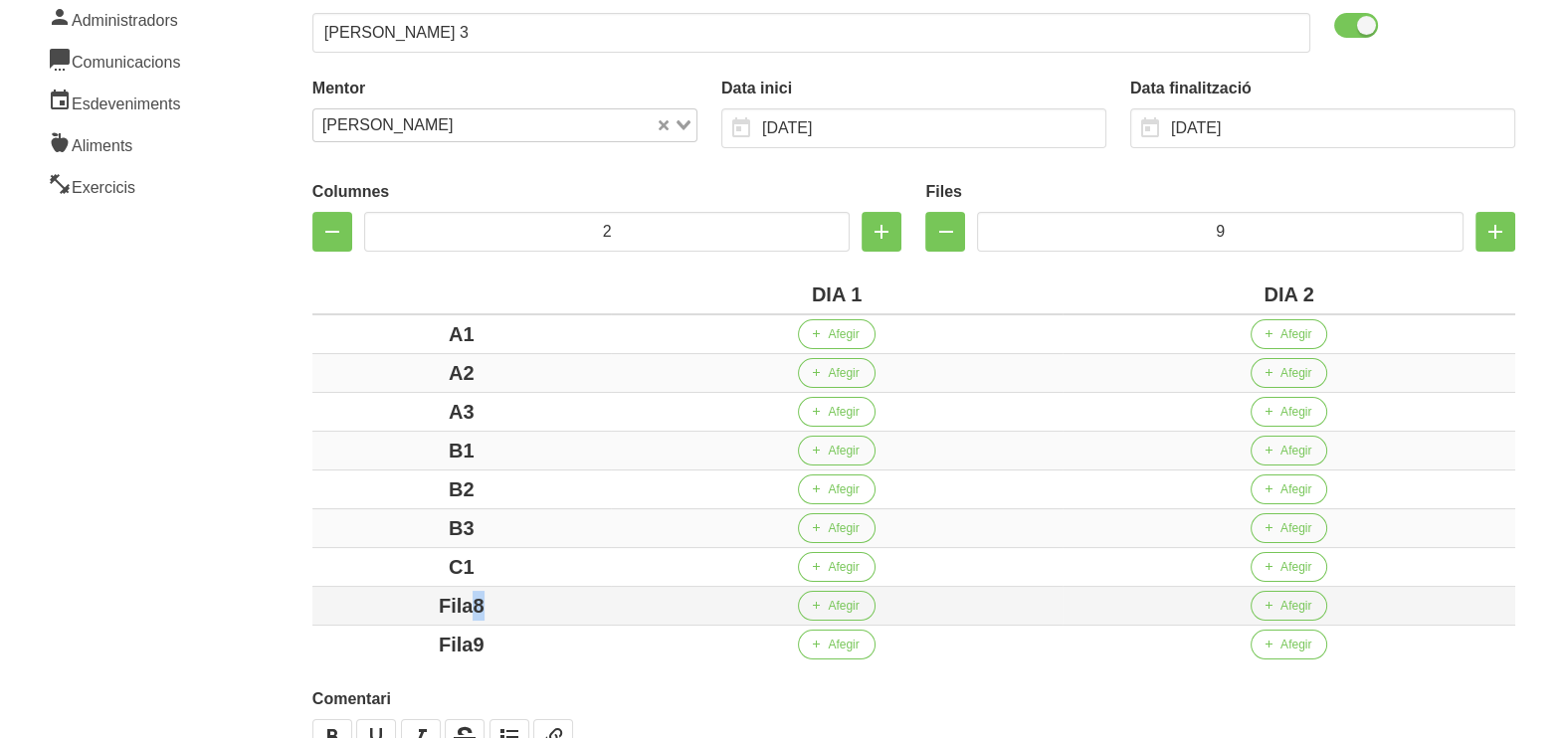
click at [396, 604] on div "Fila8" at bounding box center [461, 606] width 283 height 30
click at [402, 636] on div "Fila9" at bounding box center [461, 645] width 283 height 30
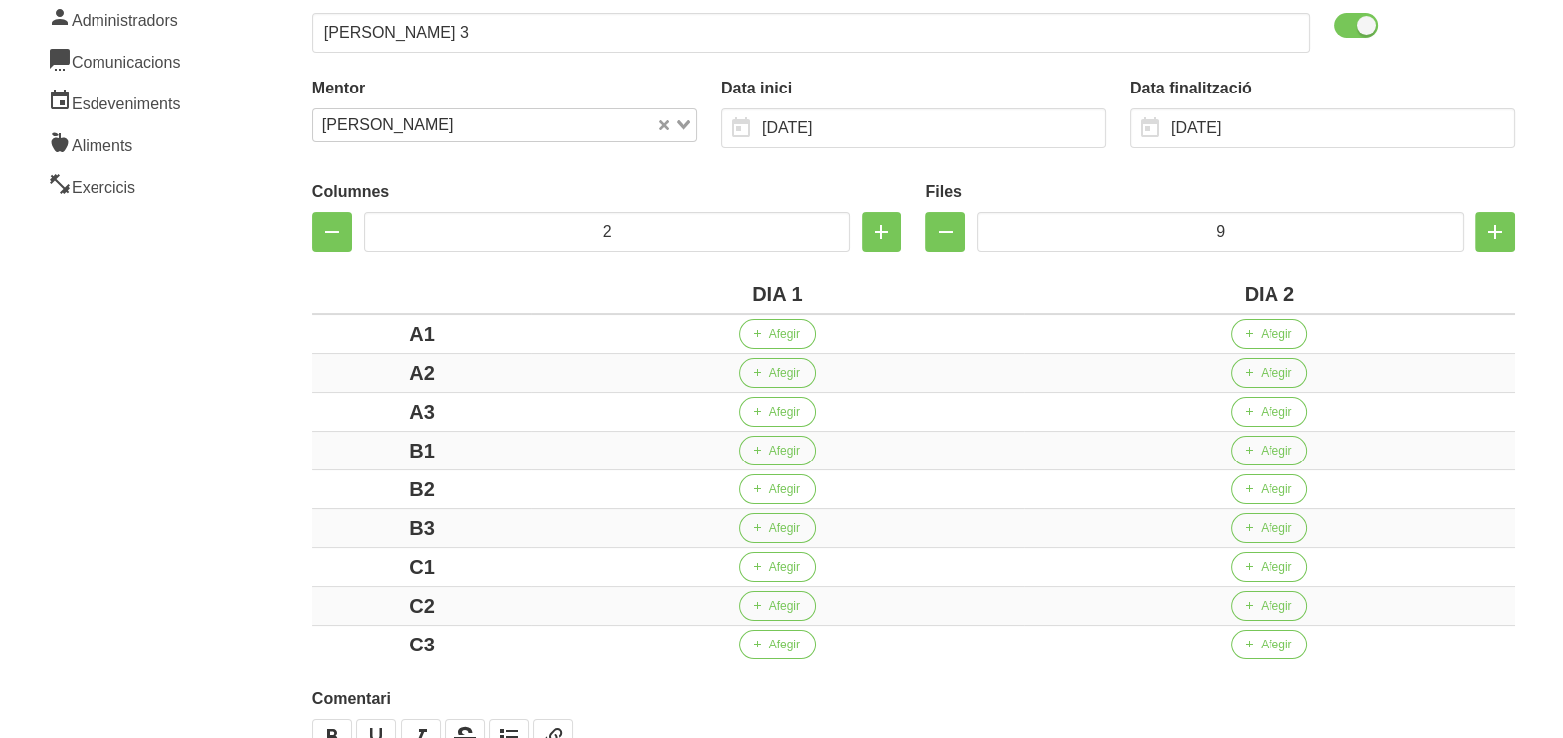
drag, startPoint x: 191, startPoint y: 532, endPoint x: 184, endPoint y: 523, distance: 11.3
click at [190, 528] on aside "General Dashboard Seccions Clients Administradors Comunicacions Esdeveniments A…" at bounding box center [120, 367] width 265 height 1122
click at [234, 445] on aside "General Dashboard Seccions Clients Administradors Comunicacions Esdeveniments A…" at bounding box center [120, 367] width 265 height 1122
click at [766, 331] on button "Afegir" at bounding box center [777, 334] width 77 height 30
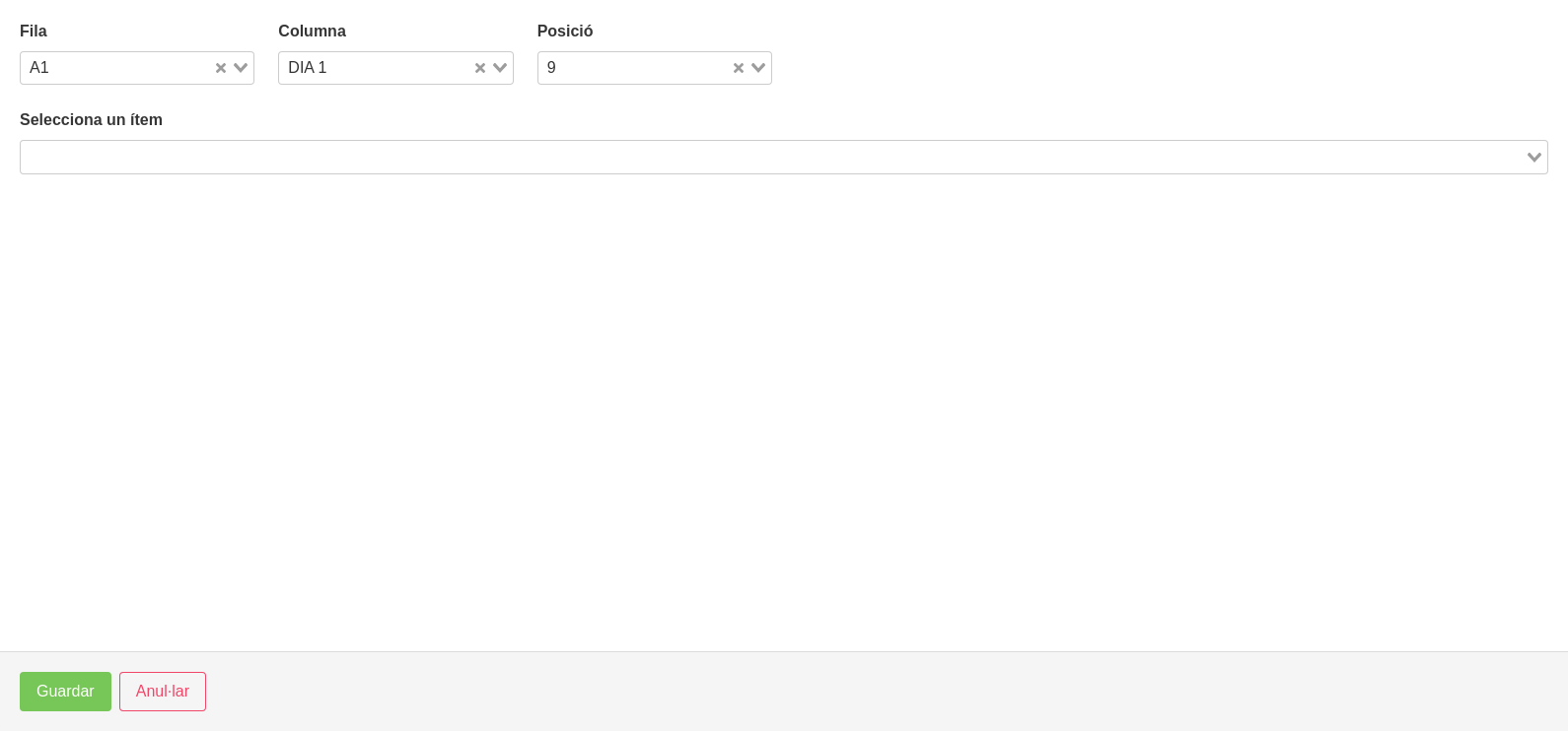
click at [419, 158] on input "Search for option" at bounding box center [772, 157] width 1500 height 24
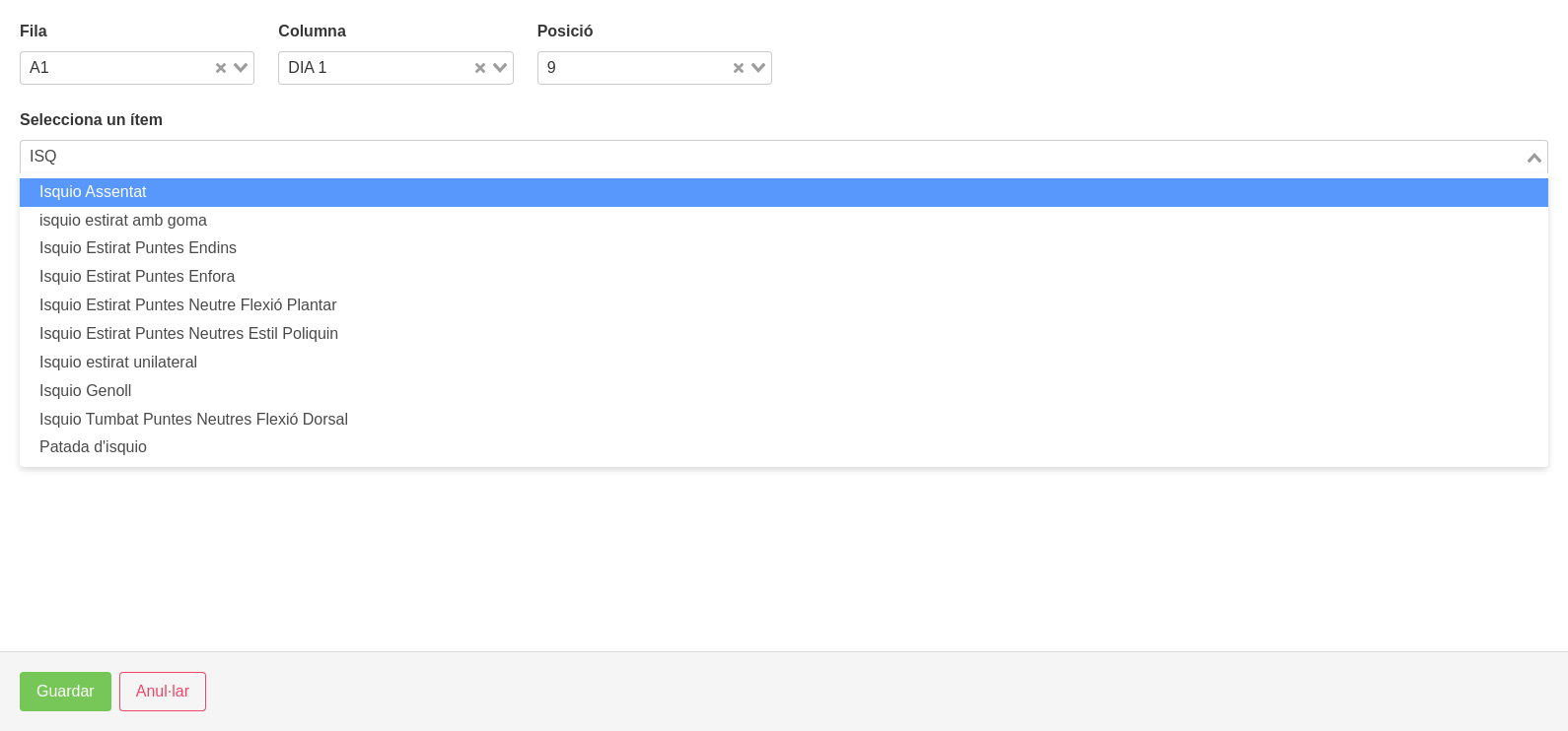
click at [215, 200] on li "Isquio Assentat" at bounding box center [784, 192] width 1528 height 29
type input "ISQ"
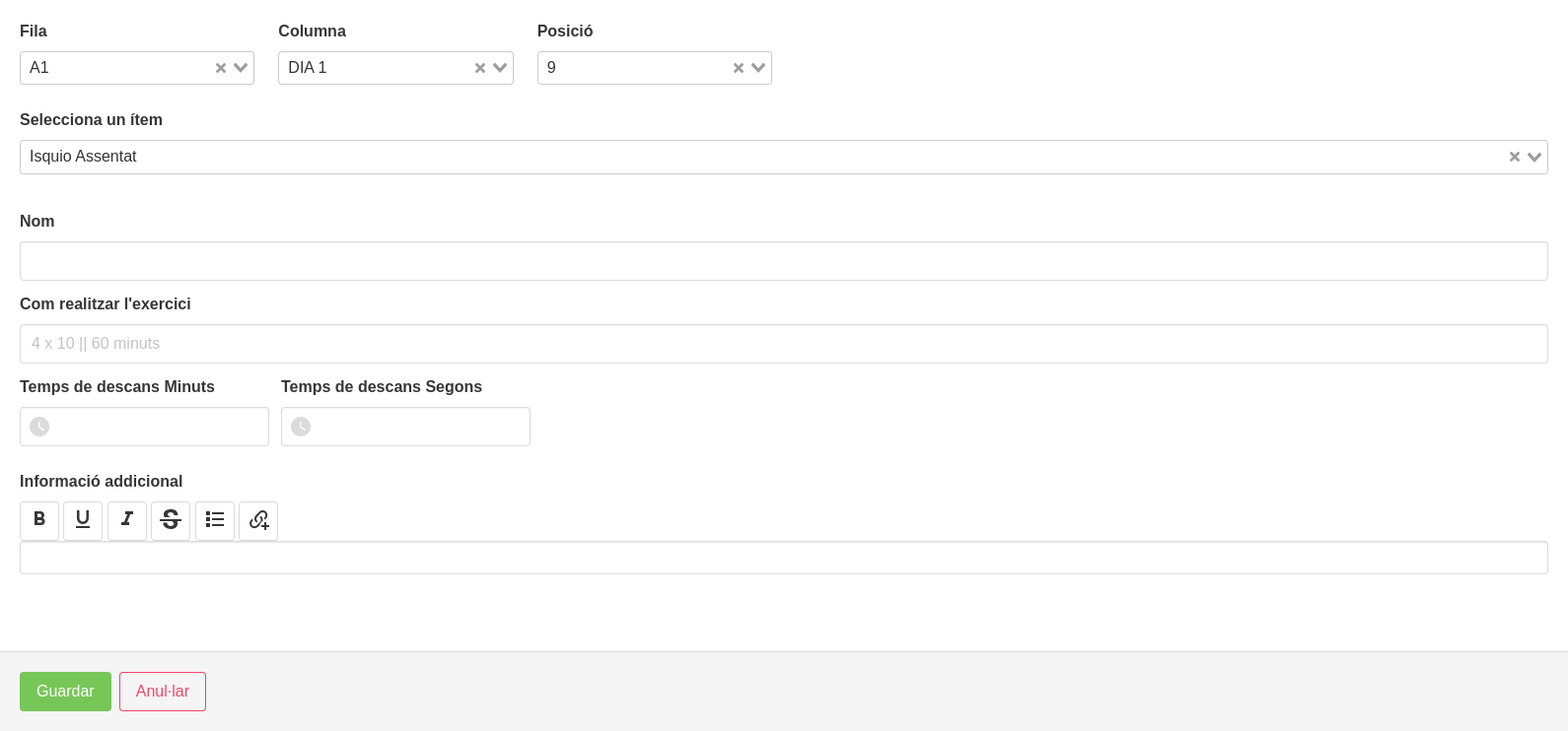
type input "Isquio Assentat"
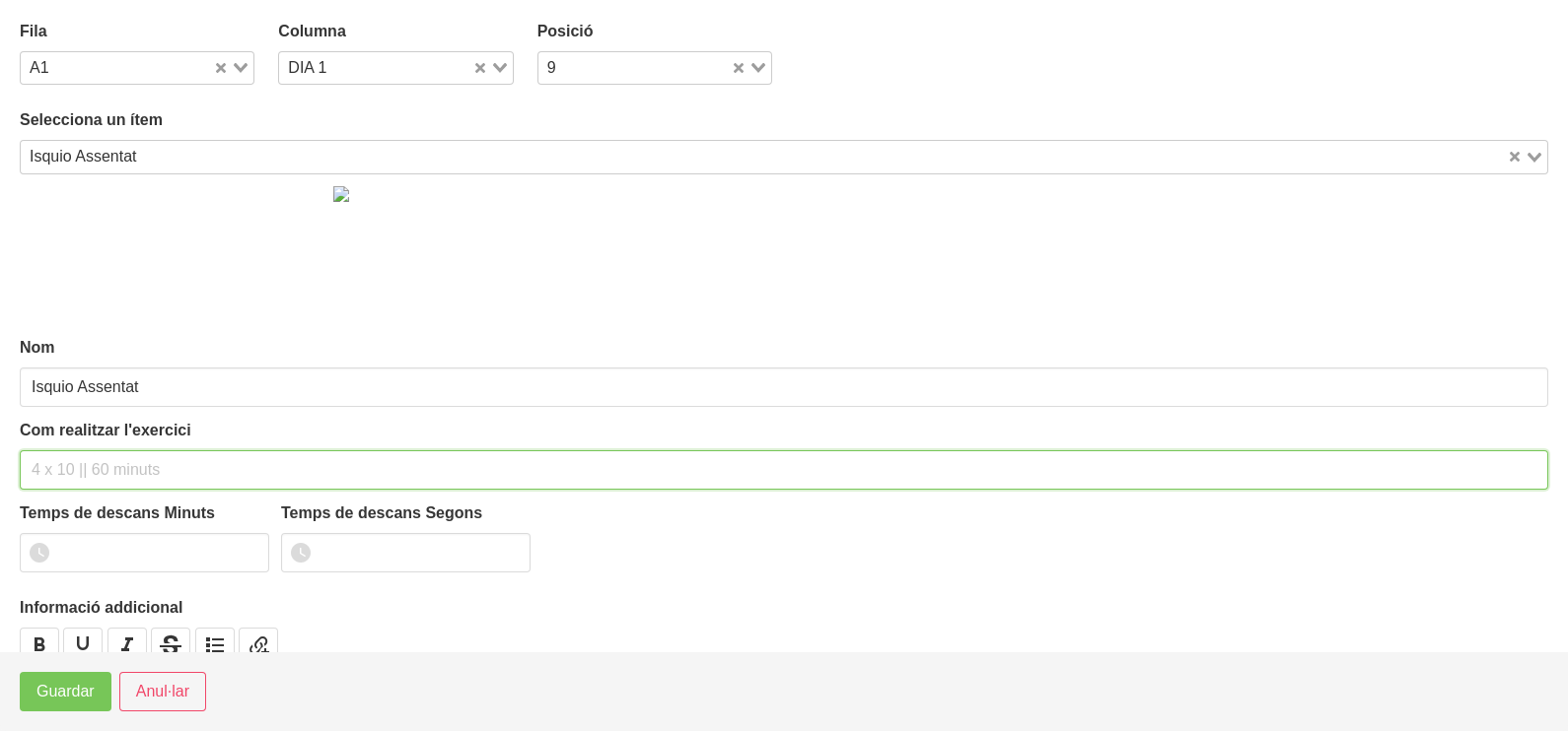
click at [69, 464] on input "text" at bounding box center [784, 470] width 1528 height 40
type input "3 x 6-8 a 3010 10""
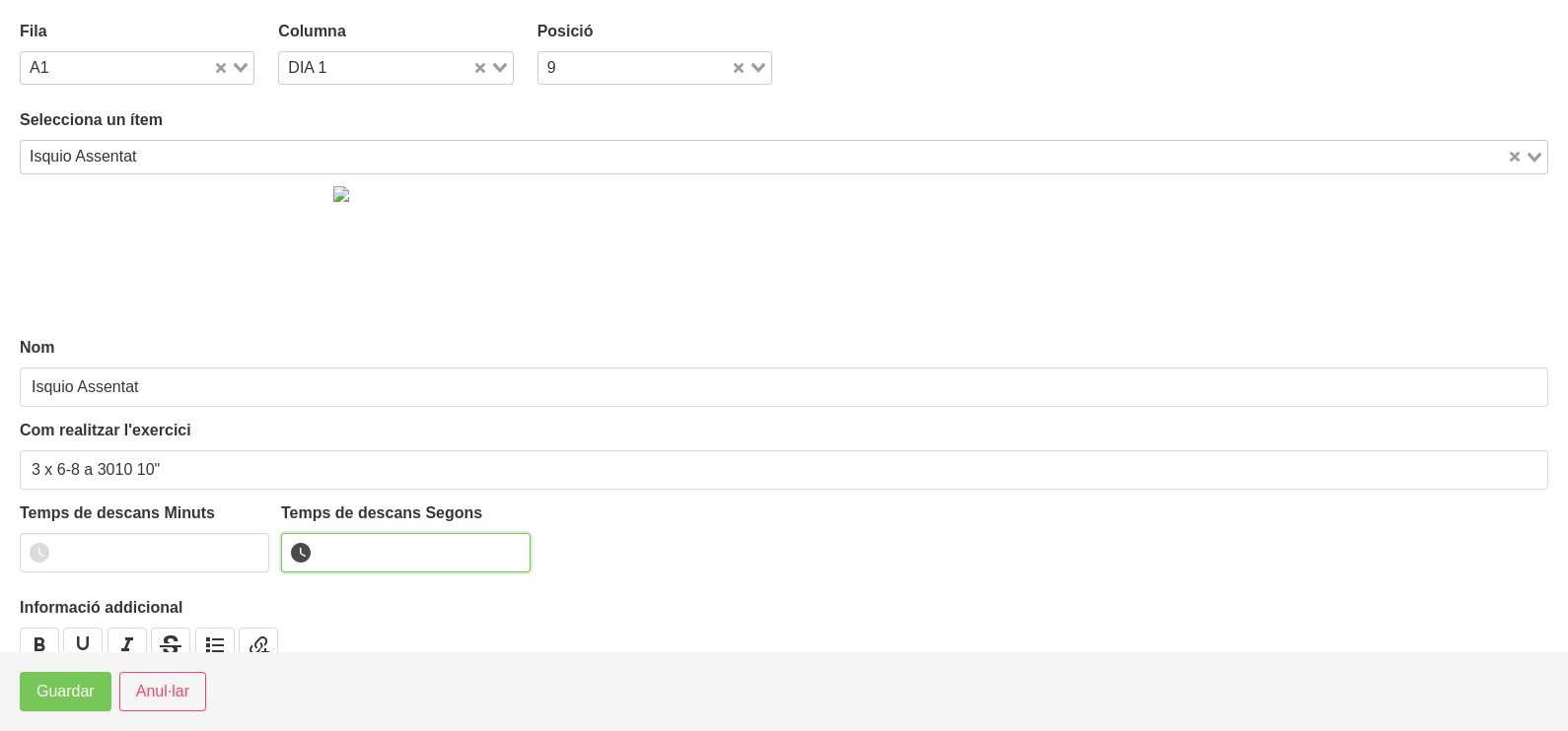
click at [349, 555] on input "number" at bounding box center [406, 553] width 250 height 40
type input "10"
drag, startPoint x: 89, startPoint y: 693, endPoint x: 163, endPoint y: 655, distance: 83.2
click at [88, 694] on span "Guardar" at bounding box center [65, 691] width 58 height 24
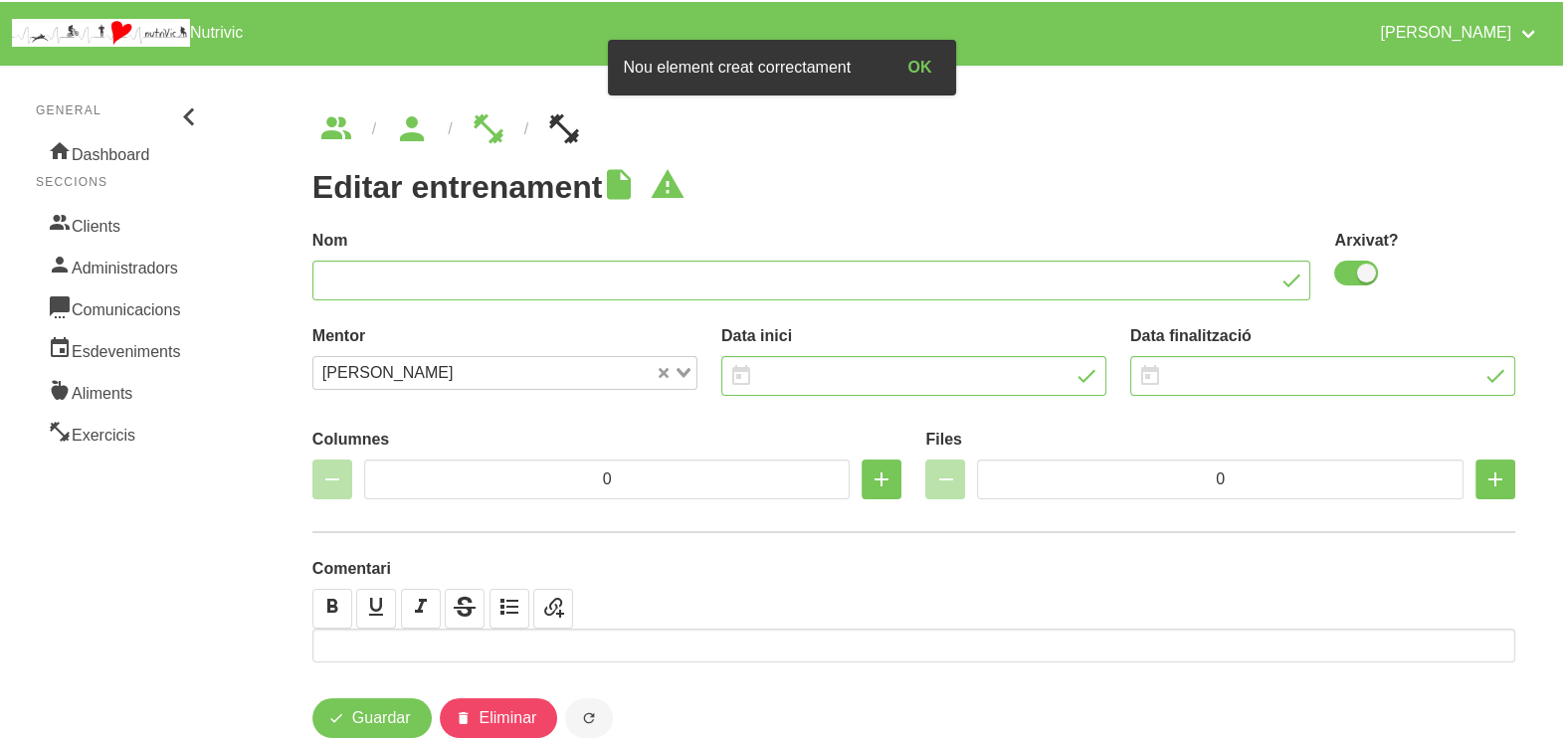
type input "Moises Mora 3"
checkbox input "true"
type input "12/10/2025"
type input "30/11/2025"
type input "2"
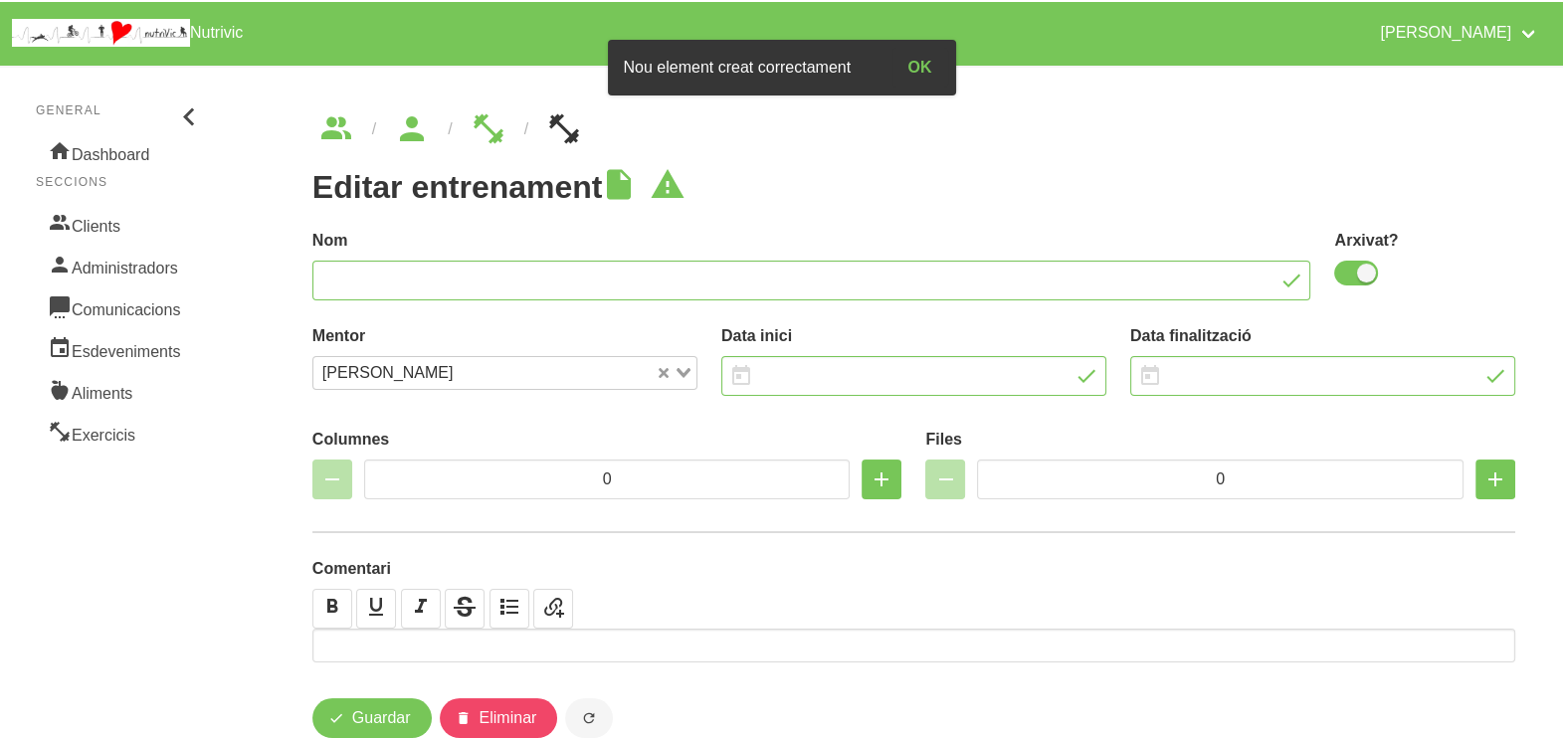
type input "9"
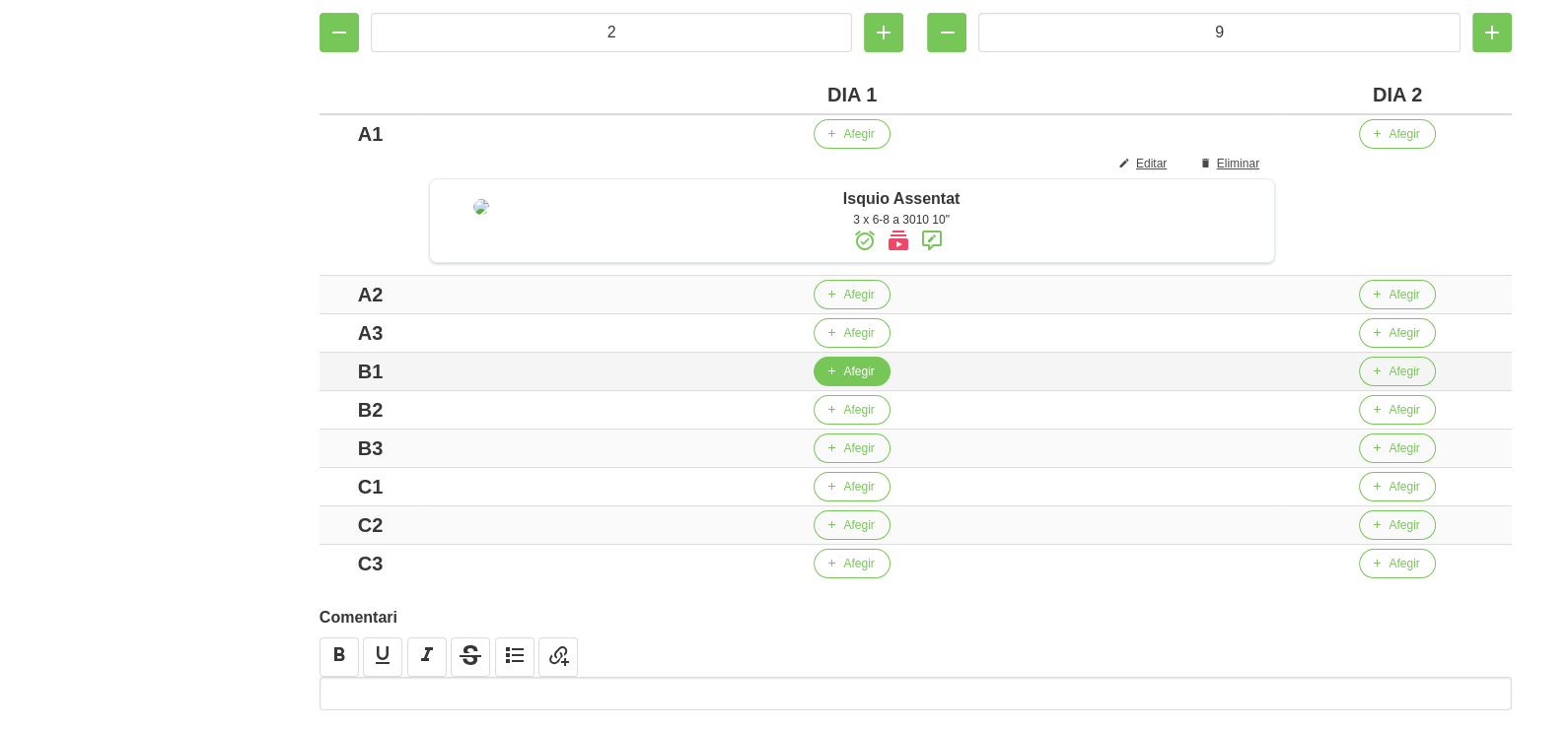
scroll to position [491, 0]
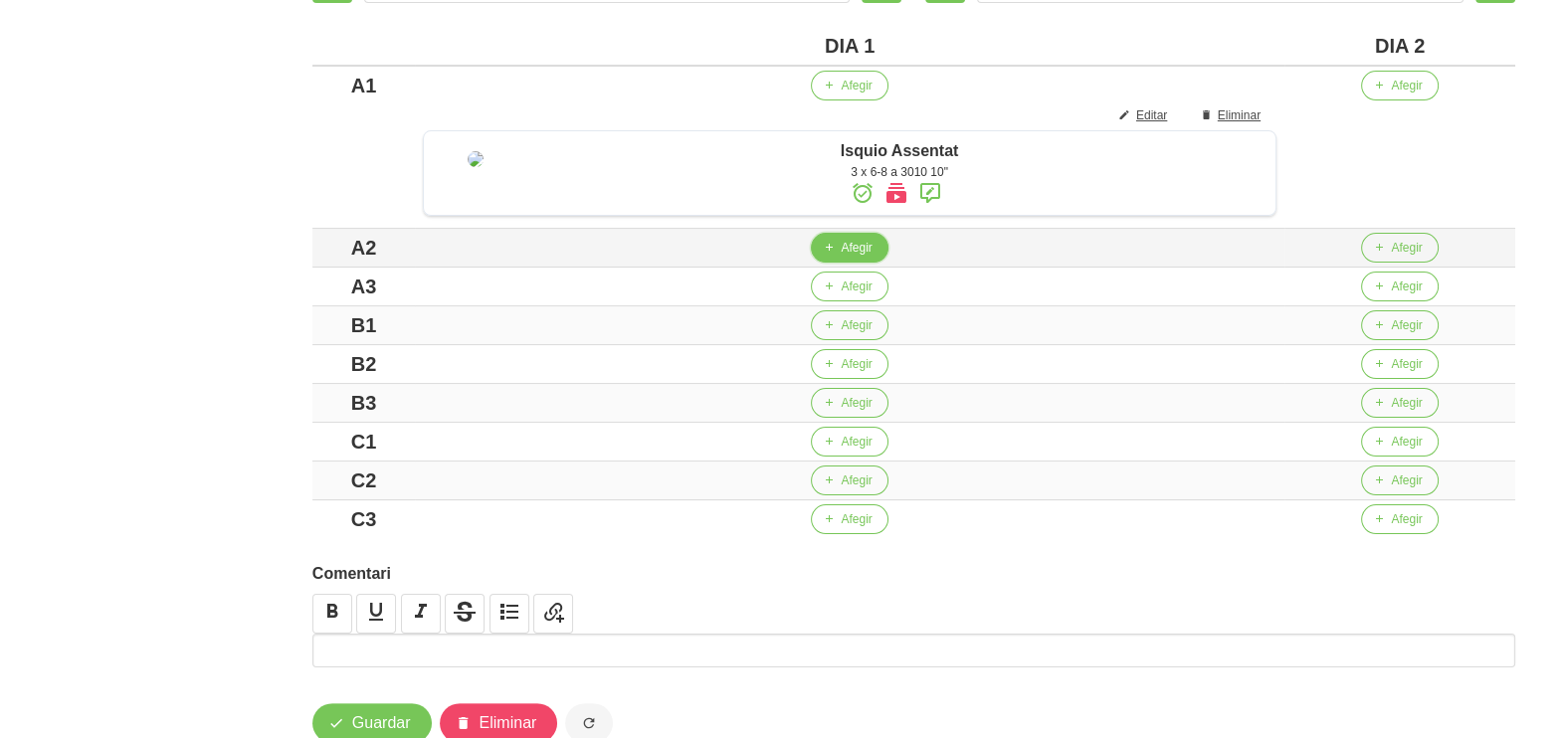
click at [861, 257] on span "Afegir" at bounding box center [856, 248] width 31 height 18
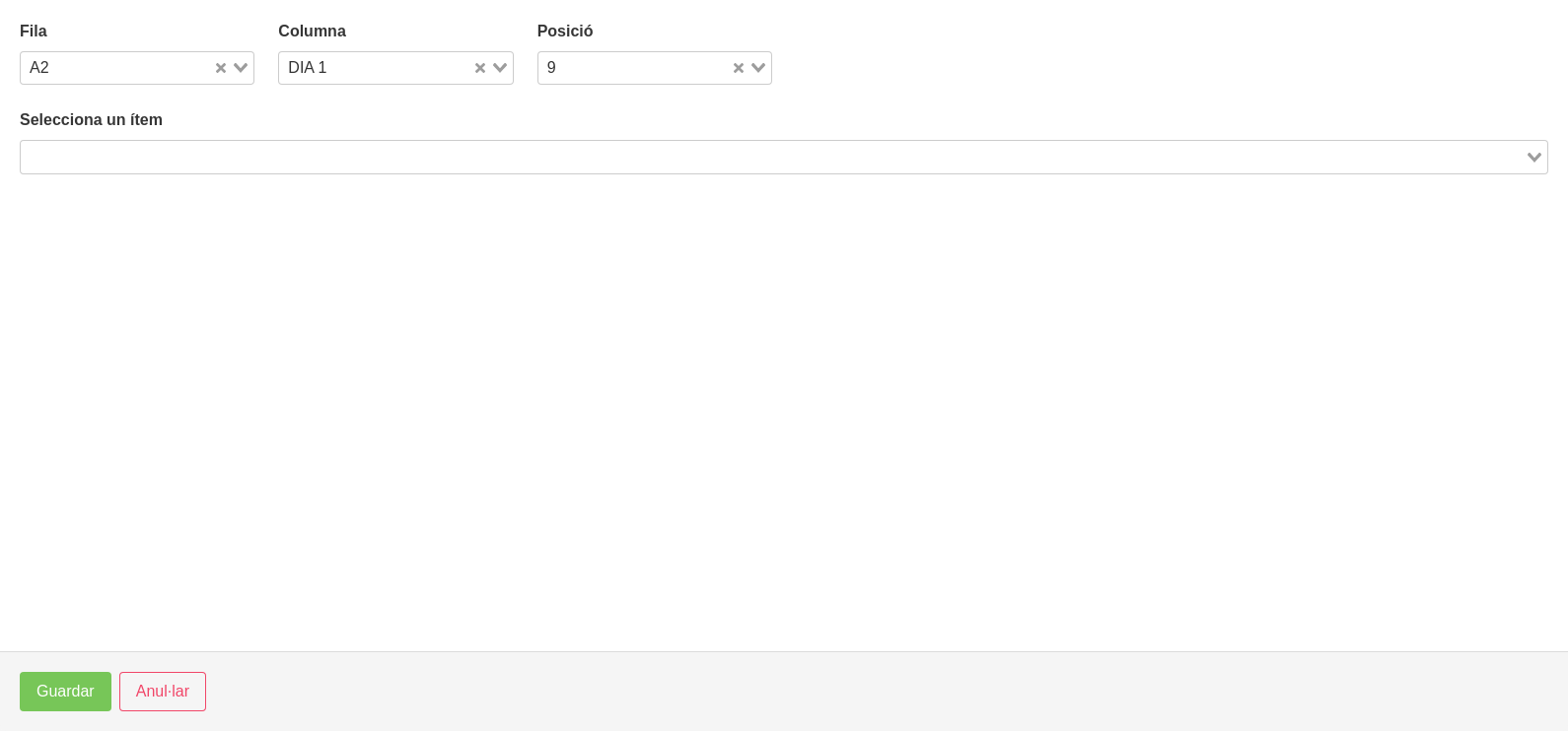
click at [250, 154] on input "Search for option" at bounding box center [772, 157] width 1500 height 24
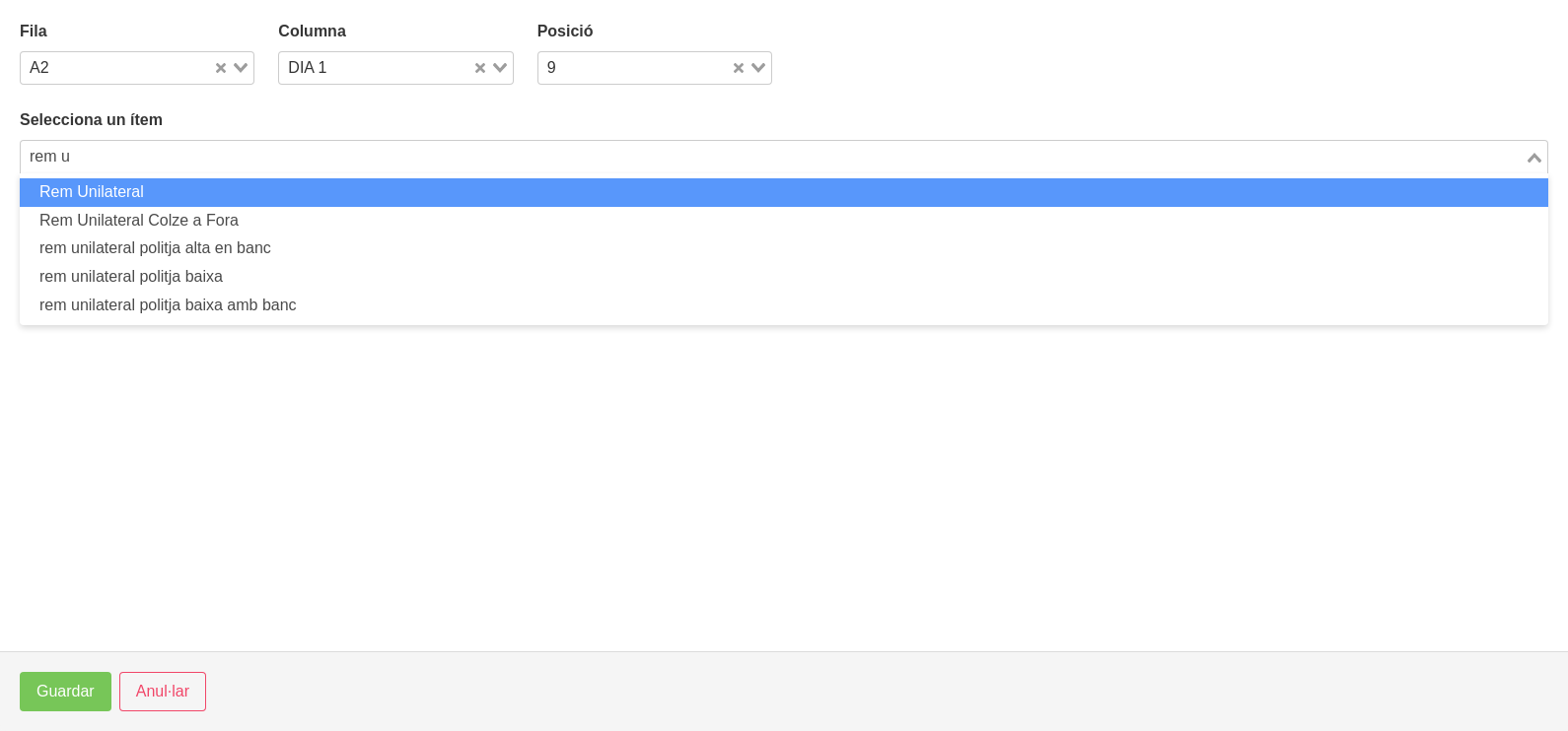
click at [241, 199] on li "Rem Unilateral" at bounding box center [784, 192] width 1528 height 29
type input "rem u"
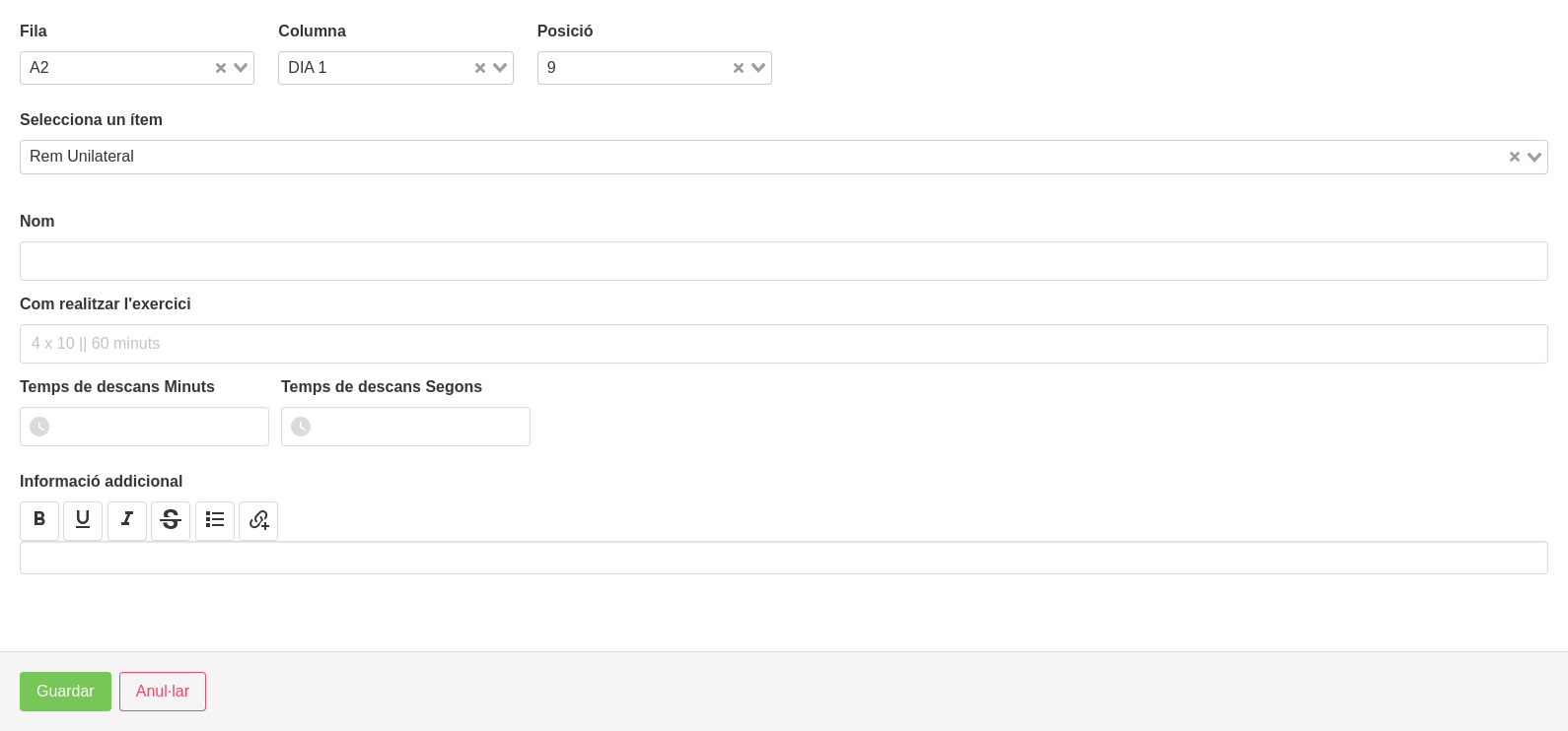
type input "Rem Unilateral"
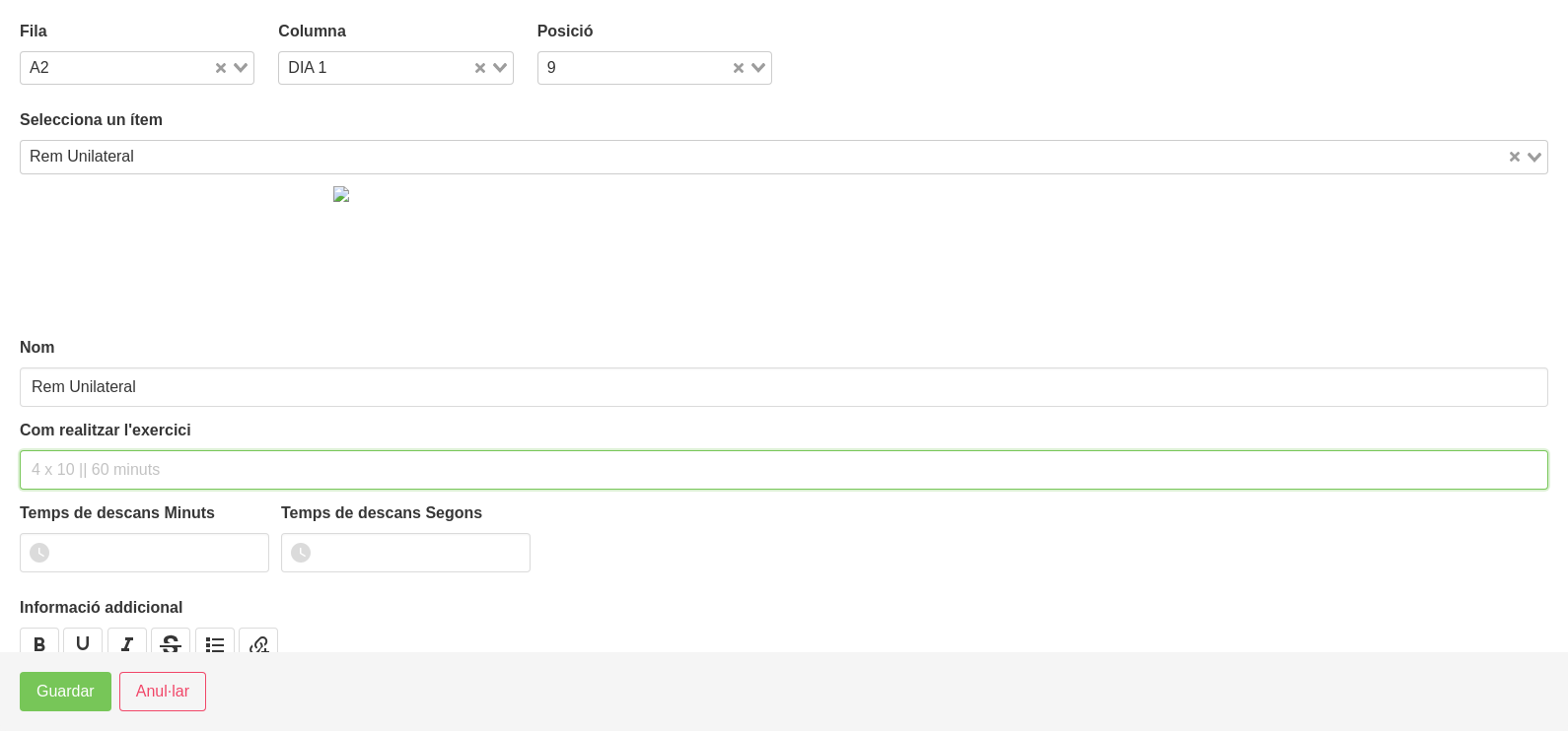
click at [93, 471] on input "text" at bounding box center [784, 470] width 1528 height 40
type input "3 x 6-8 a 3010 10""
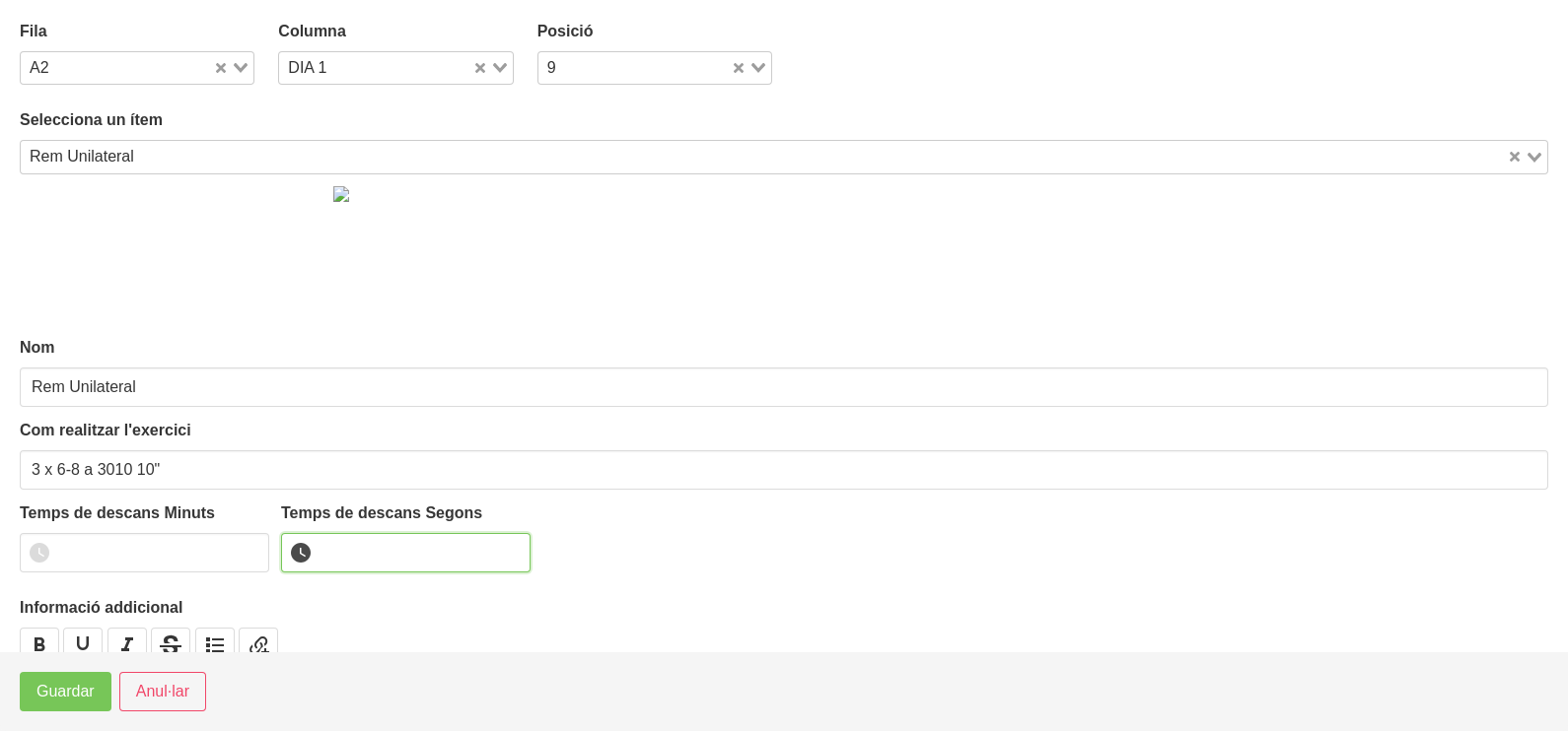
click at [368, 553] on input "number" at bounding box center [406, 553] width 250 height 40
type input "10"
click at [81, 691] on span "Guardar" at bounding box center [65, 691] width 58 height 24
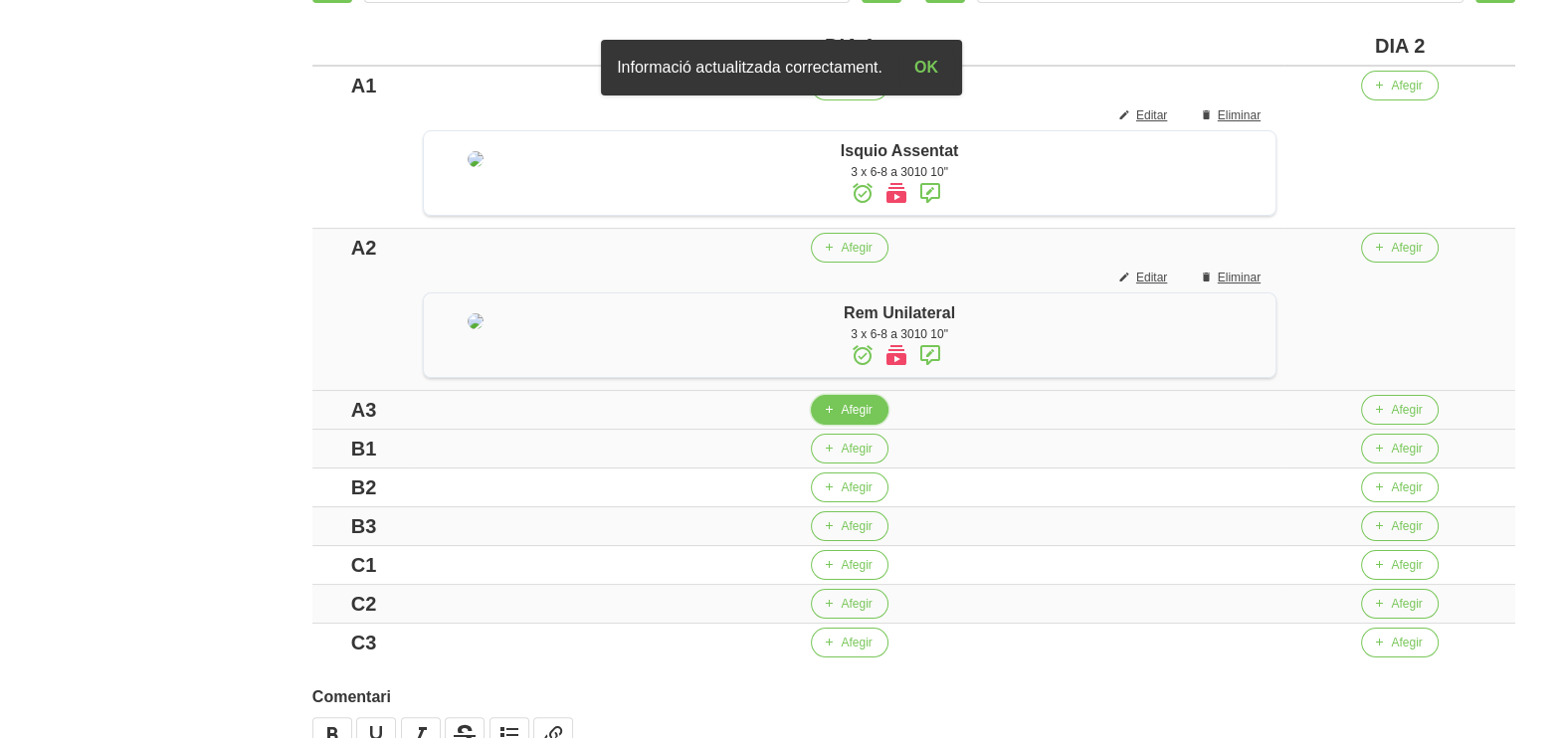
click at [838, 419] on span "button" at bounding box center [829, 410] width 18 height 18
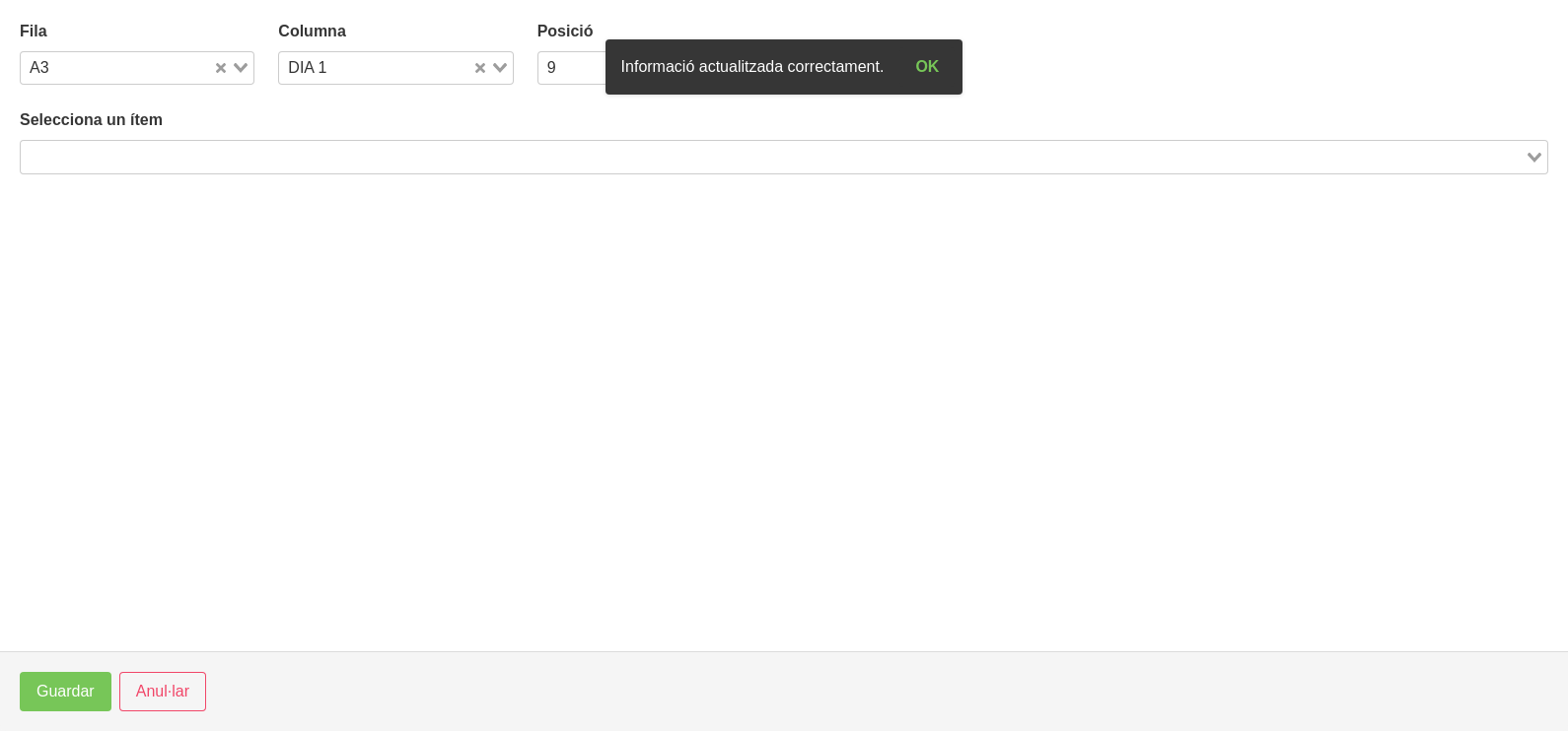
click at [182, 155] on input "Search for option" at bounding box center [772, 157] width 1500 height 24
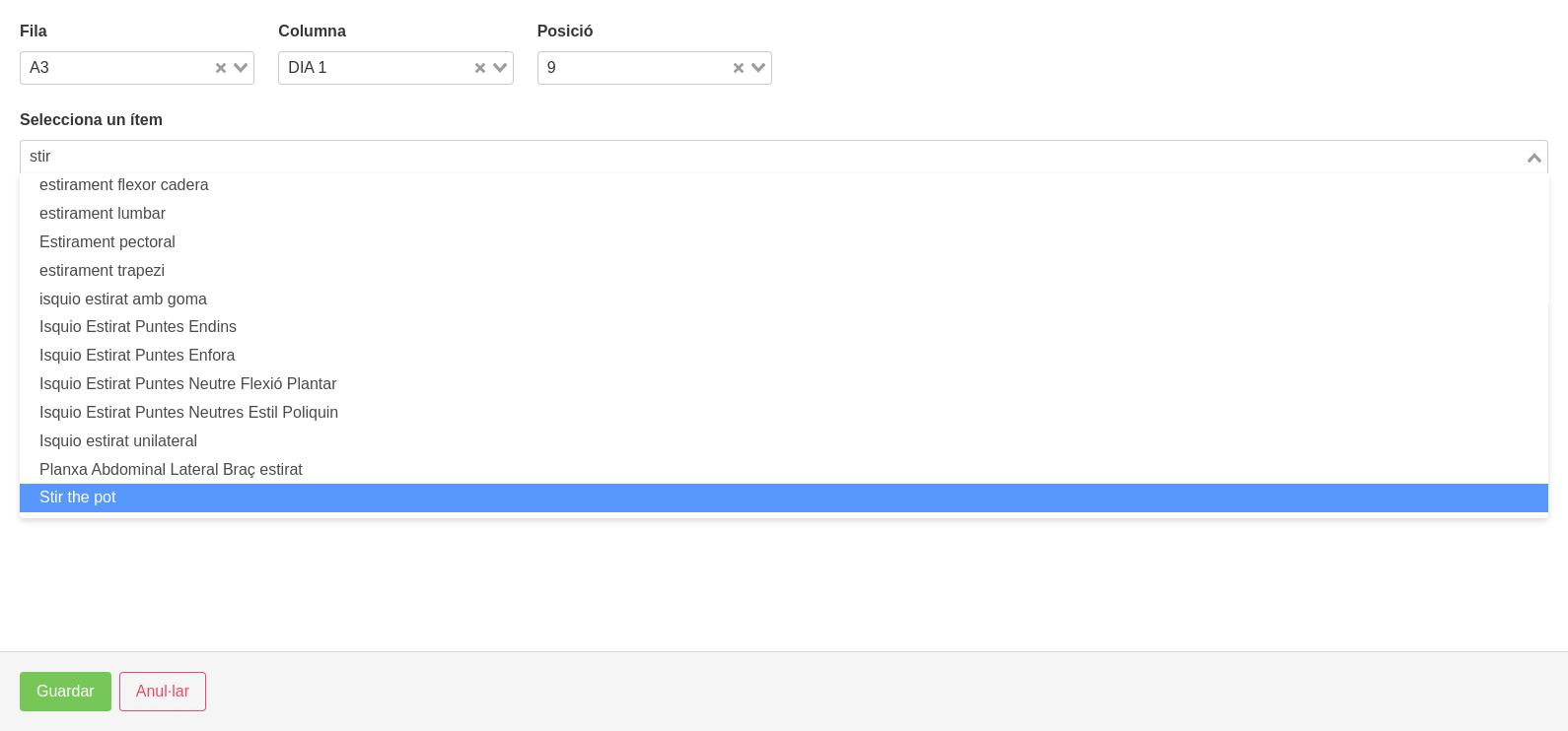
click at [122, 488] on li "Stir the pot" at bounding box center [784, 497] width 1528 height 29
type input "stir"
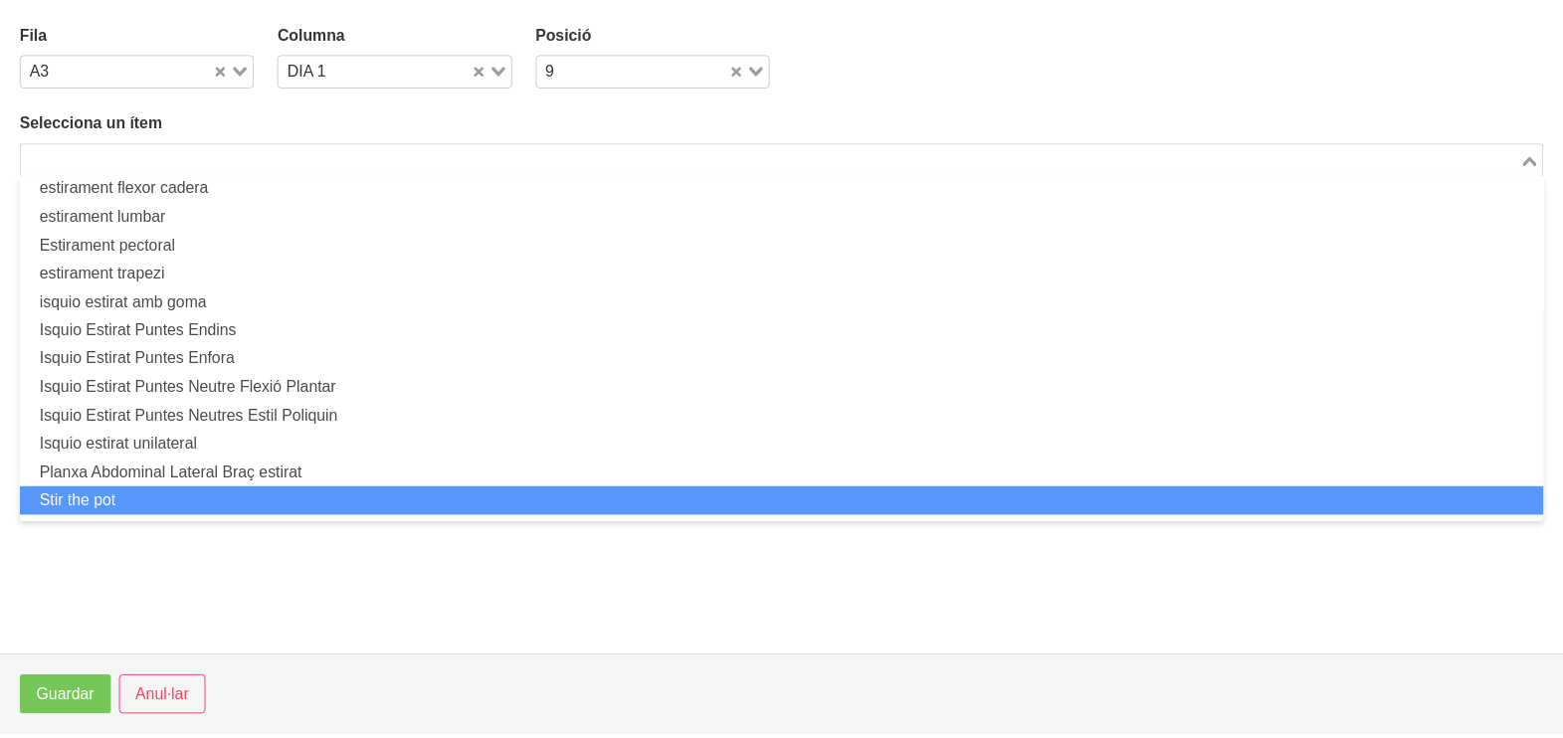
scroll to position [5, 0]
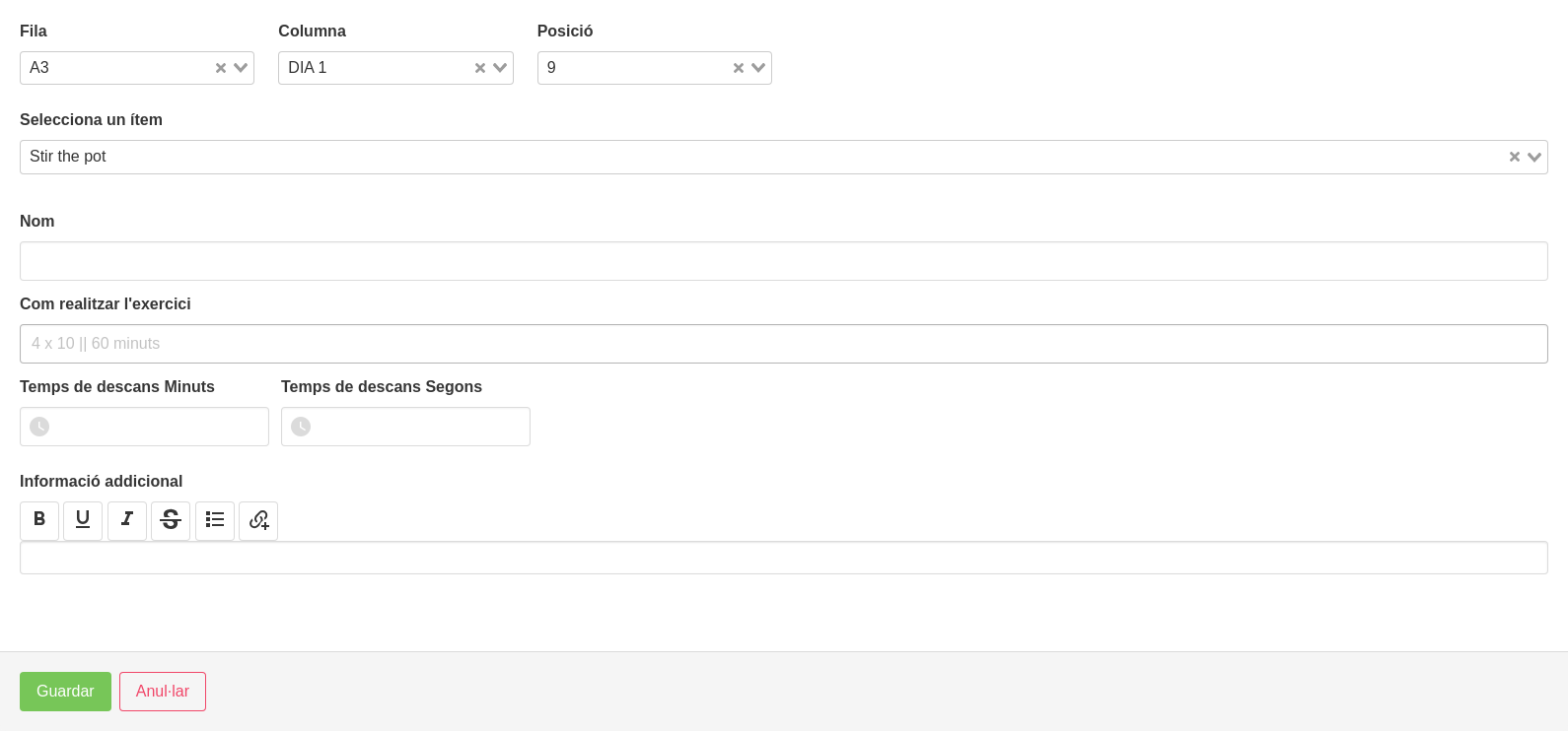
type input "Stir the pot"
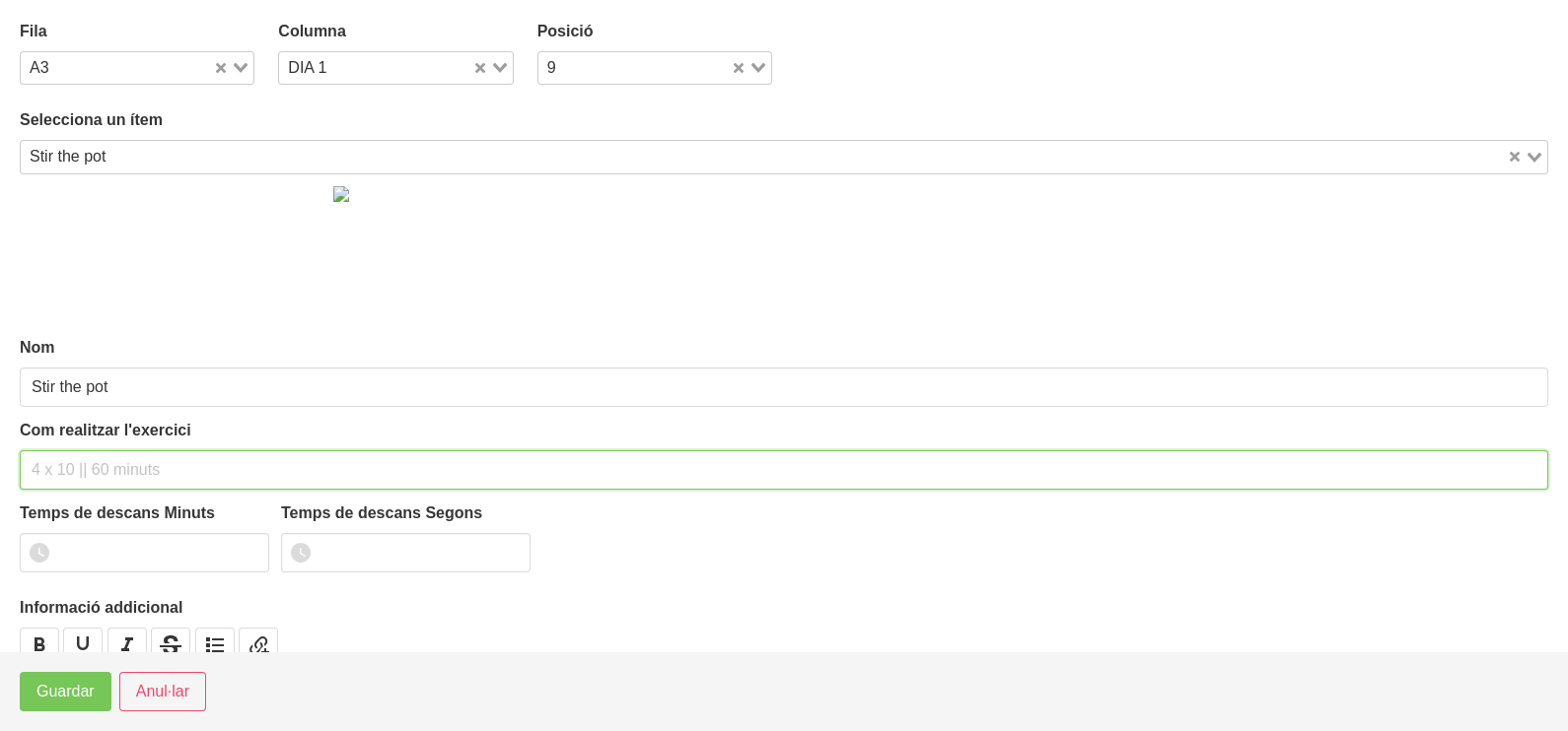
click at [84, 460] on input "text" at bounding box center [784, 470] width 1528 height 40
type input "3 x 12 (cercles) 120""
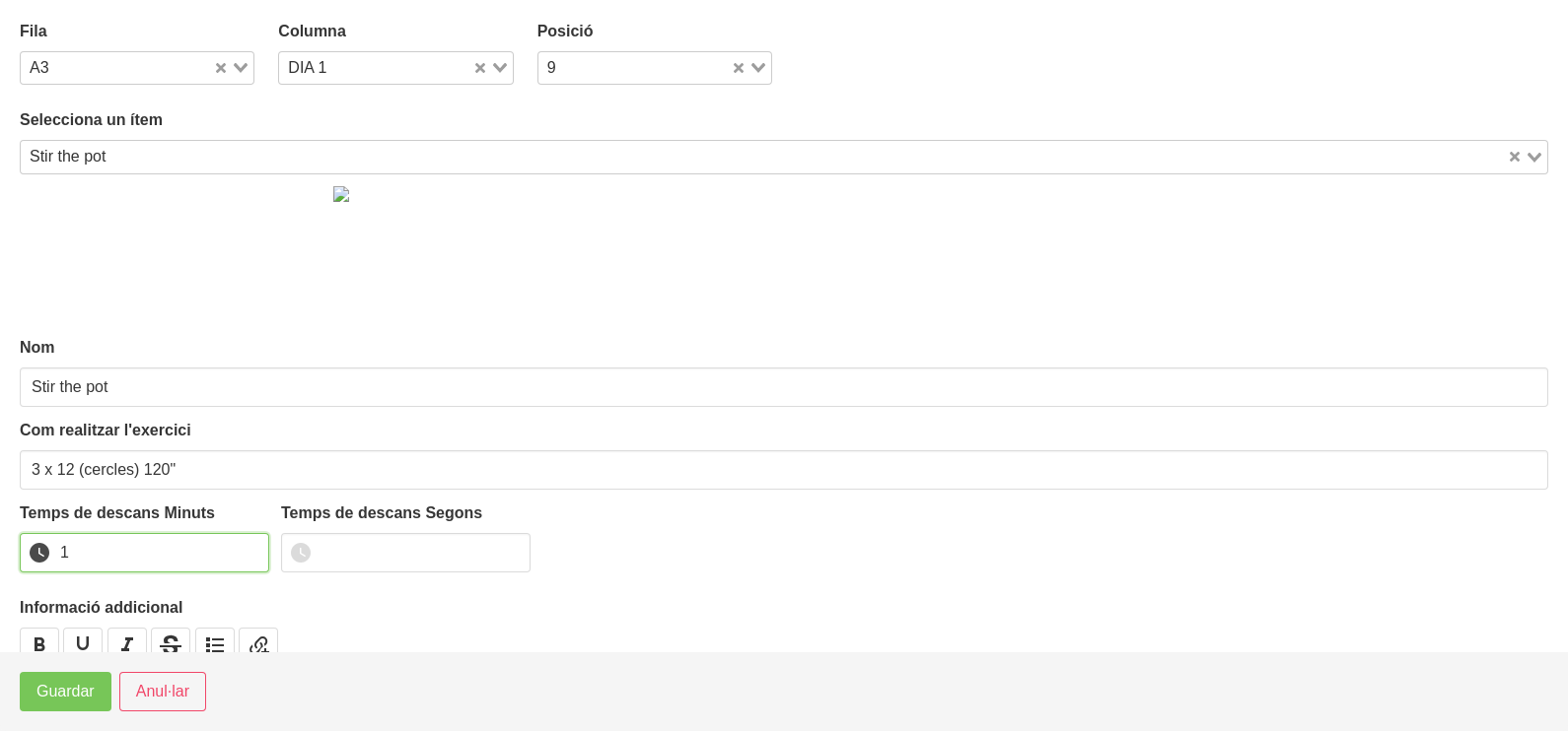
click at [245, 544] on input "1" at bounding box center [145, 553] width 250 height 40
type input "2"
click at [240, 548] on input "2" at bounding box center [145, 553] width 250 height 40
click at [74, 700] on span "Guardar" at bounding box center [65, 691] width 58 height 24
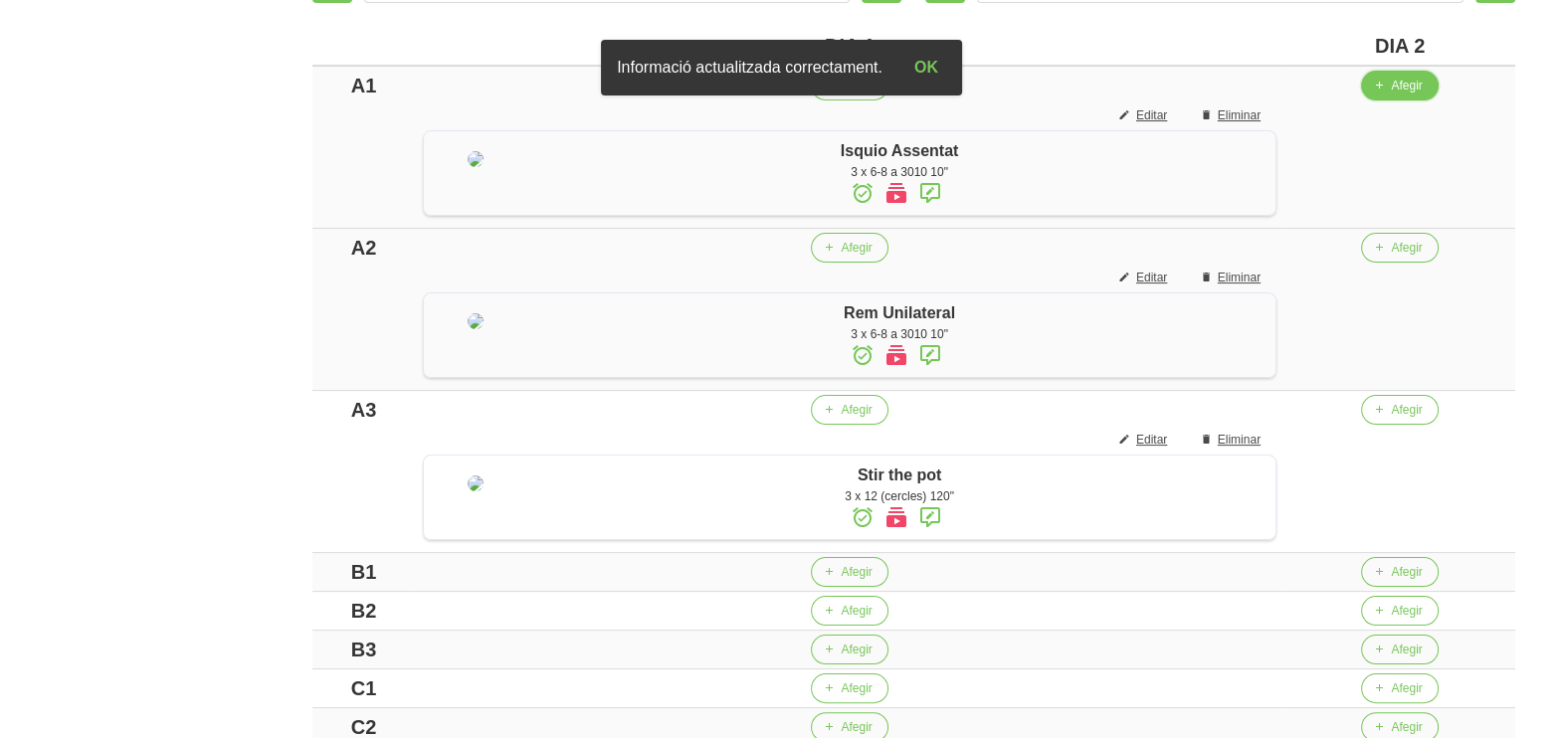
click at [1388, 88] on span "button" at bounding box center [1379, 86] width 18 height 18
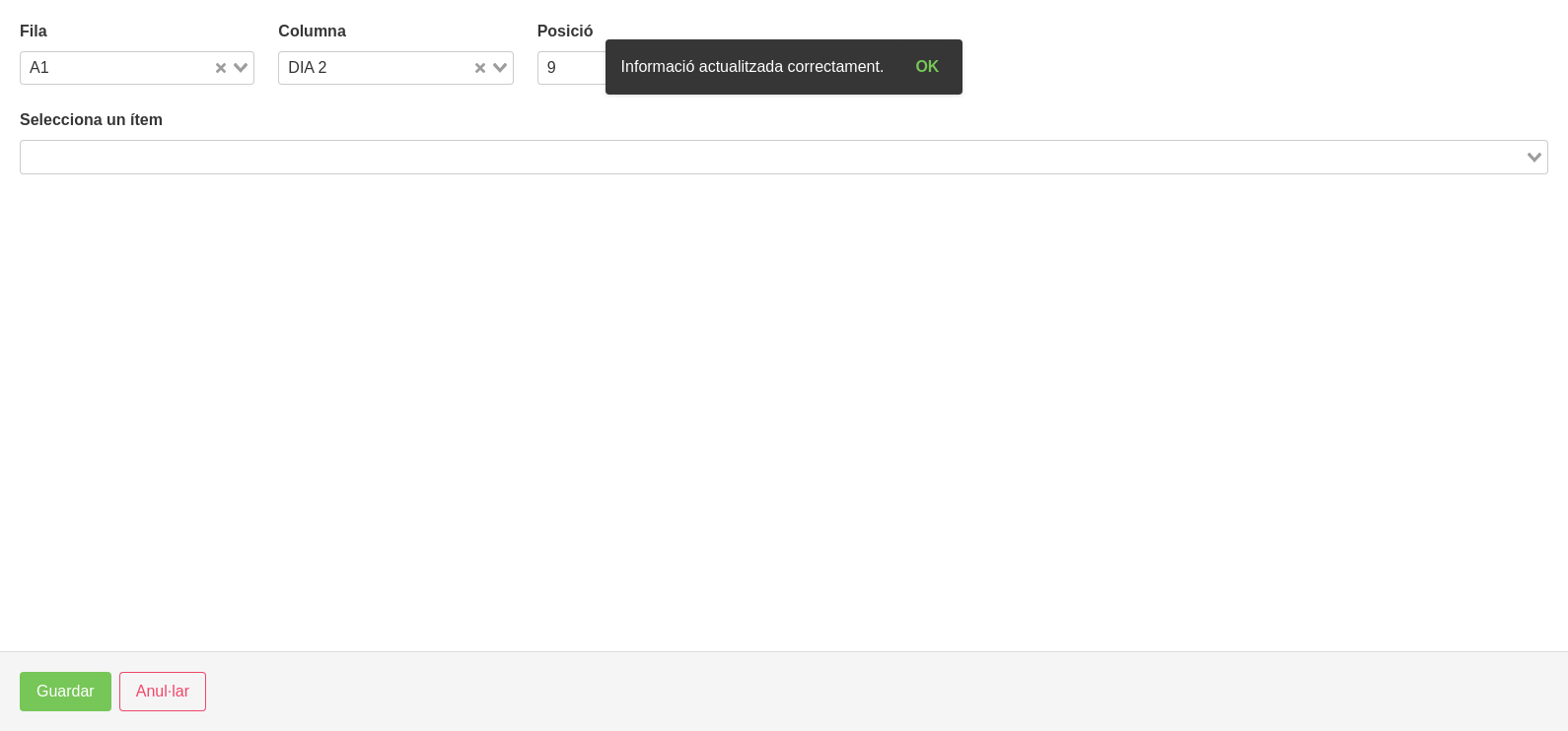
click at [285, 152] on input "Search for option" at bounding box center [772, 157] width 1500 height 24
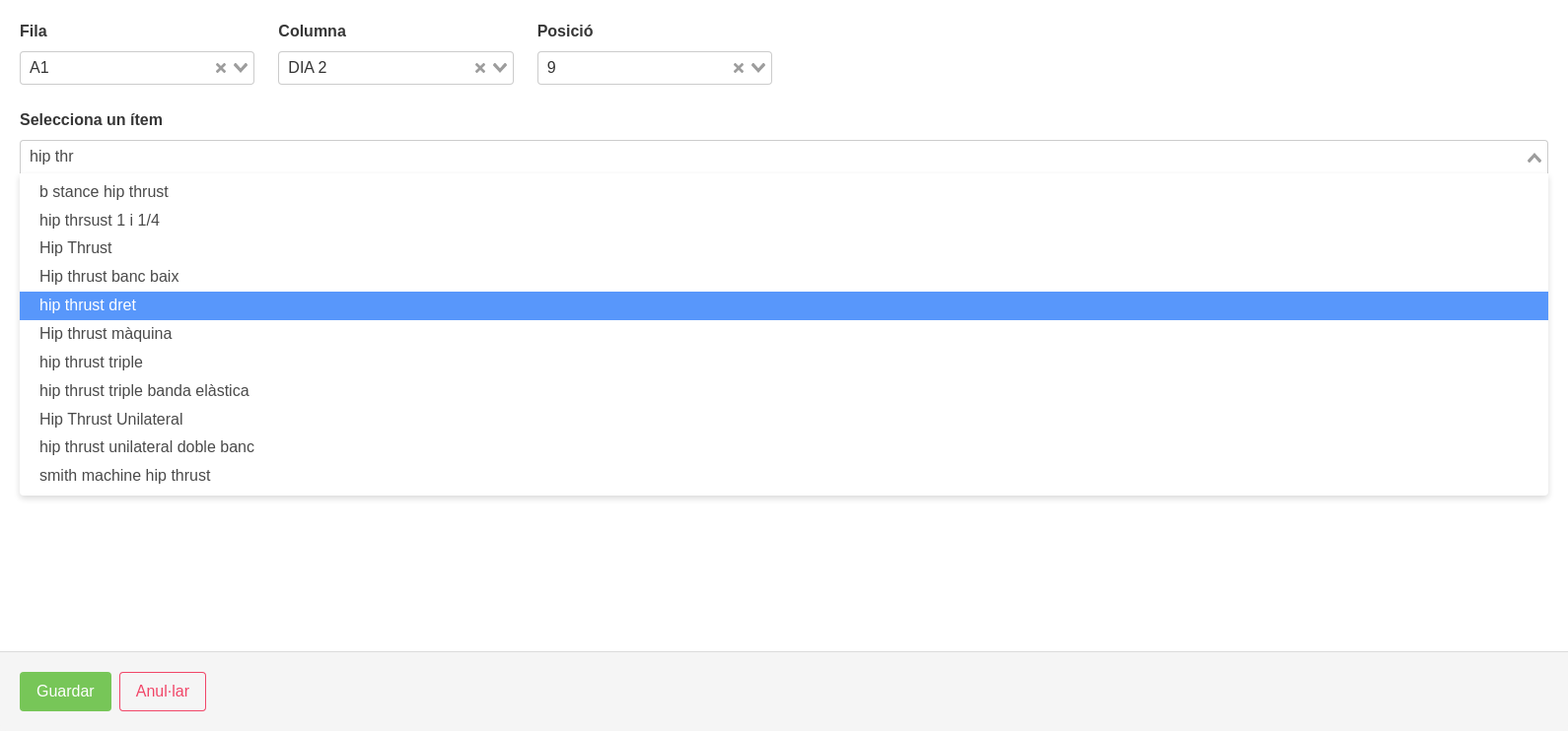
click at [236, 324] on li "Hip thrust màquina" at bounding box center [784, 334] width 1528 height 29
type input "hip thr"
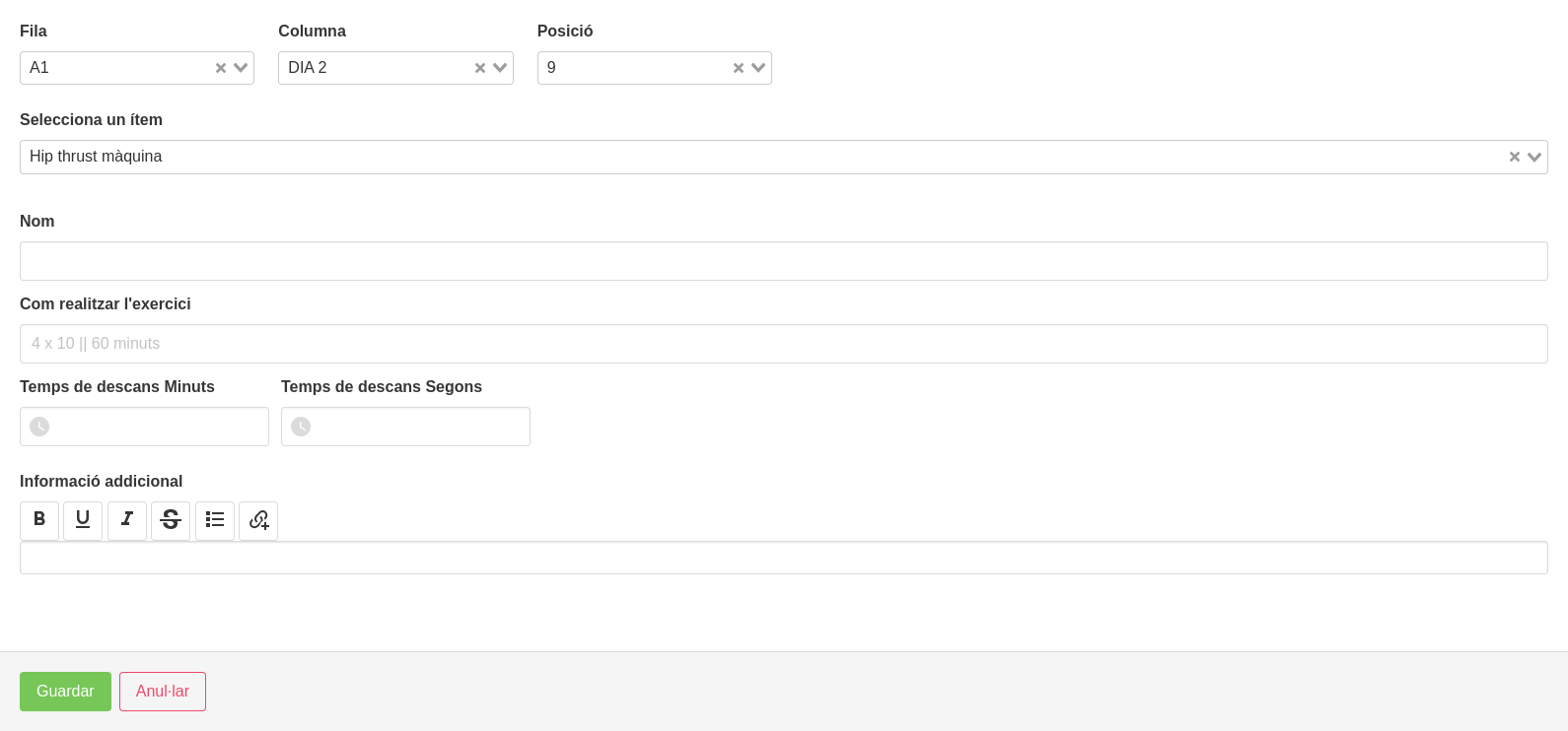
type input "Hip thrust màquina"
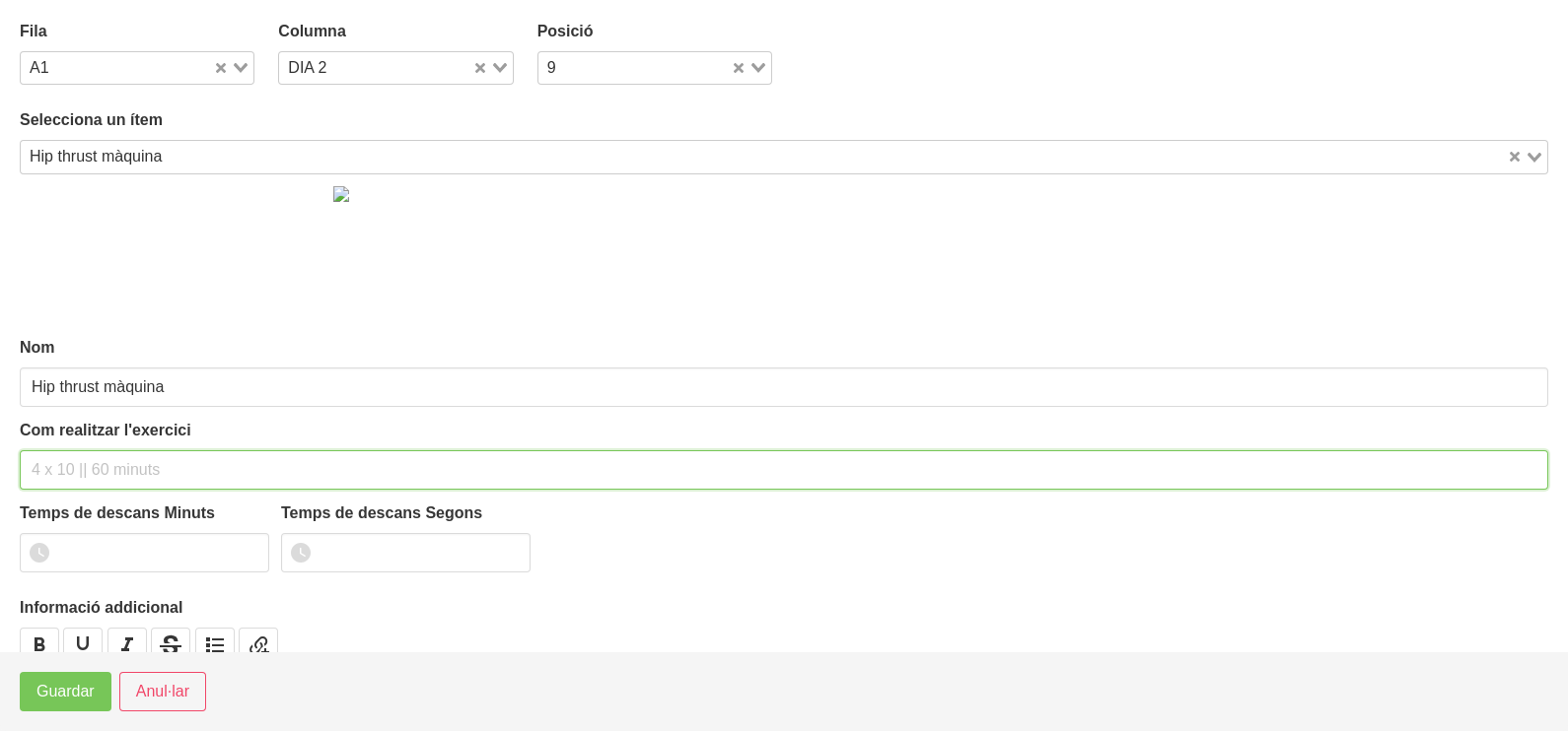
click at [79, 469] on input "text" at bounding box center [784, 470] width 1528 height 40
type input "3 x 8-10 a 2011 10""
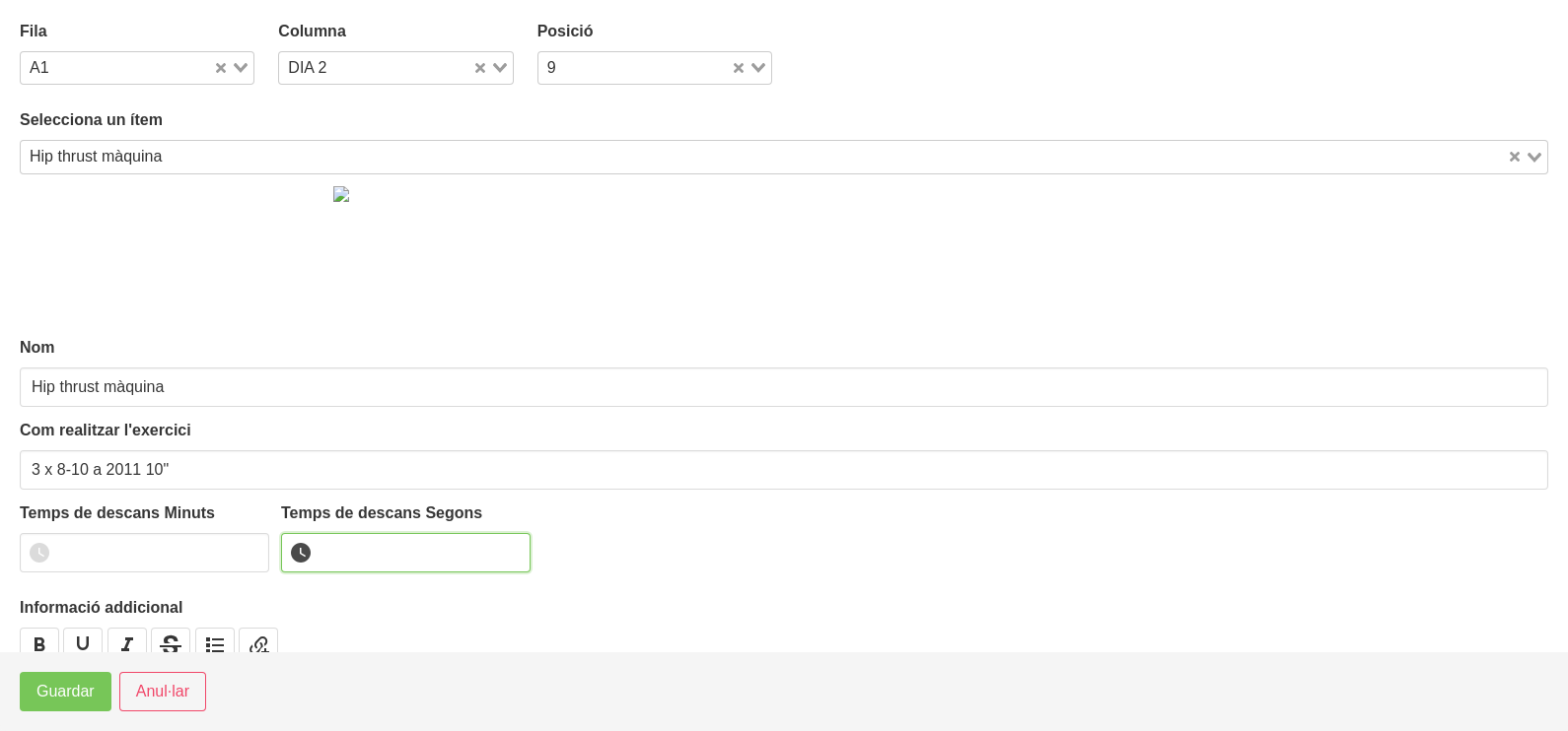
click at [345, 552] on input "number" at bounding box center [406, 553] width 250 height 40
type input "10"
click at [86, 694] on span "Guardar" at bounding box center [65, 691] width 58 height 24
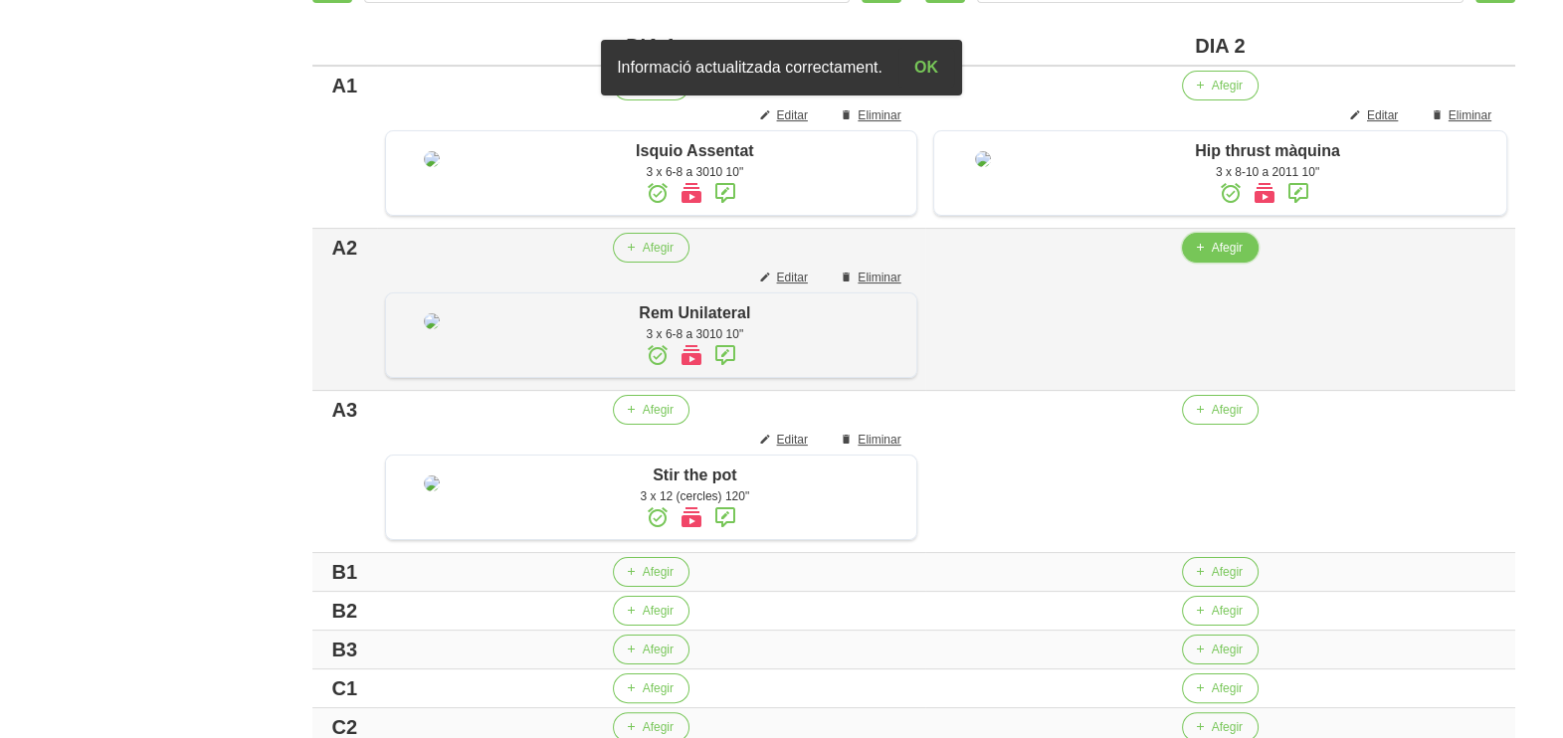
click at [1221, 257] on span "Afegir" at bounding box center [1227, 248] width 31 height 18
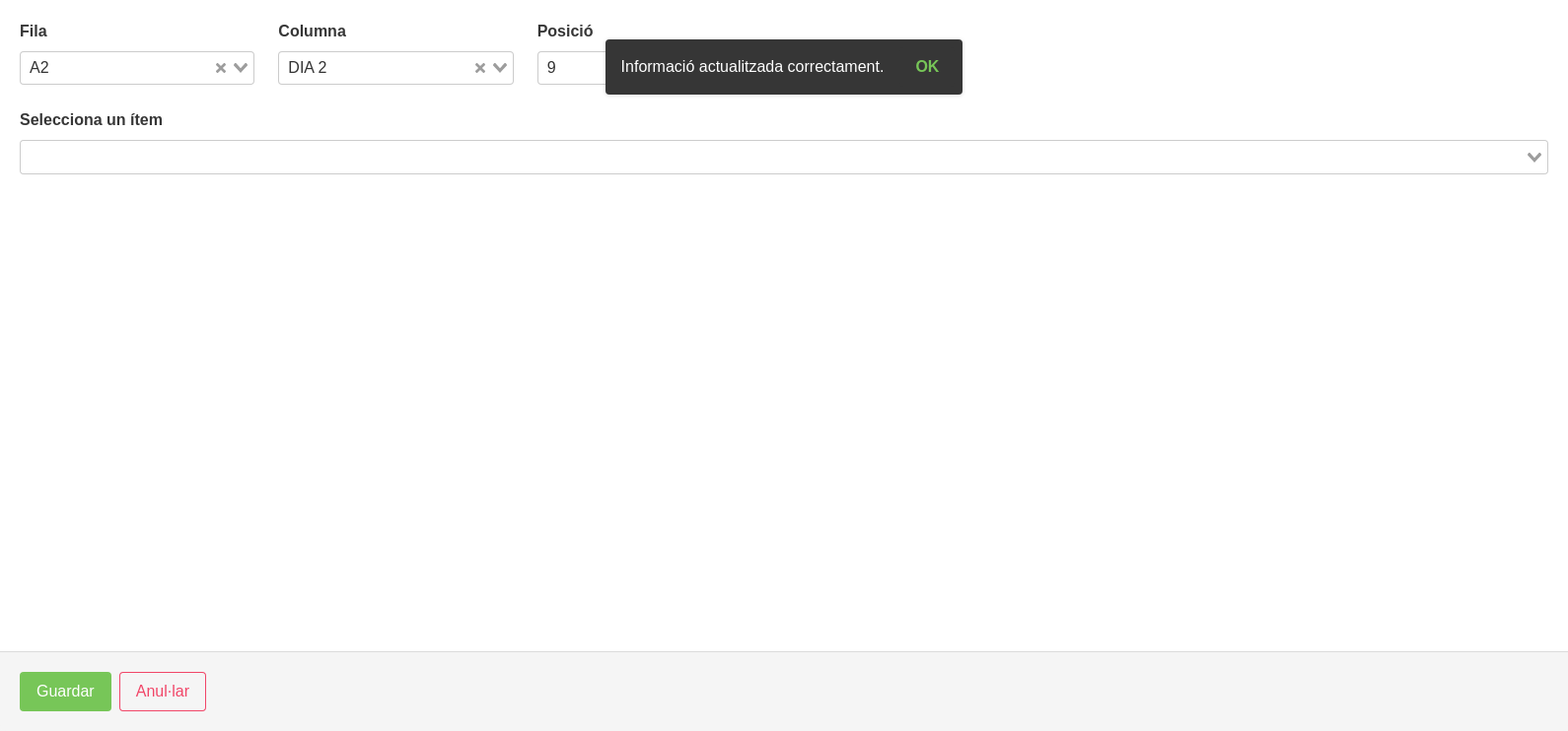
click at [329, 154] on input "Search for option" at bounding box center [772, 157] width 1500 height 24
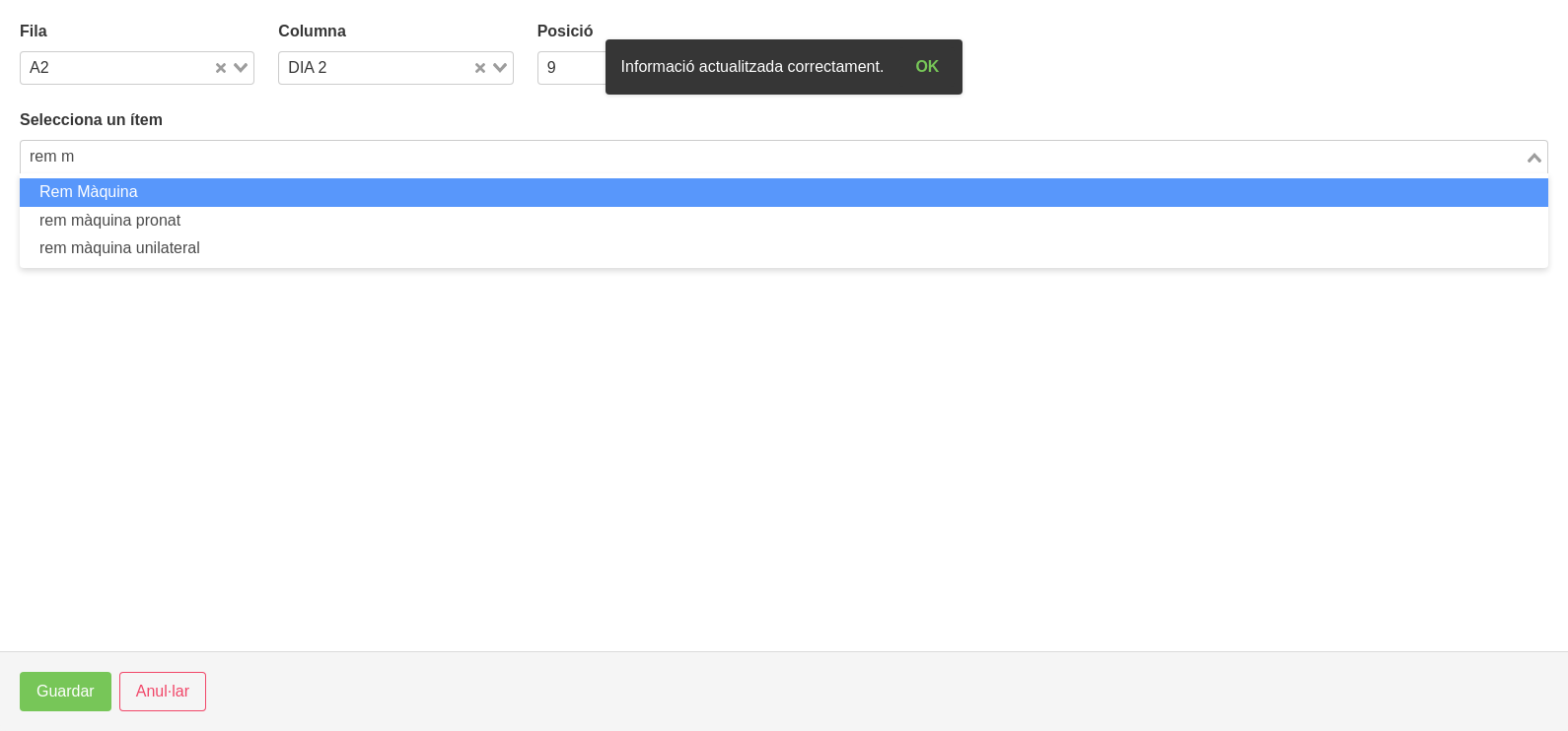
click at [326, 192] on li "Rem Màquina" at bounding box center [784, 192] width 1528 height 29
type input "rem m"
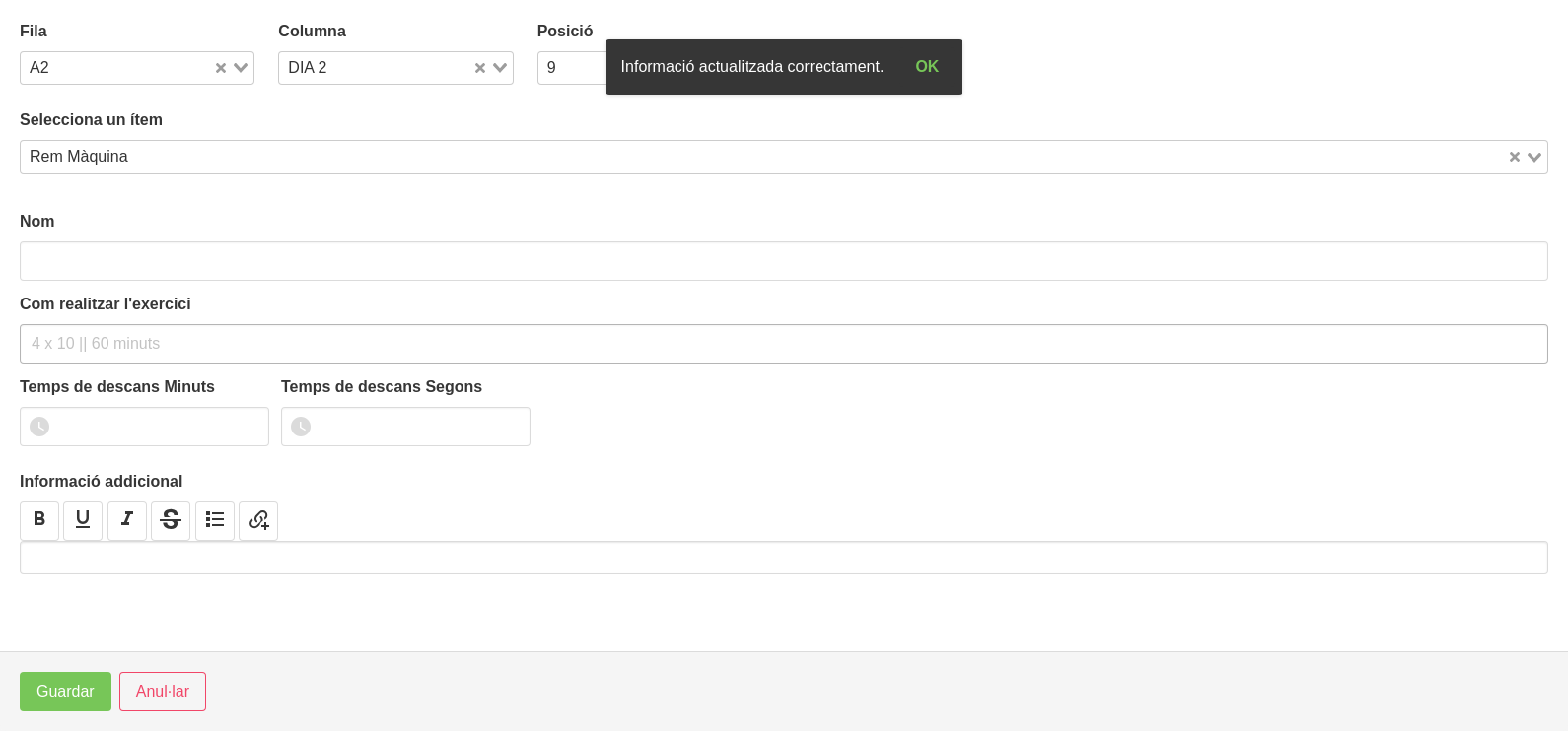
type input "Rem Màquina"
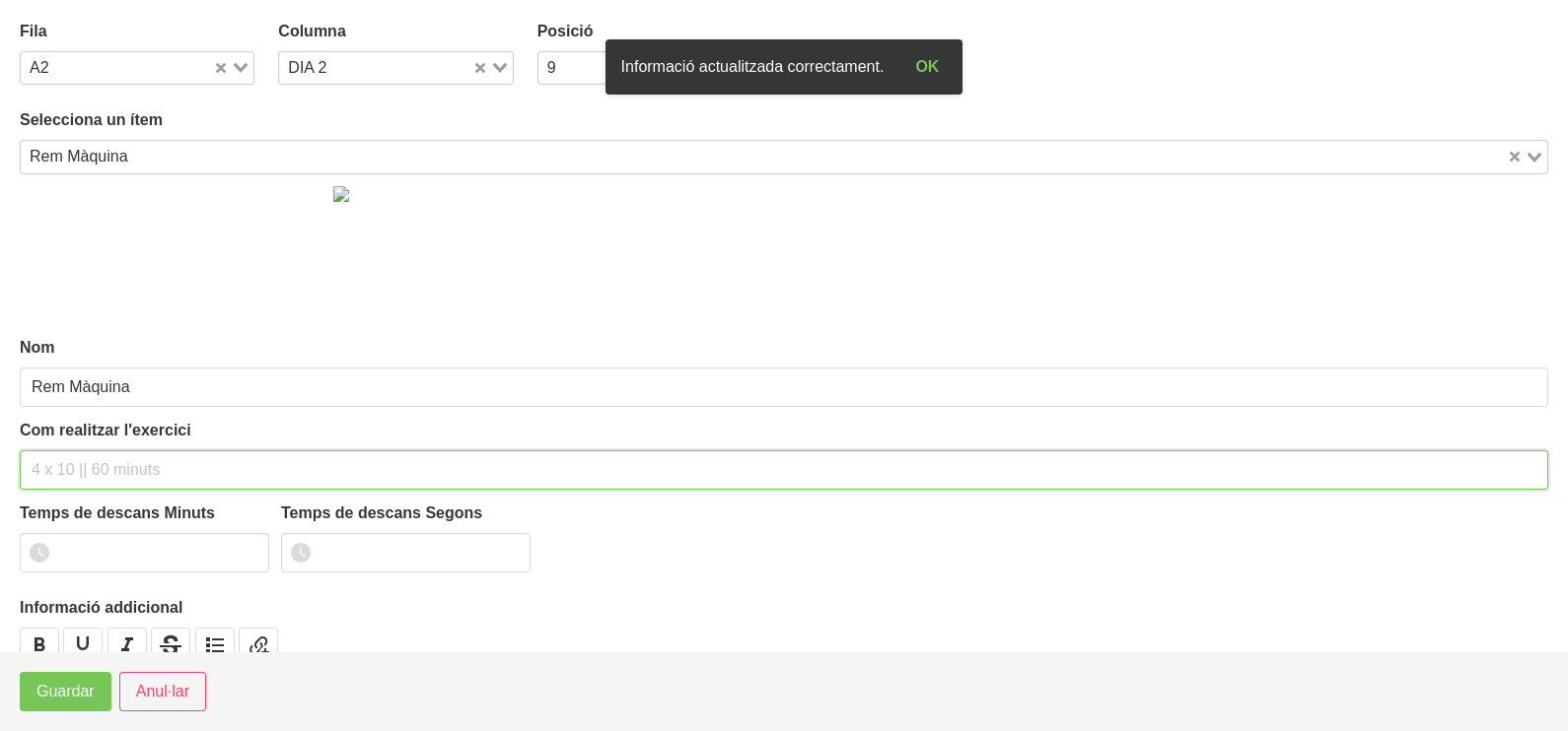
click at [116, 470] on input "text" at bounding box center [784, 470] width 1528 height 40
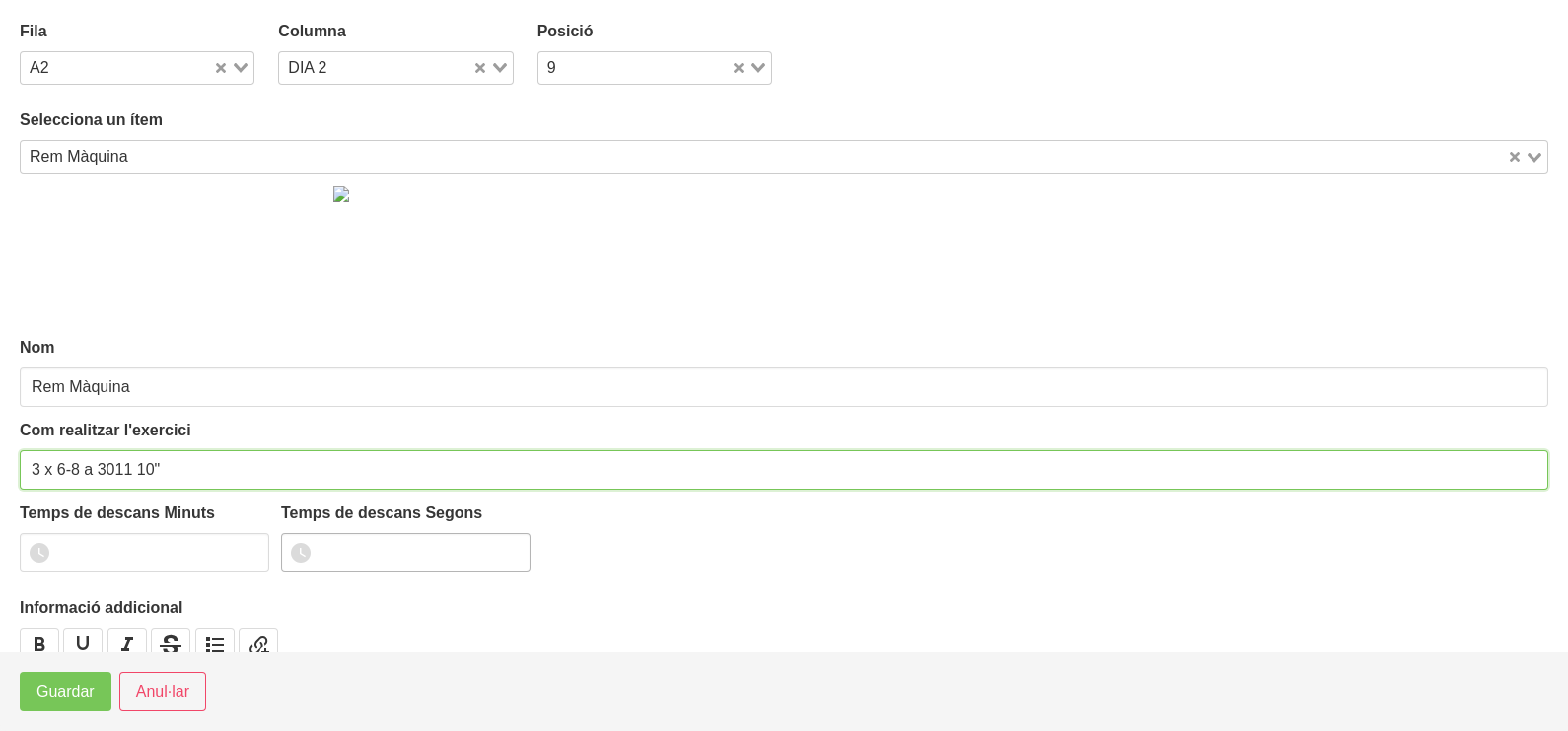
type input "3 x 6-8 a 3011 10""
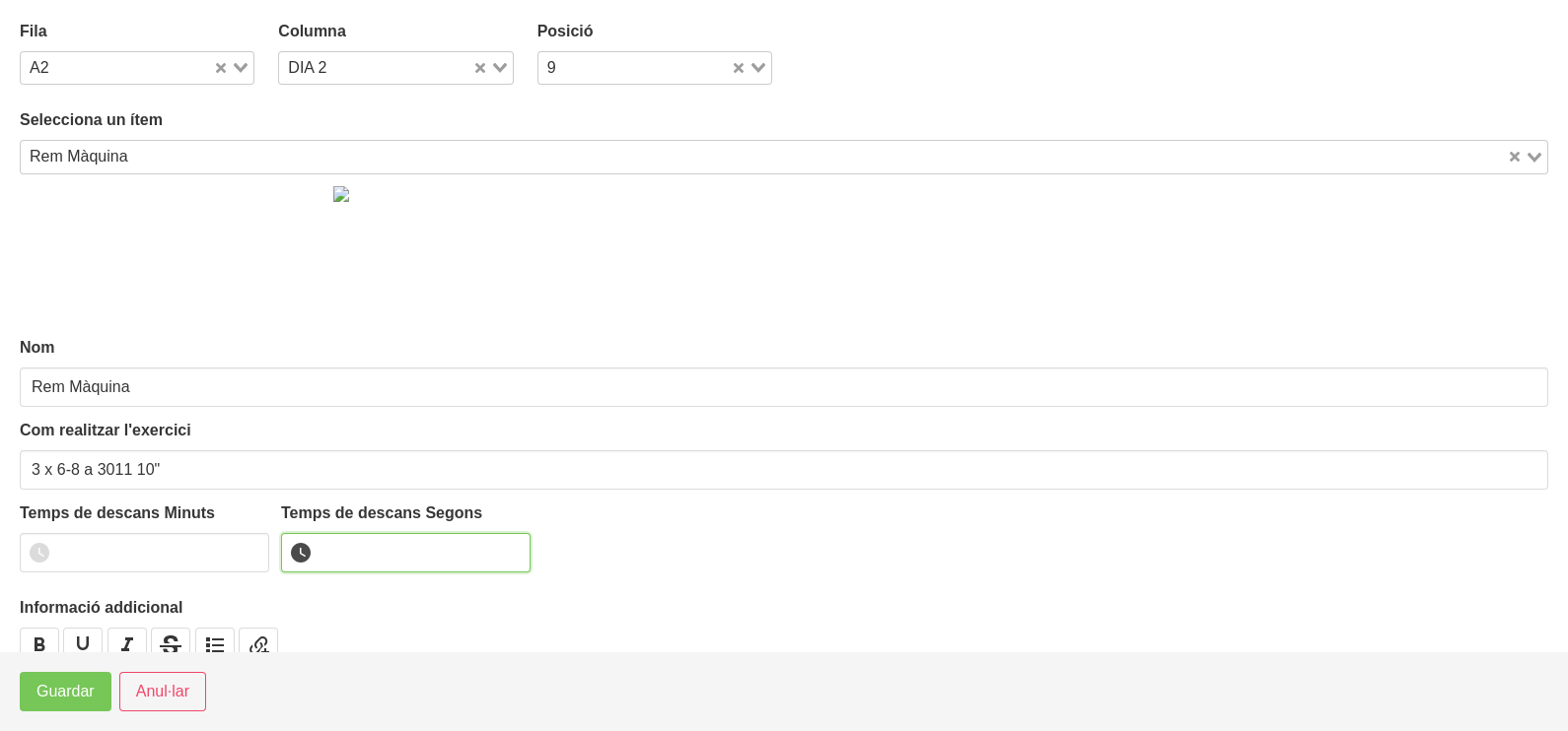
click at [391, 557] on input "number" at bounding box center [406, 553] width 250 height 40
type input "10"
click at [75, 684] on span "Guardar" at bounding box center [65, 691] width 58 height 24
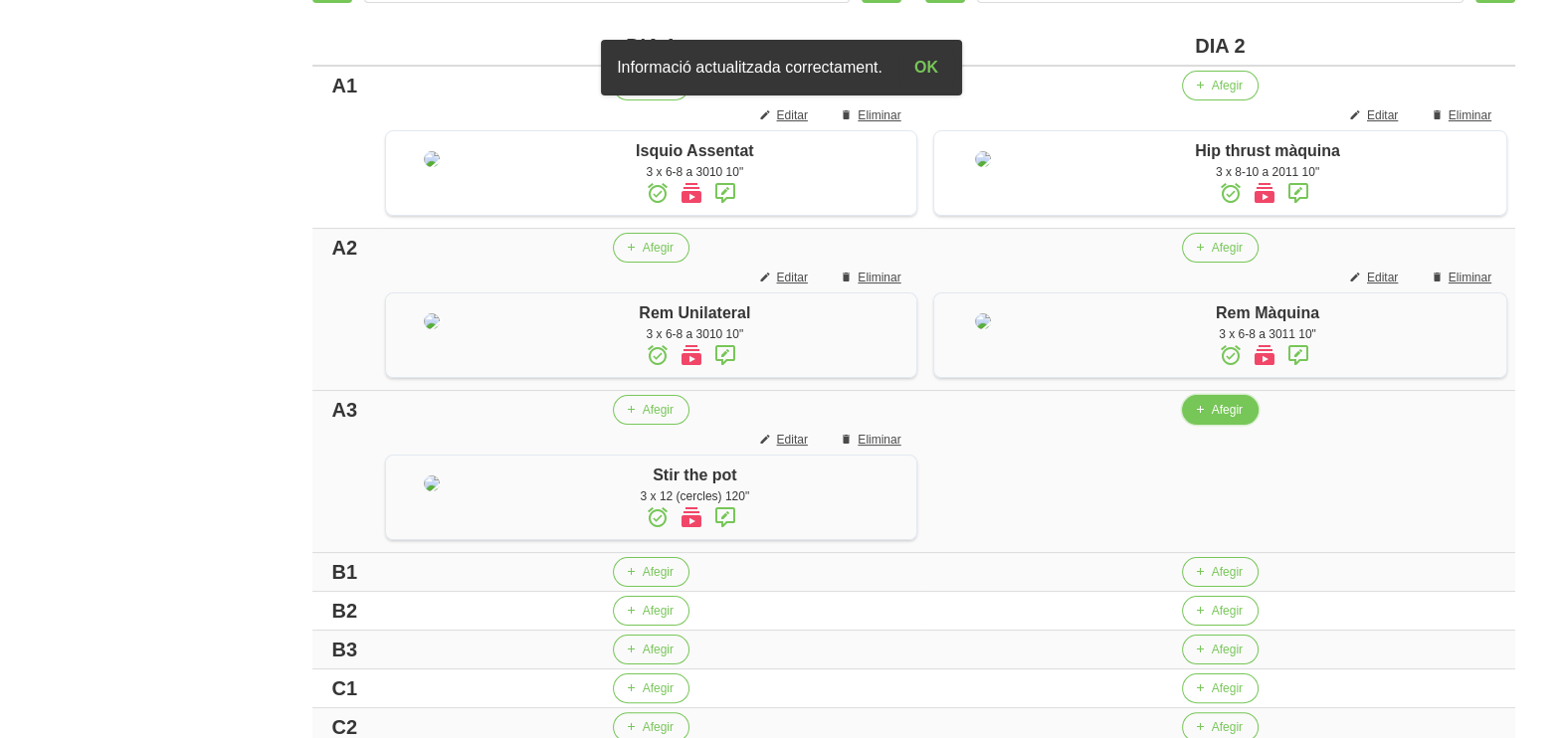
click at [1214, 419] on span "Afegir" at bounding box center [1227, 410] width 31 height 18
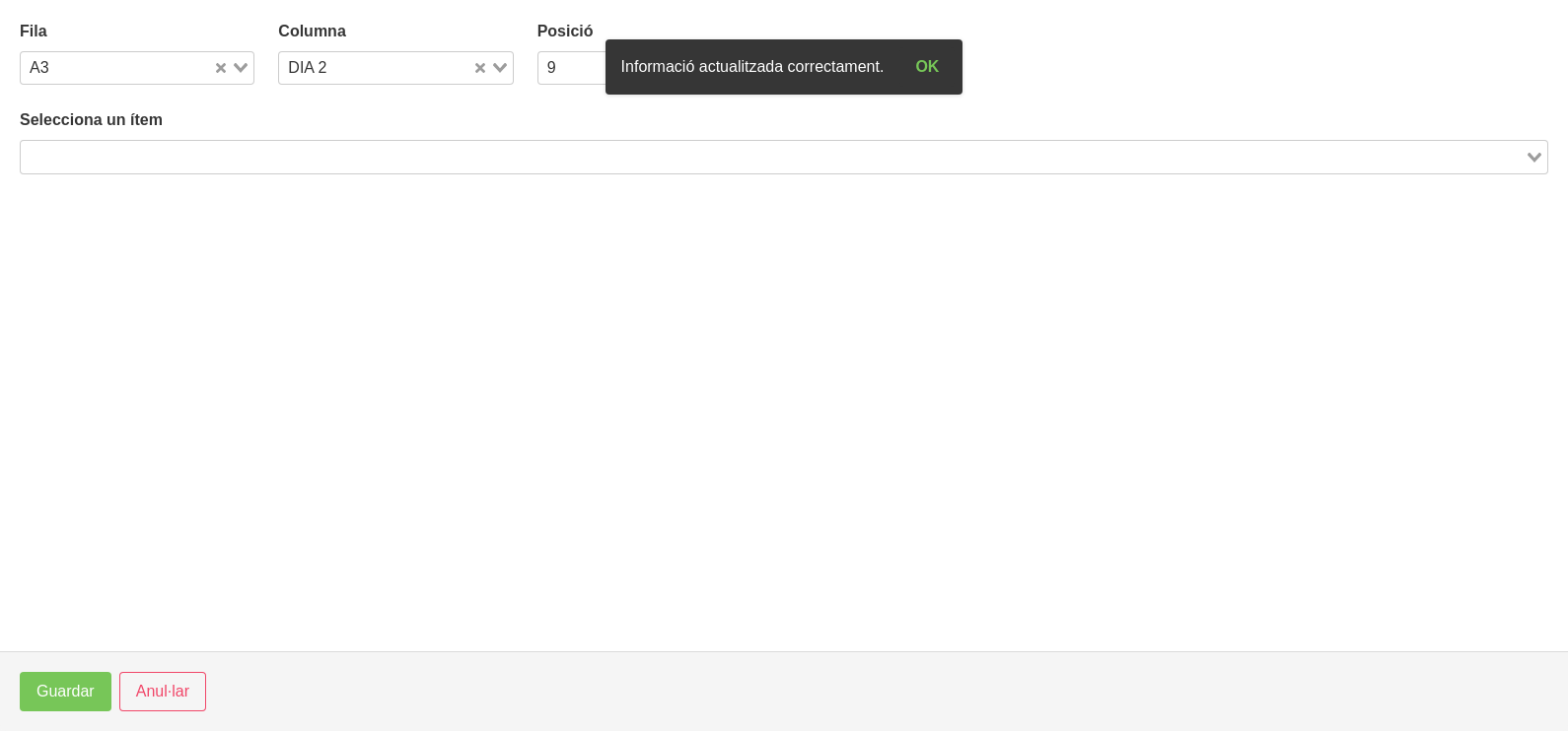
click at [315, 153] on input "Search for option" at bounding box center [772, 157] width 1500 height 24
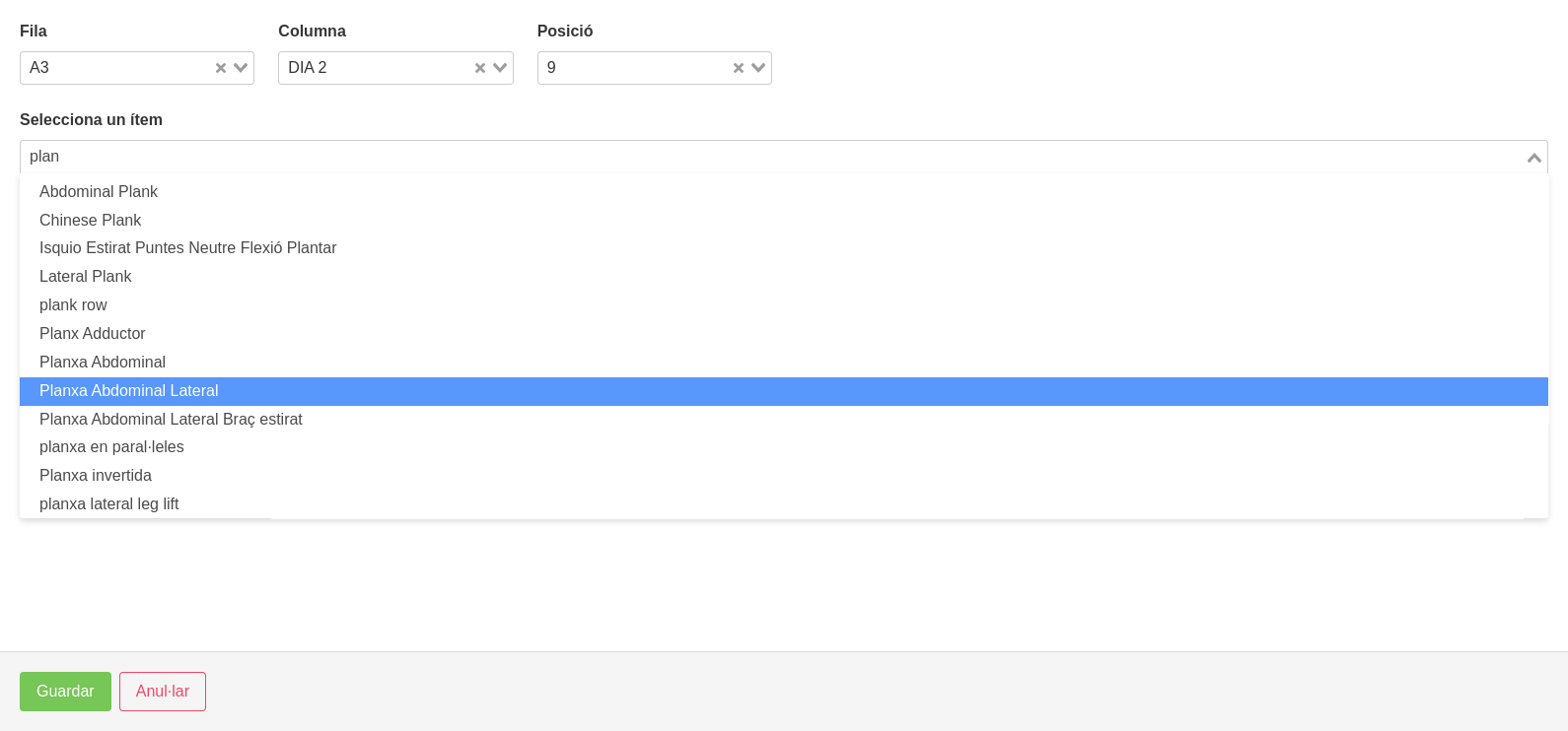
click at [274, 390] on li "Planxa Abdominal Lateral" at bounding box center [784, 391] width 1528 height 29
type input "plan"
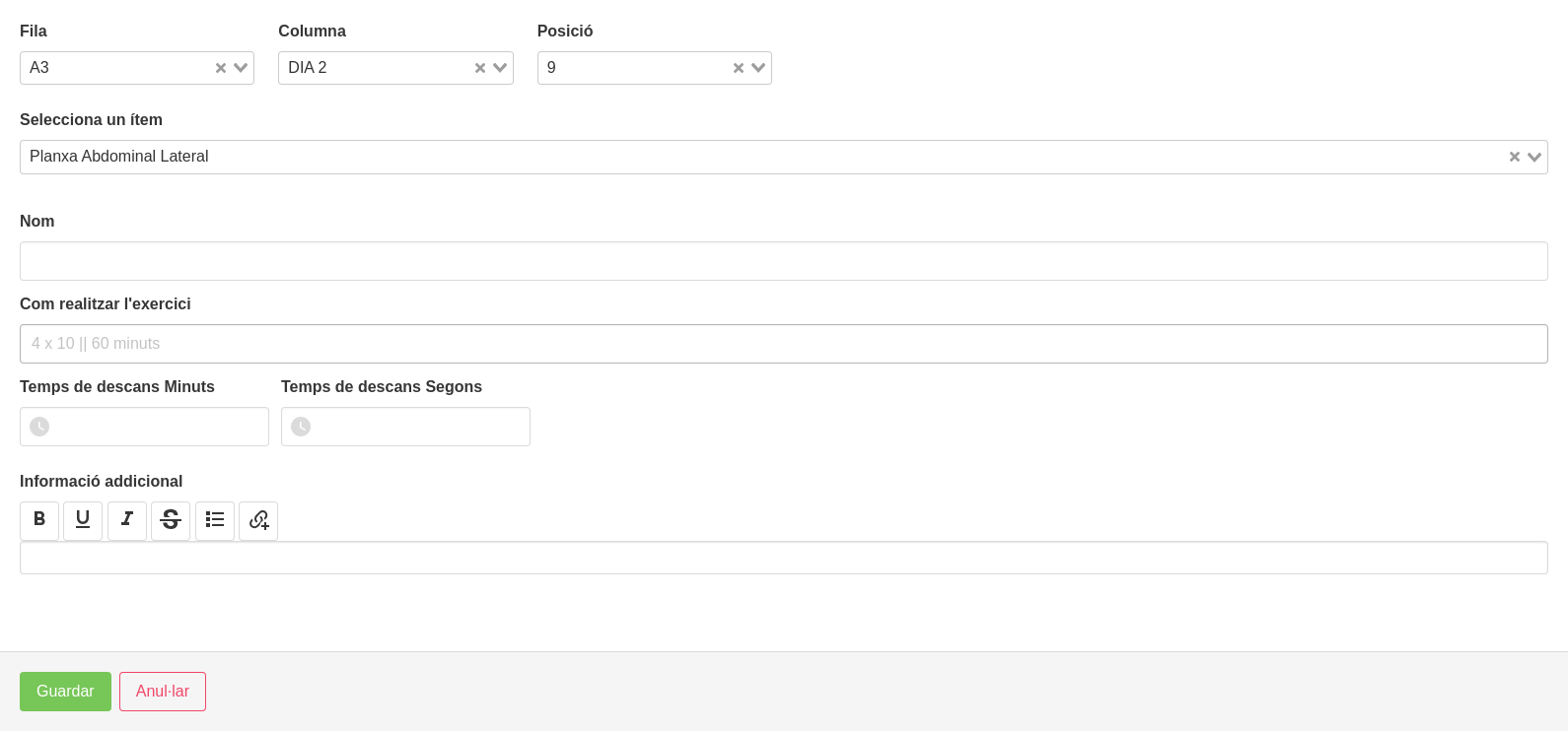
type input "Planxa Abdominal Lateral"
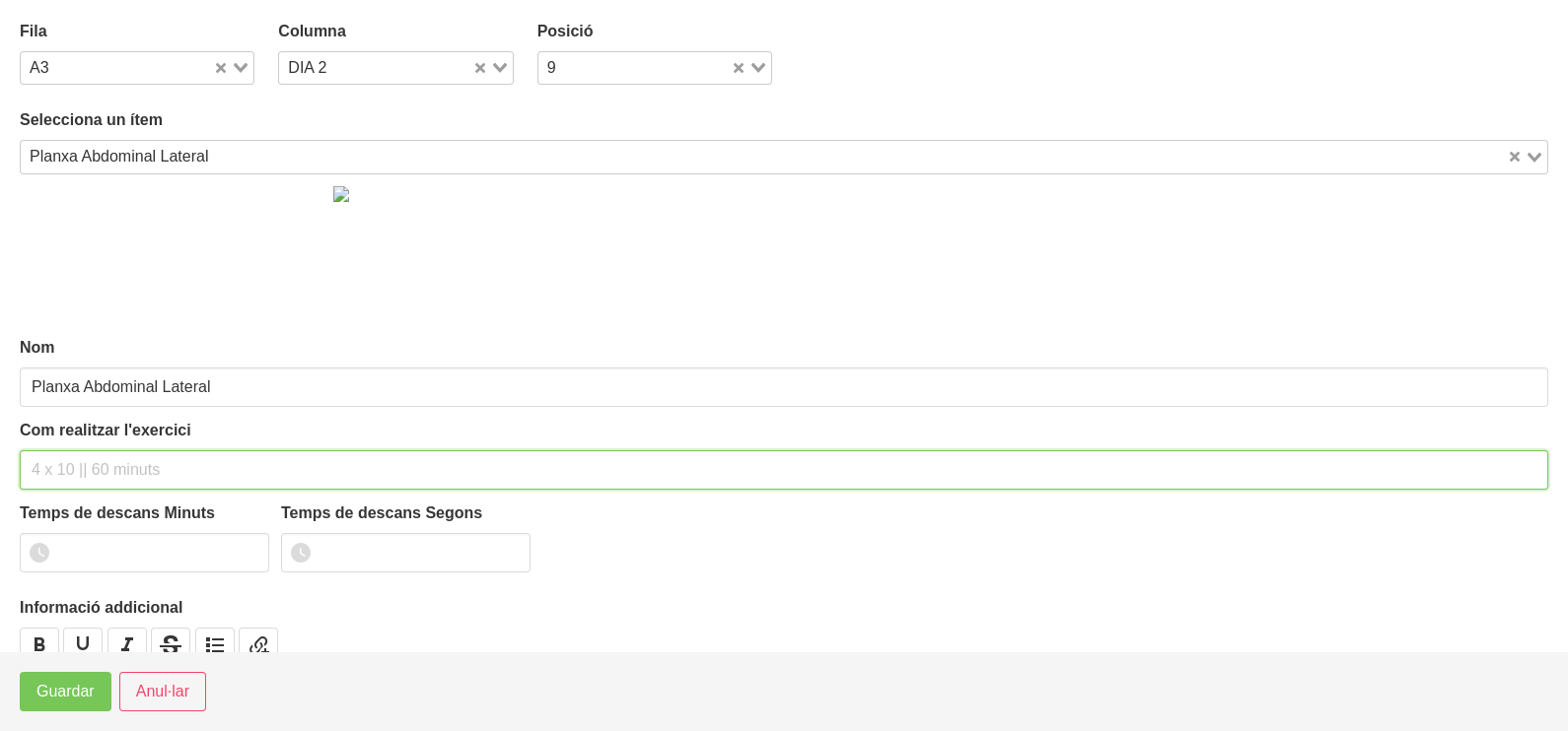
click at [80, 463] on input "text" at bounding box center [784, 470] width 1528 height 40
type input "3 x 30-40" 120""
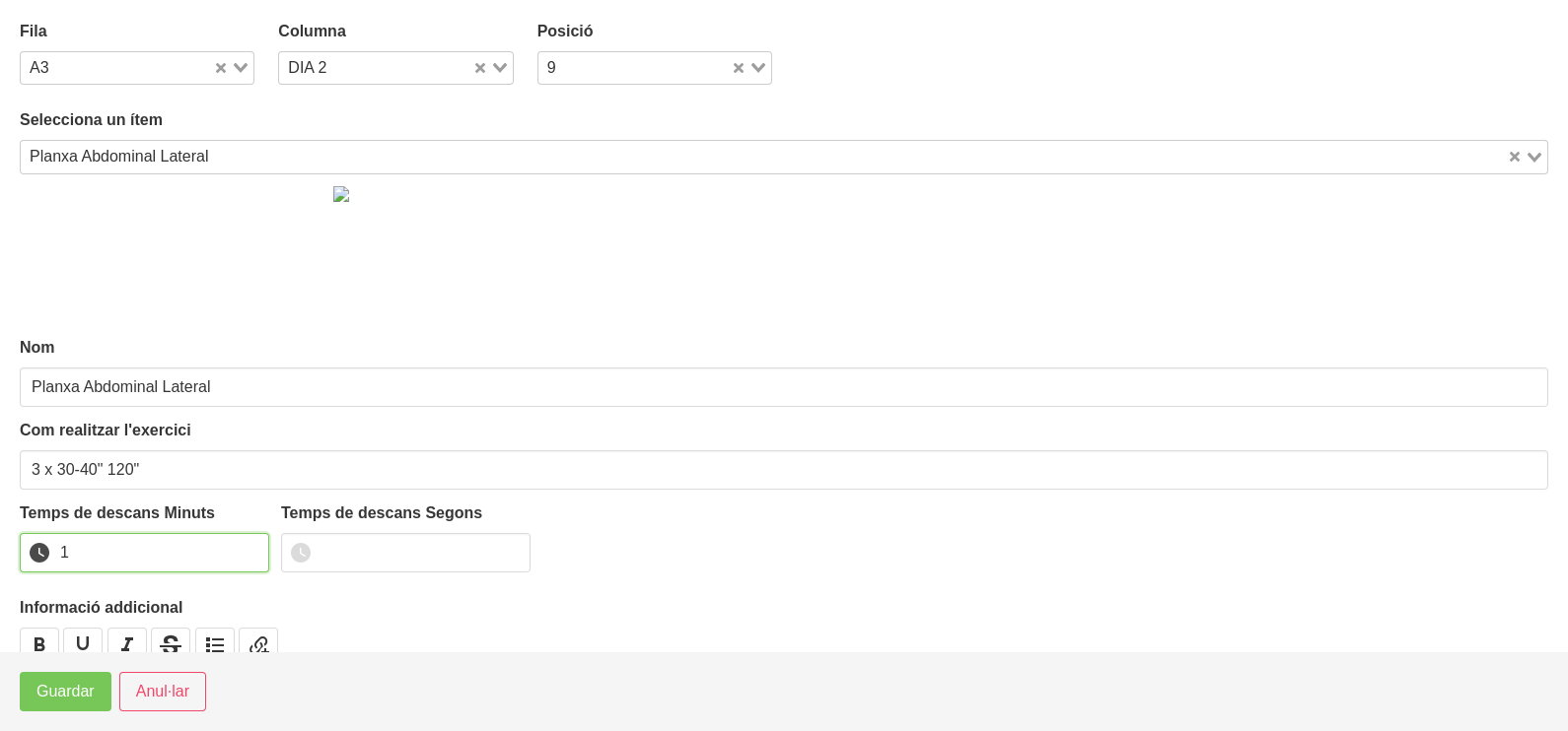
click at [247, 545] on input "1" at bounding box center [145, 553] width 250 height 40
type input "2"
click at [247, 545] on input "2" at bounding box center [145, 553] width 250 height 40
click at [65, 696] on span "Guardar" at bounding box center [65, 691] width 58 height 24
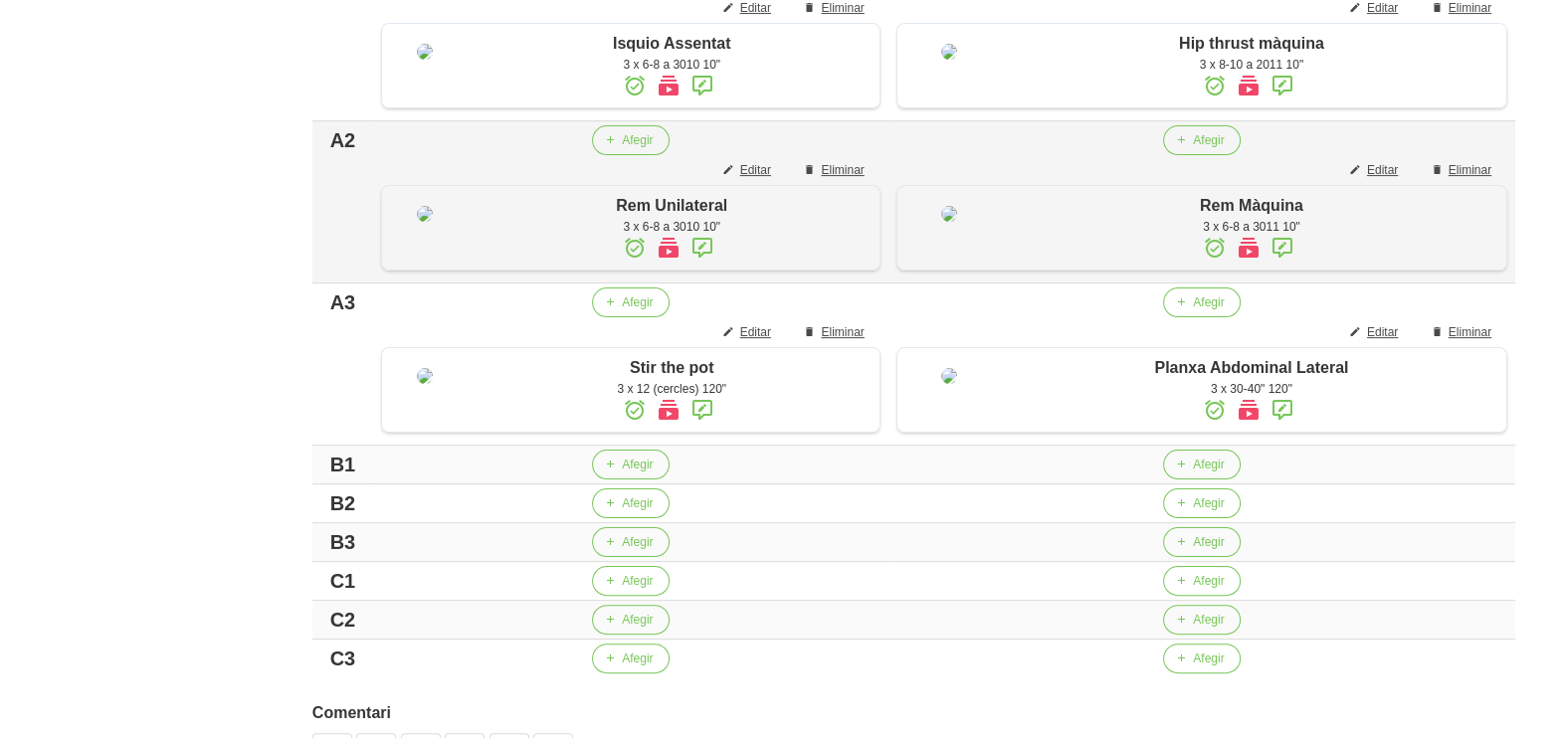
scroll to position [870, 0]
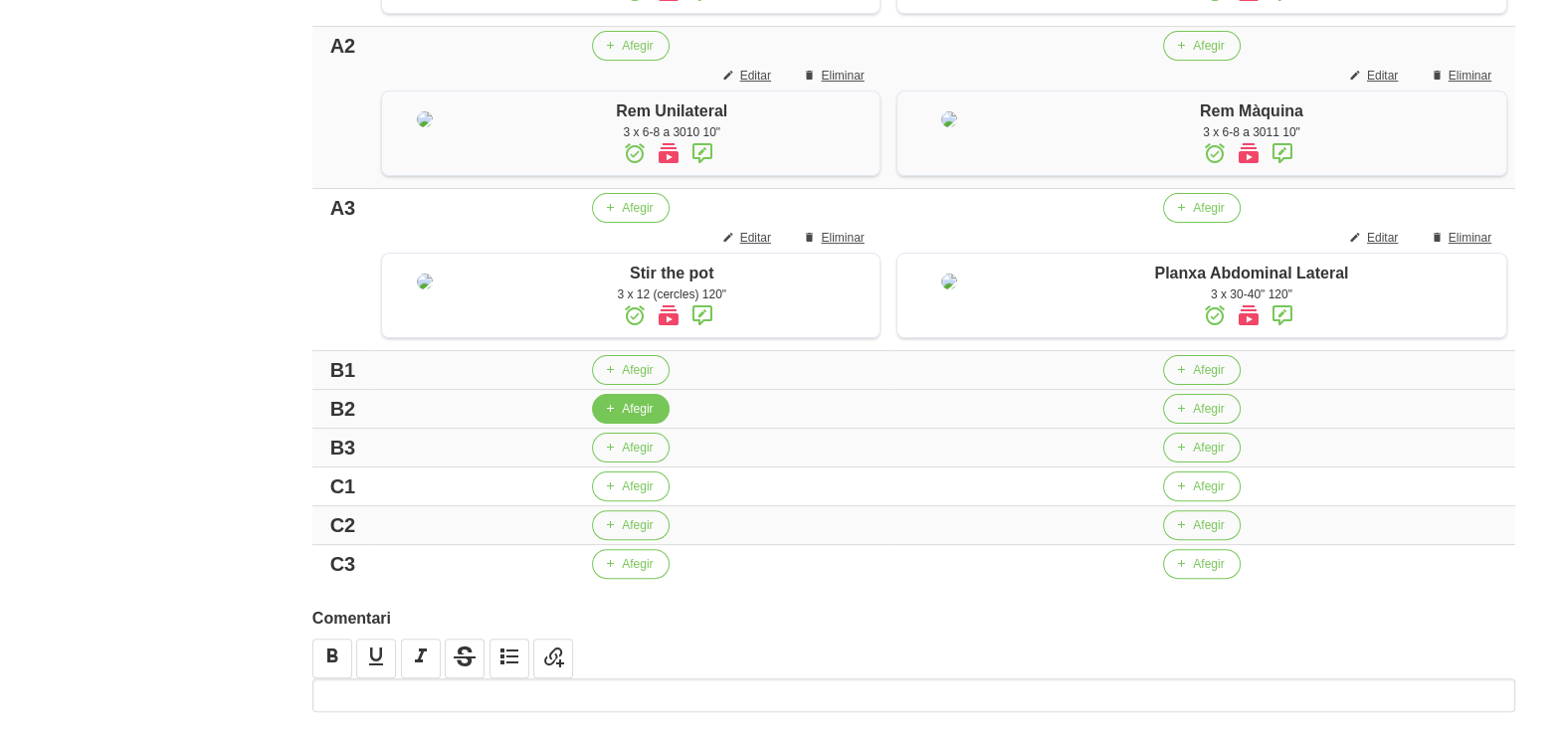
scroll to position [969, 0]
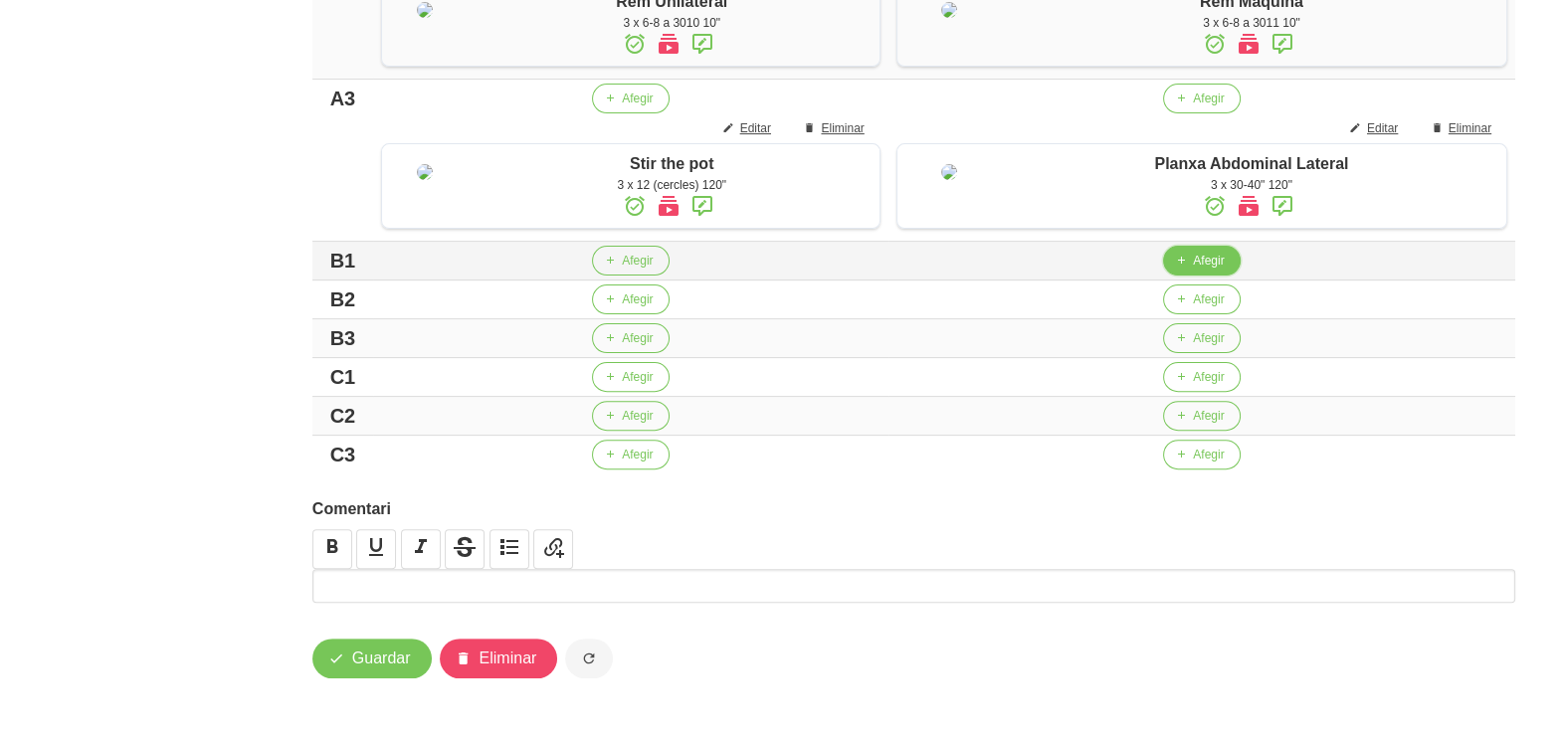
click at [1213, 264] on span "Afegir" at bounding box center [1208, 261] width 31 height 18
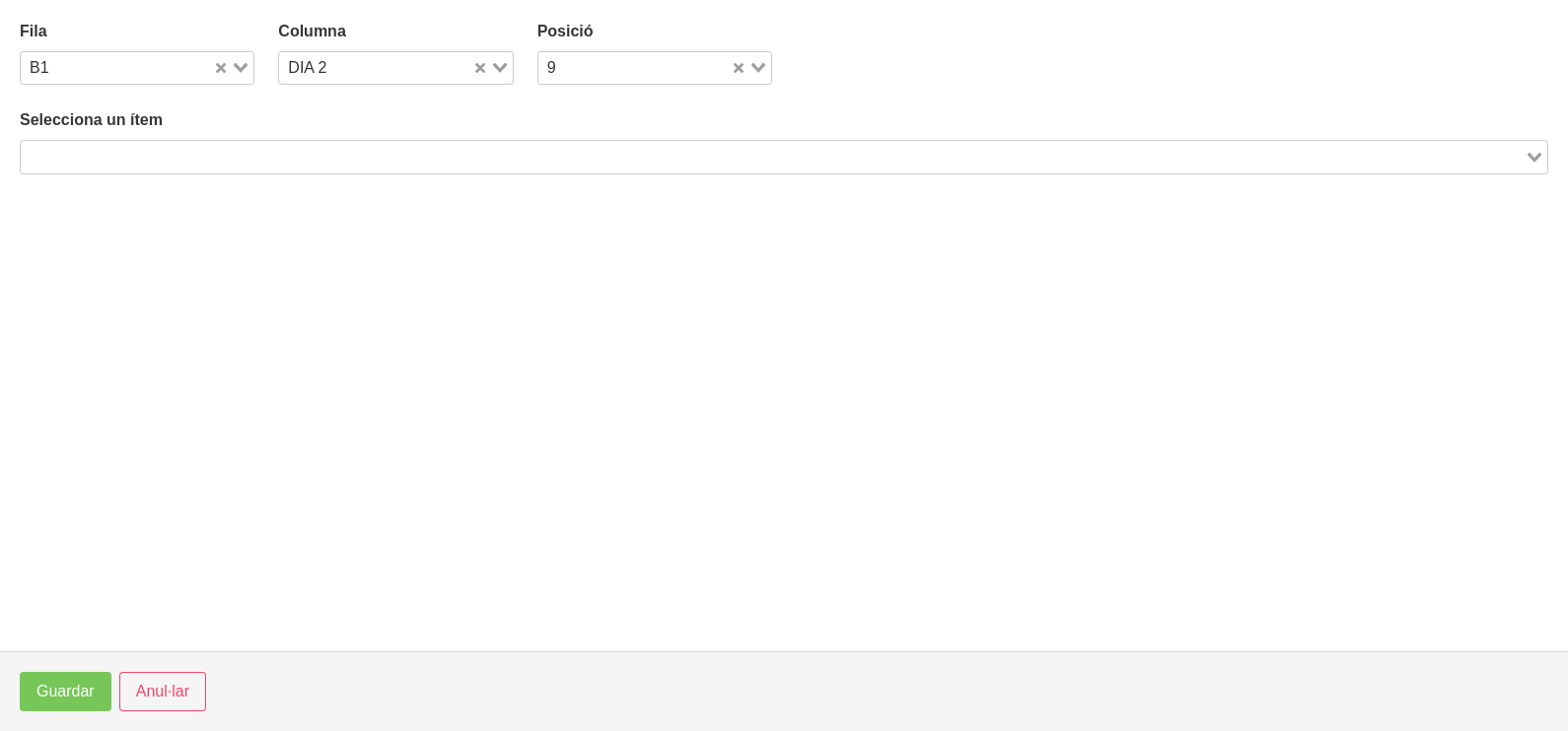
click at [396, 160] on input "Search for option" at bounding box center [772, 157] width 1500 height 24
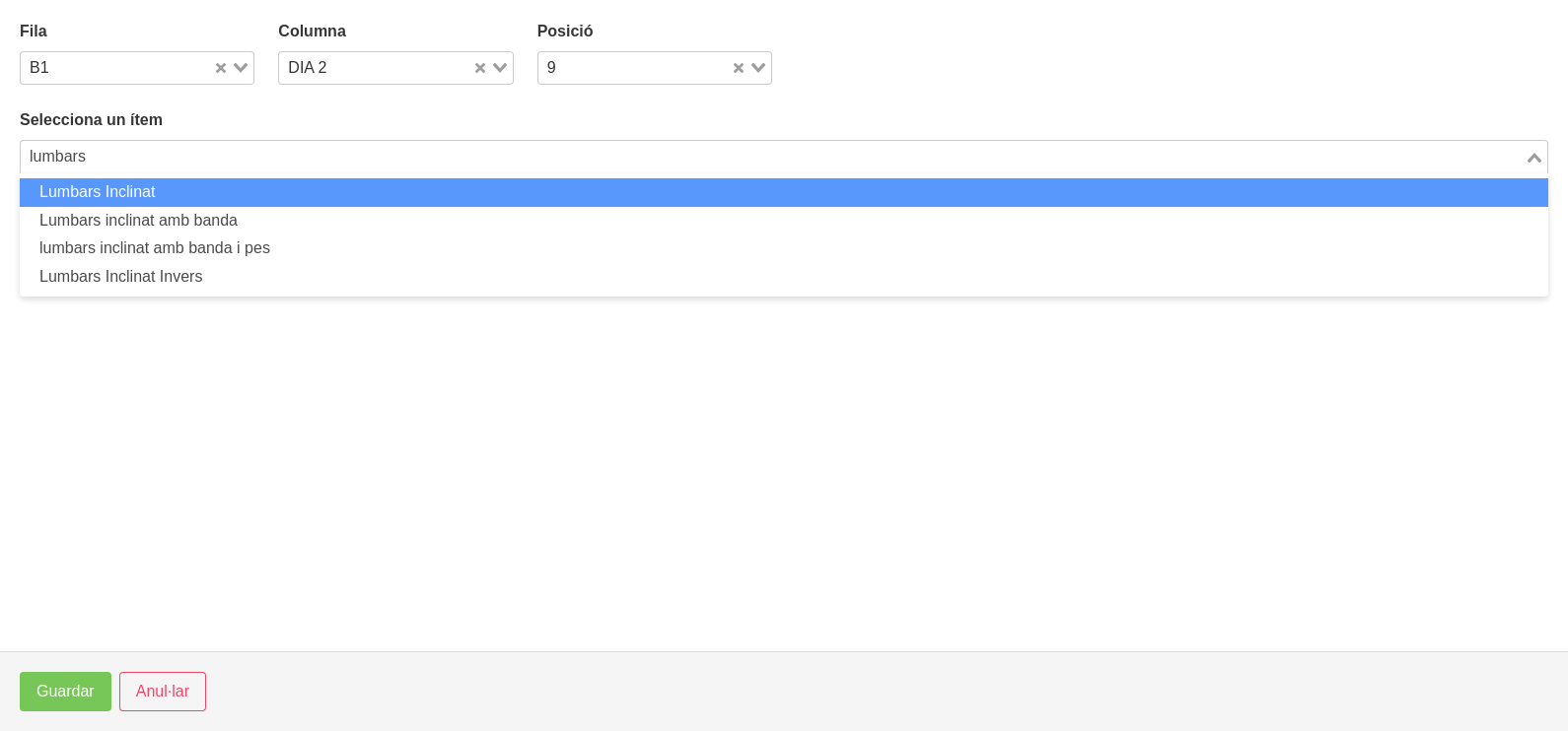
click at [207, 197] on li "Lumbars Inclinat" at bounding box center [784, 192] width 1528 height 29
type input "lumbars"
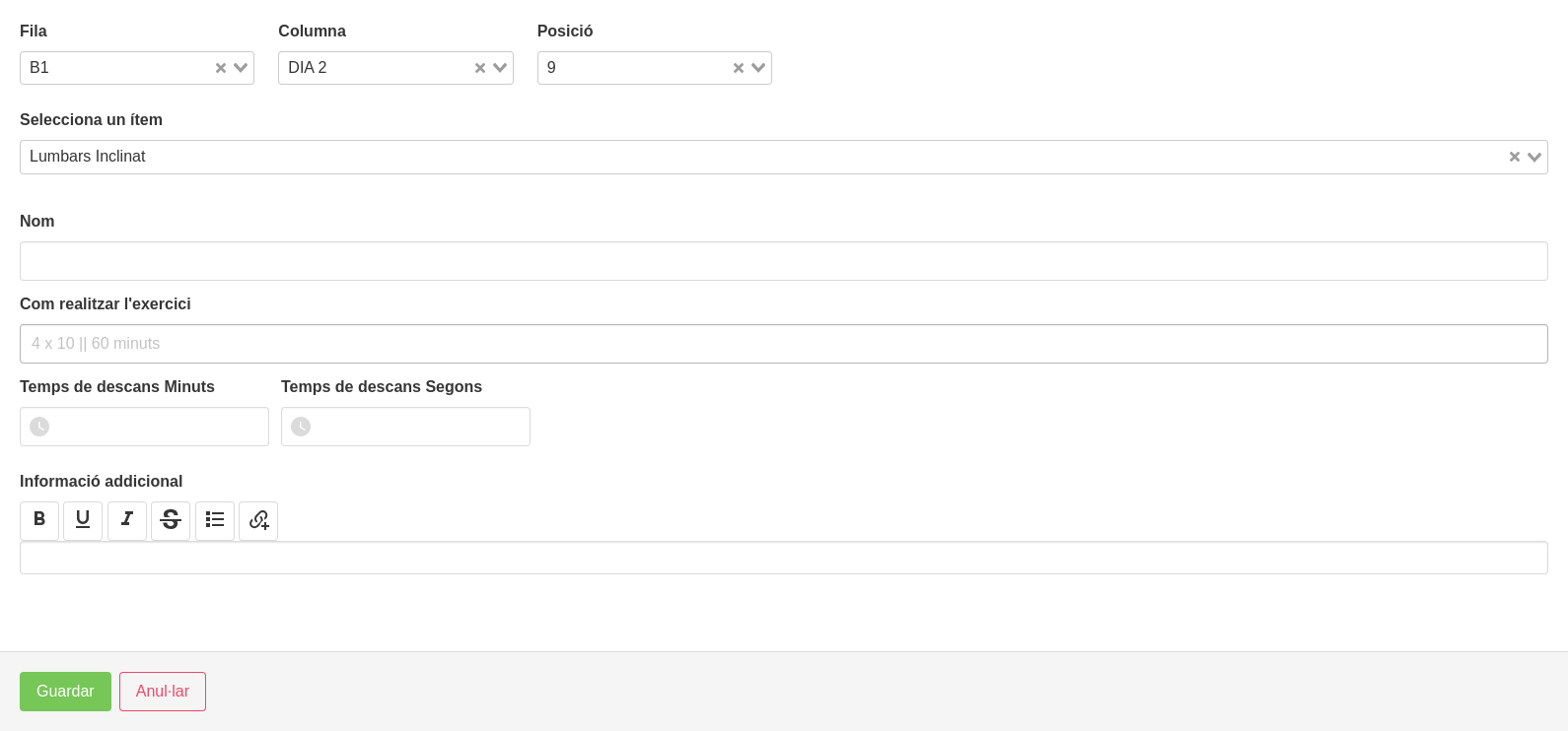
type input "Lumbars Inclinat"
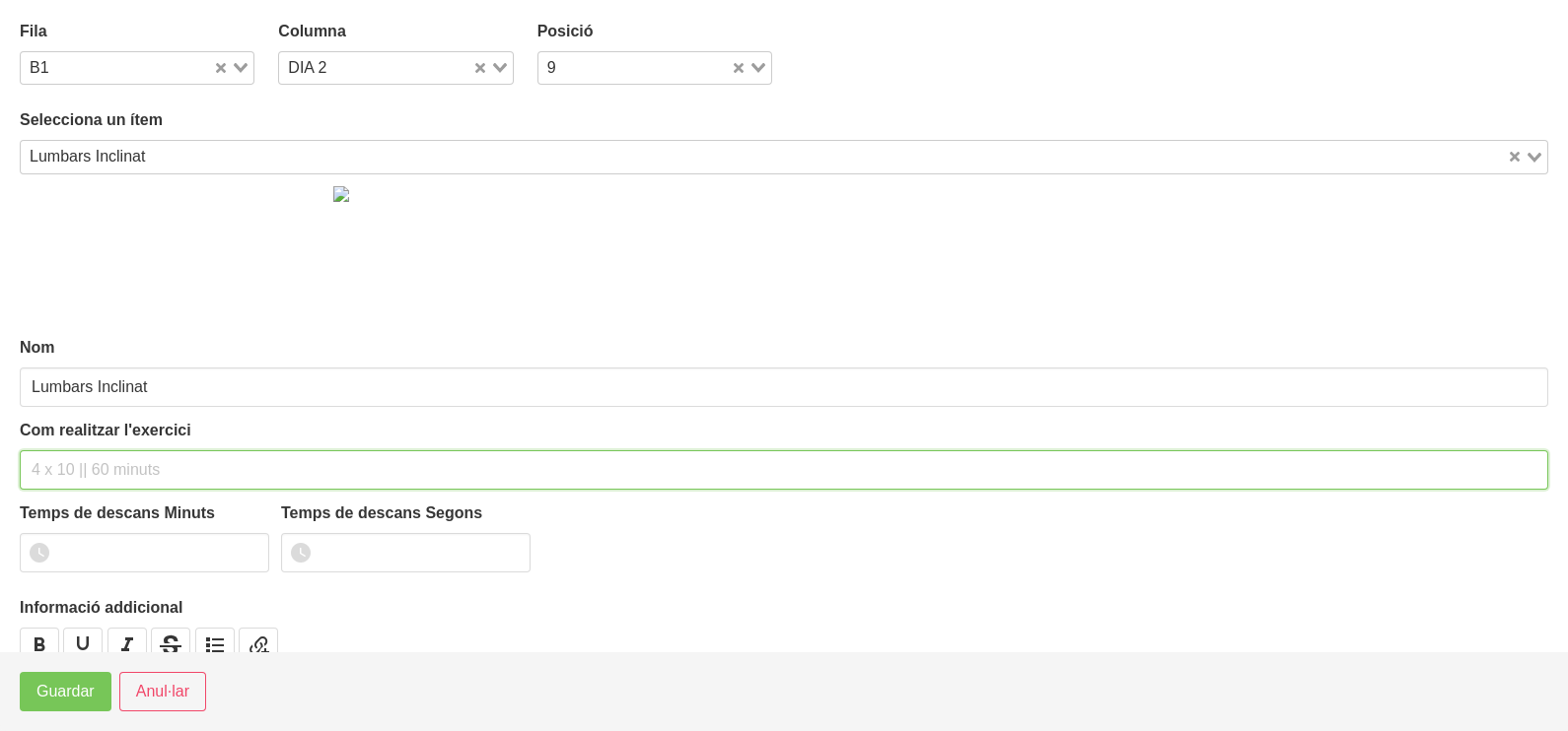
drag, startPoint x: 69, startPoint y: 466, endPoint x: 71, endPoint y: 455, distance: 11.2
click at [70, 457] on input "text" at bounding box center [784, 470] width 1528 height 40
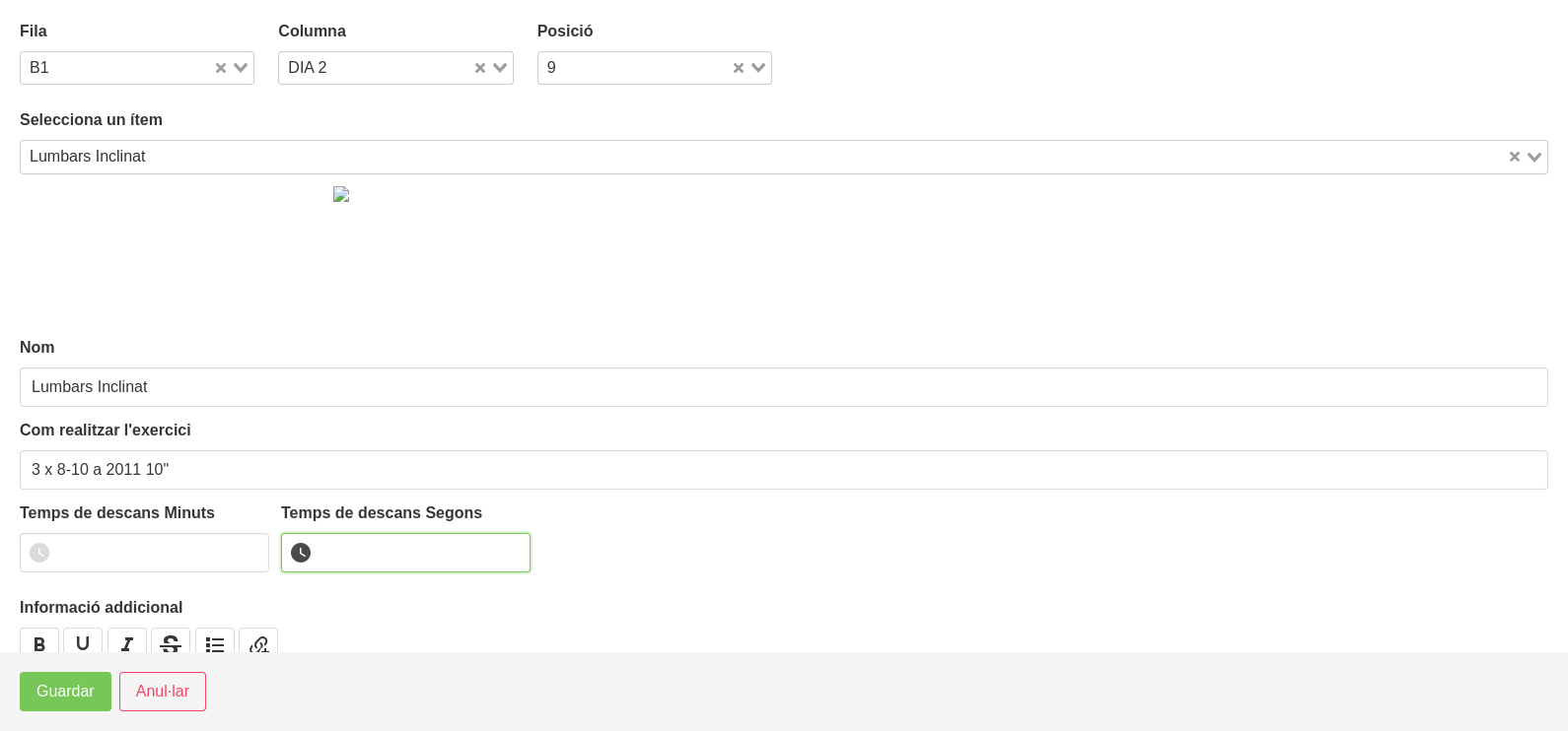
click at [381, 563] on input "number" at bounding box center [406, 553] width 250 height 40
click at [72, 695] on span "Guardar" at bounding box center [65, 691] width 58 height 24
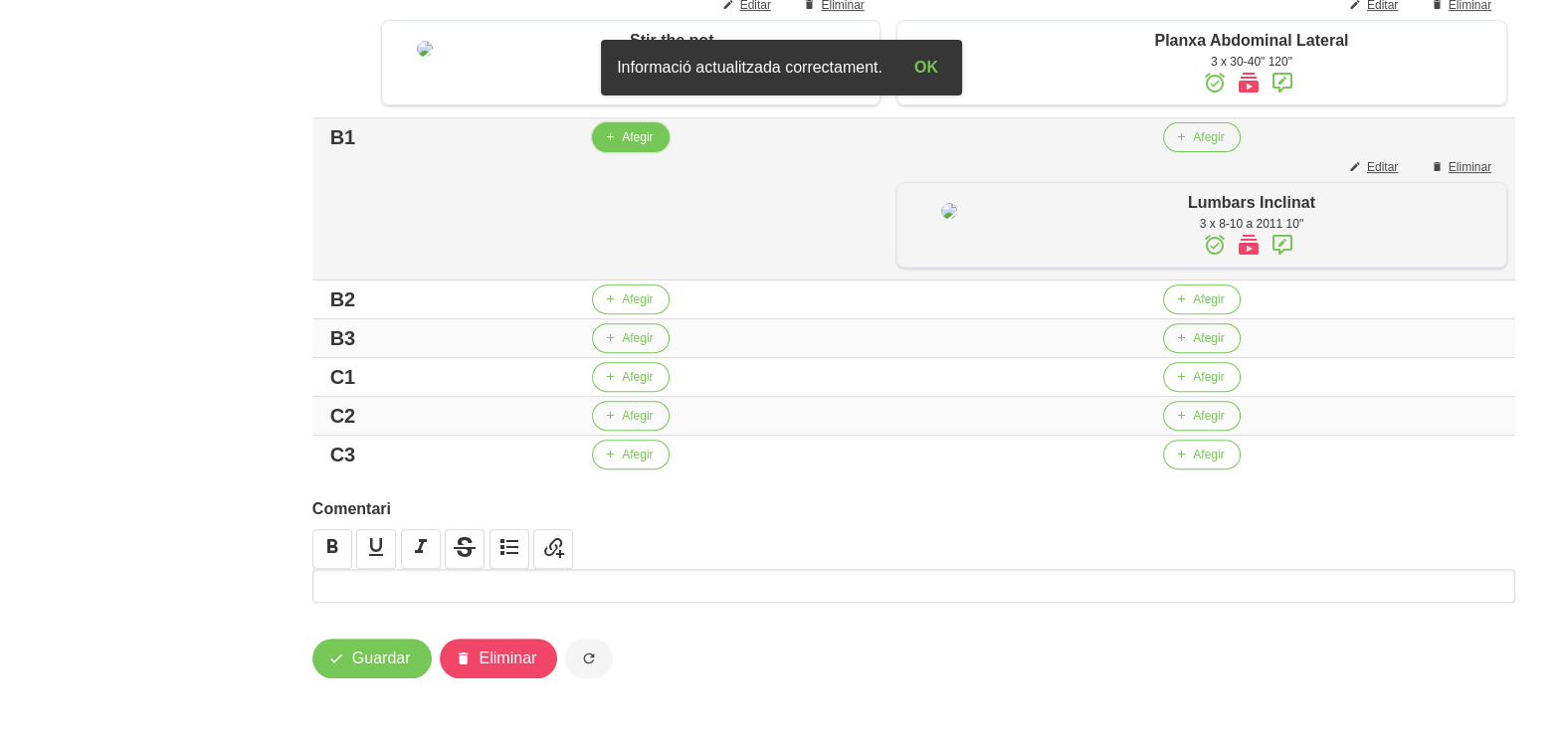
click at [626, 146] on span "Afegir" at bounding box center [637, 137] width 31 height 18
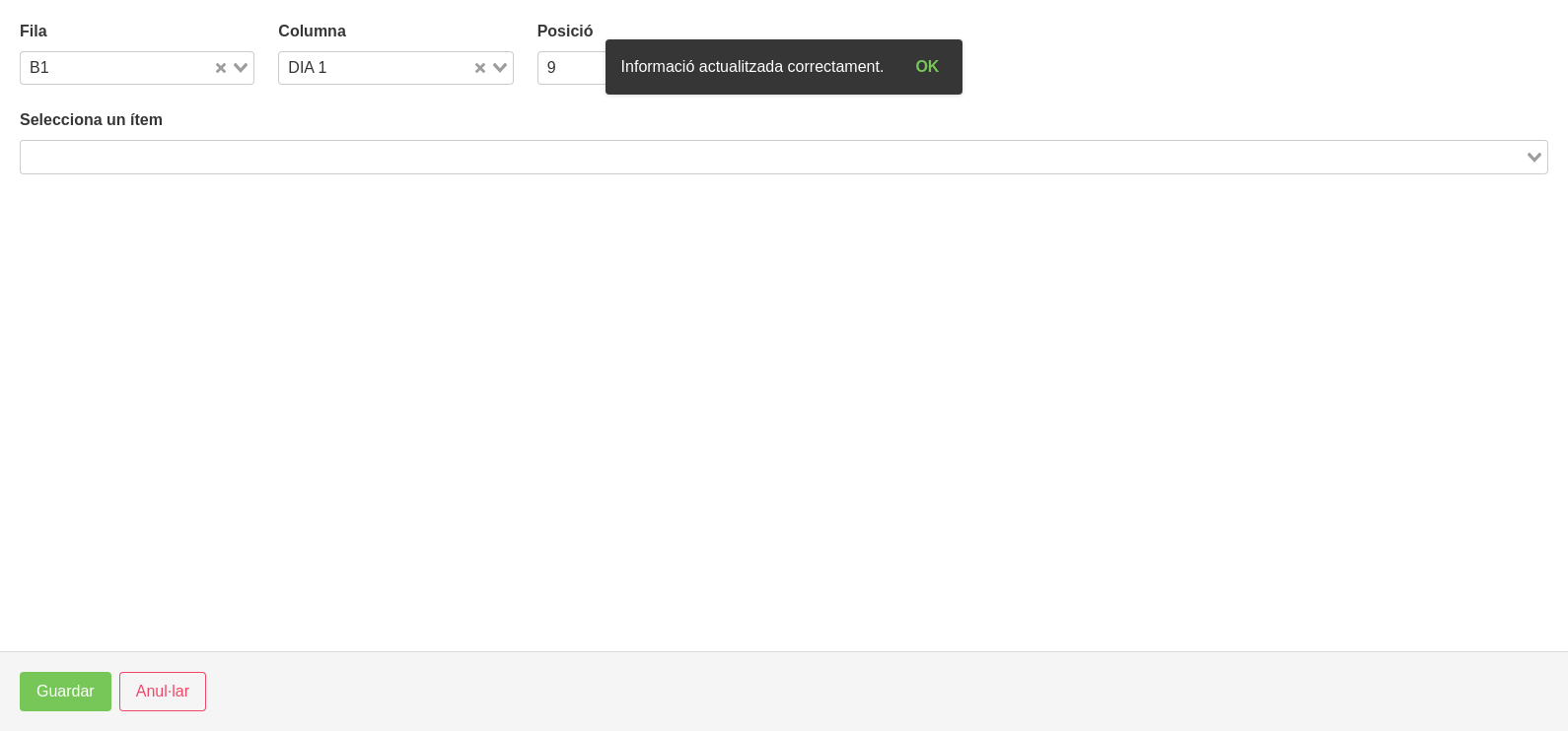
click at [199, 161] on input "Search for option" at bounding box center [772, 157] width 1500 height 24
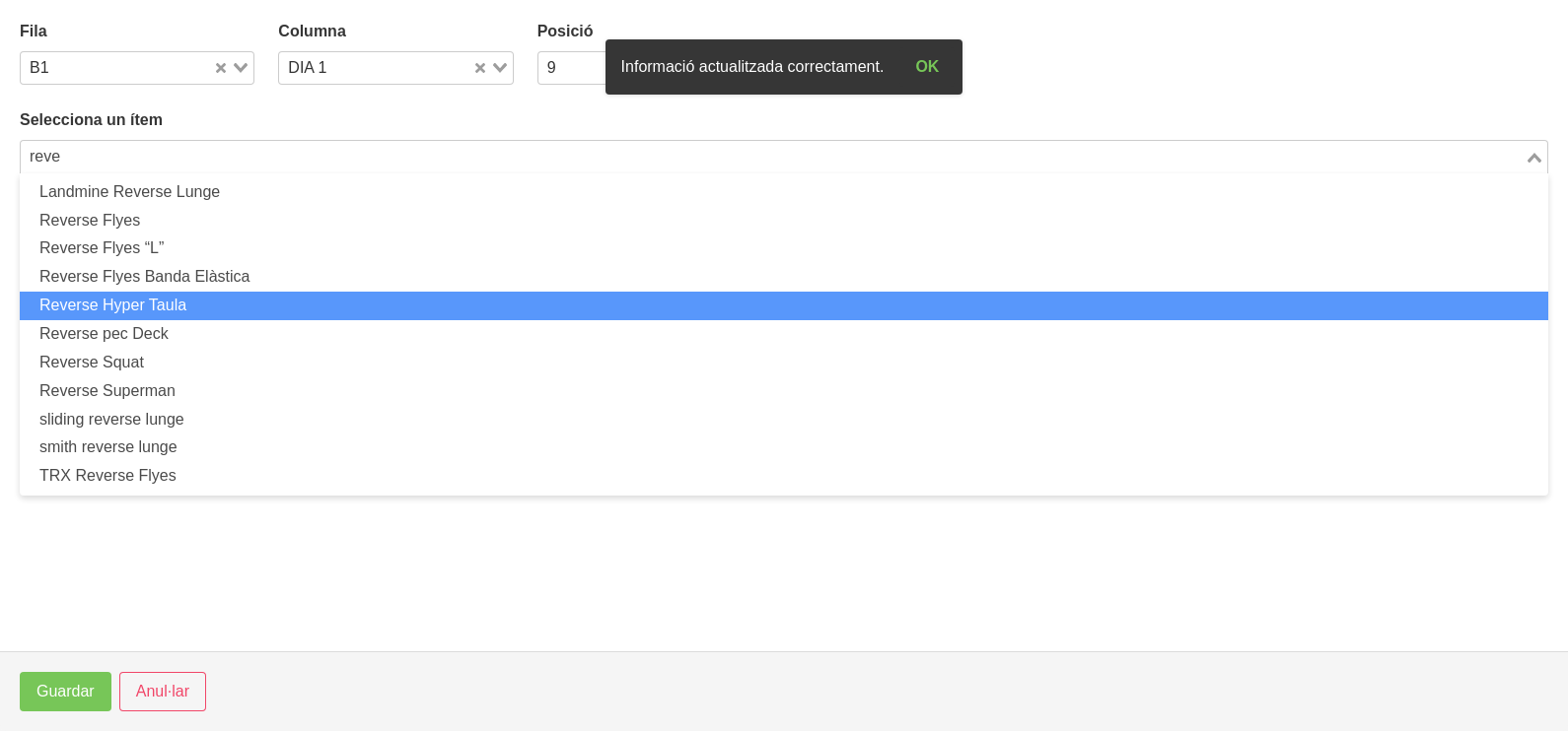
click at [211, 304] on li "Reverse Hyper Taula" at bounding box center [784, 305] width 1528 height 29
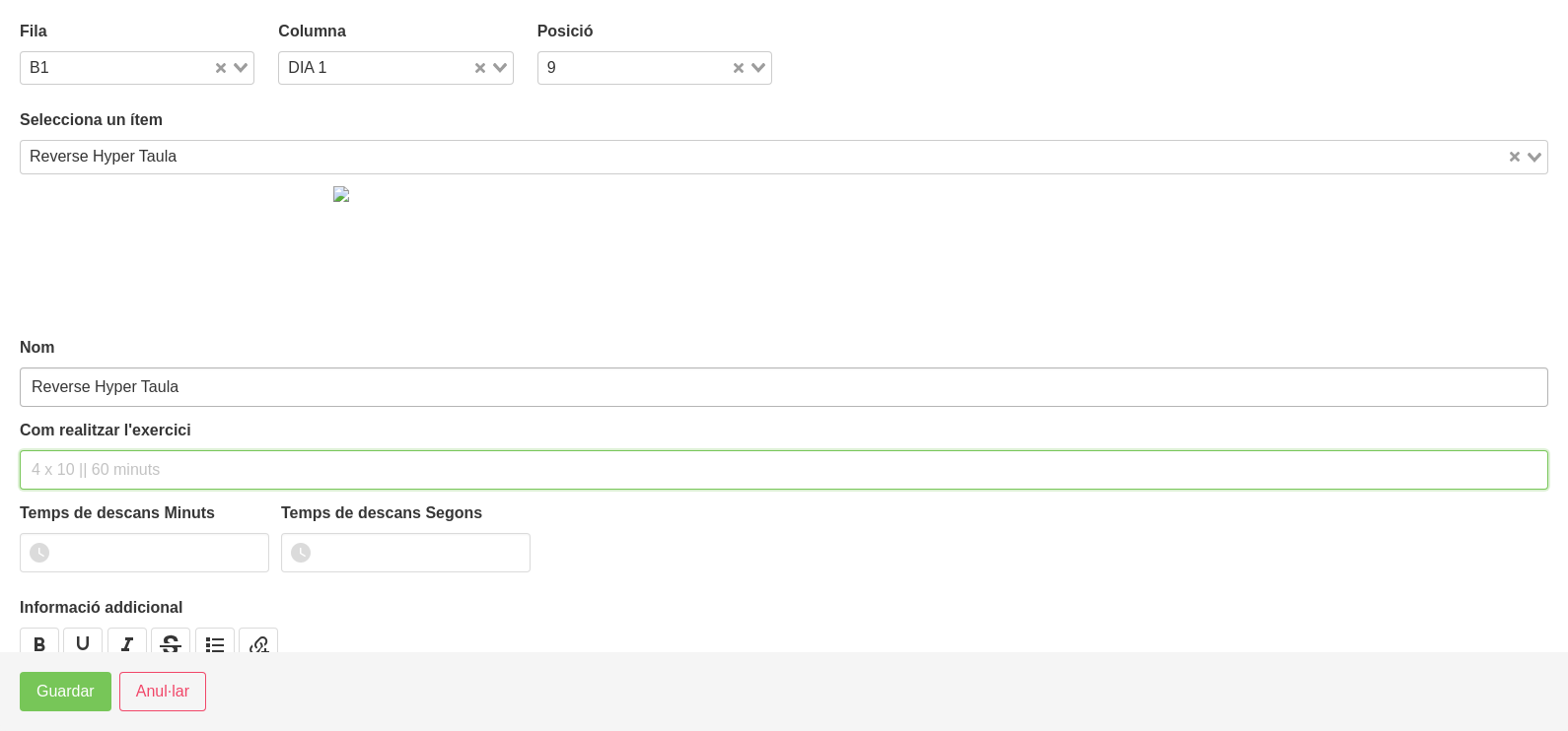
click at [85, 460] on input "text" at bounding box center [784, 470] width 1528 height 40
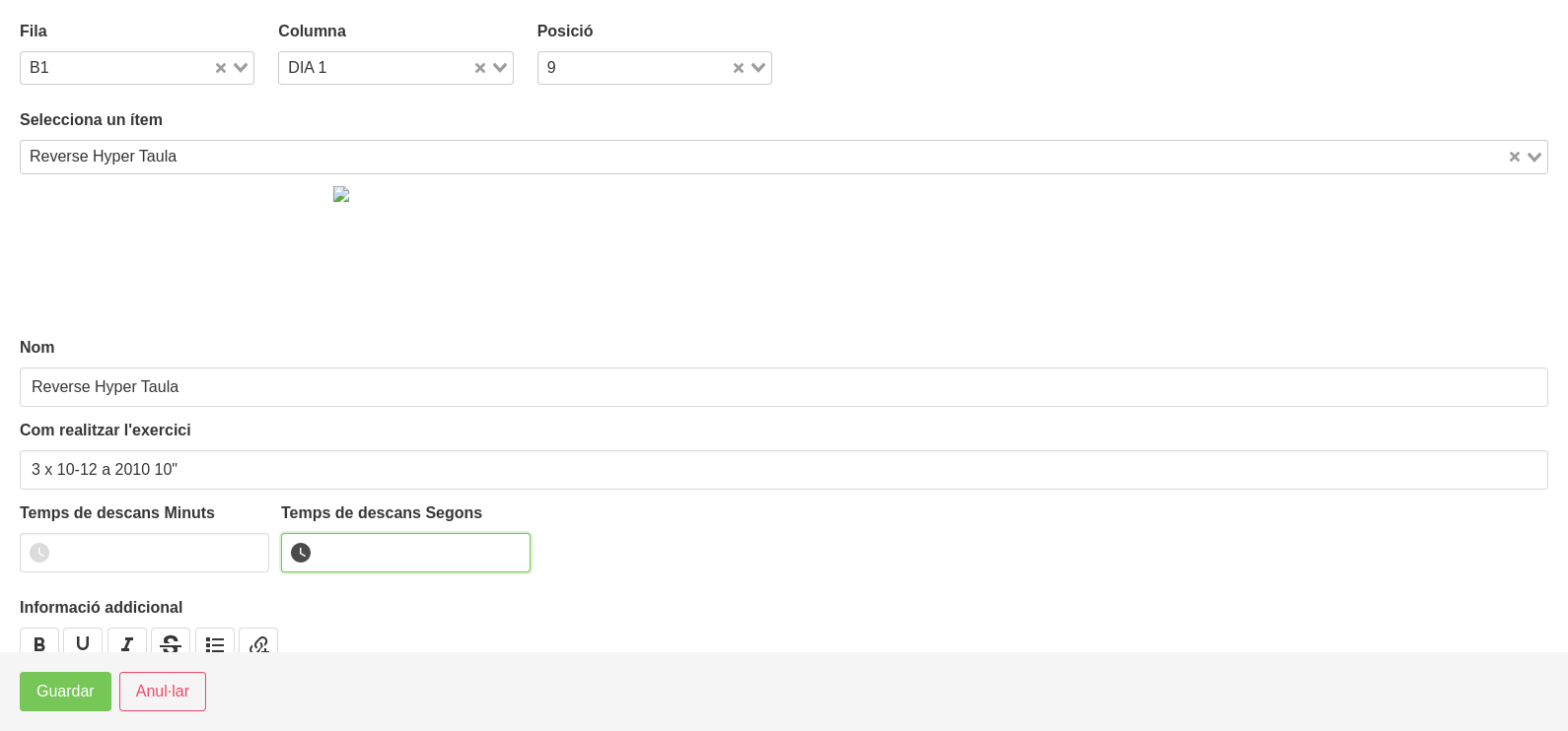
click at [339, 552] on input "number" at bounding box center [406, 553] width 250 height 40
click at [78, 693] on span "Guardar" at bounding box center [65, 691] width 58 height 24
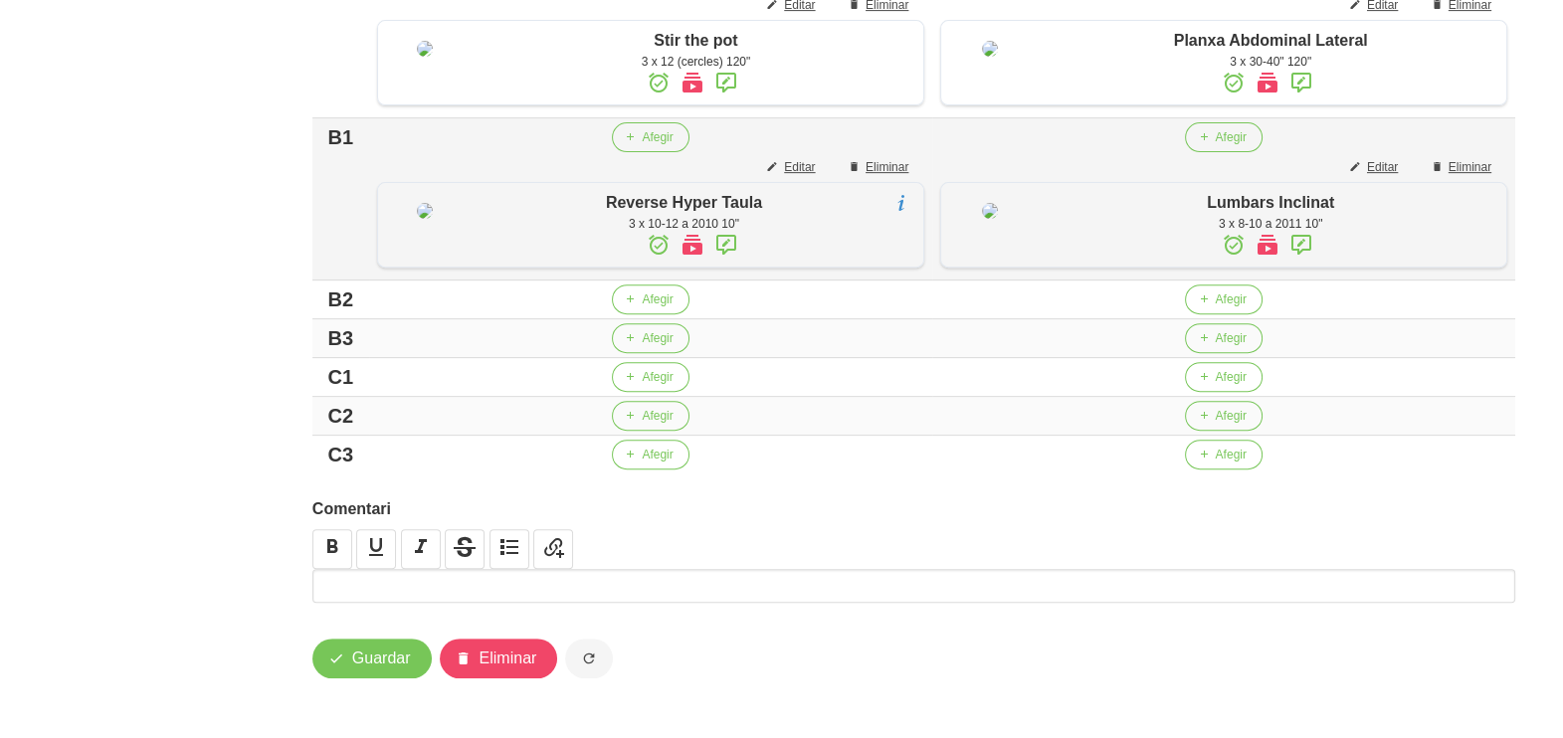
scroll to position [1158, 0]
click at [1228, 312] on td "Afegir" at bounding box center [1223, 300] width 583 height 39
click at [1224, 302] on span "Afegir" at bounding box center [1230, 300] width 31 height 18
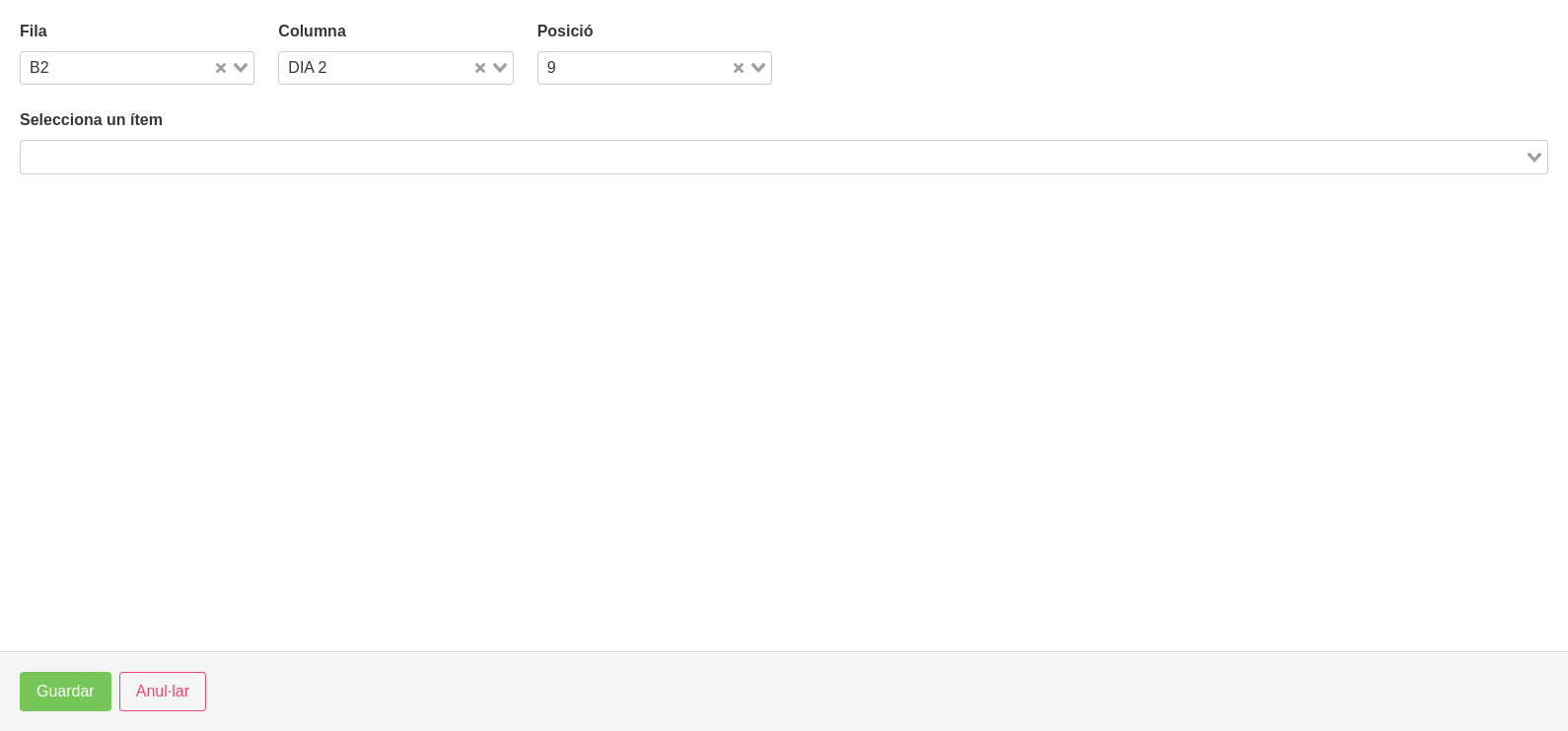
click at [236, 161] on input "Search for option" at bounding box center [772, 157] width 1500 height 24
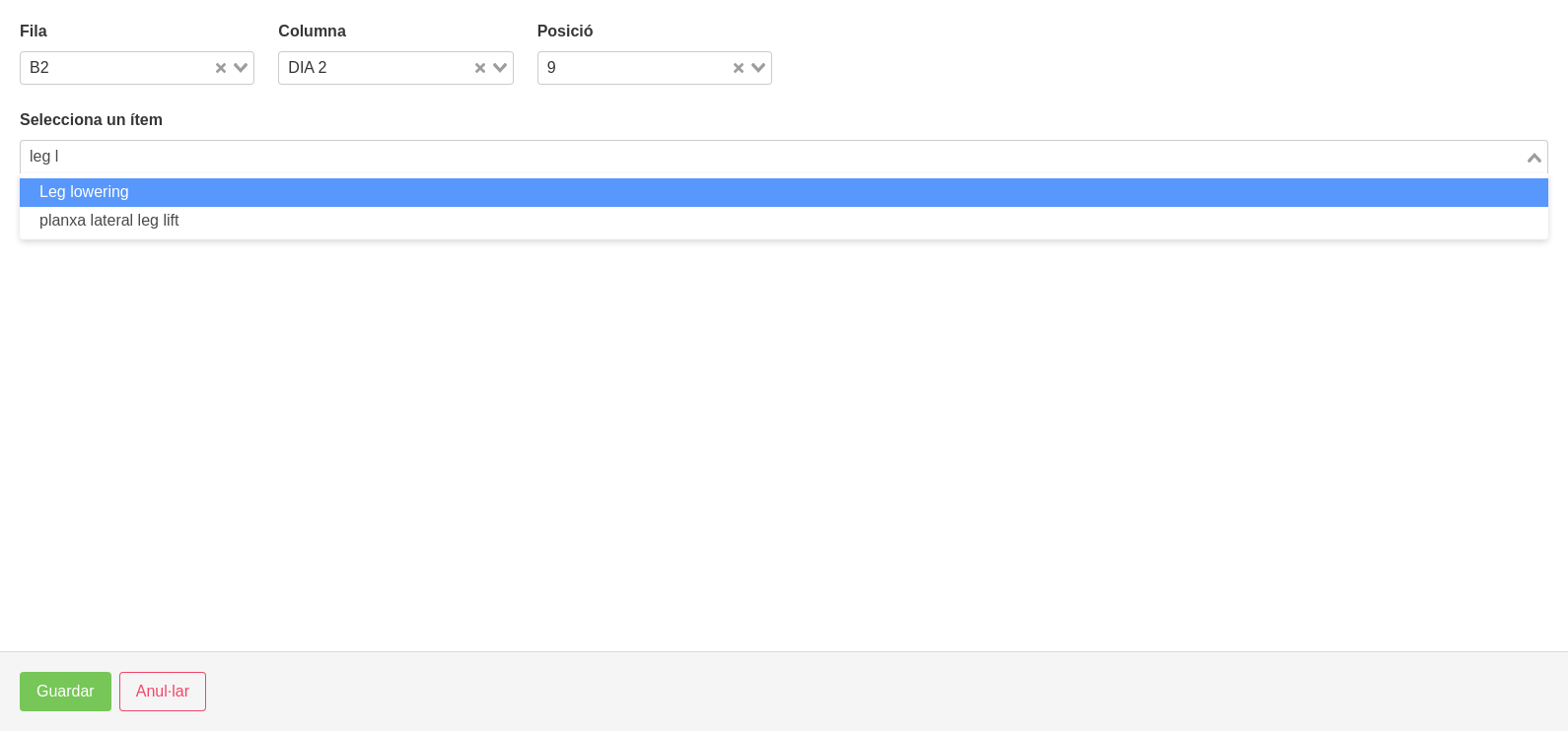
click at [148, 189] on li "Leg lowering" at bounding box center [784, 192] width 1528 height 29
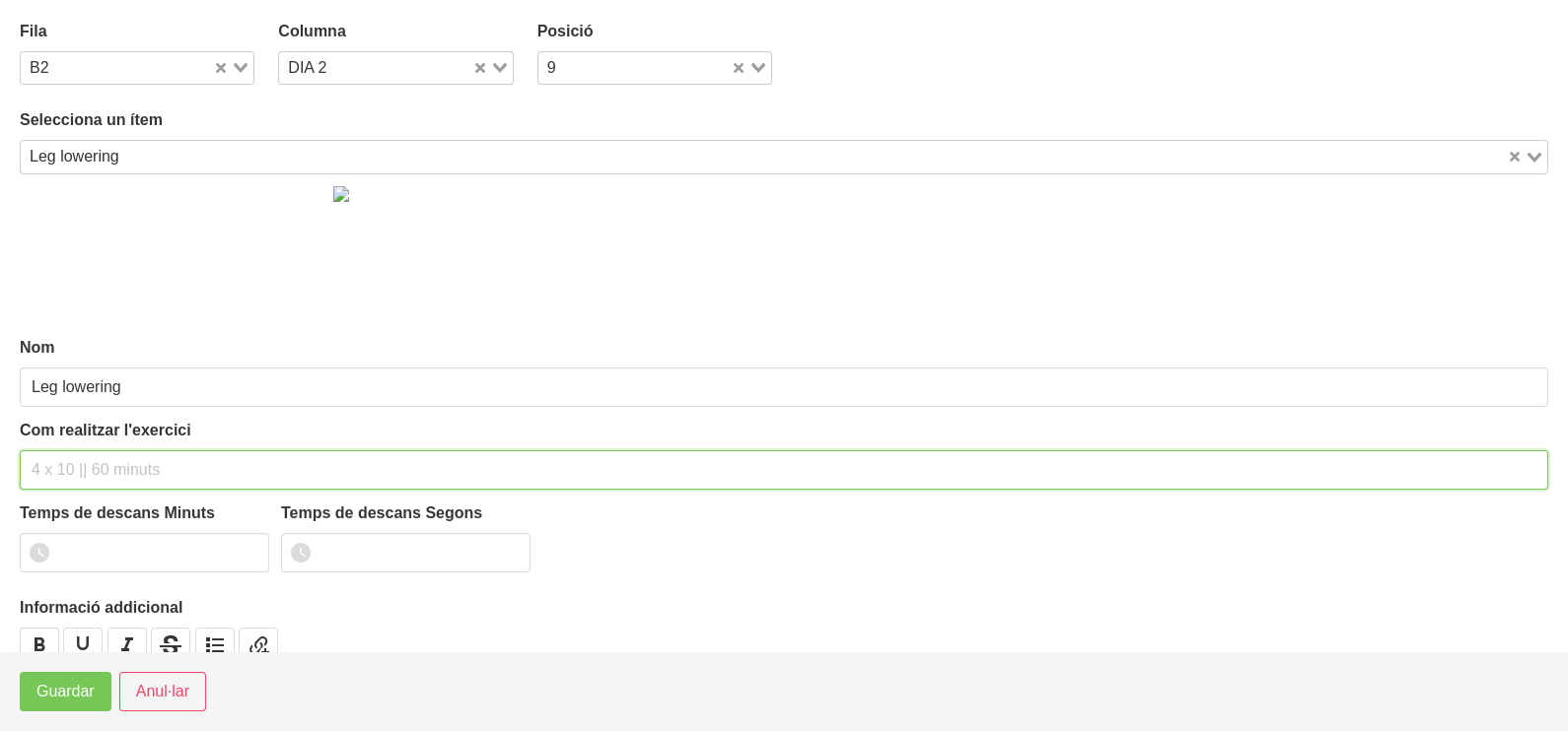
click at [65, 459] on input "text" at bounding box center [784, 470] width 1528 height 40
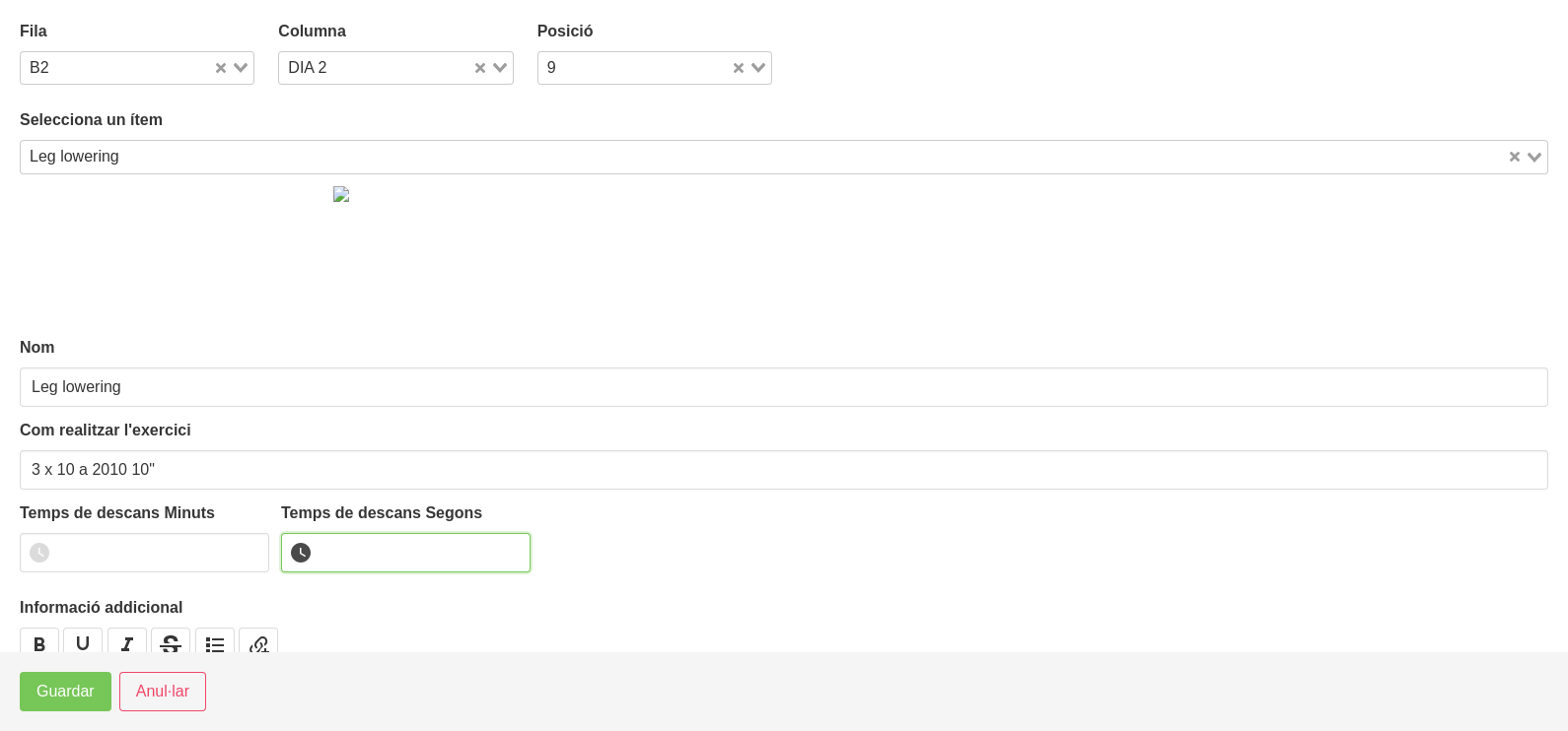
click at [359, 549] on input "number" at bounding box center [406, 553] width 250 height 40
click at [50, 695] on span "Guardar" at bounding box center [65, 691] width 58 height 24
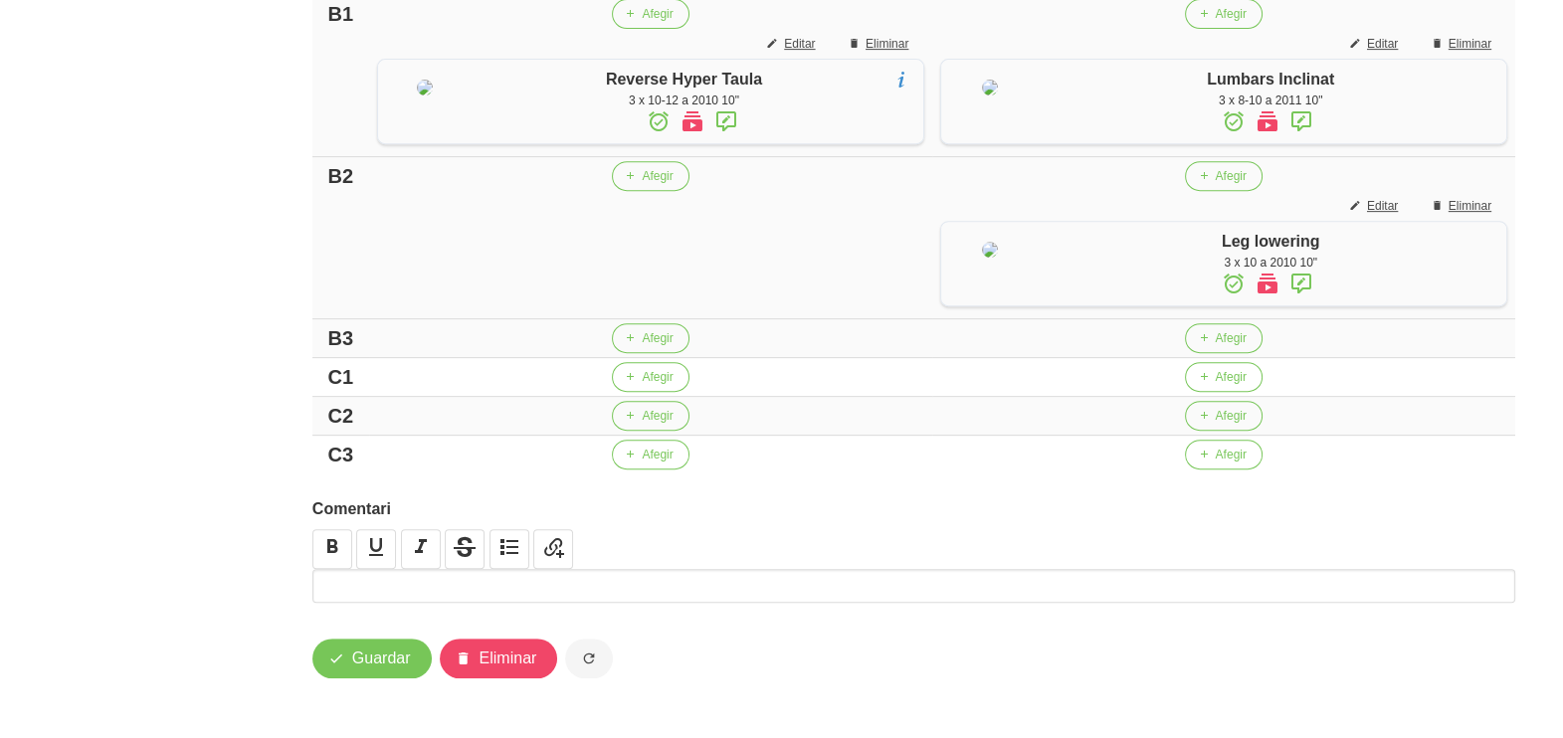
scroll to position [1320, 0]
click at [1212, 345] on button "Afegir" at bounding box center [1223, 338] width 77 height 30
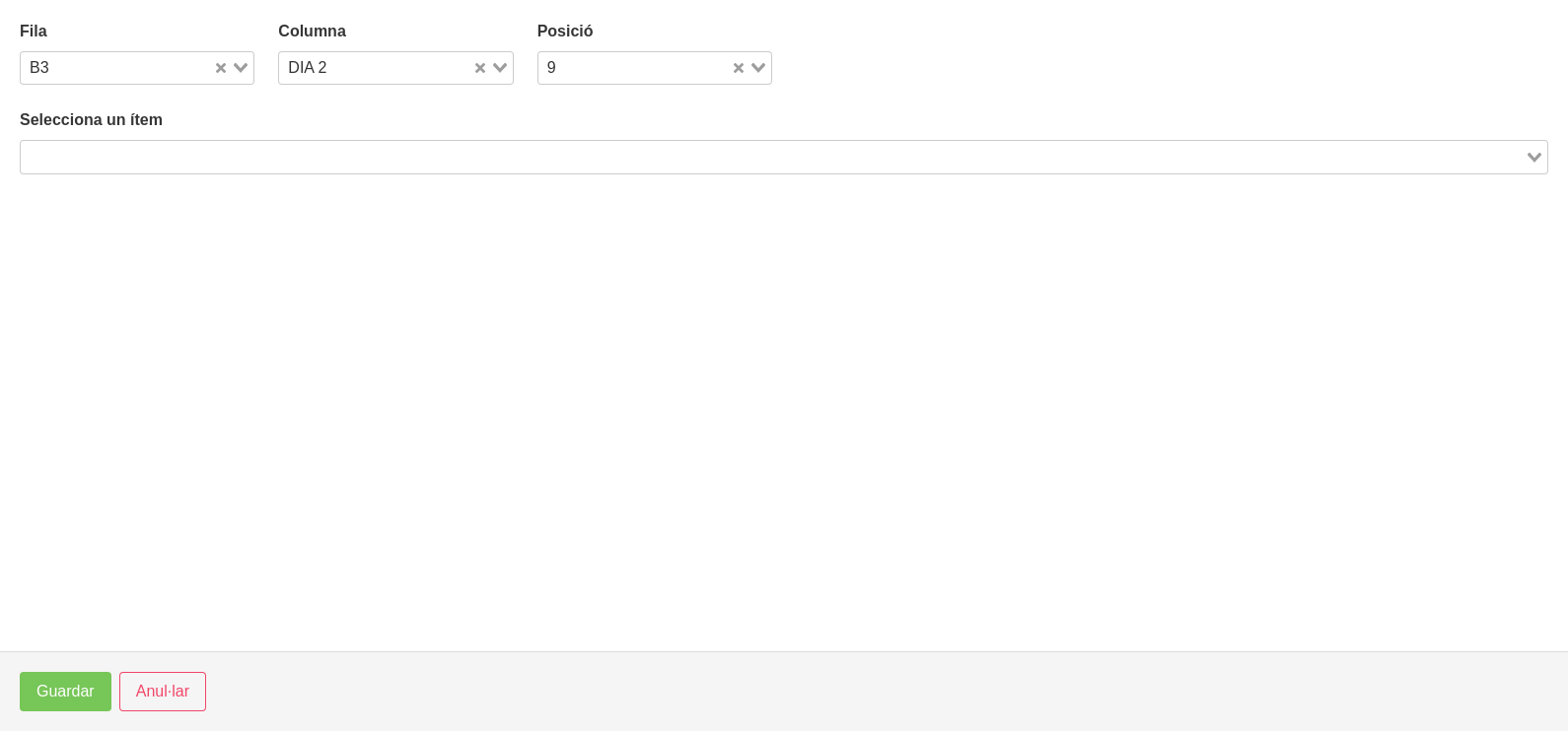
click at [271, 161] on input "Search for option" at bounding box center [772, 157] width 1500 height 24
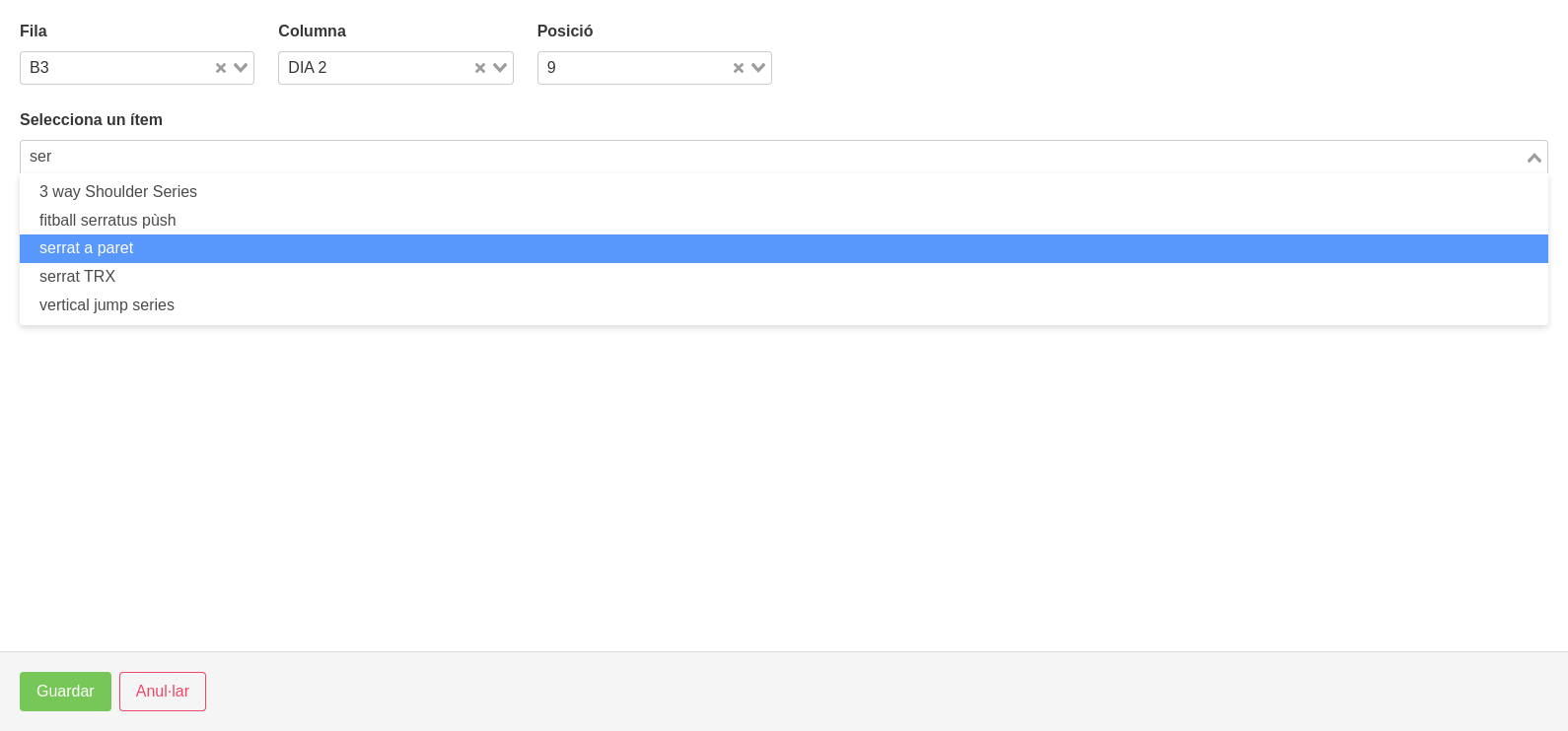
click at [166, 241] on li "serrat a paret" at bounding box center [784, 249] width 1528 height 29
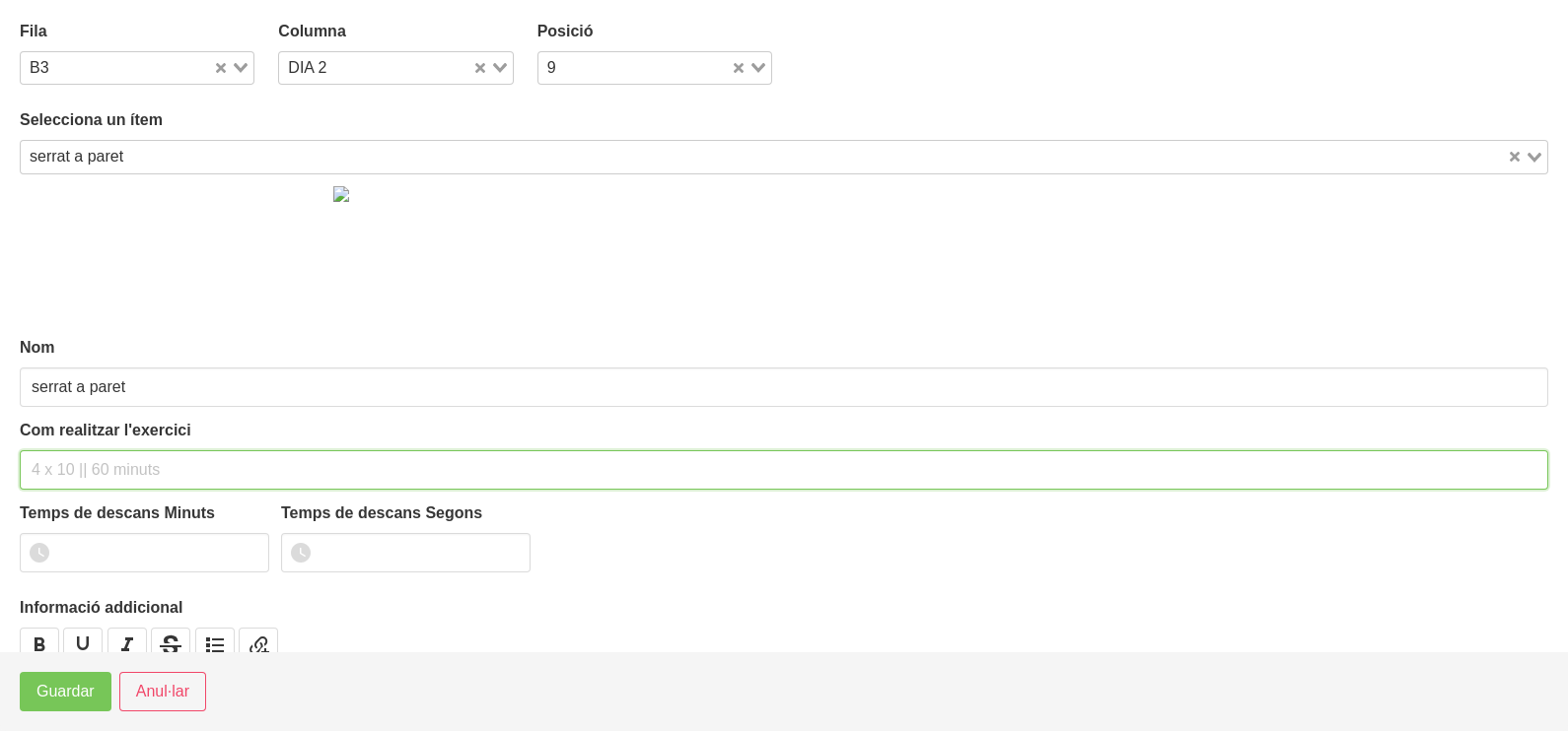
click at [79, 474] on input "text" at bounding box center [784, 470] width 1528 height 40
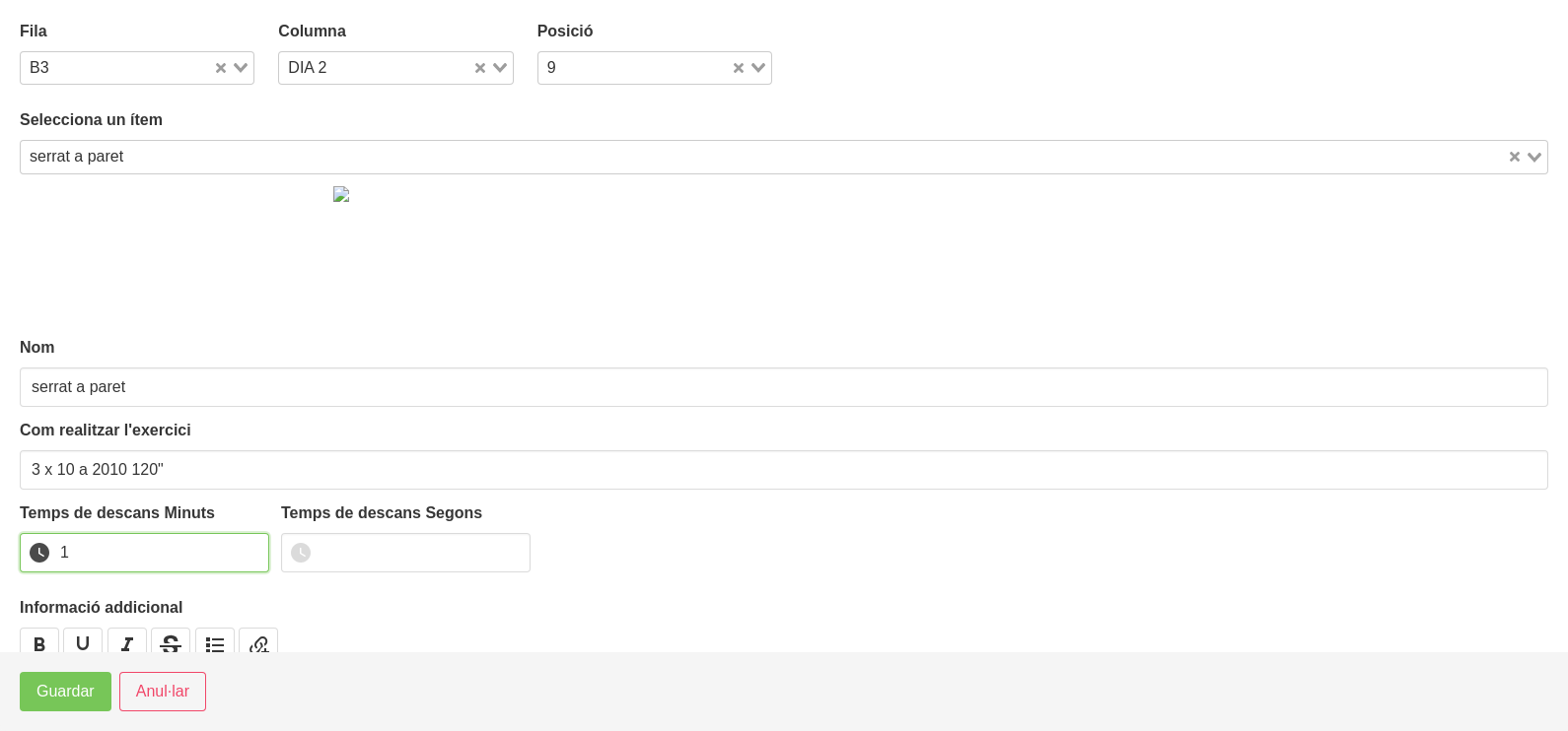
click at [248, 546] on input "1" at bounding box center [145, 553] width 250 height 40
drag, startPoint x: 248, startPoint y: 546, endPoint x: 103, endPoint y: 647, distance: 176.7
click at [247, 547] on input "2" at bounding box center [145, 553] width 250 height 40
click at [70, 701] on span "Guardar" at bounding box center [65, 691] width 58 height 24
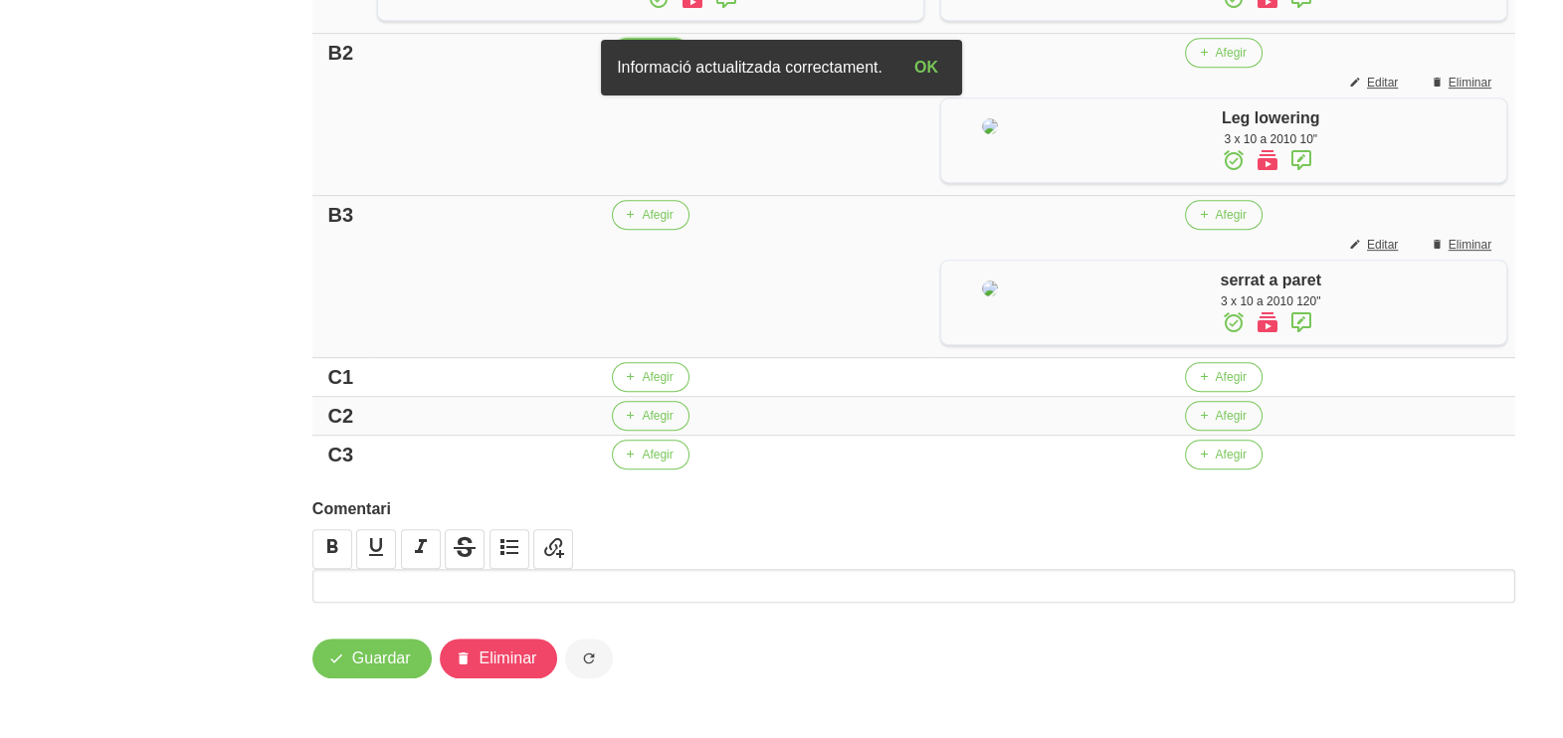
click at [642, 62] on span "Afegir" at bounding box center [657, 53] width 31 height 18
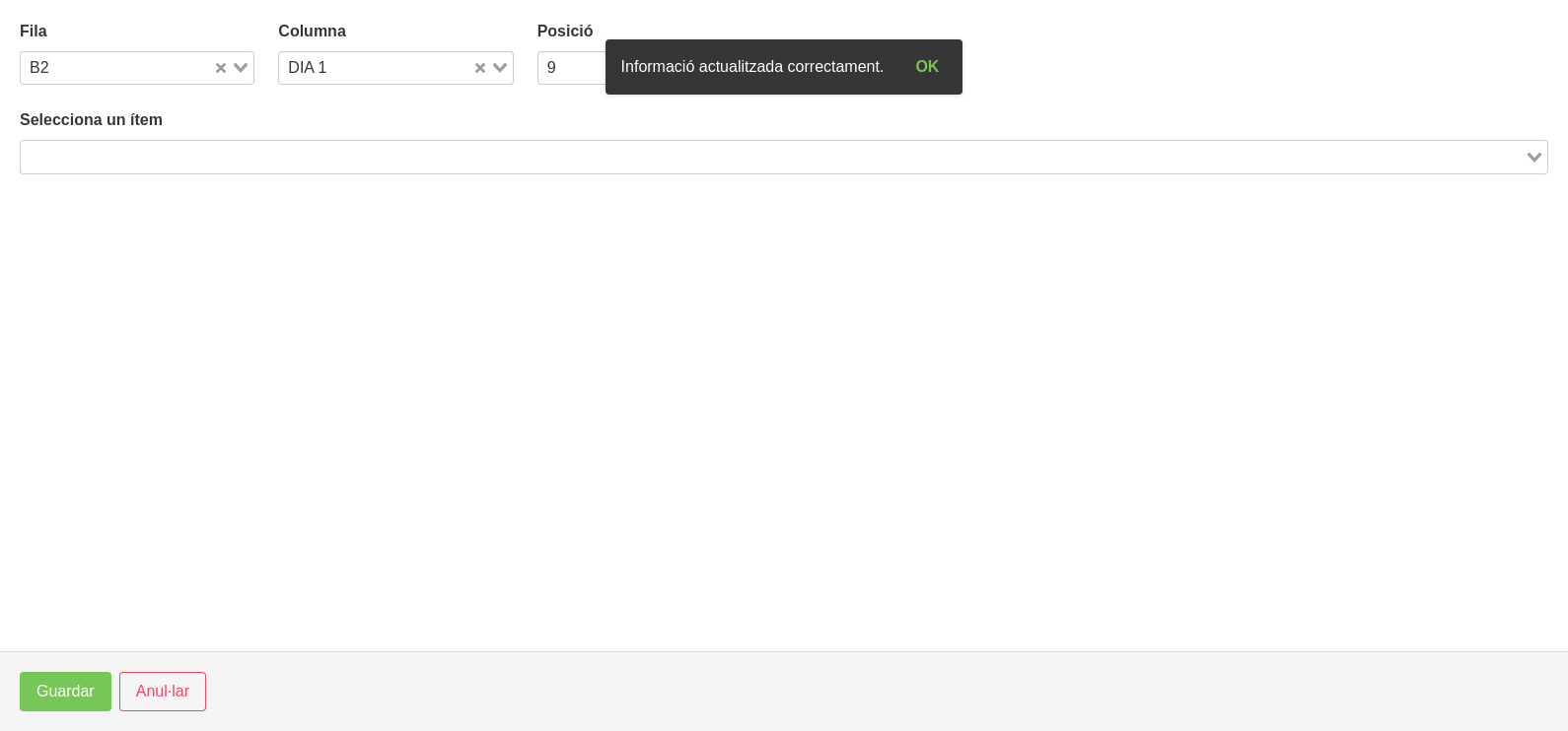
click at [236, 153] on input "Search for option" at bounding box center [772, 157] width 1500 height 24
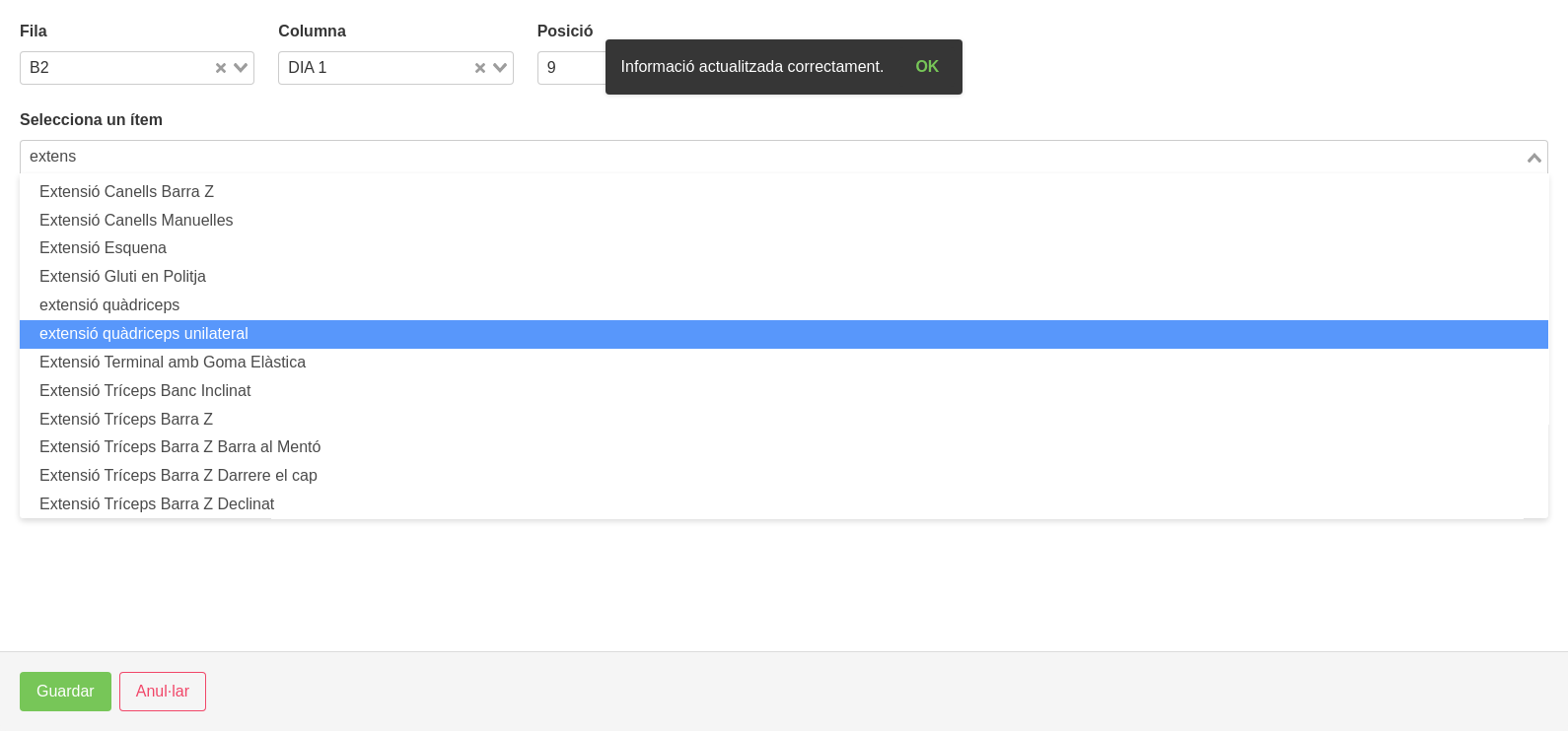
click at [210, 340] on li "extensió quàdriceps unilateral" at bounding box center [784, 334] width 1528 height 29
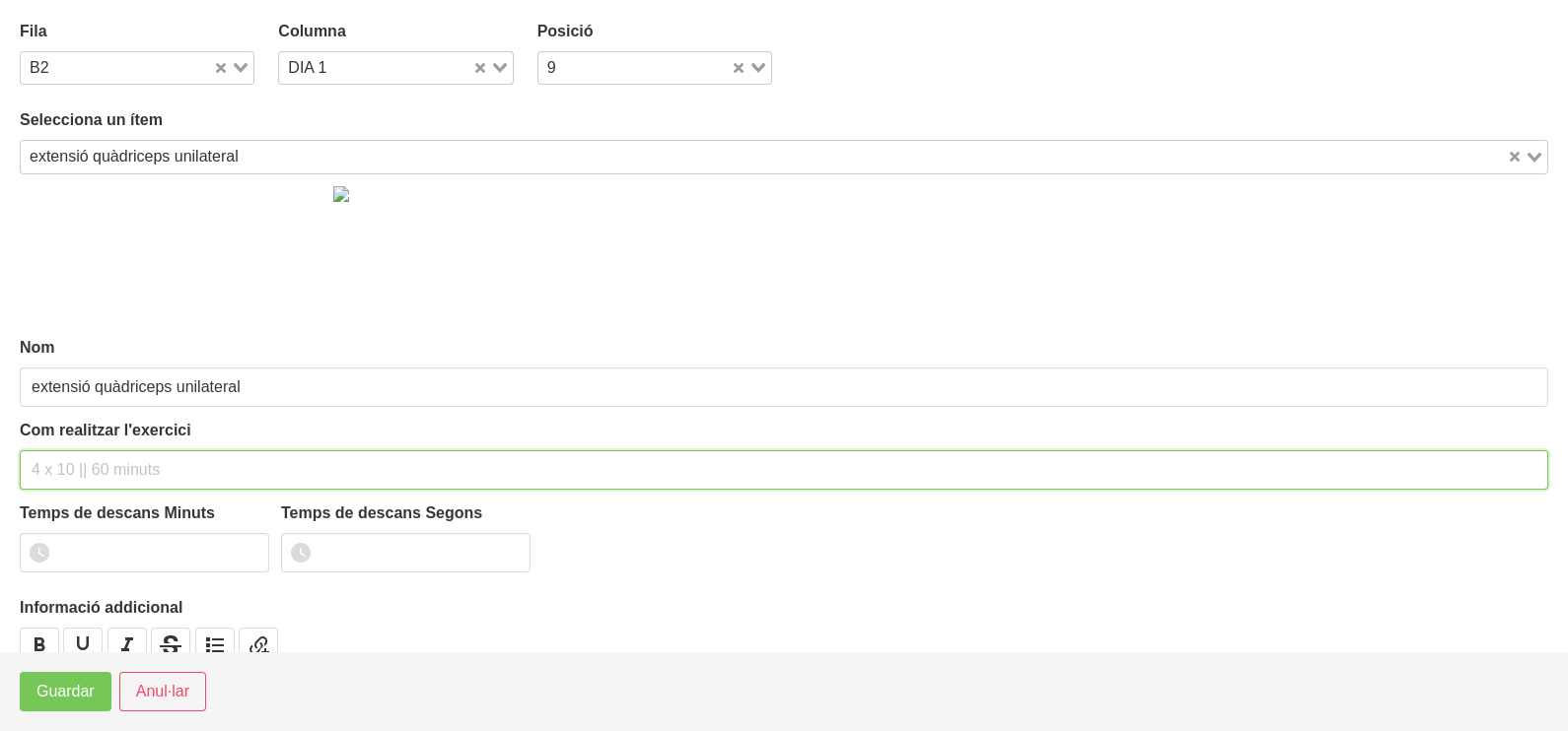
click at [80, 459] on input "text" at bounding box center [784, 470] width 1528 height 40
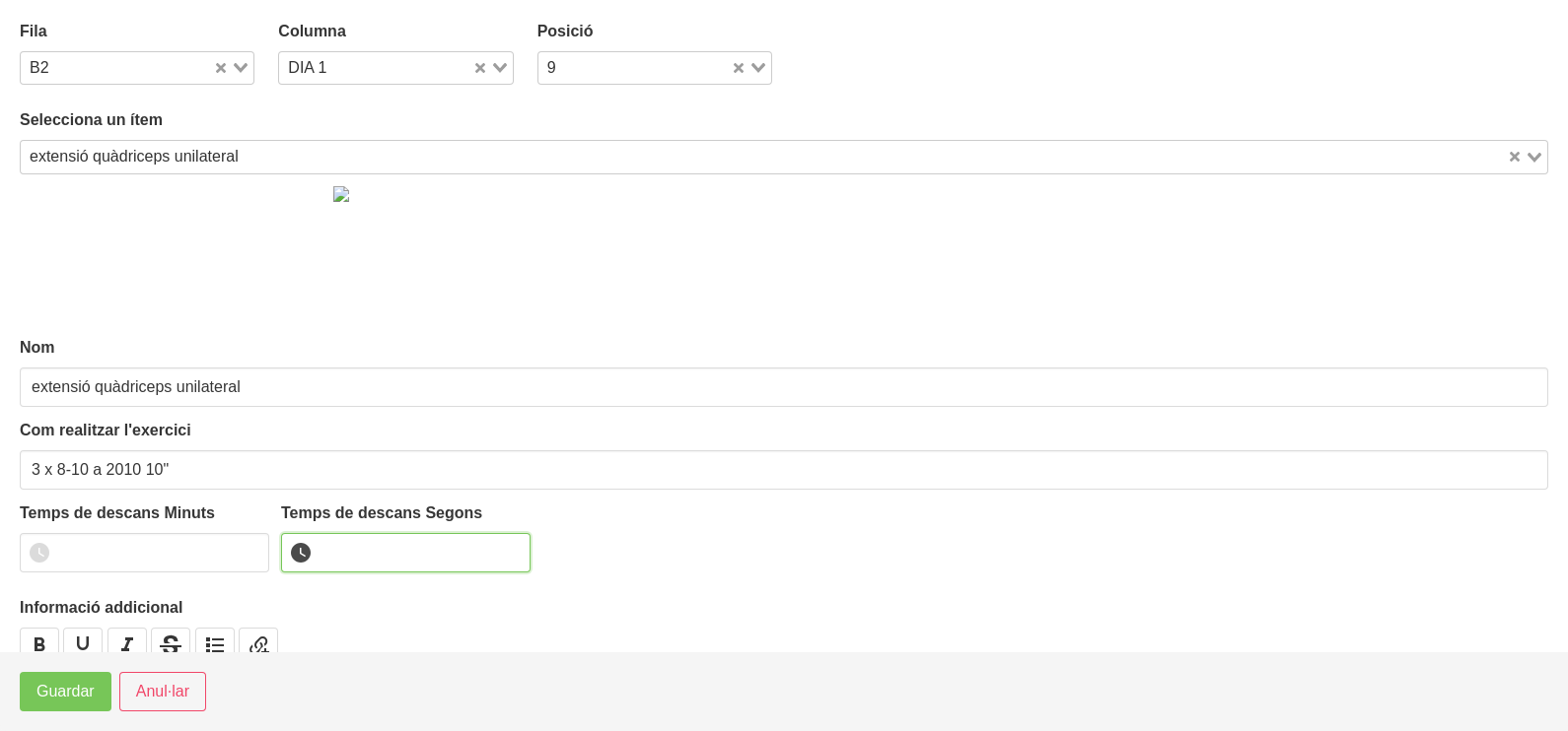
drag, startPoint x: 345, startPoint y: 547, endPoint x: 355, endPoint y: 539, distance: 12.8
click at [346, 547] on input "number" at bounding box center [406, 553] width 250 height 40
click at [56, 693] on span "Guardar" at bounding box center [65, 691] width 58 height 24
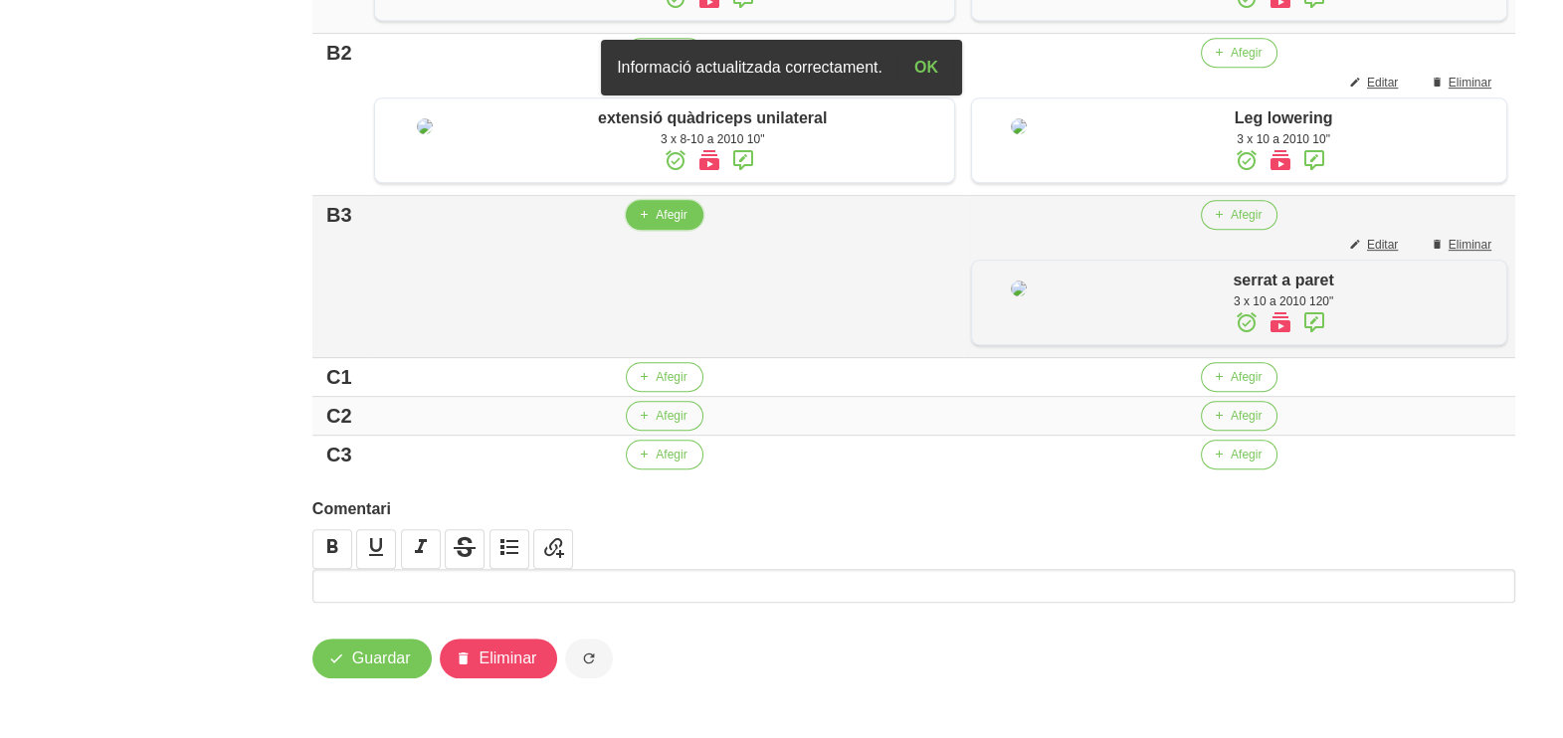
click at [647, 230] on button "Afegir" at bounding box center [664, 215] width 77 height 30
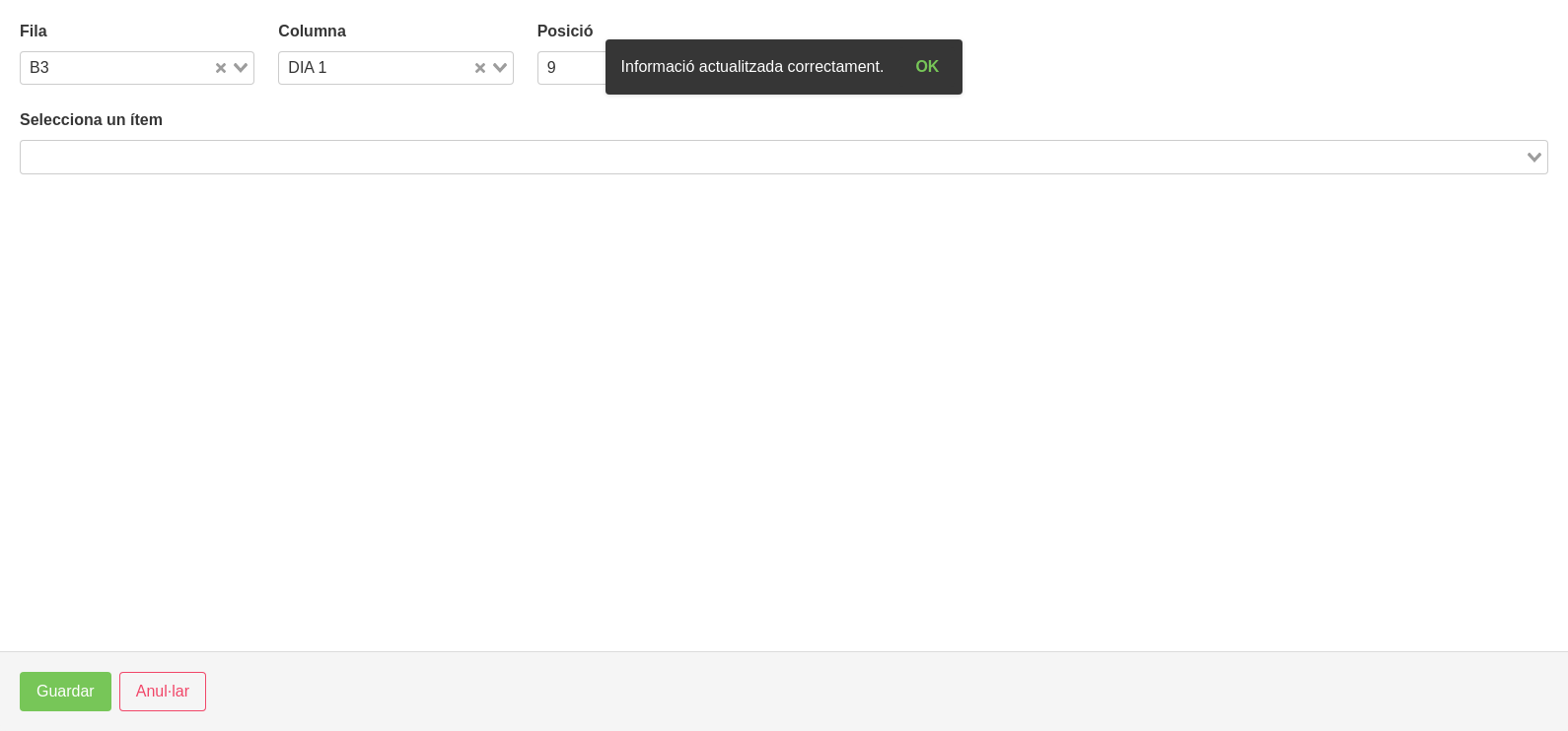
click at [257, 162] on input "Search for option" at bounding box center [772, 157] width 1500 height 24
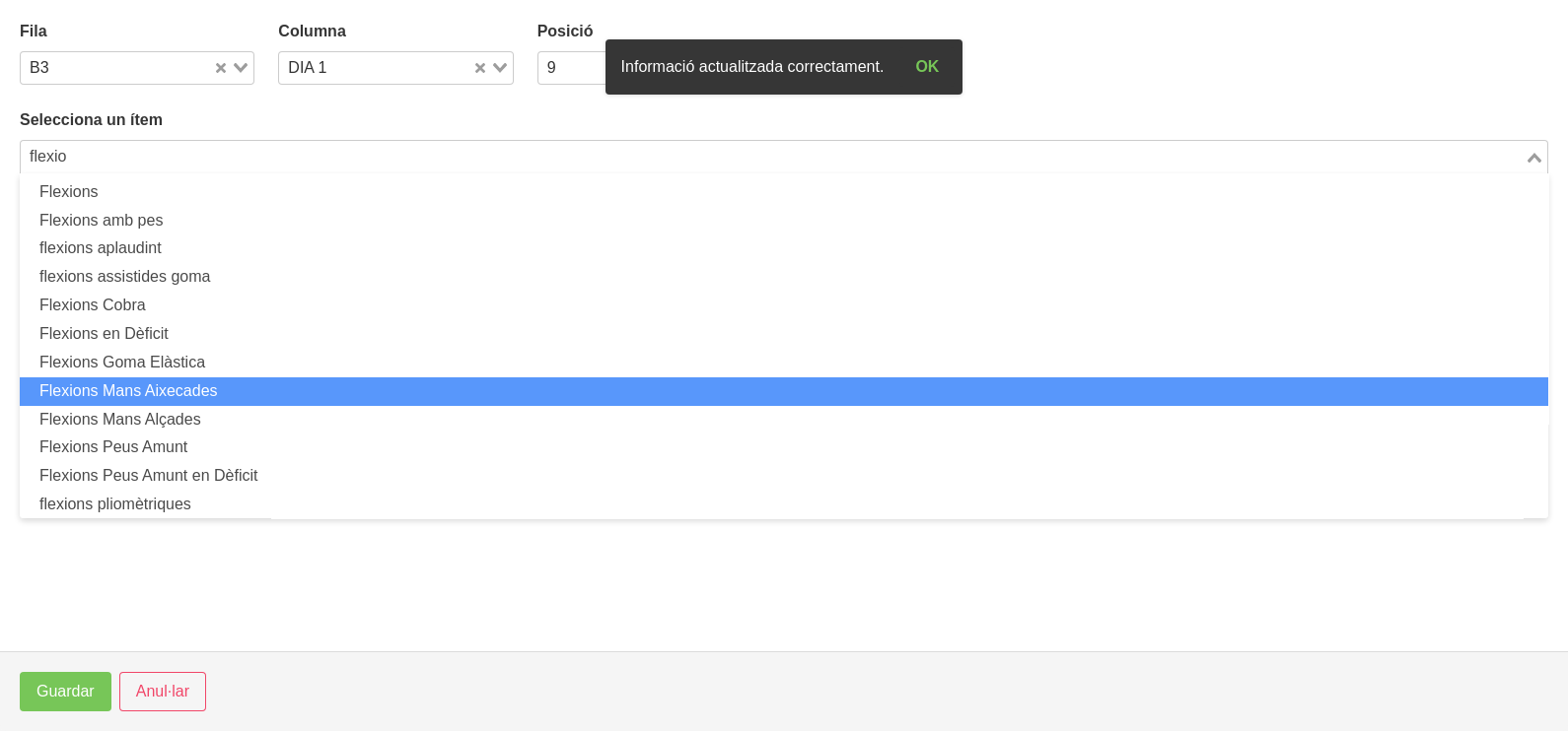
click at [256, 386] on li "Flexions Mans Aixecades" at bounding box center [784, 391] width 1528 height 29
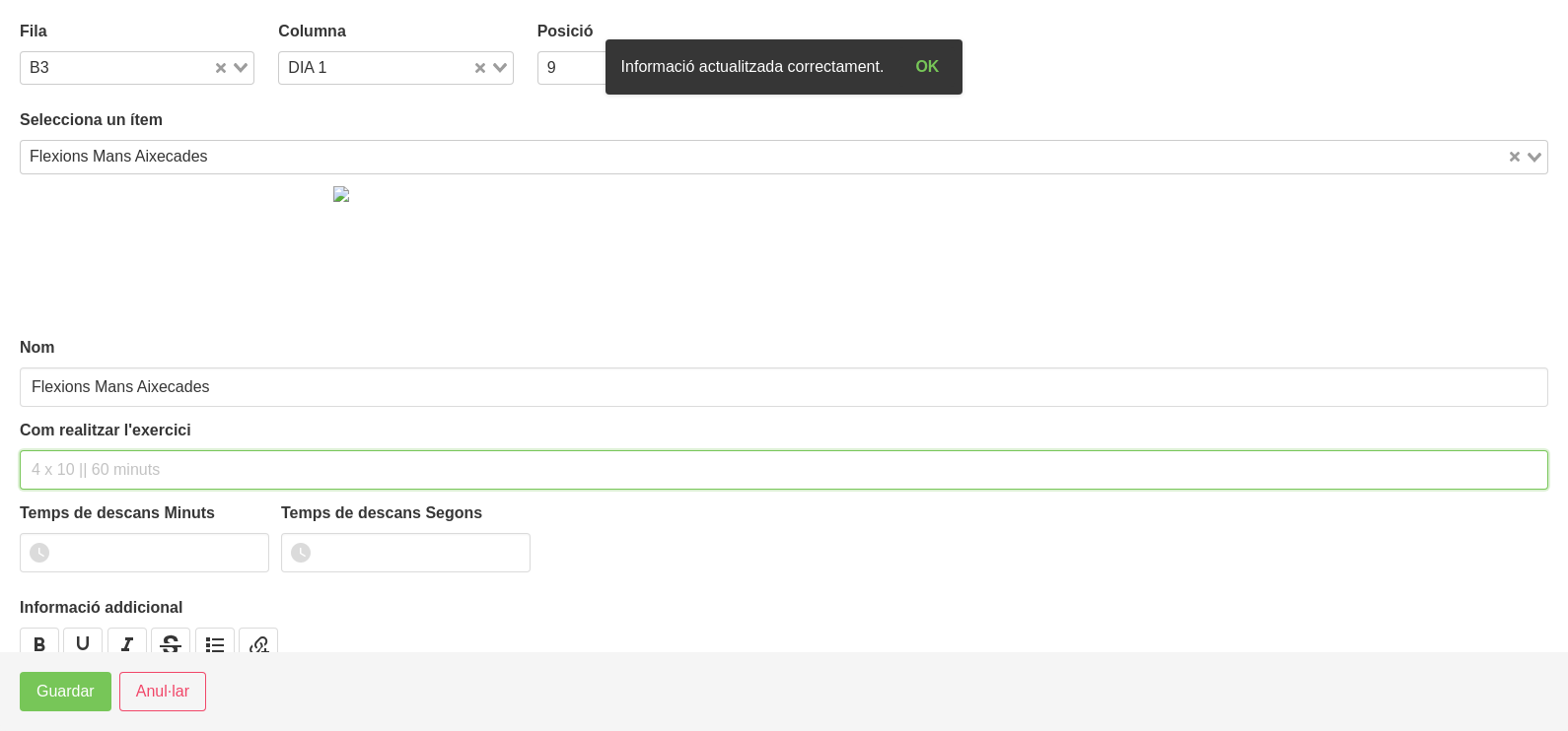
click at [74, 473] on input "text" at bounding box center [784, 470] width 1528 height 40
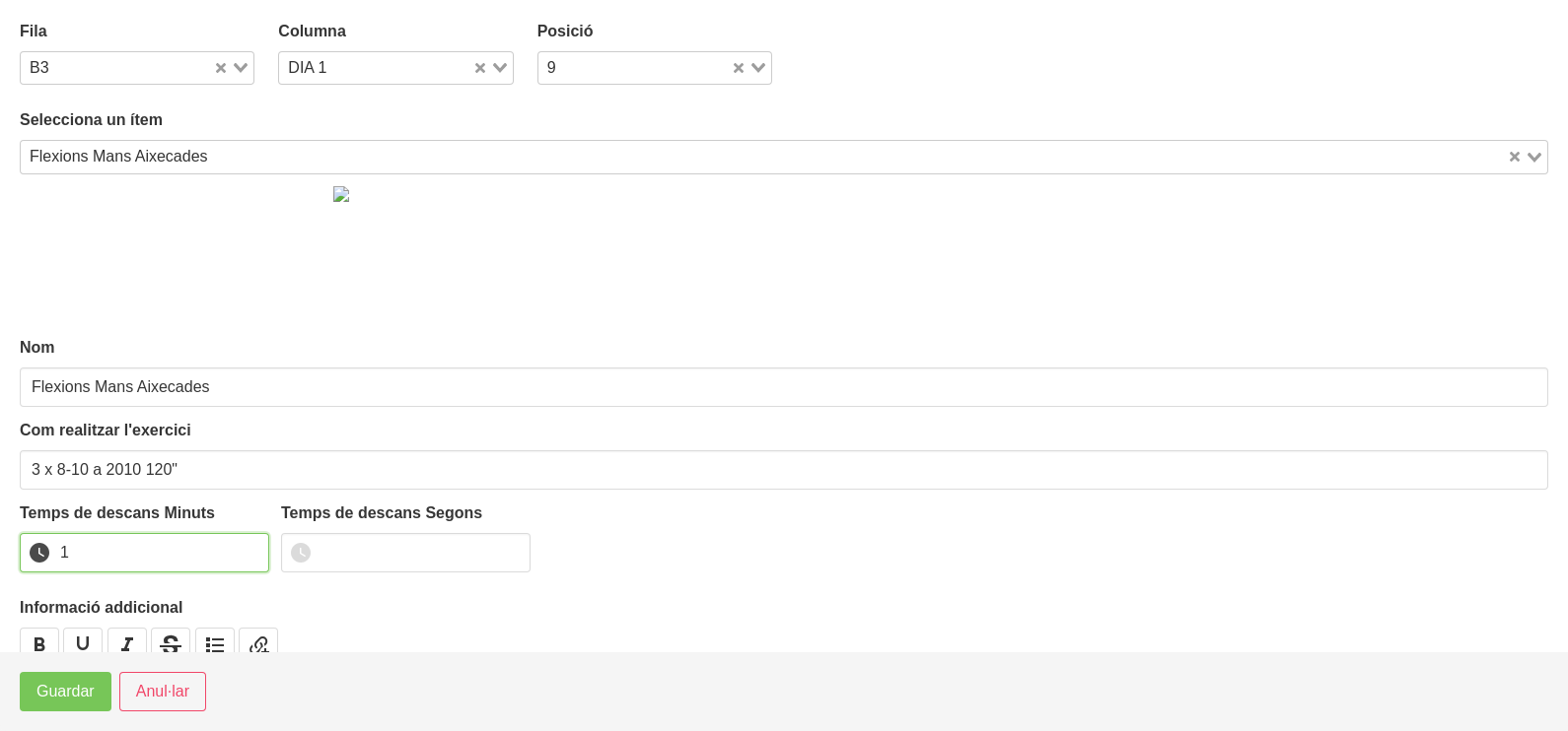
click at [252, 545] on input "1" at bounding box center [145, 553] width 250 height 40
drag, startPoint x: 252, startPoint y: 545, endPoint x: 132, endPoint y: 621, distance: 142.0
click at [251, 545] on input "2" at bounding box center [145, 553] width 250 height 40
click at [68, 689] on span "Guardar" at bounding box center [65, 691] width 58 height 24
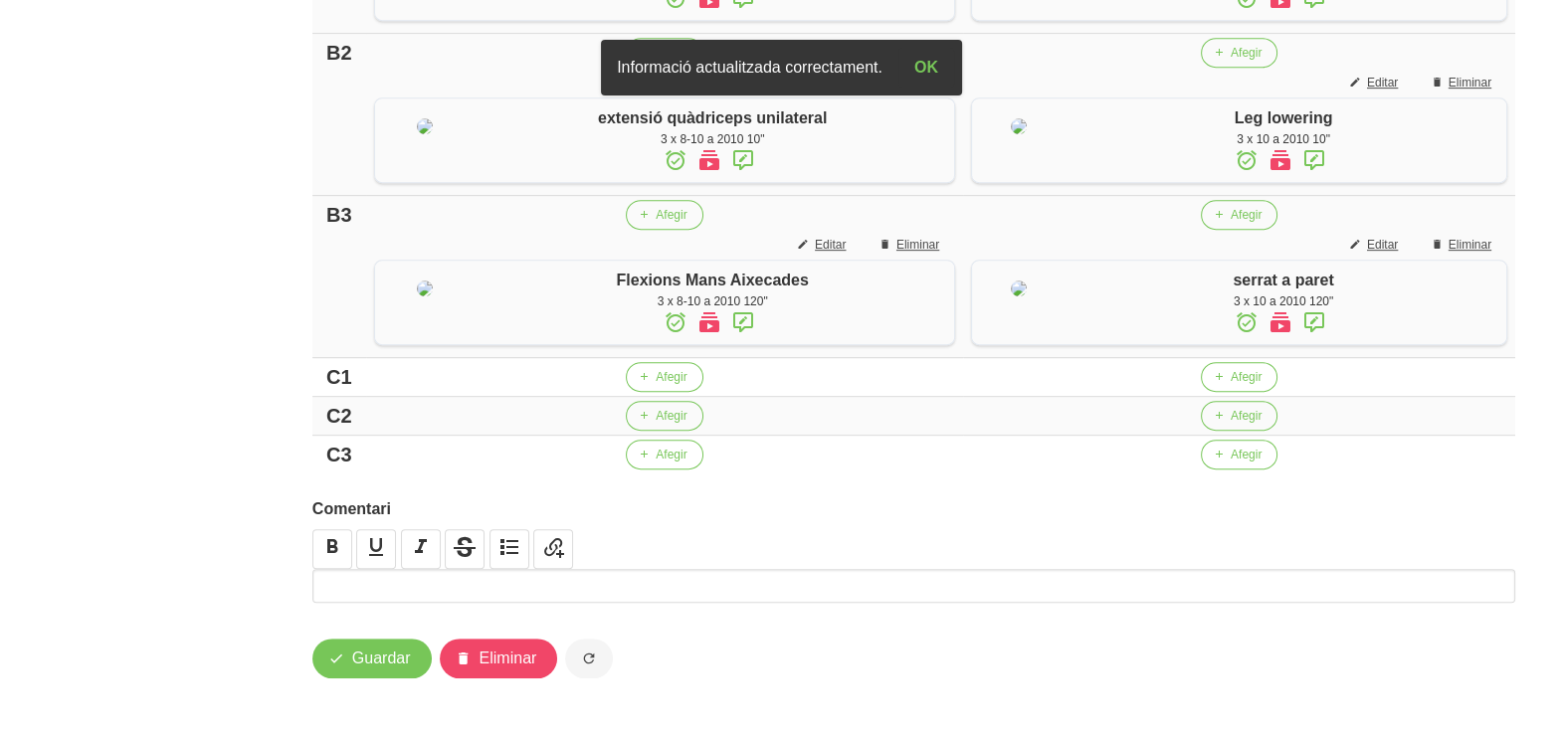
scroll to position [1486, 0]
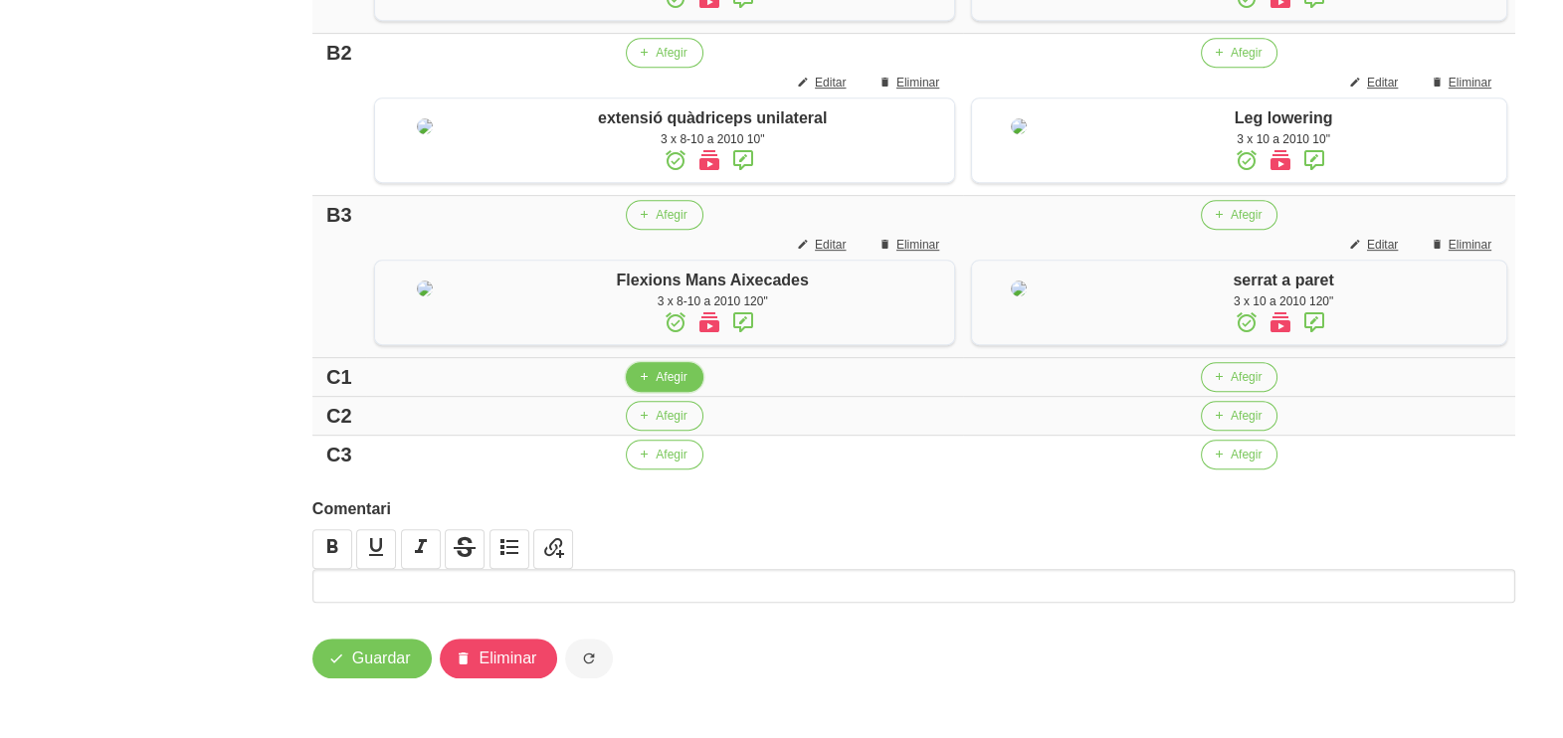
click at [657, 370] on span "Afegir" at bounding box center [671, 377] width 31 height 18
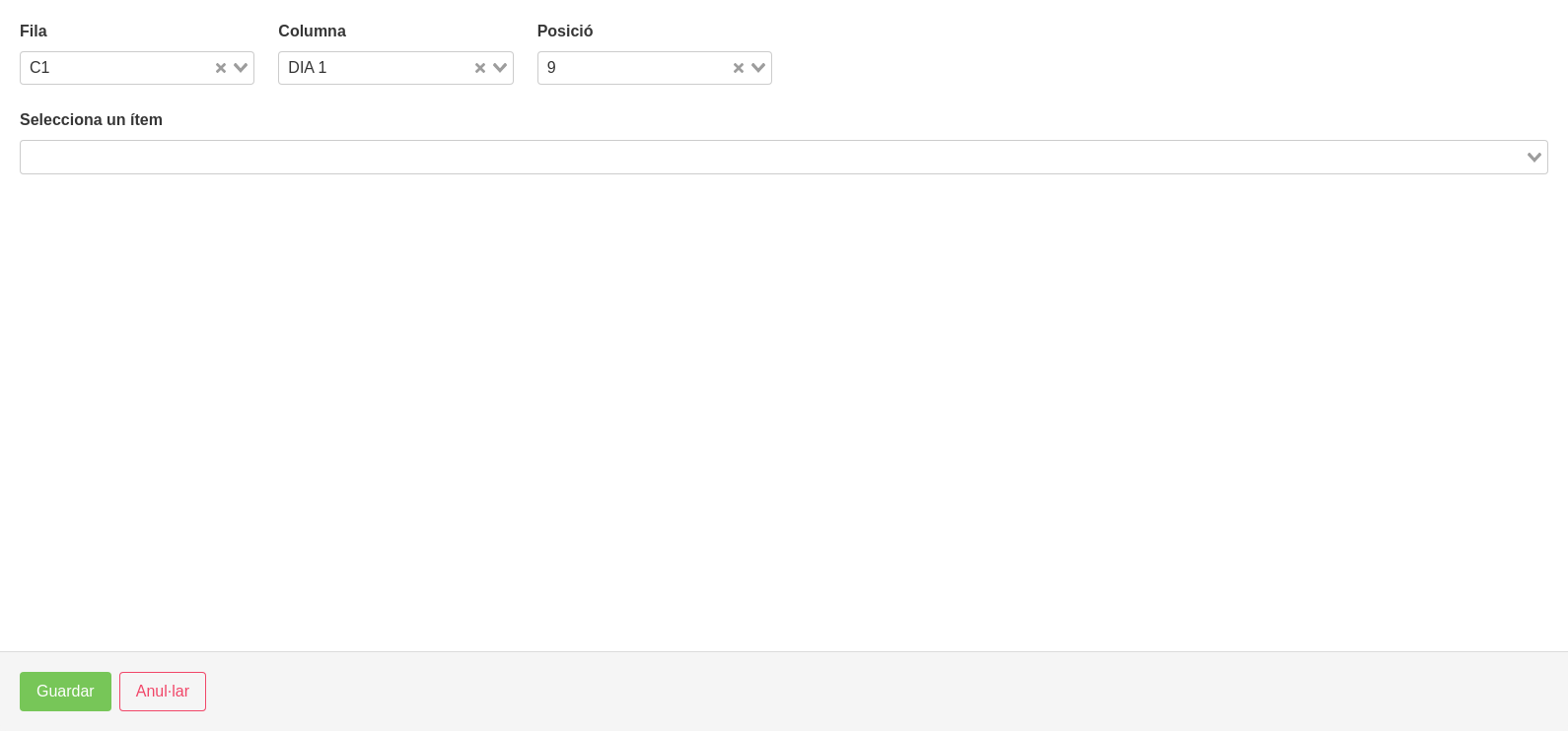
click at [330, 145] on input "Search for option" at bounding box center [772, 157] width 1500 height 24
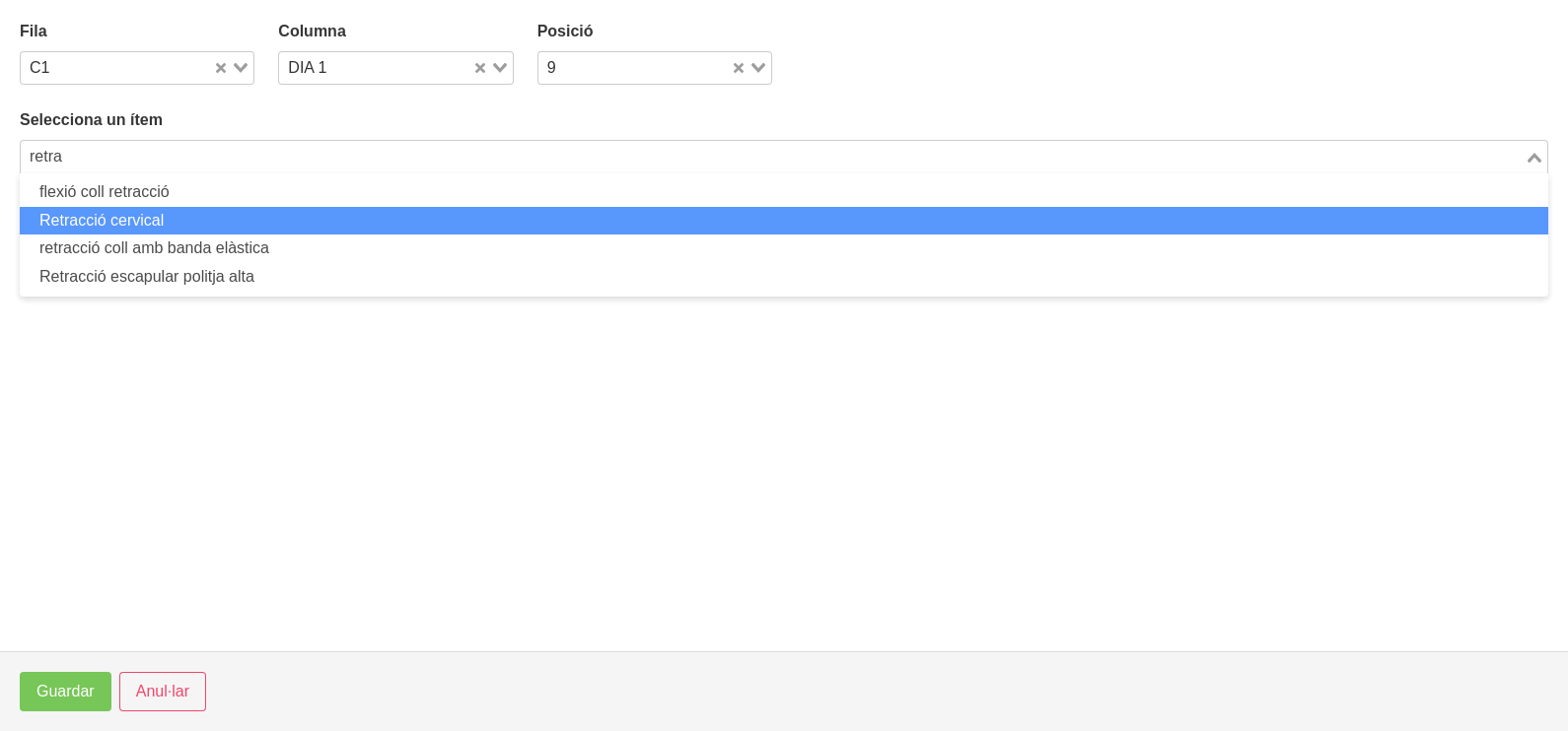
click at [154, 224] on li "Retracció cervical" at bounding box center [784, 221] width 1528 height 29
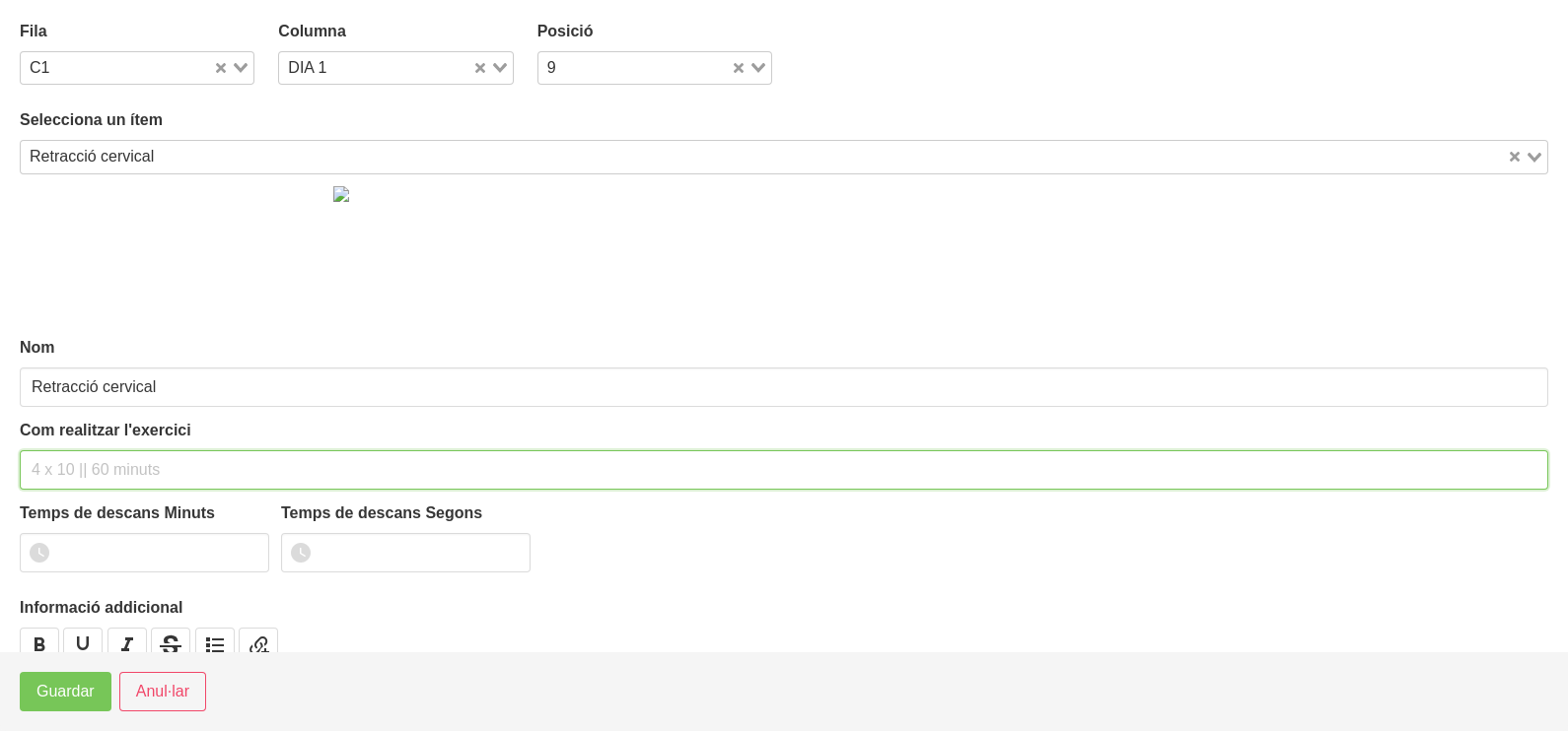
click at [98, 451] on input "text" at bounding box center [784, 470] width 1528 height 40
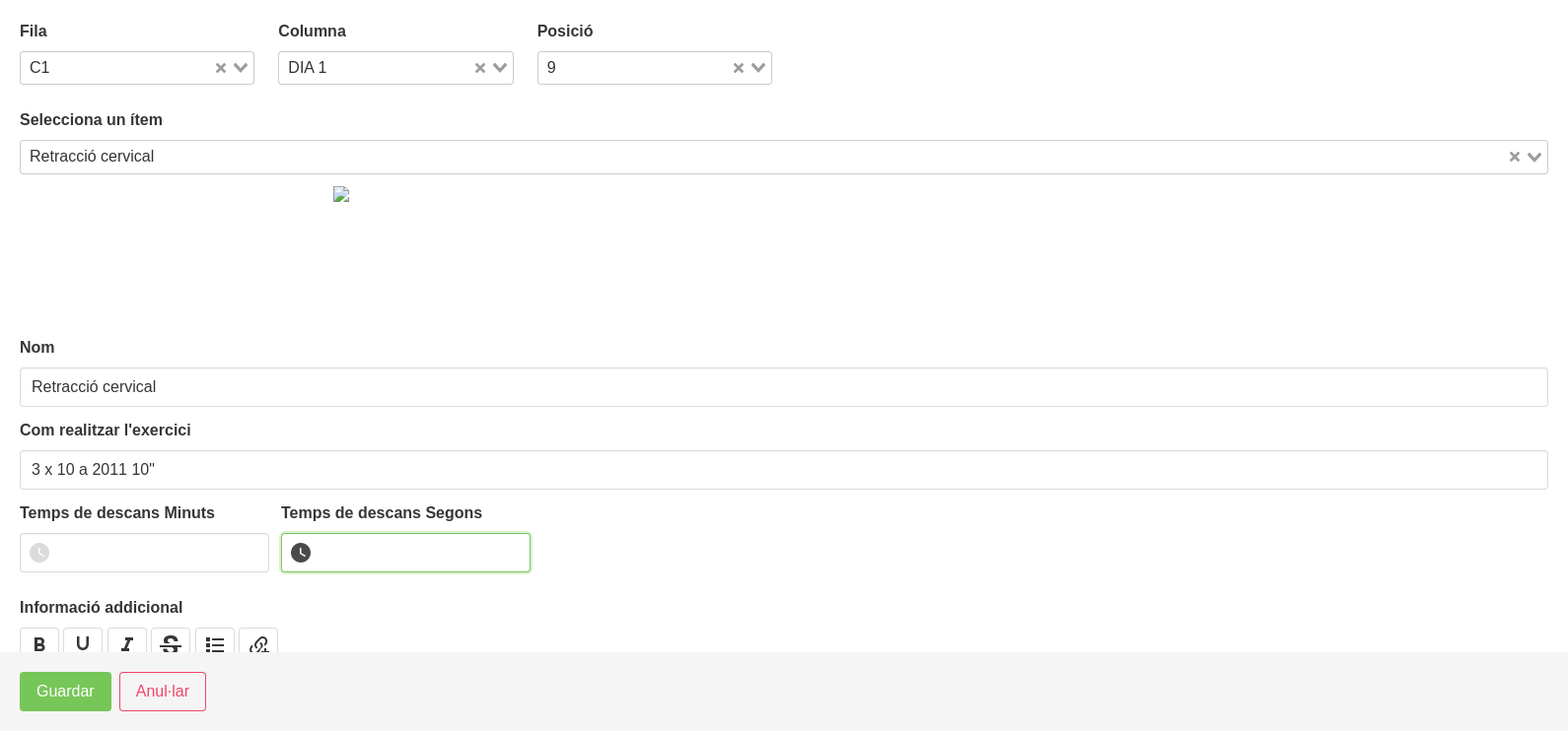
click at [353, 545] on input "number" at bounding box center [406, 553] width 250 height 40
click at [91, 686] on span "Guardar" at bounding box center [65, 691] width 58 height 24
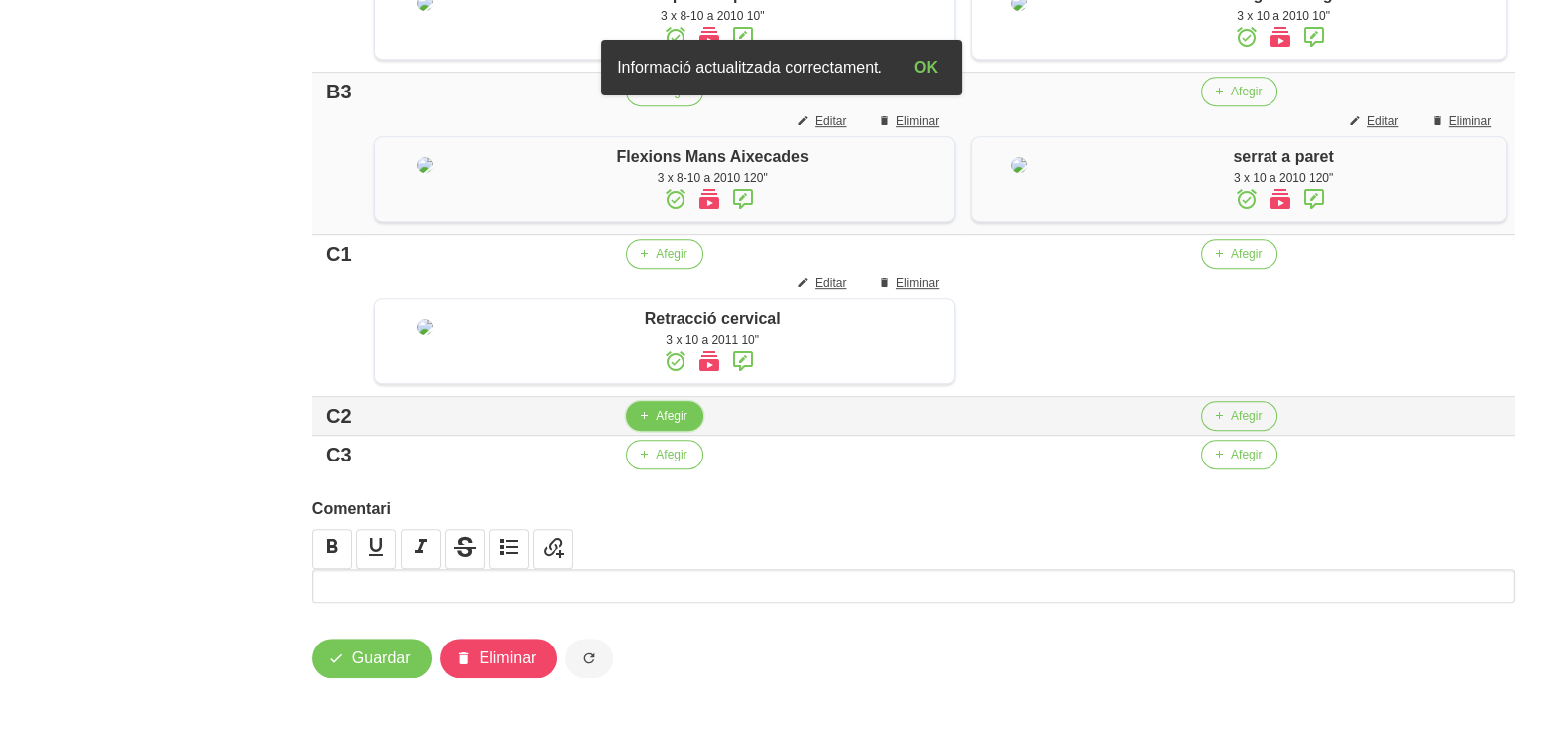
click at [656, 425] on span "Afegir" at bounding box center [671, 416] width 31 height 18
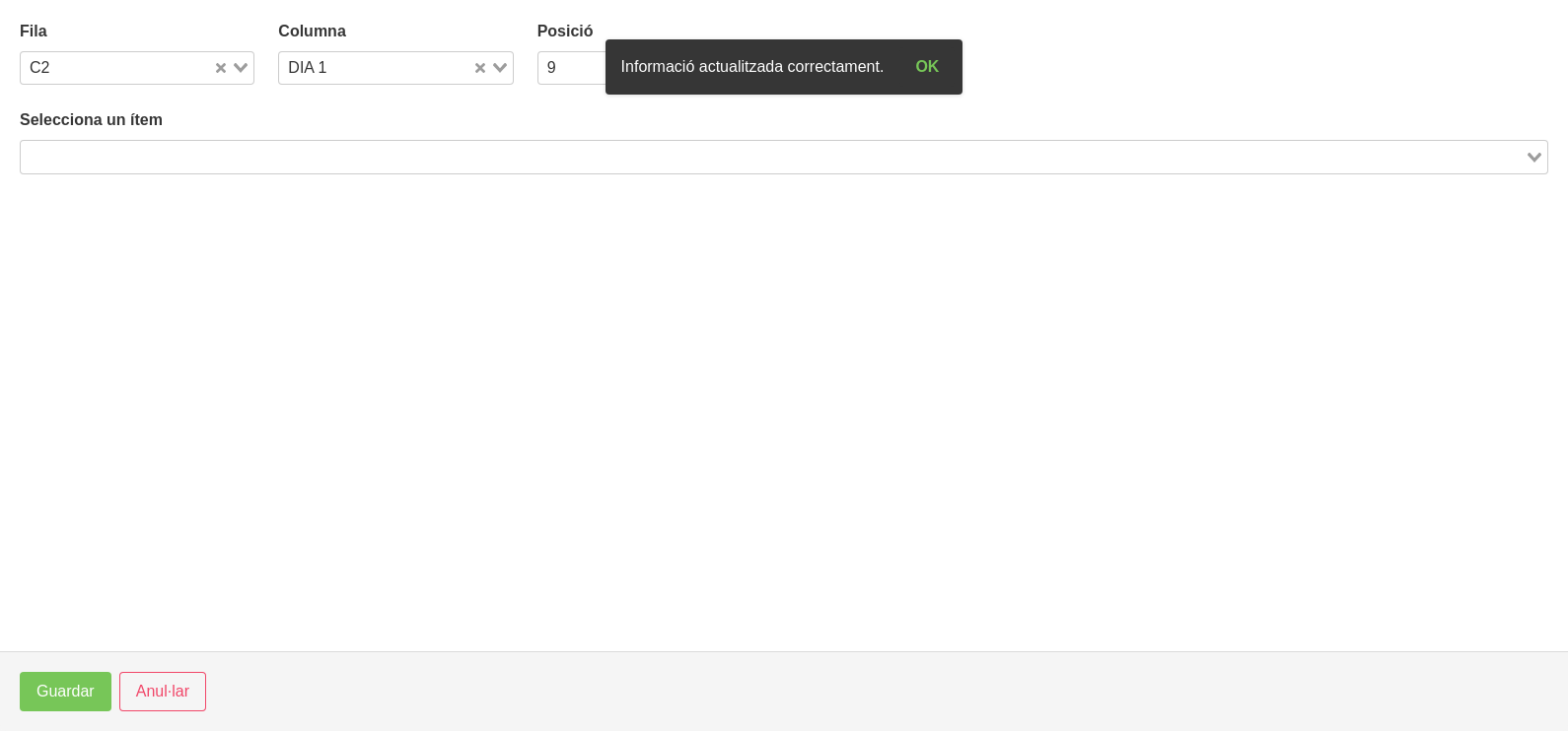
drag, startPoint x: 264, startPoint y: 155, endPoint x: 251, endPoint y: 158, distance: 13.3
click at [263, 155] on input "Search for option" at bounding box center [772, 157] width 1500 height 24
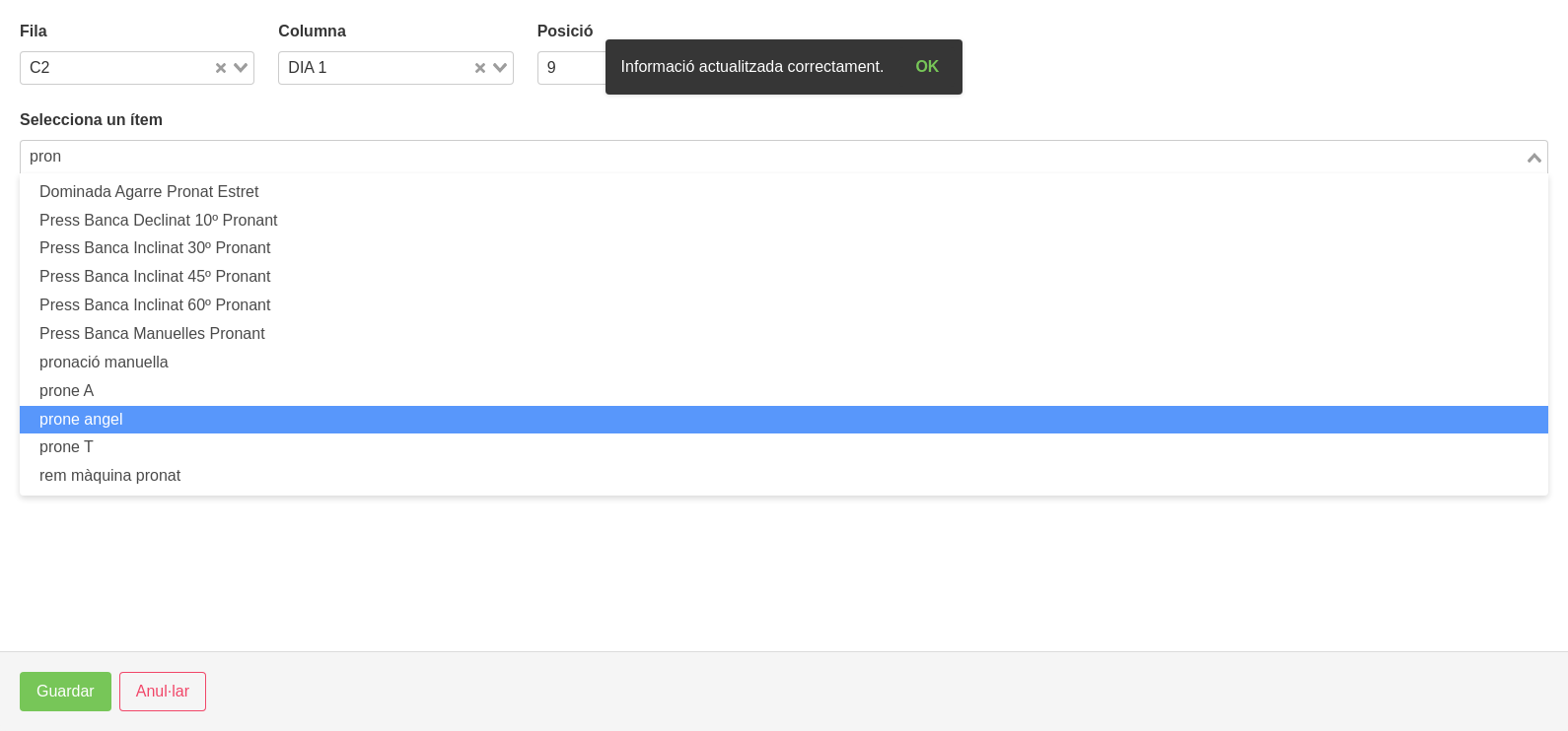
click at [202, 418] on li "prone angel" at bounding box center [784, 420] width 1528 height 29
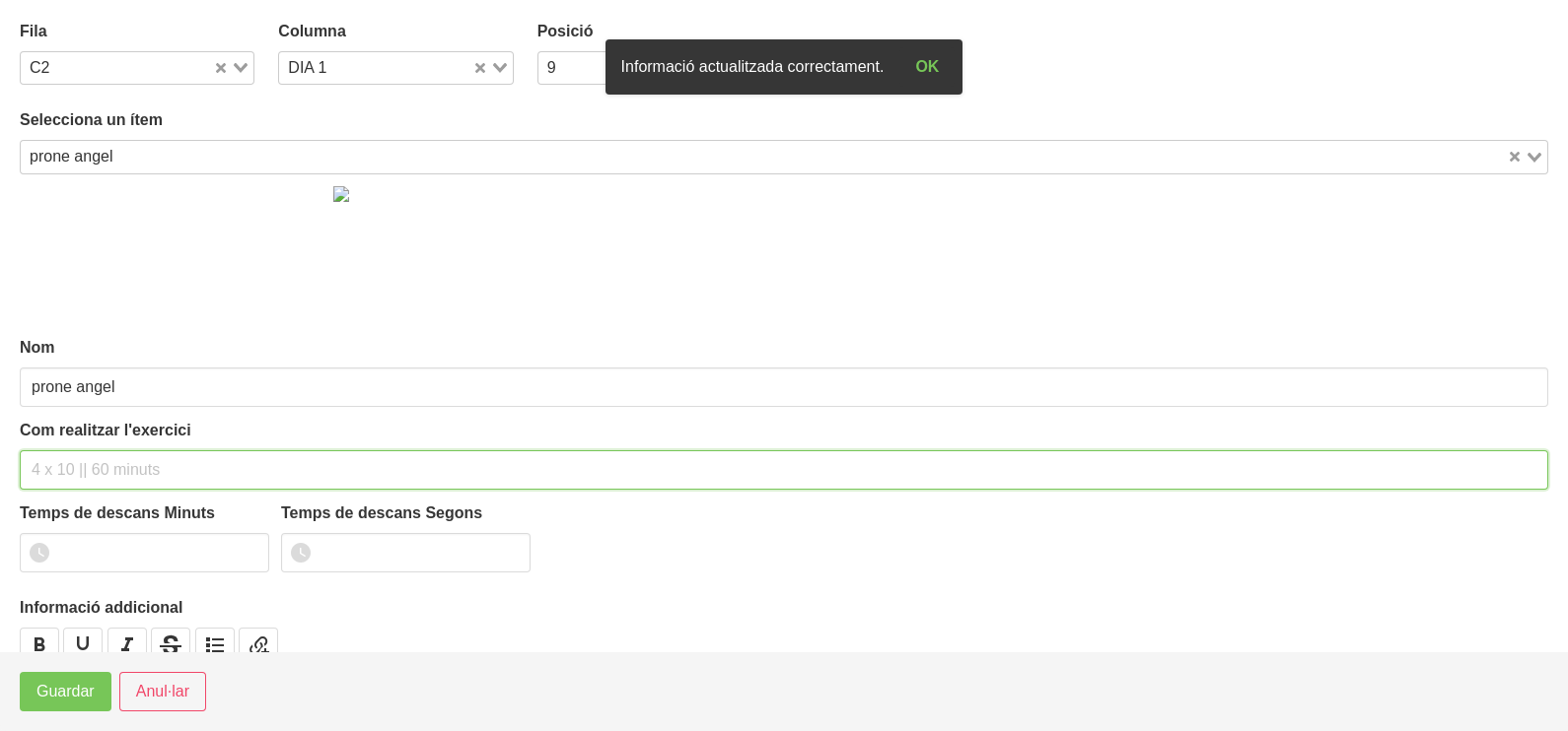
click at [86, 469] on input "text" at bounding box center [784, 470] width 1528 height 40
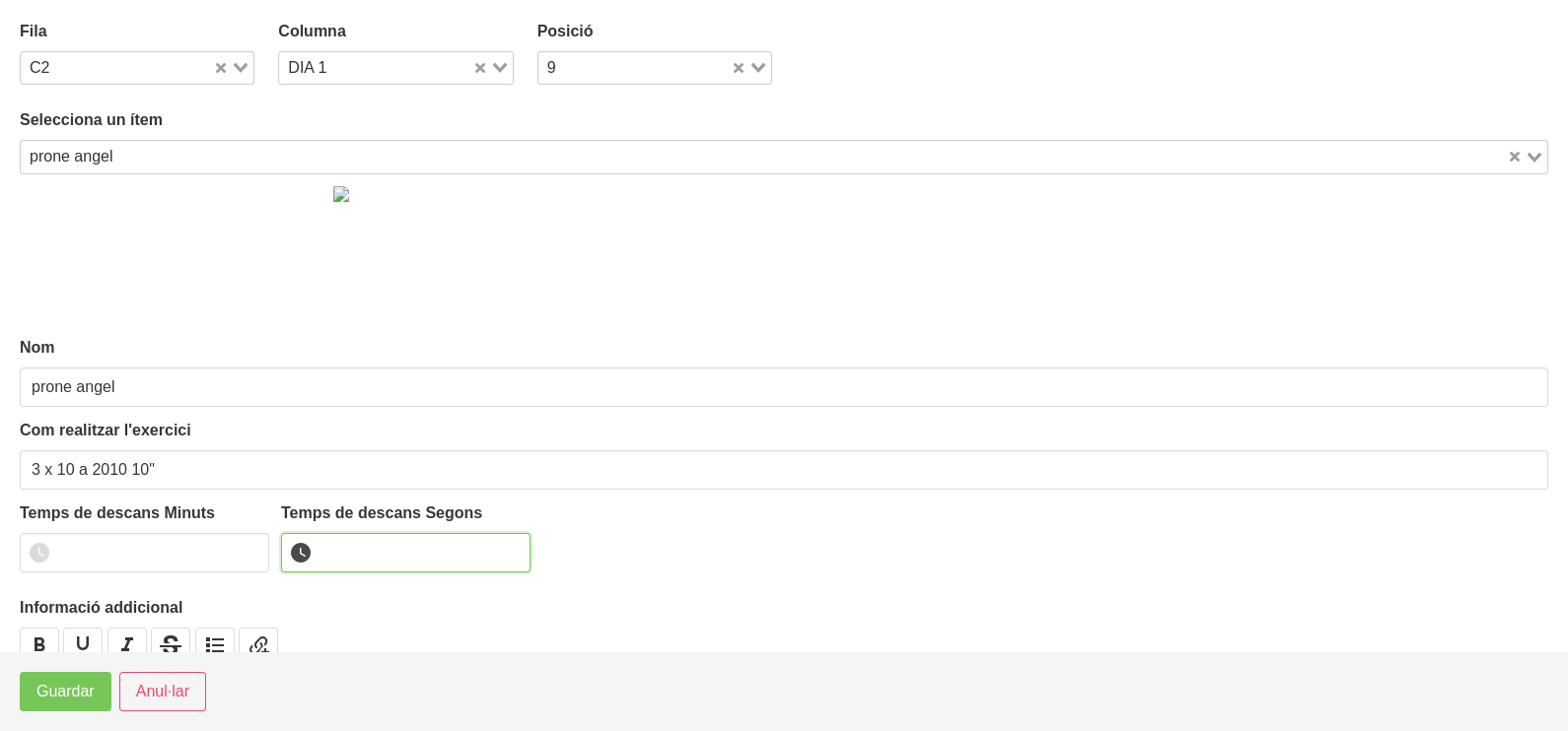
click at [340, 544] on input "number" at bounding box center [406, 553] width 250 height 40
click at [67, 694] on span "Guardar" at bounding box center [65, 691] width 58 height 24
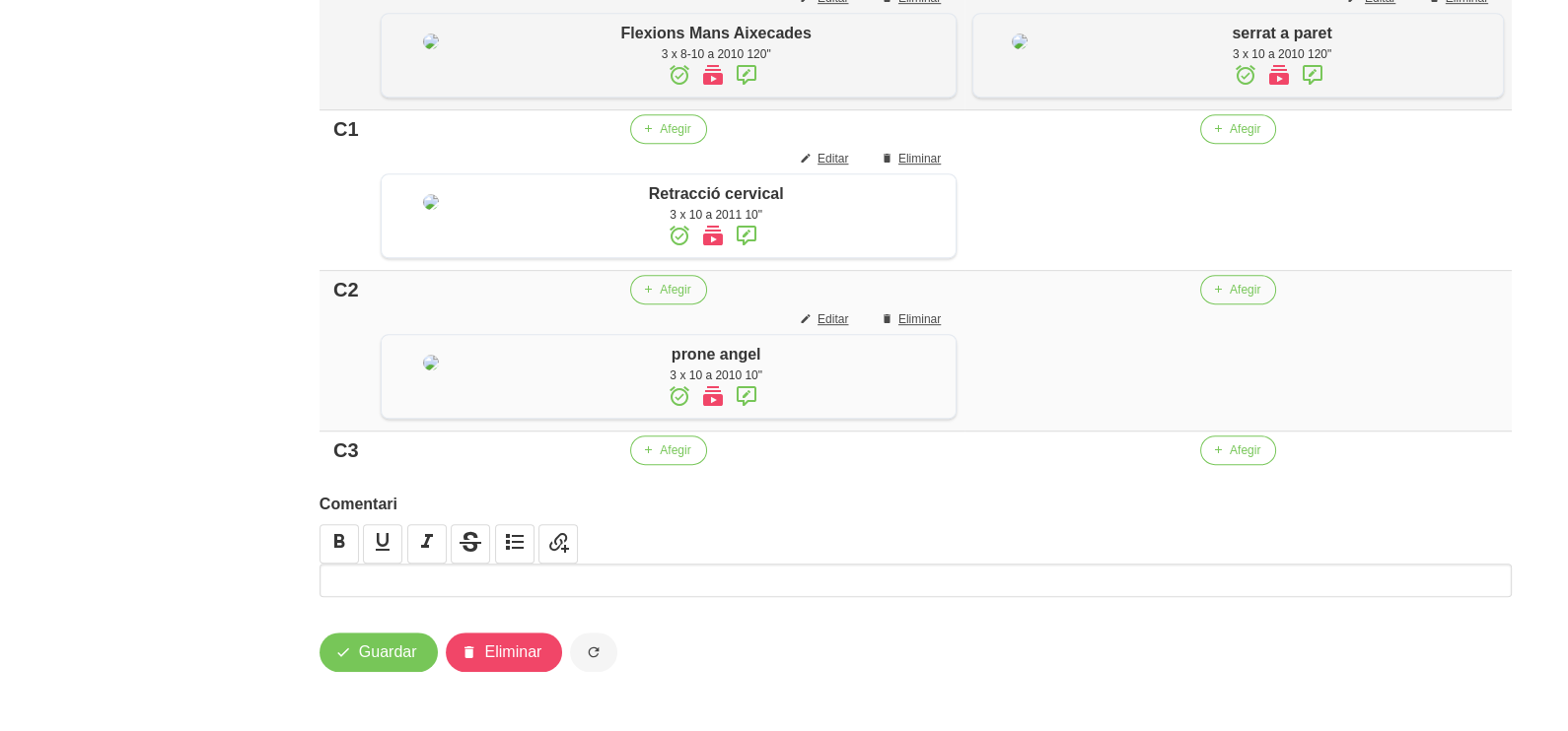
scroll to position [1719, 0]
click at [641, 466] on button "Afegir" at bounding box center [658, 451] width 76 height 30
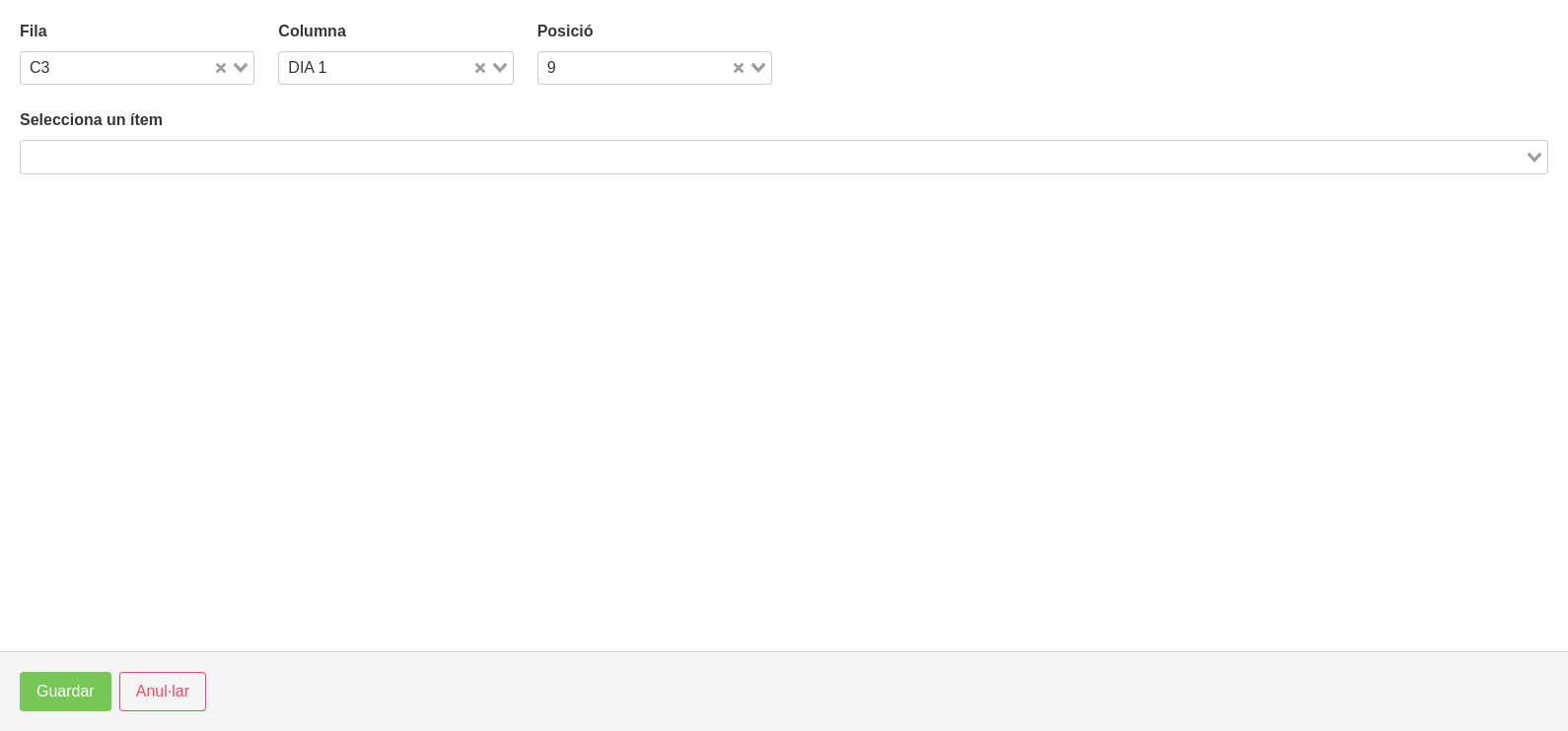
click at [213, 159] on input "Search for option" at bounding box center [772, 157] width 1500 height 24
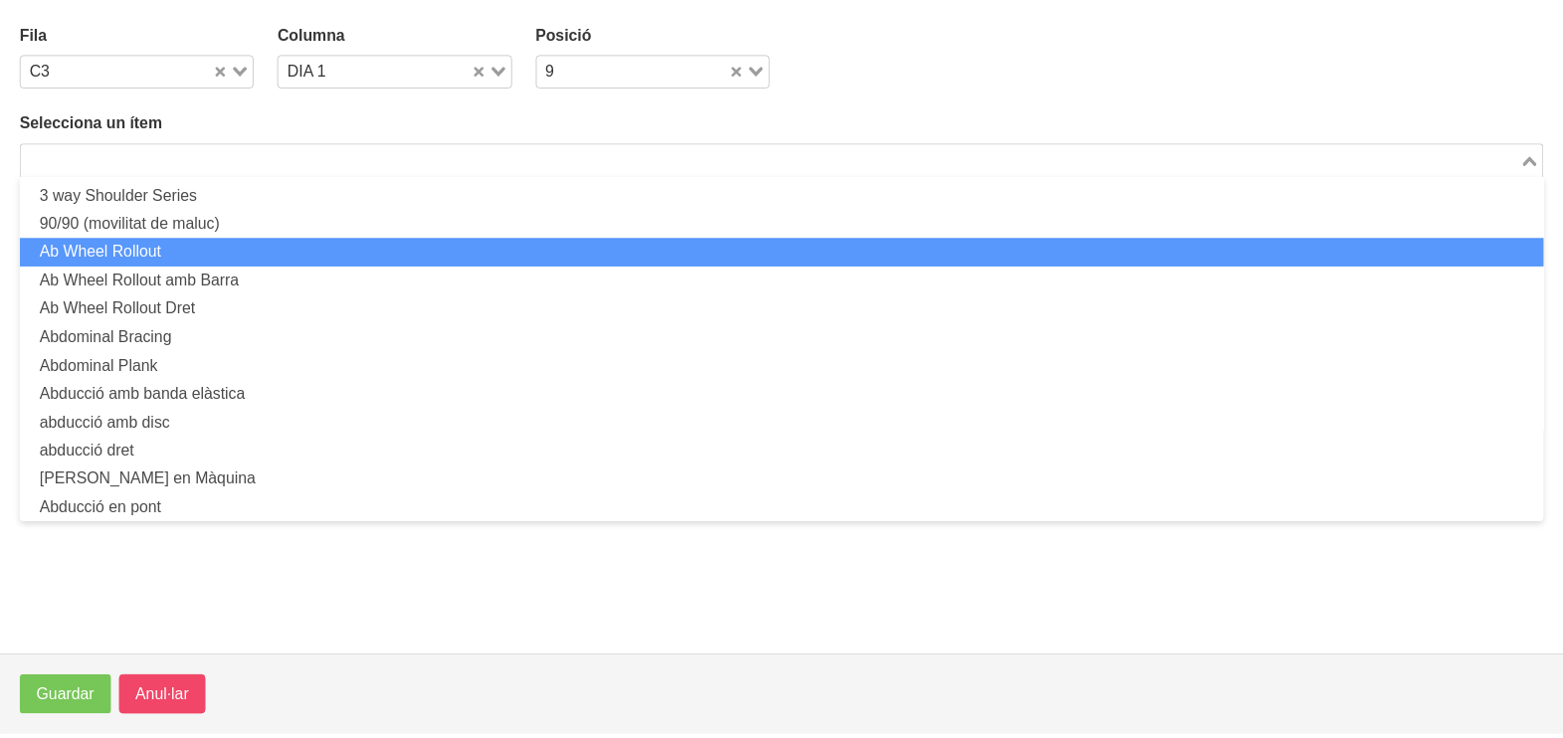
scroll to position [0, 0]
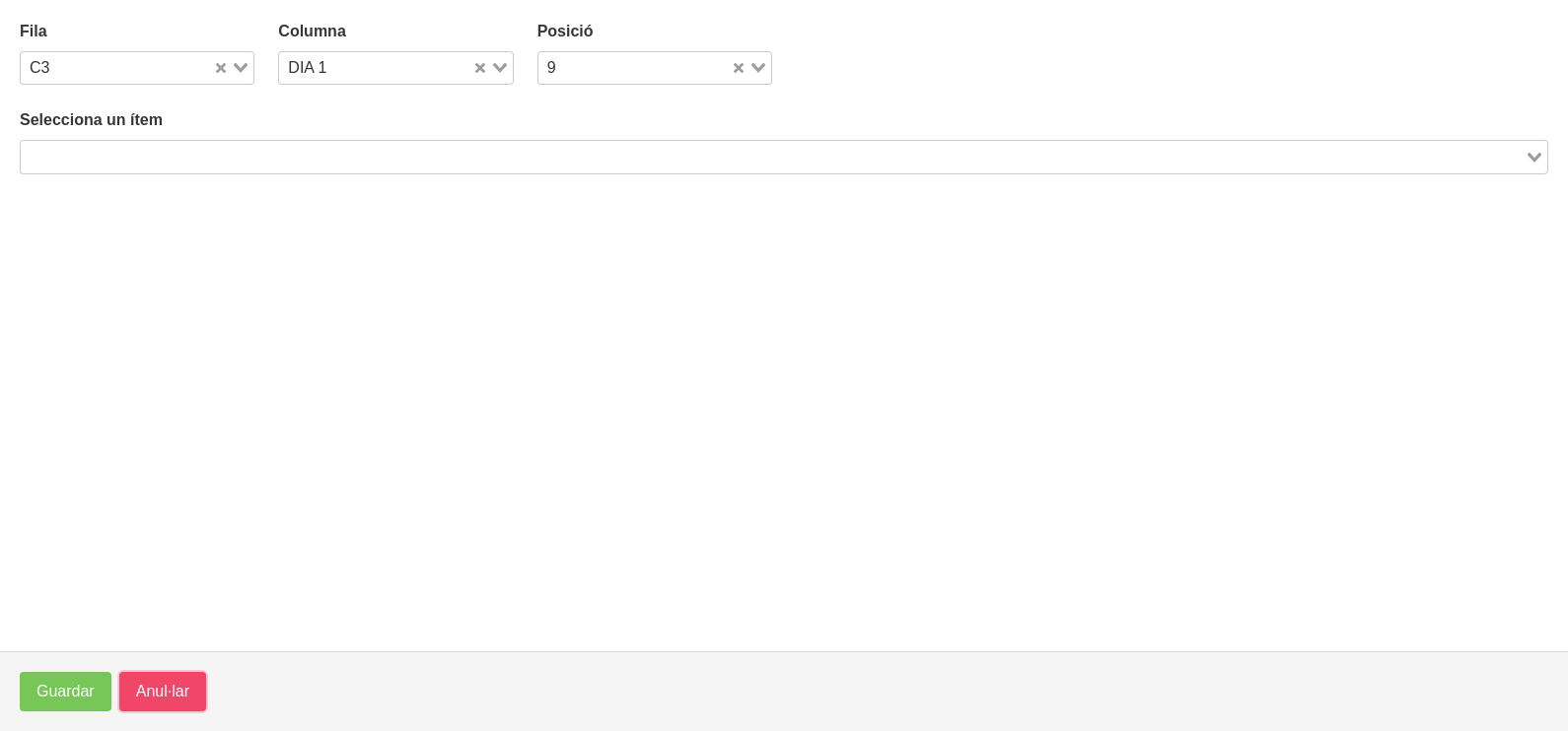
click at [165, 701] on span "Anul·lar" at bounding box center [163, 691] width 54 height 24
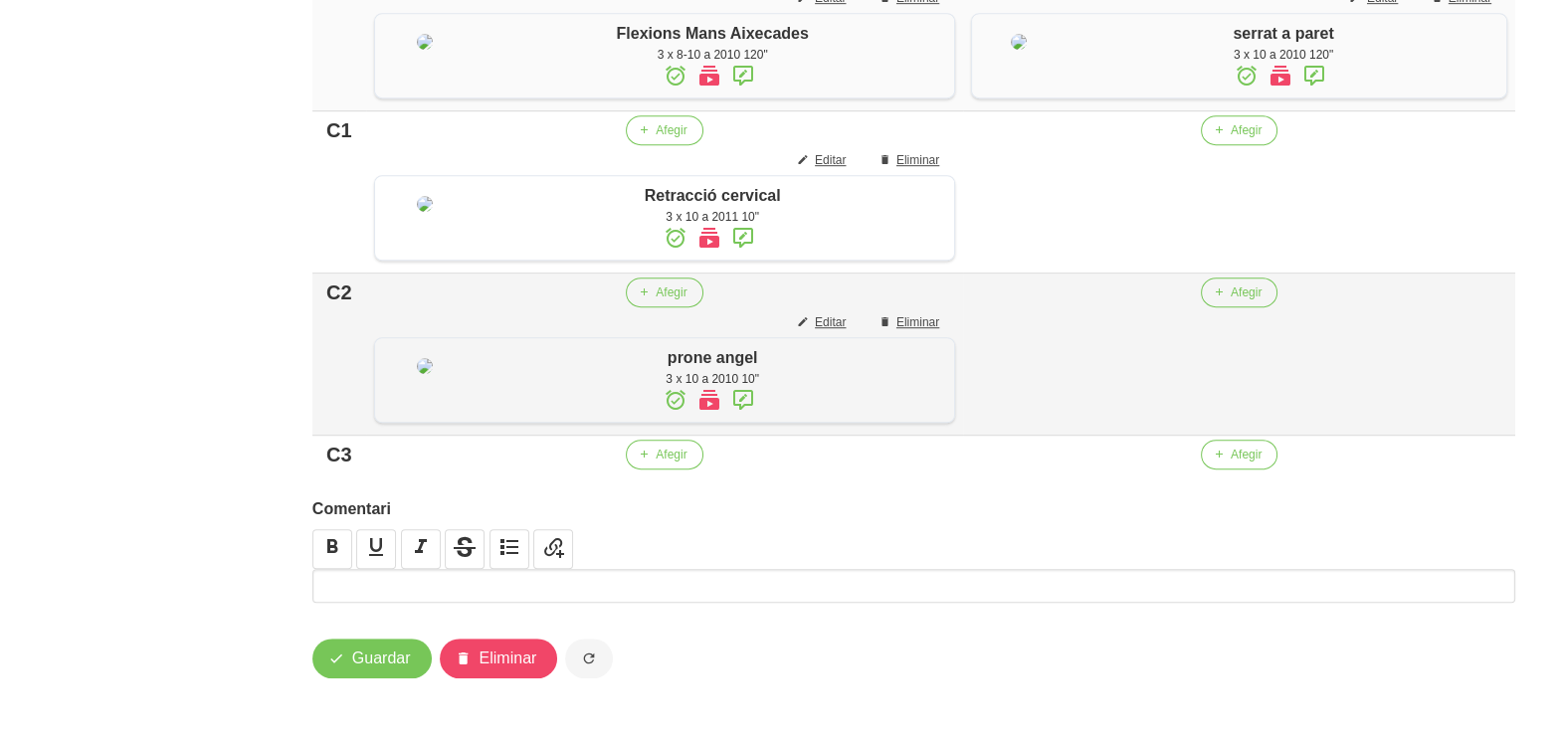
scroll to position [1735, 0]
click at [643, 464] on span "button" at bounding box center [644, 455] width 18 height 18
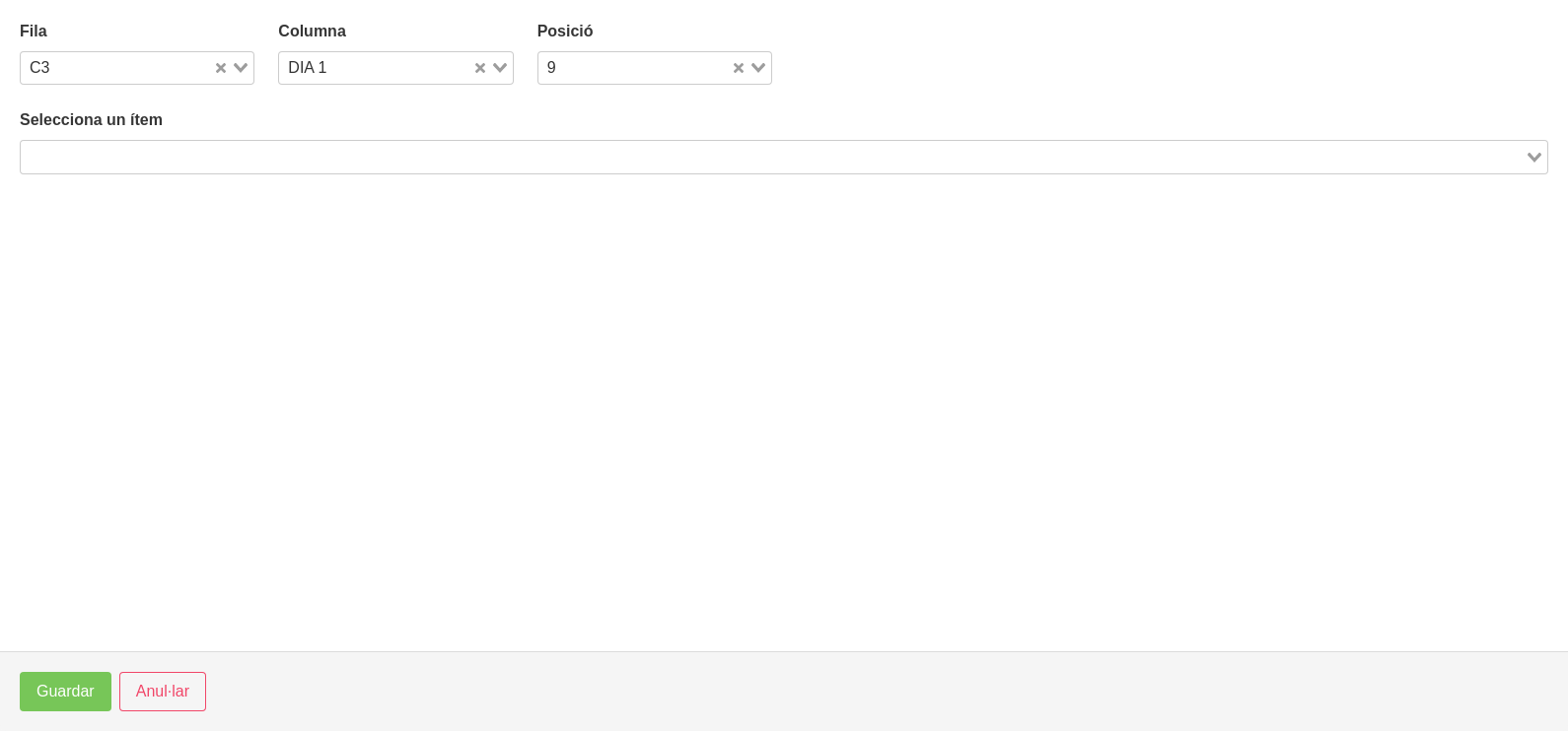
click at [282, 150] on input "Search for option" at bounding box center [772, 157] width 1500 height 24
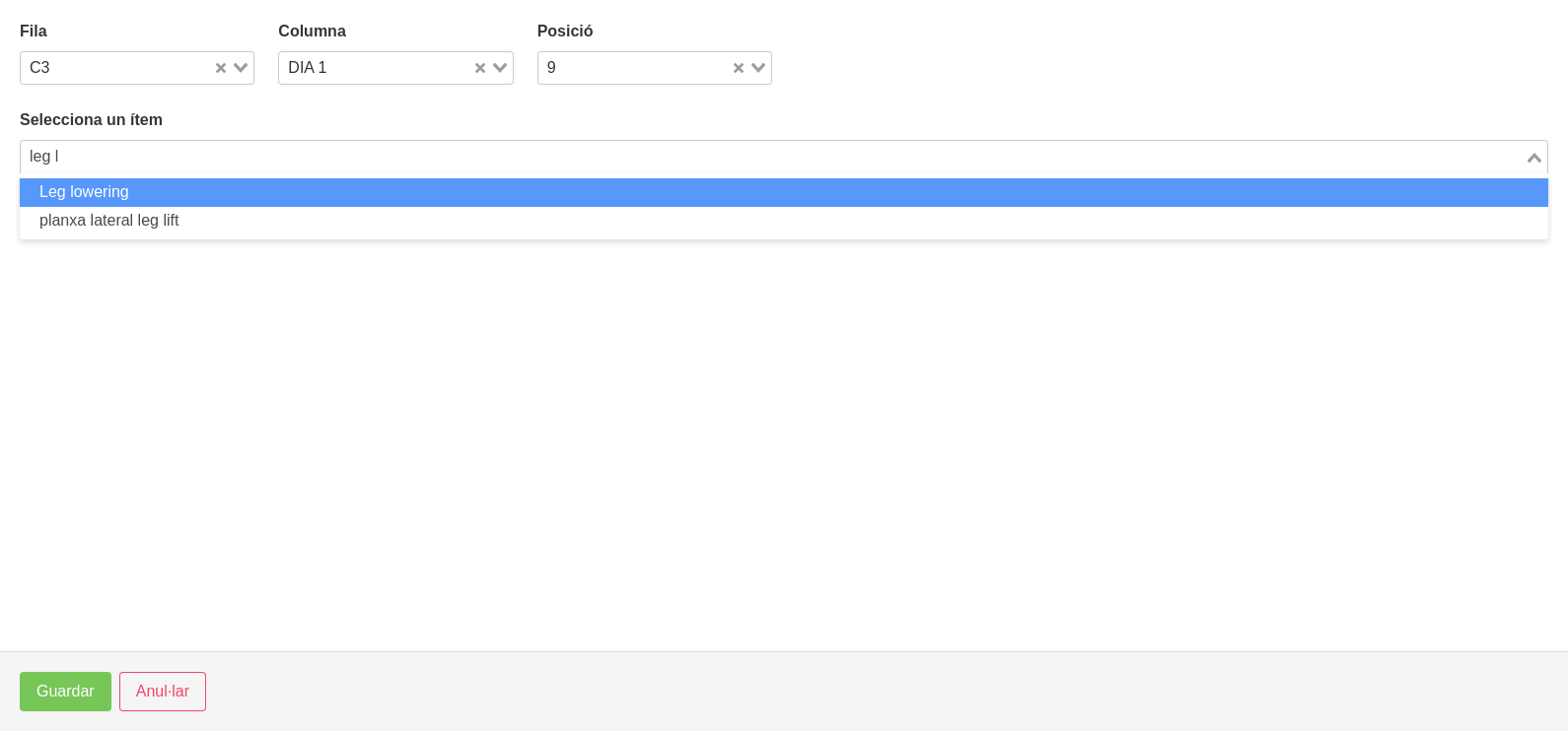
click at [252, 190] on li "Leg lowering" at bounding box center [784, 192] width 1528 height 29
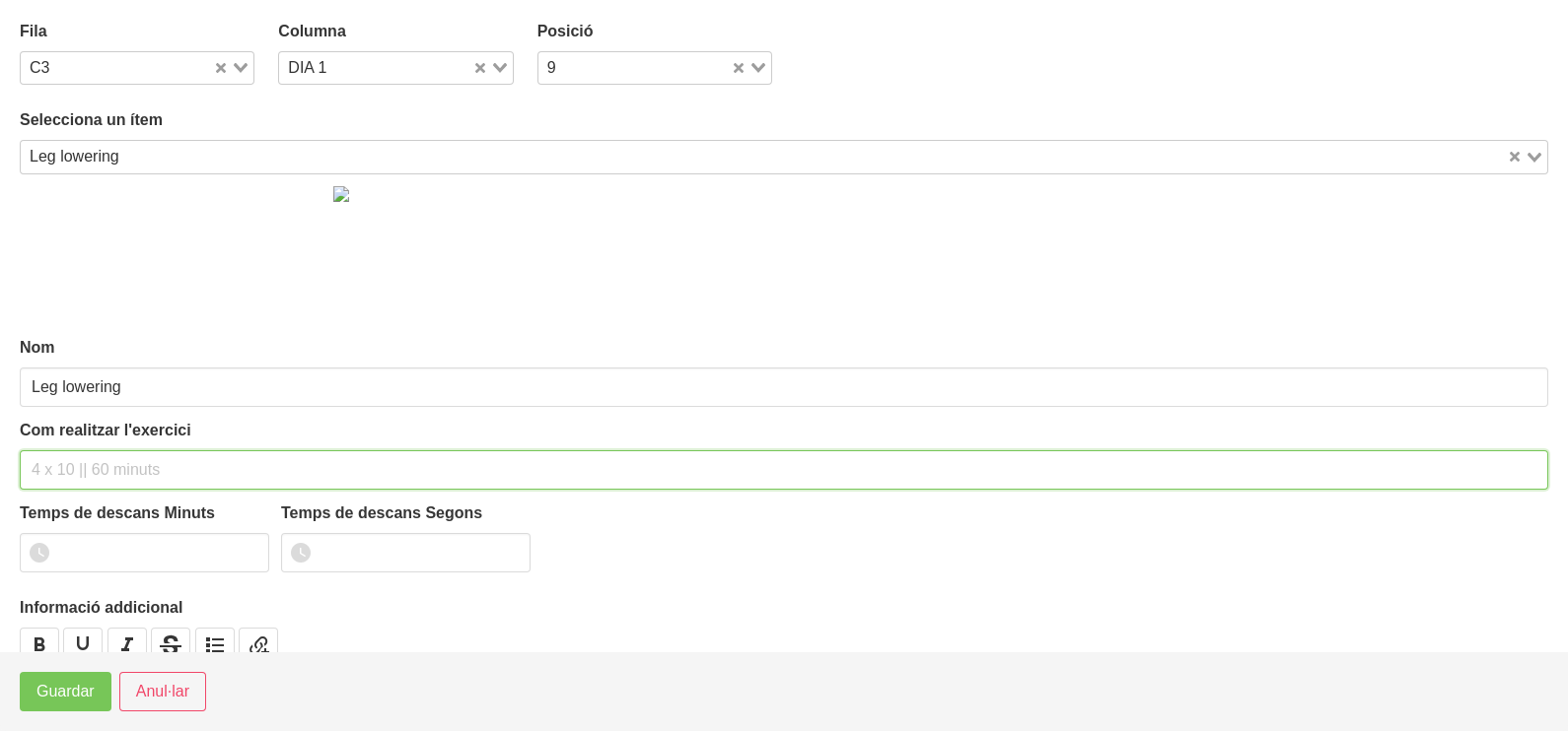
click at [88, 469] on input "text" at bounding box center [784, 470] width 1528 height 40
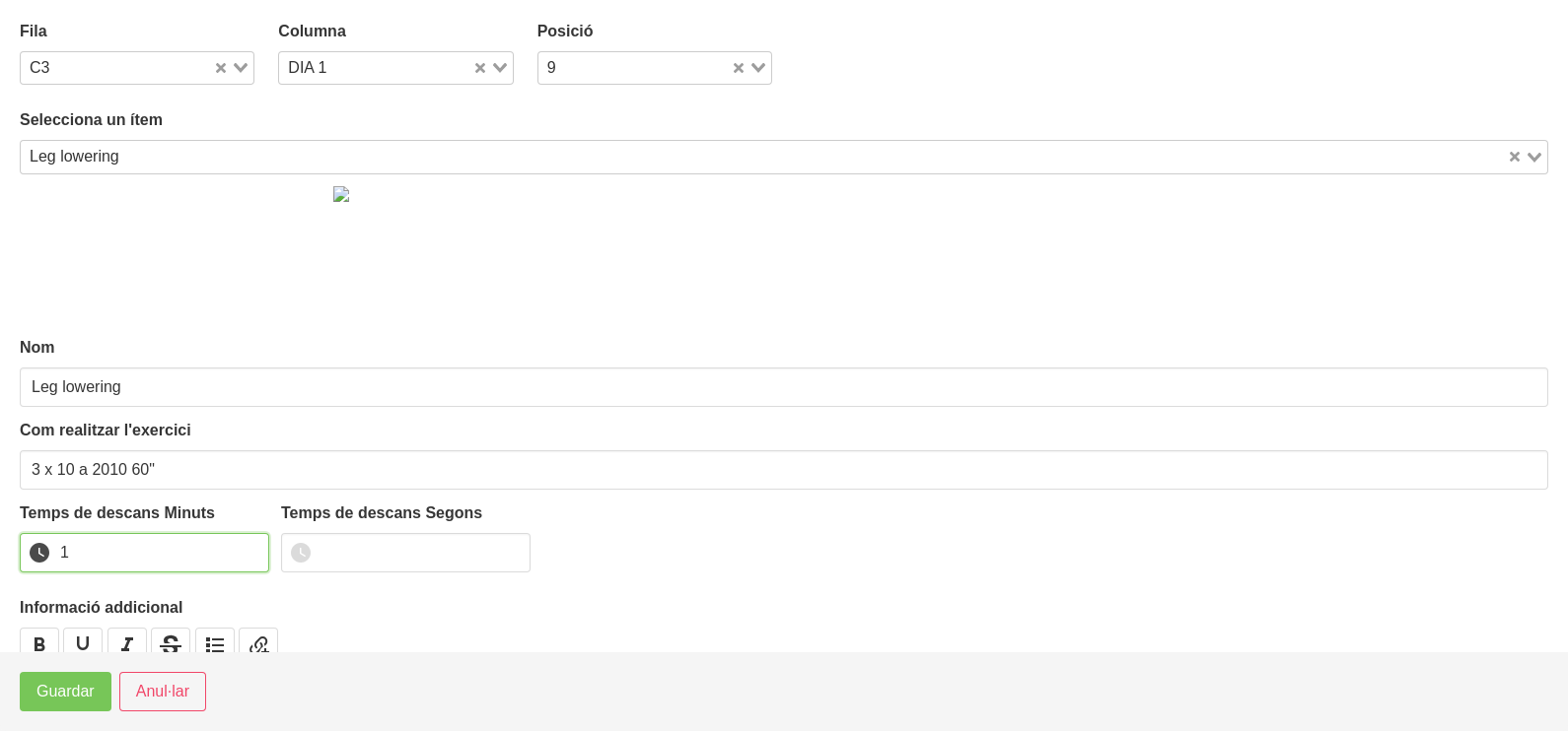
drag, startPoint x: 249, startPoint y: 544, endPoint x: 71, endPoint y: 661, distance: 213.0
click at [245, 550] on input "1" at bounding box center [145, 553] width 250 height 40
click at [58, 699] on span "Guardar" at bounding box center [65, 691] width 58 height 24
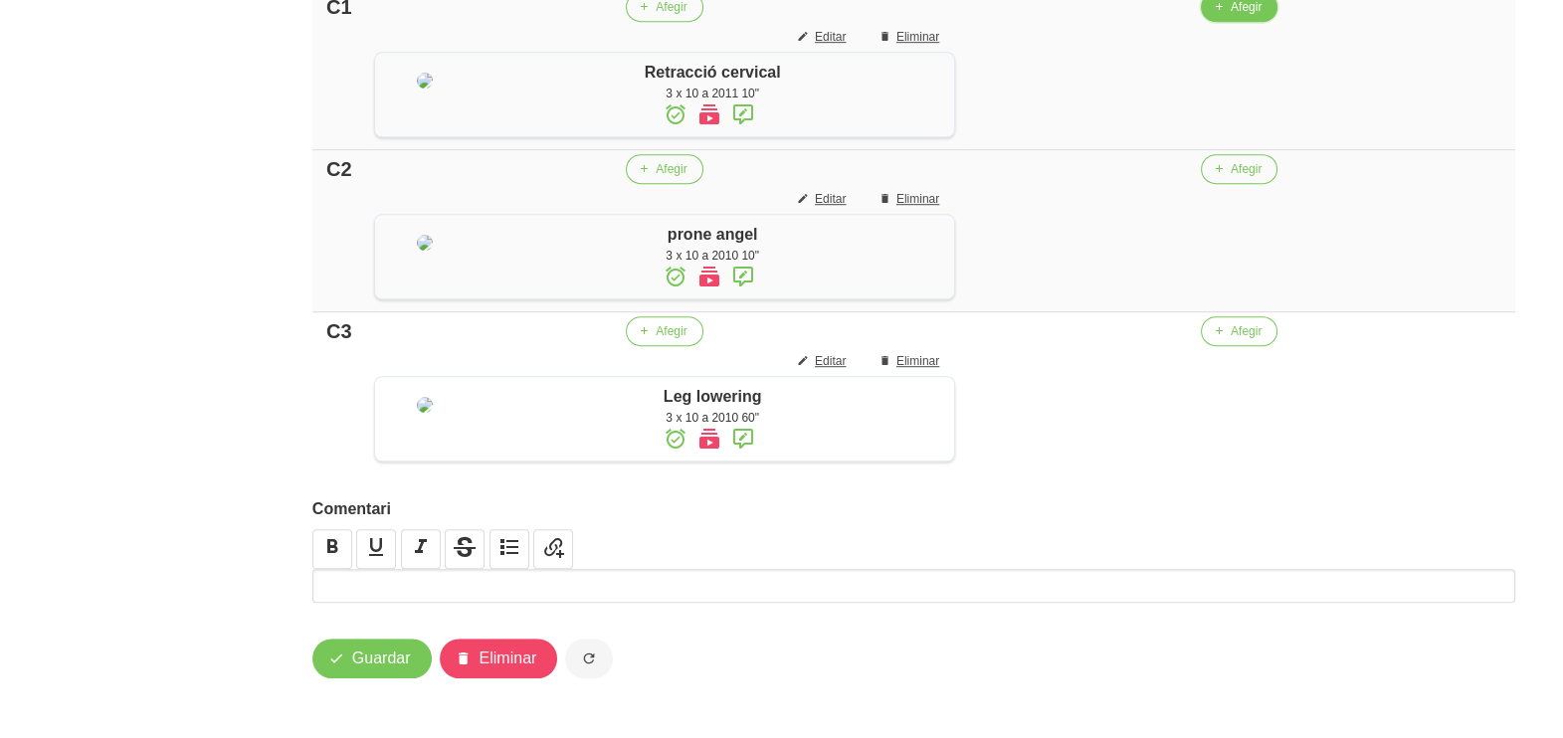
click at [1247, 16] on span "Afegir" at bounding box center [1246, 7] width 31 height 18
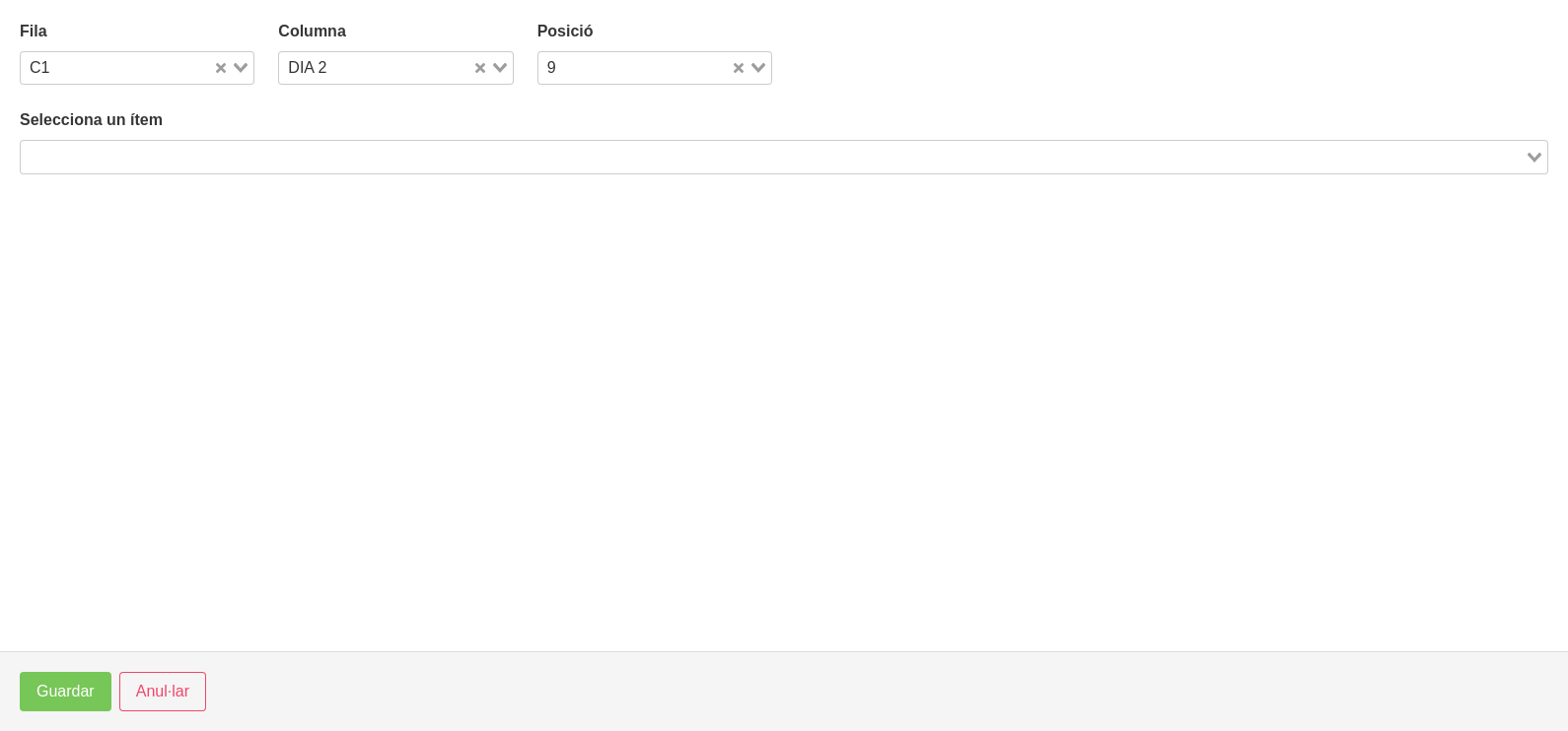
click at [259, 157] on input "Search for option" at bounding box center [772, 157] width 1500 height 24
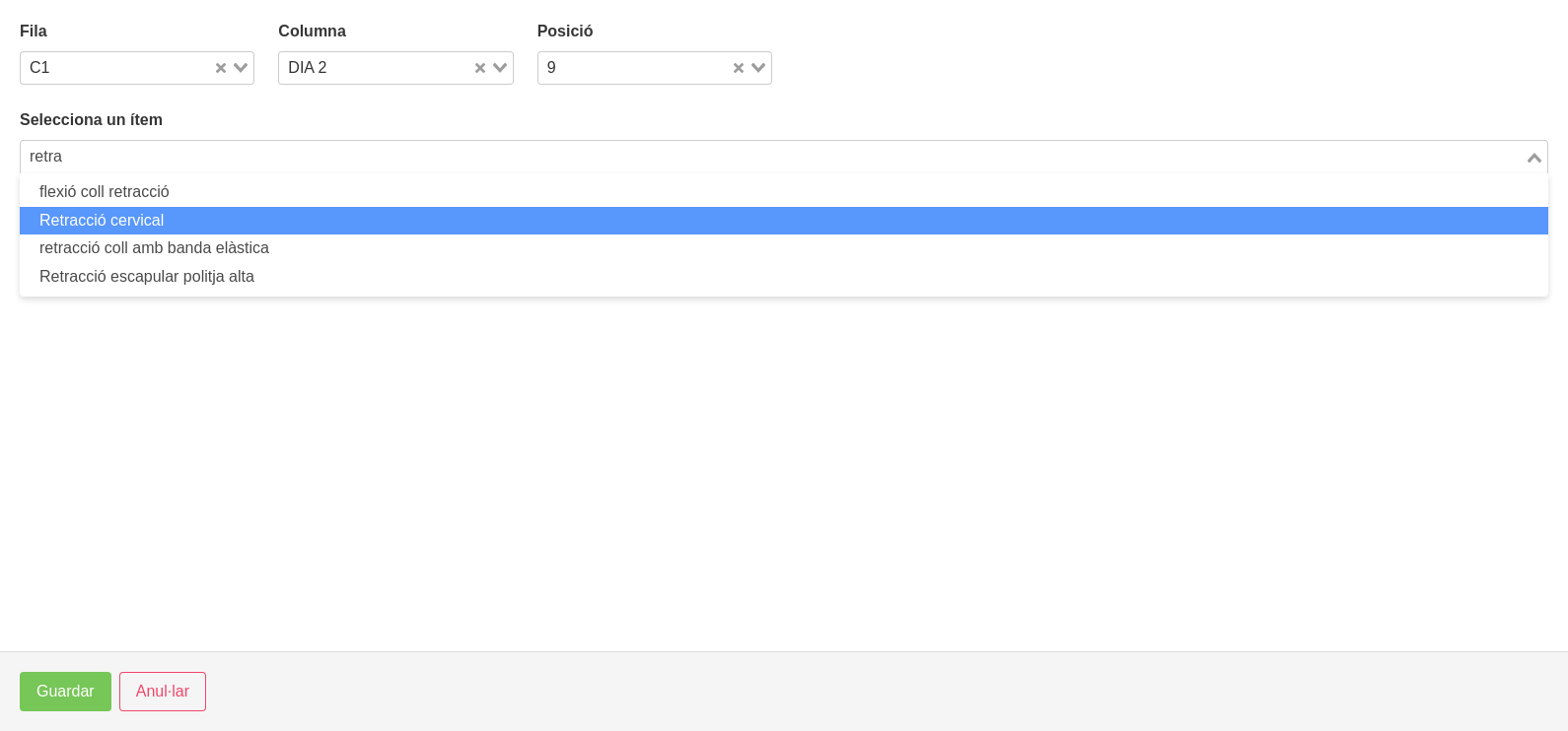
click at [168, 210] on li "Retracció cervical" at bounding box center [784, 221] width 1528 height 29
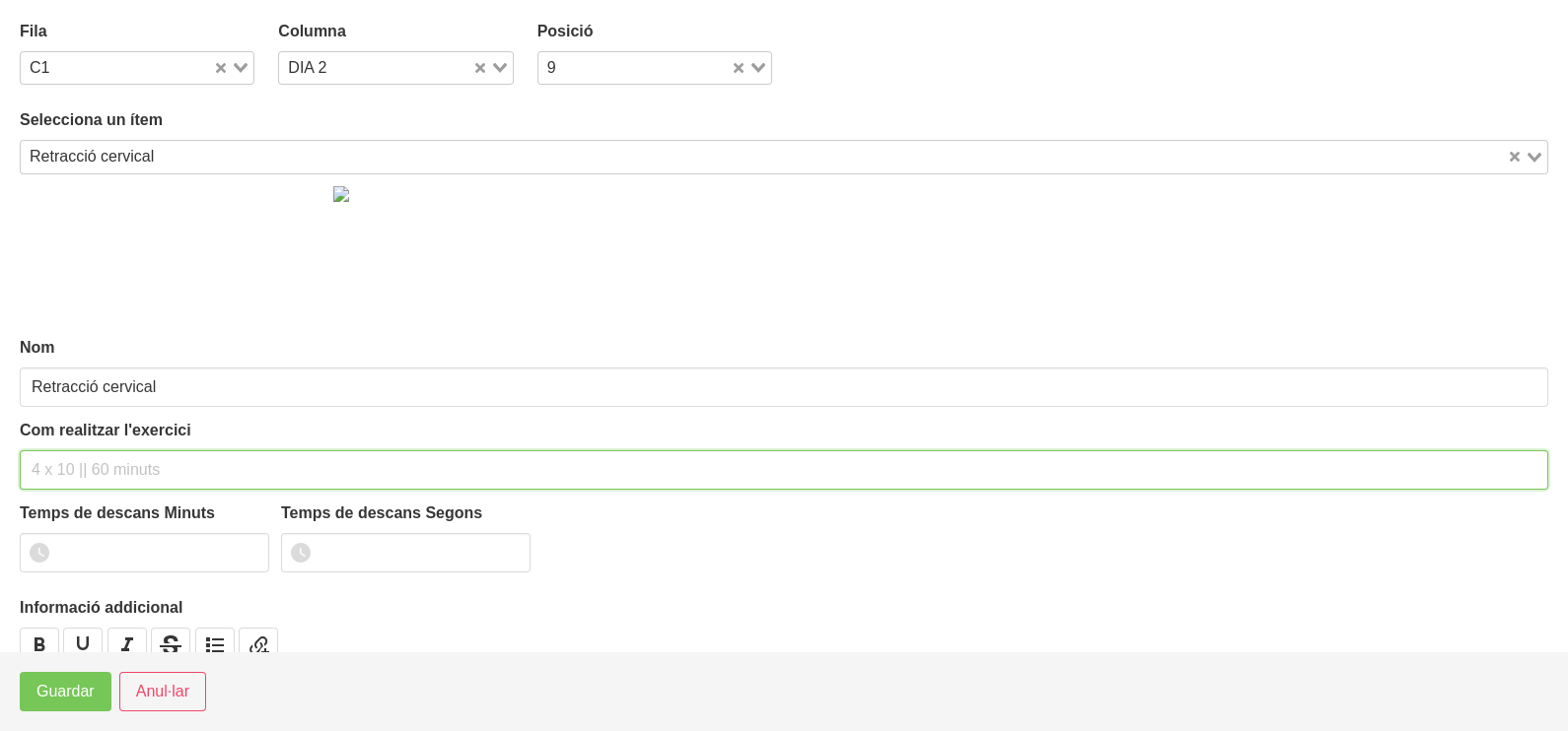
drag, startPoint x: 139, startPoint y: 477, endPoint x: 158, endPoint y: 409, distance: 70.6
click at [138, 469] on input "text" at bounding box center [784, 470] width 1528 height 40
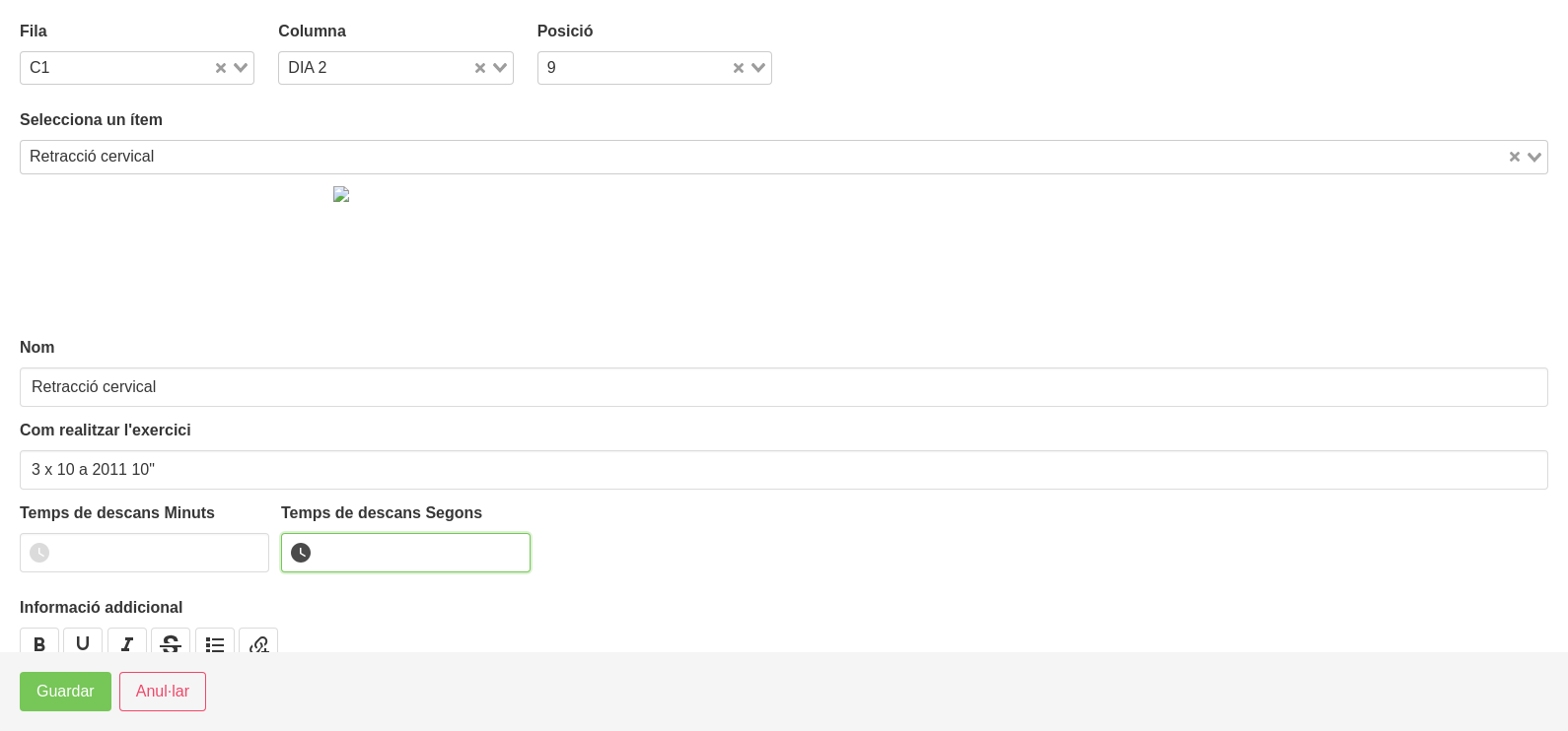
click at [356, 539] on input "number" at bounding box center [406, 553] width 250 height 40
click at [76, 706] on button "Guardar" at bounding box center [65, 692] width 92 height 40
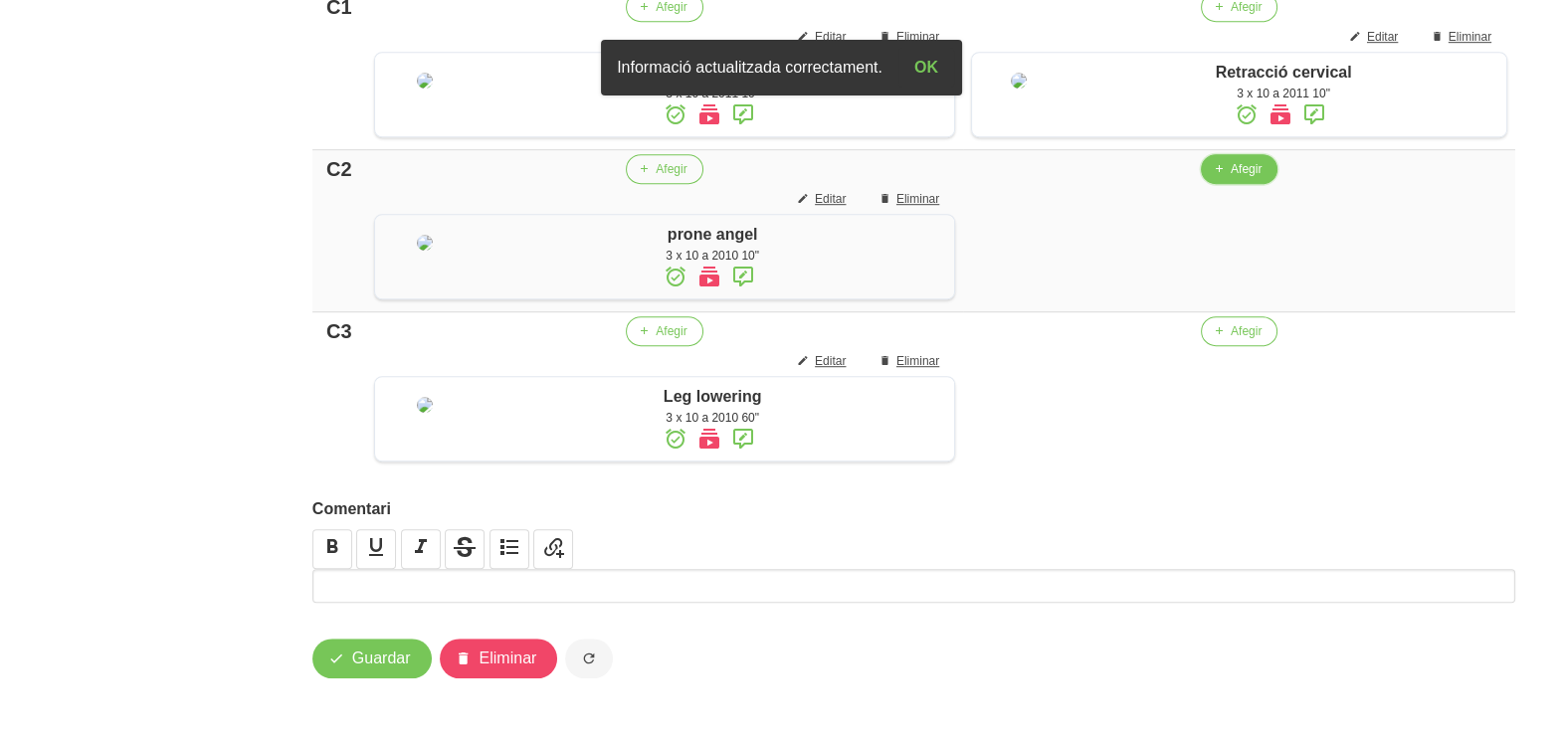
click at [1218, 178] on icon "button" at bounding box center [1219, 169] width 12 height 18
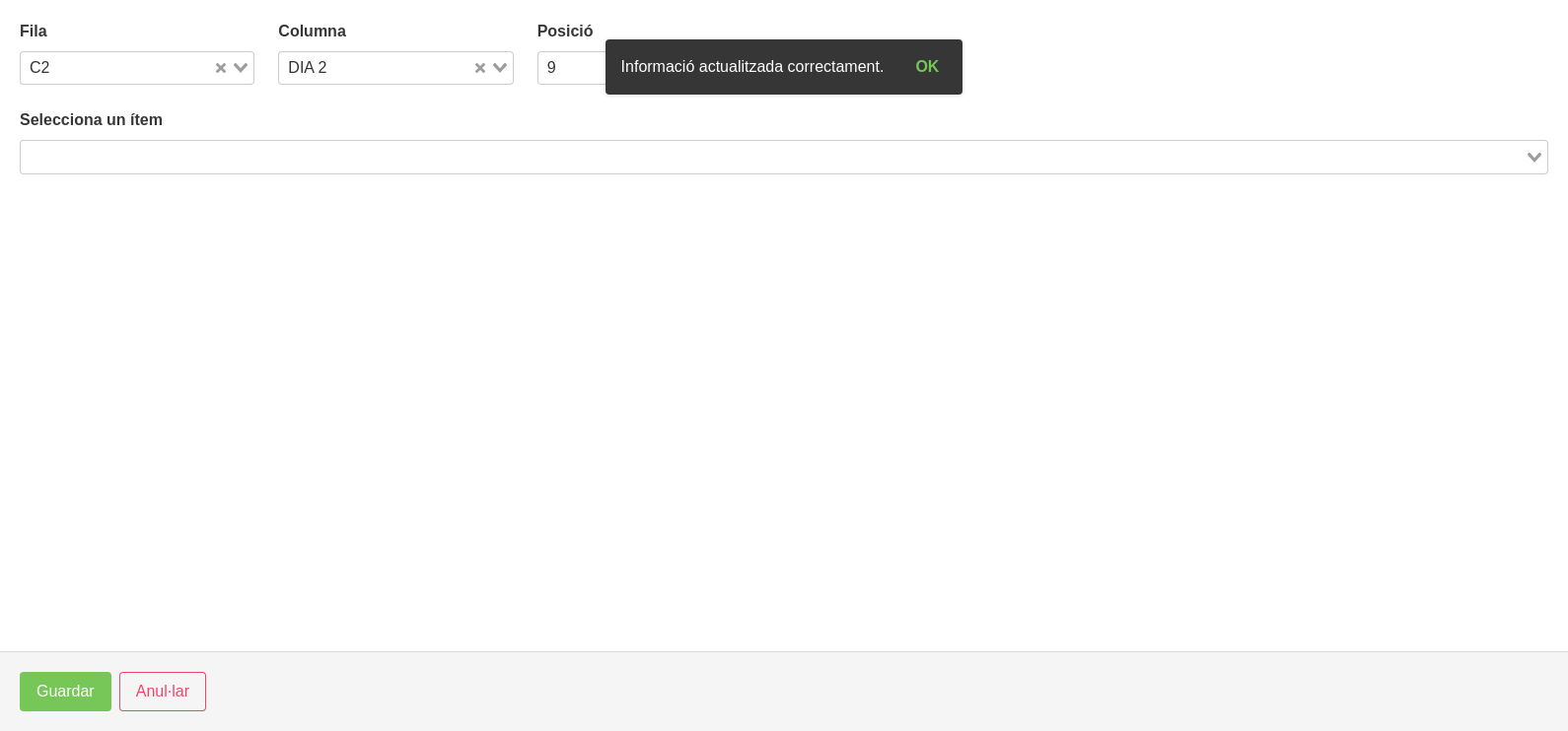
click at [307, 147] on input "Search for option" at bounding box center [772, 157] width 1500 height 24
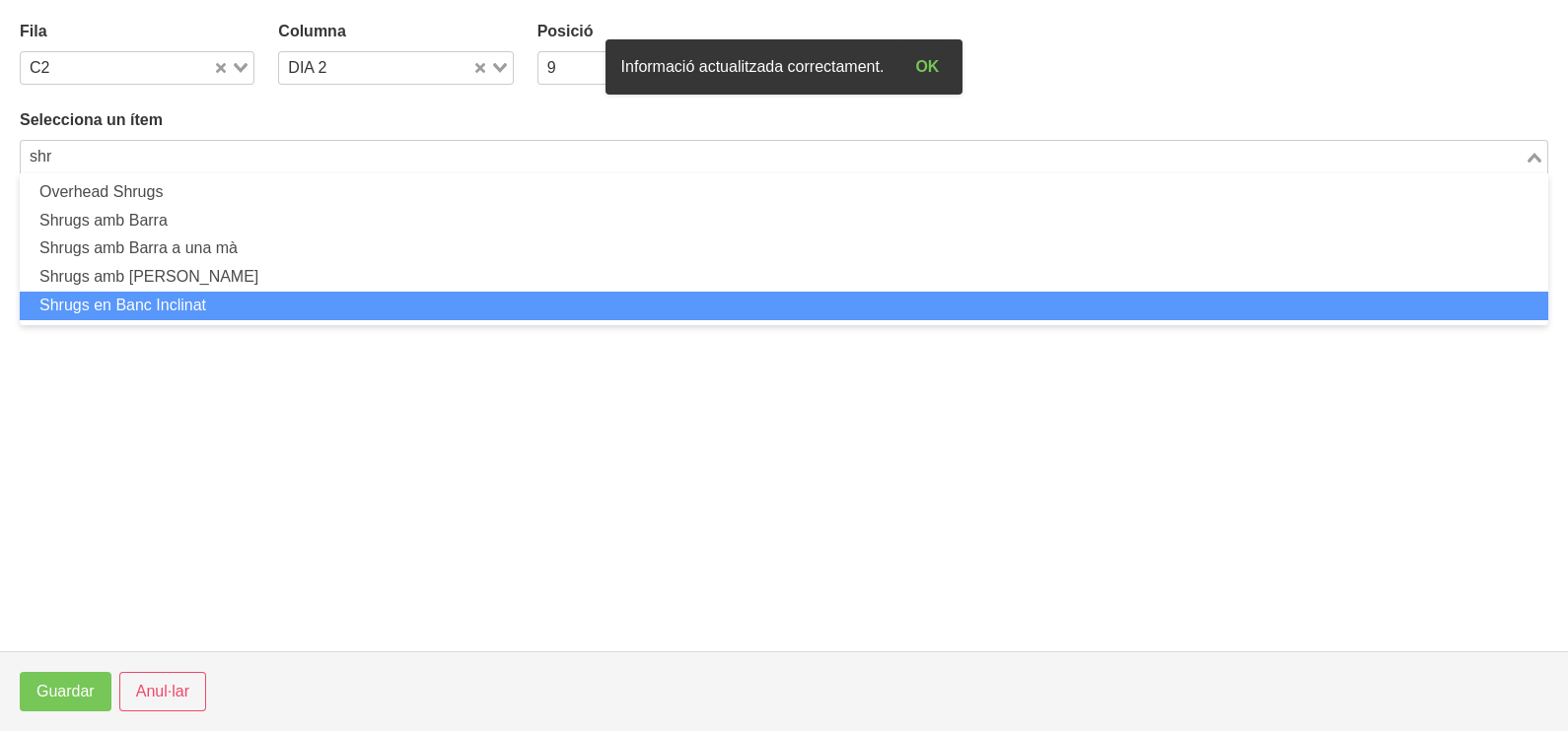
click at [237, 306] on li "Shrugs en Banc Inclinat" at bounding box center [784, 305] width 1528 height 29
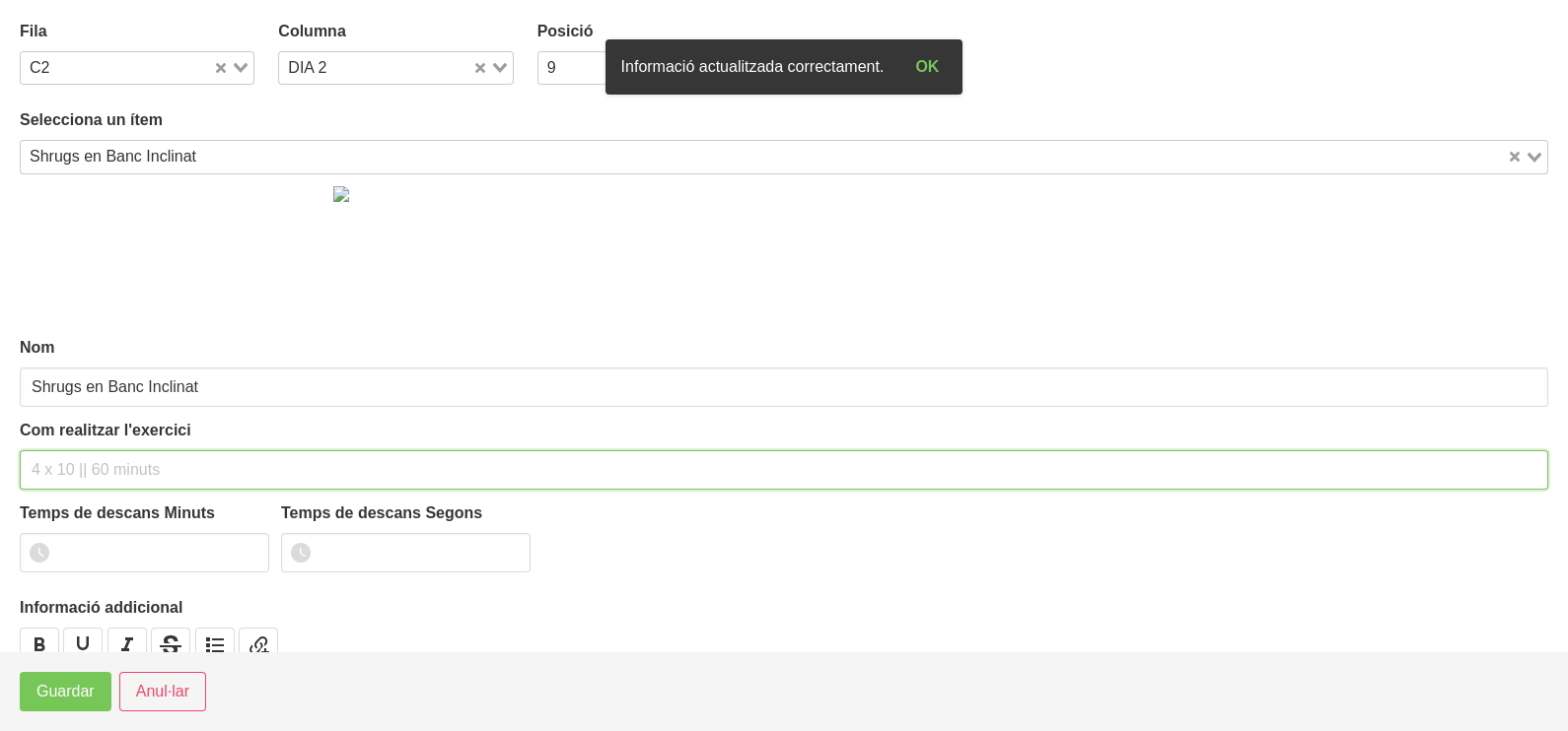
click at [69, 465] on input "text" at bounding box center [784, 470] width 1528 height 40
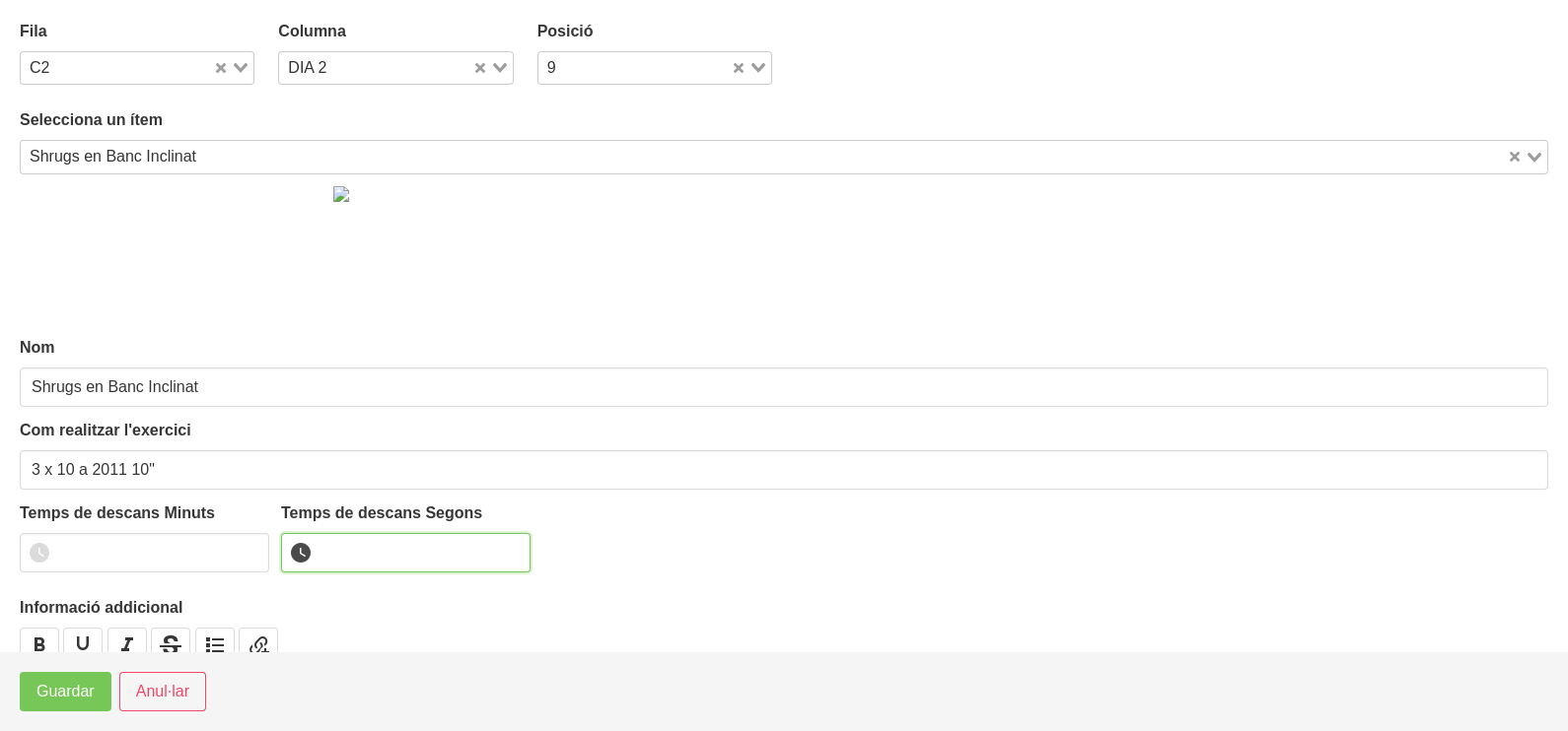
click at [354, 556] on input "number" at bounding box center [406, 553] width 250 height 40
click at [70, 686] on span "Guardar" at bounding box center [65, 691] width 58 height 24
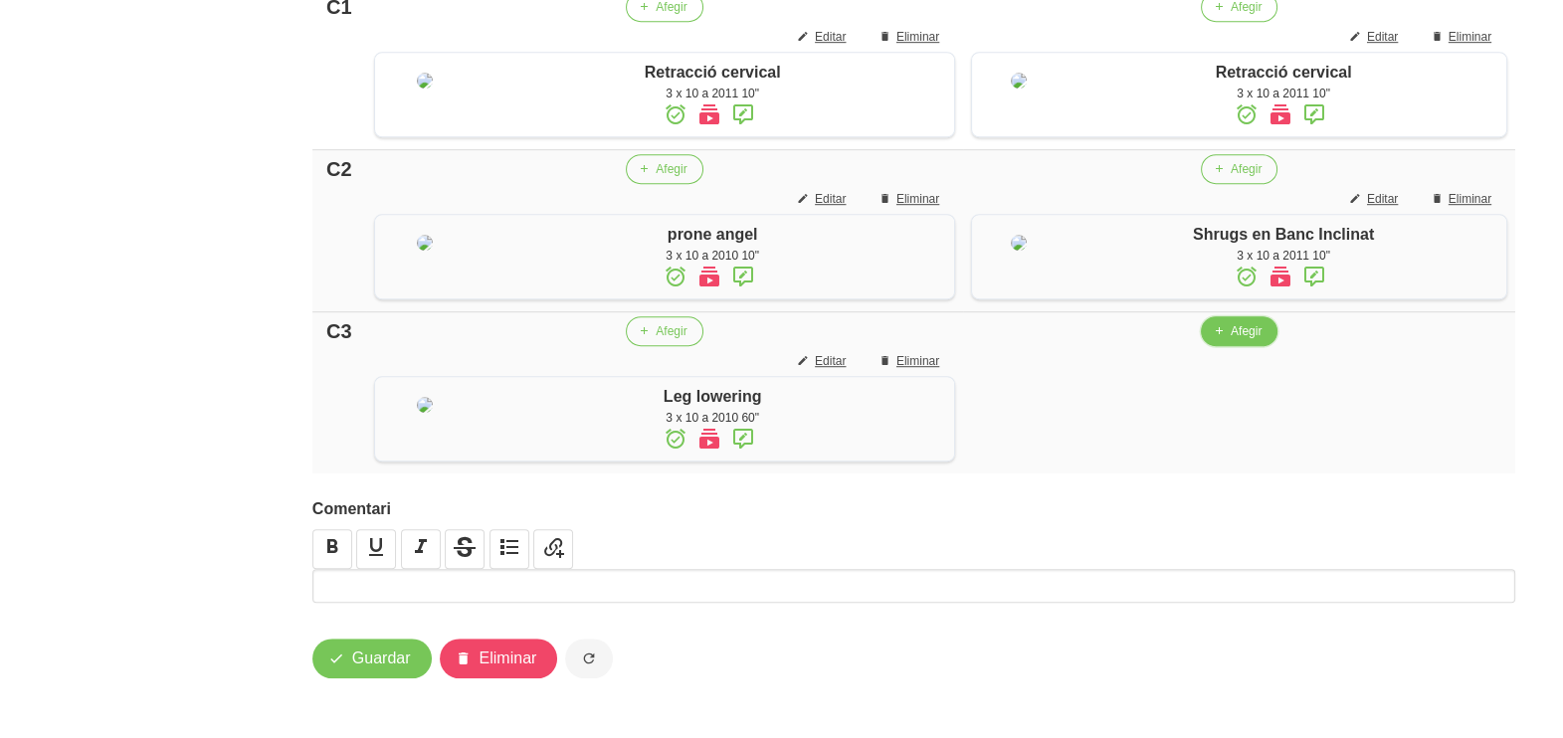
click at [1225, 346] on button "Afegir" at bounding box center [1239, 331] width 77 height 30
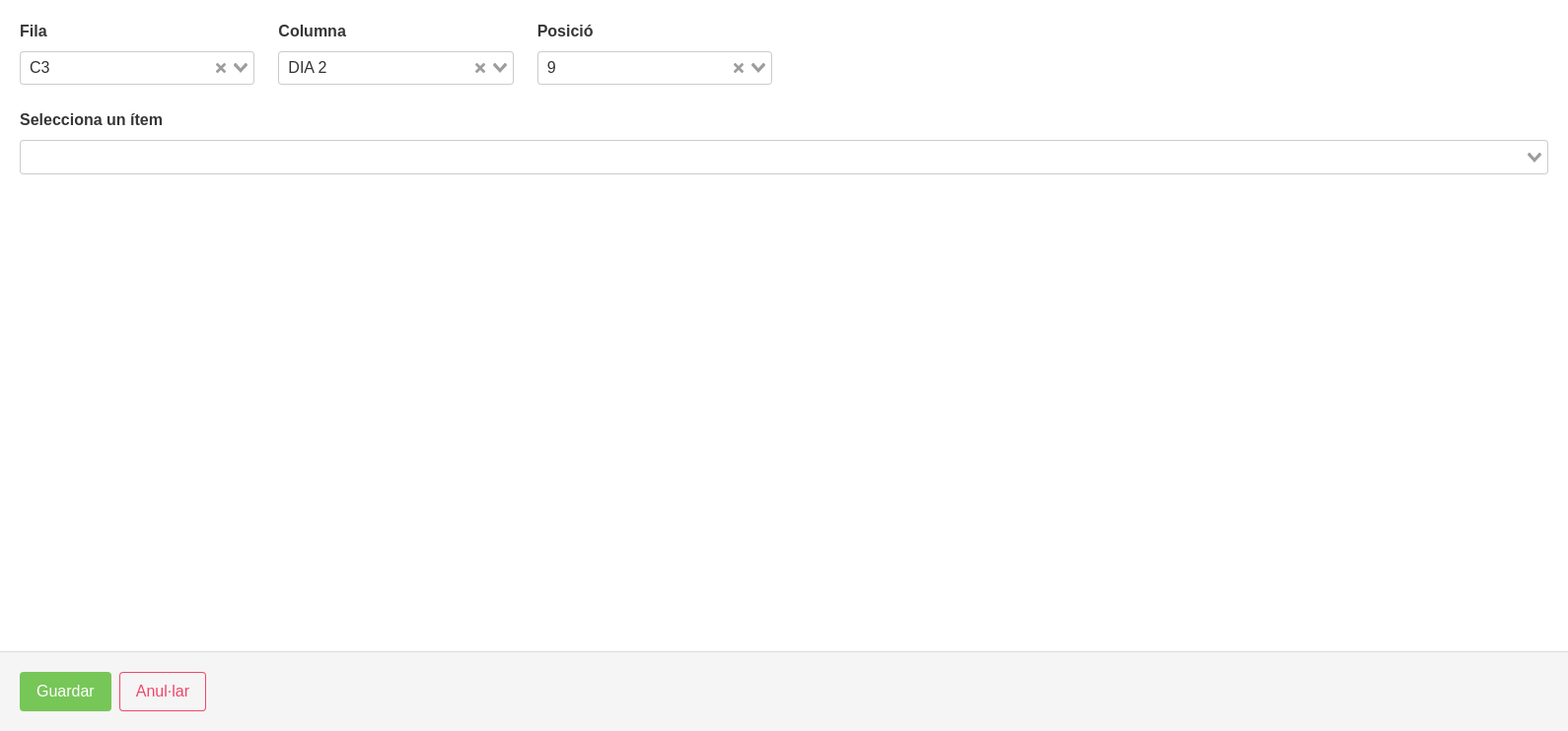
click at [346, 160] on input "Search for option" at bounding box center [772, 157] width 1500 height 24
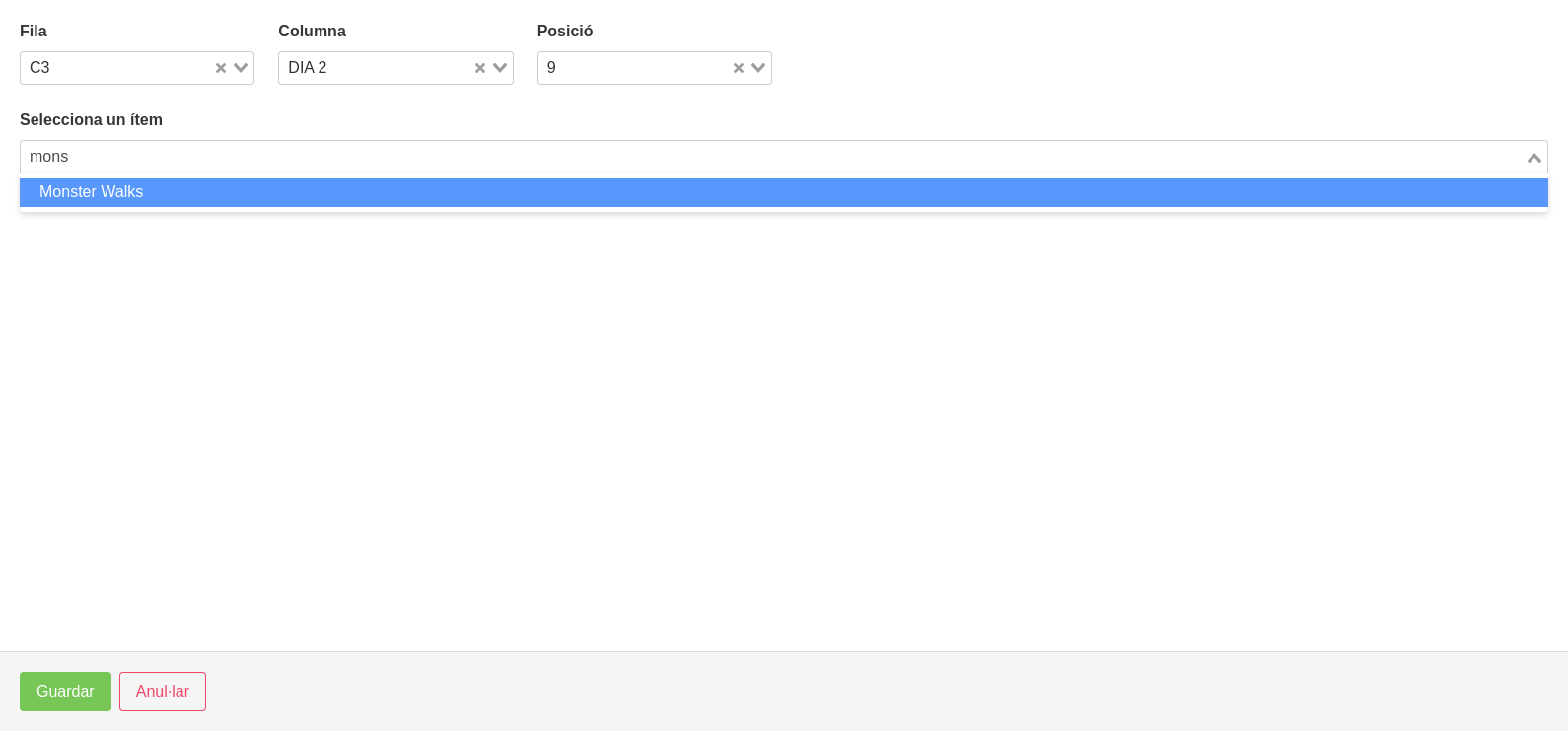
click at [253, 184] on li "Monster Walks" at bounding box center [784, 192] width 1528 height 29
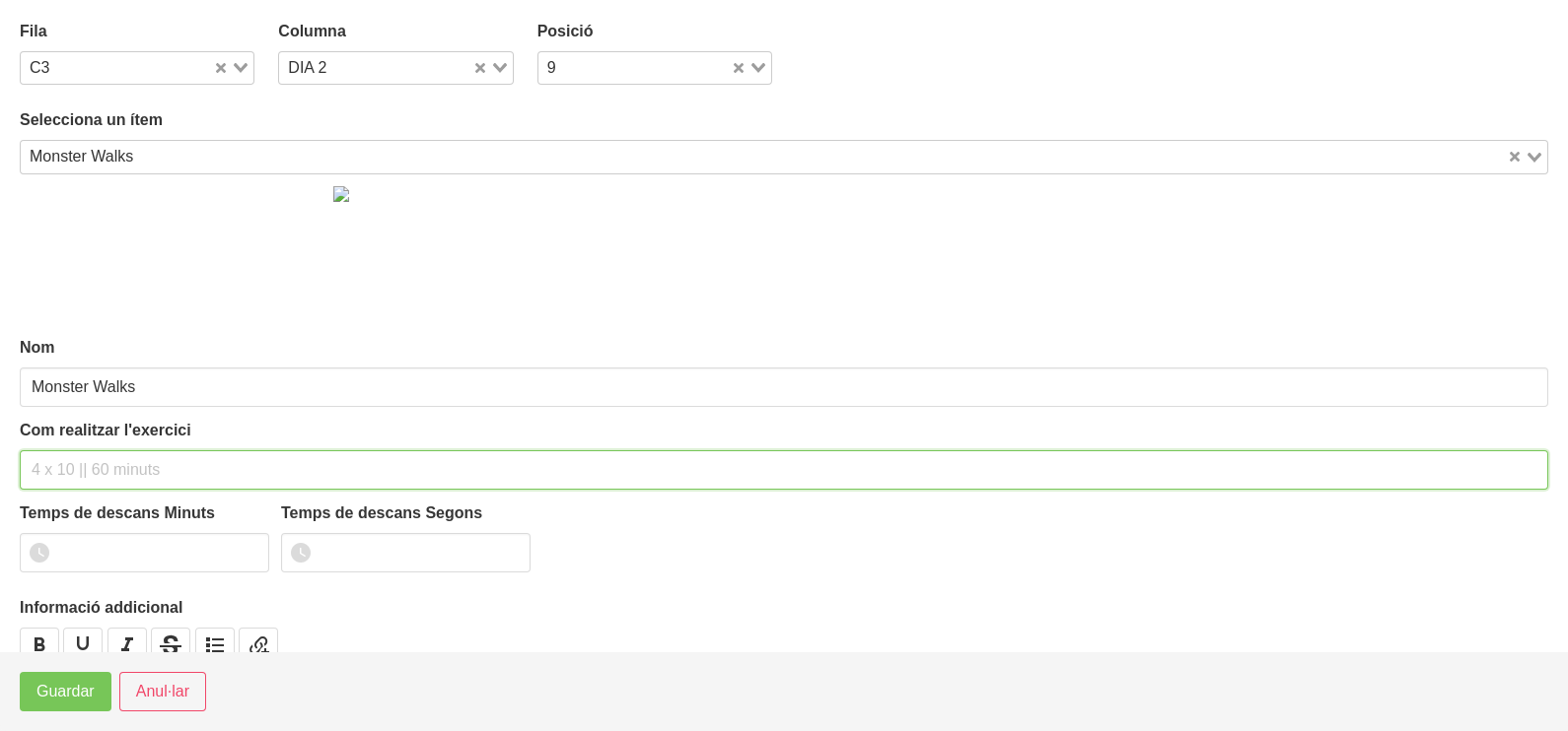
click at [100, 469] on input "text" at bounding box center [784, 470] width 1528 height 40
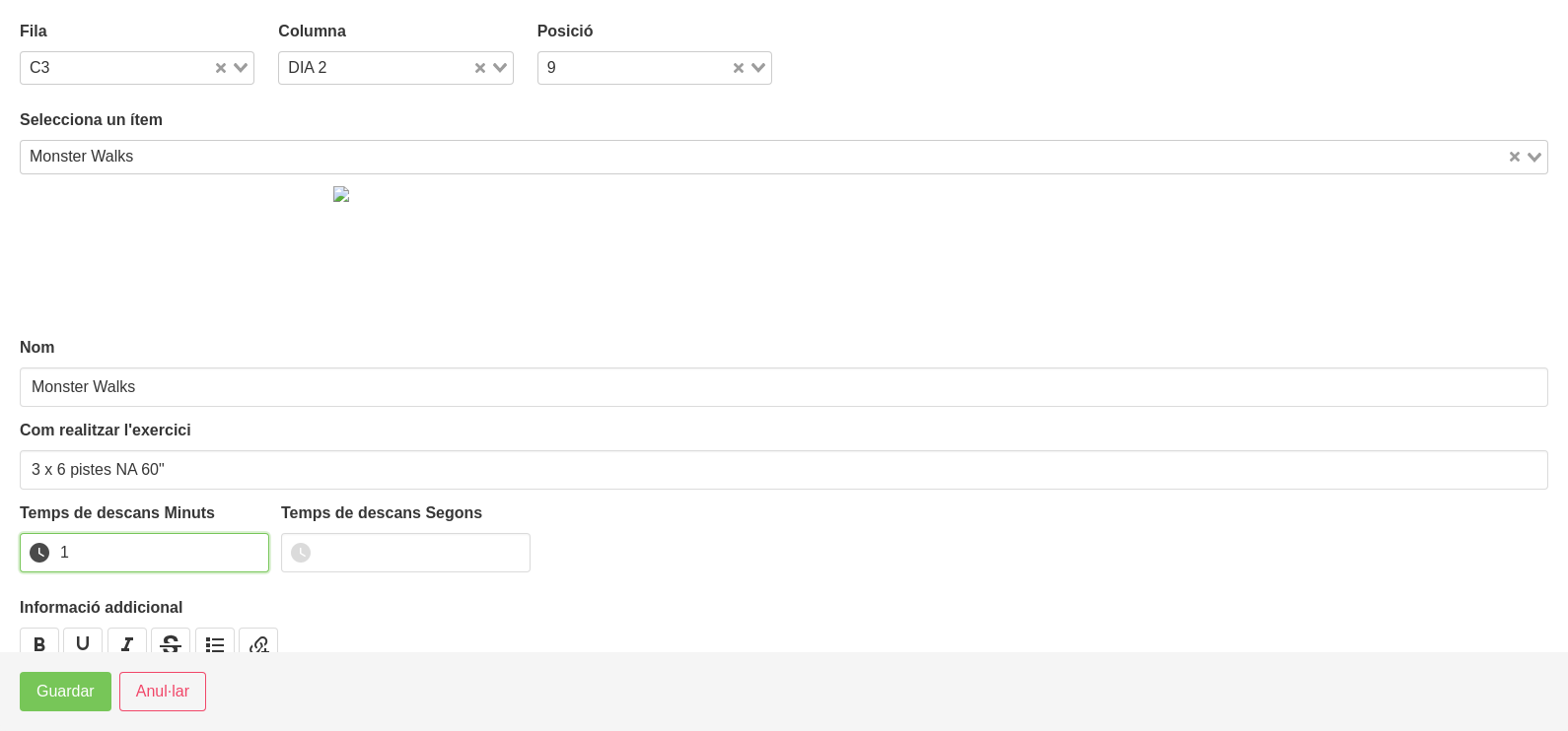
drag, startPoint x: 250, startPoint y: 542, endPoint x: 212, endPoint y: 564, distance: 43.9
click at [247, 544] on input "1" at bounding box center [145, 553] width 250 height 40
click at [64, 691] on span "Guardar" at bounding box center [65, 691] width 58 height 24
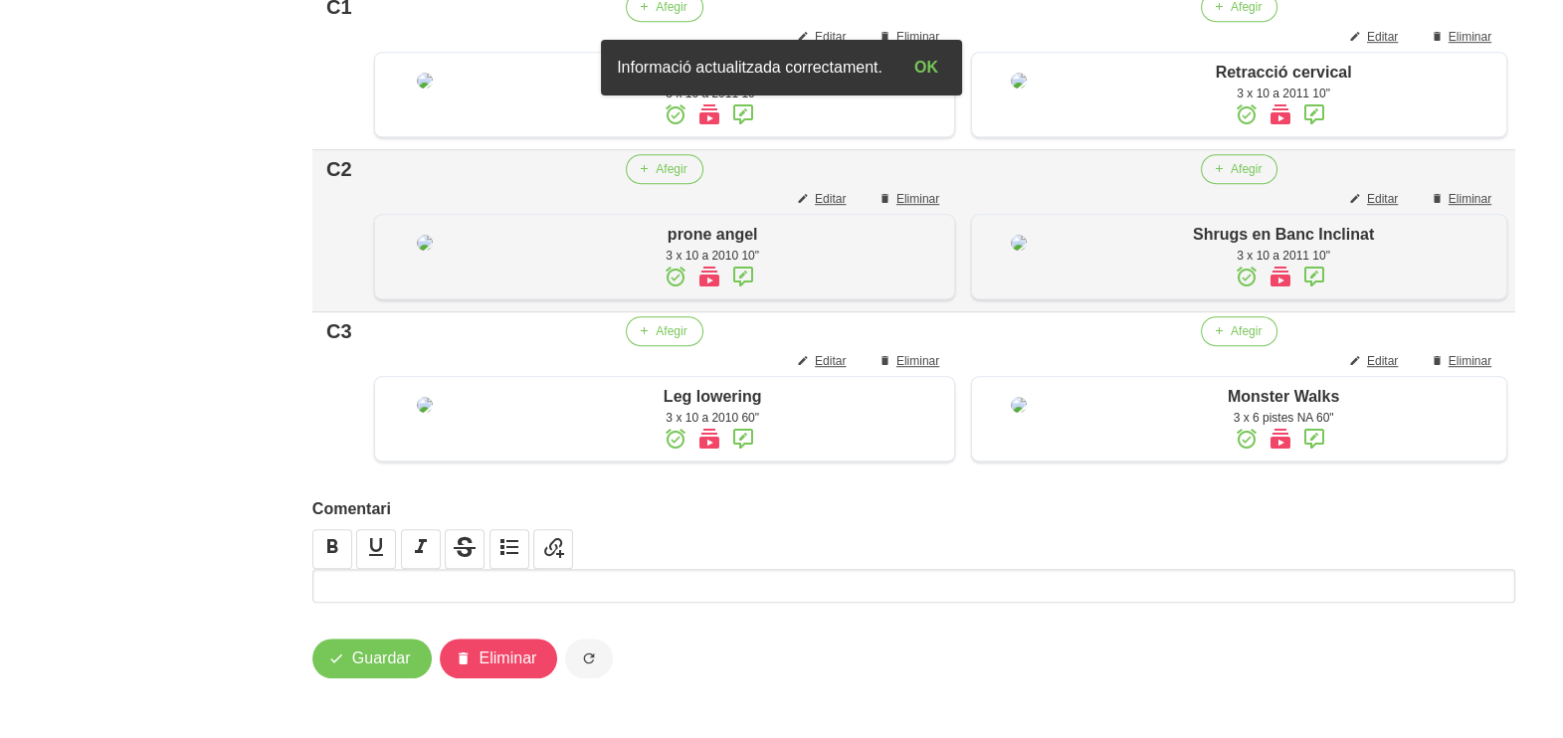
scroll to position [1944, 0]
click at [394, 659] on span "Guardar" at bounding box center [381, 659] width 59 height 24
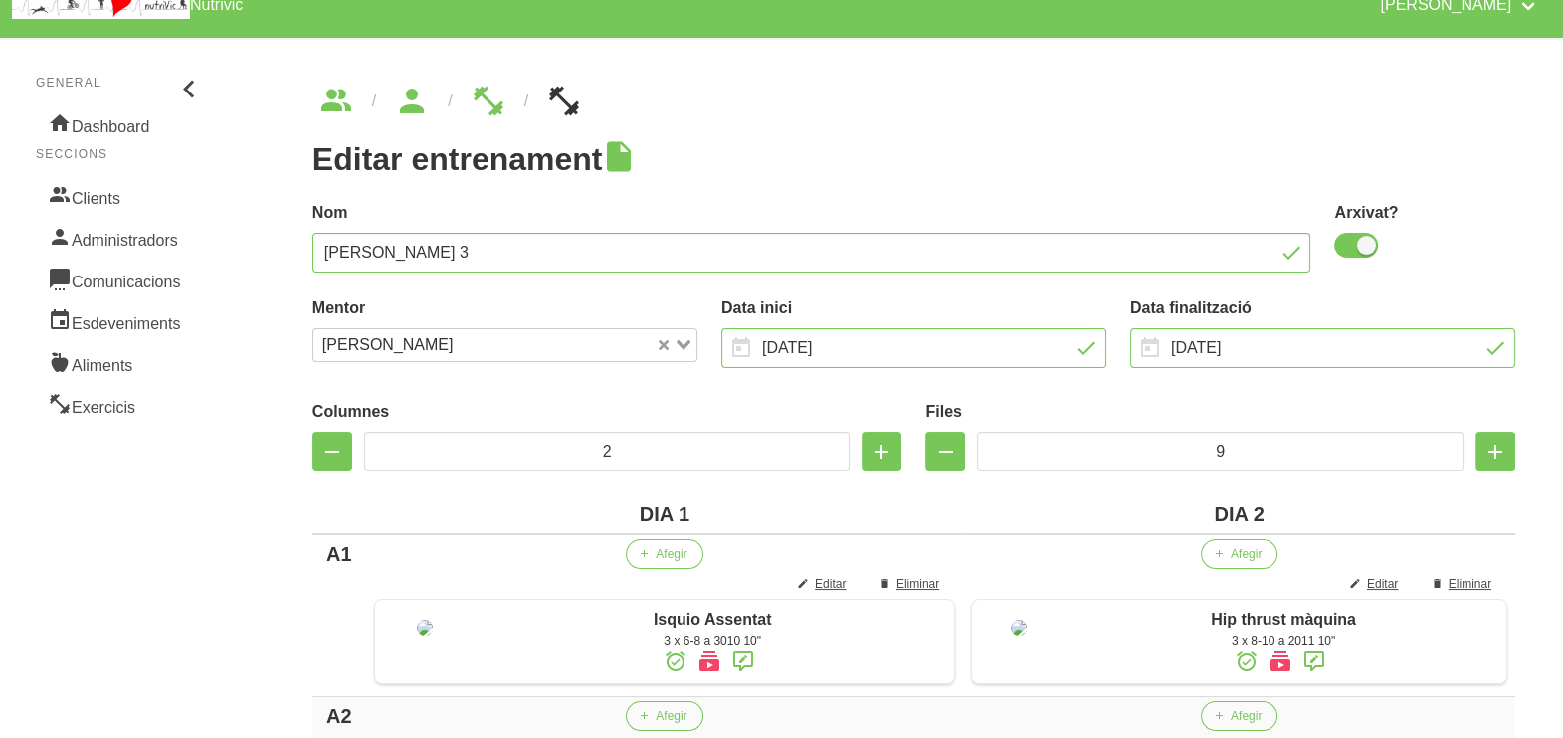
scroll to position [0, 0]
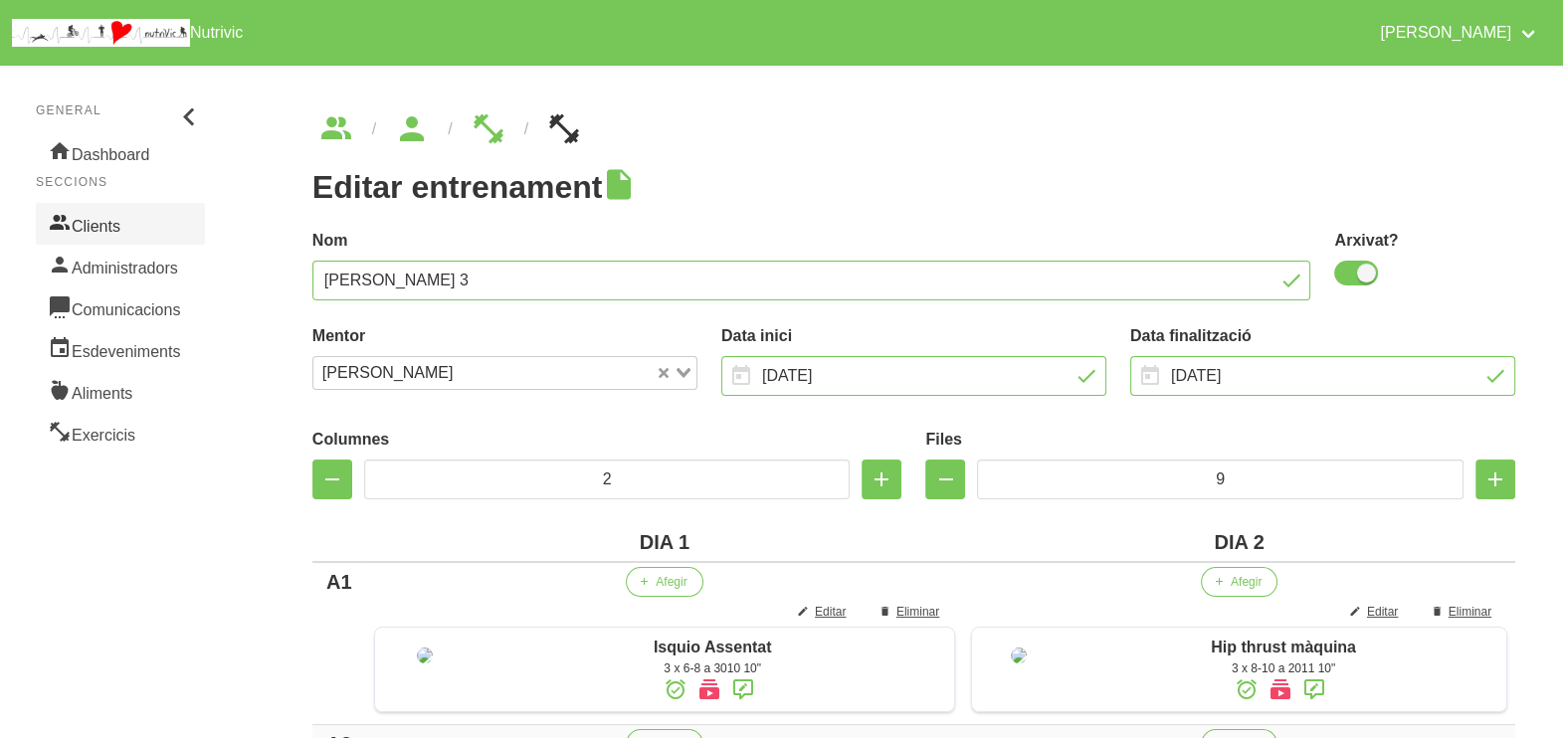
click at [114, 227] on link "Clients" at bounding box center [120, 224] width 169 height 42
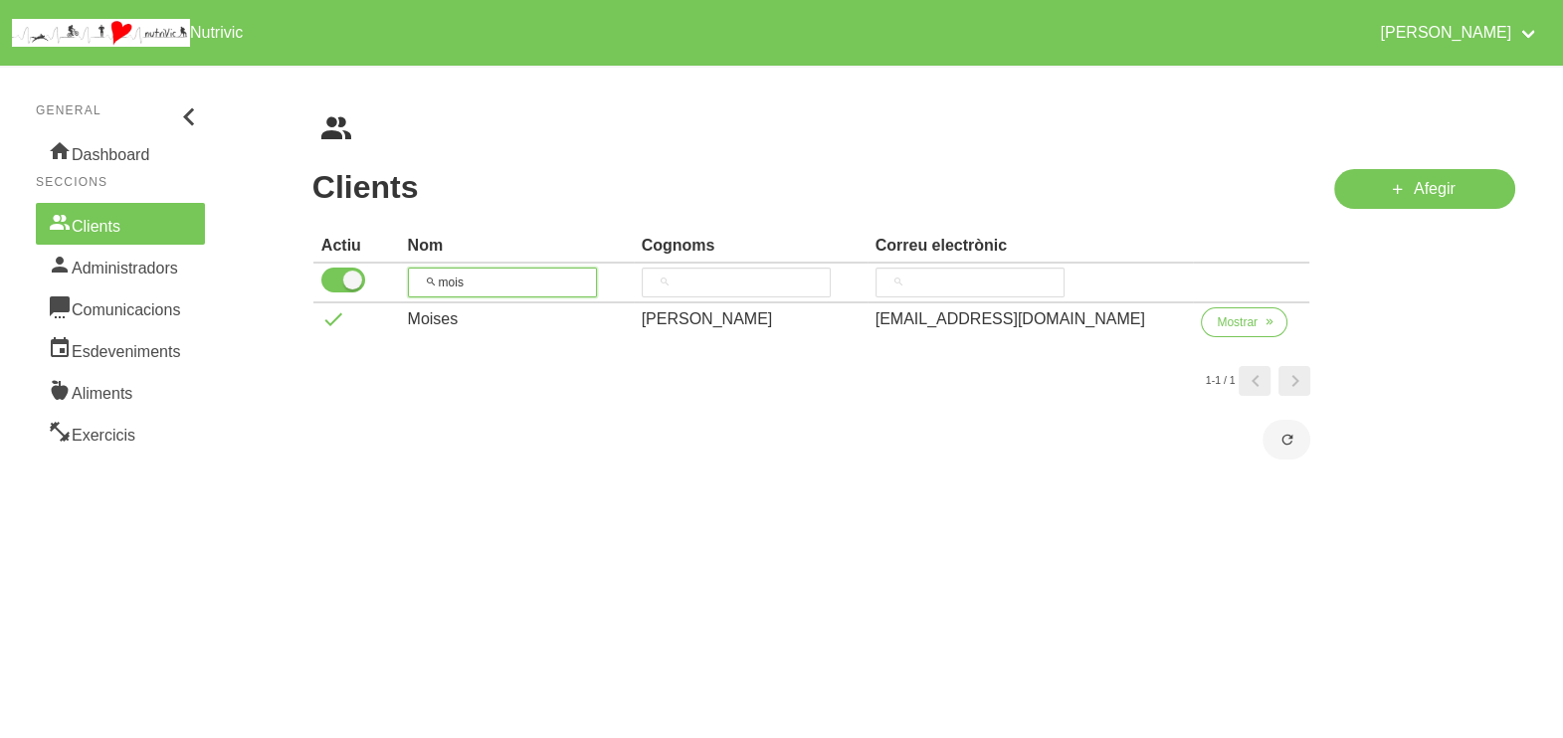
drag, startPoint x: 393, startPoint y: 280, endPoint x: 416, endPoint y: 263, distance: 28.5
click at [393, 278] on tr "mois" at bounding box center [811, 284] width 997 height 40
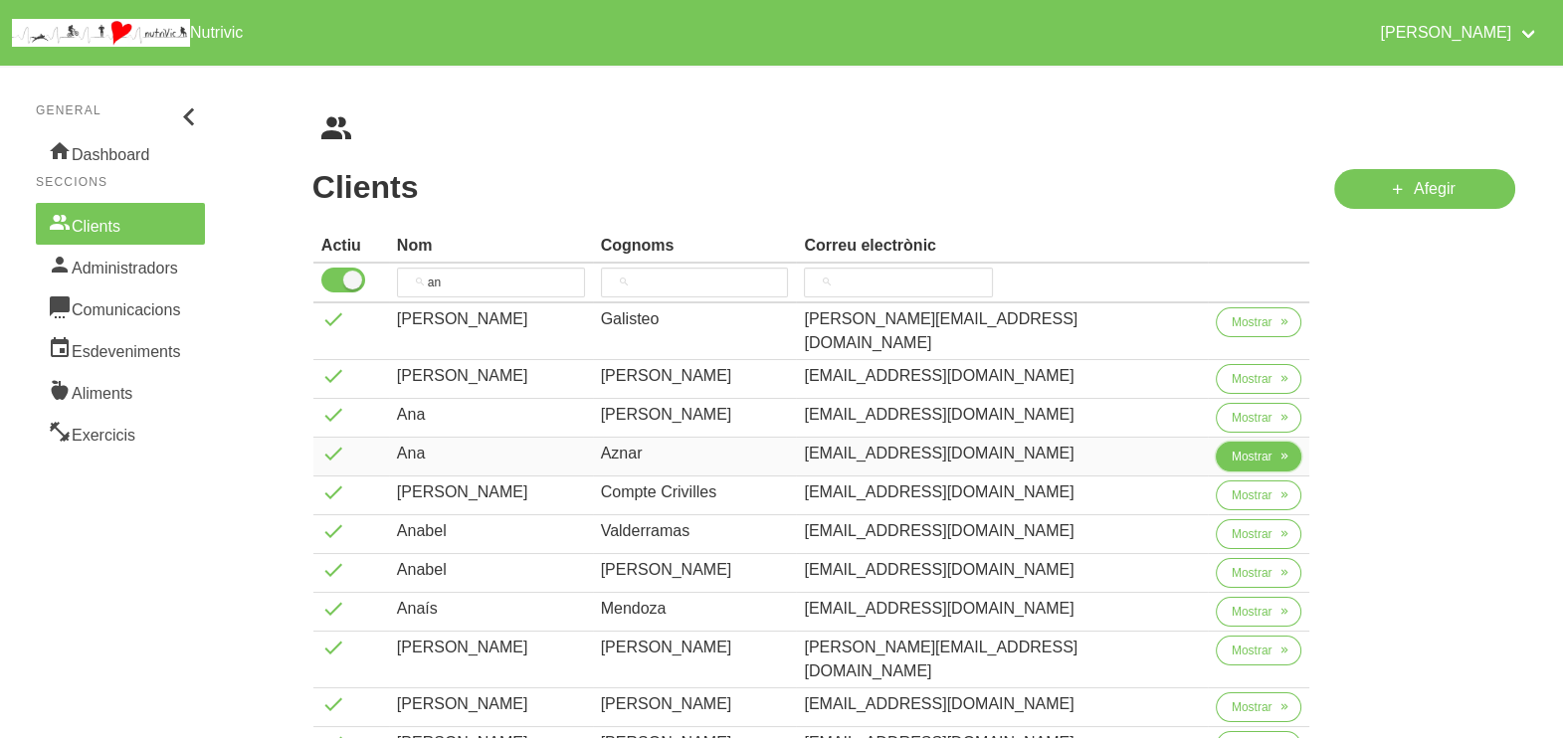
click at [1232, 448] on span "Mostrar" at bounding box center [1252, 457] width 41 height 18
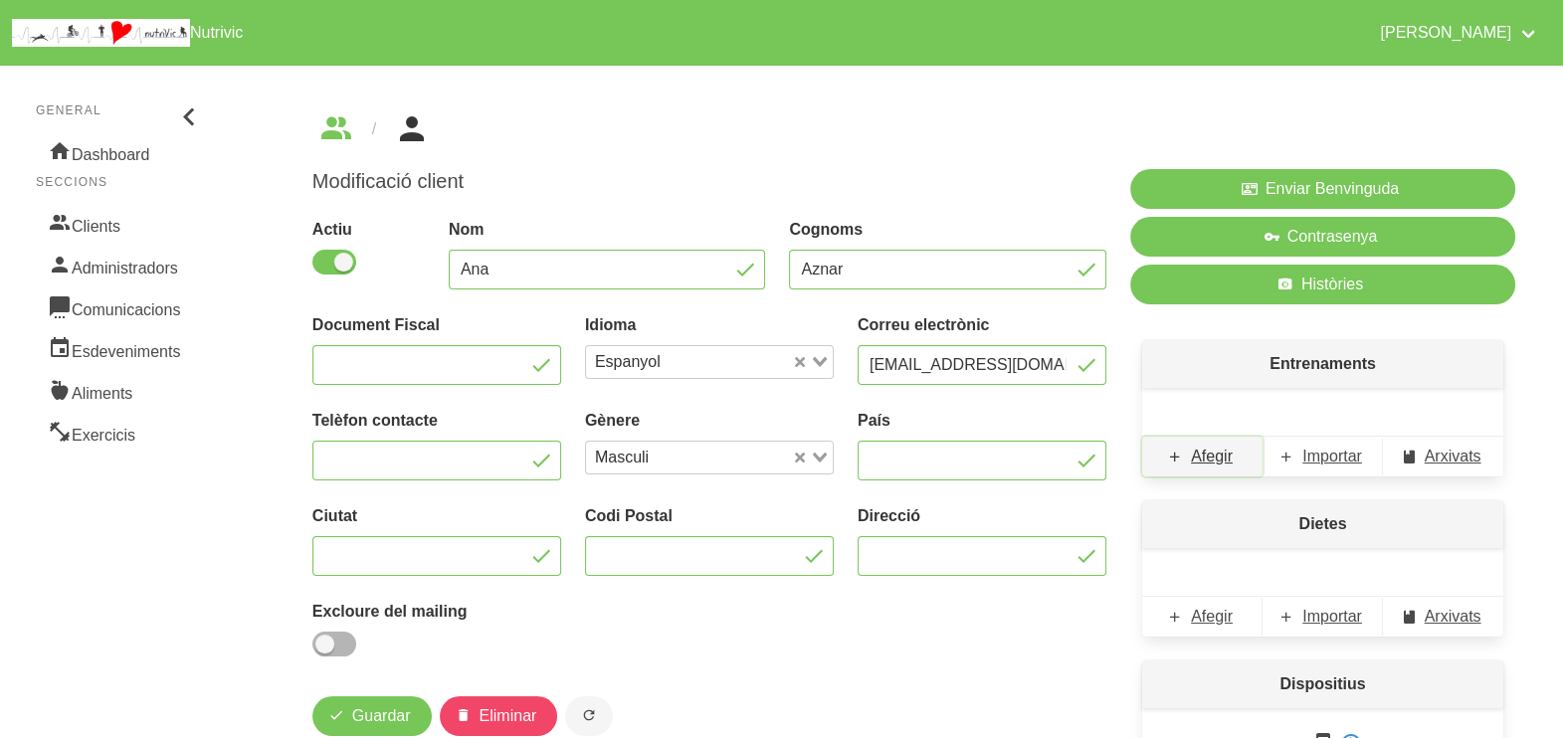
click at [1210, 458] on span "Afegir" at bounding box center [1212, 457] width 42 height 24
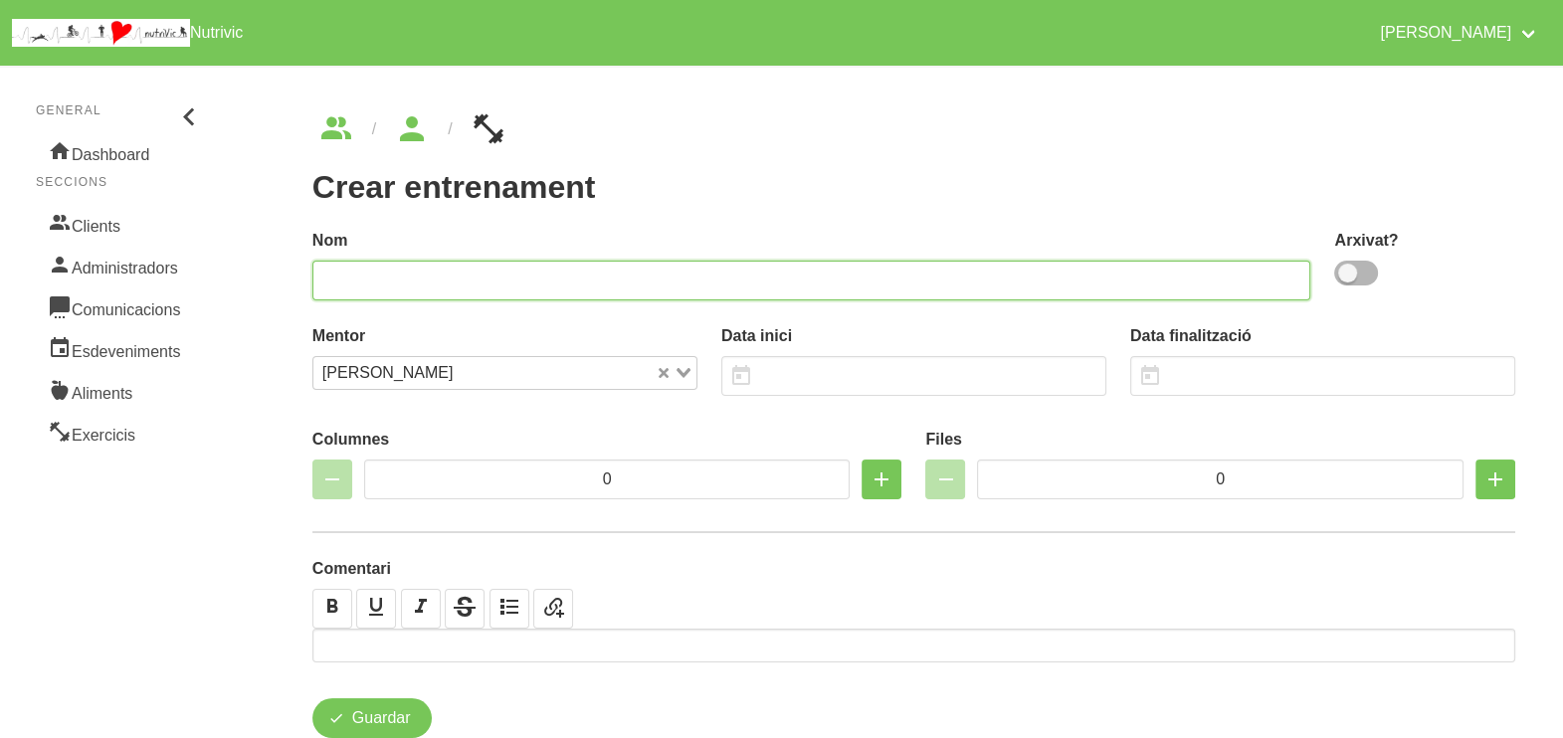
click at [496, 284] on input "text" at bounding box center [811, 281] width 999 height 40
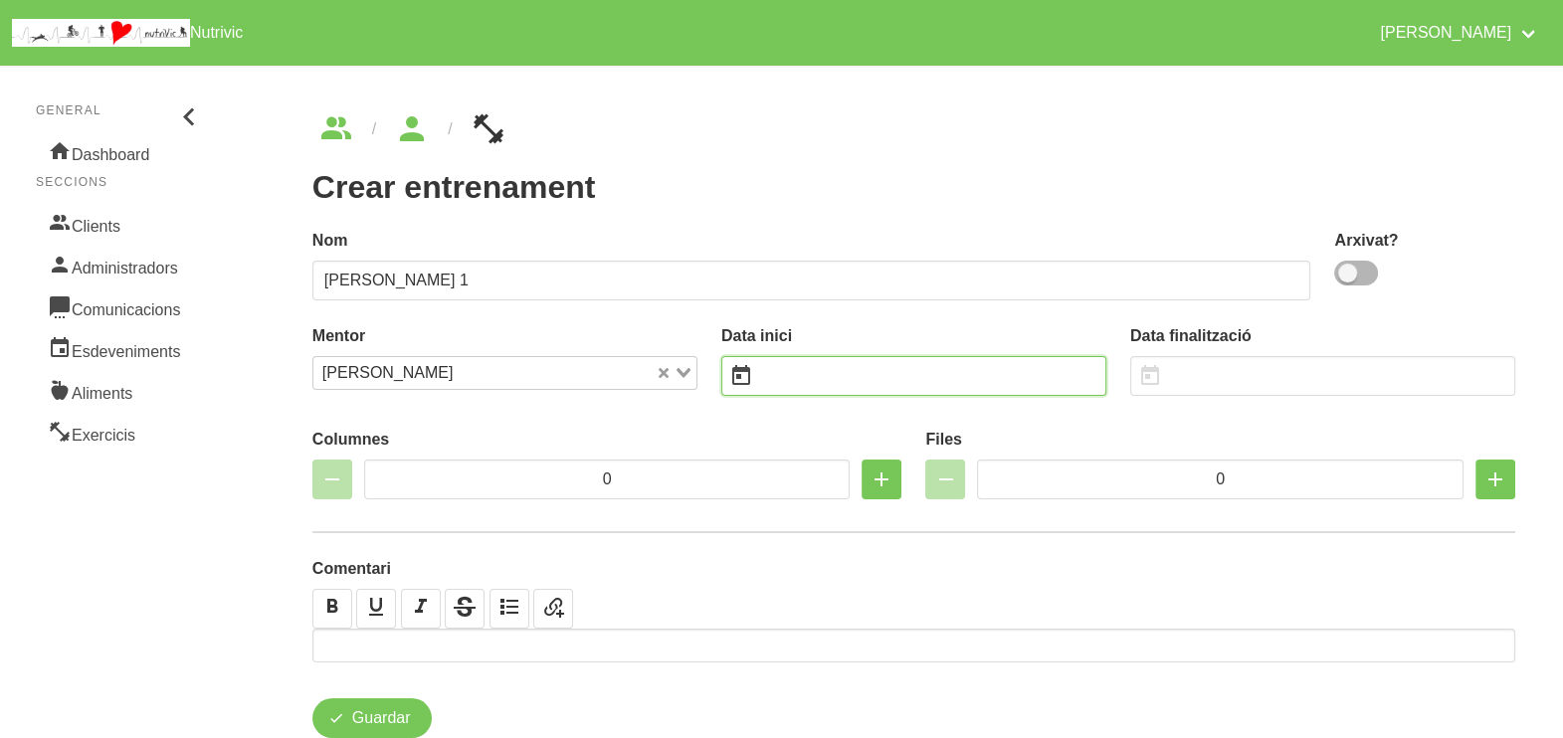
click at [871, 373] on input "text" at bounding box center [913, 376] width 385 height 40
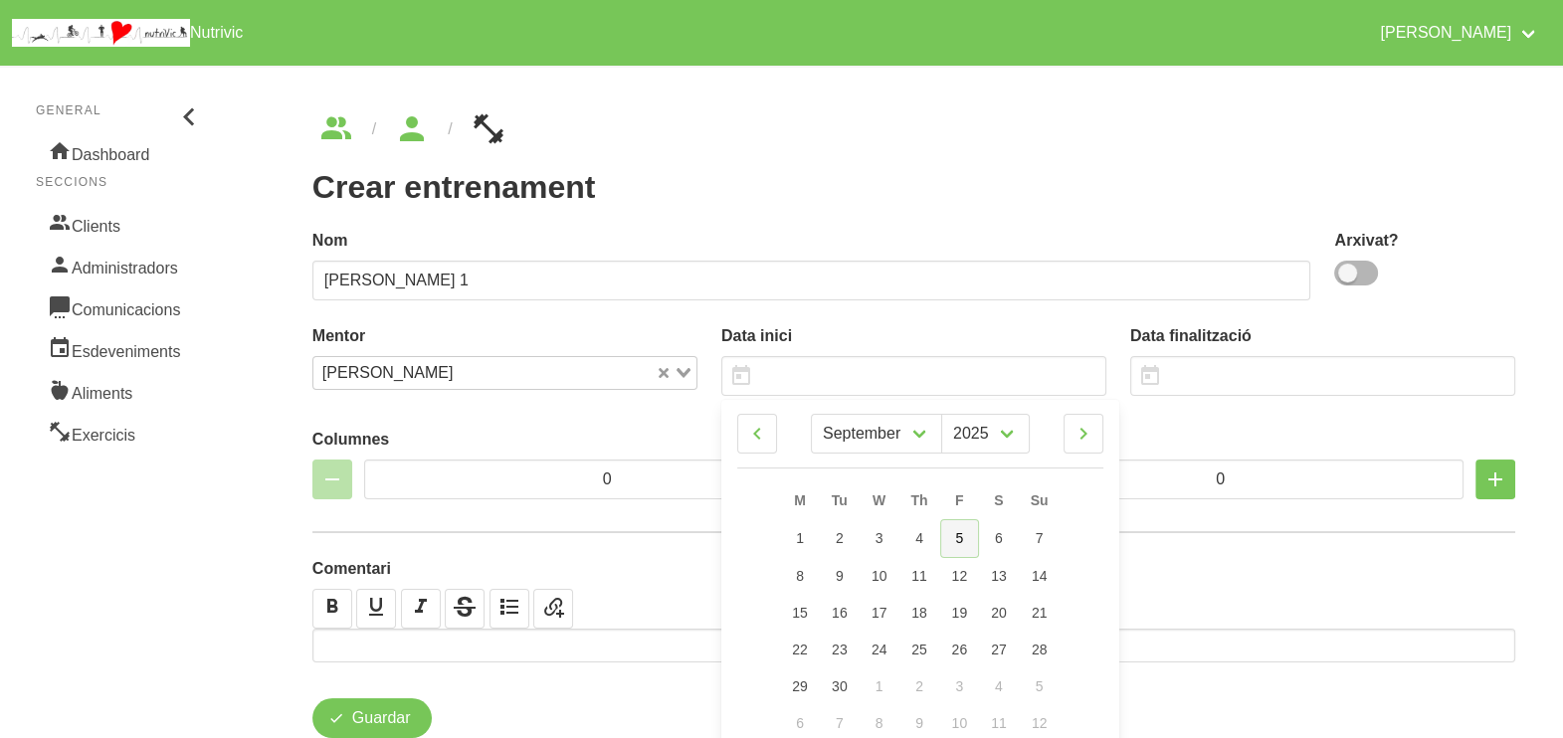
drag, startPoint x: 960, startPoint y: 542, endPoint x: 936, endPoint y: 515, distance: 35.9
click at [960, 542] on span "5" at bounding box center [959, 538] width 8 height 16
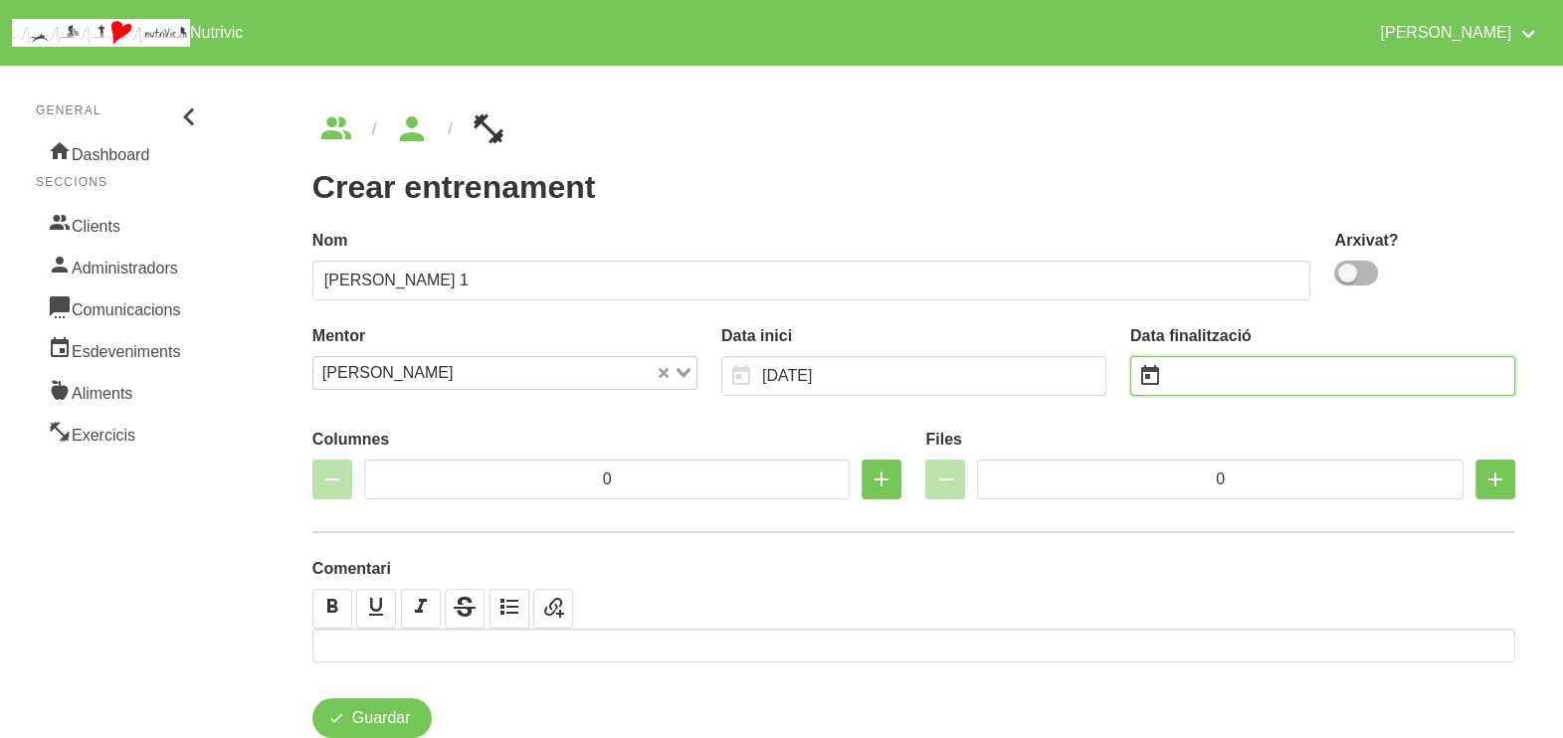
click at [1195, 370] on input "text" at bounding box center [1322, 376] width 385 height 40
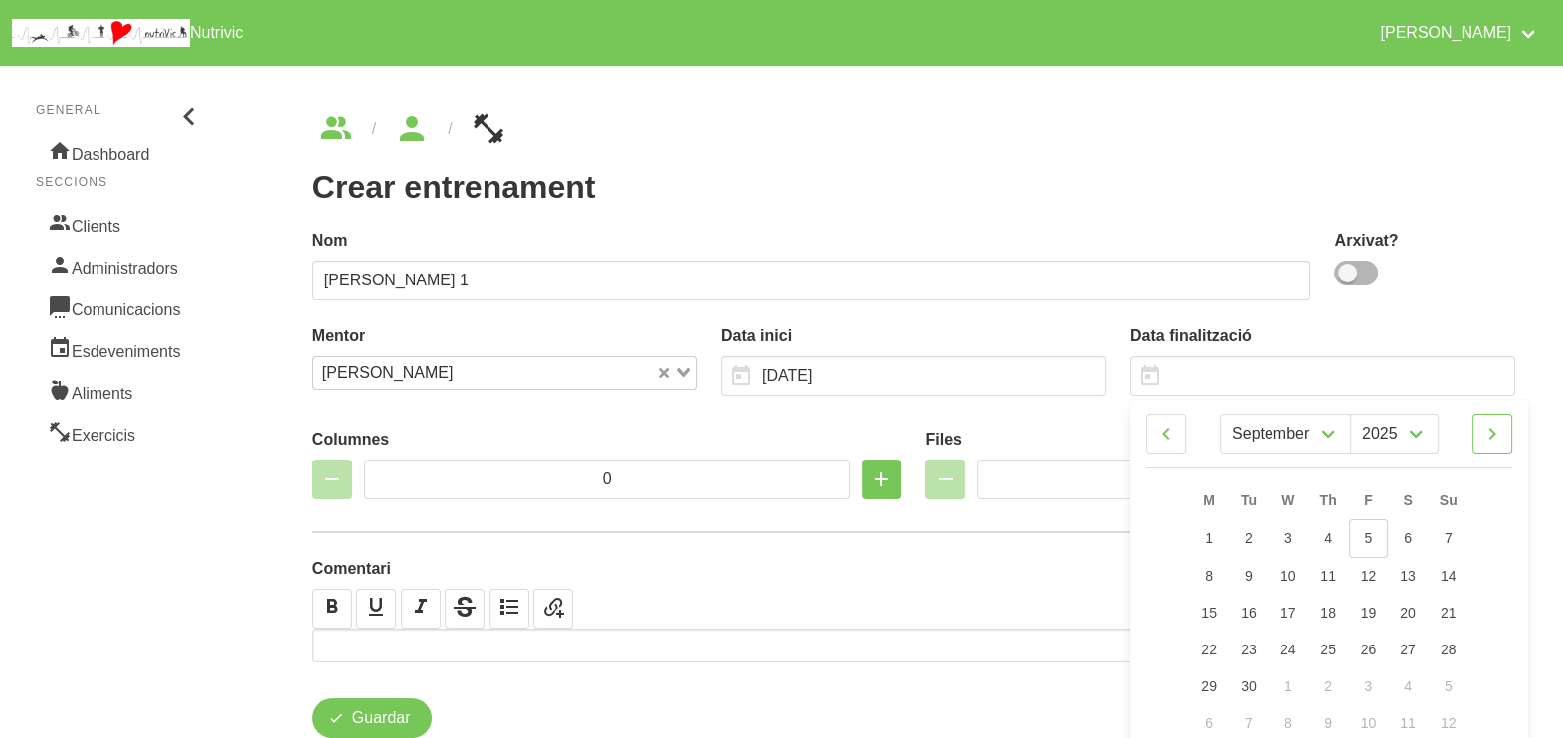
click at [1497, 427] on icon at bounding box center [1492, 434] width 24 height 36
drag, startPoint x: 1456, startPoint y: 607, endPoint x: 1363, endPoint y: 429, distance: 200.7
click at [1457, 605] on link "19" at bounding box center [1449, 611] width 42 height 37
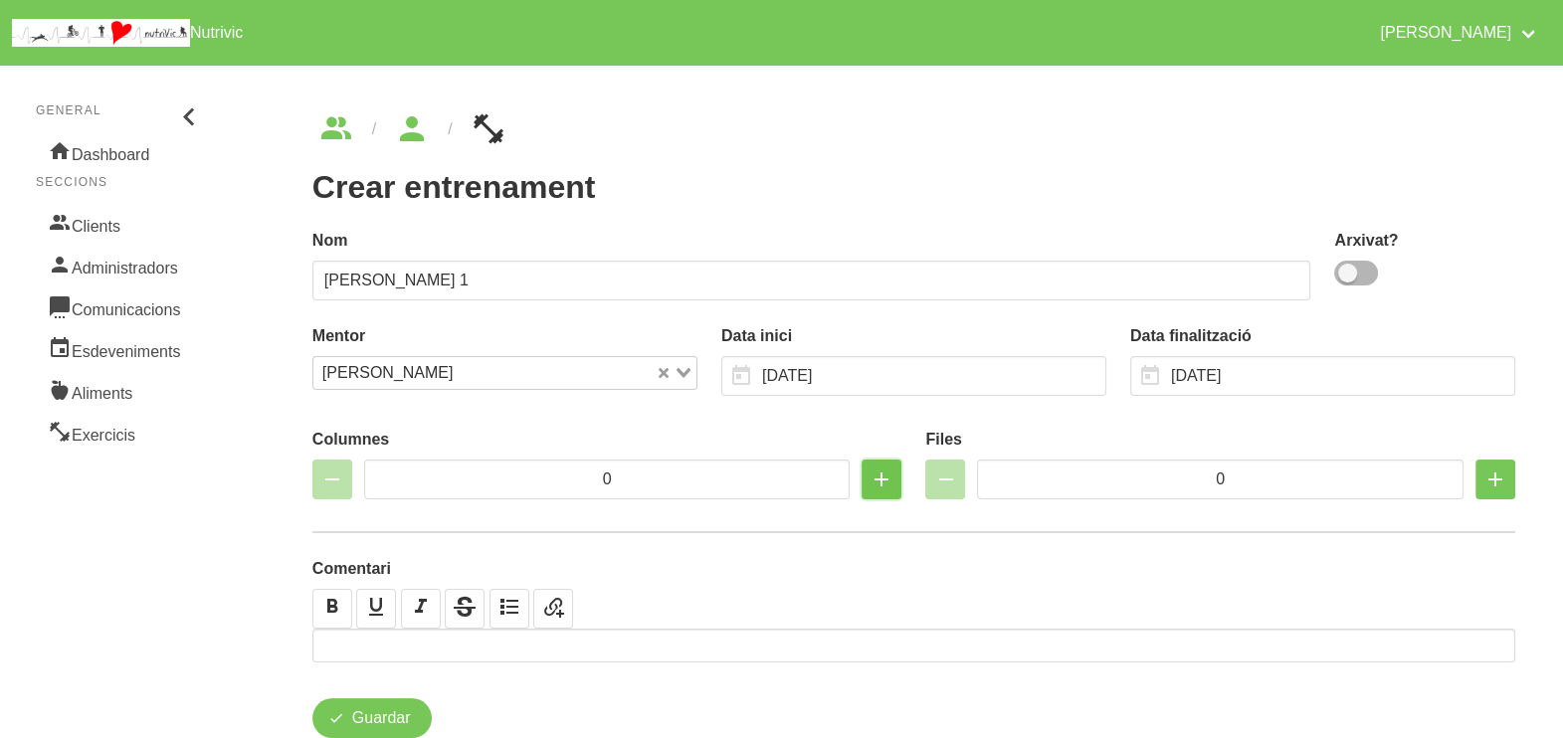
click at [879, 480] on icon "button" at bounding box center [882, 480] width 24 height 36
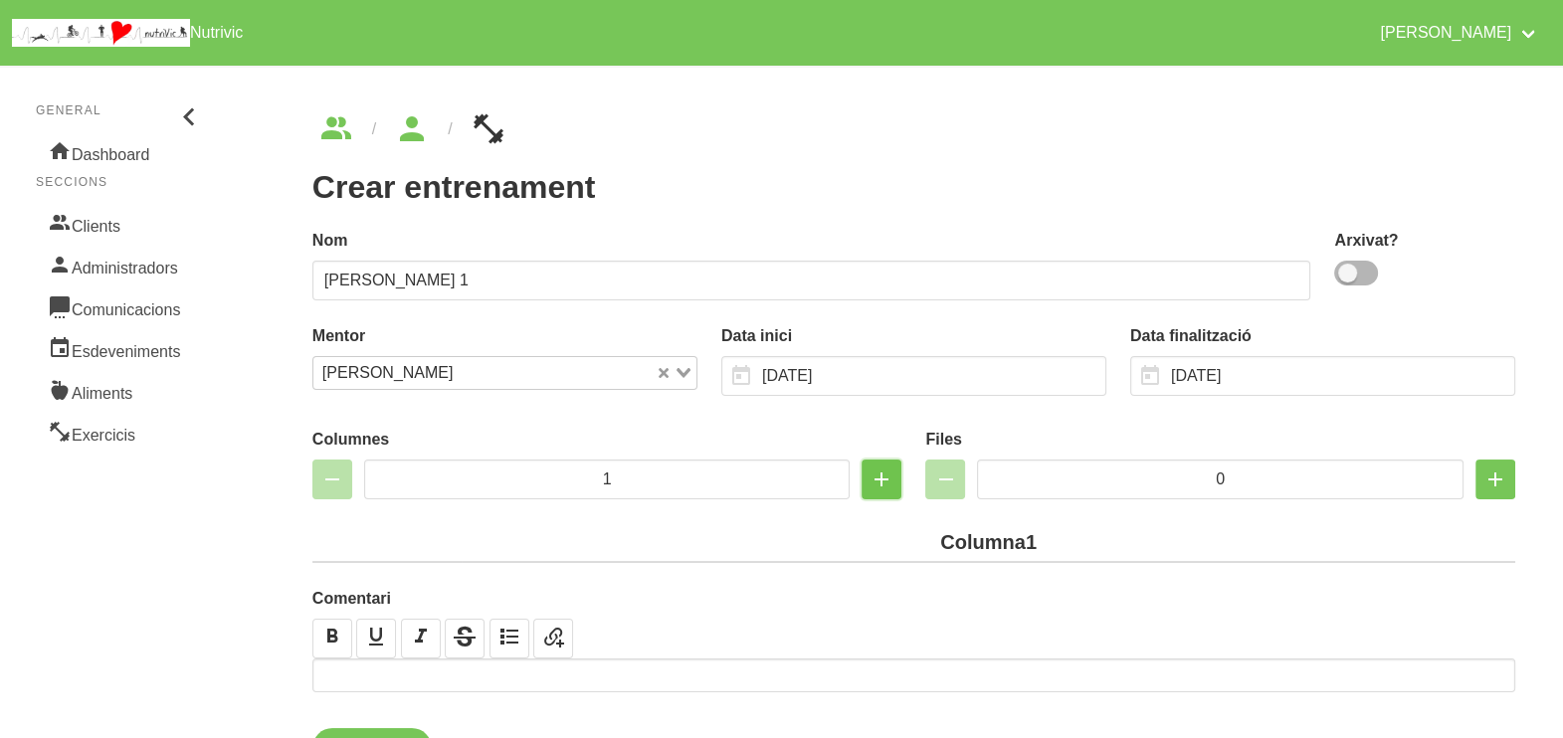
click at [879, 480] on icon "button" at bounding box center [882, 480] width 24 height 36
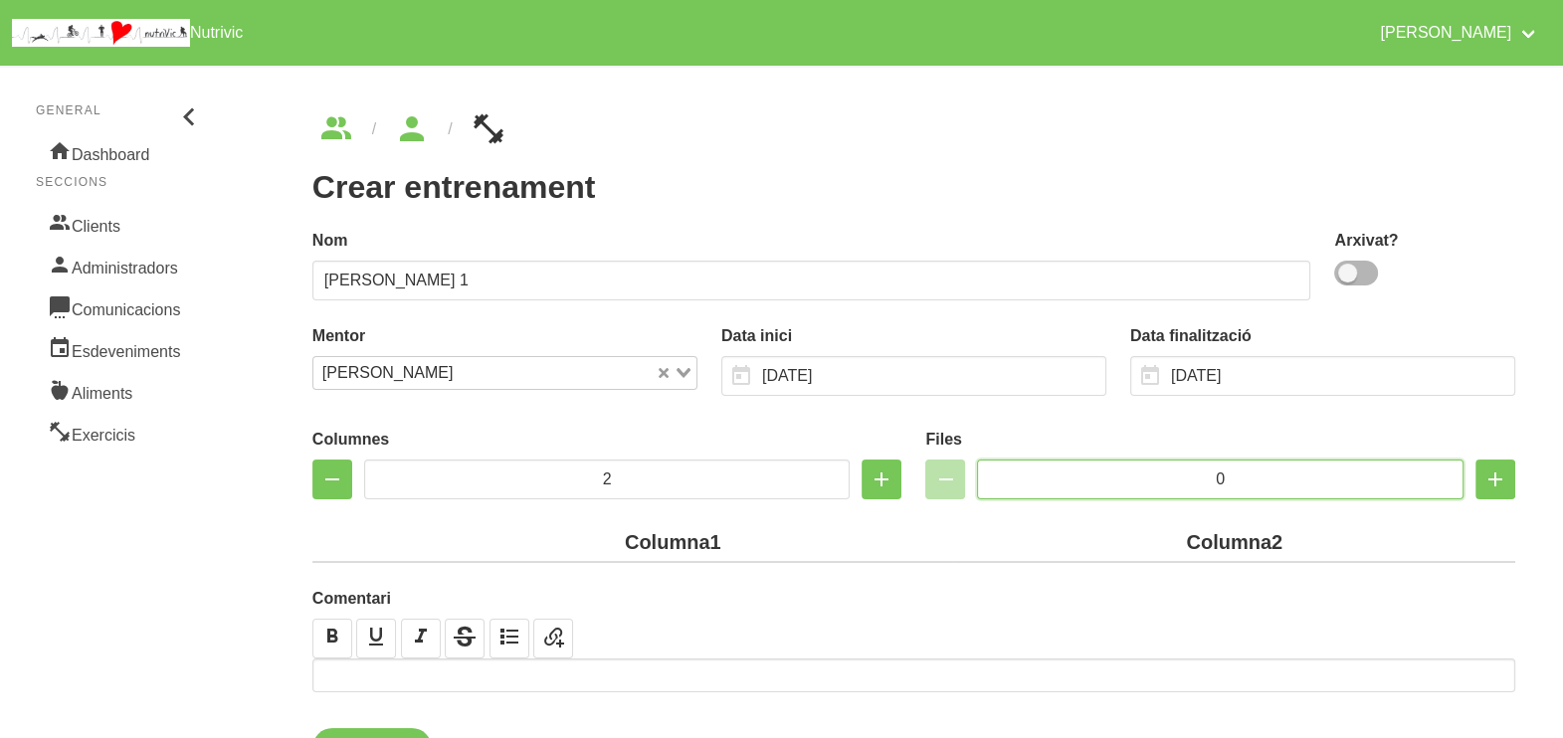
drag, startPoint x: 1250, startPoint y: 471, endPoint x: 1090, endPoint y: 467, distance: 159.2
click at [1090, 467] on input "0" at bounding box center [1220, 480] width 487 height 40
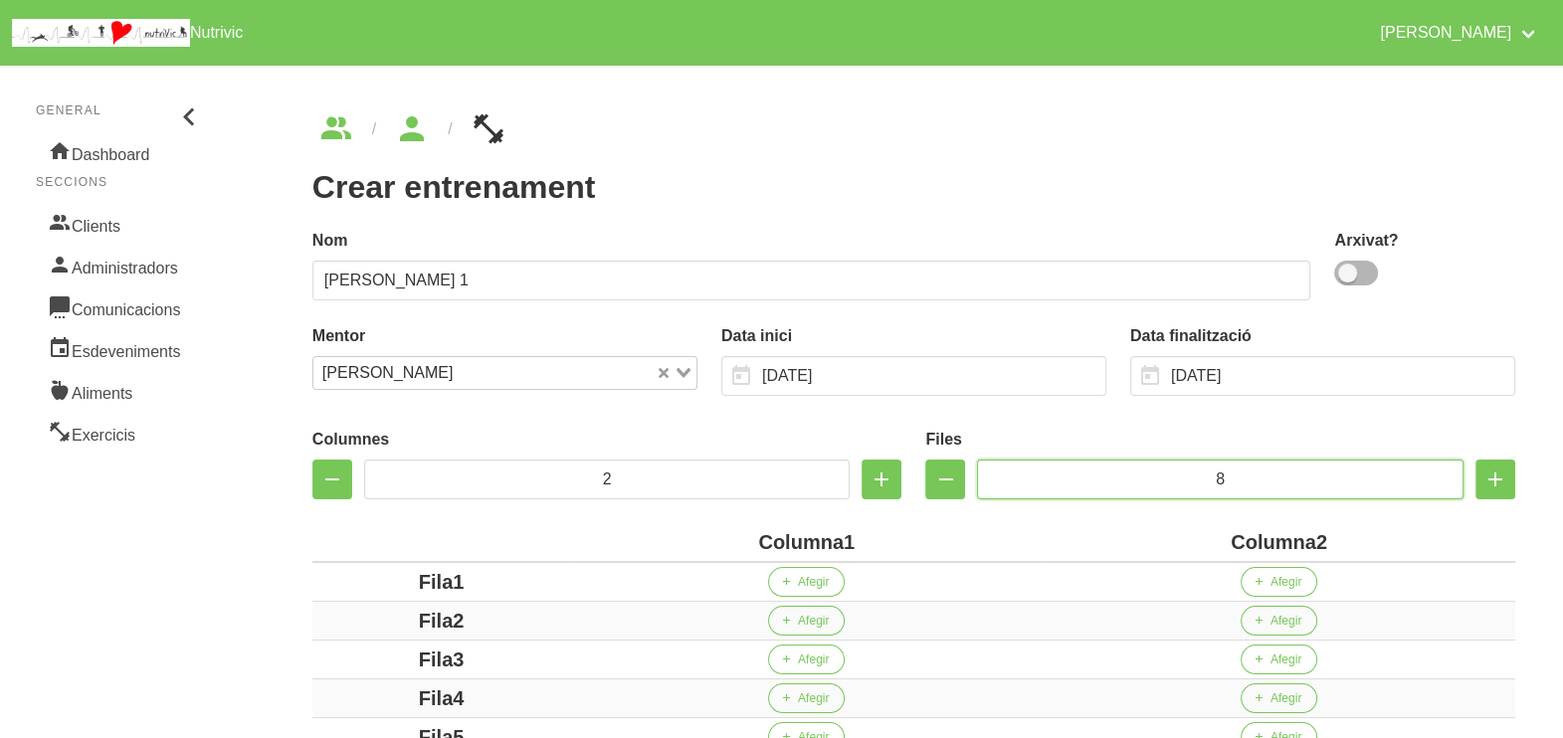
click at [1182, 474] on input "8" at bounding box center [1220, 480] width 487 height 40
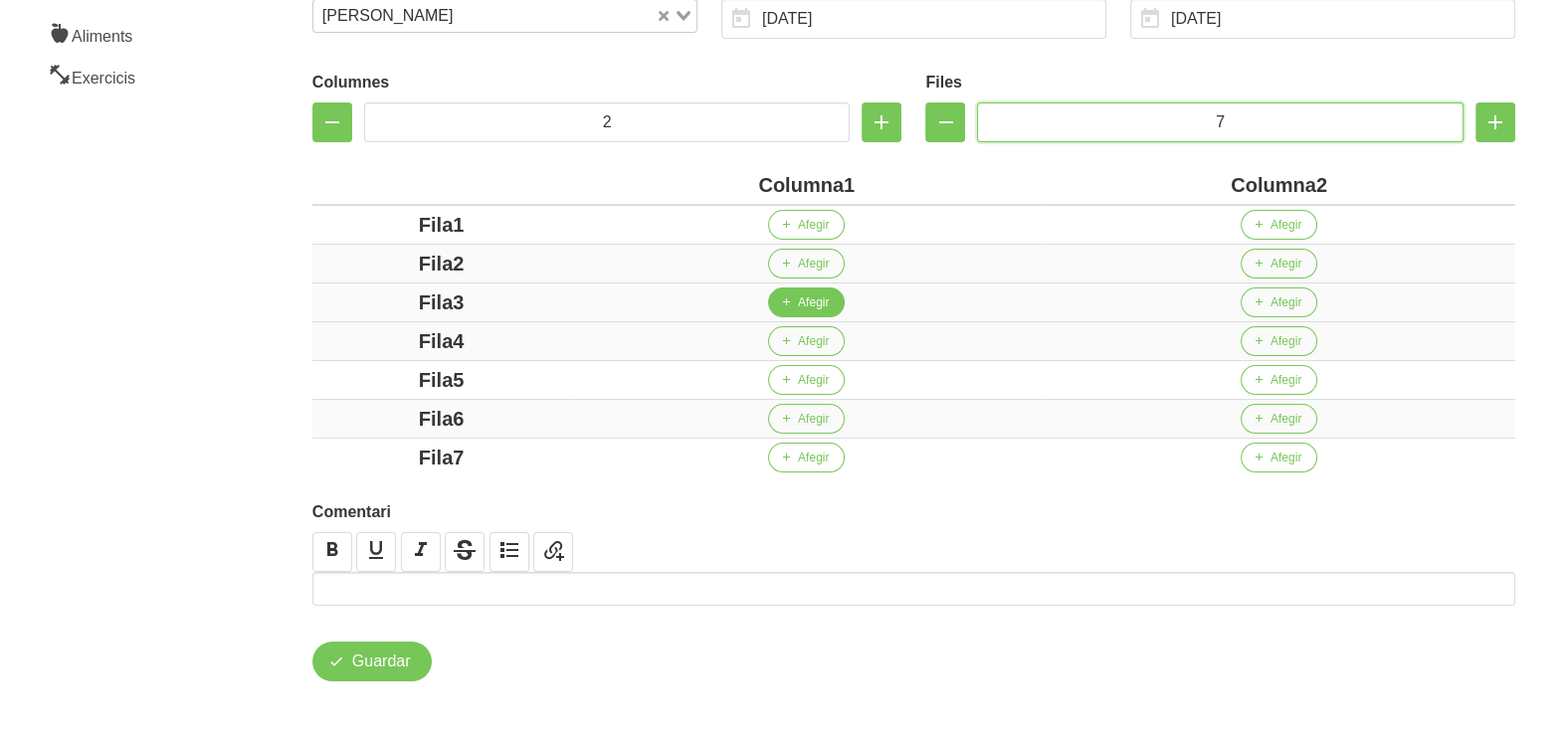
scroll to position [358, 0]
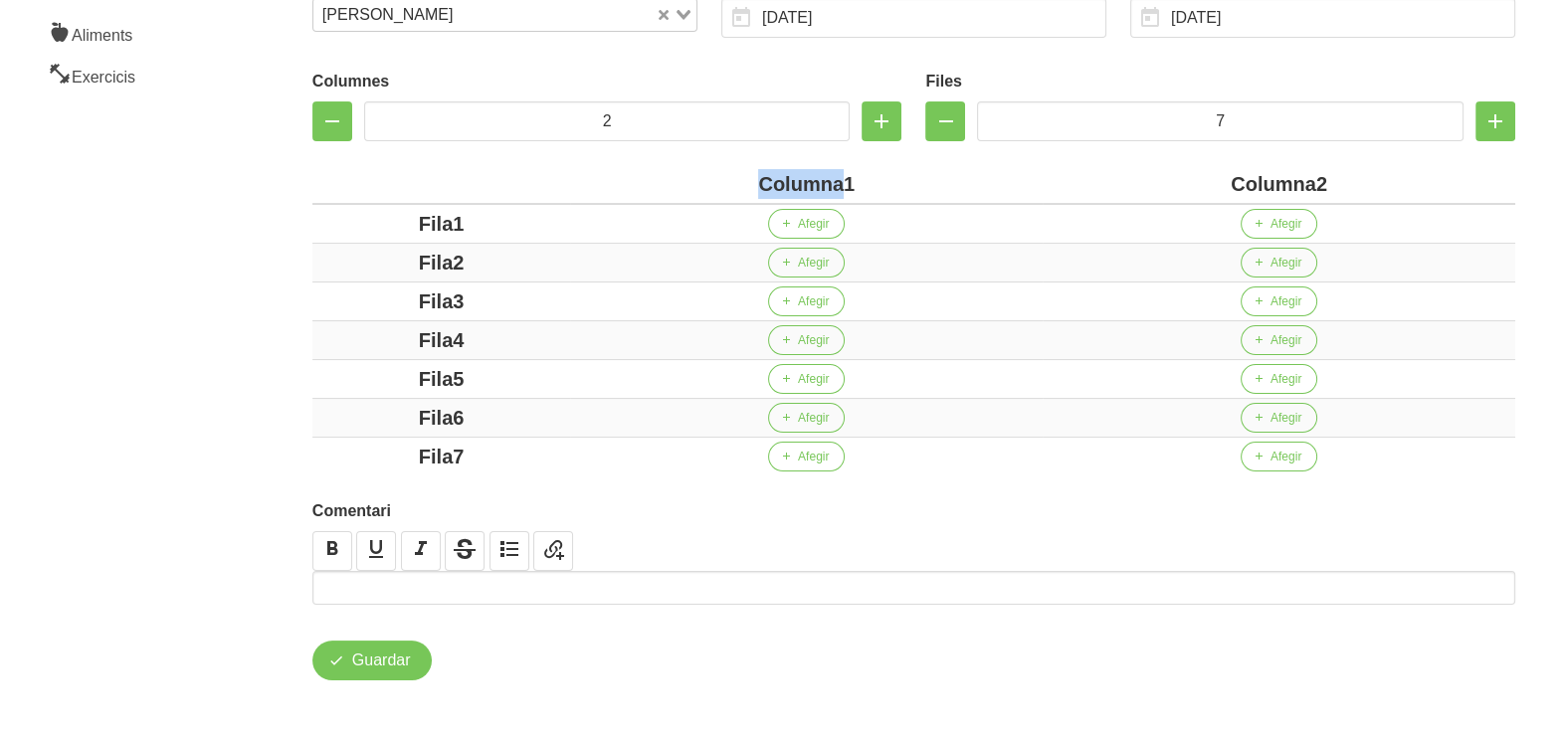
drag, startPoint x: 842, startPoint y: 179, endPoint x: 725, endPoint y: 177, distance: 116.4
click at [725, 177] on div "Columna1" at bounding box center [806, 184] width 457 height 30
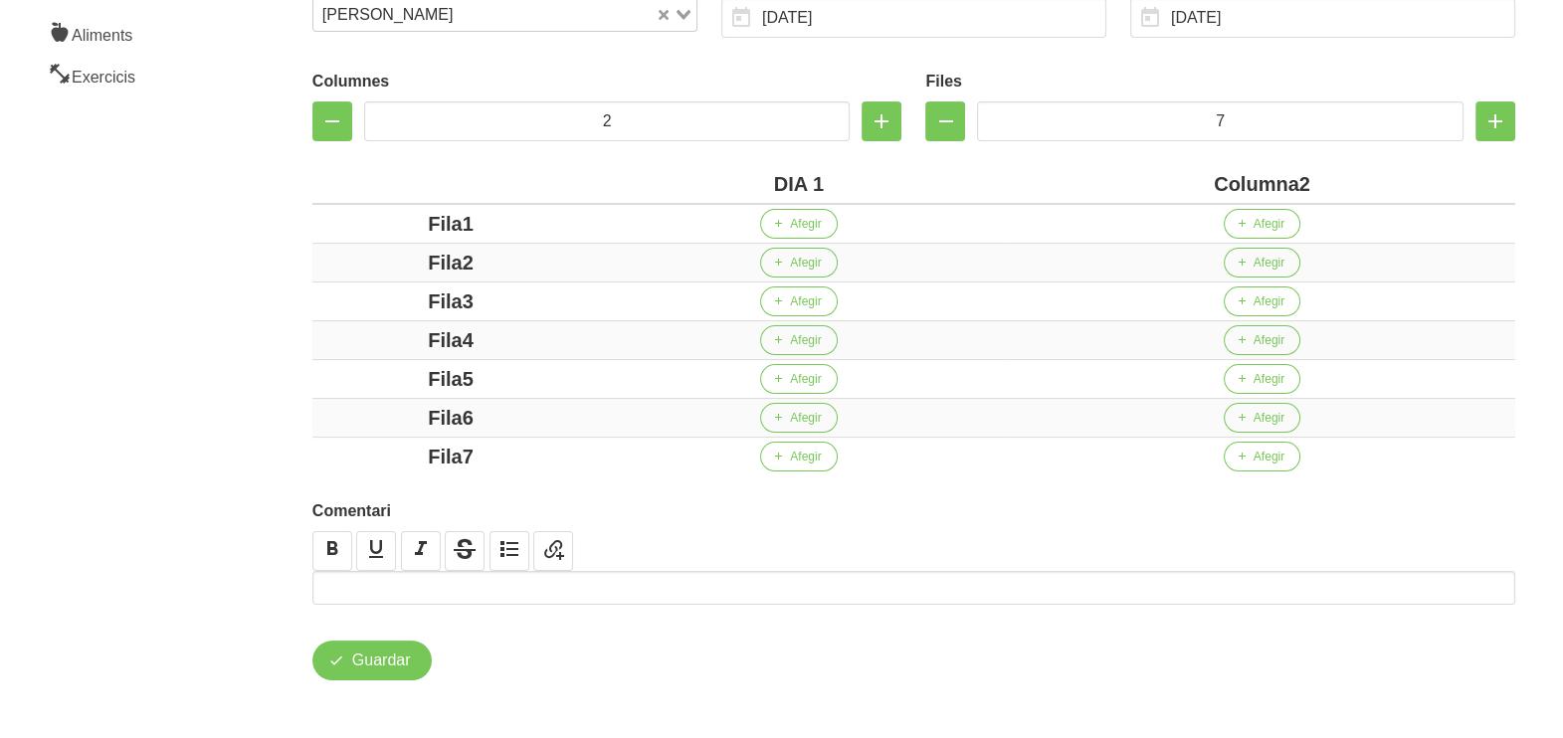
drag, startPoint x: 1296, startPoint y: 184, endPoint x: 1159, endPoint y: 184, distance: 137.3
click at [1159, 184] on div "Columna2" at bounding box center [1262, 184] width 490 height 30
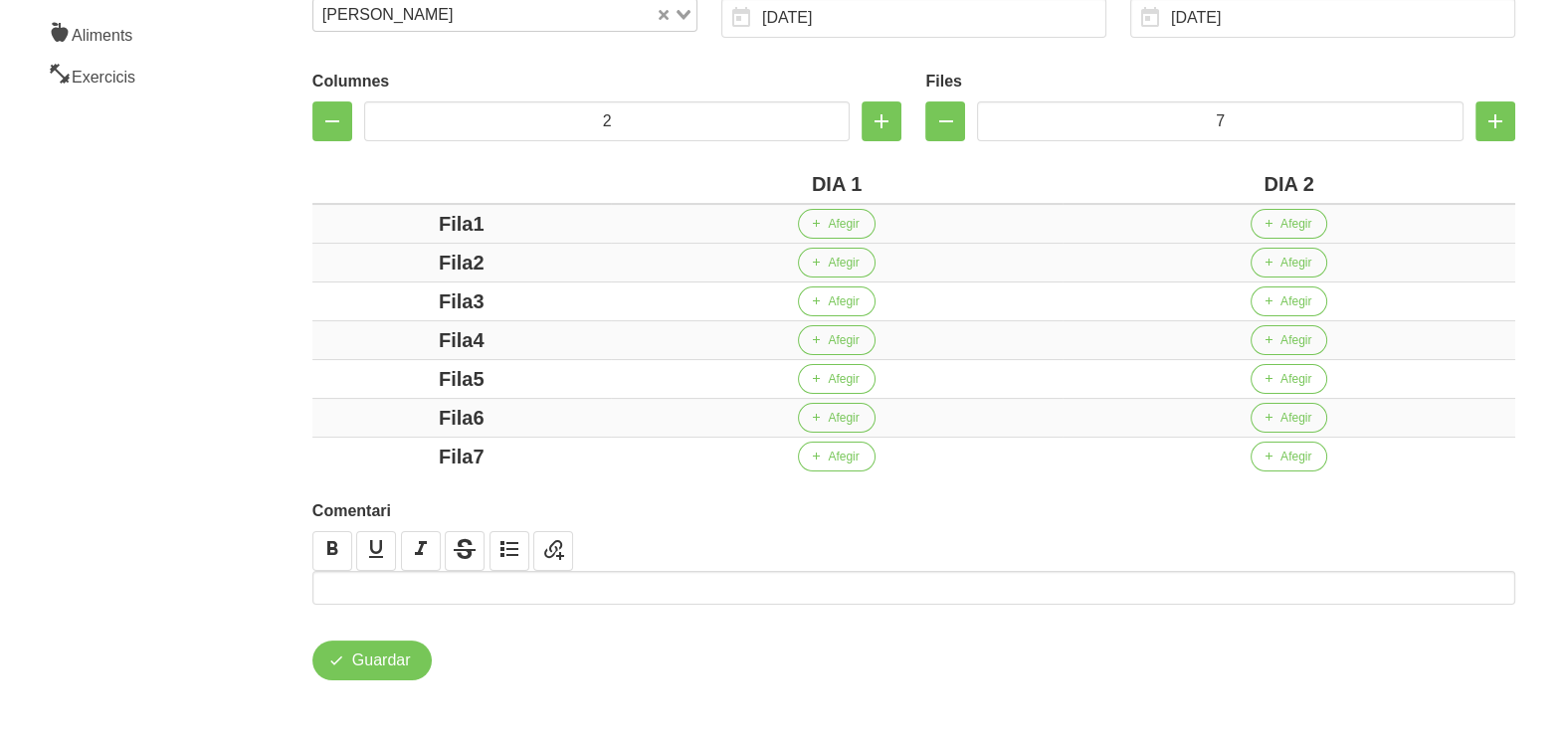
drag, startPoint x: 475, startPoint y: 226, endPoint x: 384, endPoint y: 231, distance: 90.7
click at [383, 229] on div "Fila1" at bounding box center [461, 224] width 283 height 30
click at [390, 272] on div "Fila2" at bounding box center [461, 263] width 283 height 30
drag, startPoint x: 471, startPoint y: 302, endPoint x: 468, endPoint y: 328, distance: 26.0
click at [356, 303] on div "Fila3" at bounding box center [461, 302] width 283 height 30
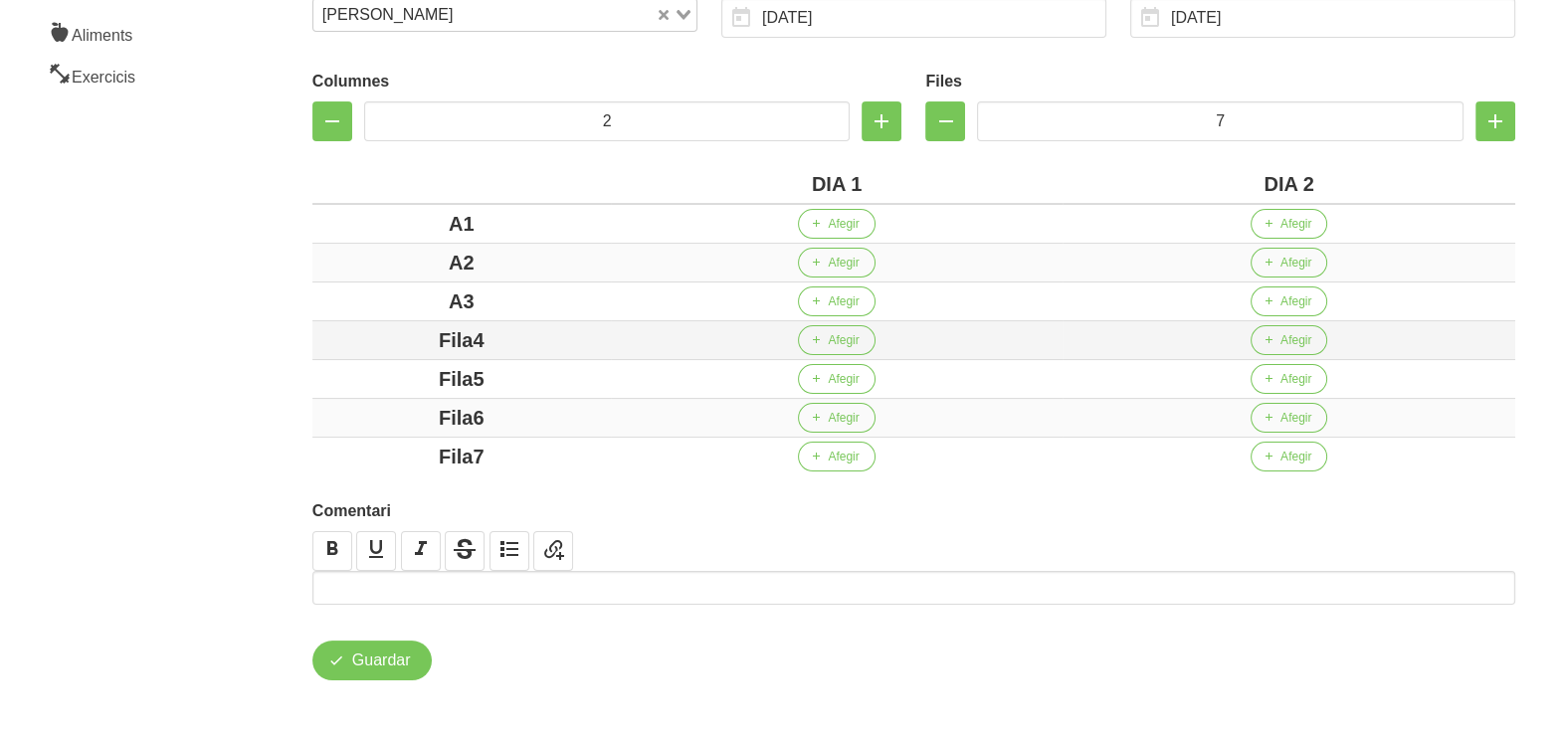
drag, startPoint x: 473, startPoint y: 335, endPoint x: 358, endPoint y: 348, distance: 115.1
click at [358, 348] on div "Fila4" at bounding box center [461, 340] width 283 height 30
drag, startPoint x: 492, startPoint y: 383, endPoint x: 409, endPoint y: 383, distance: 83.6
click at [408, 383] on div "Fila5" at bounding box center [461, 379] width 283 height 30
drag, startPoint x: 501, startPoint y: 410, endPoint x: 396, endPoint y: 410, distance: 105.5
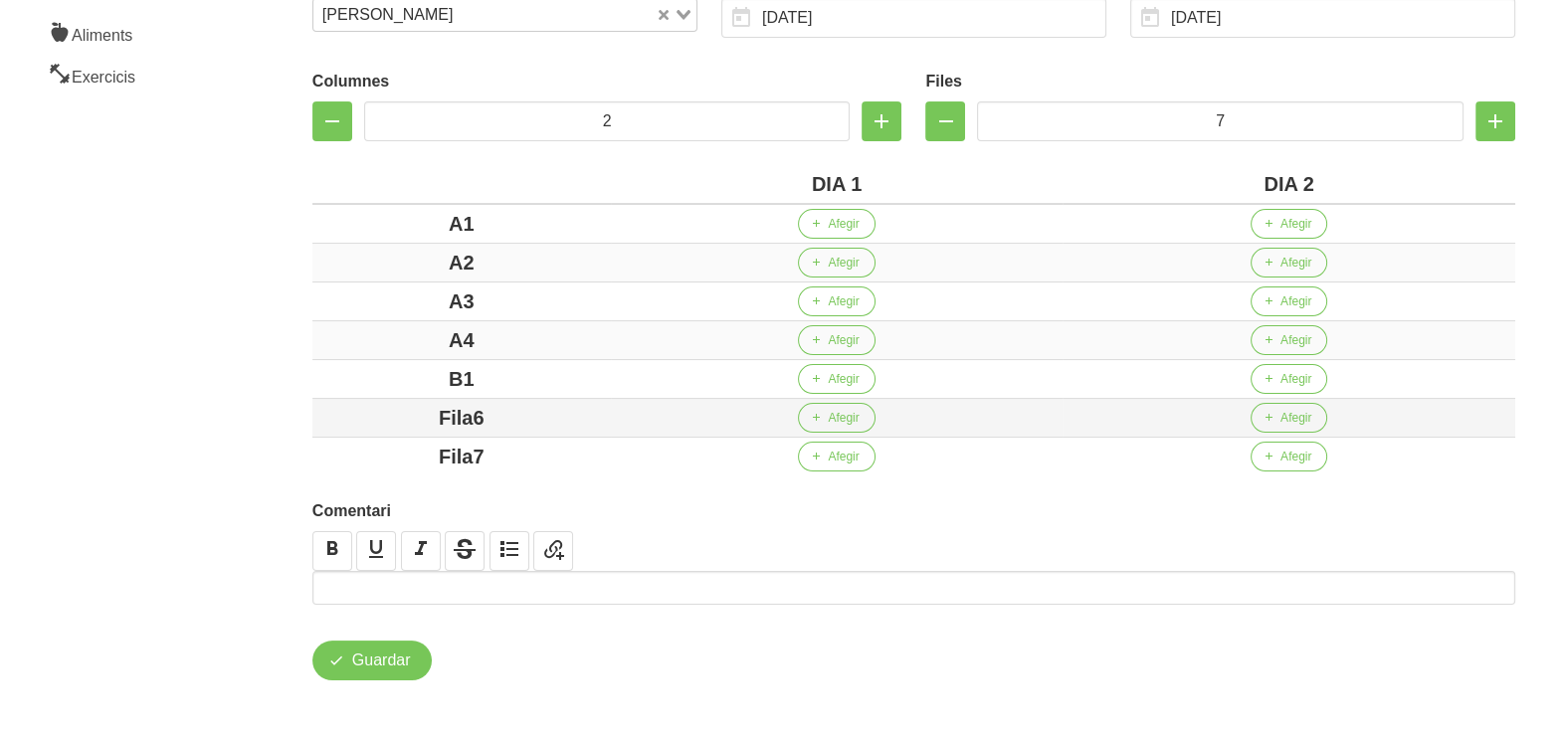
click at [396, 410] on div "Fila6" at bounding box center [461, 418] width 283 height 30
drag, startPoint x: 526, startPoint y: 450, endPoint x: 391, endPoint y: 450, distance: 135.3
click at [391, 450] on div "Fila7" at bounding box center [461, 457] width 283 height 30
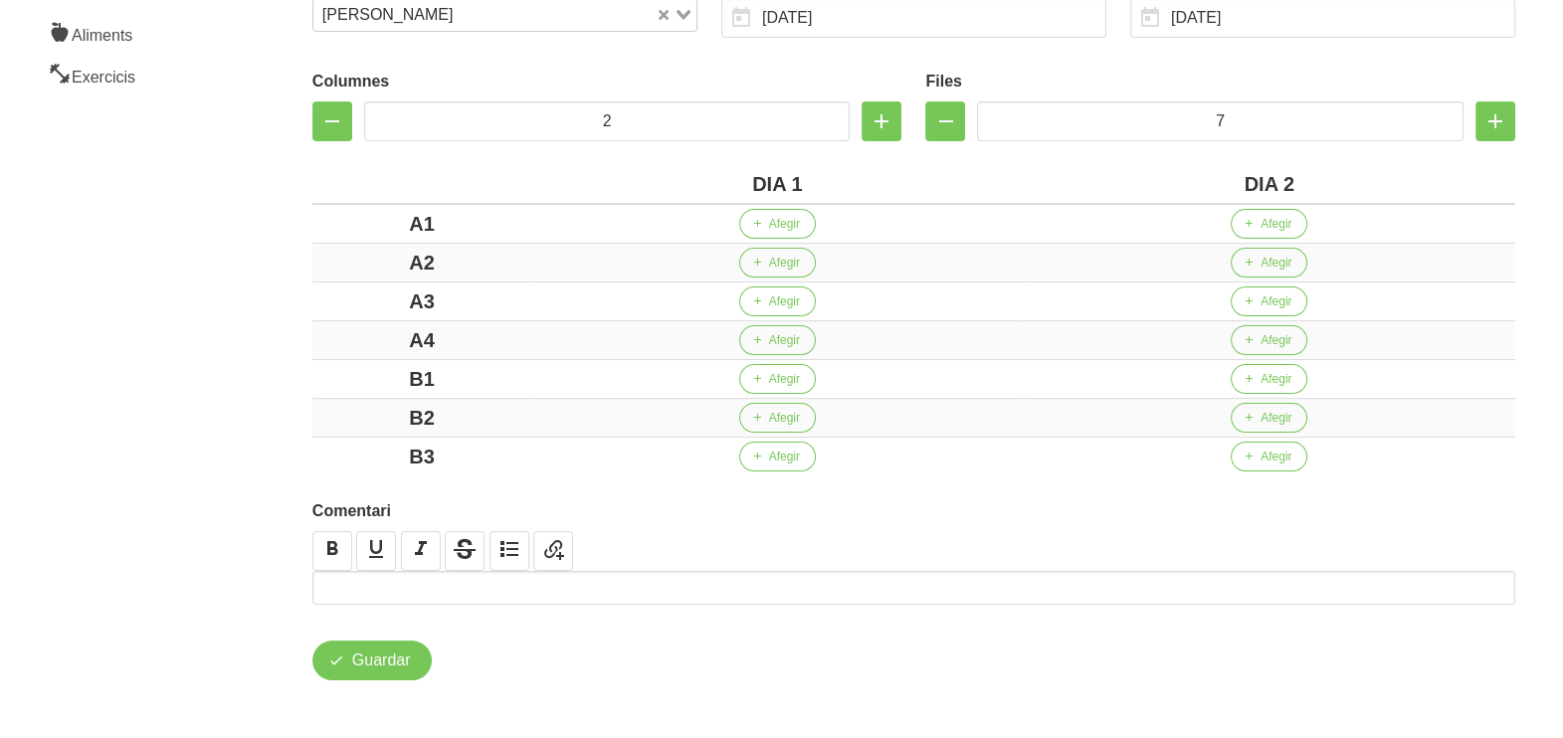
click at [232, 353] on aside "General Dashboard Seccions Clients Administradors Comunicacions Esdeveniments A…" at bounding box center [120, 218] width 265 height 1045
click at [769, 219] on span "Afegir" at bounding box center [784, 224] width 31 height 18
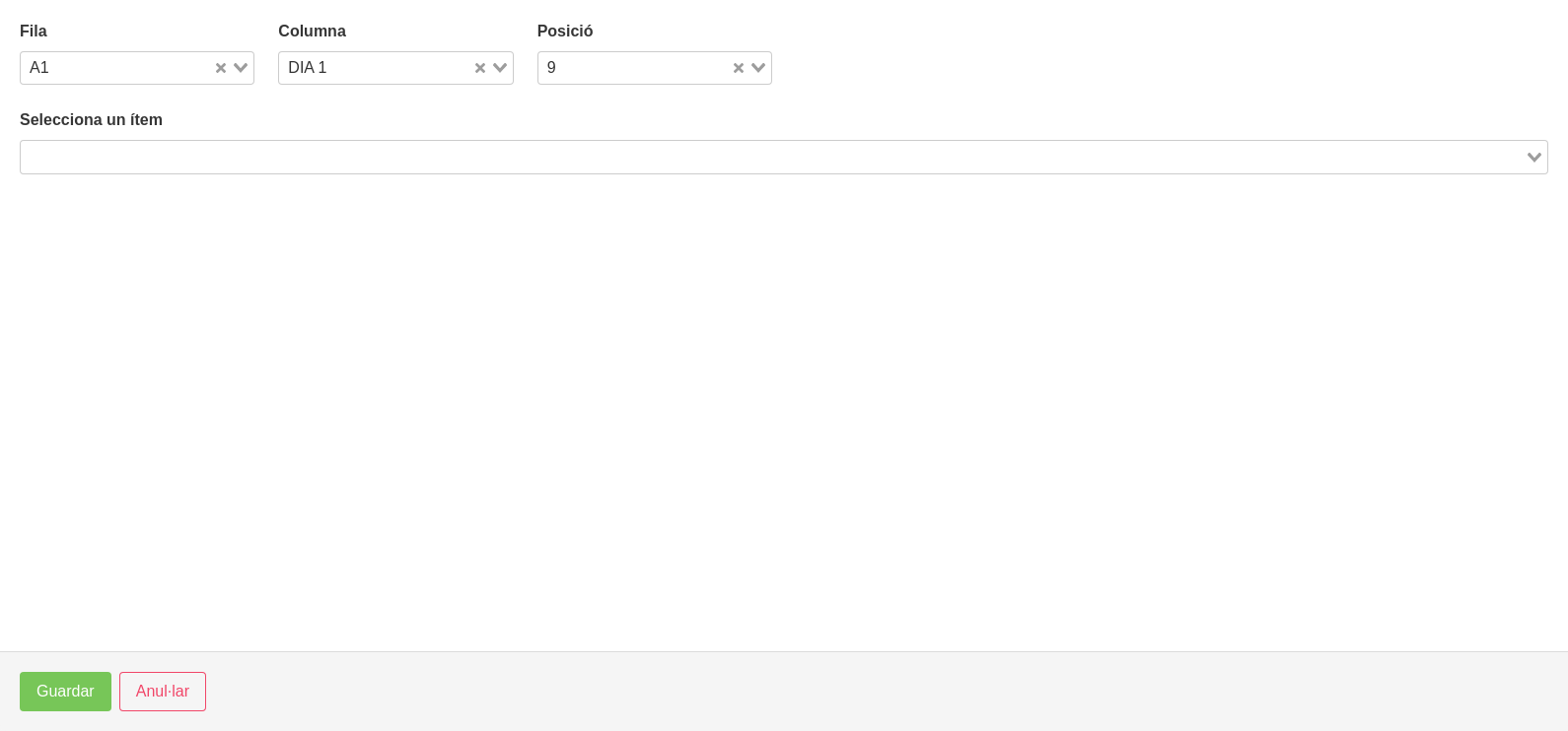
click at [236, 157] on input "Search for option" at bounding box center [772, 157] width 1500 height 24
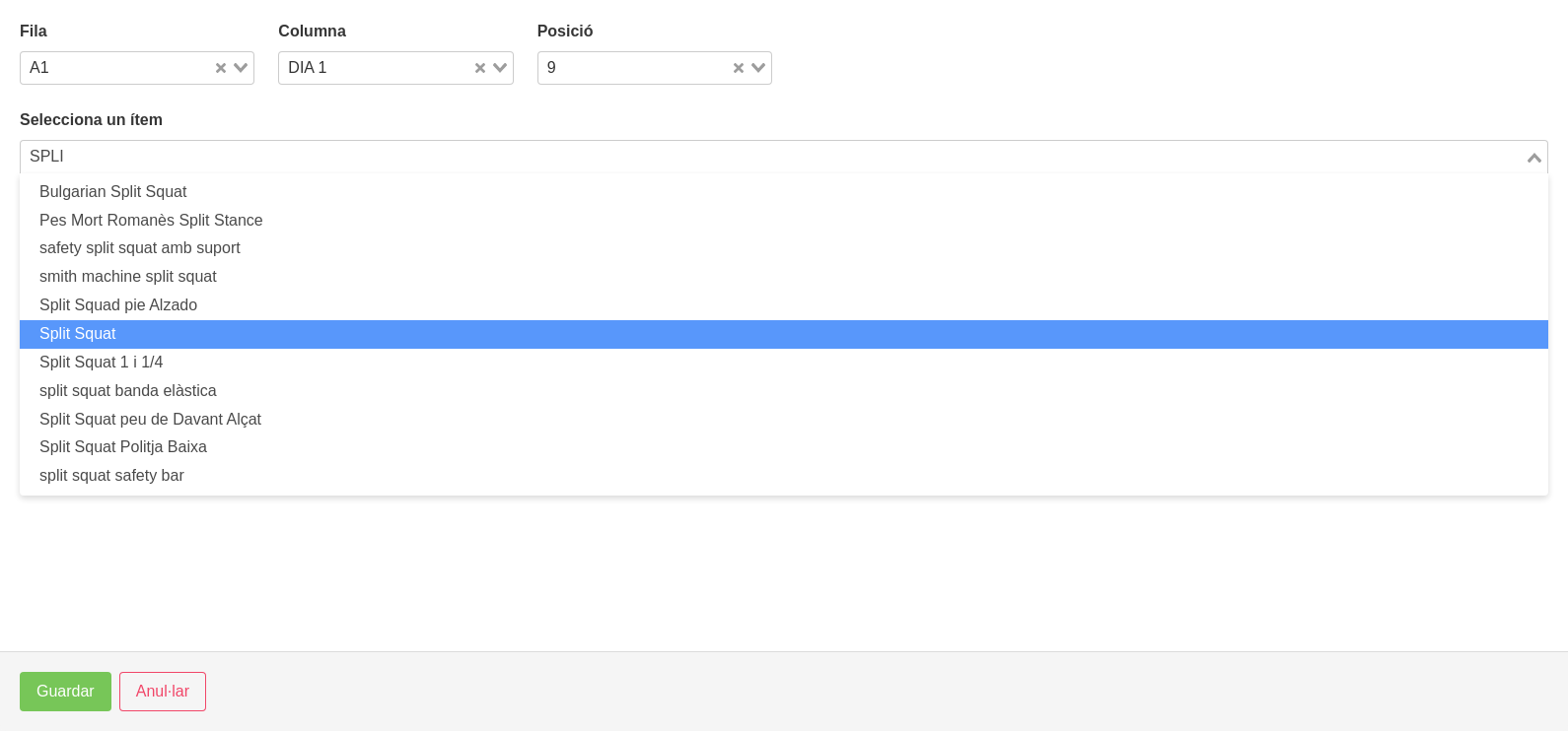
click at [168, 335] on li "Split Squat" at bounding box center [784, 334] width 1528 height 29
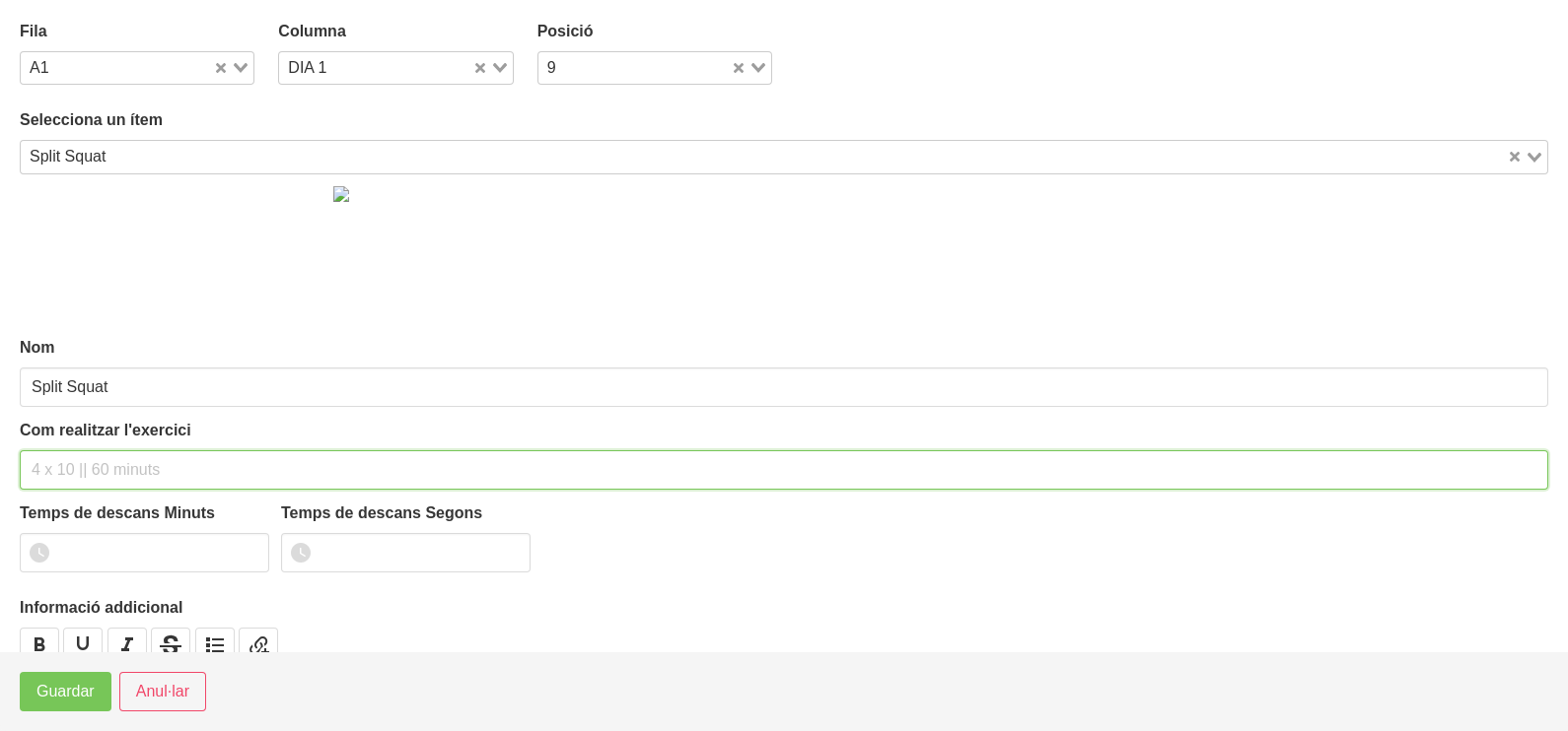
drag, startPoint x: 130, startPoint y: 475, endPoint x: 163, endPoint y: 364, distance: 115.8
click at [139, 456] on input "text" at bounding box center [784, 470] width 1528 height 40
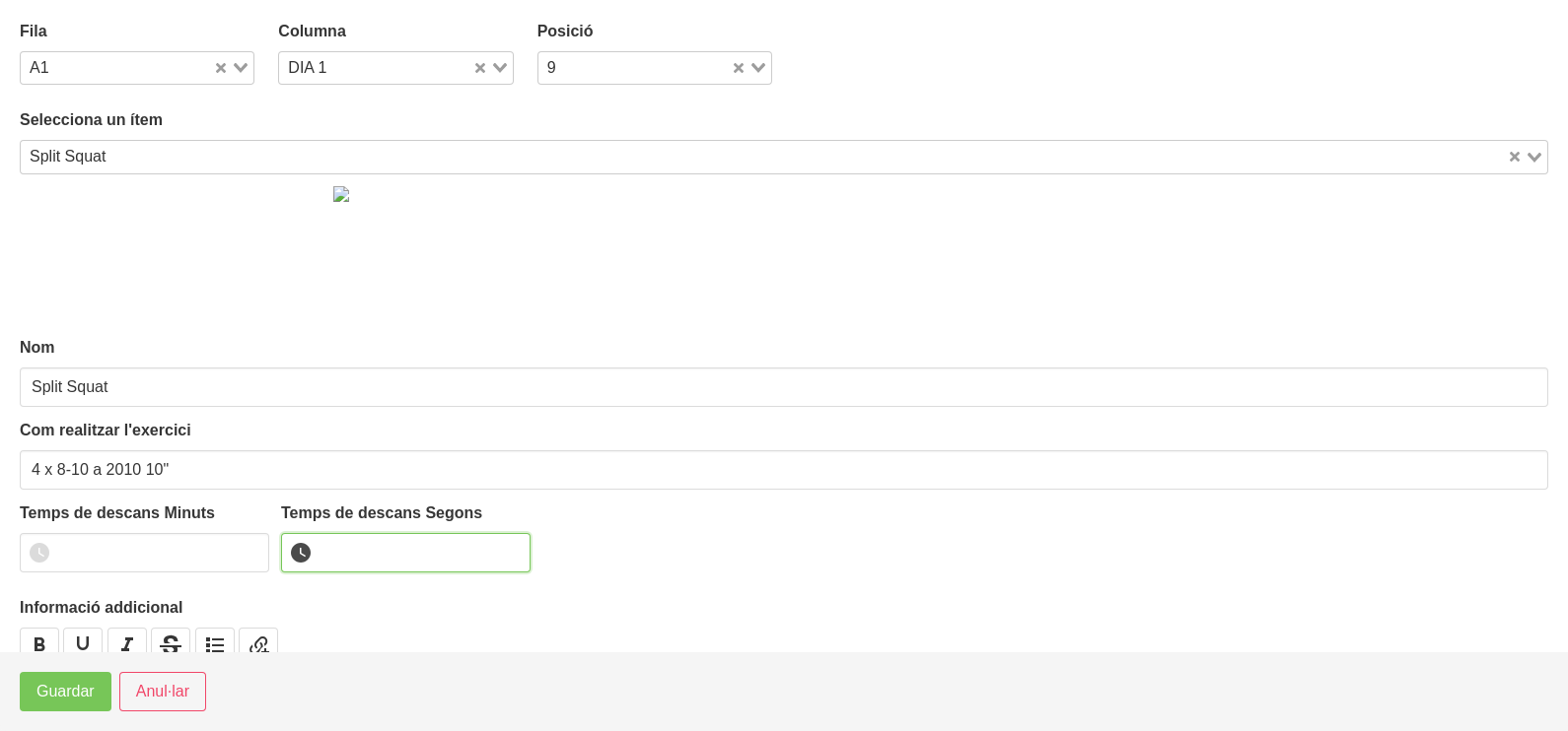
click at [351, 547] on input "number" at bounding box center [406, 553] width 250 height 40
click at [84, 693] on span "Guardar" at bounding box center [65, 691] width 58 height 24
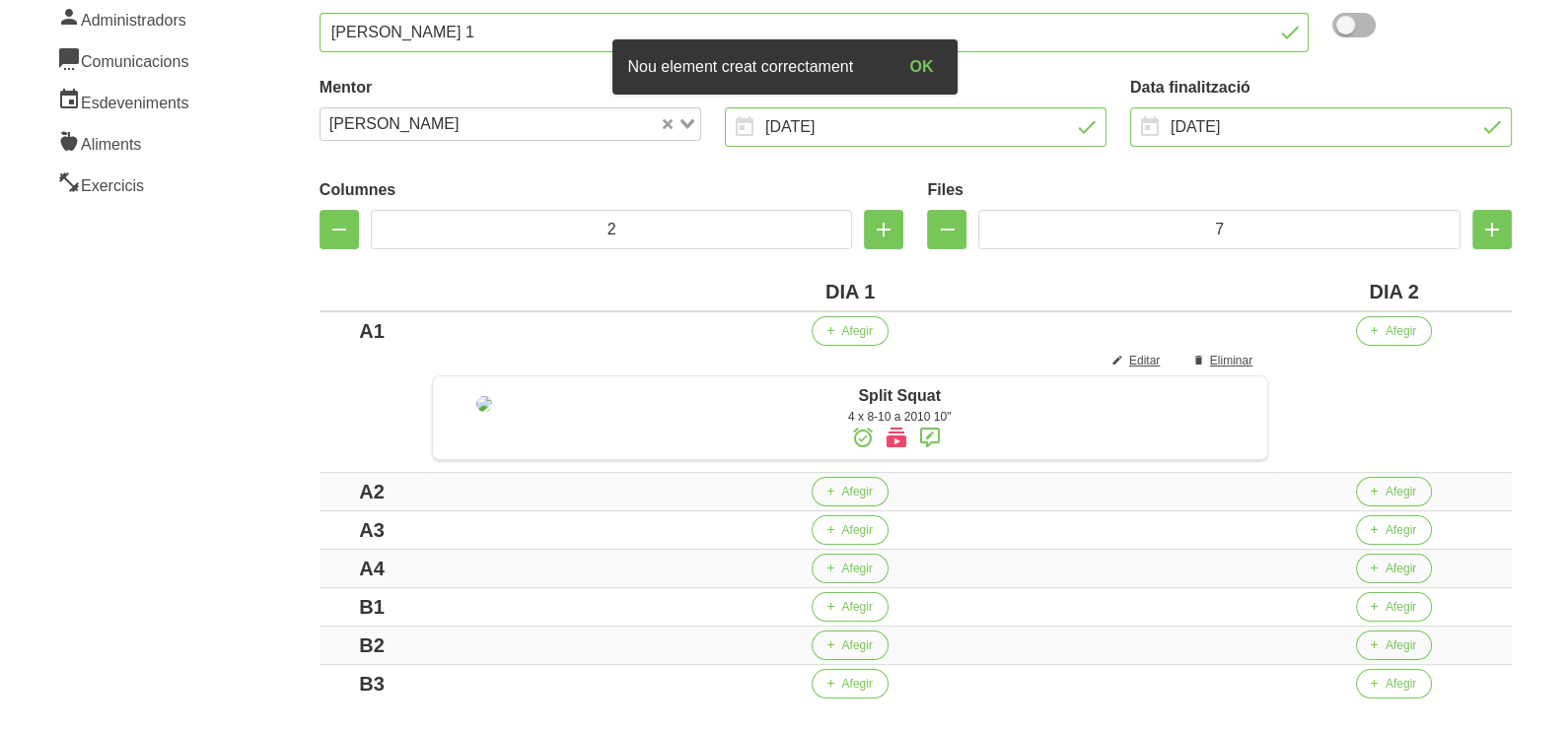
scroll to position [246, 0]
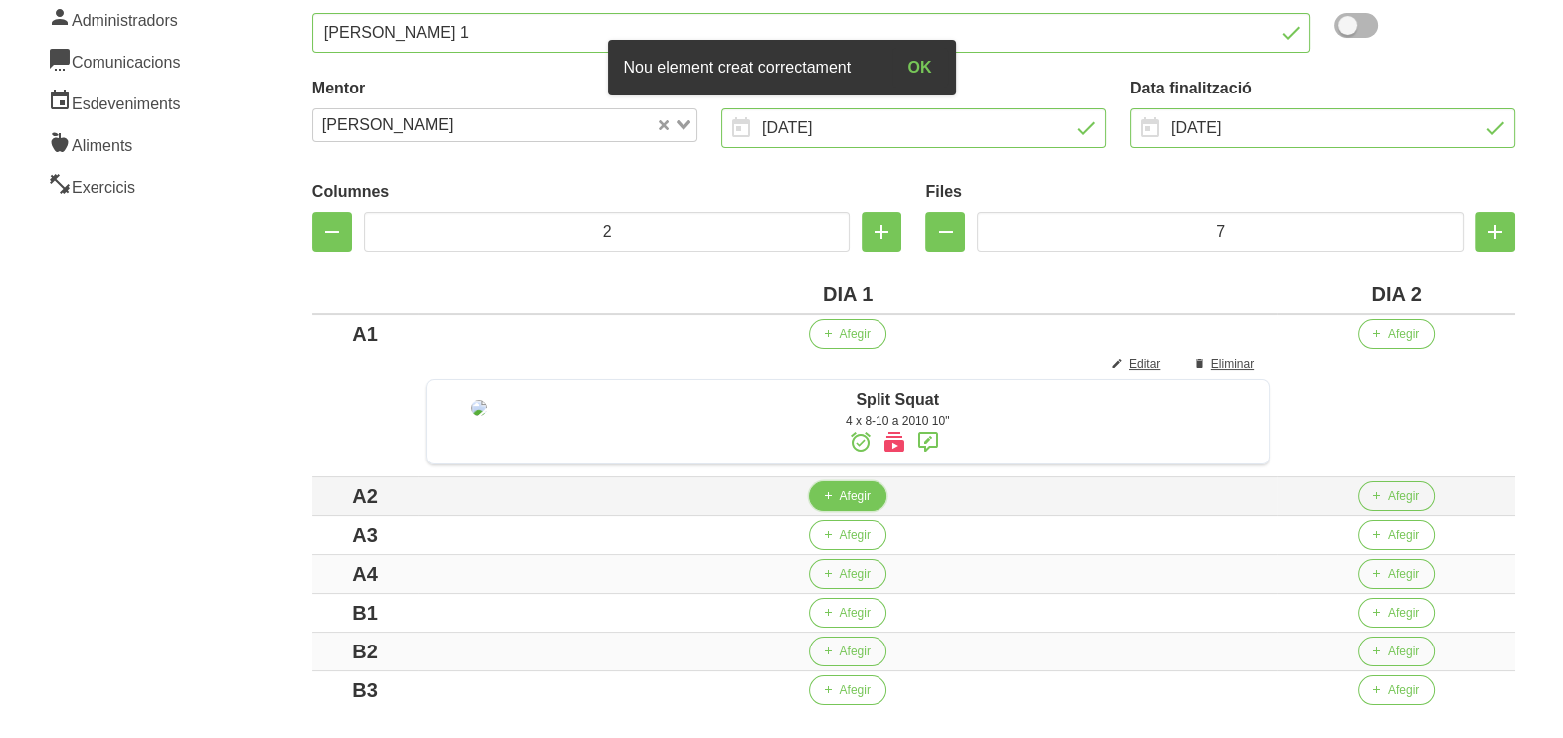
click at [868, 505] on span "Afegir" at bounding box center [854, 497] width 31 height 18
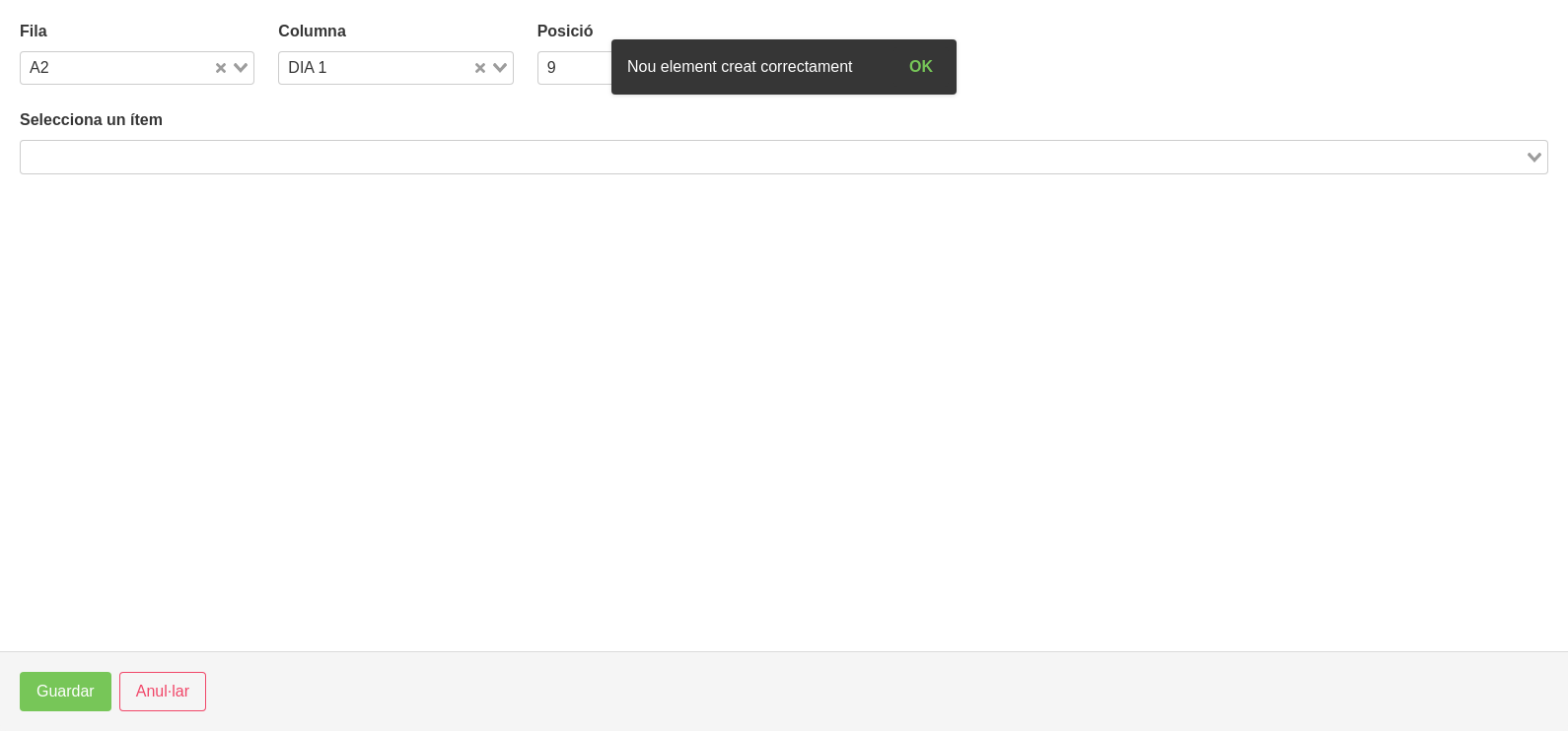
click at [240, 146] on input "Search for option" at bounding box center [772, 157] width 1500 height 24
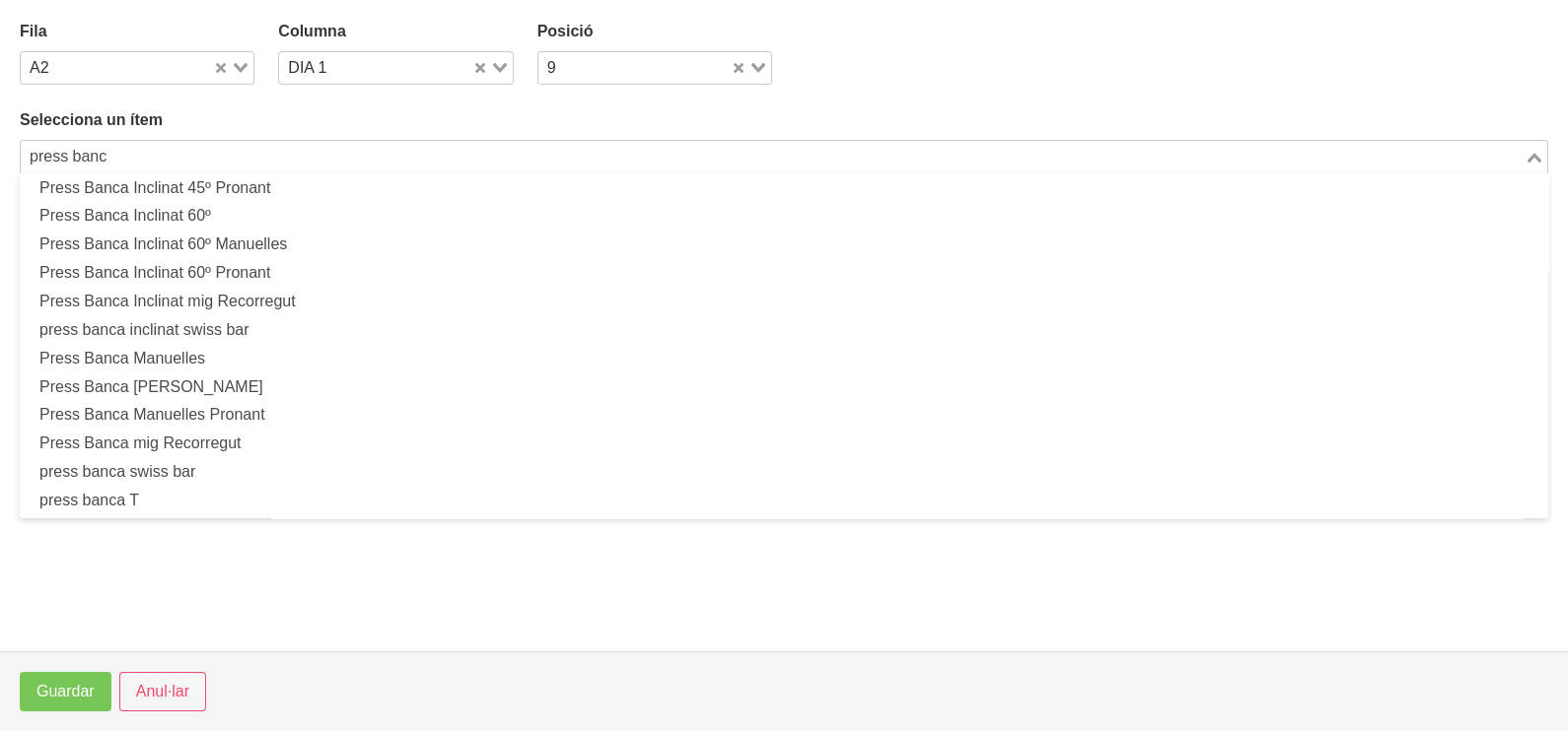
scroll to position [489, 0]
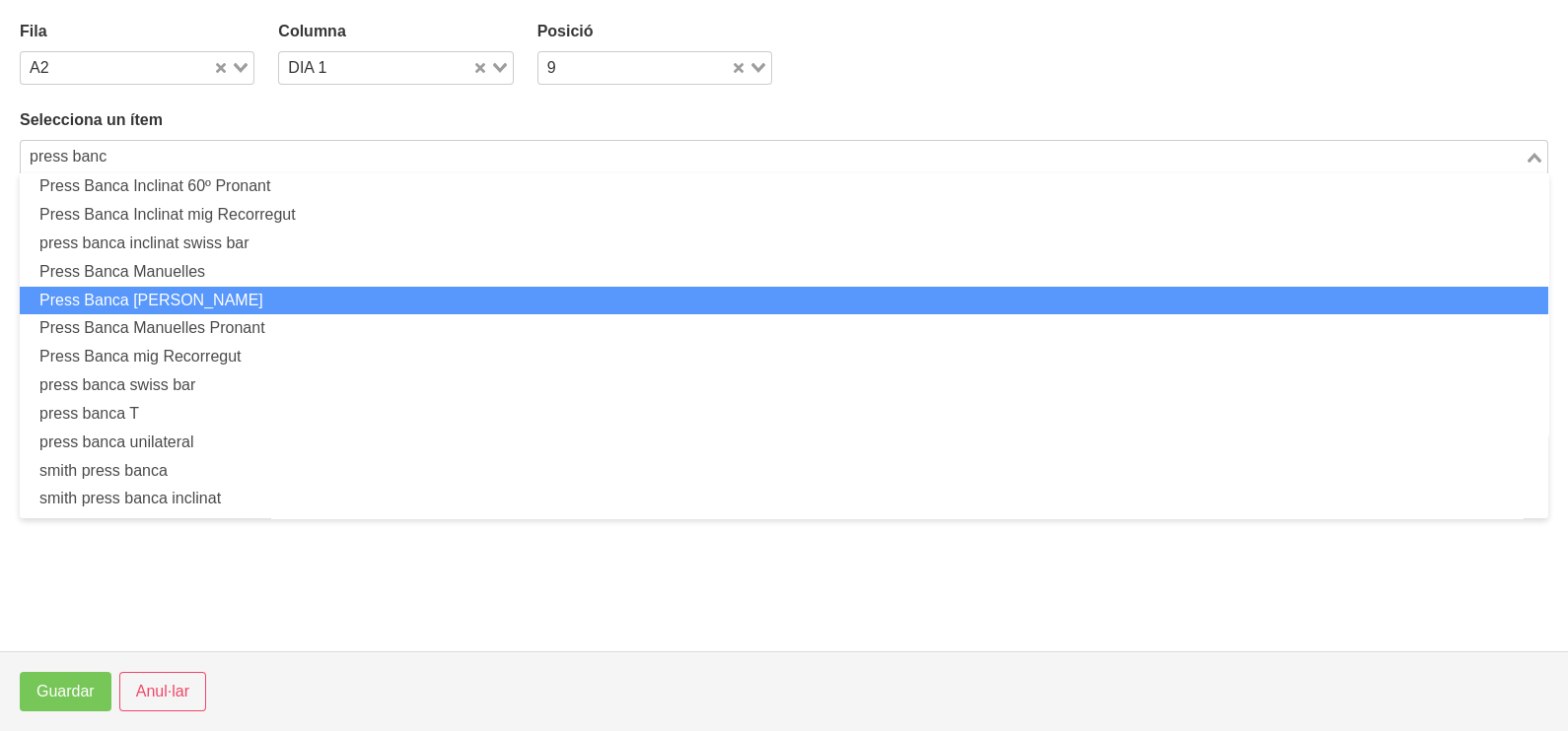
click at [257, 301] on li "Press Banca Manuelles Agarre Neutre" at bounding box center [784, 301] width 1528 height 29
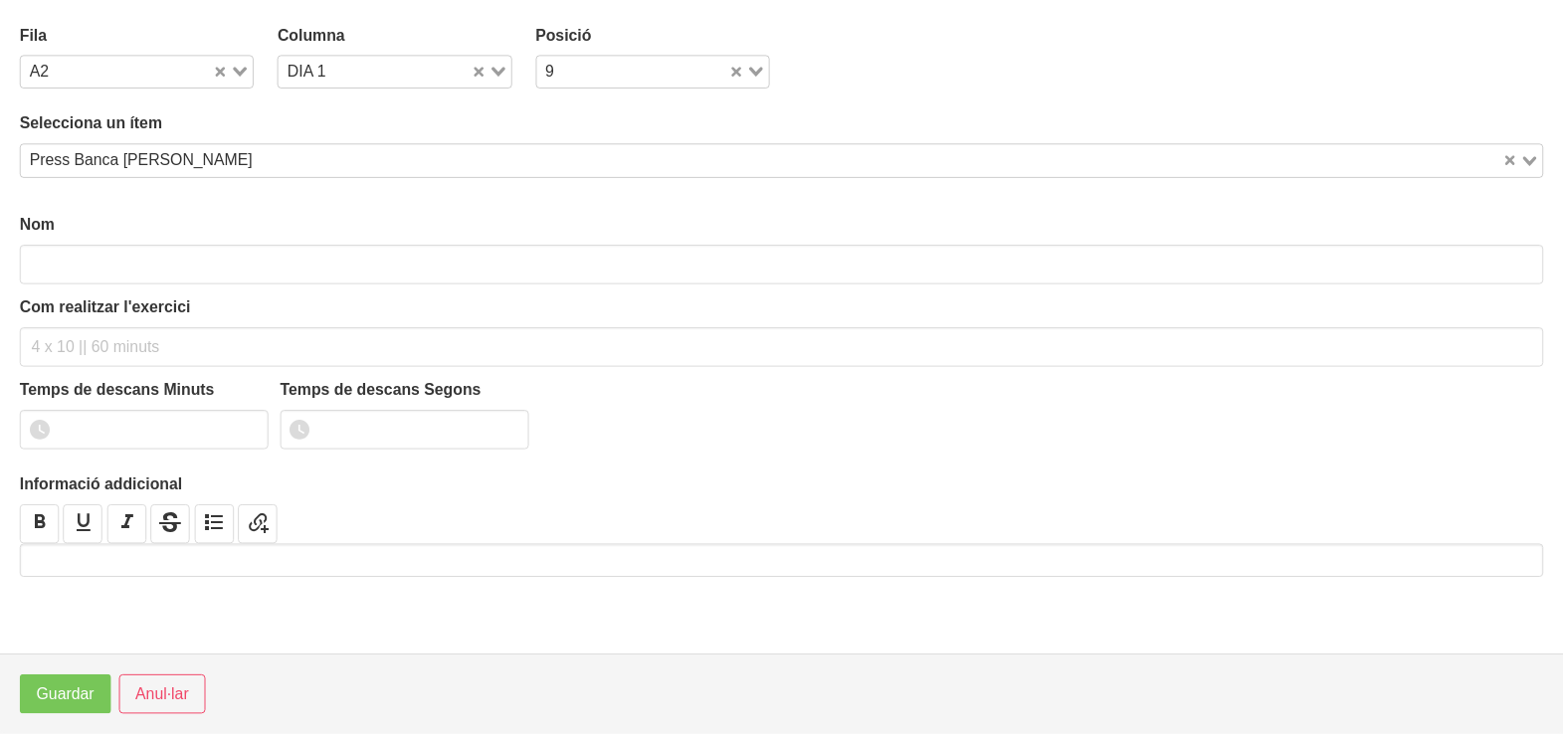
scroll to position [5, 0]
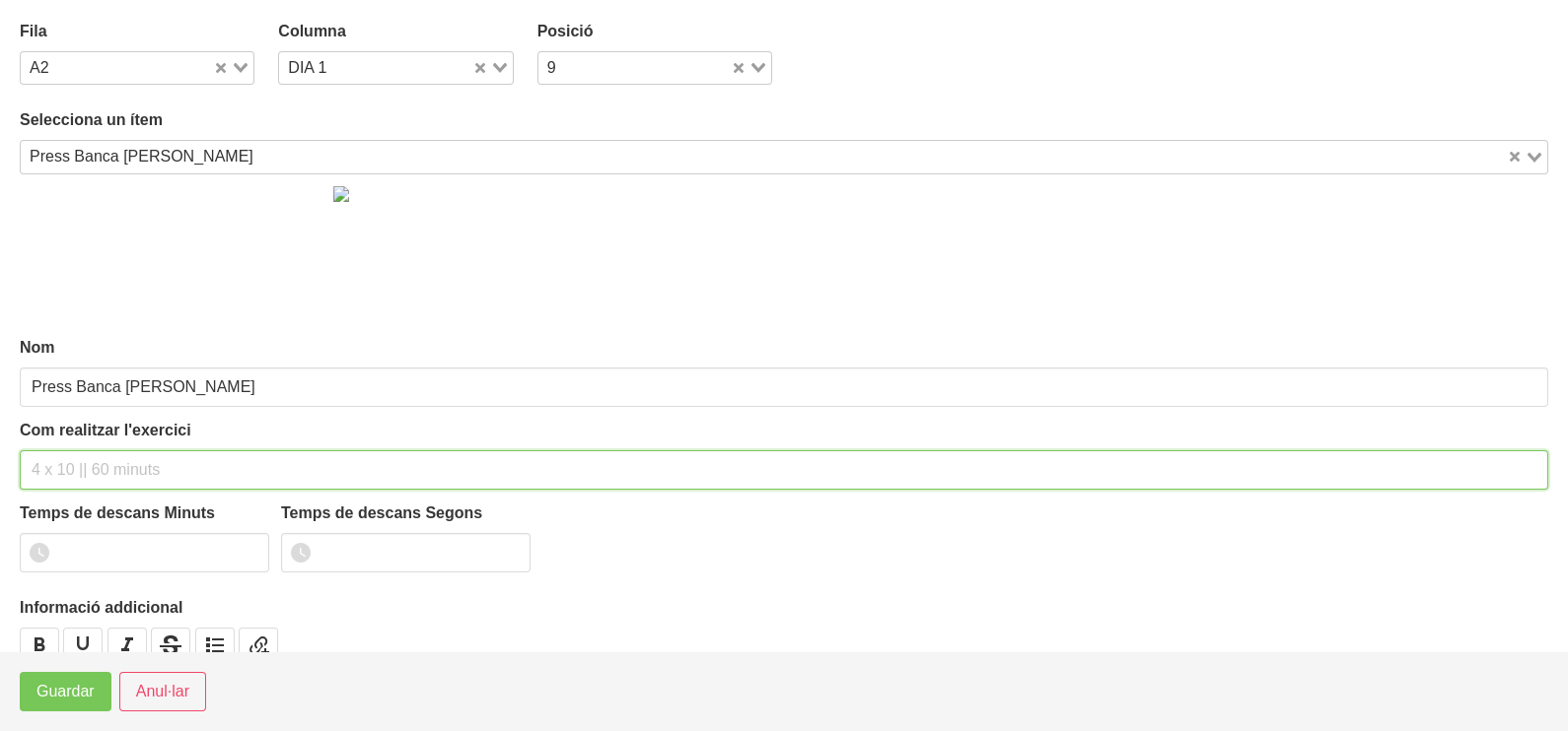
click at [96, 470] on input "text" at bounding box center [784, 470] width 1528 height 40
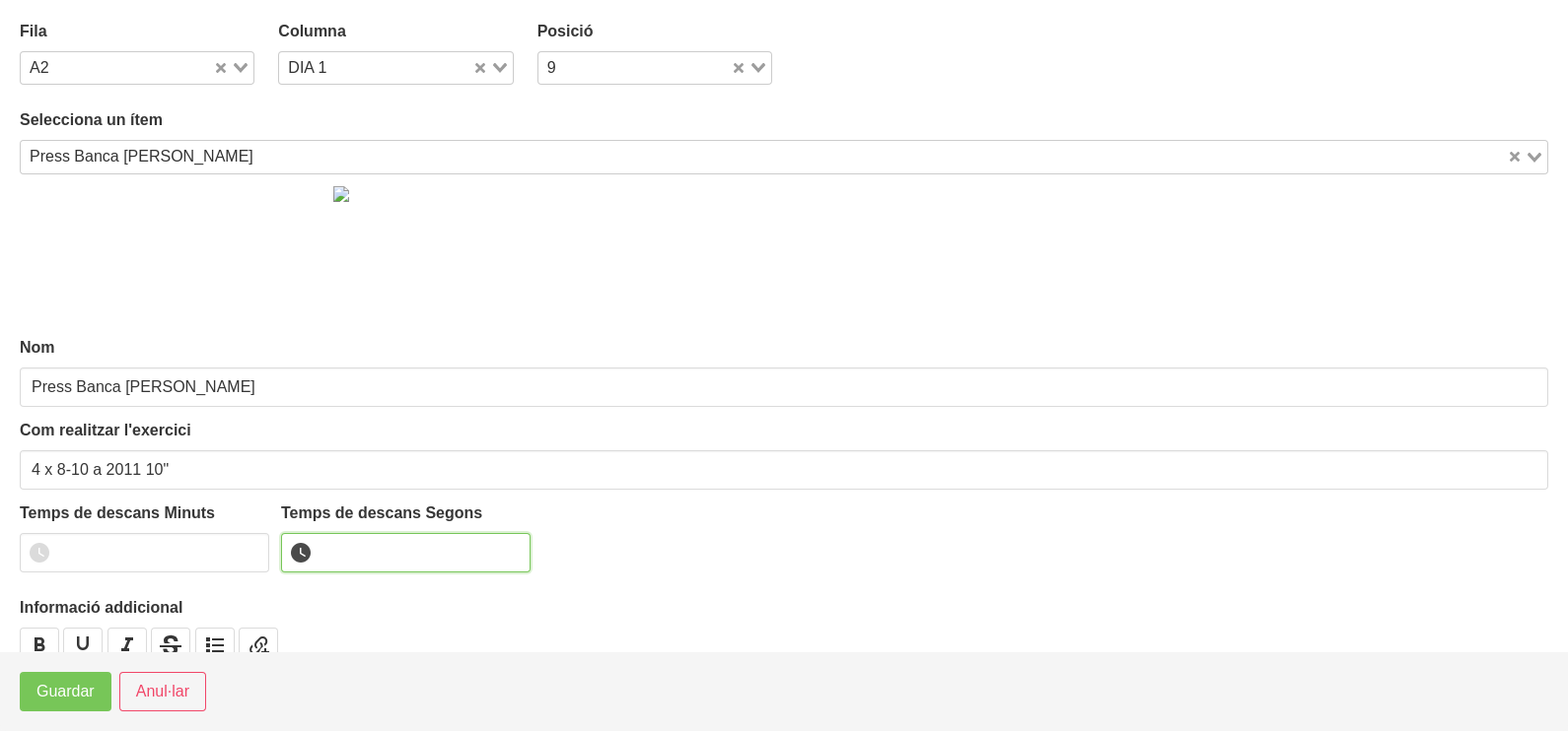
click at [380, 550] on input "number" at bounding box center [406, 553] width 250 height 40
click at [59, 694] on span "Guardar" at bounding box center [65, 691] width 58 height 24
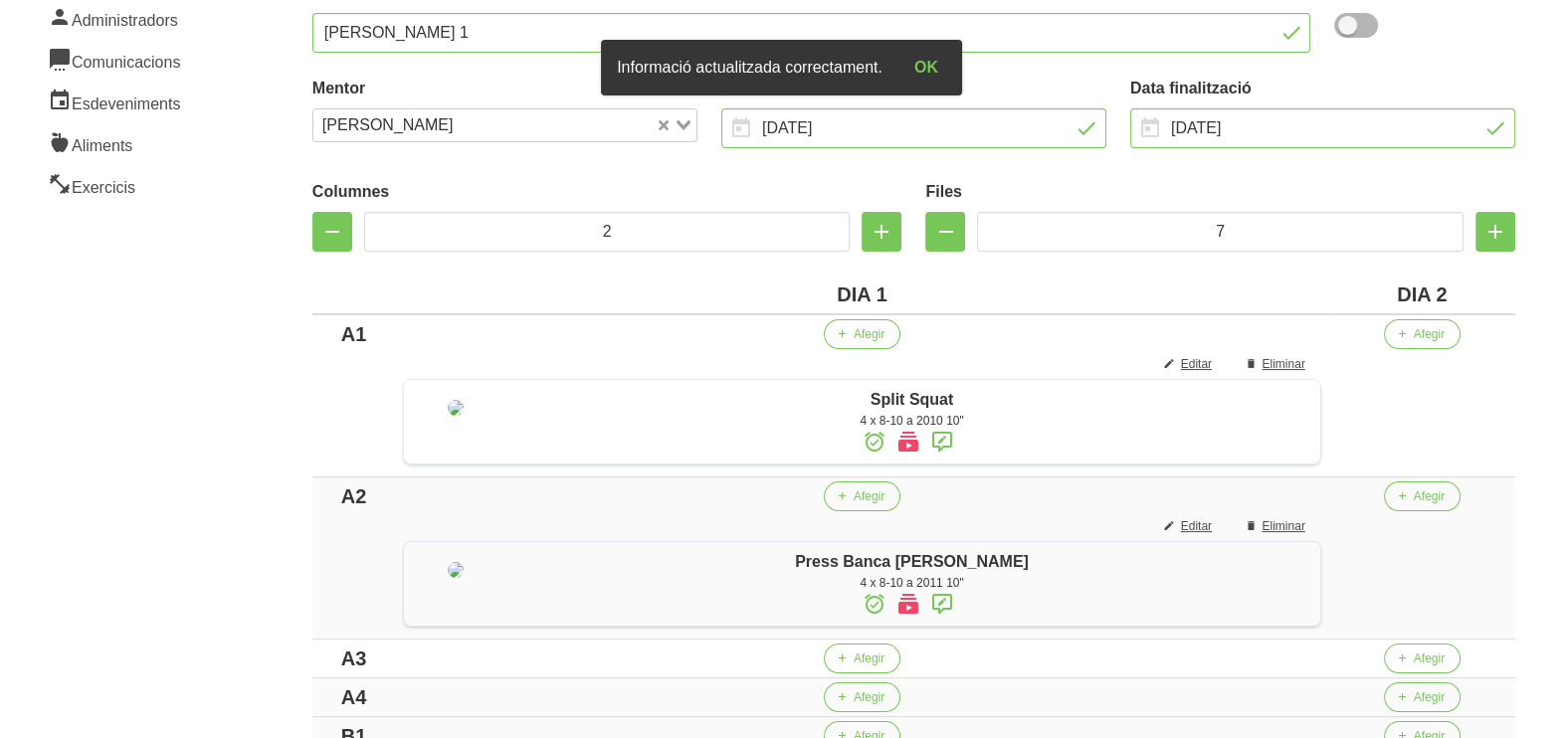
scroll to position [622, 0]
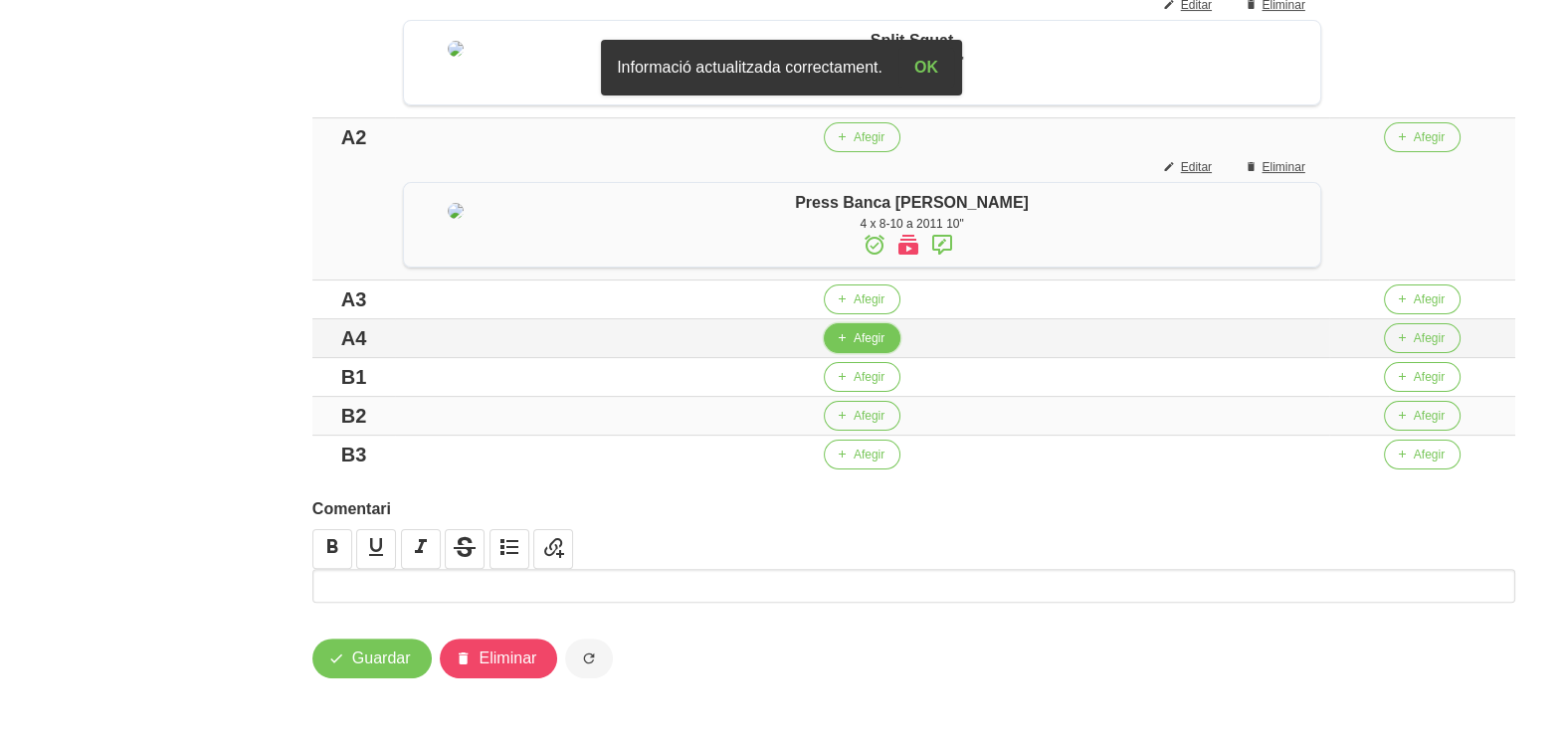
click at [876, 347] on span "Afegir" at bounding box center [869, 338] width 31 height 18
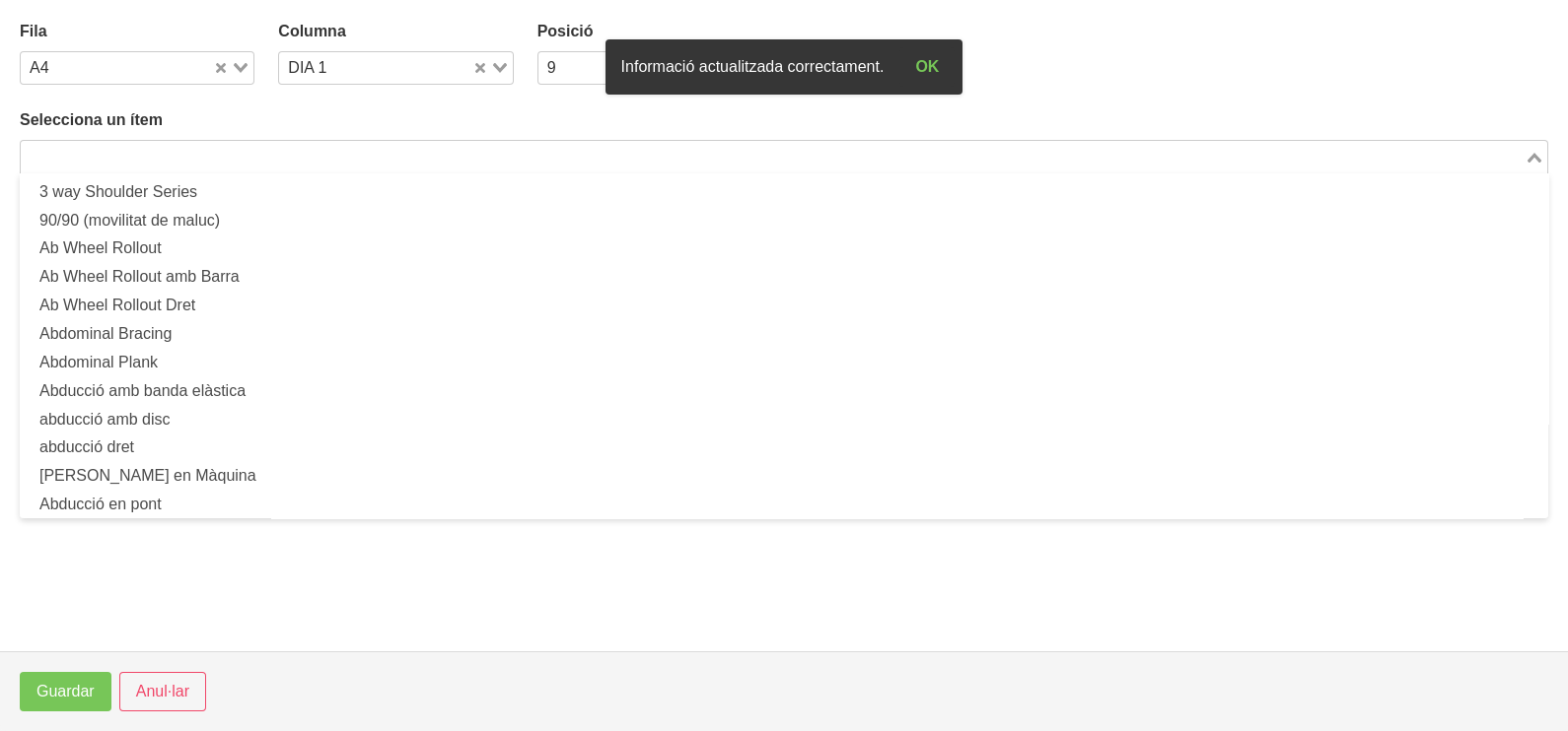
click at [263, 156] on input "Search for option" at bounding box center [772, 157] width 1500 height 24
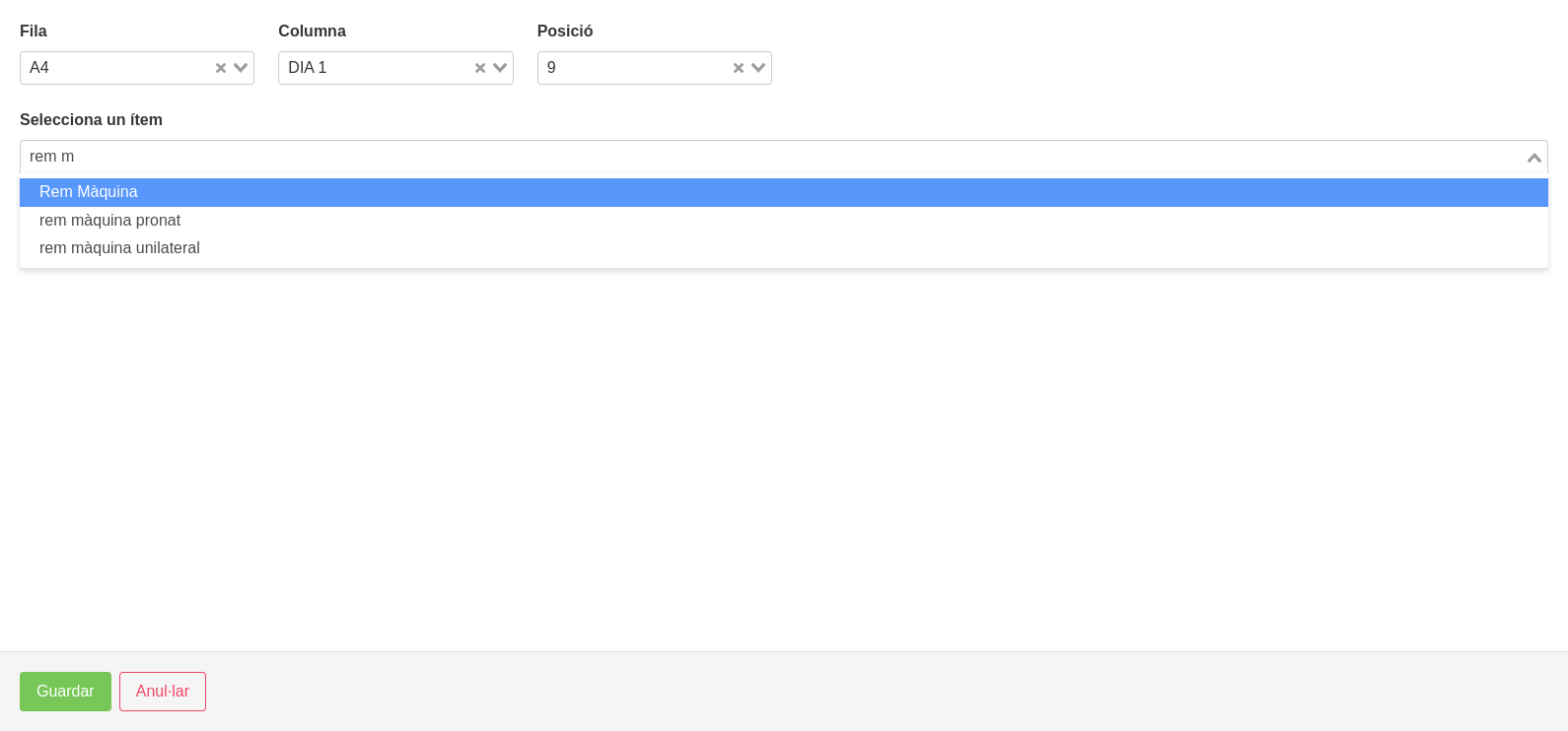
click at [177, 190] on li "Rem Màquina" at bounding box center [784, 192] width 1528 height 29
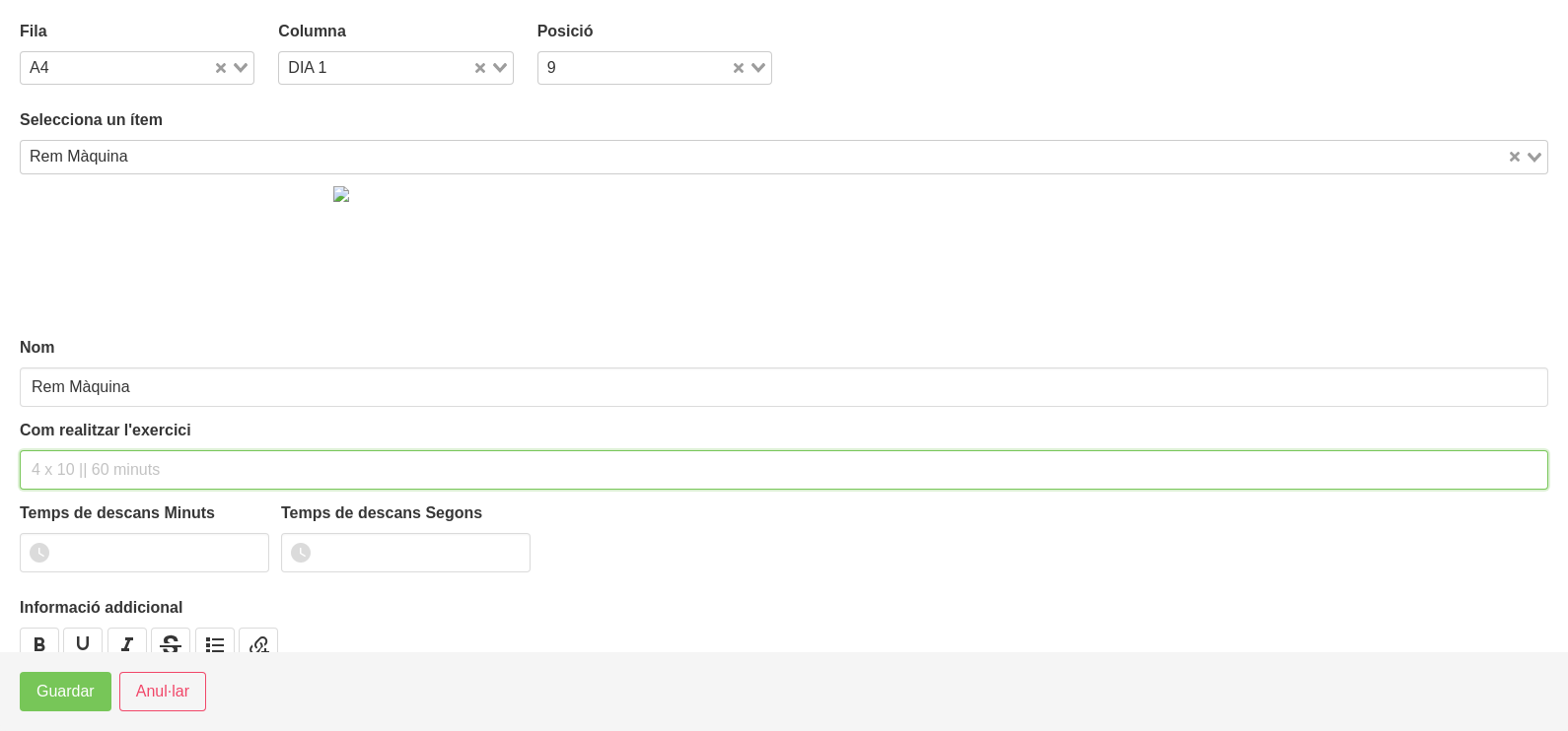
click at [81, 469] on input "text" at bounding box center [784, 470] width 1528 height 40
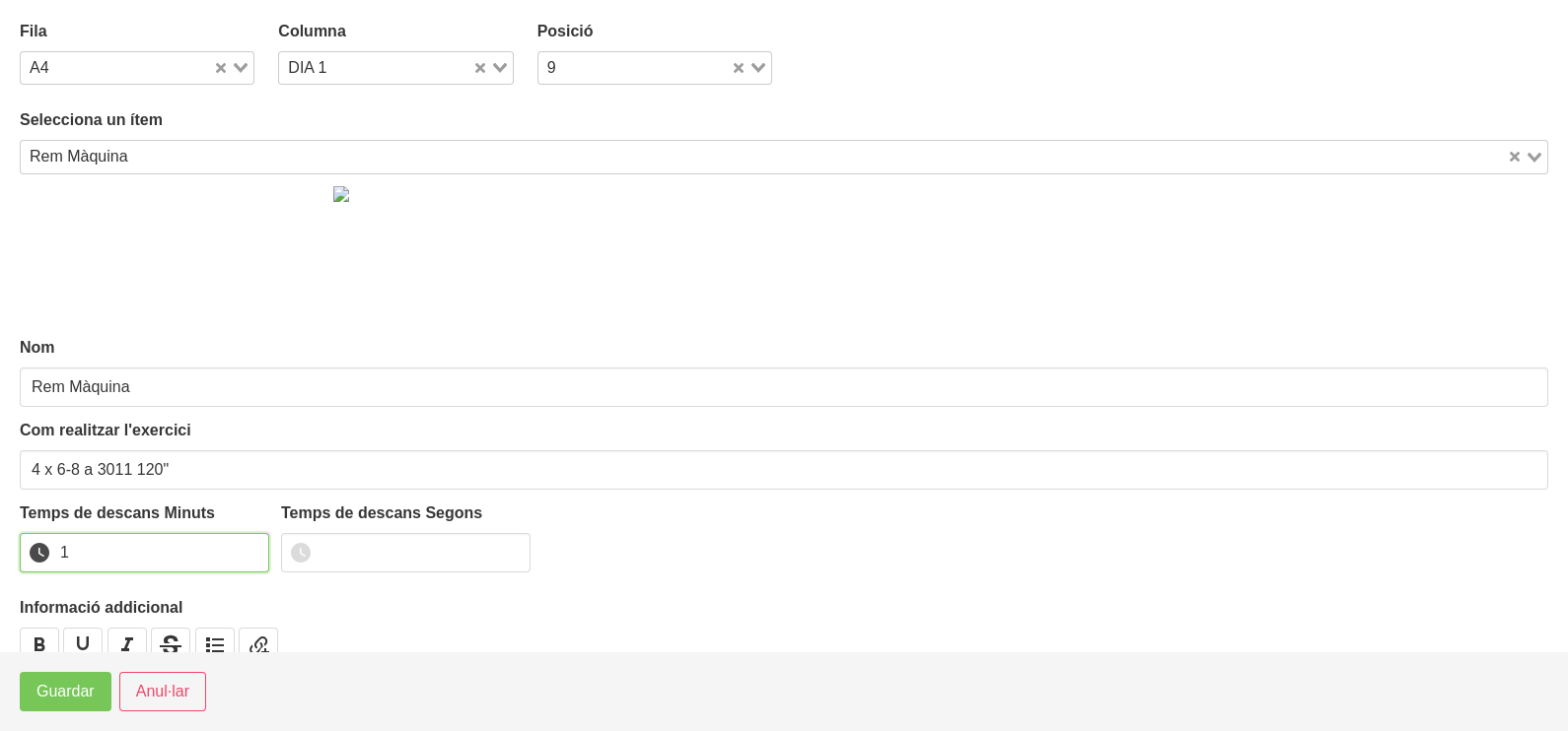
click at [250, 545] on input "1" at bounding box center [145, 553] width 250 height 40
drag, startPoint x: 250, startPoint y: 545, endPoint x: 138, endPoint y: 620, distance: 134.8
click at [244, 549] on input "2" at bounding box center [145, 553] width 250 height 40
click at [89, 682] on span "Guardar" at bounding box center [65, 691] width 58 height 24
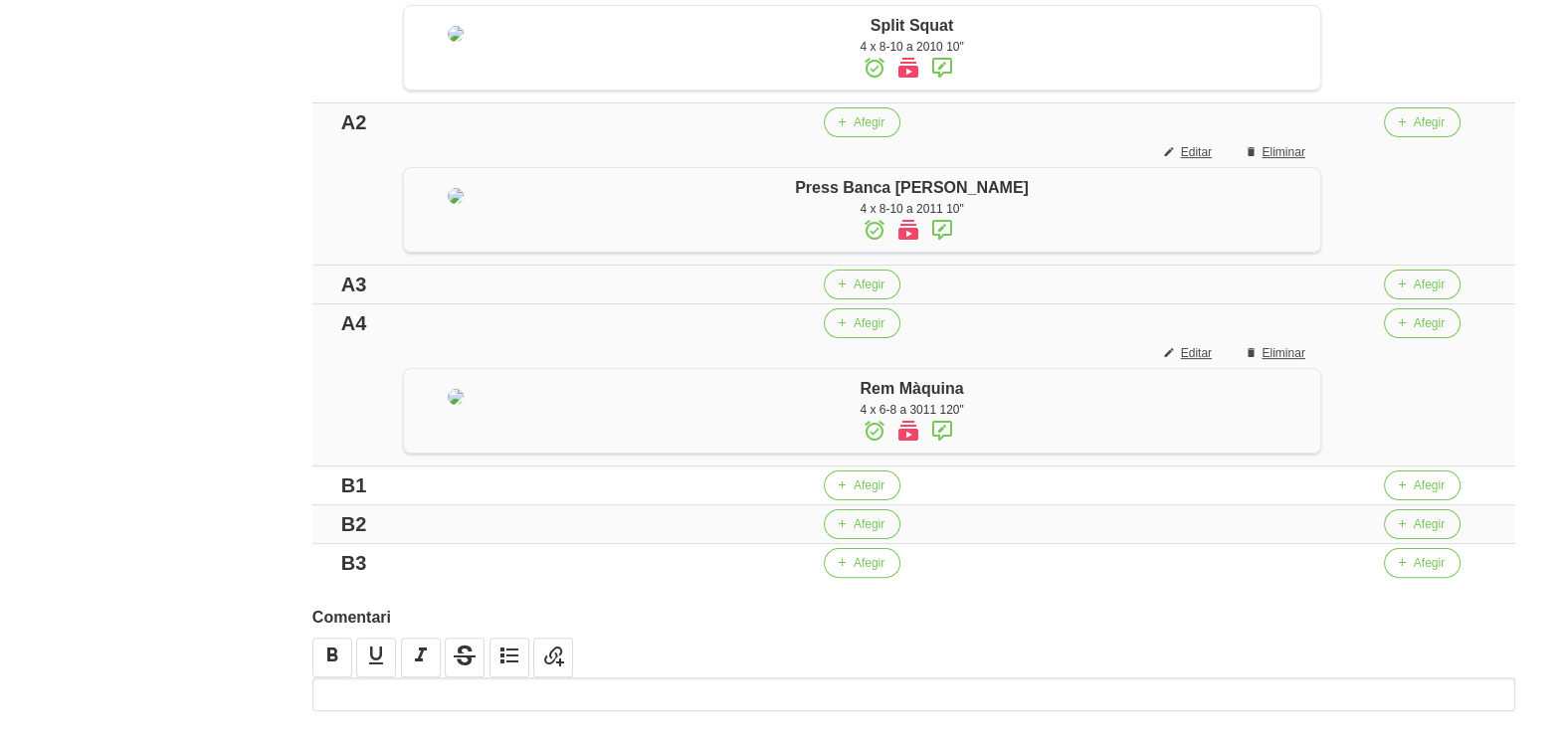
scroll to position [496, 0]
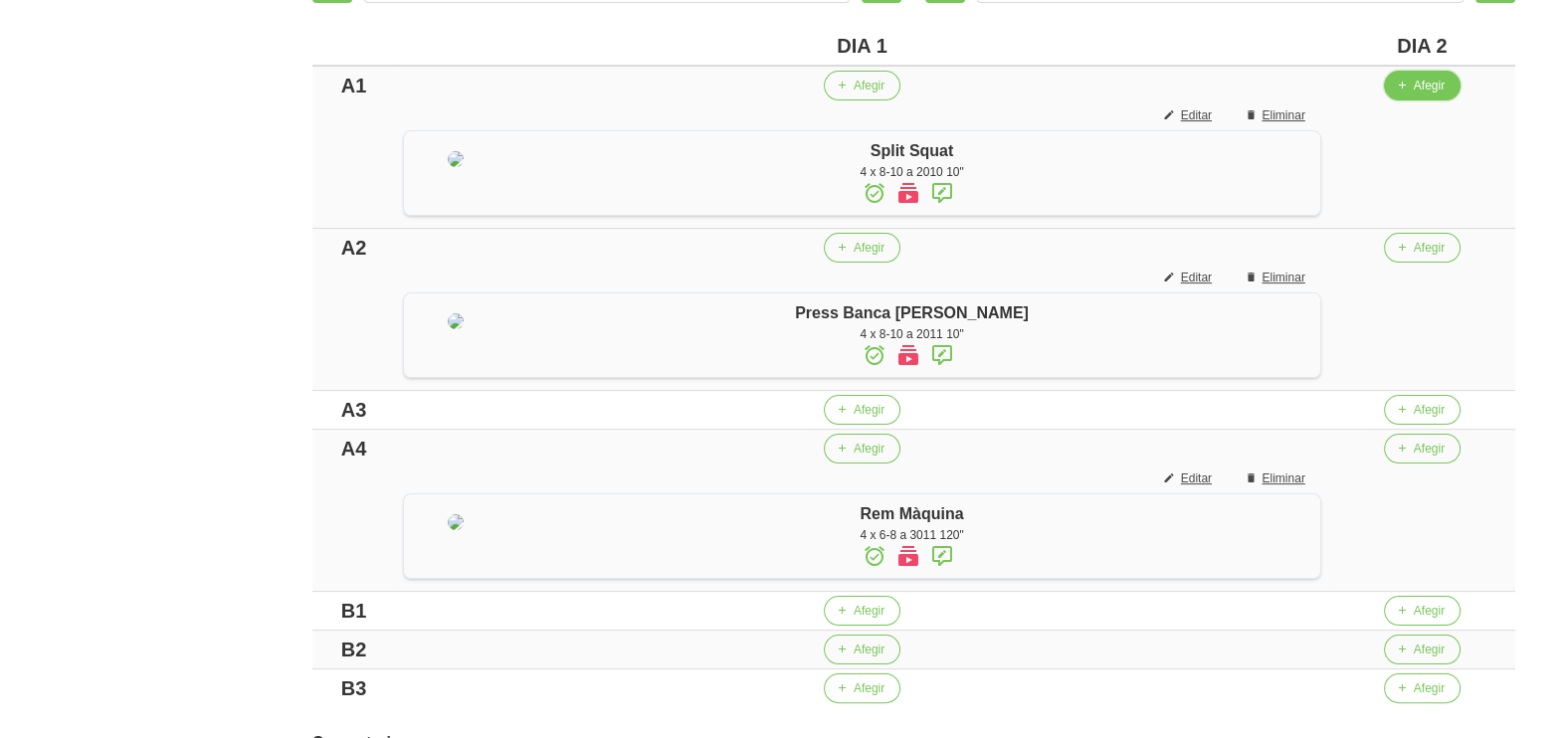
click at [1435, 80] on span "Afegir" at bounding box center [1429, 86] width 31 height 18
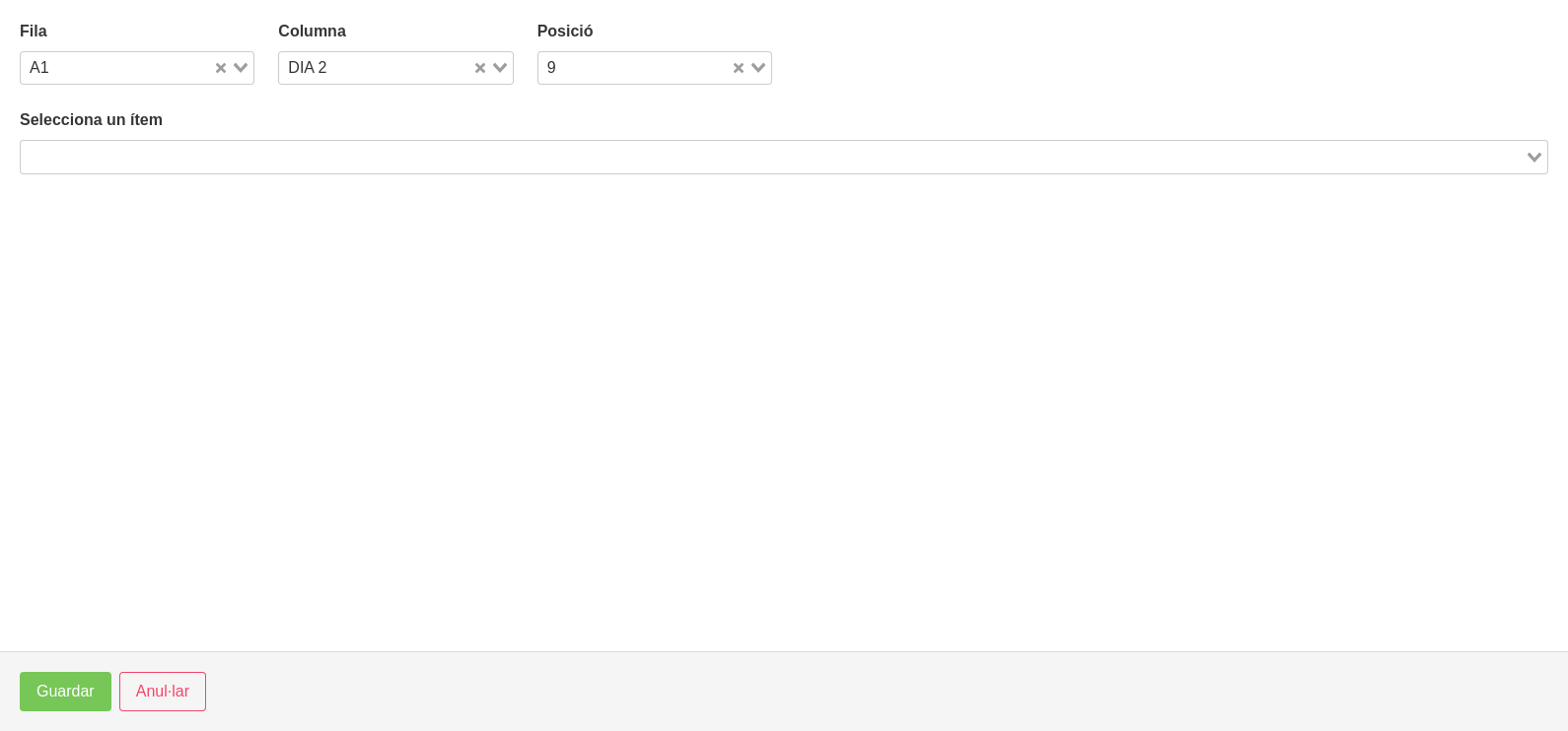
click at [394, 156] on input "Search for option" at bounding box center [772, 157] width 1500 height 24
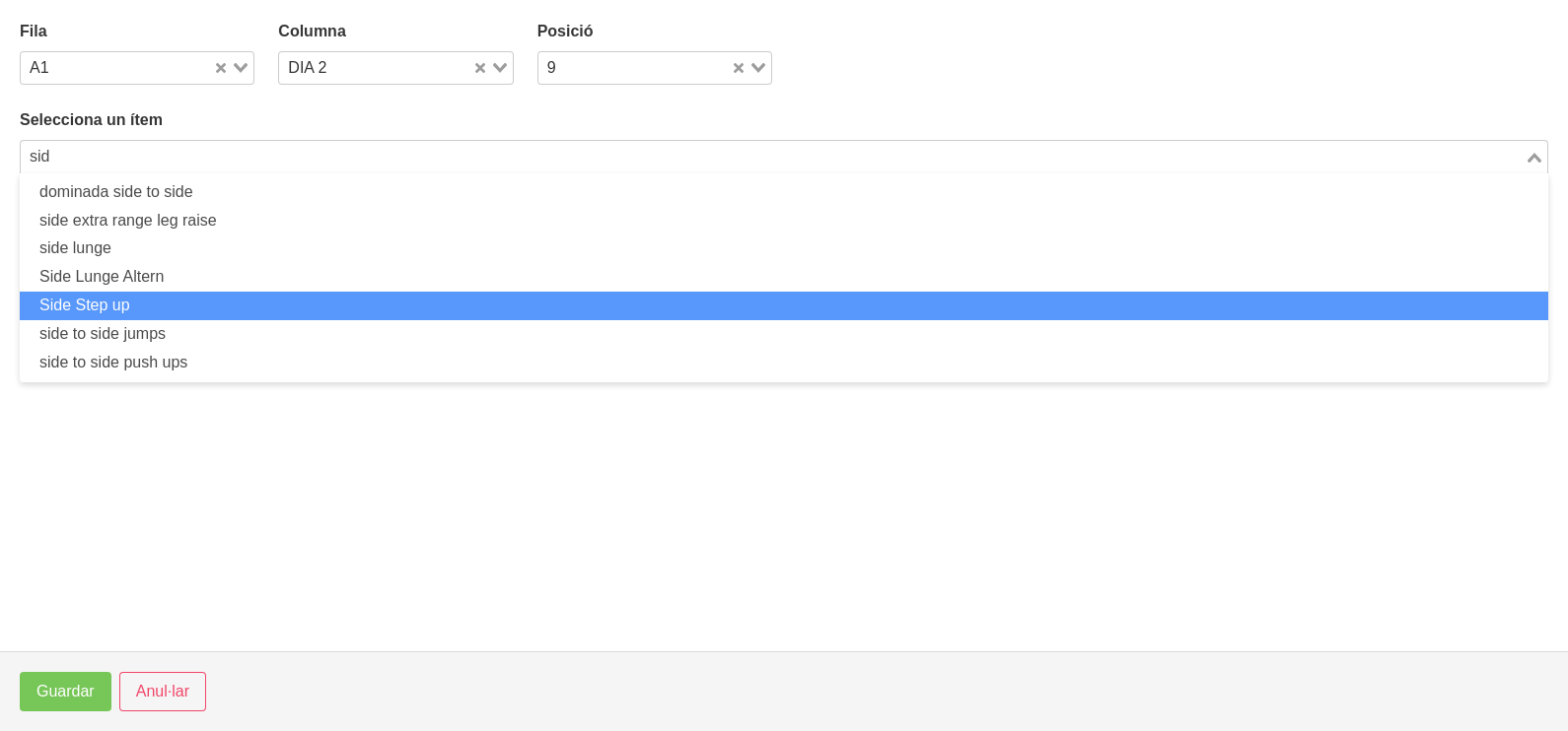
click at [175, 299] on li "Side Step up" at bounding box center [784, 305] width 1528 height 29
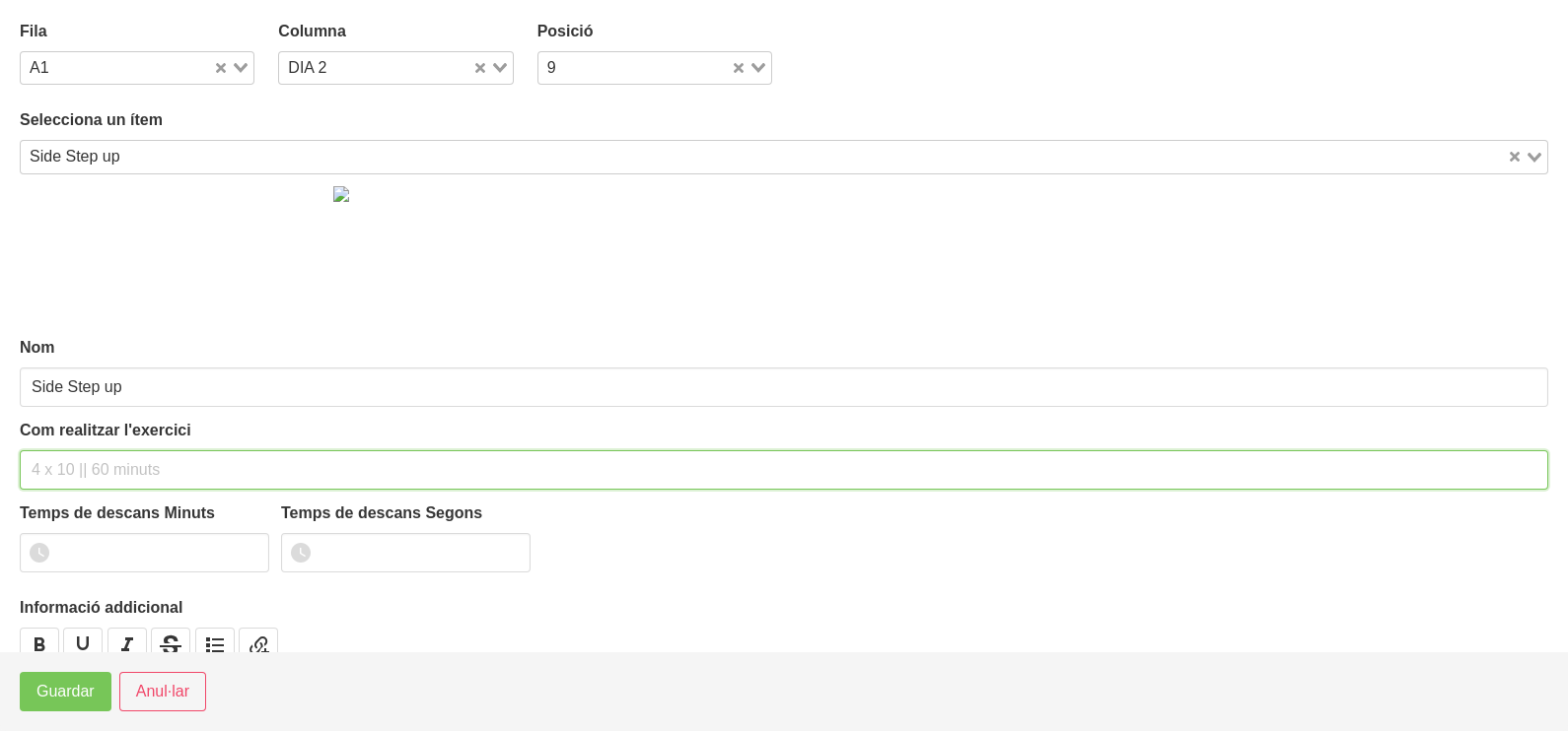
drag, startPoint x: 83, startPoint y: 463, endPoint x: 115, endPoint y: 326, distance: 140.7
click at [84, 461] on input "text" at bounding box center [784, 470] width 1528 height 40
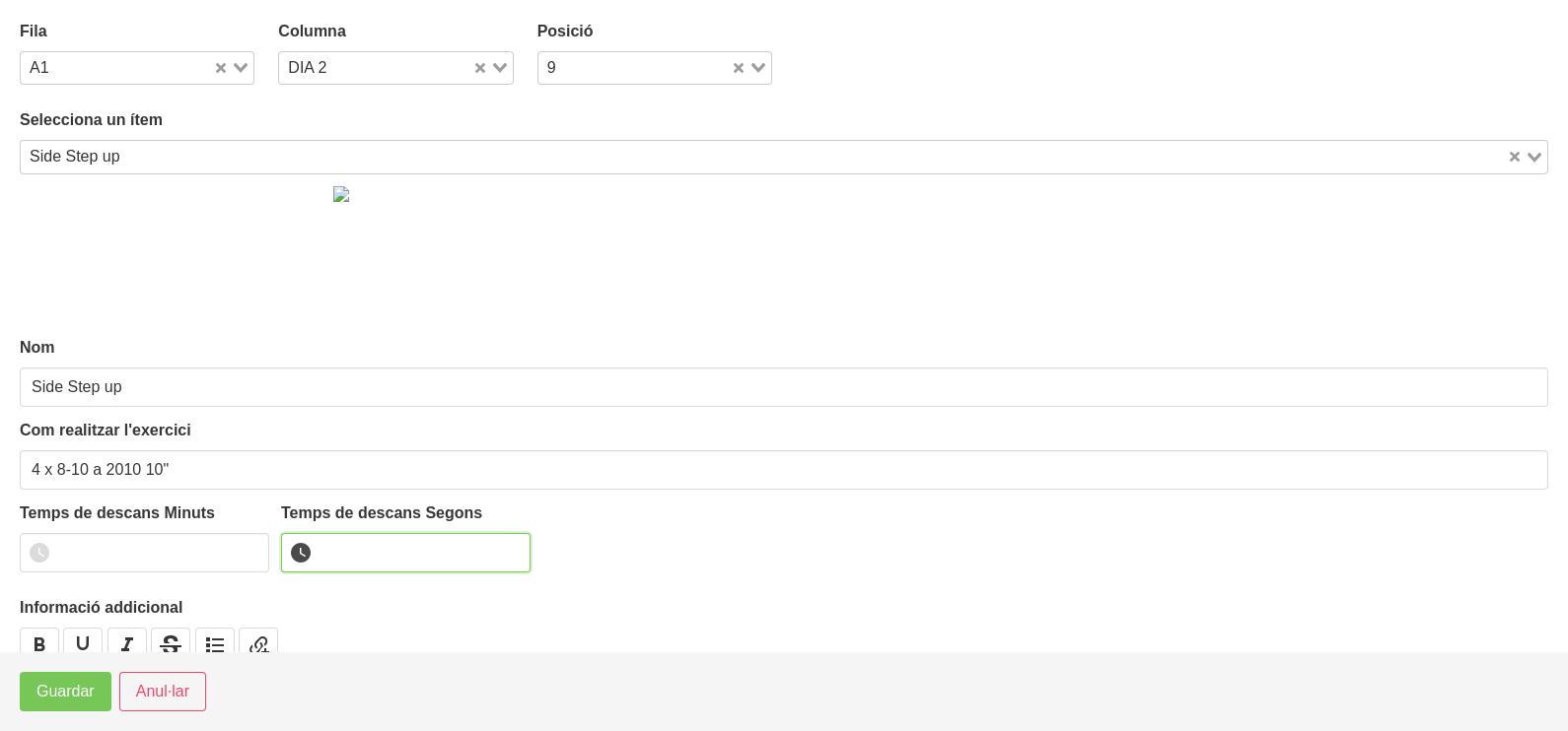
click at [354, 553] on input "number" at bounding box center [406, 553] width 250 height 40
click at [75, 697] on span "Guardar" at bounding box center [65, 691] width 58 height 24
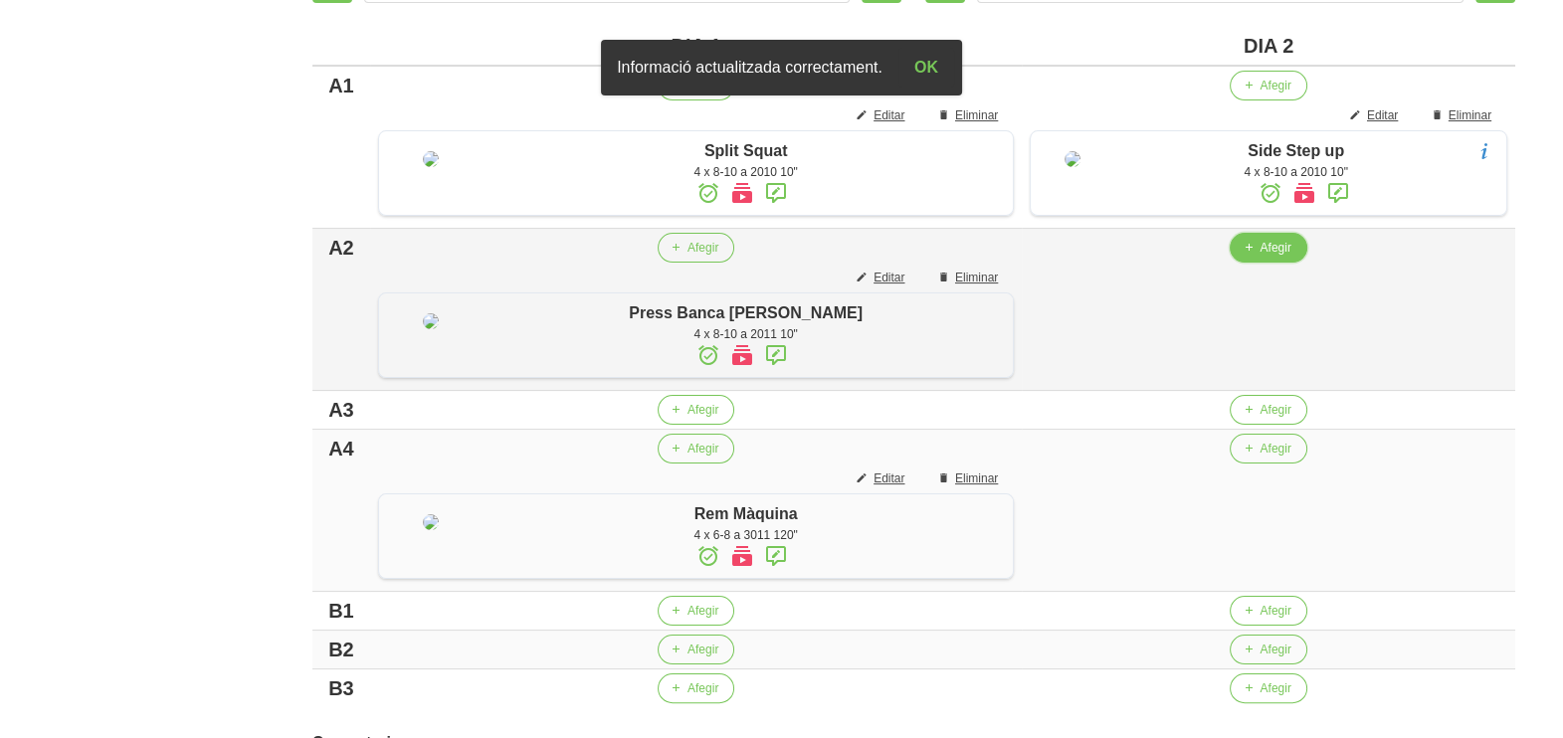
click at [1268, 257] on span "Afegir" at bounding box center [1275, 248] width 31 height 18
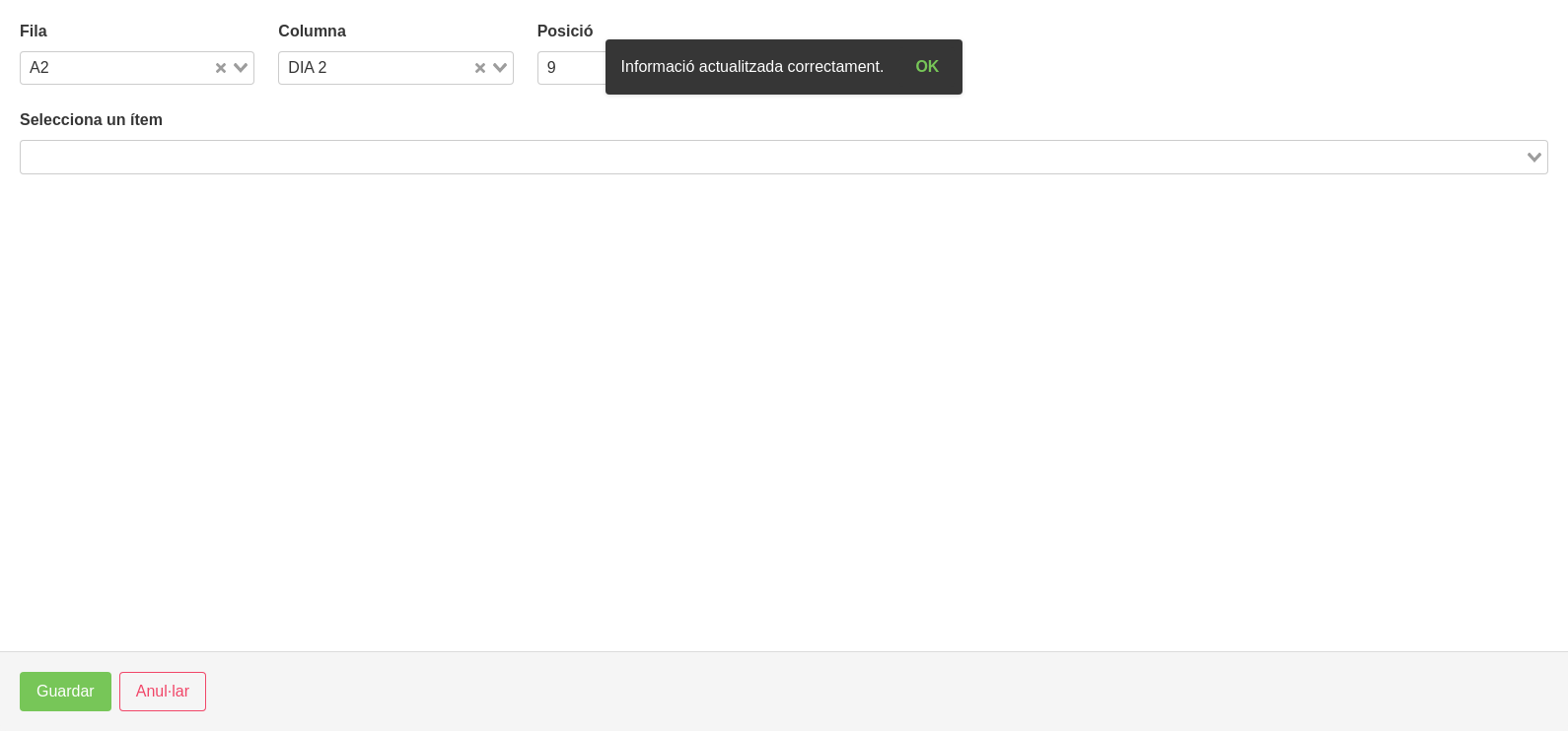
click at [229, 155] on input "Search for option" at bounding box center [772, 157] width 1500 height 24
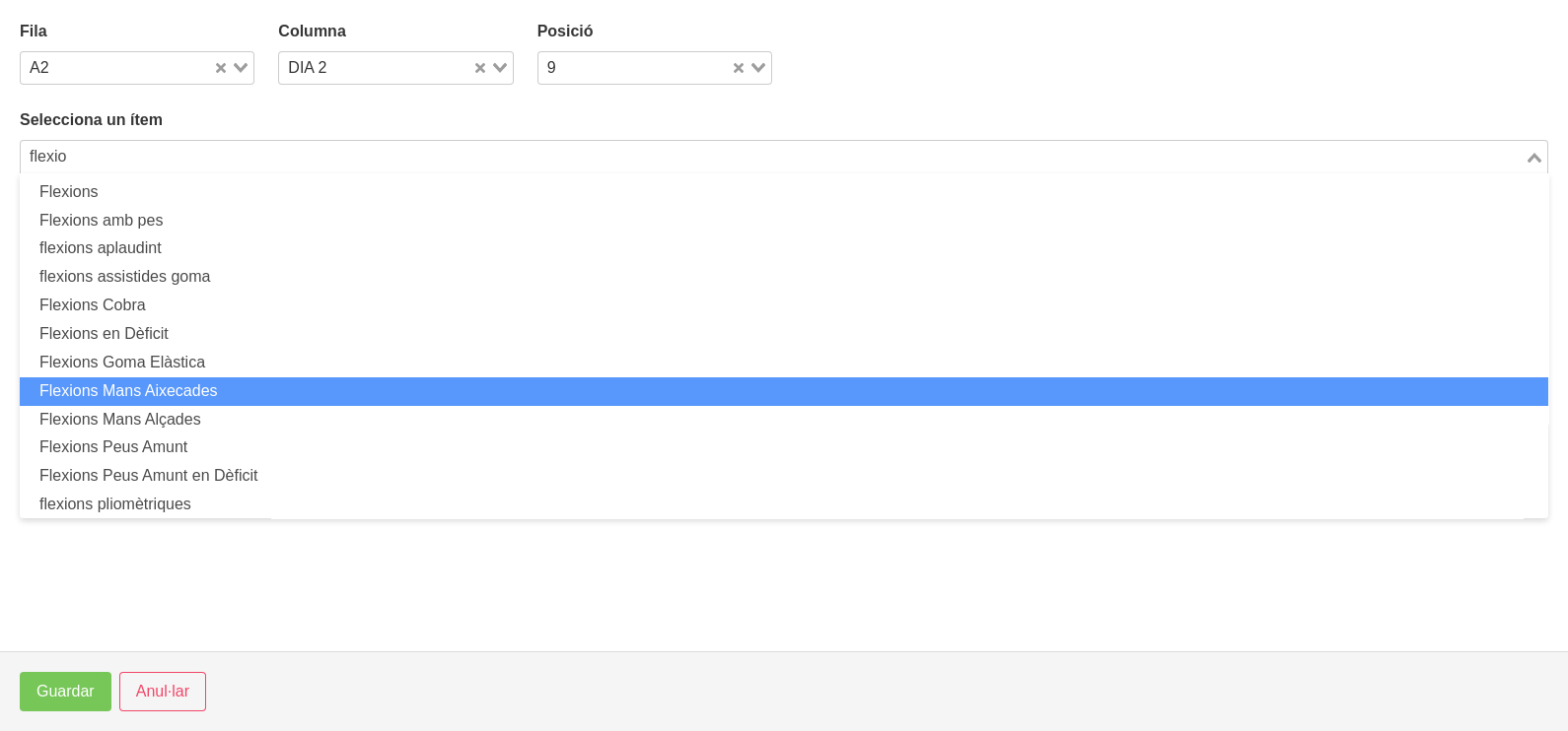
click at [223, 387] on li "Flexions Mans Aixecades" at bounding box center [784, 391] width 1528 height 29
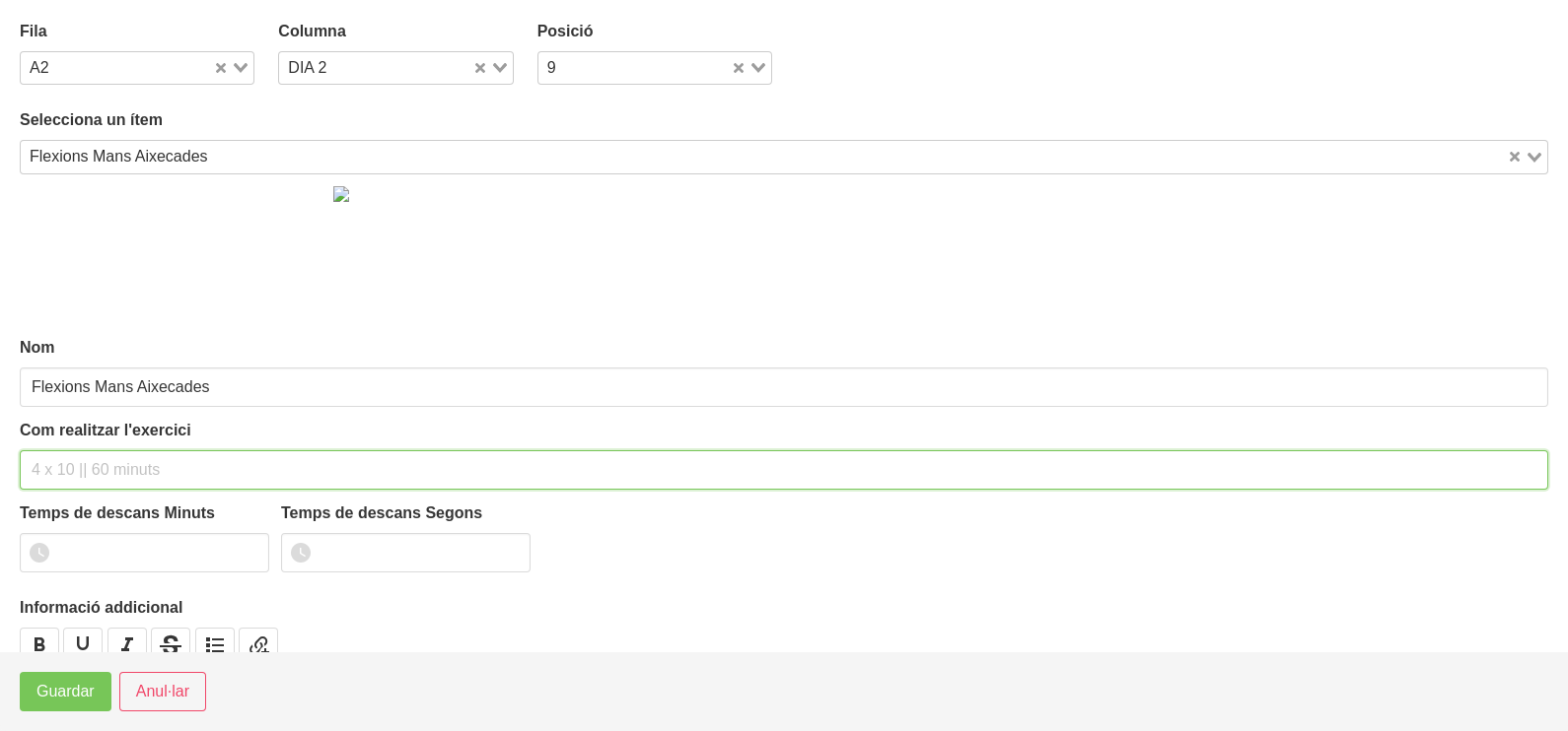
click at [91, 473] on input "text" at bounding box center [784, 470] width 1528 height 40
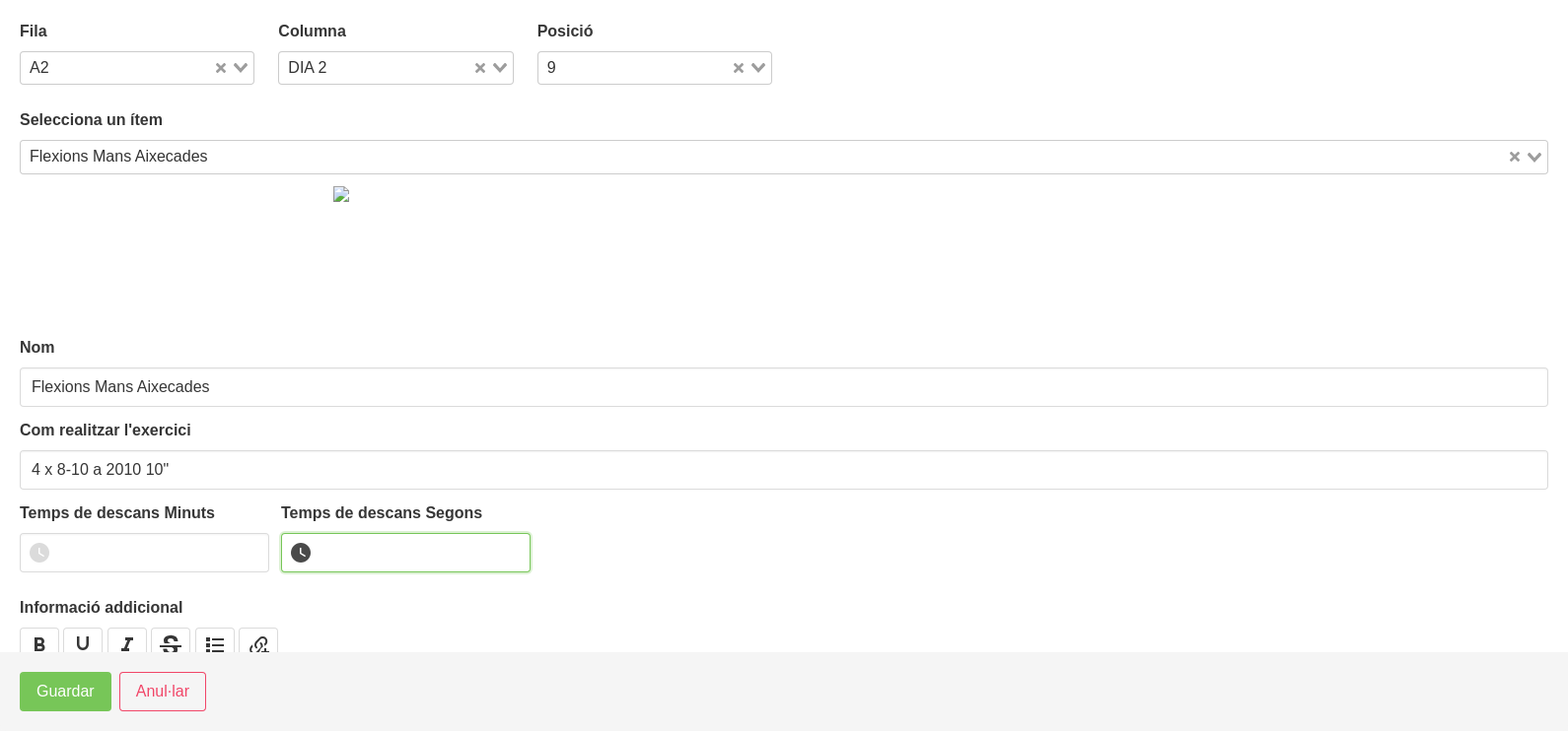
click at [351, 546] on input "number" at bounding box center [406, 553] width 250 height 40
click at [69, 695] on span "Guardar" at bounding box center [65, 691] width 58 height 24
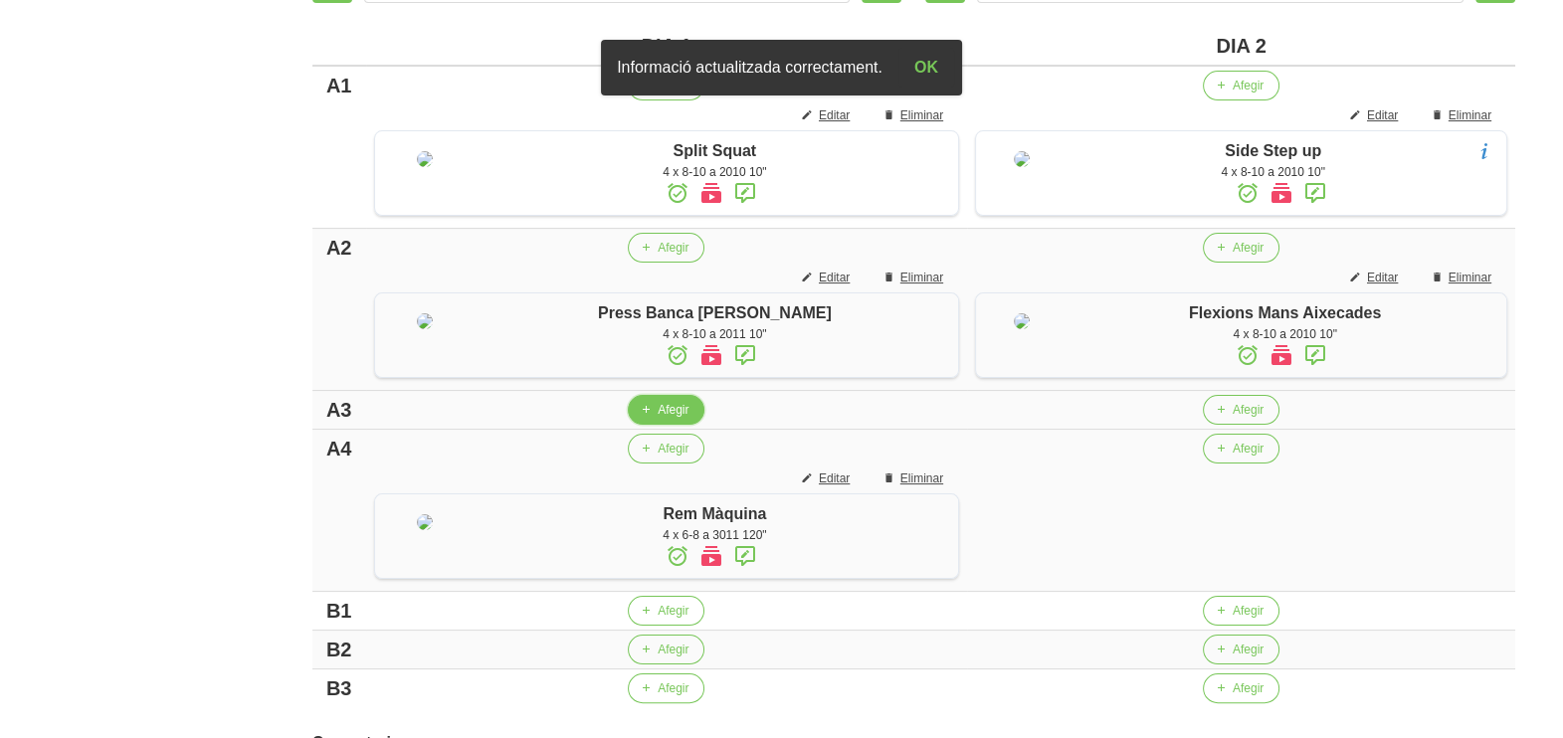
click at [688, 419] on span "Afegir" at bounding box center [673, 410] width 31 height 18
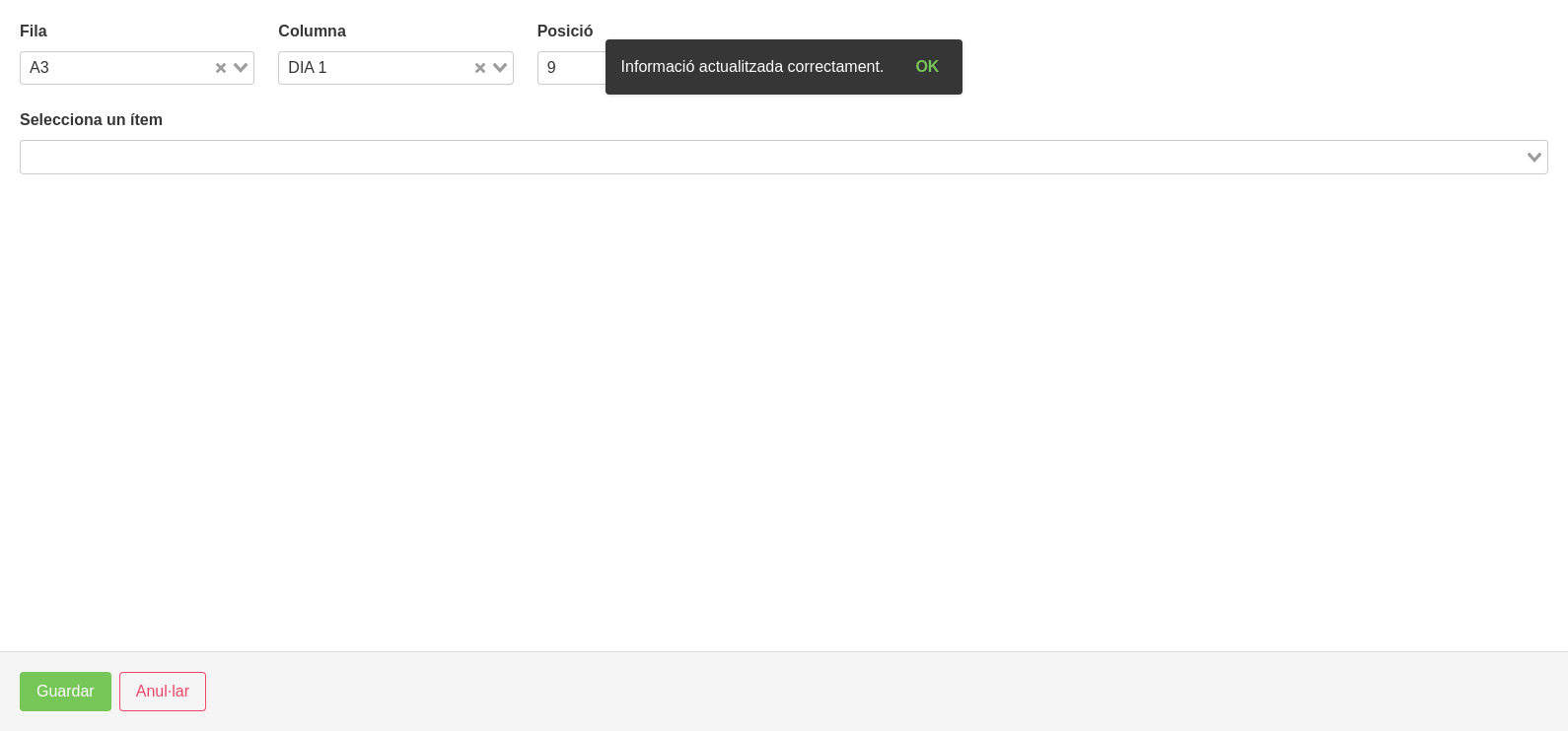
click at [268, 155] on input "Search for option" at bounding box center [772, 157] width 1500 height 24
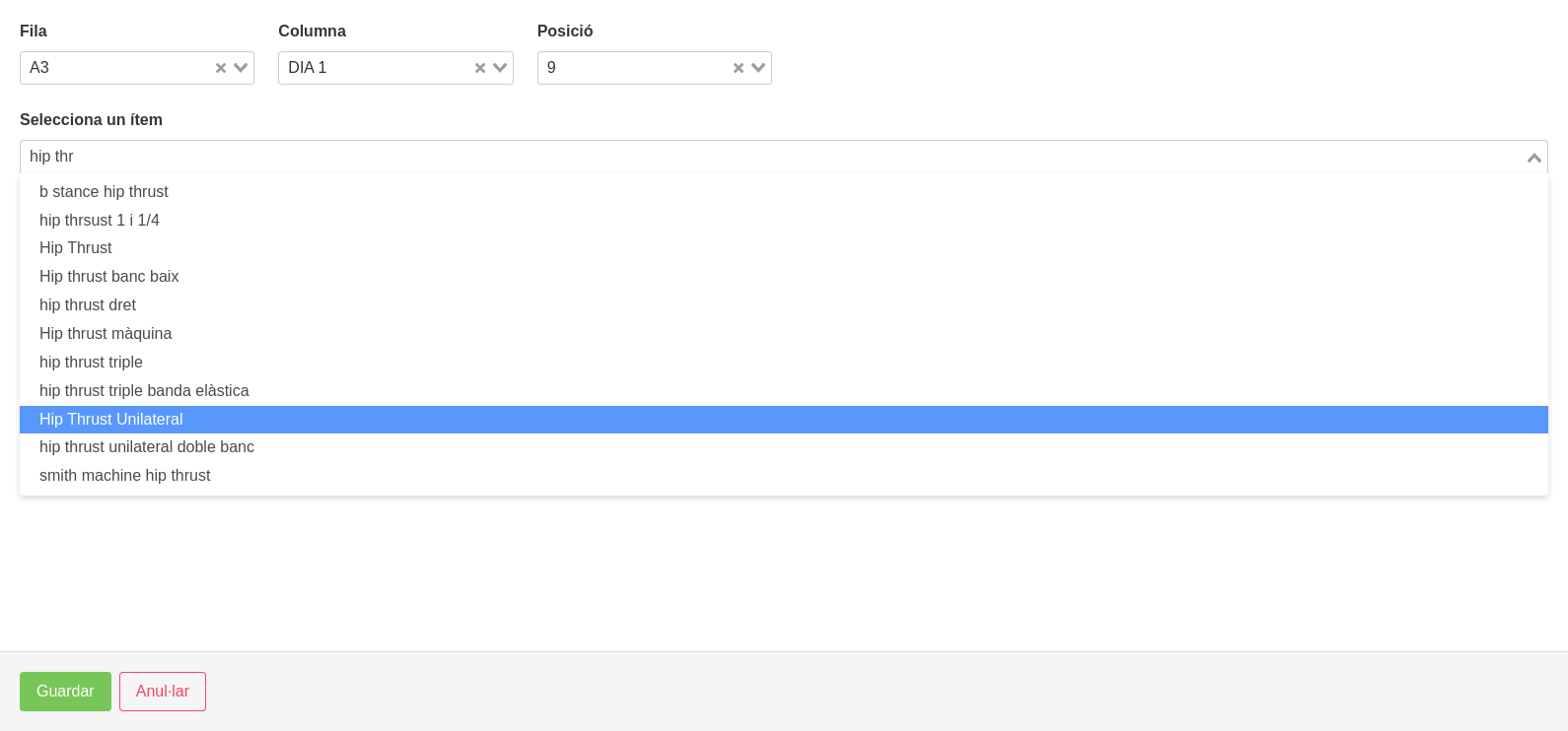
click at [229, 418] on li "Hip Thrust Unilateral" at bounding box center [784, 420] width 1528 height 29
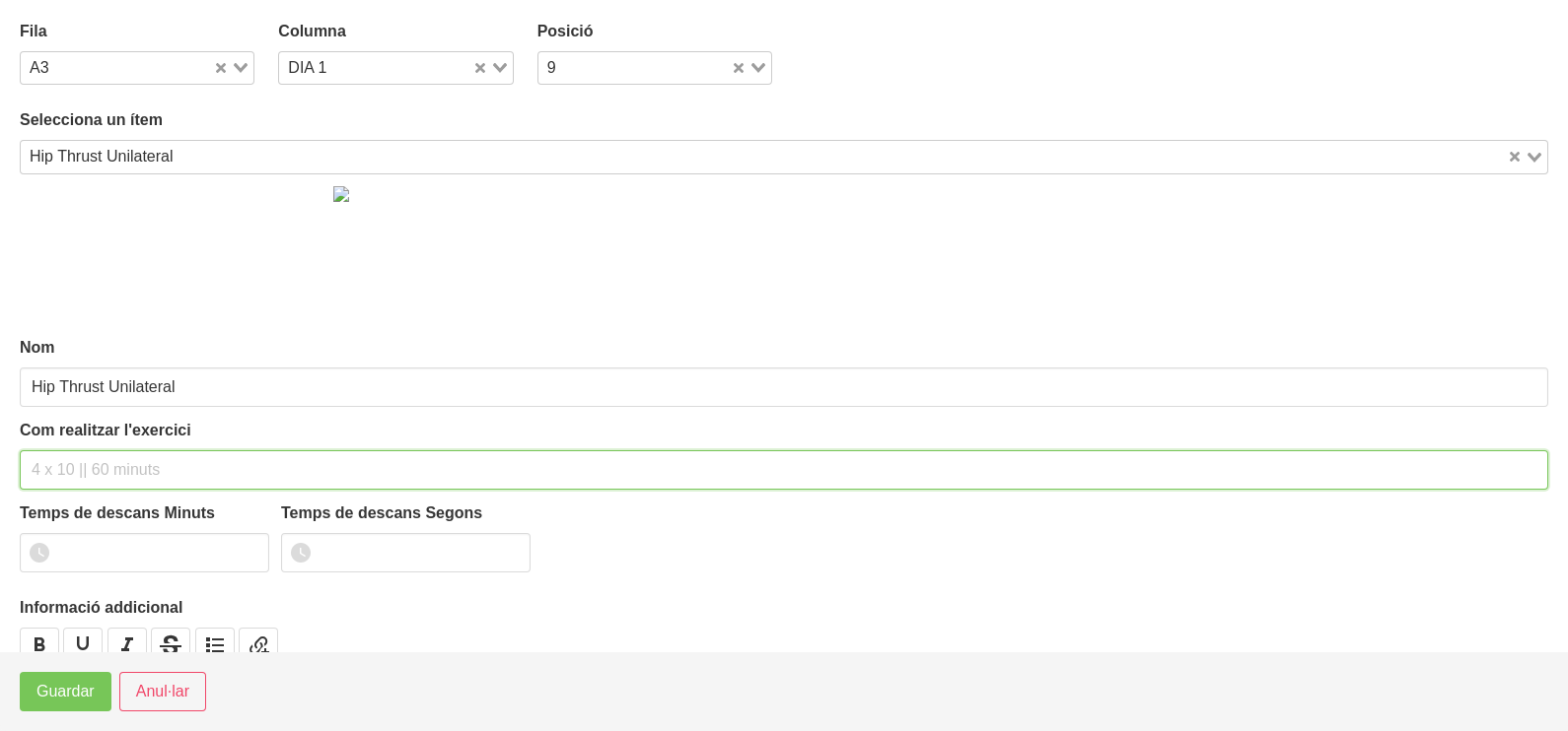
click at [97, 467] on input "text" at bounding box center [784, 470] width 1528 height 40
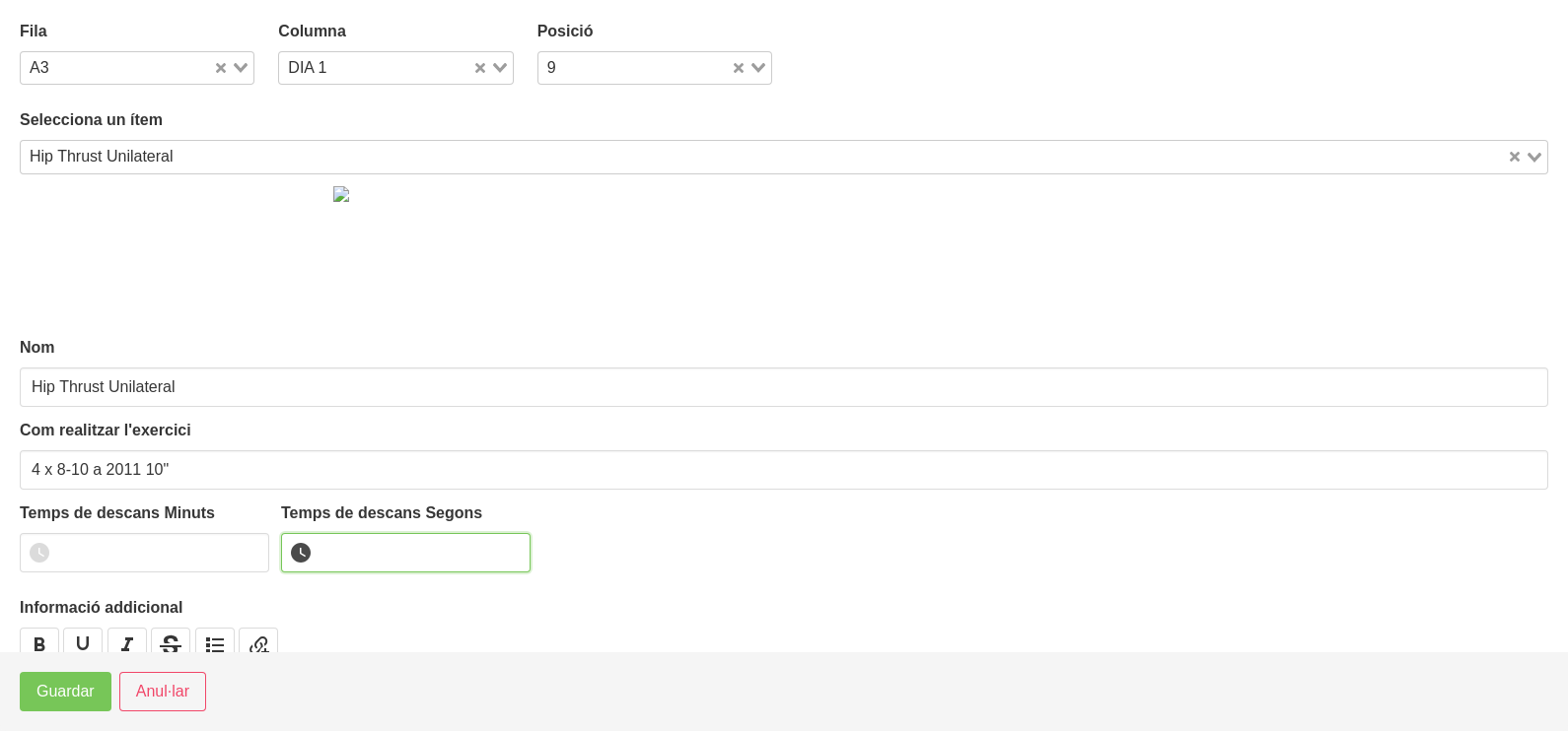
click at [342, 552] on input "number" at bounding box center [406, 553] width 250 height 40
click at [63, 691] on span "Guardar" at bounding box center [65, 691] width 58 height 24
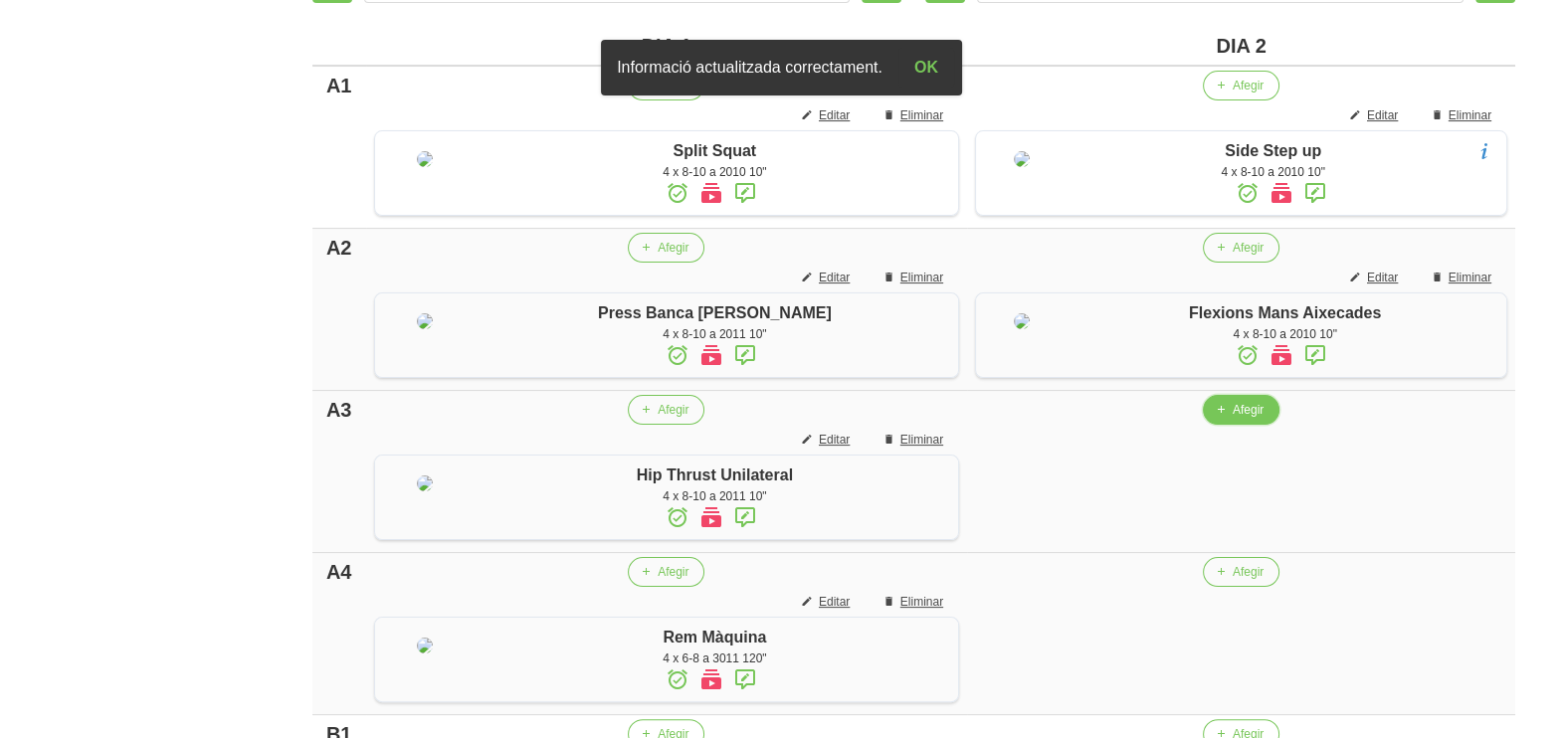
click at [1227, 419] on icon "button" at bounding box center [1221, 410] width 12 height 18
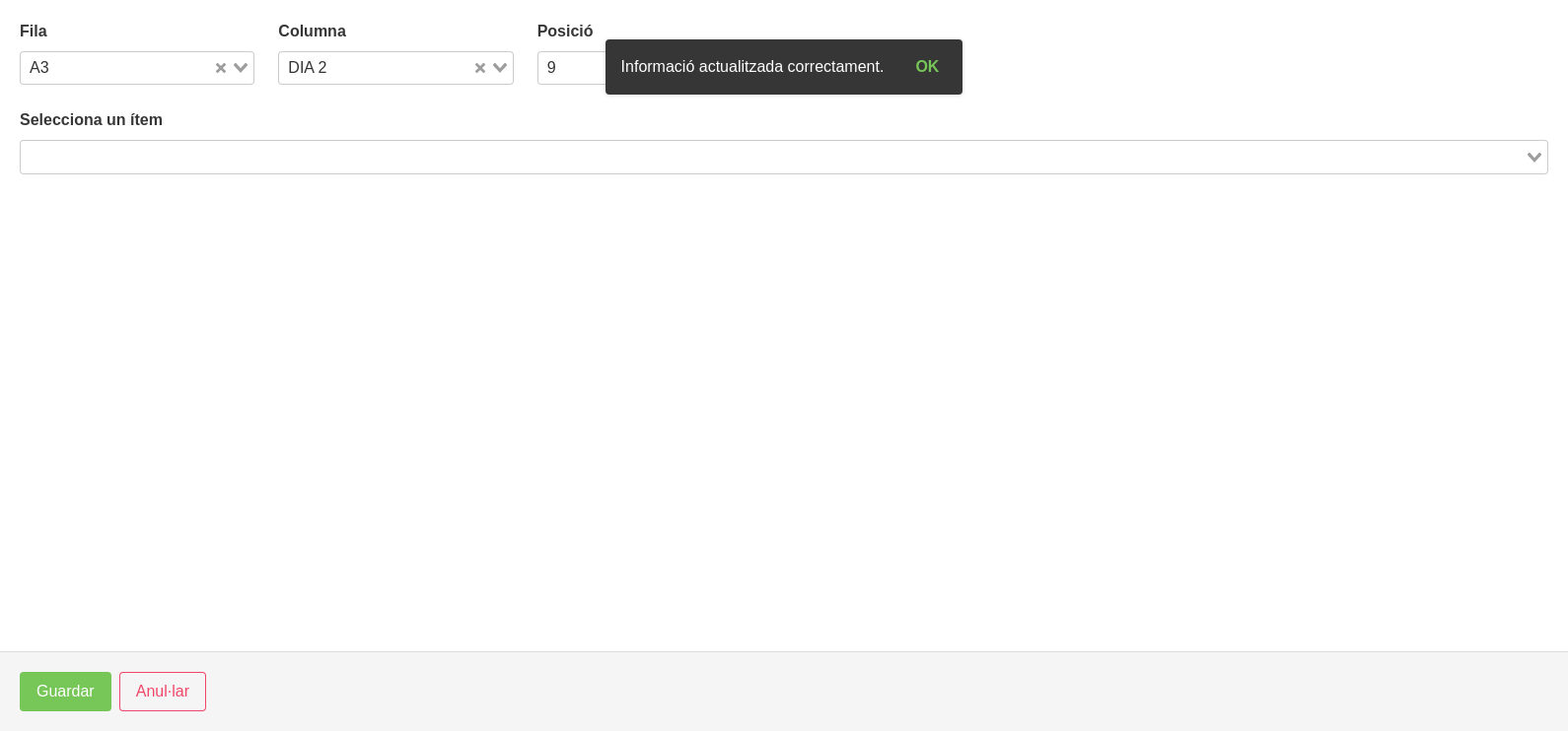
click at [381, 151] on input "Search for option" at bounding box center [772, 157] width 1500 height 24
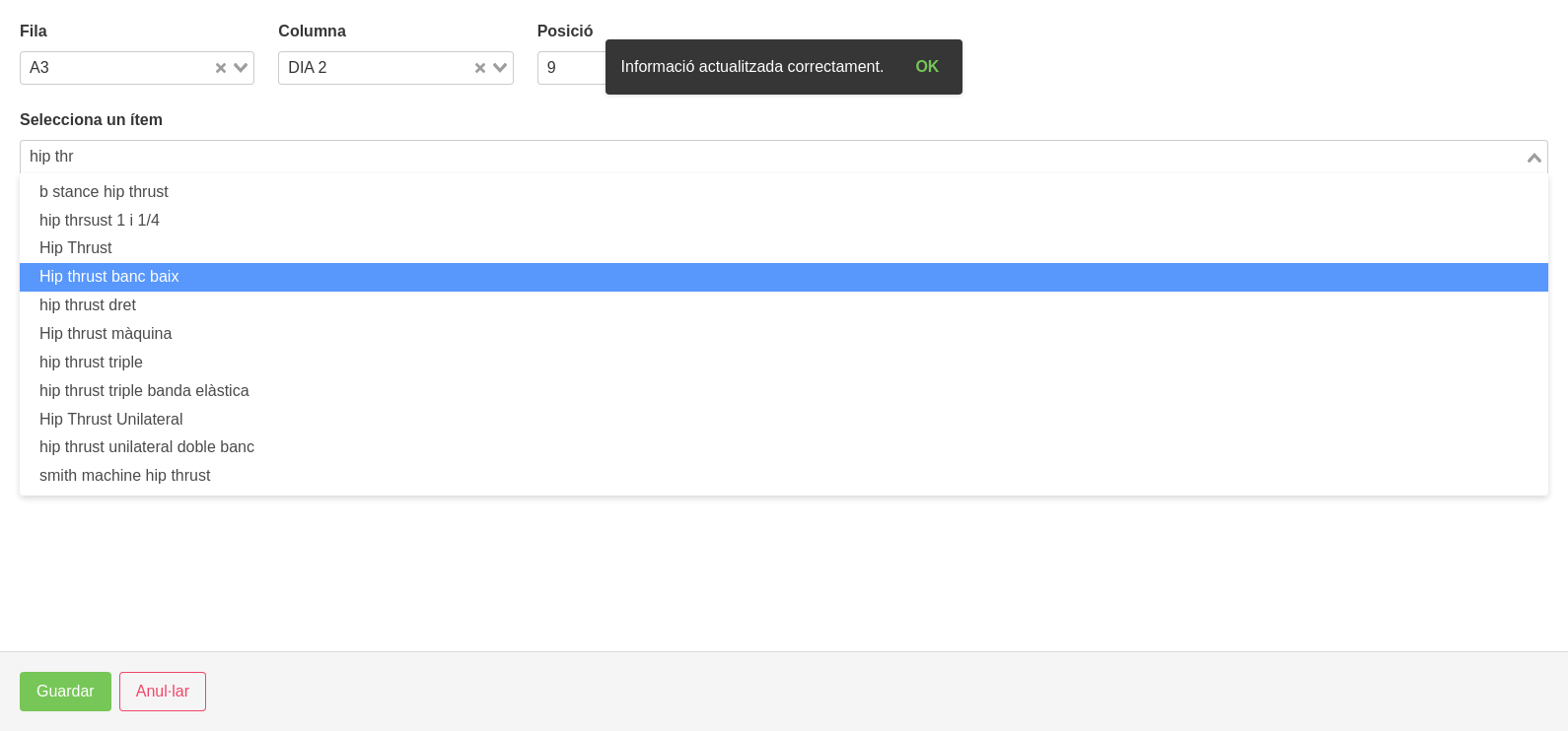
click at [248, 278] on li "Hip thrust banc baix" at bounding box center [784, 277] width 1528 height 29
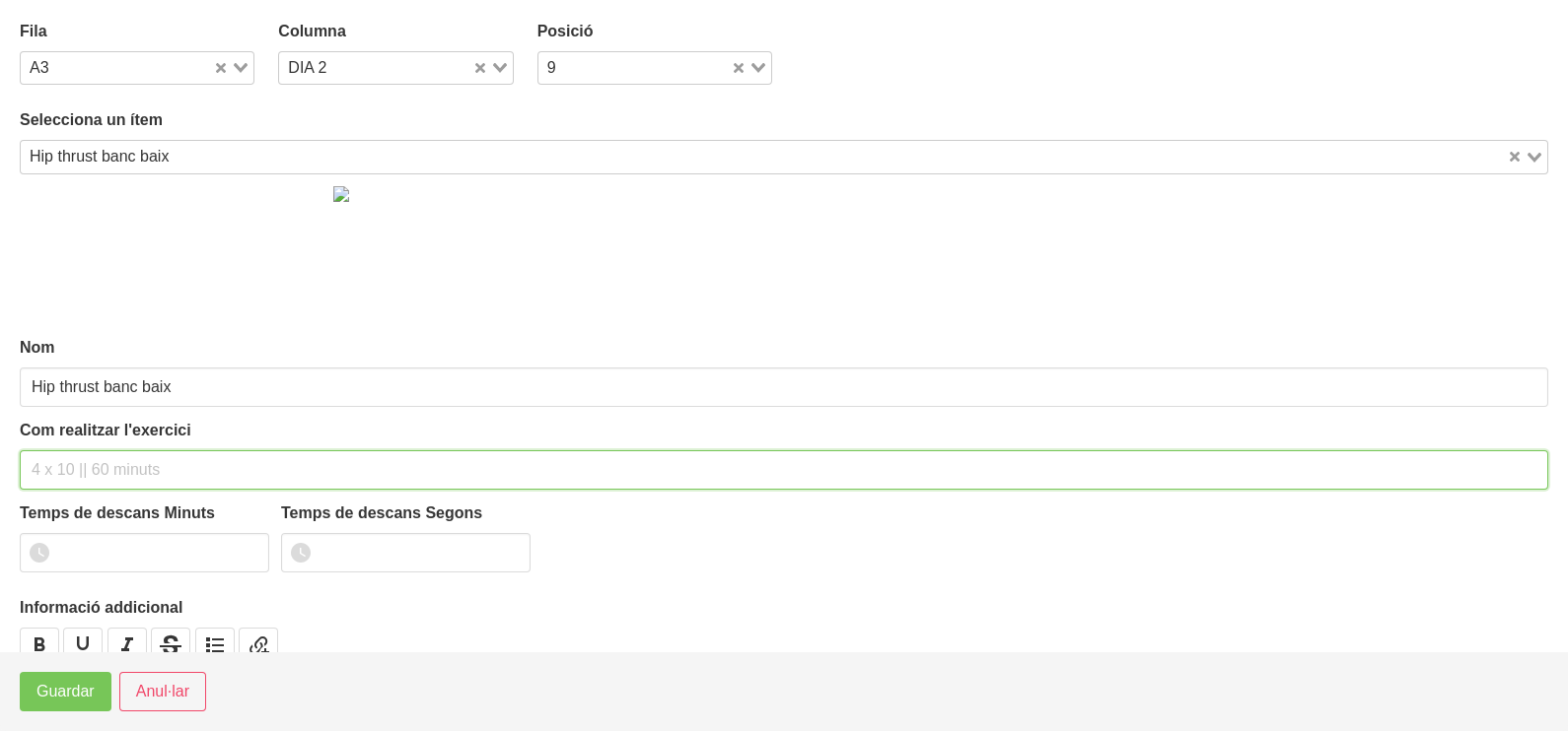
click at [97, 473] on input "text" at bounding box center [784, 470] width 1528 height 40
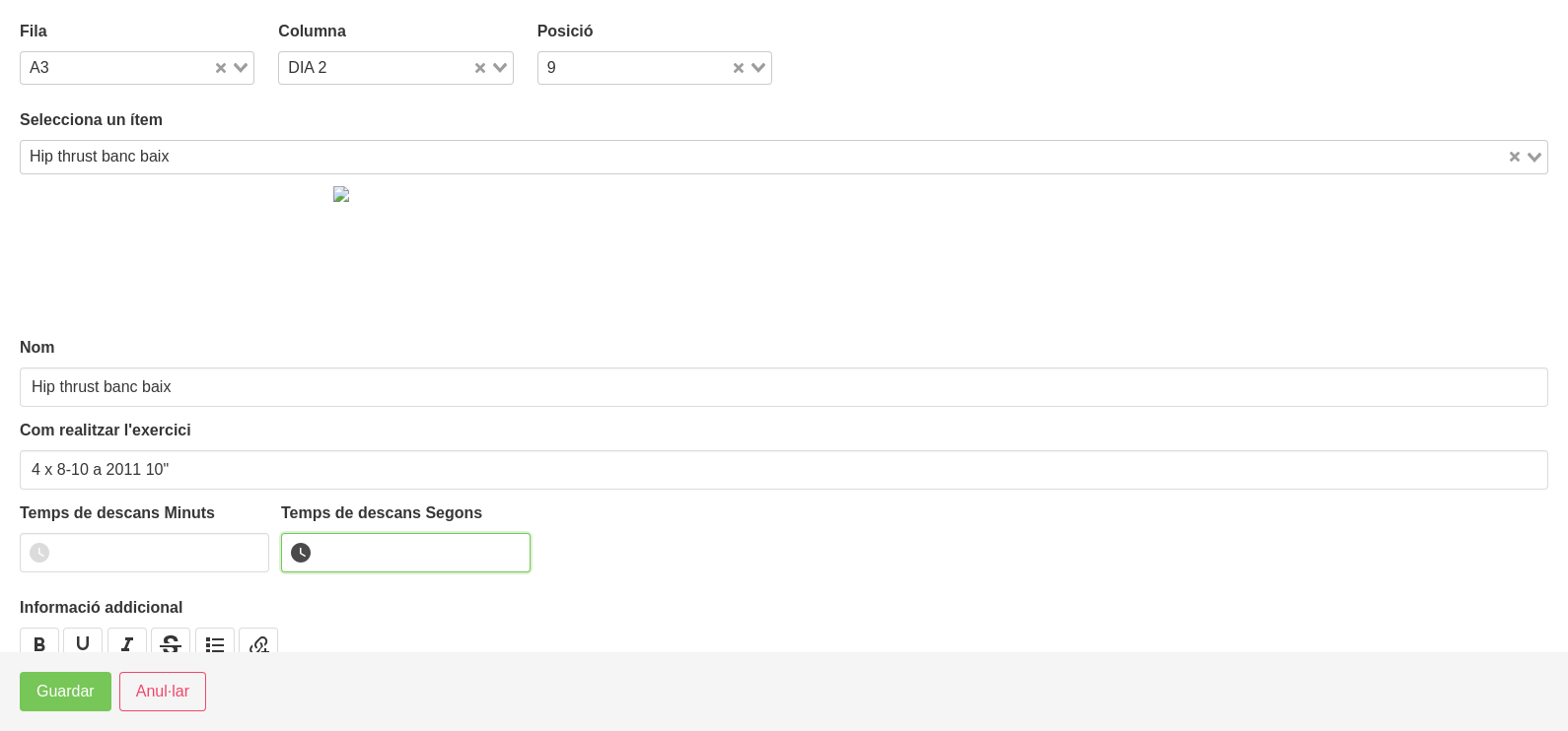
click at [340, 547] on input "number" at bounding box center [406, 553] width 250 height 40
click at [76, 679] on button "Guardar" at bounding box center [65, 692] width 92 height 40
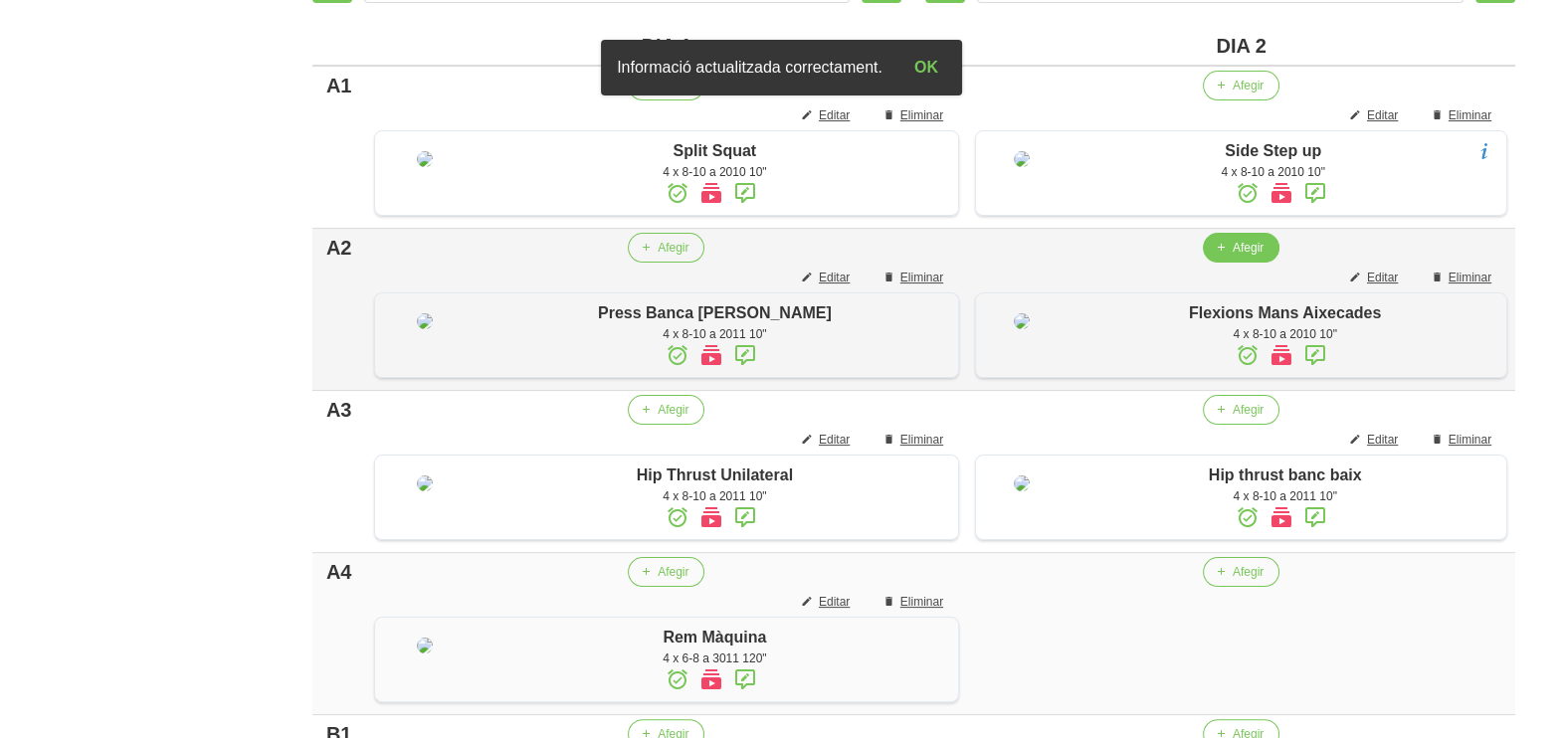
scroll to position [870, 0]
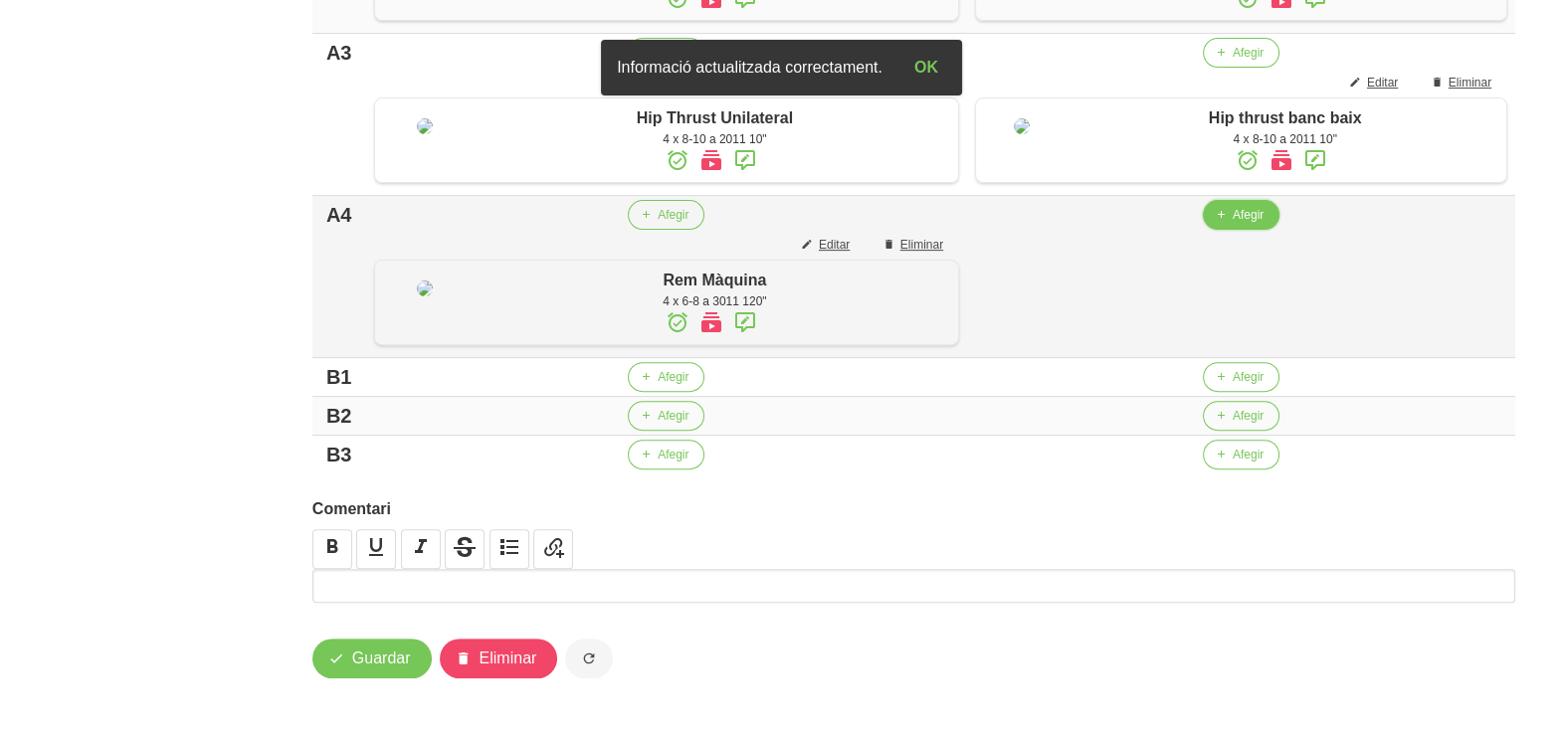
click at [1227, 224] on icon "button" at bounding box center [1221, 215] width 12 height 18
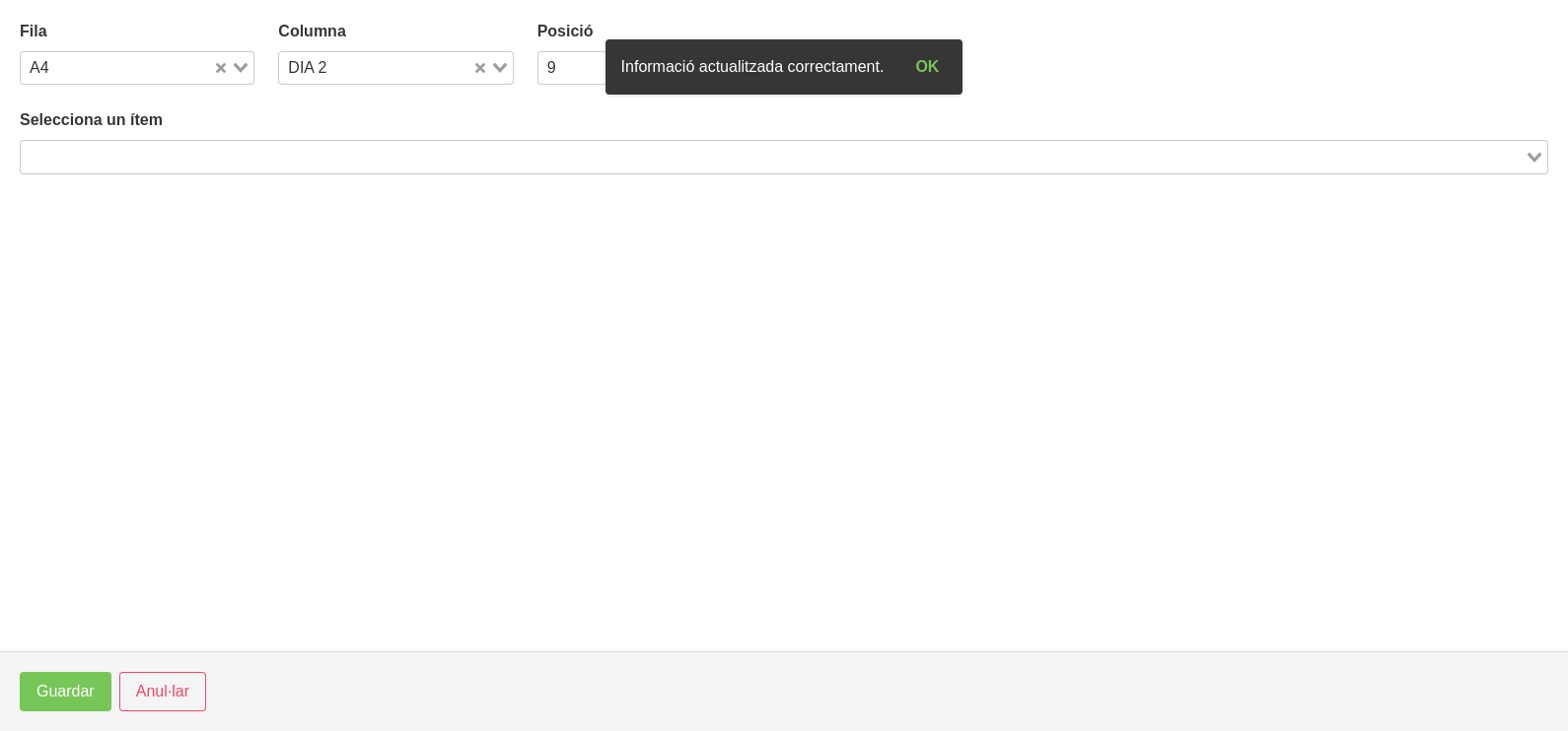
click at [372, 152] on input "Search for option" at bounding box center [772, 157] width 1500 height 24
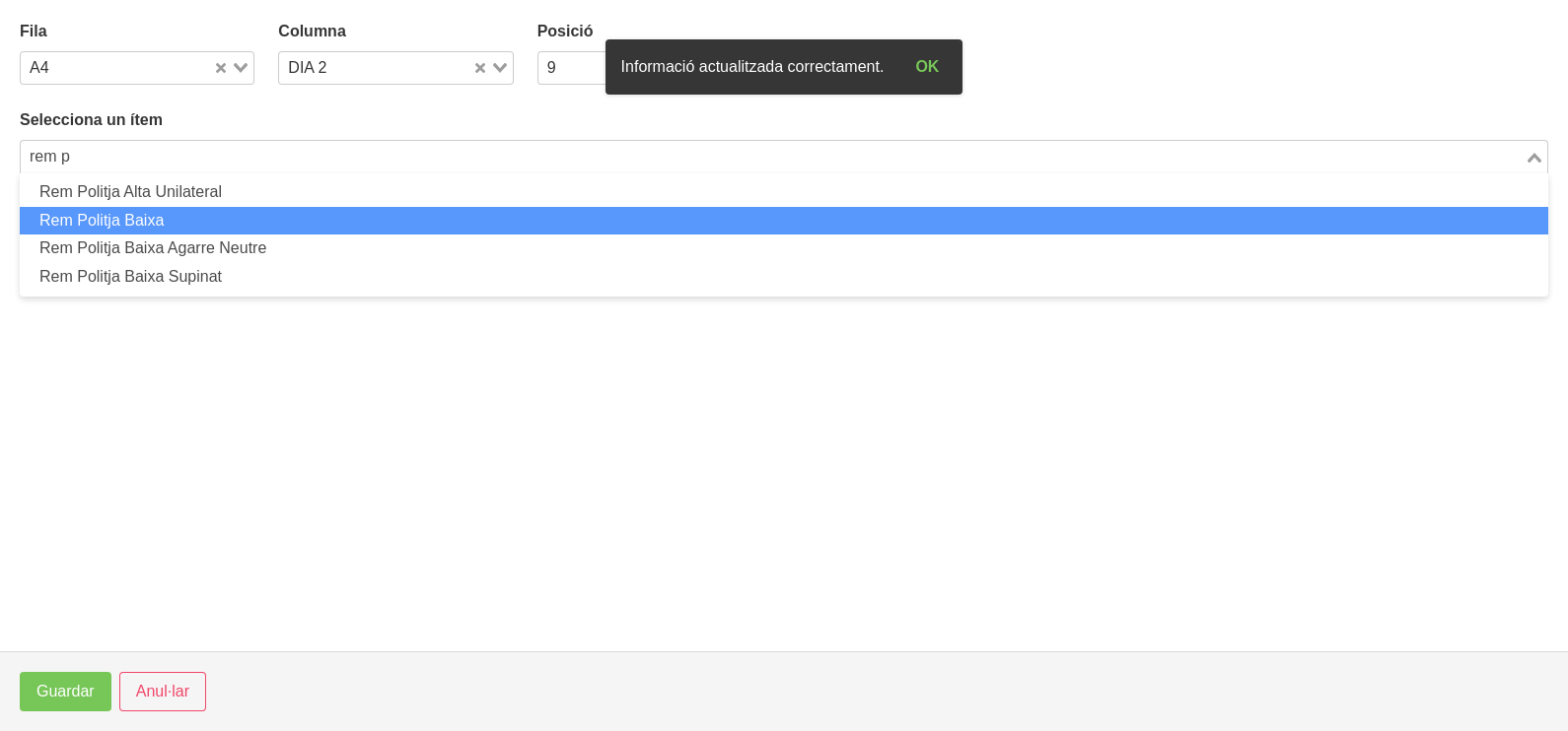
click at [238, 231] on li "Rem Politja Baixa" at bounding box center [784, 221] width 1528 height 29
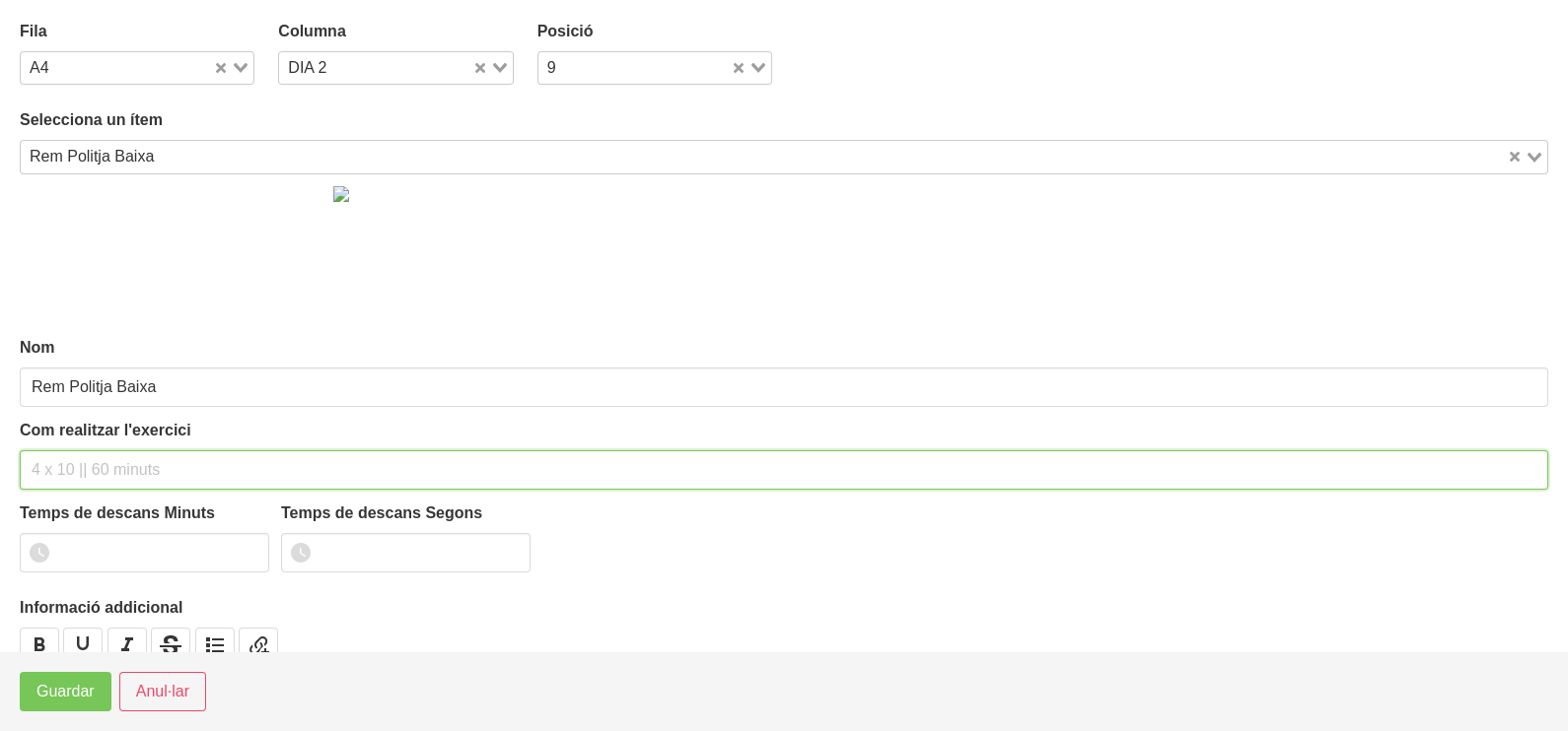
click at [95, 469] on input "text" at bounding box center [784, 470] width 1528 height 40
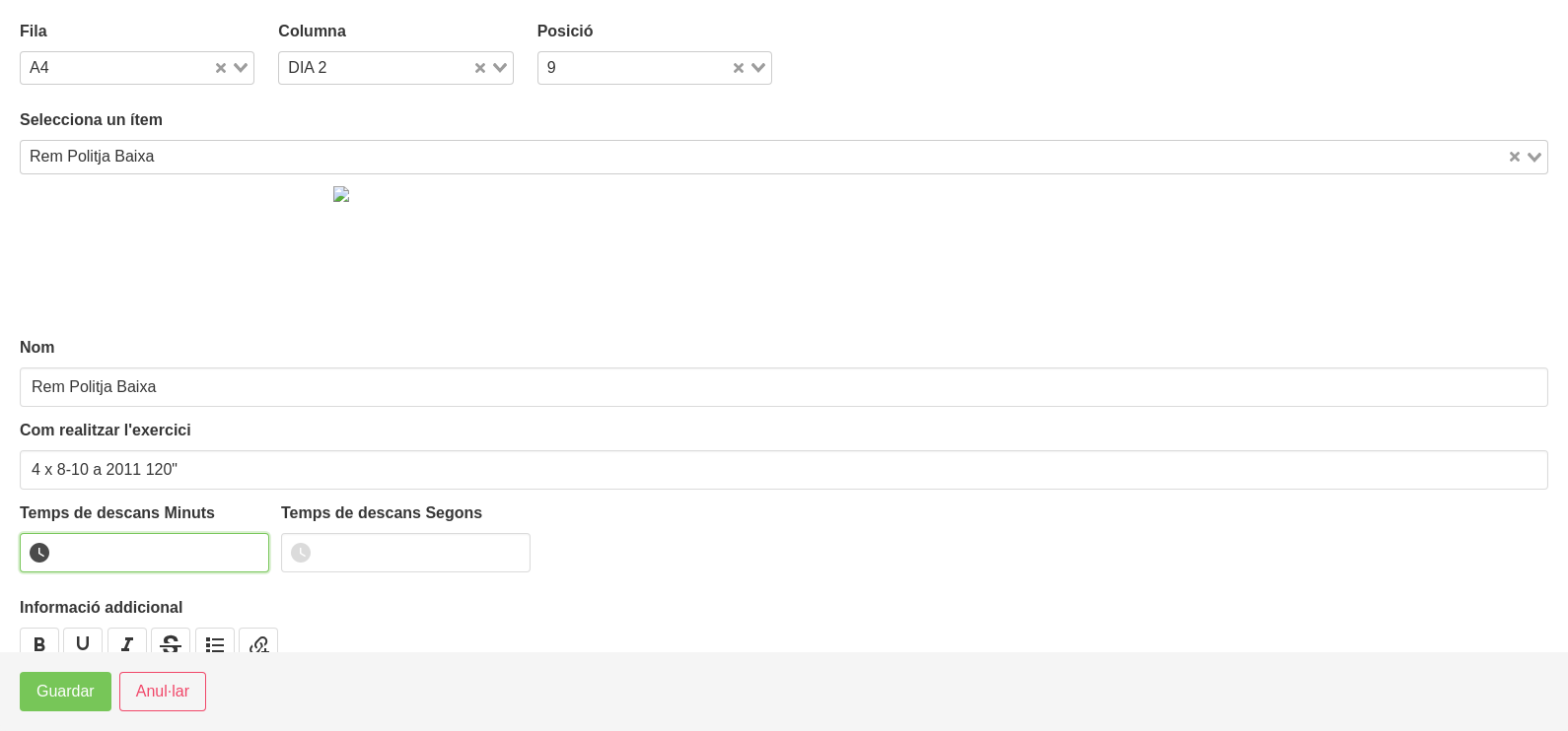
click at [249, 541] on input "number" at bounding box center [145, 553] width 250 height 40
click at [252, 542] on input "1" at bounding box center [145, 553] width 250 height 40
drag, startPoint x: 252, startPoint y: 542, endPoint x: 118, endPoint y: 640, distance: 166.0
click at [247, 547] on input "2" at bounding box center [145, 553] width 250 height 40
click at [86, 685] on span "Guardar" at bounding box center [65, 691] width 58 height 24
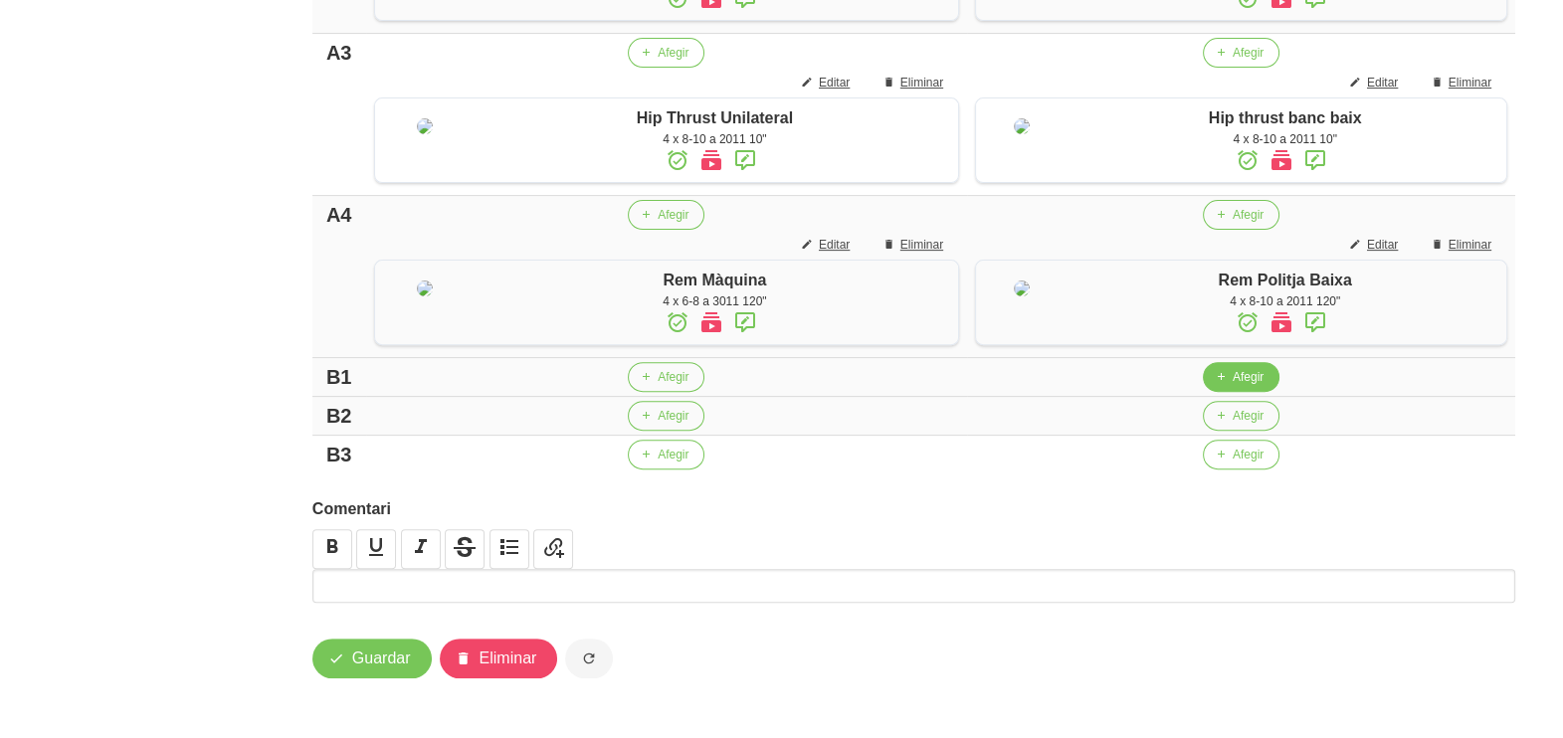
drag, startPoint x: 1291, startPoint y: 522, endPoint x: 1280, endPoint y: 522, distance: 10.9
click at [1290, 397] on td "Afegir" at bounding box center [1241, 377] width 548 height 39
click at [1264, 386] on span "Afegir" at bounding box center [1248, 377] width 31 height 18
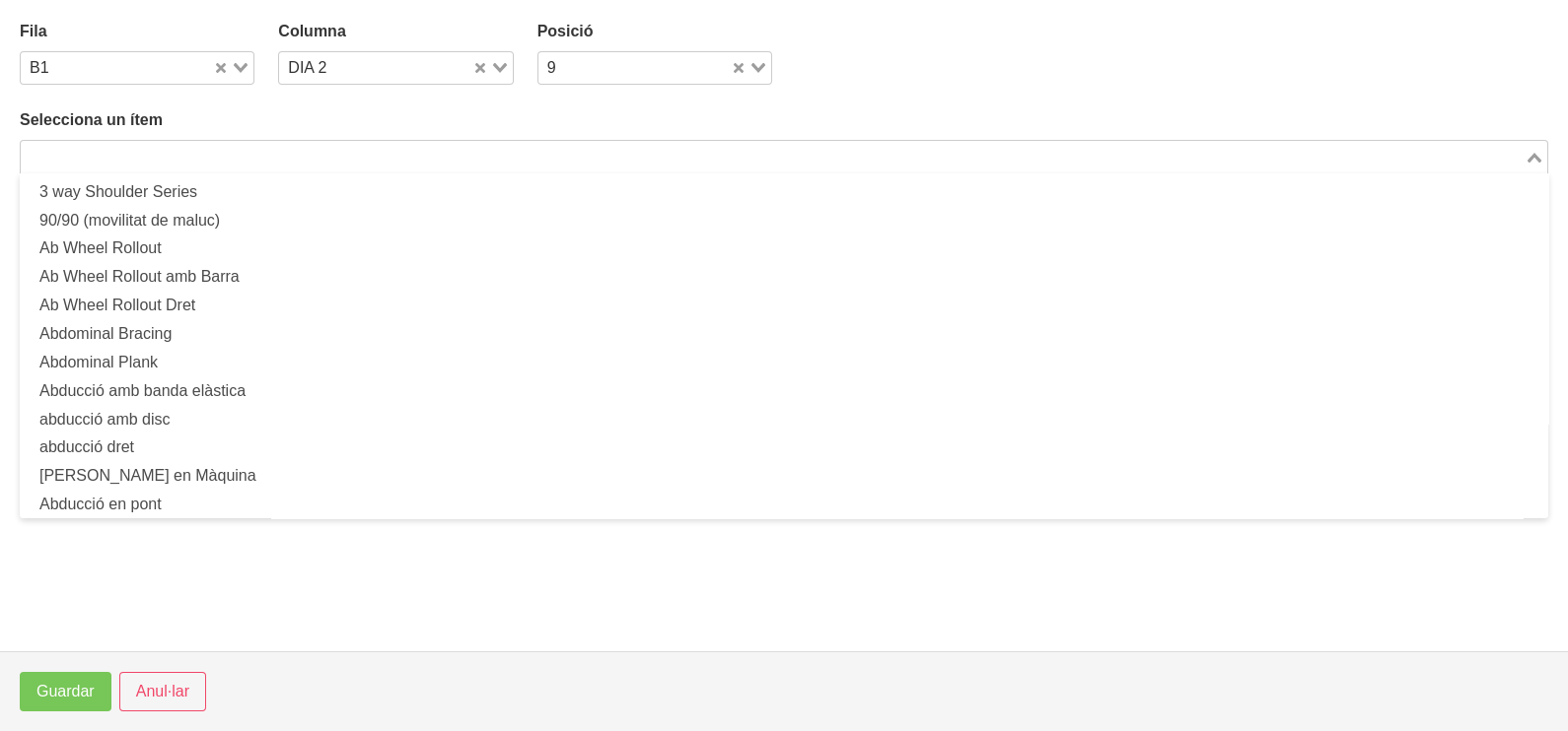
click at [284, 157] on input "Search for option" at bounding box center [772, 157] width 1500 height 24
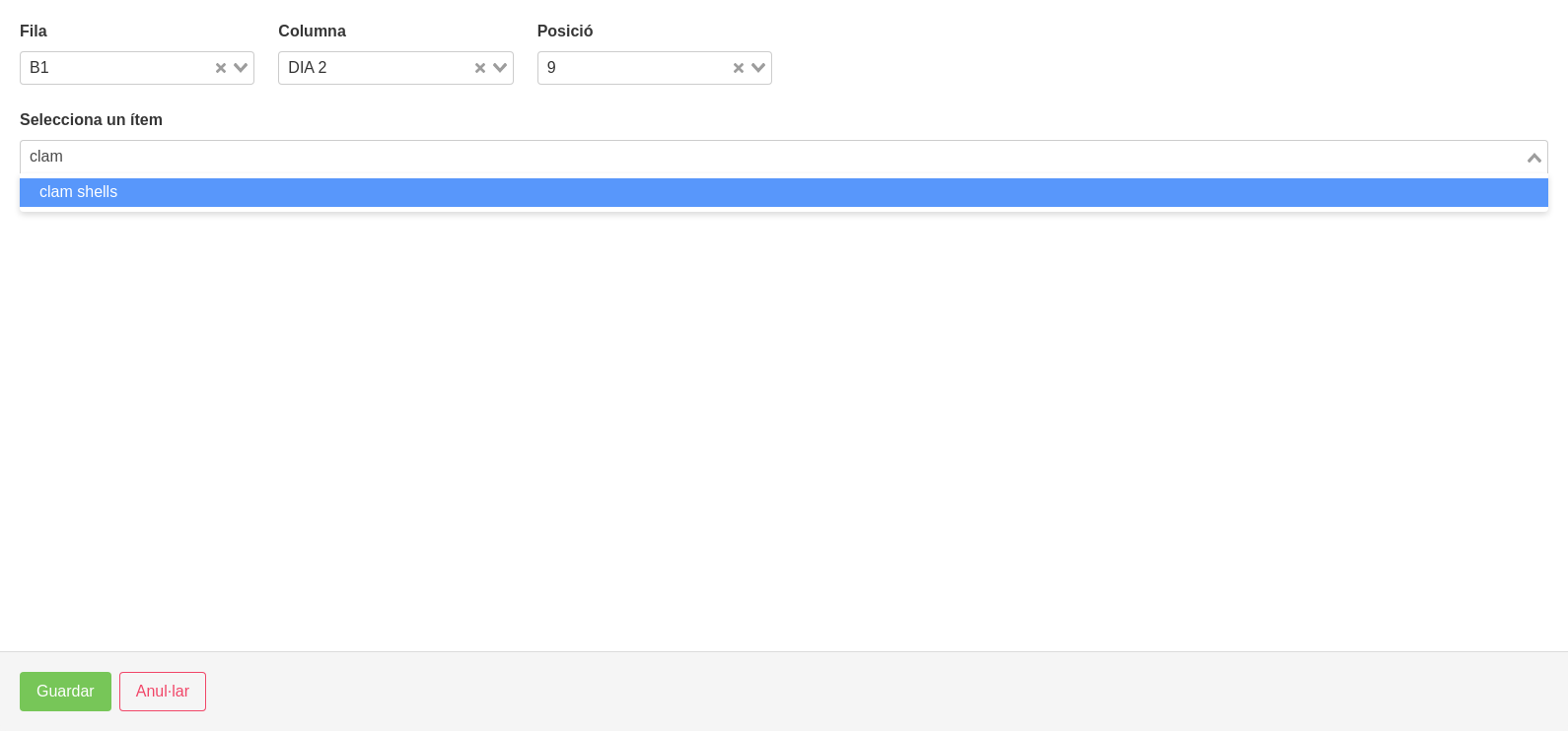
click at [192, 190] on li "clam shells" at bounding box center [784, 192] width 1528 height 29
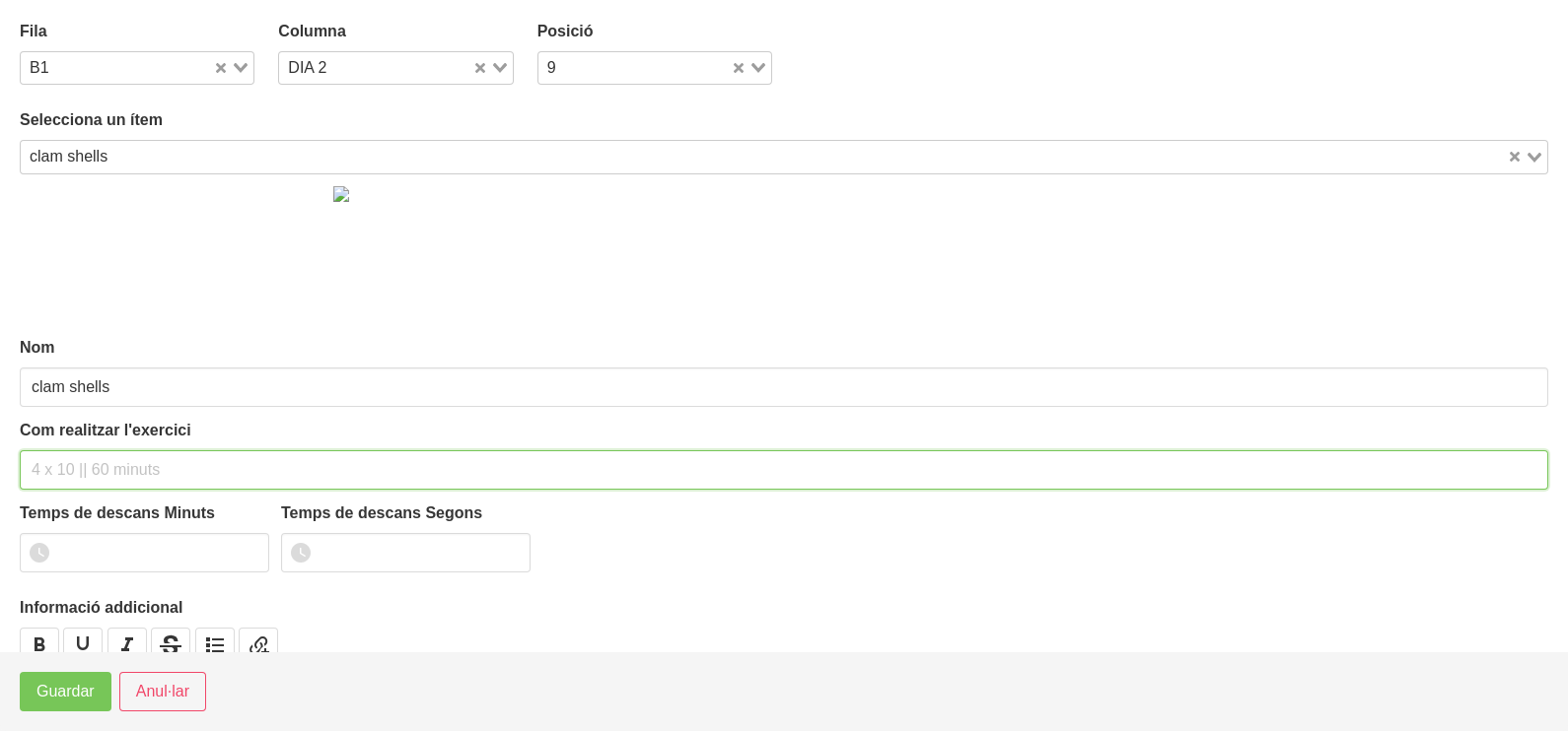
drag, startPoint x: 82, startPoint y: 459, endPoint x: 127, endPoint y: 340, distance: 127.2
click at [96, 442] on div "Com realitzar l'exercici" at bounding box center [784, 455] width 1528 height 71
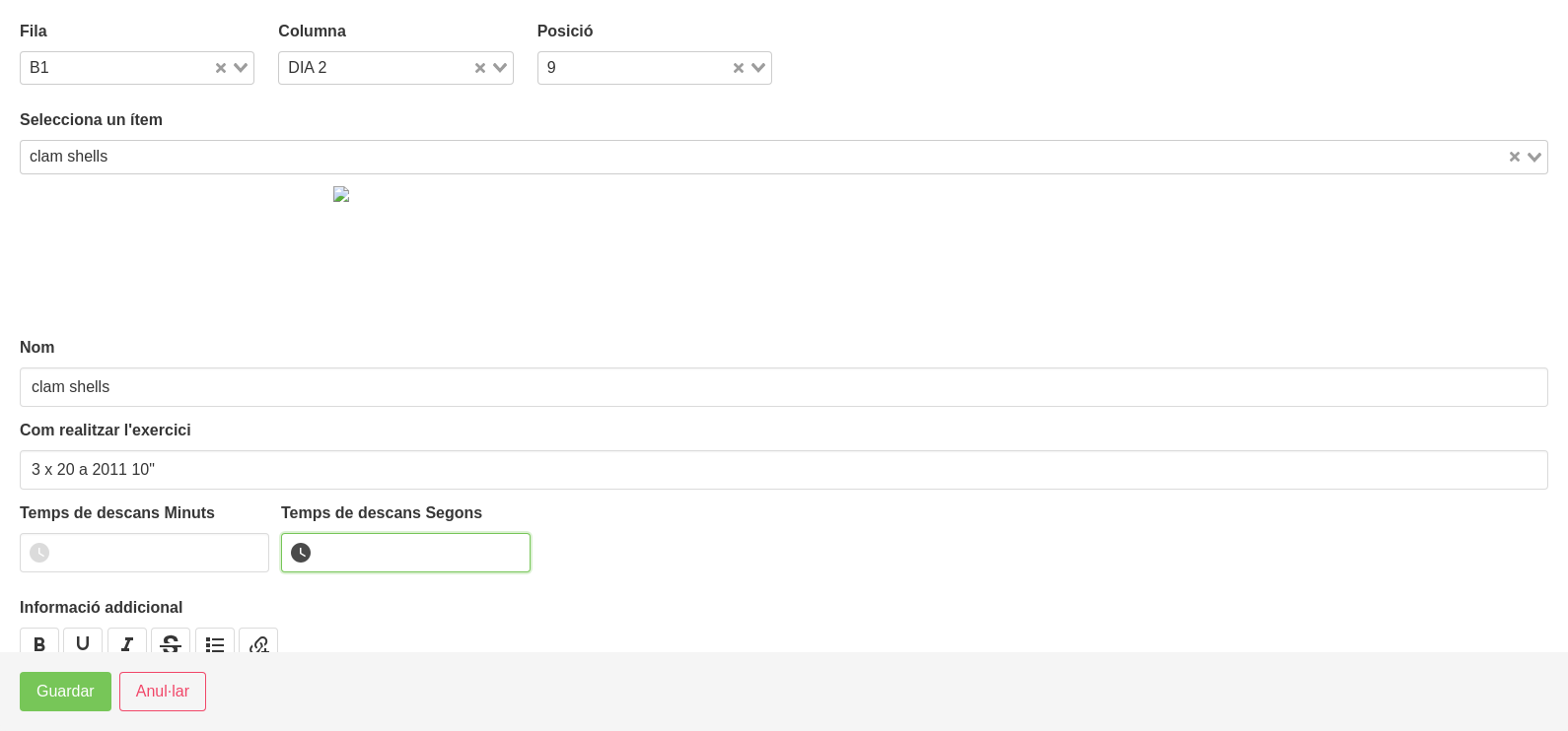
drag, startPoint x: 345, startPoint y: 551, endPoint x: 330, endPoint y: 554, distance: 15.3
click at [345, 552] on input "number" at bounding box center [406, 553] width 250 height 40
click at [91, 703] on span "Guardar" at bounding box center [65, 691] width 58 height 24
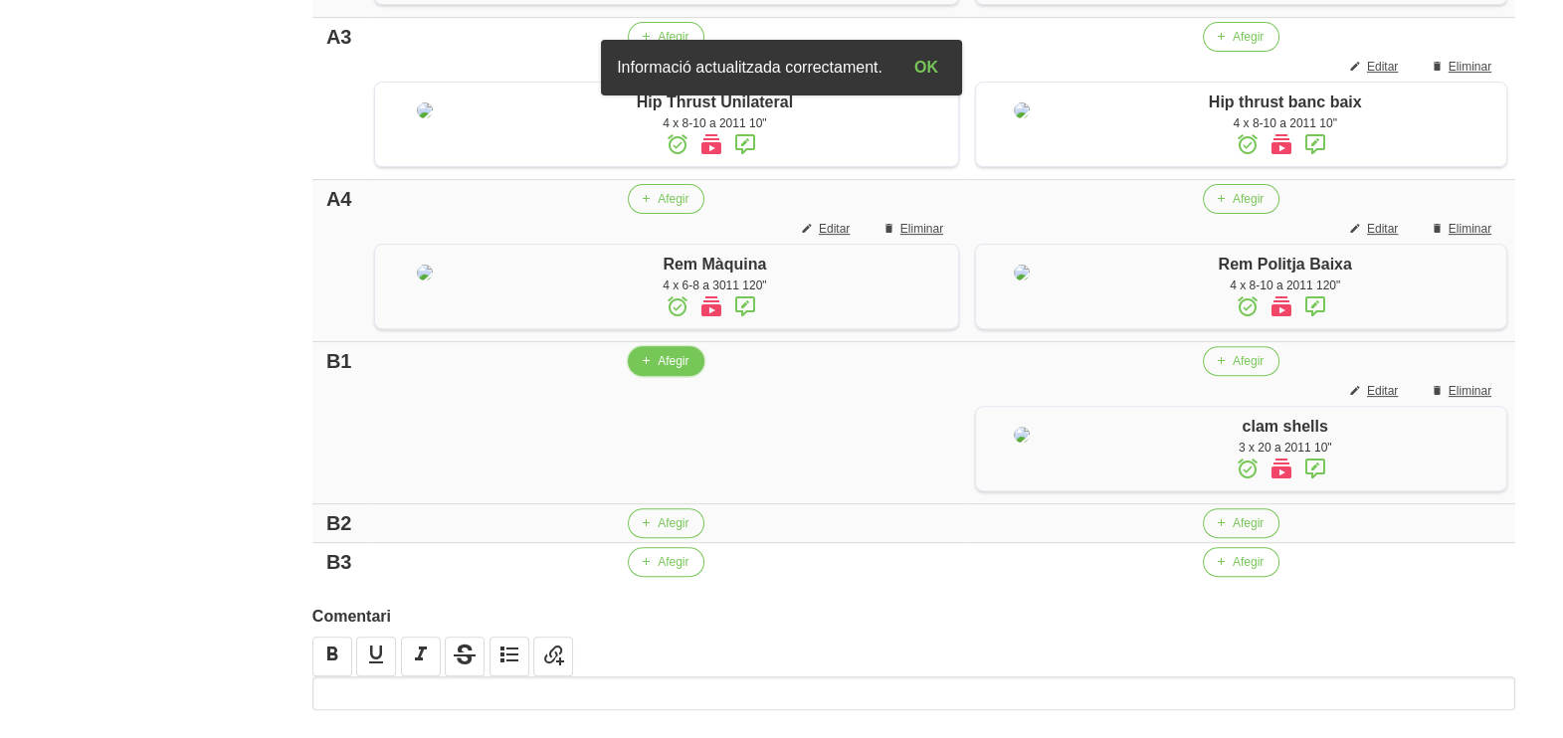
click at [655, 370] on span "button" at bounding box center [646, 361] width 18 height 18
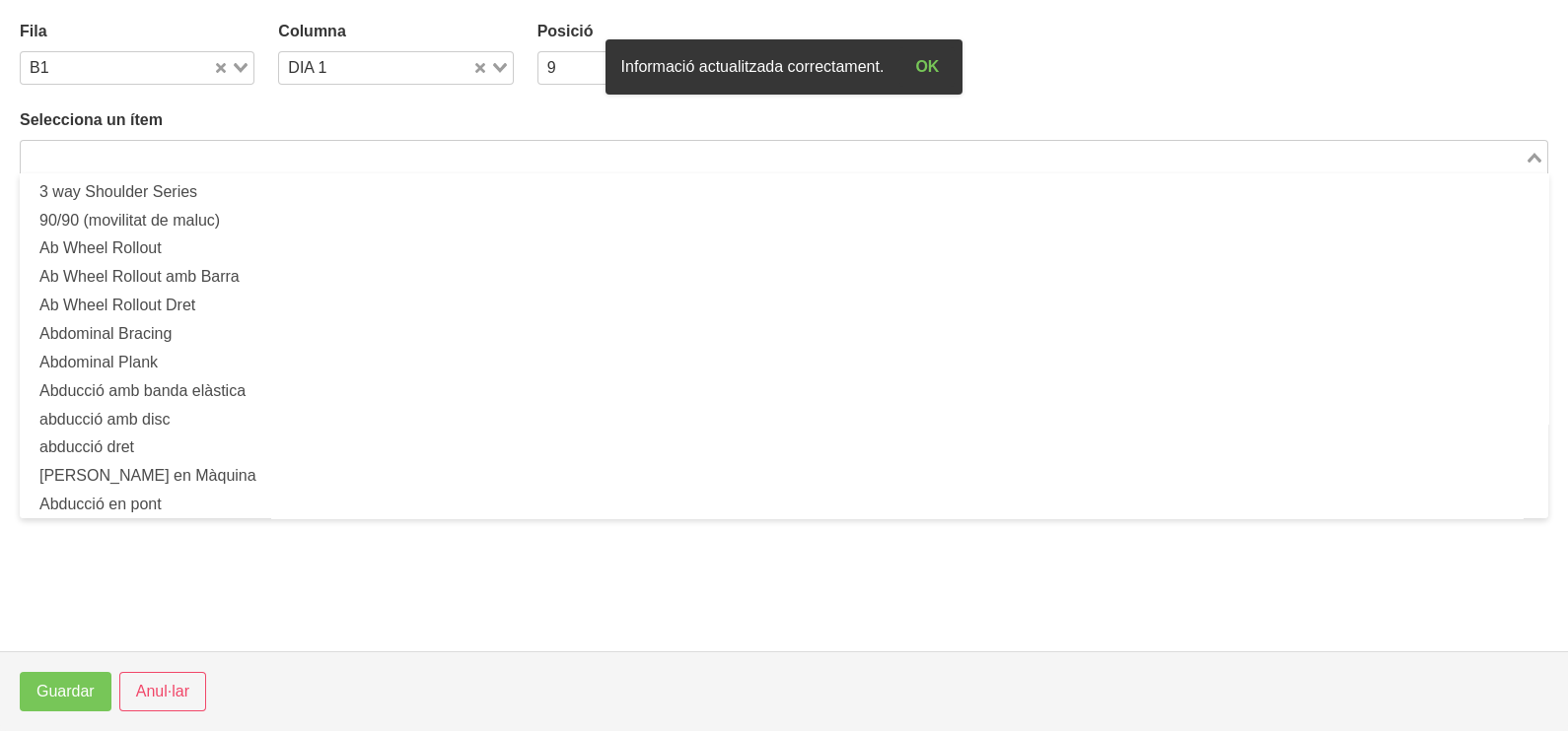
click at [222, 157] on input "Search for option" at bounding box center [772, 157] width 1500 height 24
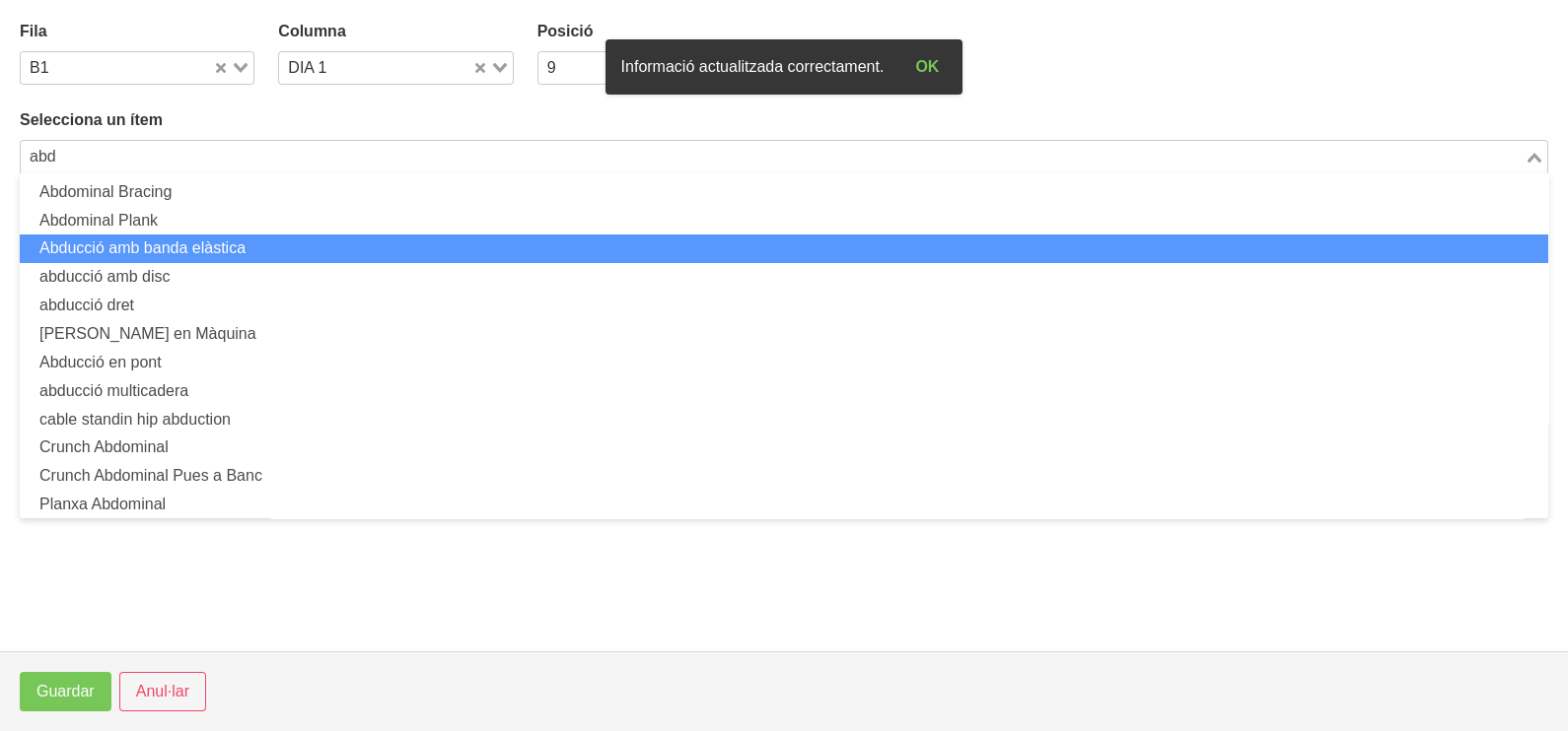
click at [208, 237] on li "Abducció amb banda elàstica" at bounding box center [784, 249] width 1528 height 29
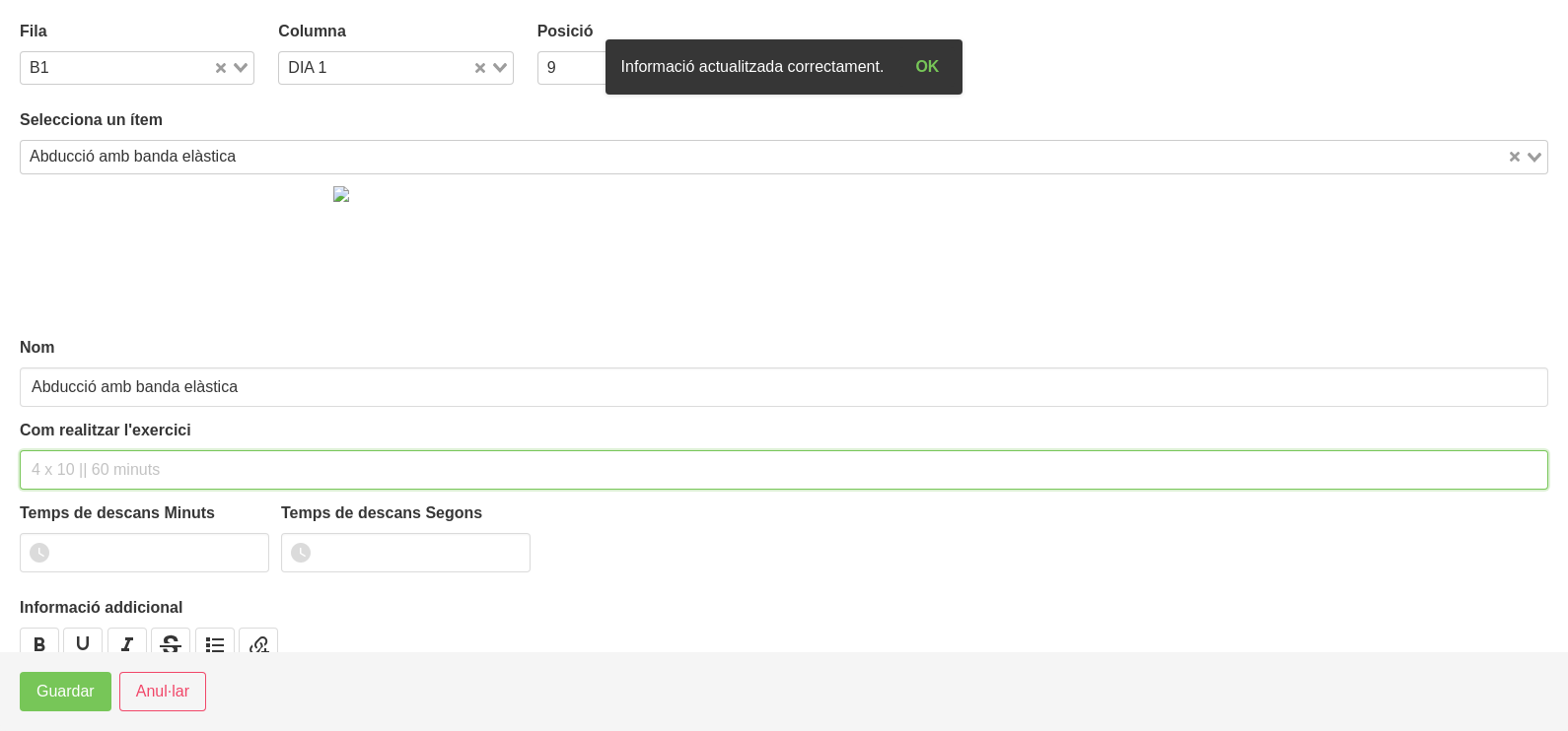
click at [97, 471] on input "text" at bounding box center [784, 470] width 1528 height 40
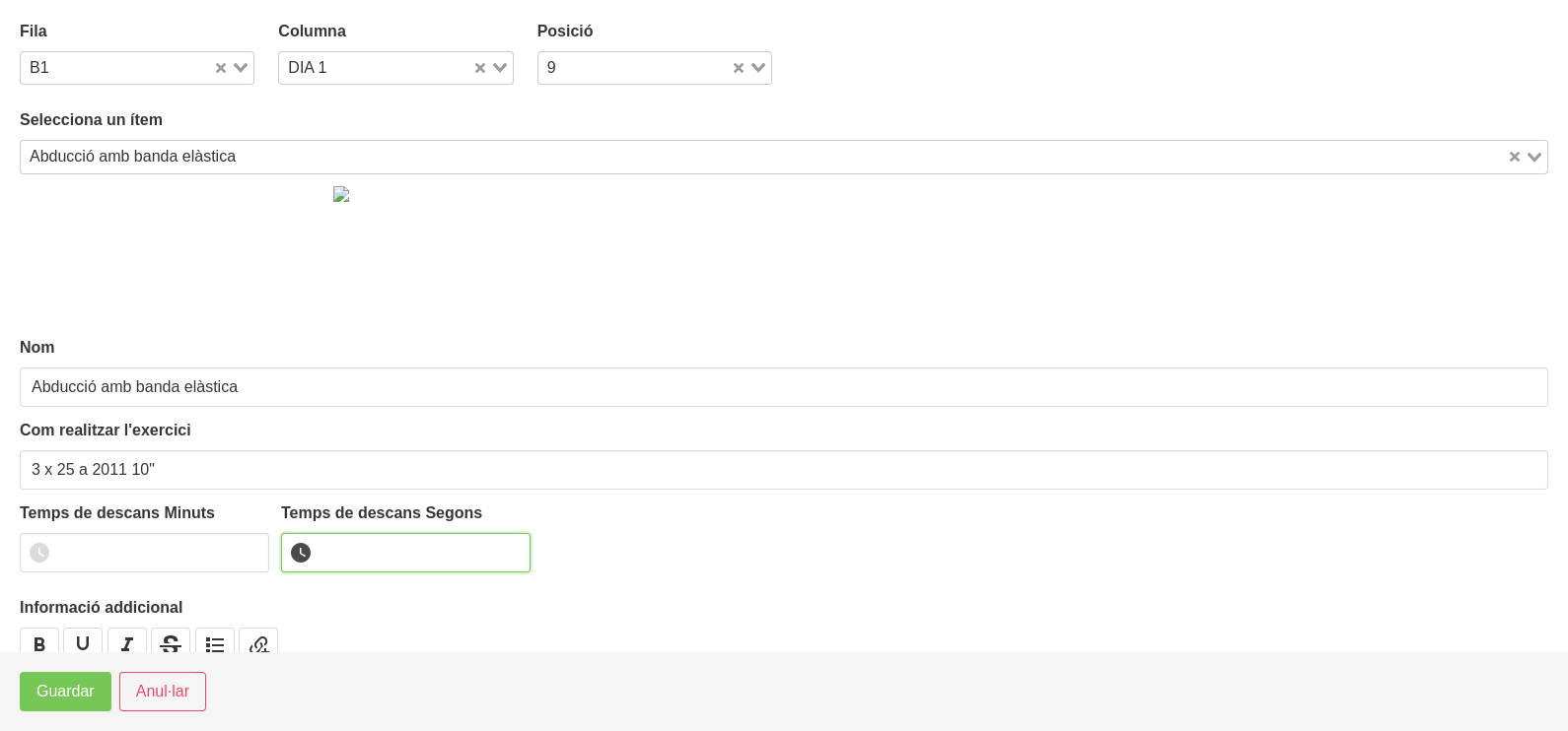
click at [359, 559] on input "number" at bounding box center [406, 553] width 250 height 40
click at [64, 696] on span "Guardar" at bounding box center [65, 691] width 58 height 24
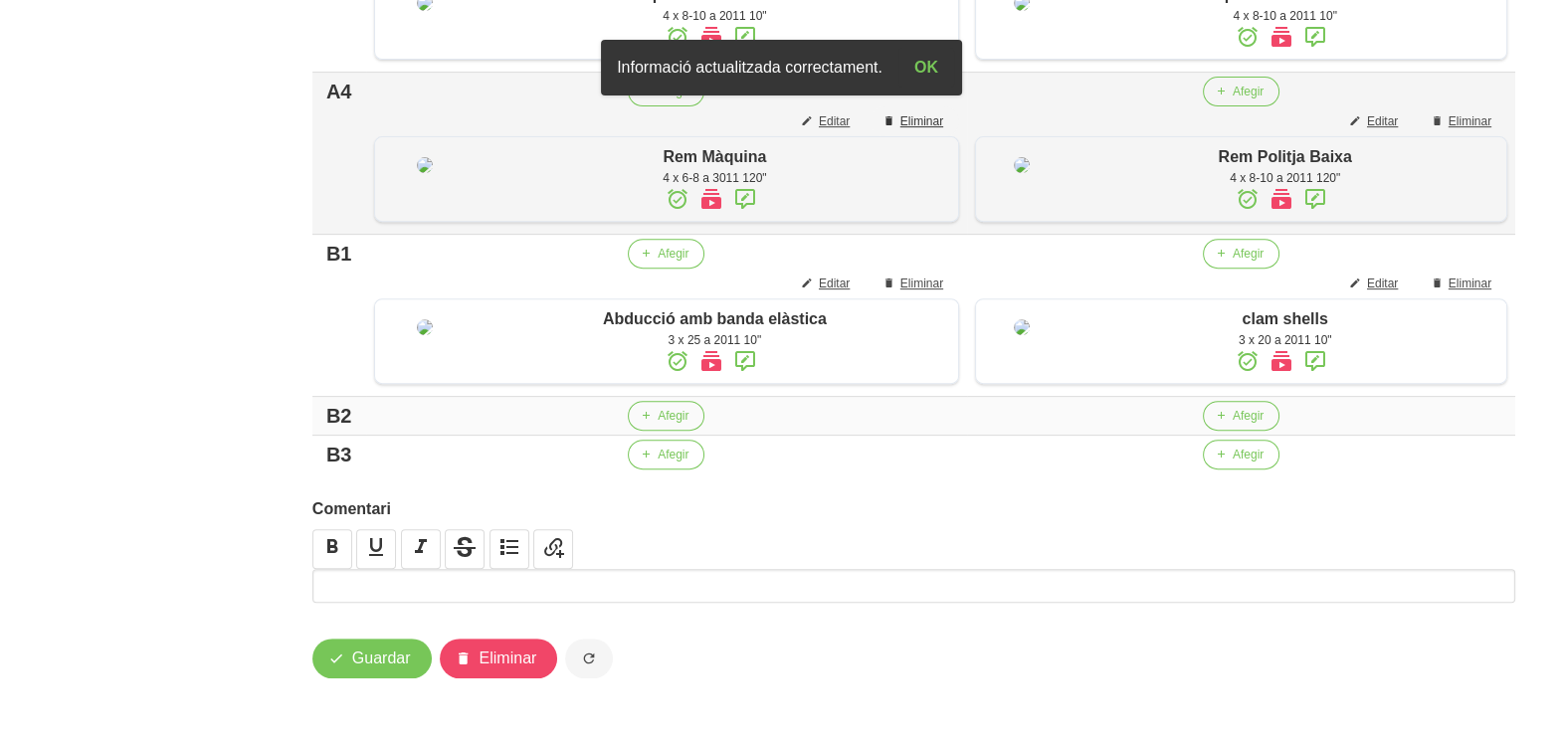
scroll to position [1211, 0]
click at [1230, 411] on span "button" at bounding box center [1221, 416] width 18 height 18
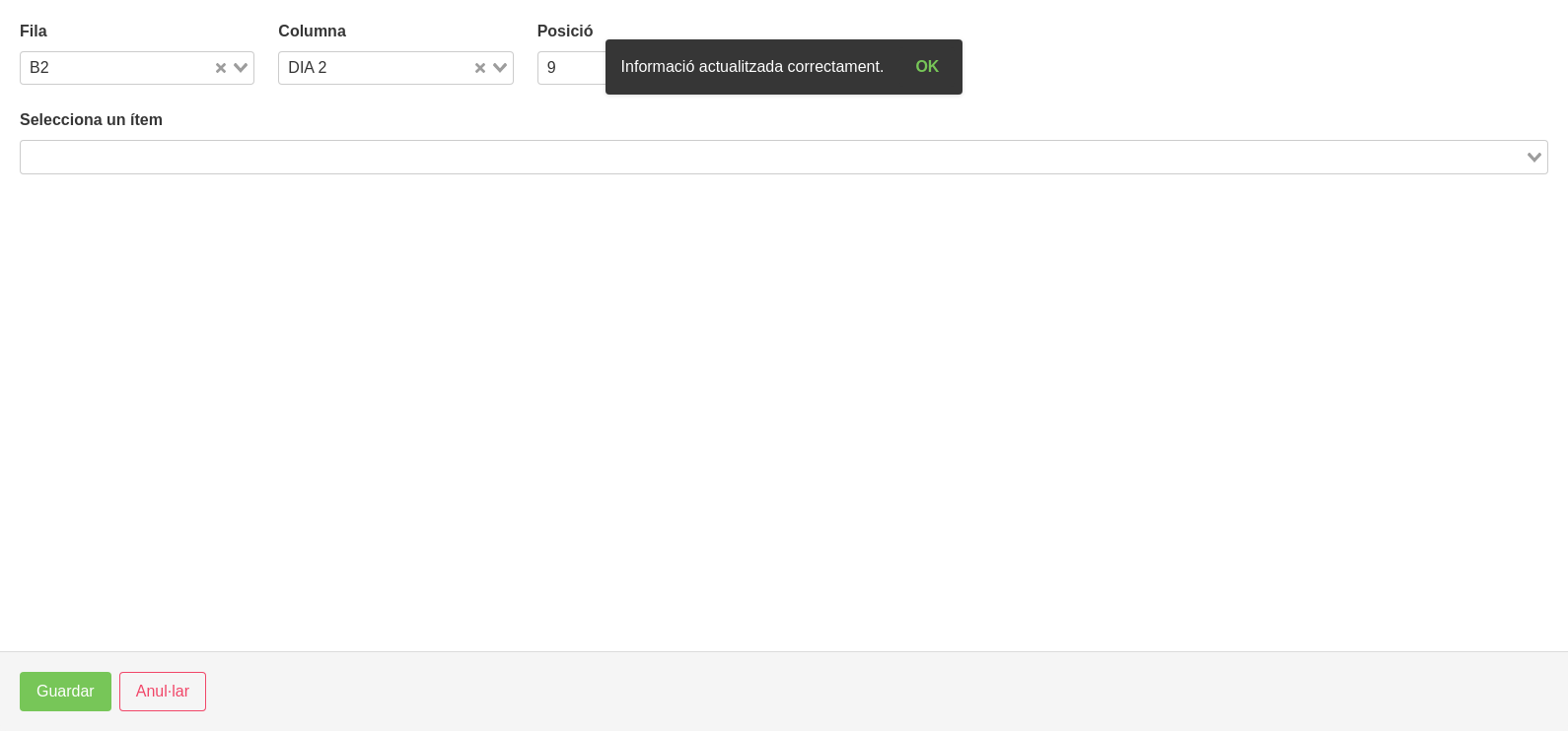
click at [295, 163] on input "Search for option" at bounding box center [772, 157] width 1500 height 24
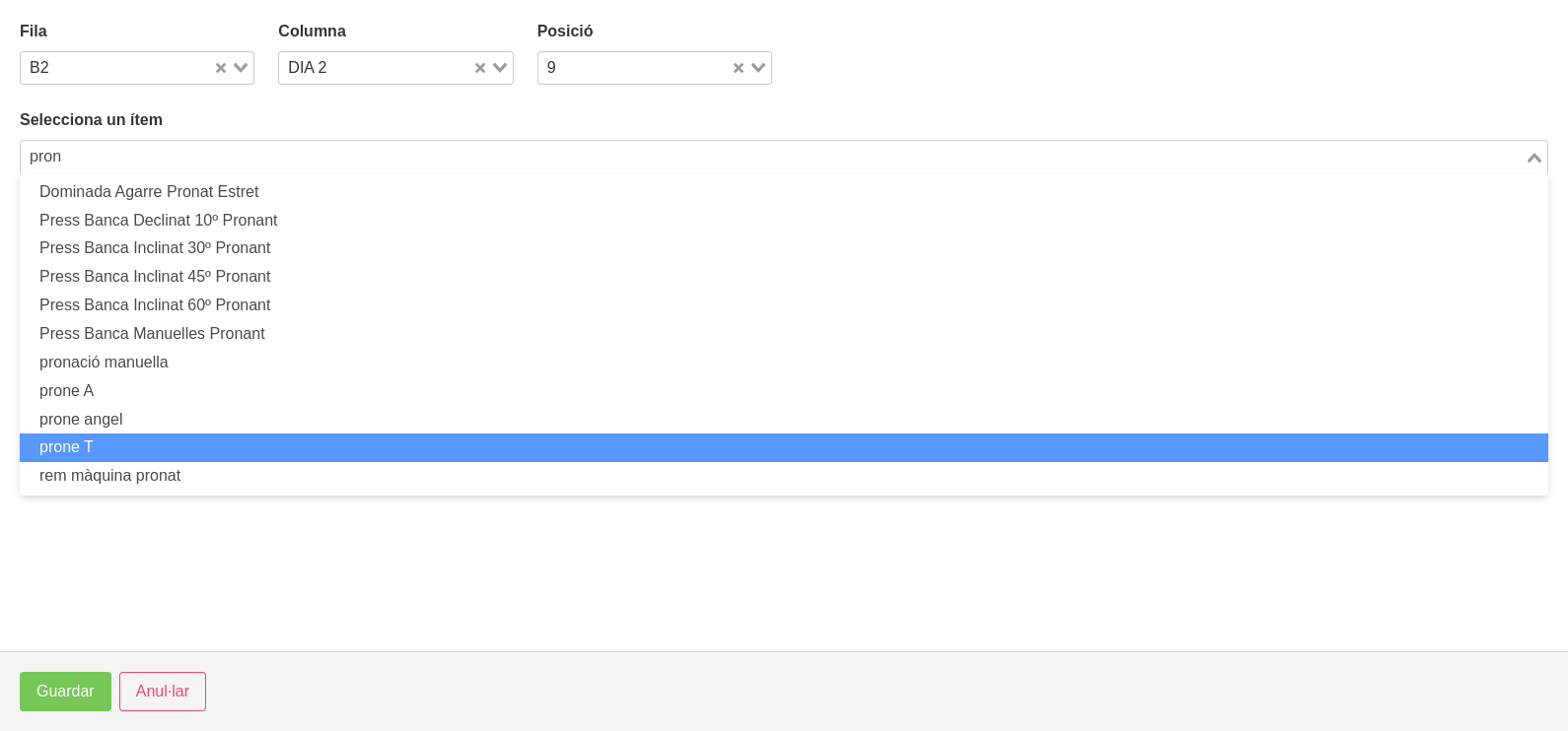
click at [196, 443] on li "prone T" at bounding box center [784, 448] width 1528 height 29
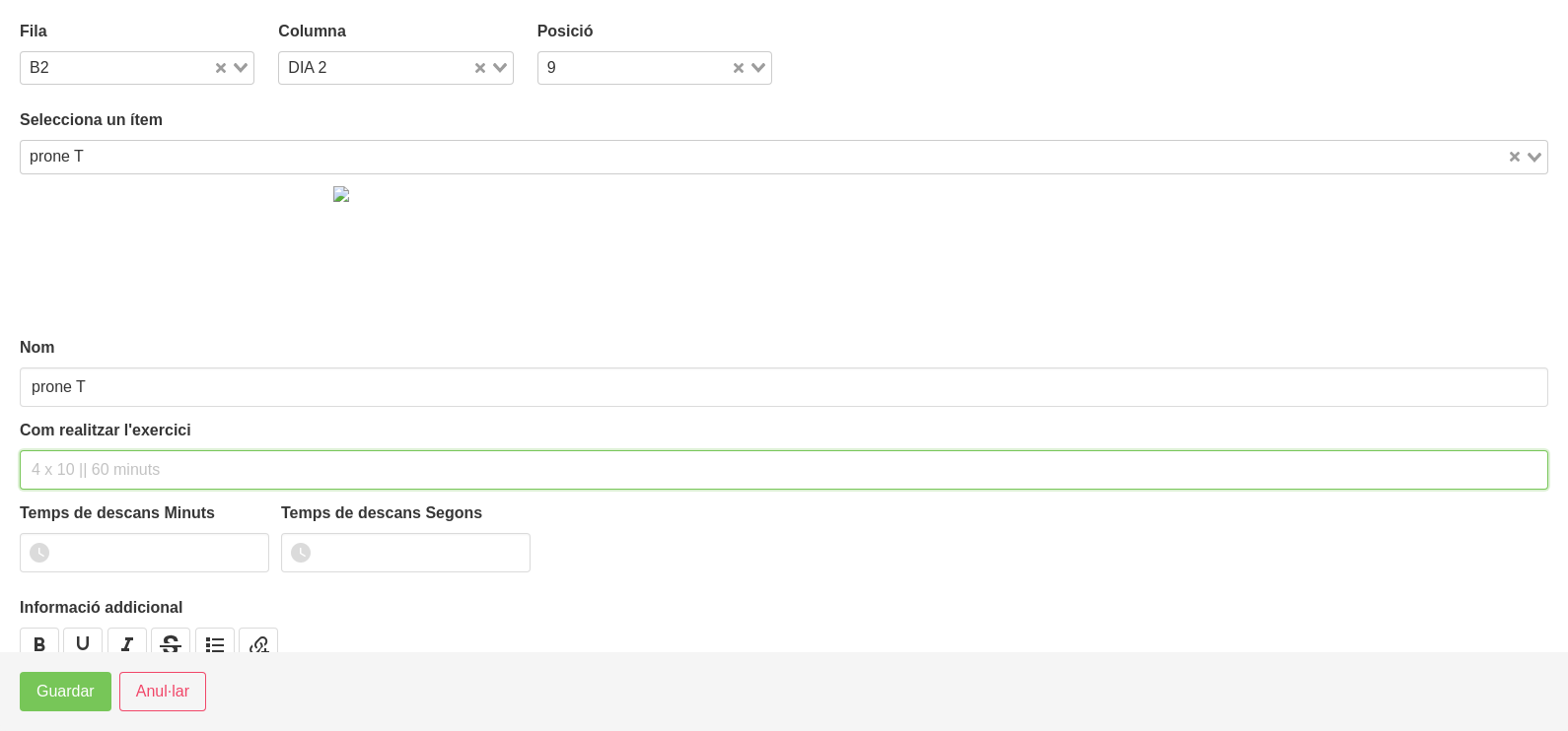
drag, startPoint x: 84, startPoint y: 476, endPoint x: 98, endPoint y: 454, distance: 26.1
click at [89, 470] on input "text" at bounding box center [784, 470] width 1528 height 40
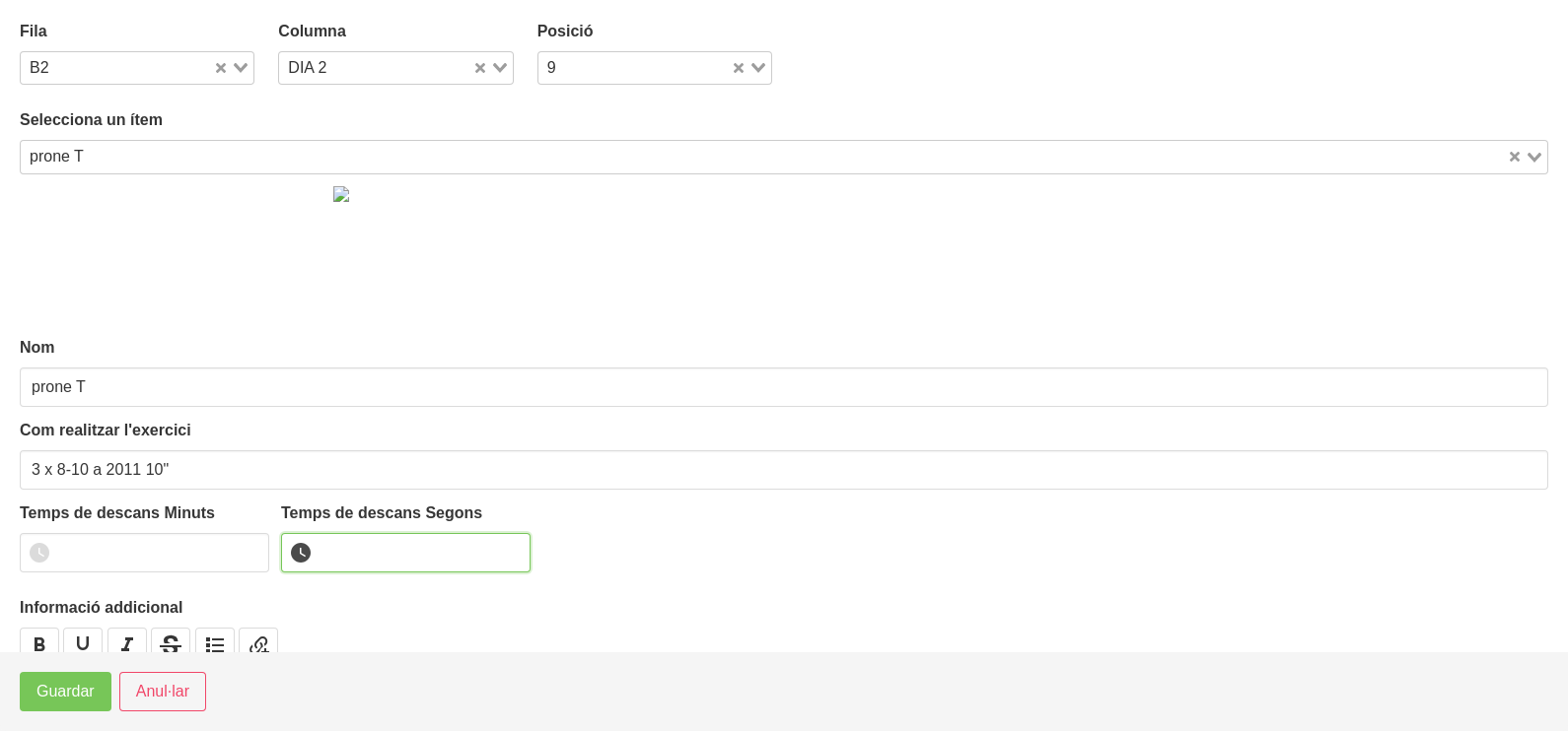
click at [341, 545] on input "number" at bounding box center [406, 553] width 250 height 40
click at [75, 694] on span "Guardar" at bounding box center [65, 691] width 58 height 24
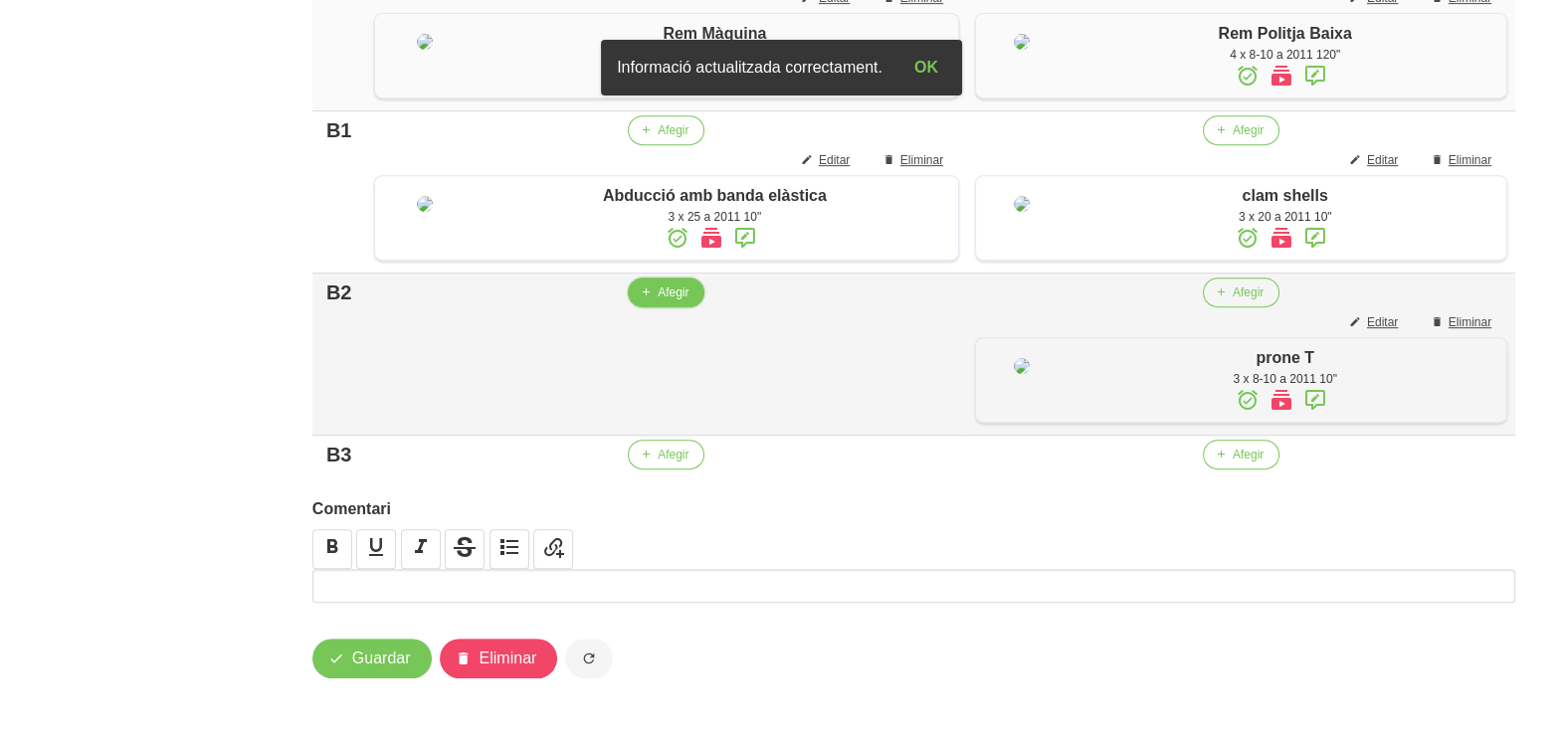
click at [672, 301] on span "Afegir" at bounding box center [673, 293] width 31 height 18
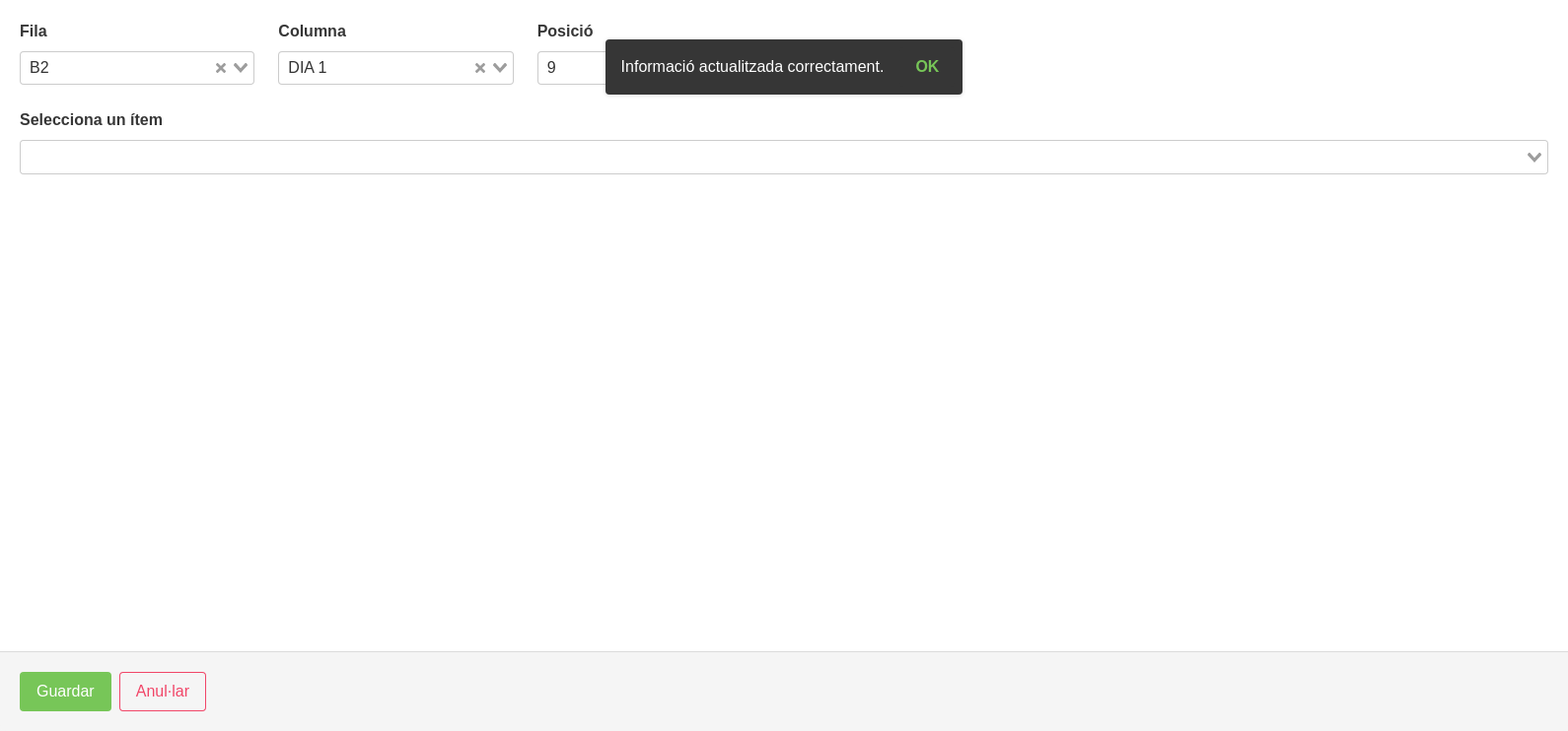
click at [216, 157] on input "Search for option" at bounding box center [772, 157] width 1500 height 24
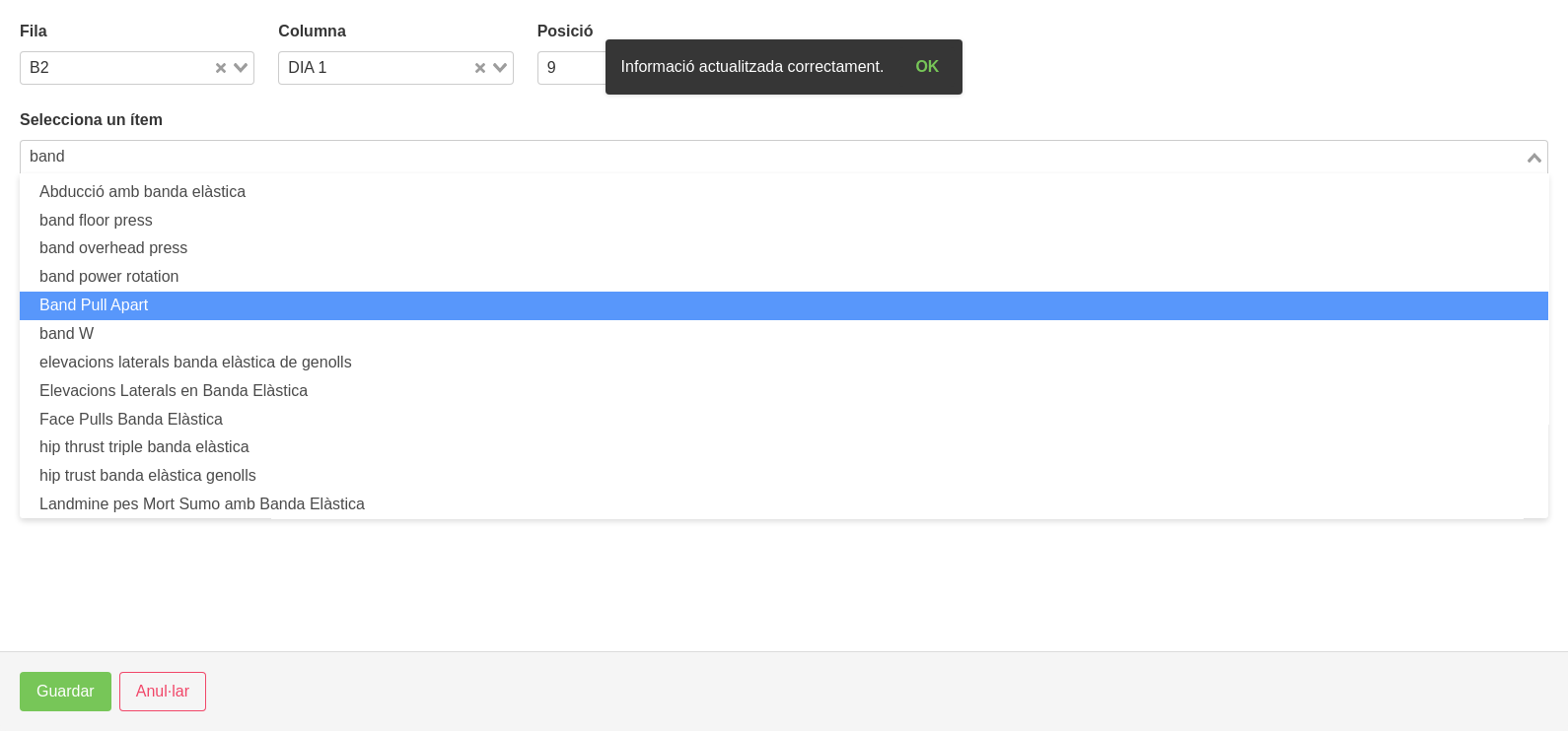
click at [189, 306] on li "Band Pull Apart" at bounding box center [784, 305] width 1528 height 29
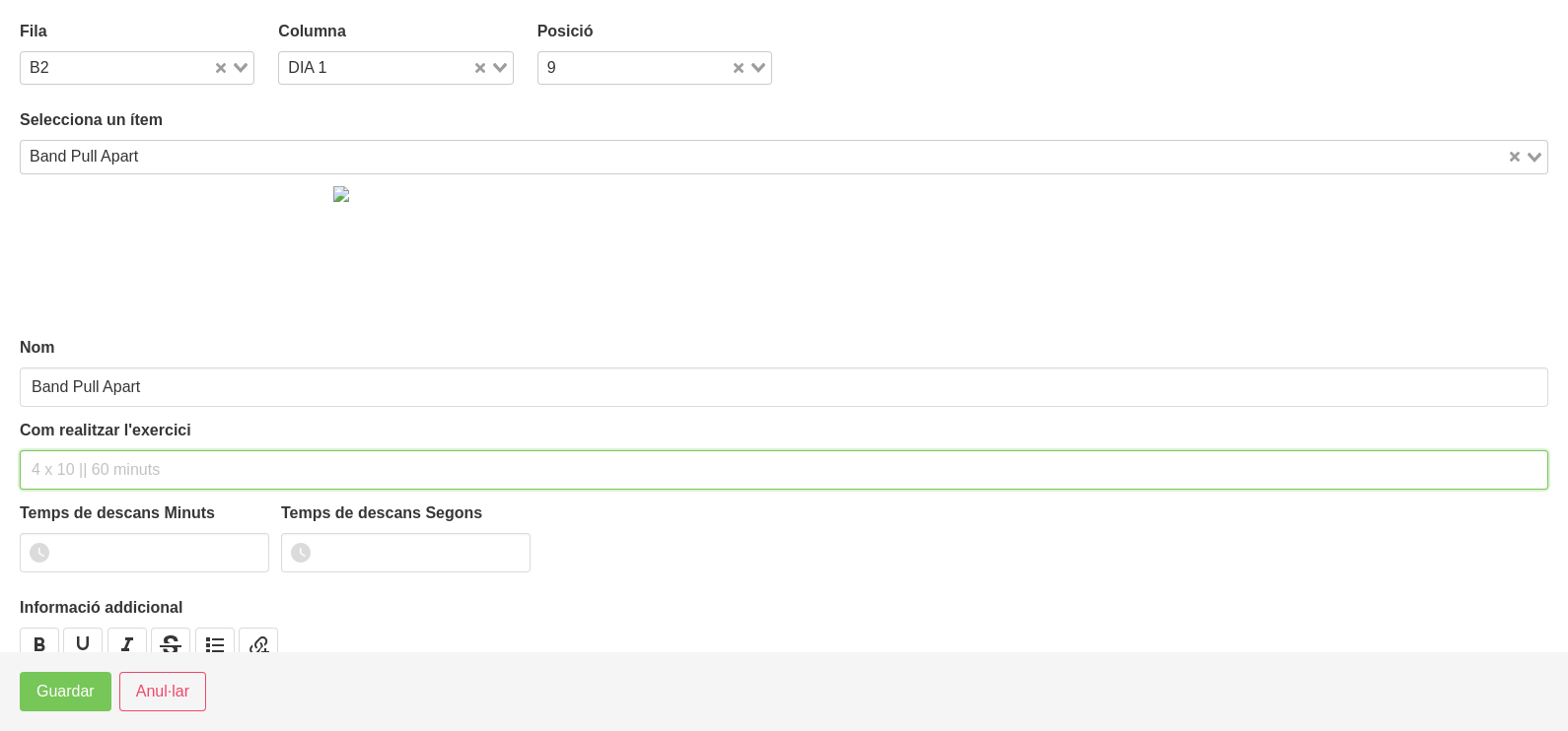
click at [74, 460] on input "text" at bounding box center [784, 470] width 1528 height 40
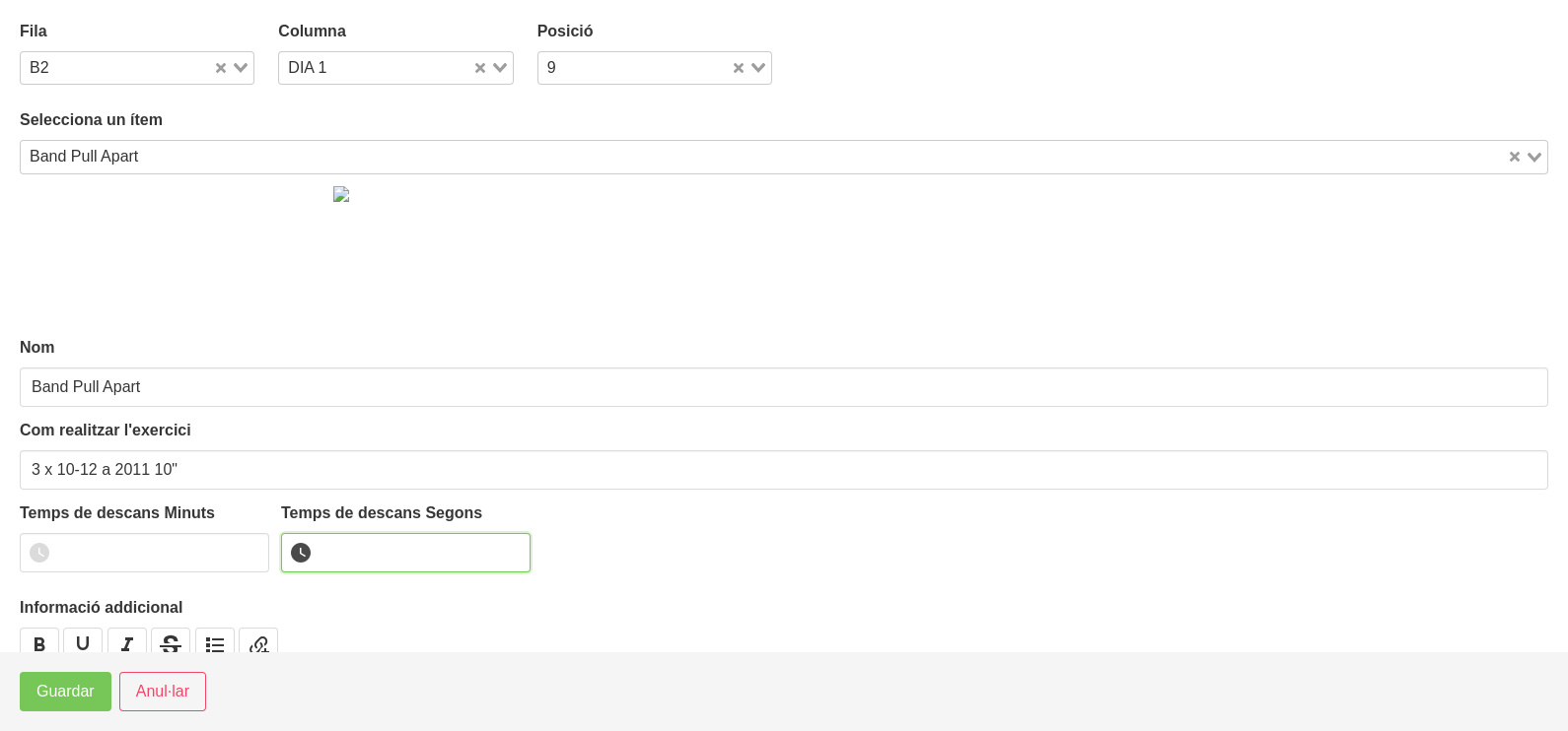
drag, startPoint x: 372, startPoint y: 541, endPoint x: 382, endPoint y: 536, distance: 11.2
click at [373, 541] on input "number" at bounding box center [406, 553] width 250 height 40
click at [69, 694] on span "Guardar" at bounding box center [65, 691] width 58 height 24
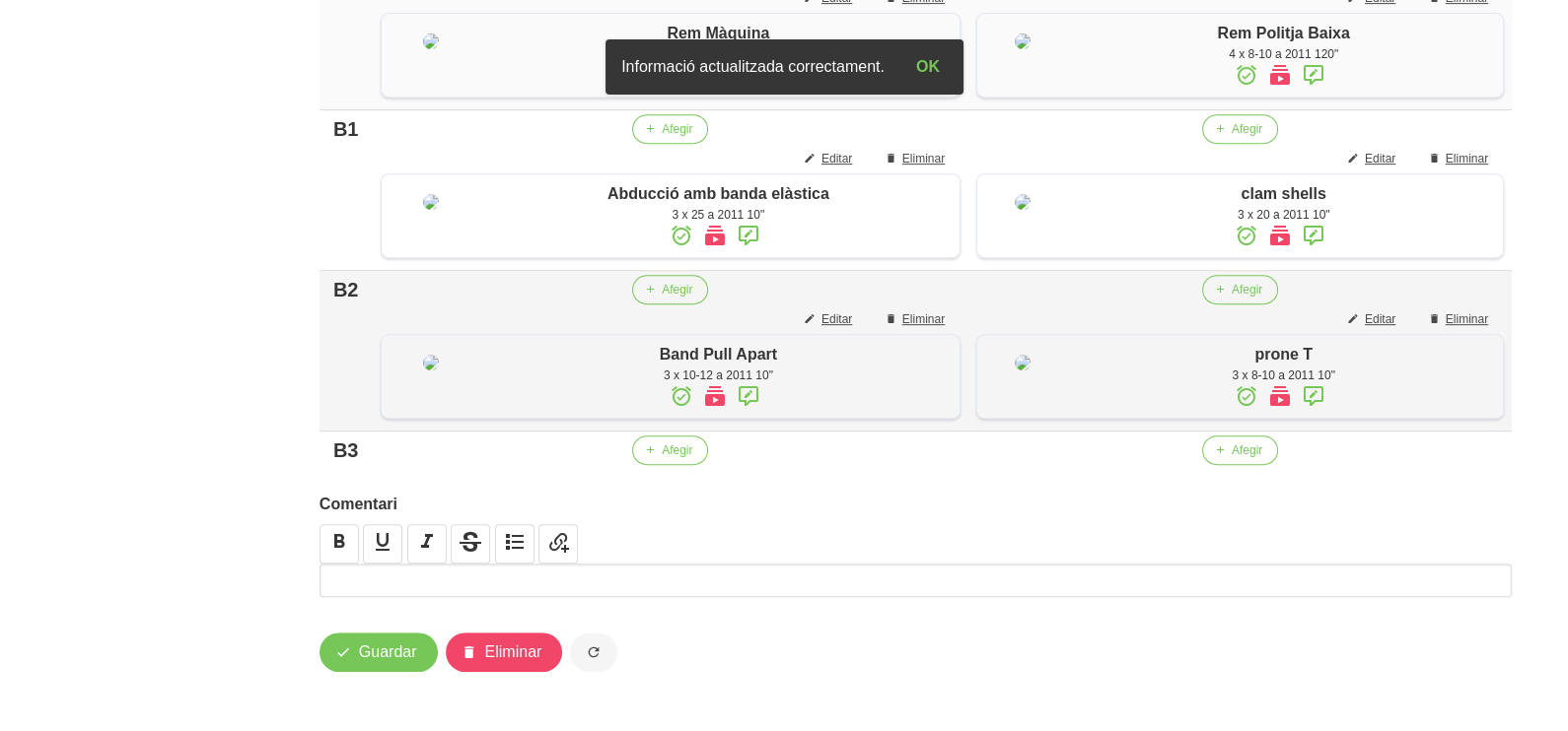
scroll to position [1342, 0]
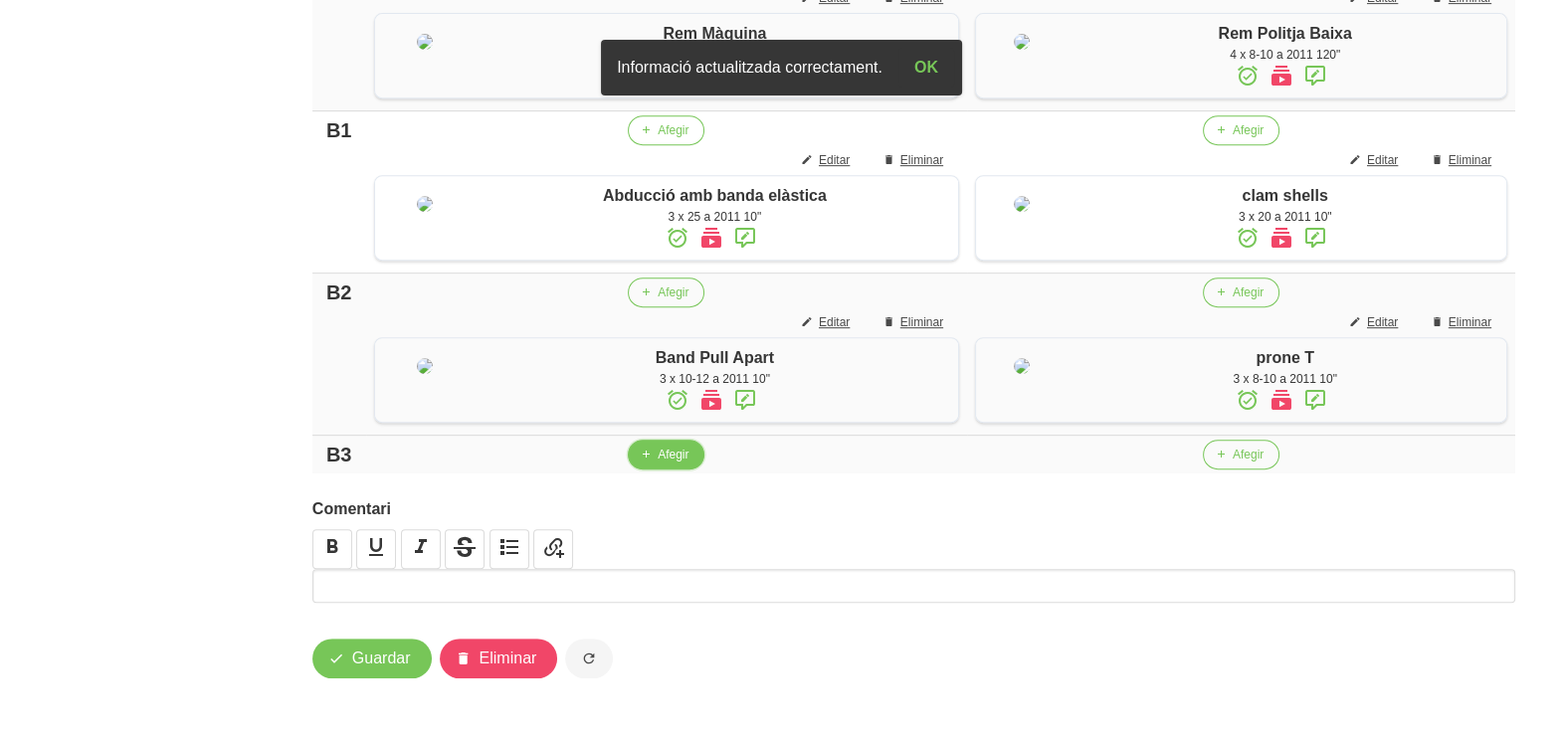
click at [670, 460] on span "Afegir" at bounding box center [673, 455] width 31 height 18
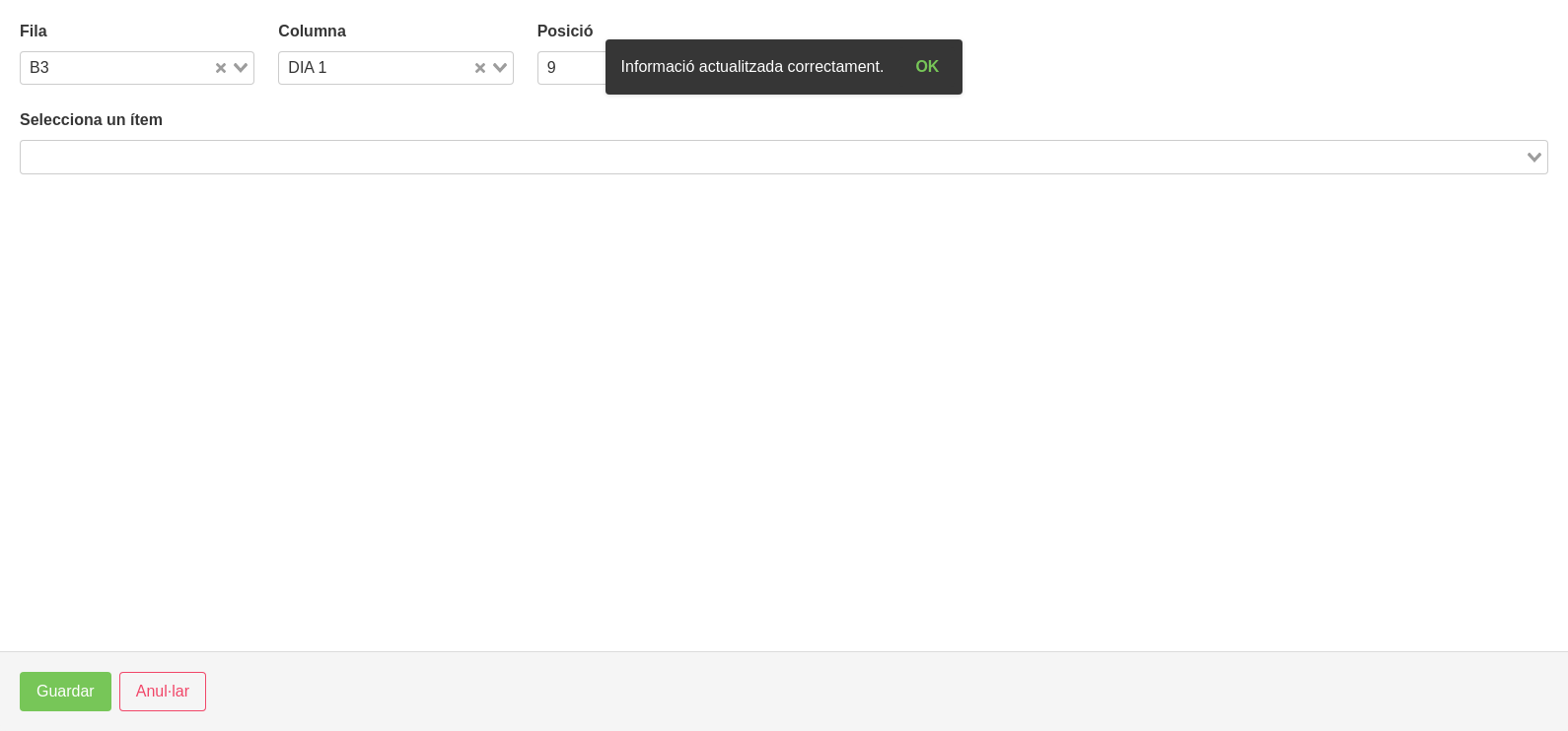
click at [258, 157] on input "Search for option" at bounding box center [772, 157] width 1500 height 24
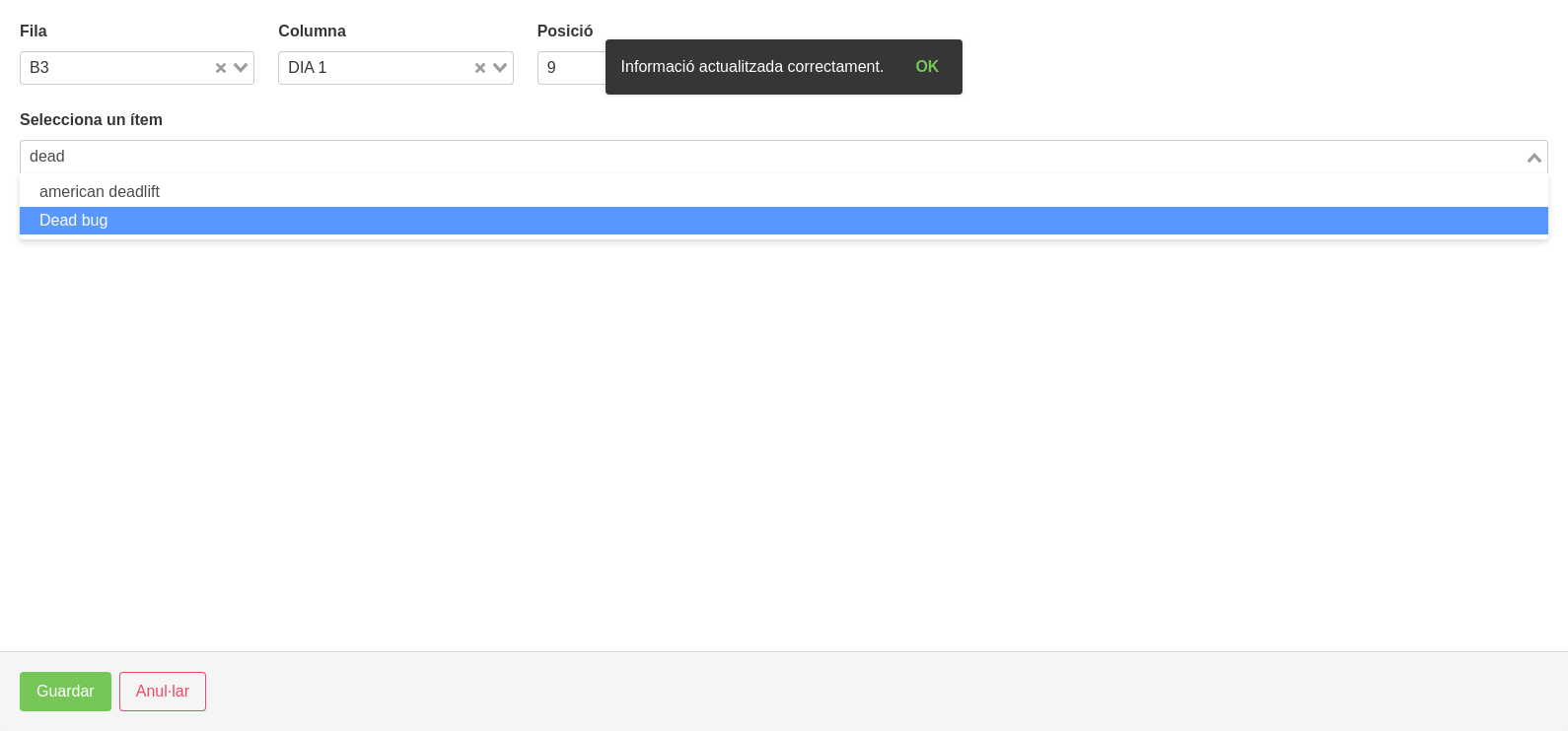
click at [236, 217] on li "Dead bug" at bounding box center [784, 221] width 1528 height 29
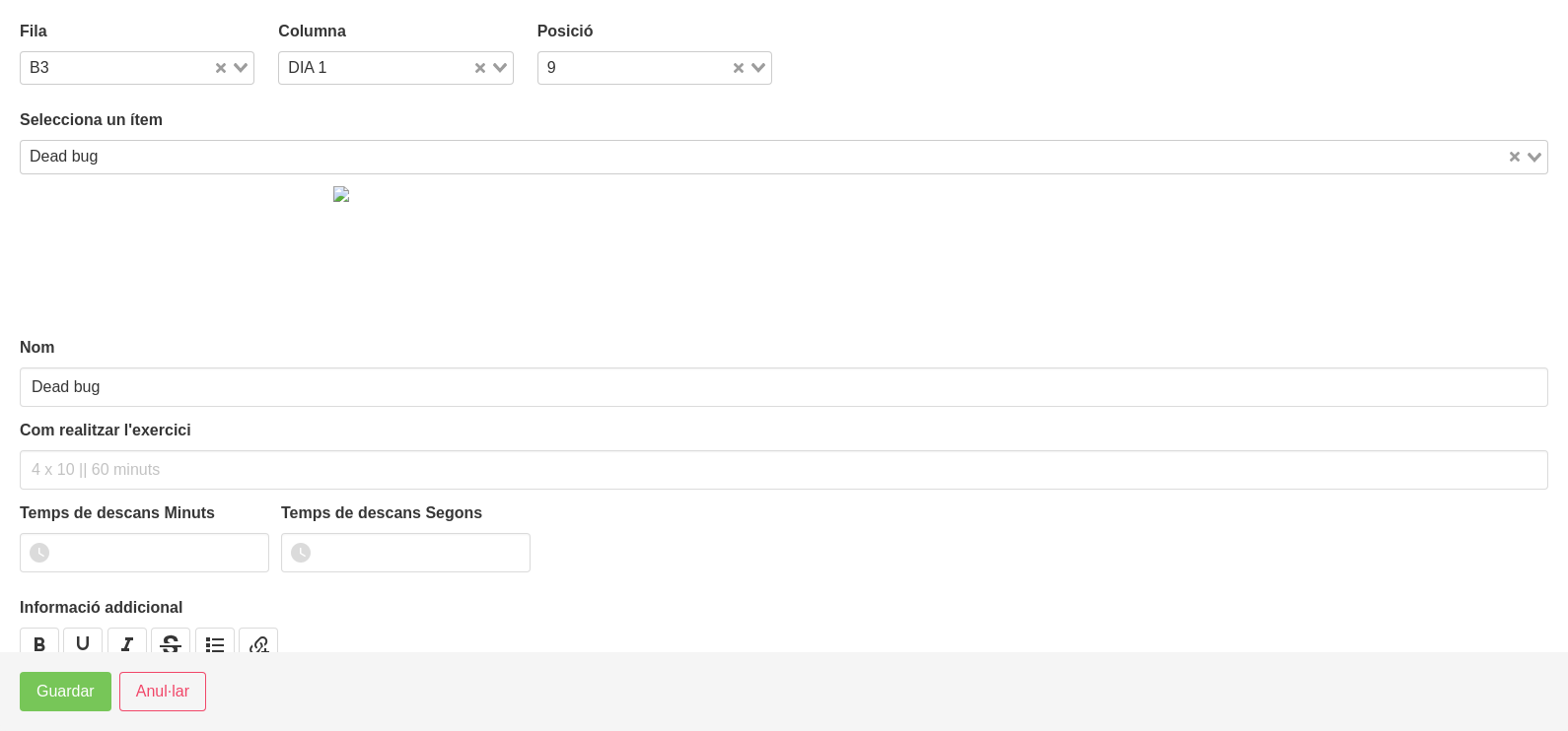
click at [500, 61] on div "Loading..." at bounding box center [493, 66] width 41 height 28
click at [400, 132] on li "DIA 2" at bounding box center [395, 131] width 235 height 29
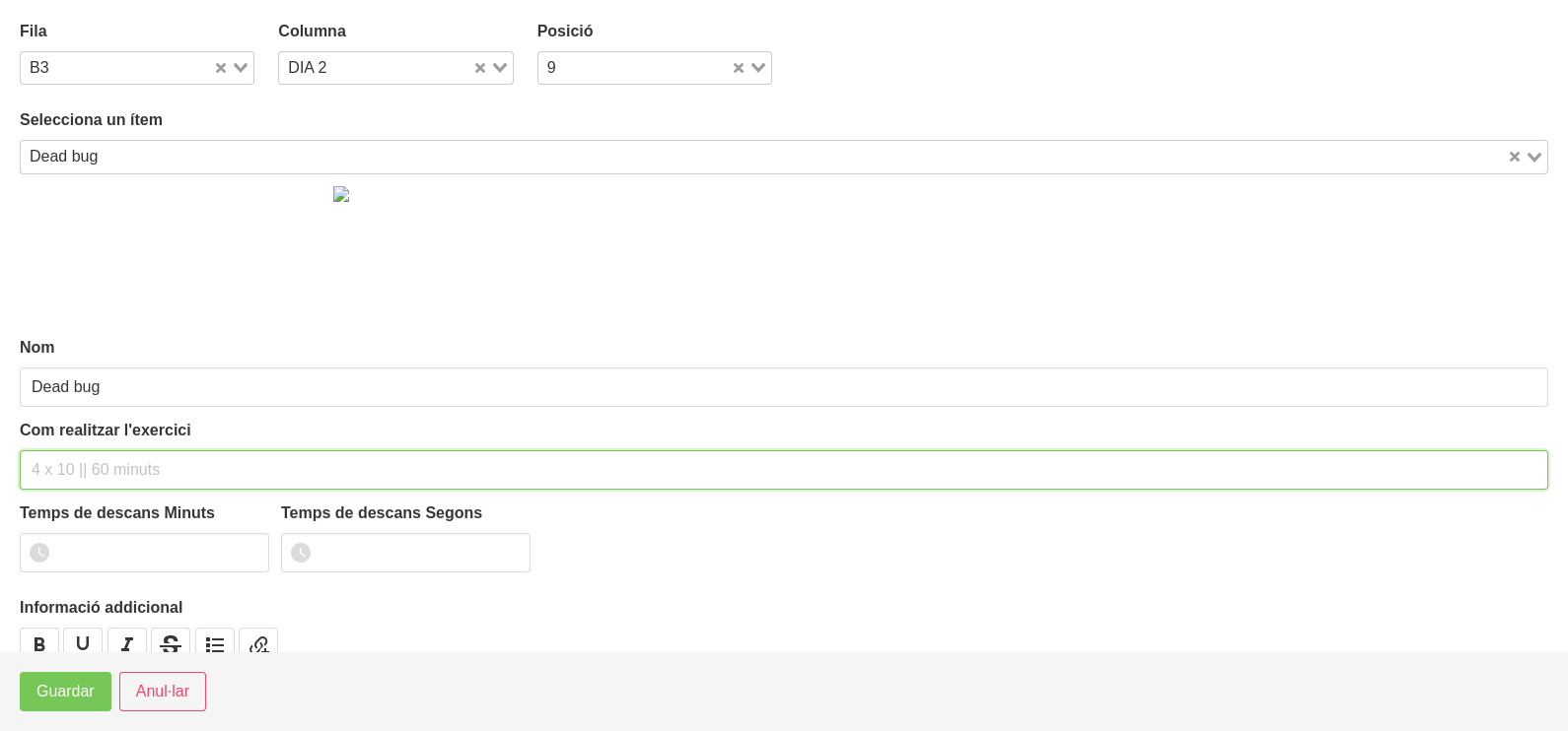
drag, startPoint x: 134, startPoint y: 471, endPoint x: 179, endPoint y: 328, distance: 149.9
click at [138, 461] on input "text" at bounding box center [784, 470] width 1528 height 40
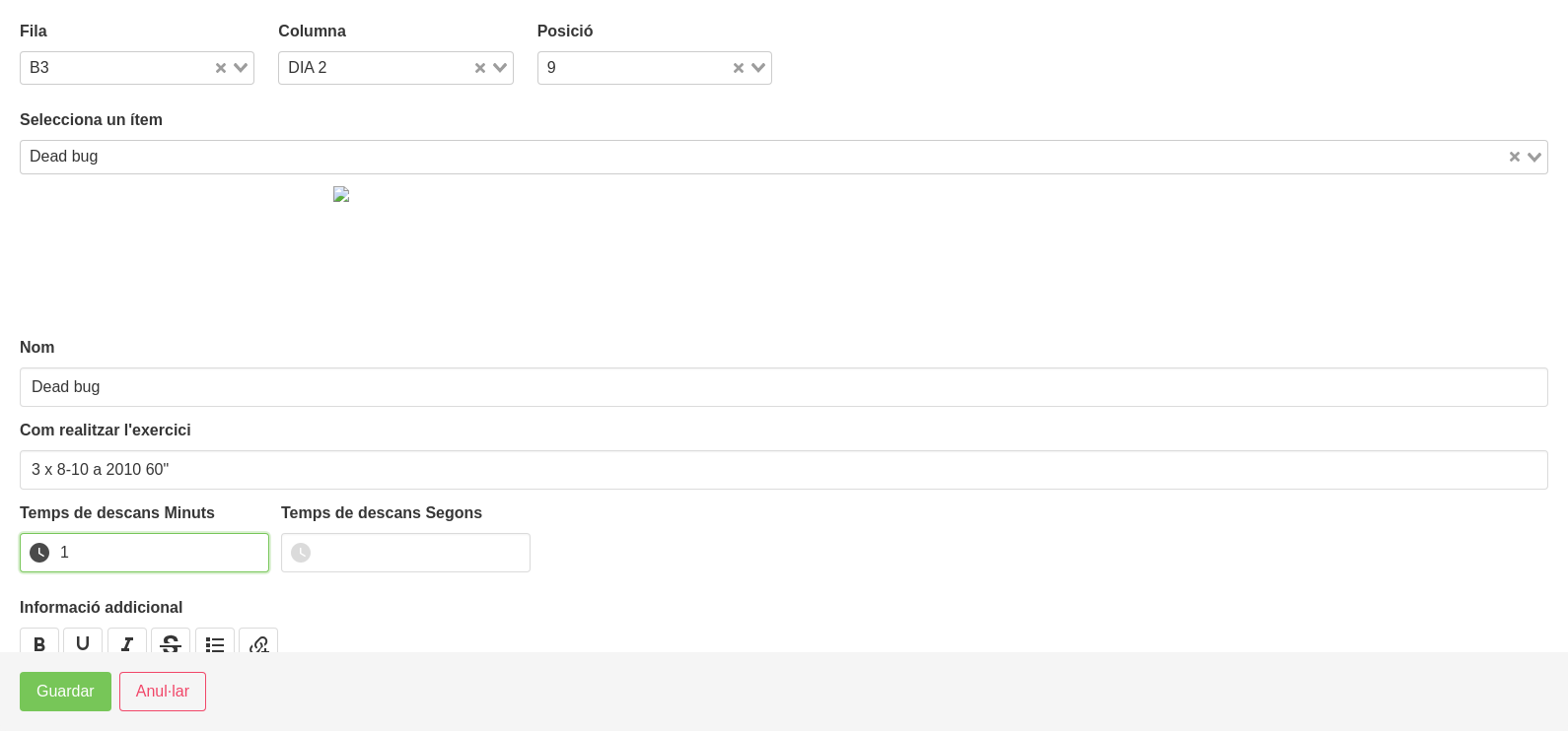
drag, startPoint x: 253, startPoint y: 547, endPoint x: 209, endPoint y: 579, distance: 54.4
click at [242, 559] on input "1" at bounding box center [145, 553] width 250 height 40
click at [85, 695] on span "Guardar" at bounding box center [65, 691] width 58 height 24
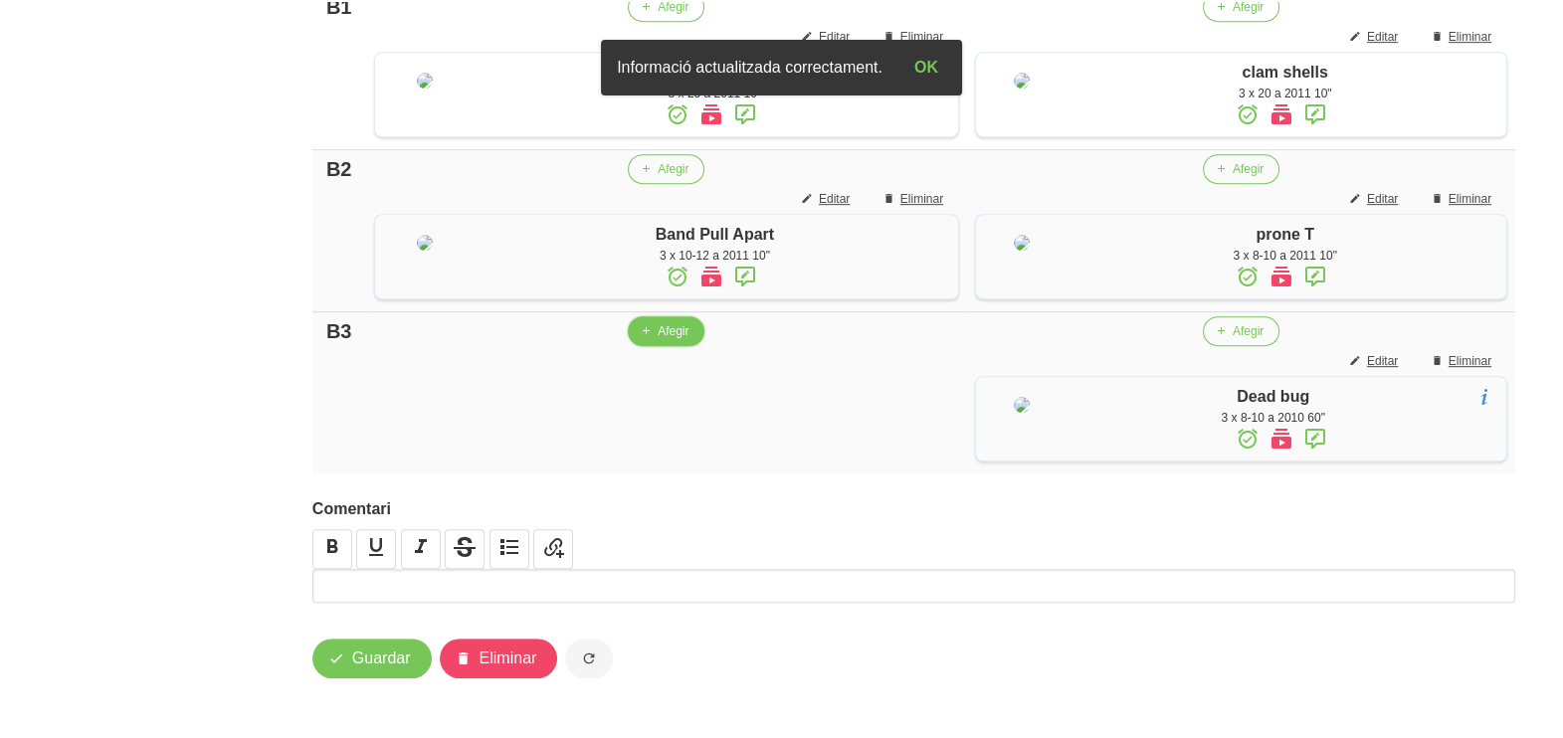
click at [667, 340] on span "Afegir" at bounding box center [673, 331] width 31 height 18
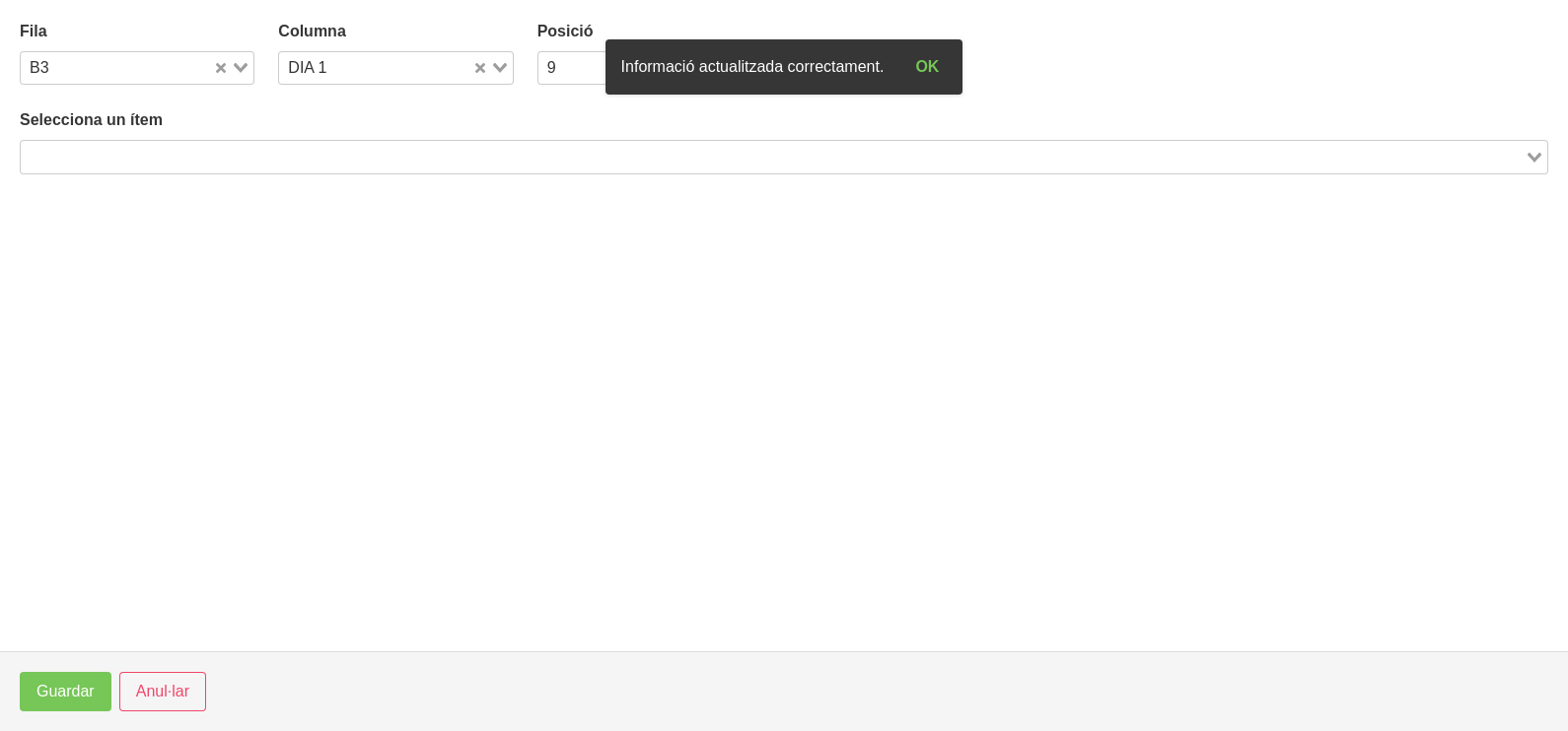
click at [303, 157] on input "Search for option" at bounding box center [772, 157] width 1500 height 24
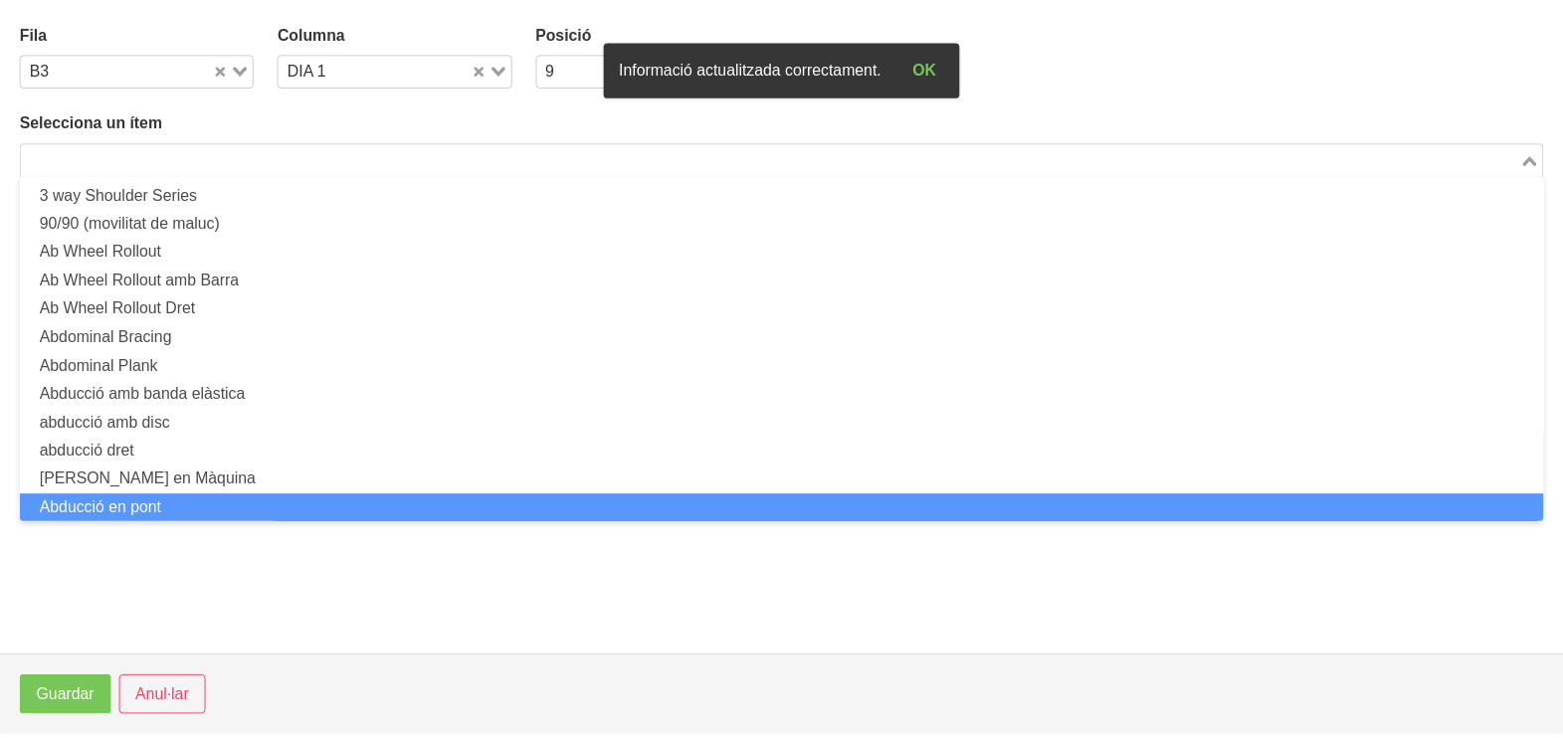
scroll to position [0, 0]
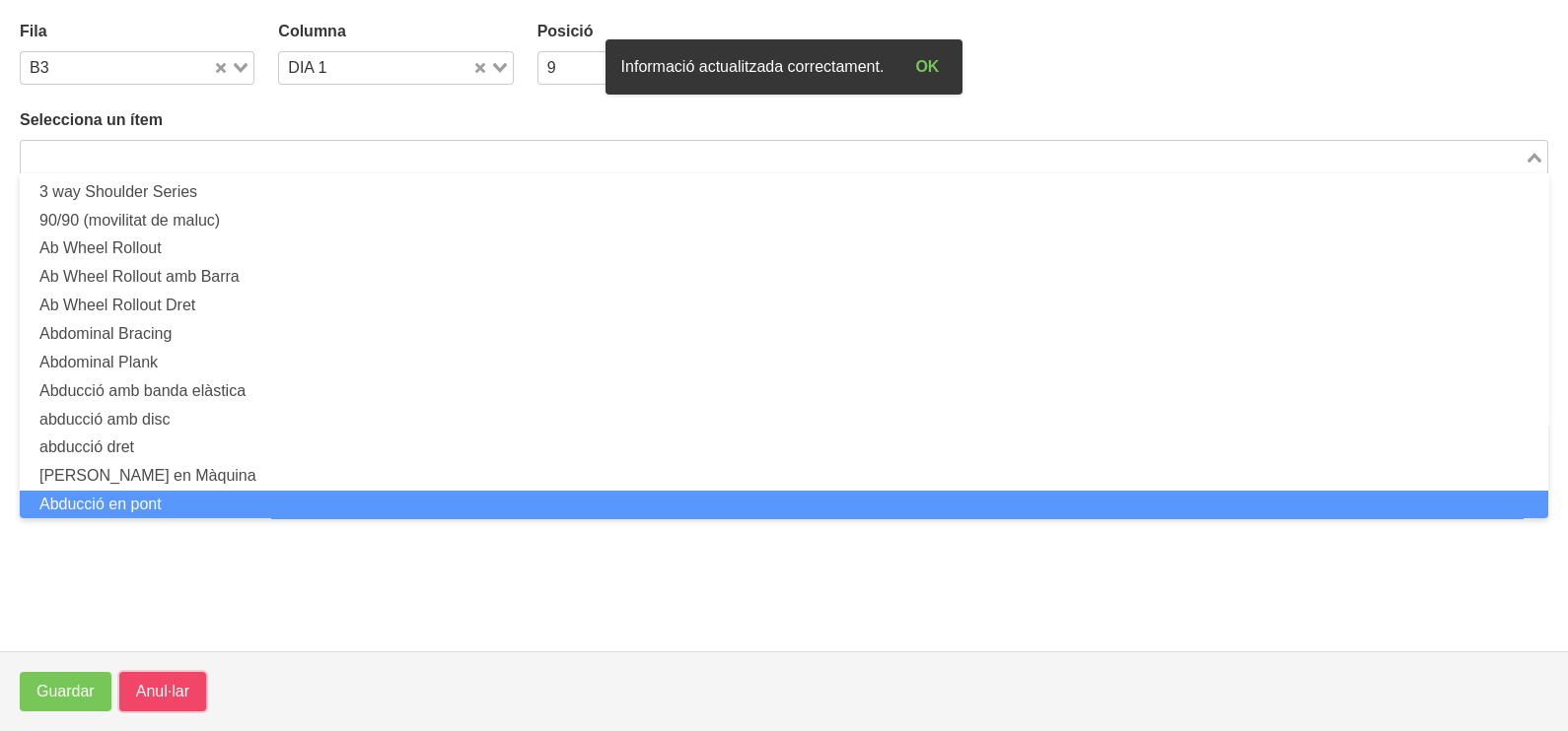
click at [185, 683] on span "Anul·lar" at bounding box center [163, 691] width 54 height 24
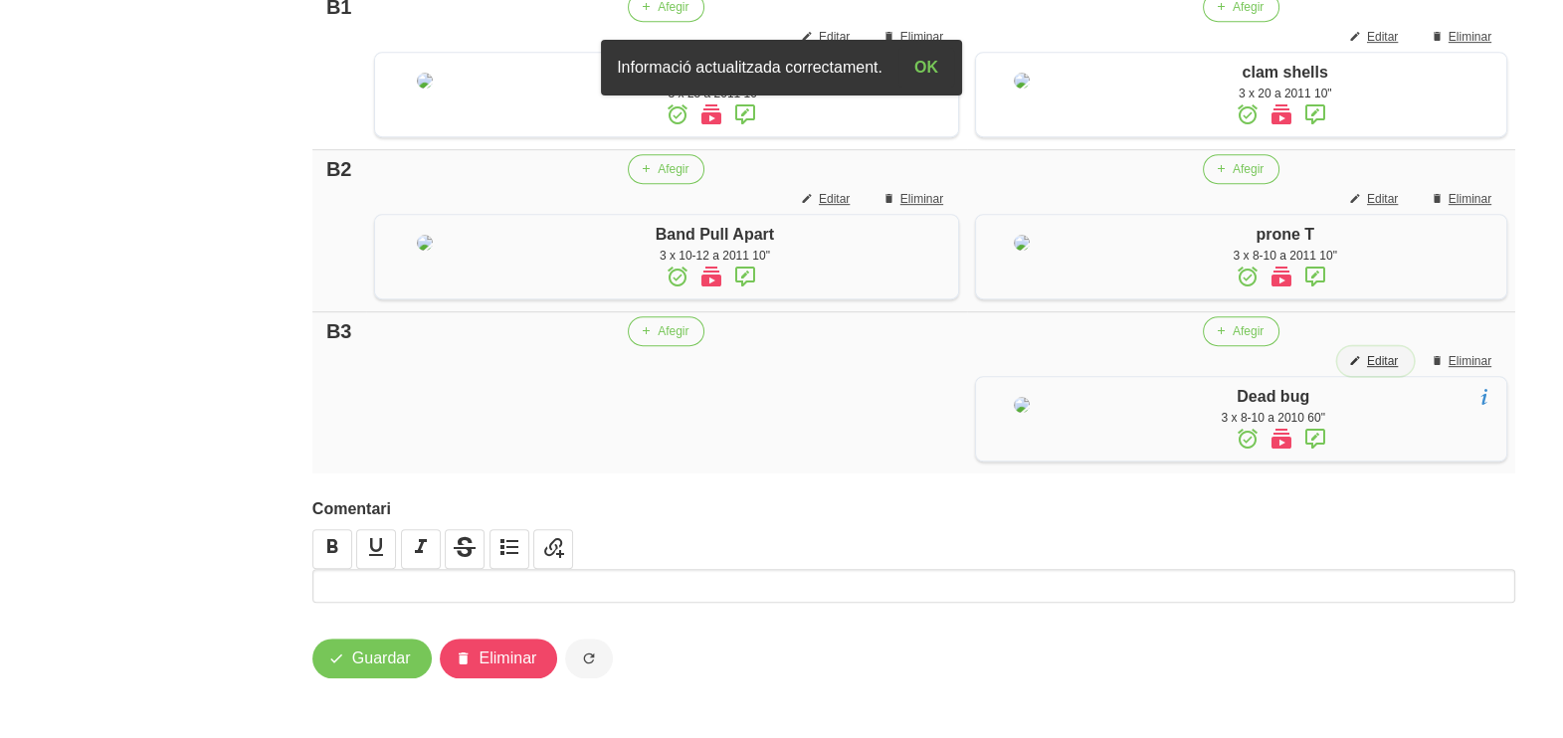
click at [1383, 376] on button "Editar" at bounding box center [1375, 361] width 77 height 30
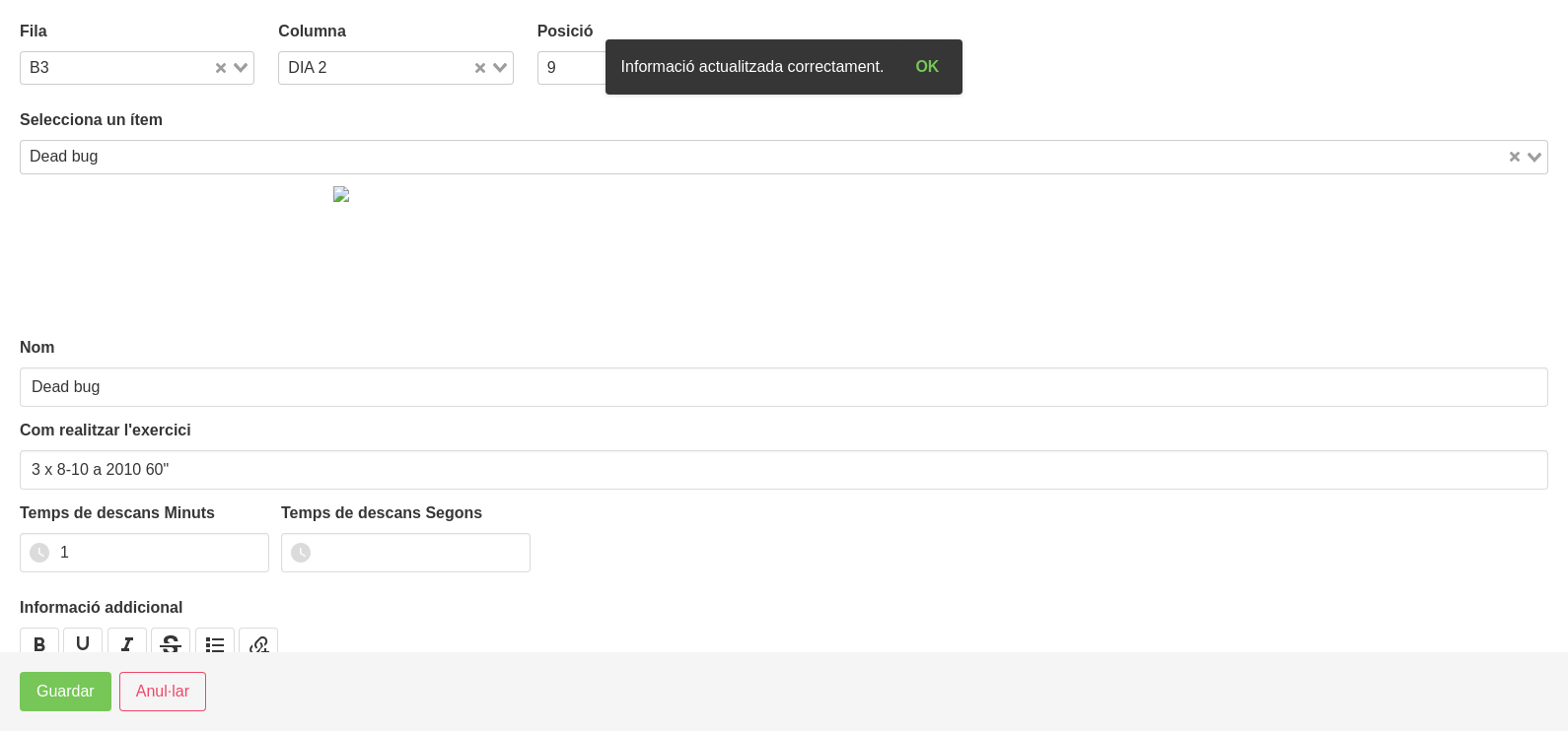
drag, startPoint x: 487, startPoint y: 67, endPoint x: 436, endPoint y: 79, distance: 52.4
click at [493, 67] on icon "Search for option" at bounding box center [500, 68] width 14 height 10
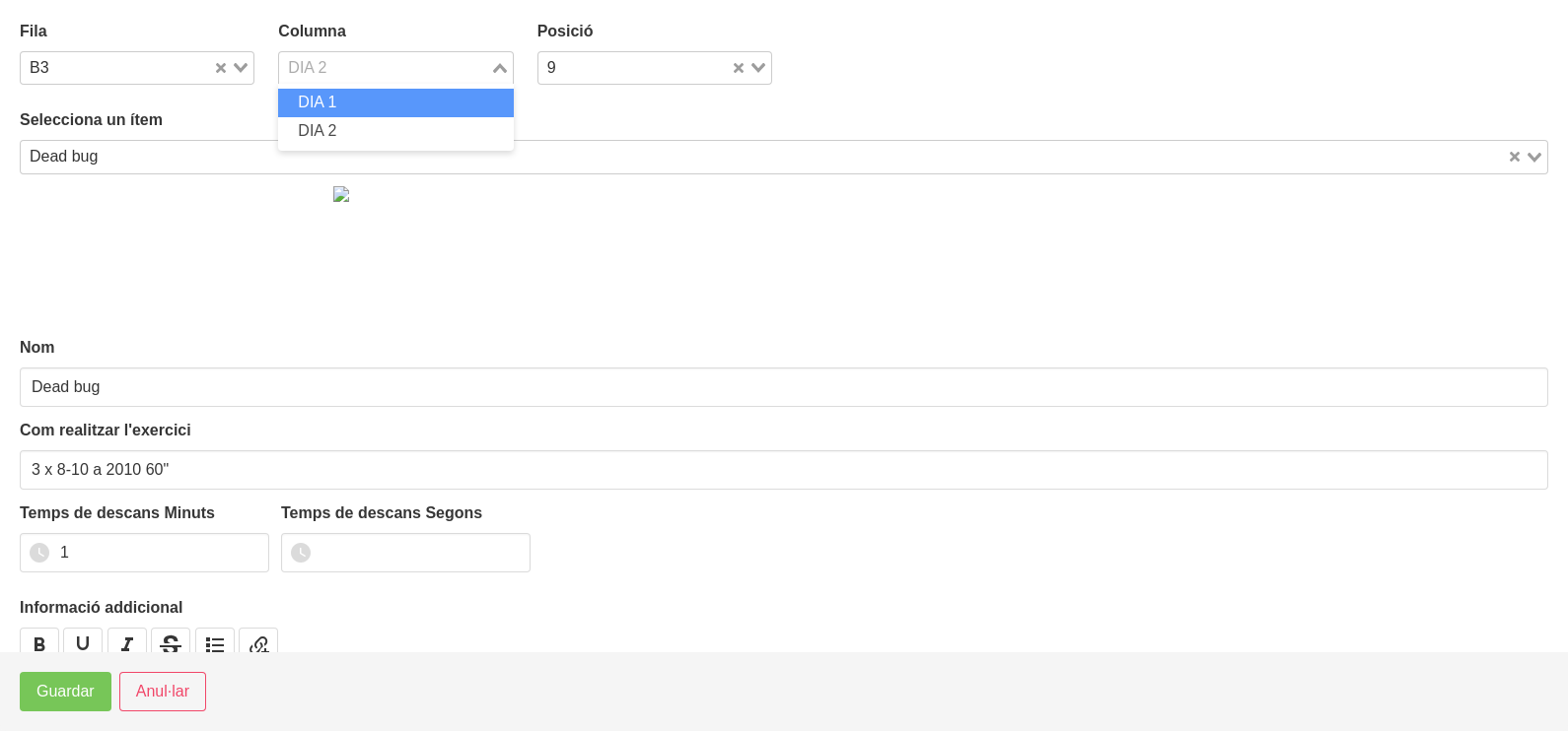
drag, startPoint x: 370, startPoint y: 98, endPoint x: 358, endPoint y: 123, distance: 27.7
click at [370, 103] on li "DIA 1" at bounding box center [395, 103] width 235 height 29
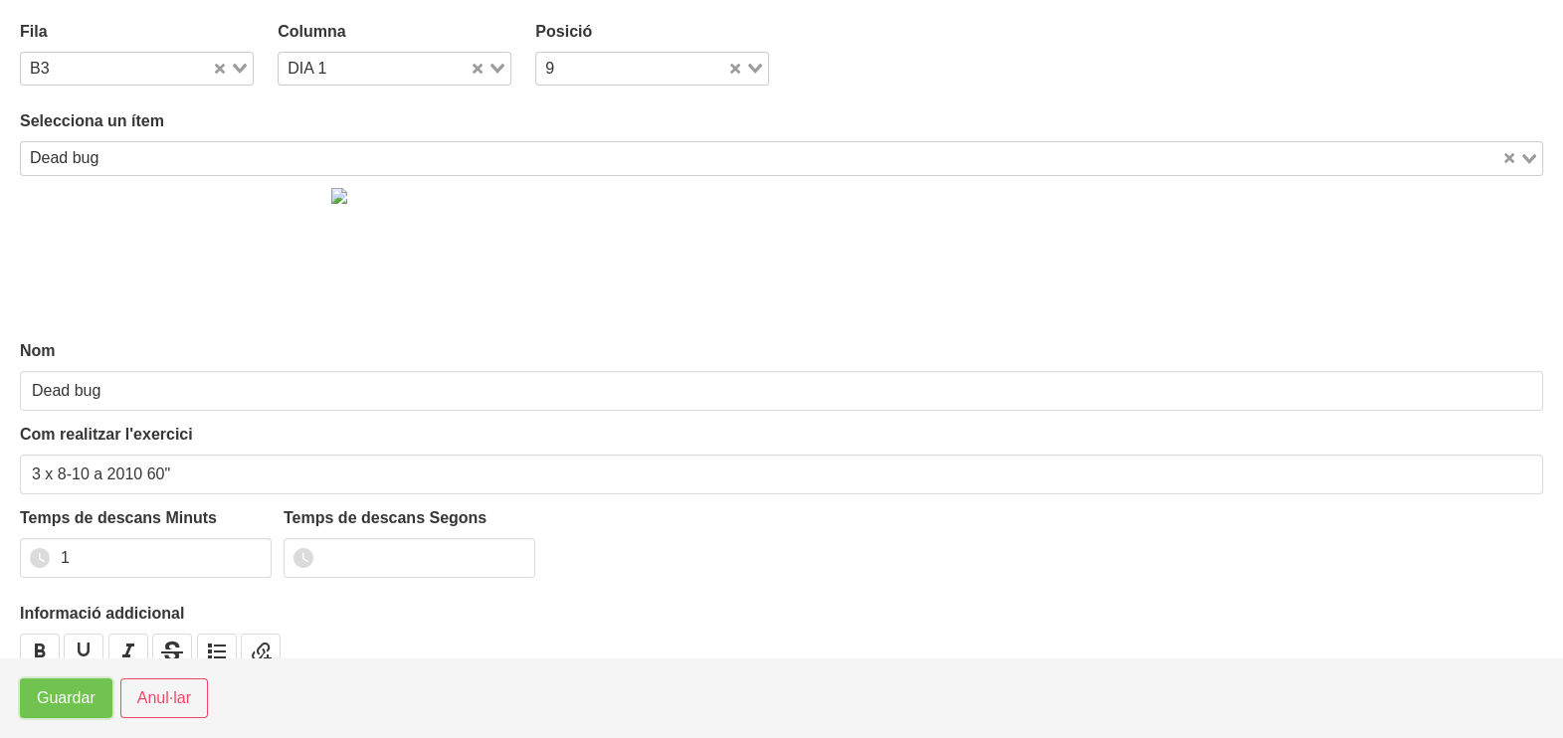
click at [86, 691] on span "Guardar" at bounding box center [66, 698] width 59 height 24
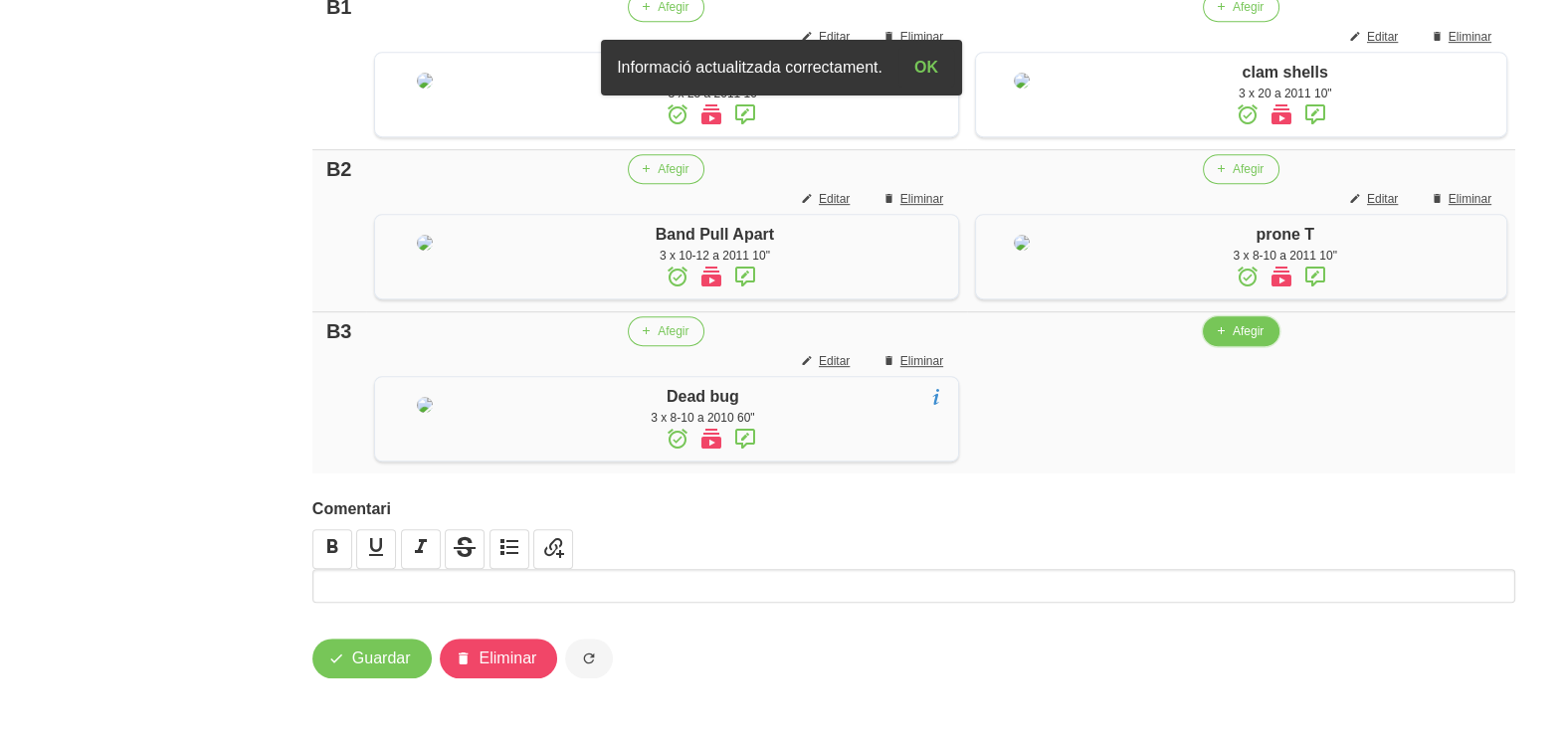
click at [1279, 346] on button "Afegir" at bounding box center [1241, 331] width 77 height 30
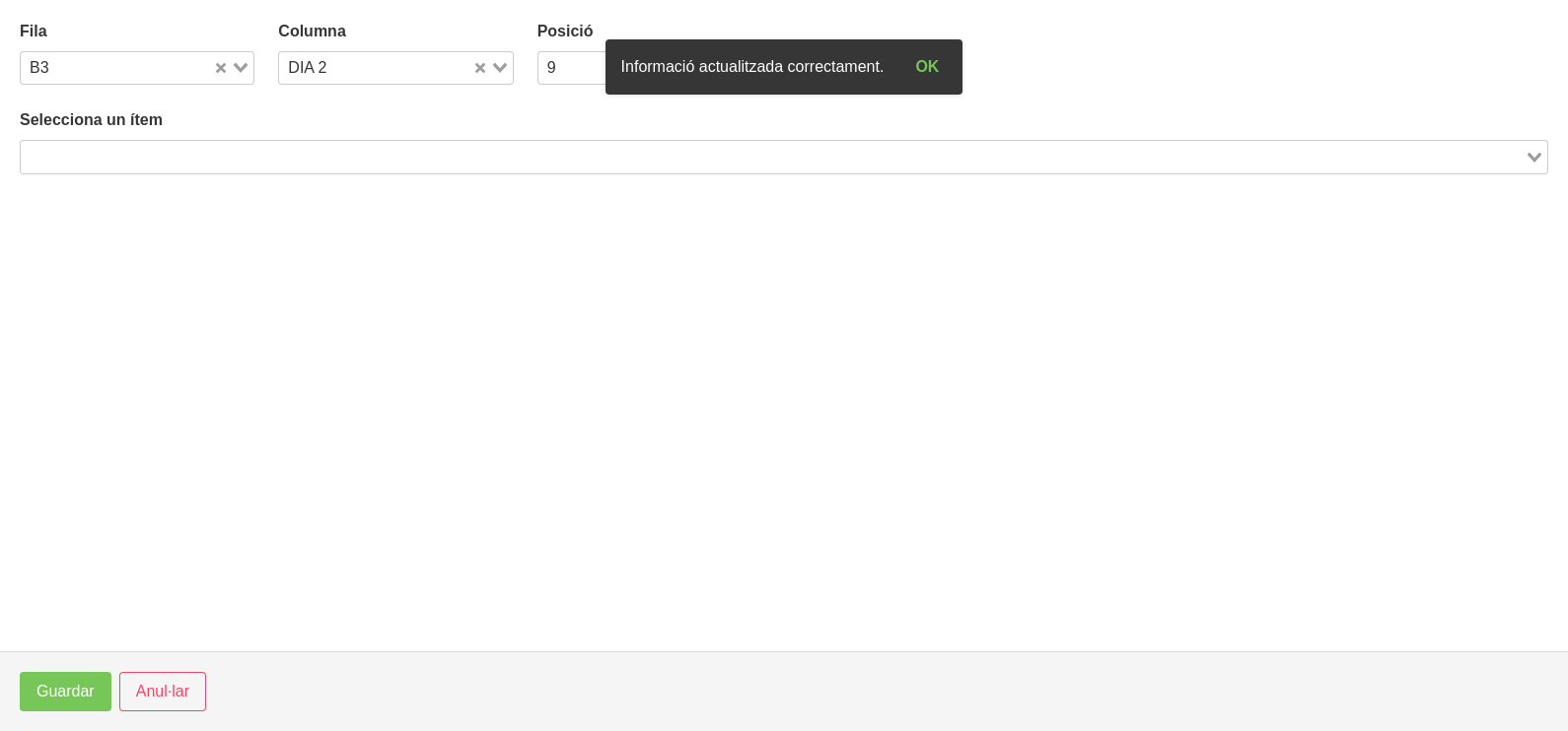
click at [439, 157] on input "Search for option" at bounding box center [772, 157] width 1500 height 24
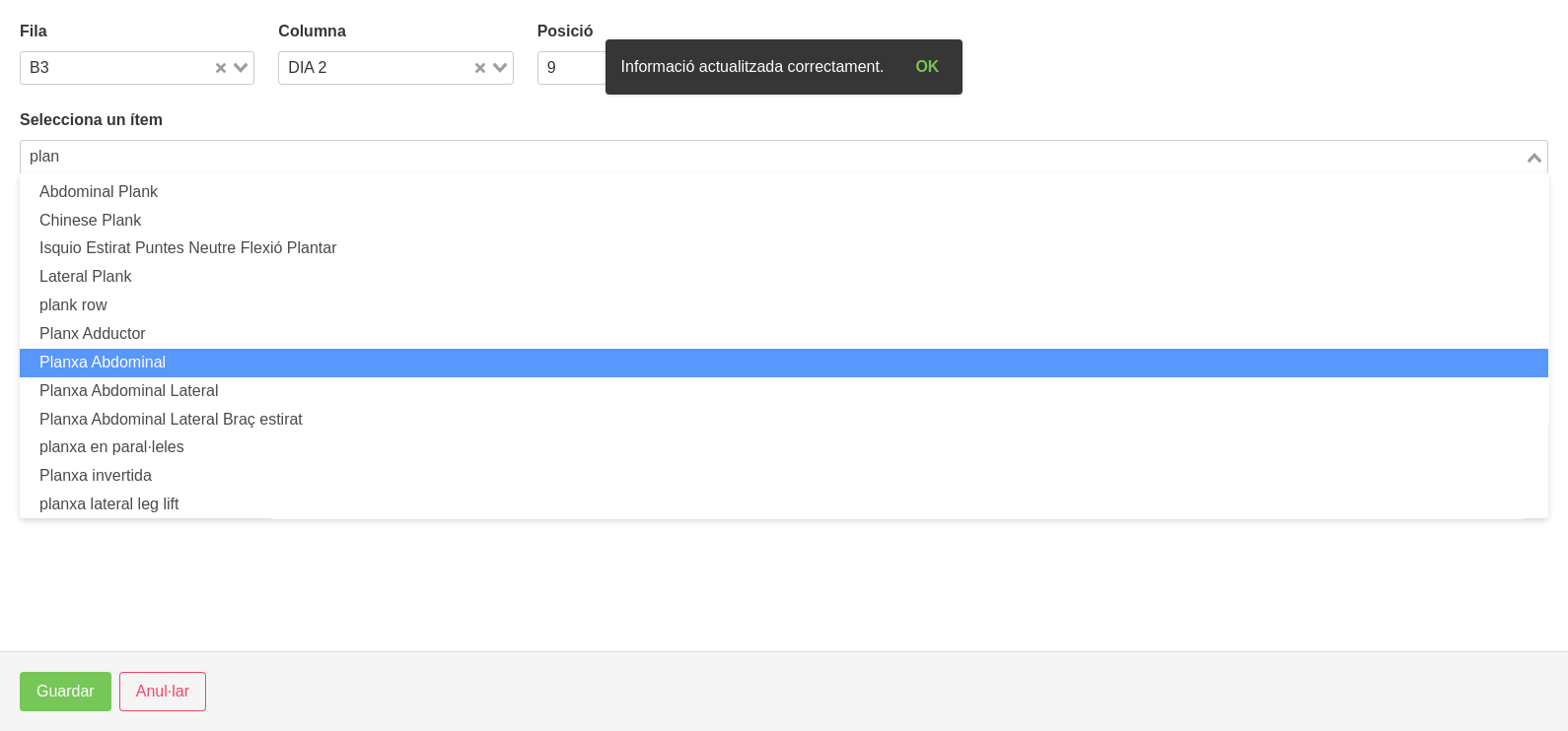
click at [240, 356] on li "Planxa Abdominal" at bounding box center [784, 363] width 1528 height 29
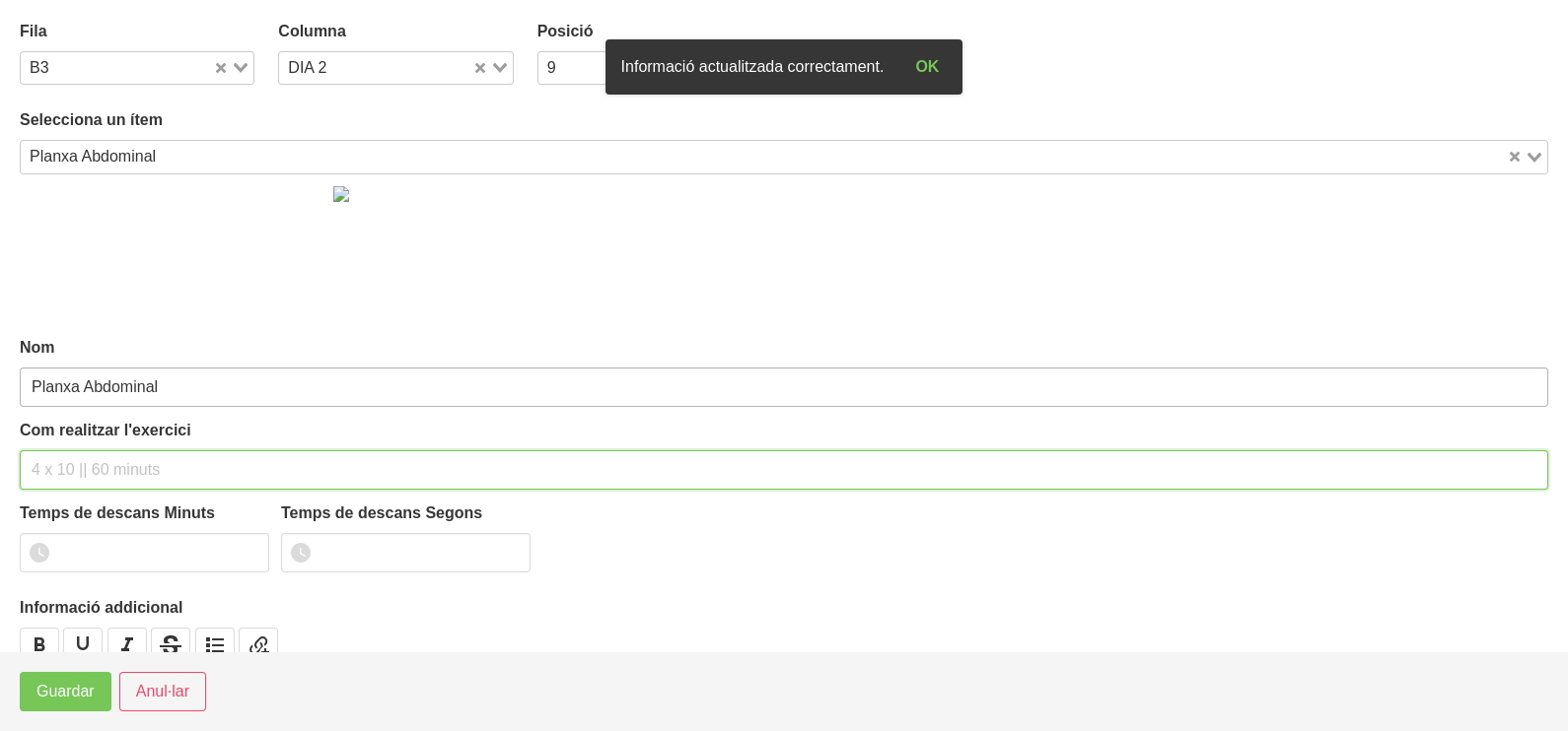
drag, startPoint x: 70, startPoint y: 470, endPoint x: 132, endPoint y: 384, distance: 106.0
click at [75, 464] on input "text" at bounding box center [784, 470] width 1528 height 40
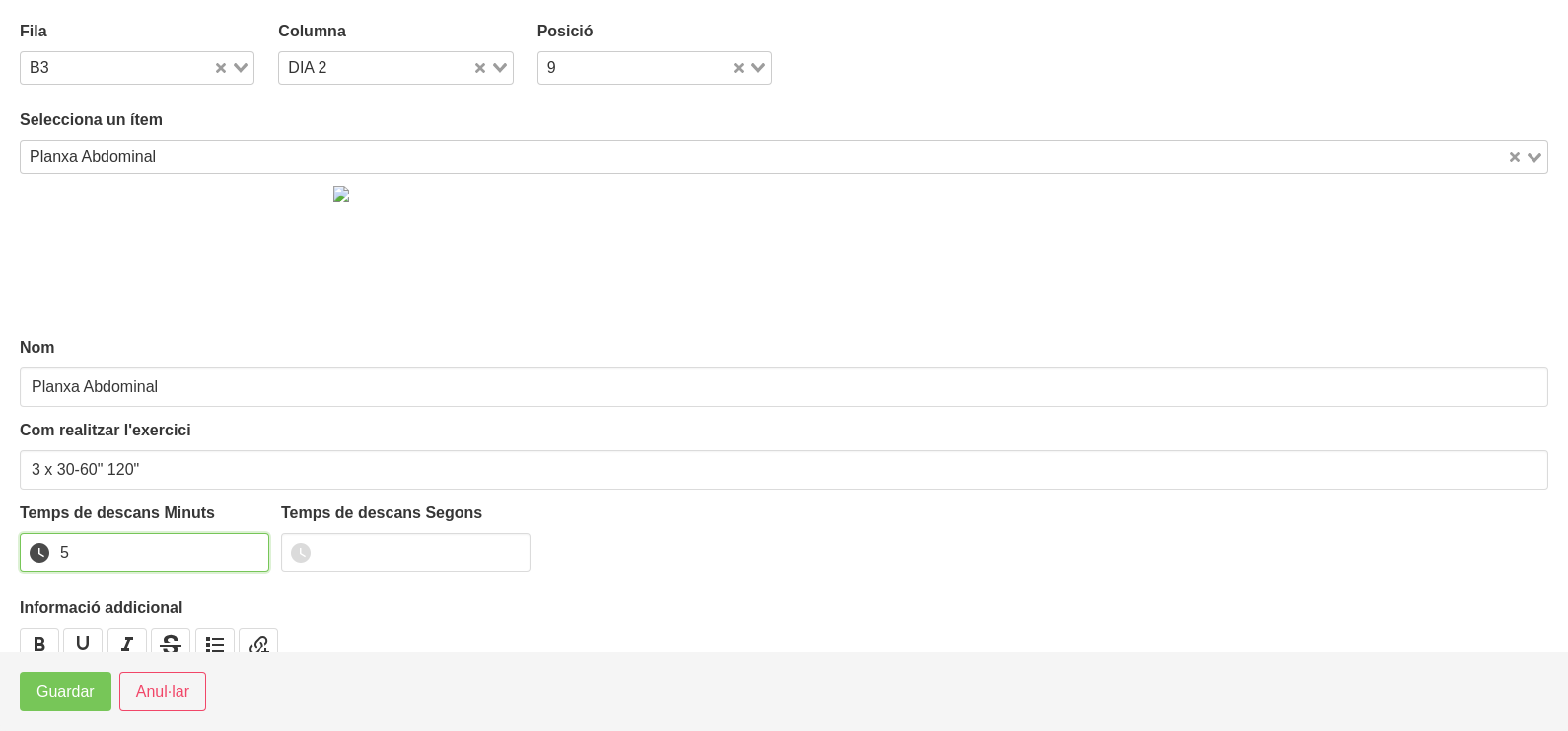
click at [251, 548] on input "5" at bounding box center [145, 553] width 250 height 40
click at [251, 548] on input "6" at bounding box center [145, 553] width 250 height 40
click at [43, 546] on input "6" at bounding box center [145, 553] width 250 height 40
click at [74, 699] on span "Guardar" at bounding box center [65, 691] width 58 height 24
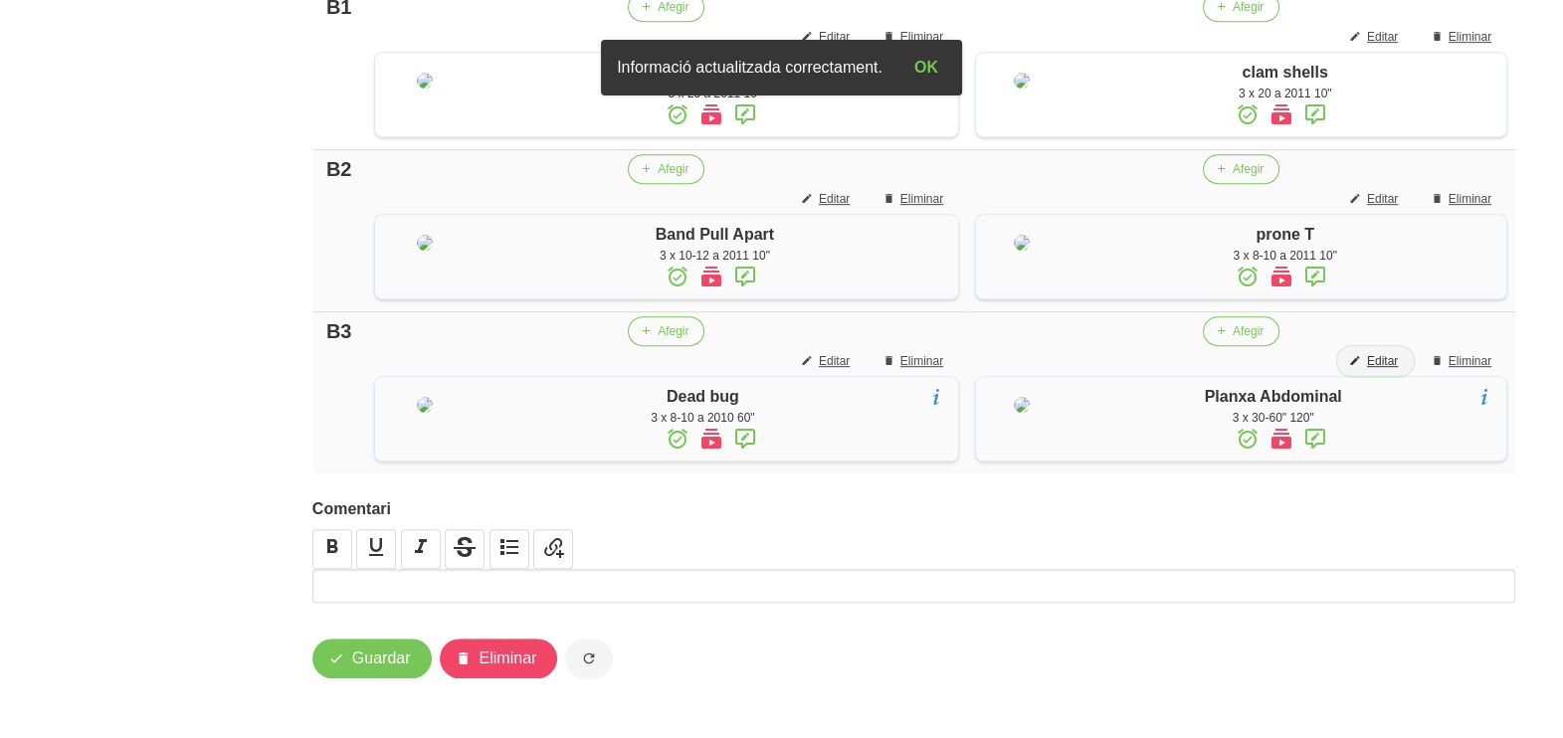
click at [1393, 370] on span "Editar" at bounding box center [1382, 361] width 31 height 18
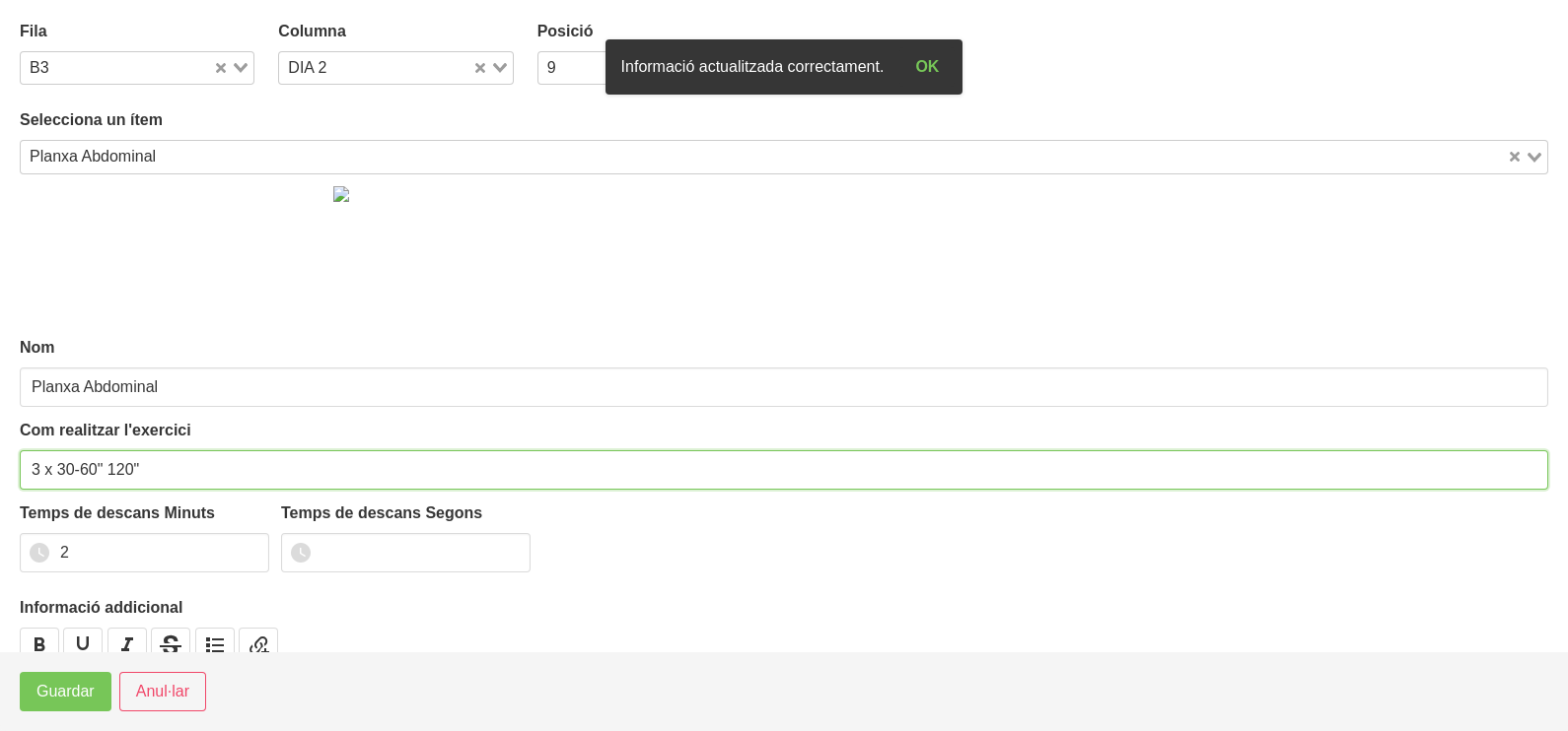
drag, startPoint x: 120, startPoint y: 468, endPoint x: 109, endPoint y: 472, distance: 11.7
click at [109, 472] on input "3 x 30-60" 120"" at bounding box center [784, 470] width 1528 height 40
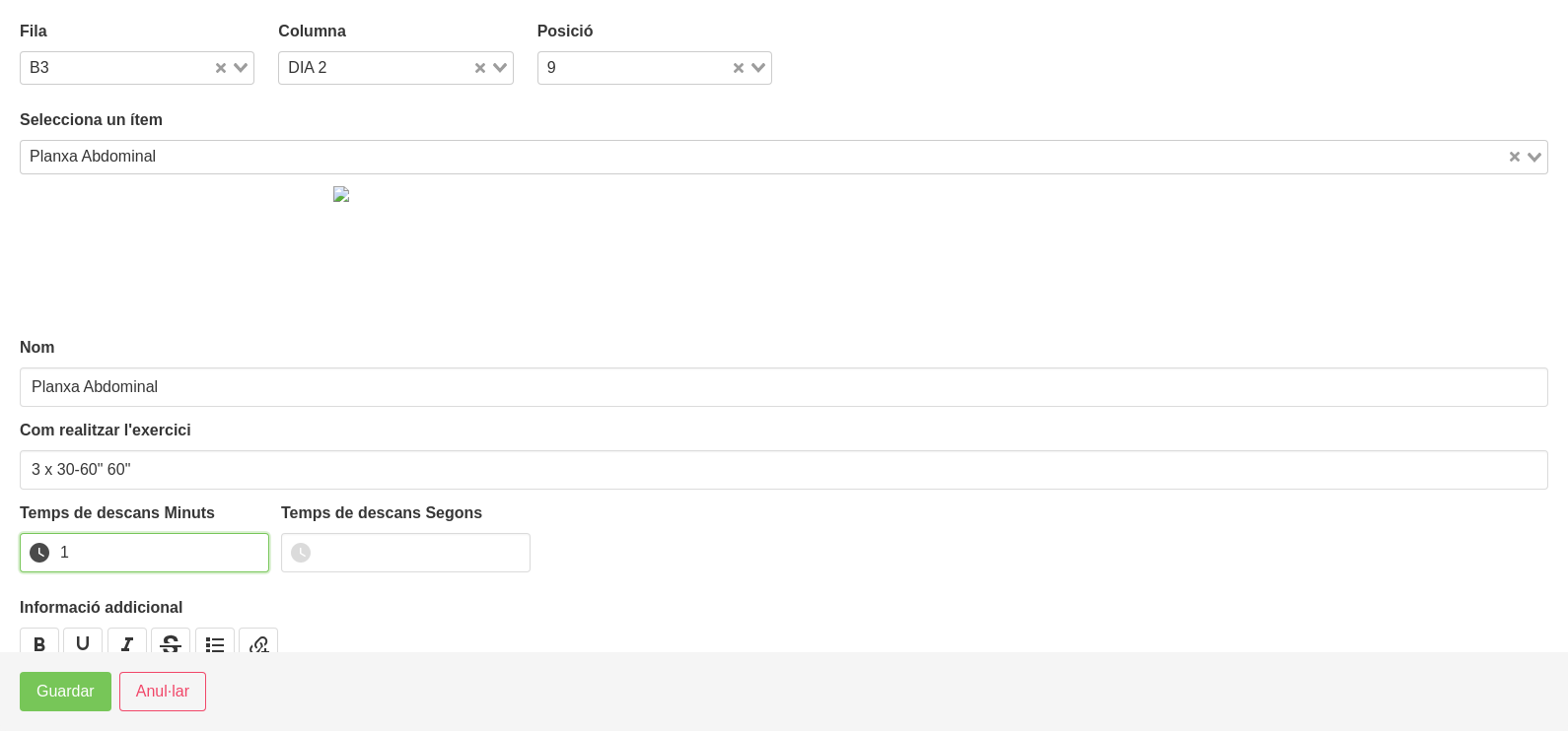
click at [246, 555] on input "1" at bounding box center [145, 553] width 250 height 40
click at [52, 694] on span "Guardar" at bounding box center [65, 691] width 58 height 24
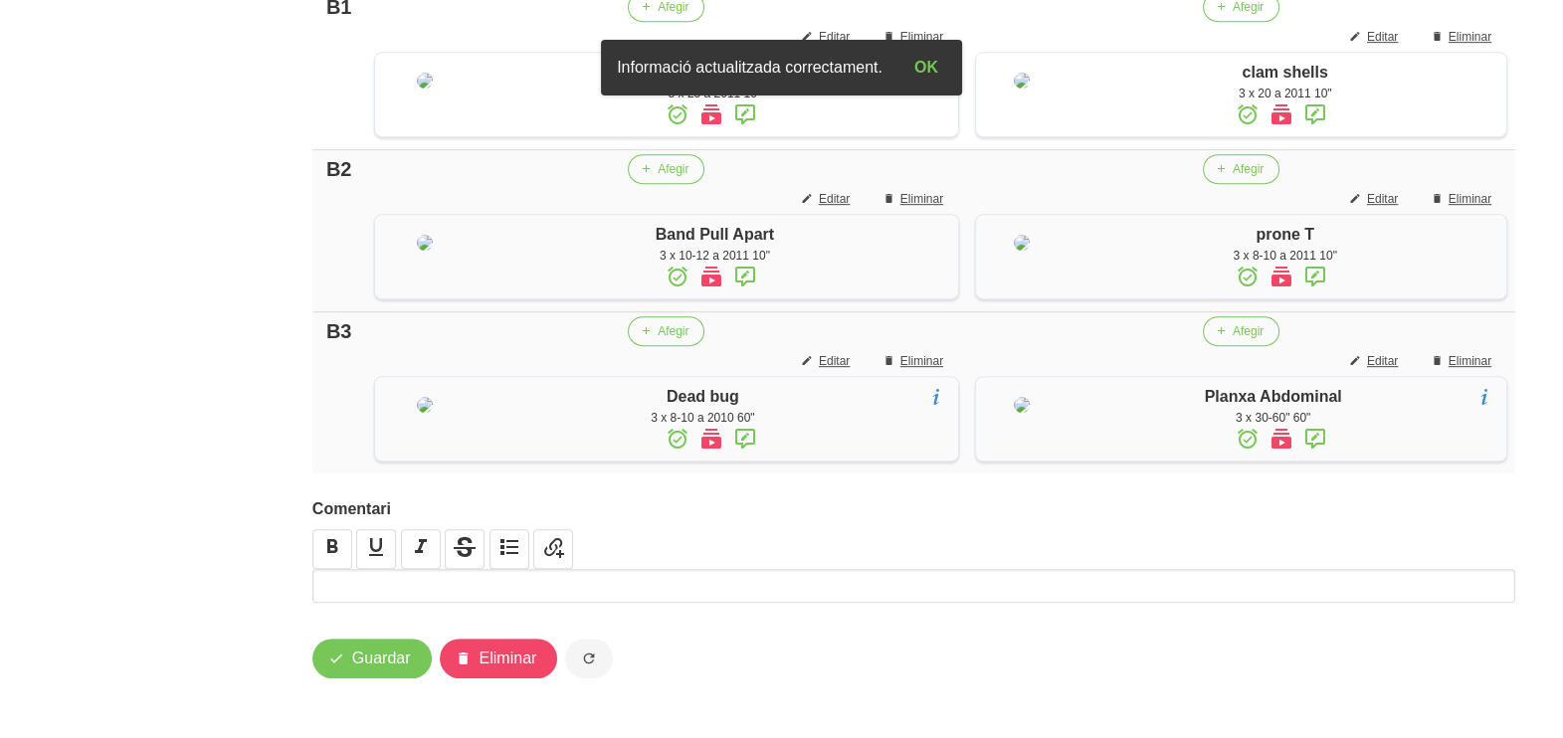
scroll to position [1541, 0]
click at [363, 665] on span "Guardar" at bounding box center [381, 659] width 59 height 24
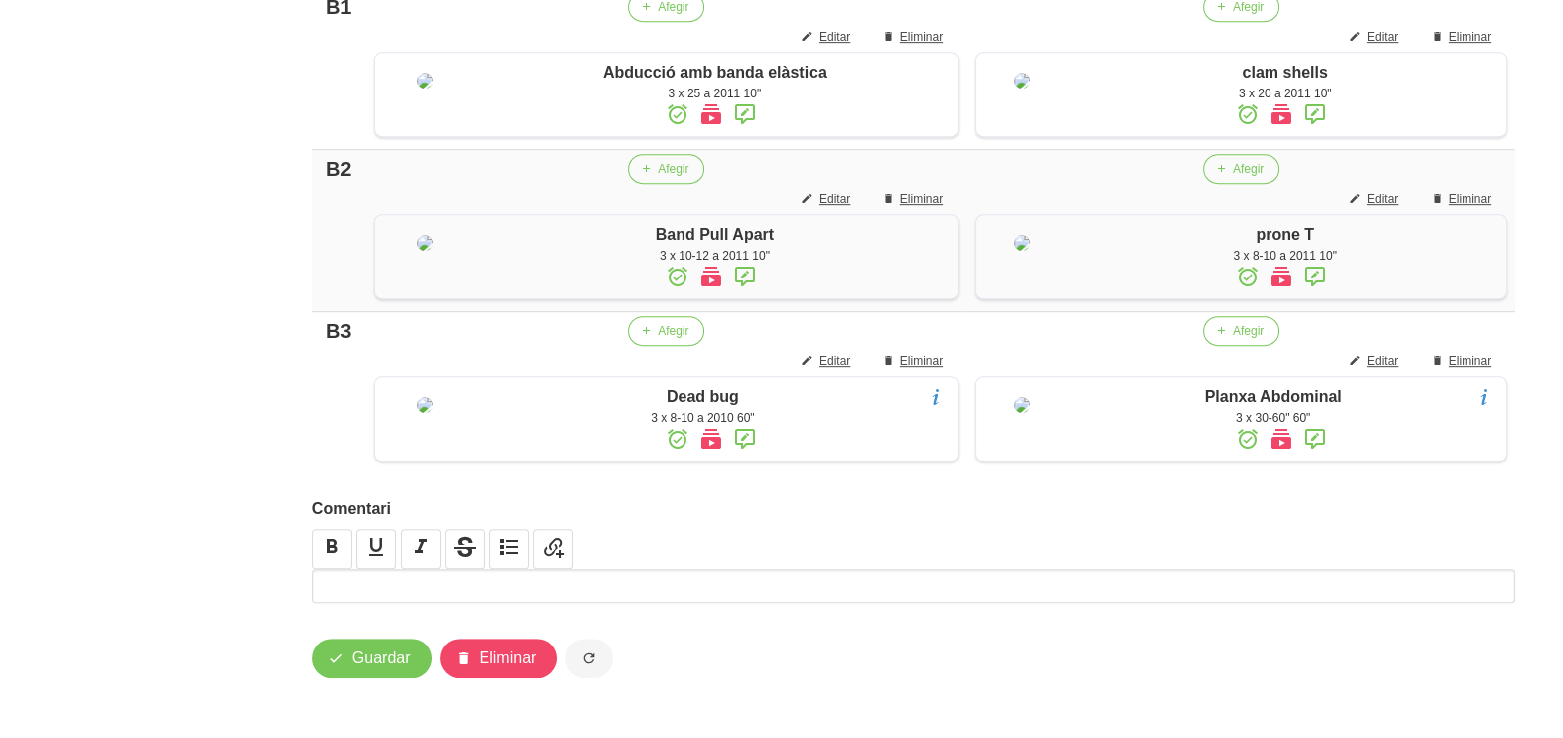
click at [366, 661] on span "Guardar" at bounding box center [381, 659] width 59 height 24
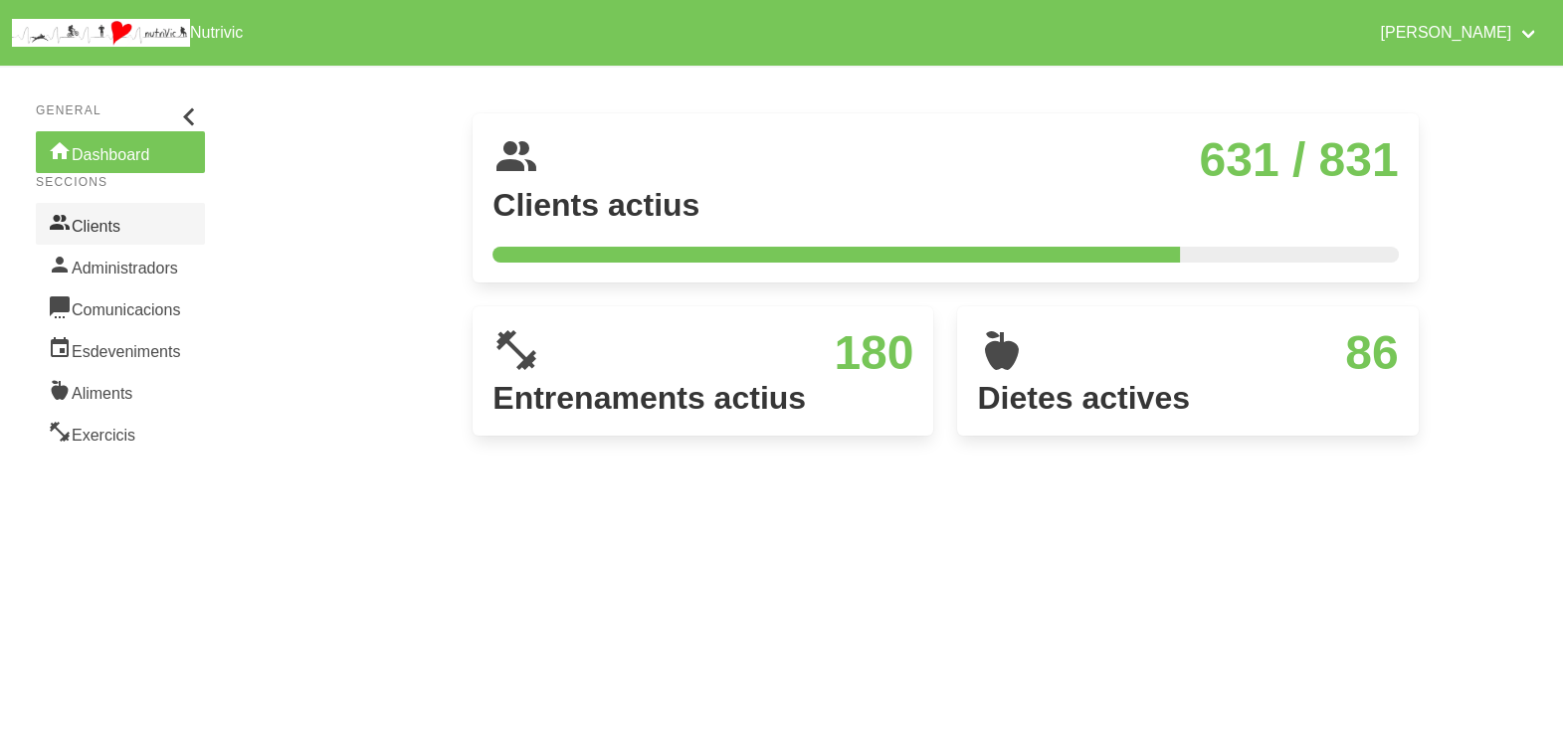
click at [113, 219] on link "Clients" at bounding box center [120, 224] width 169 height 42
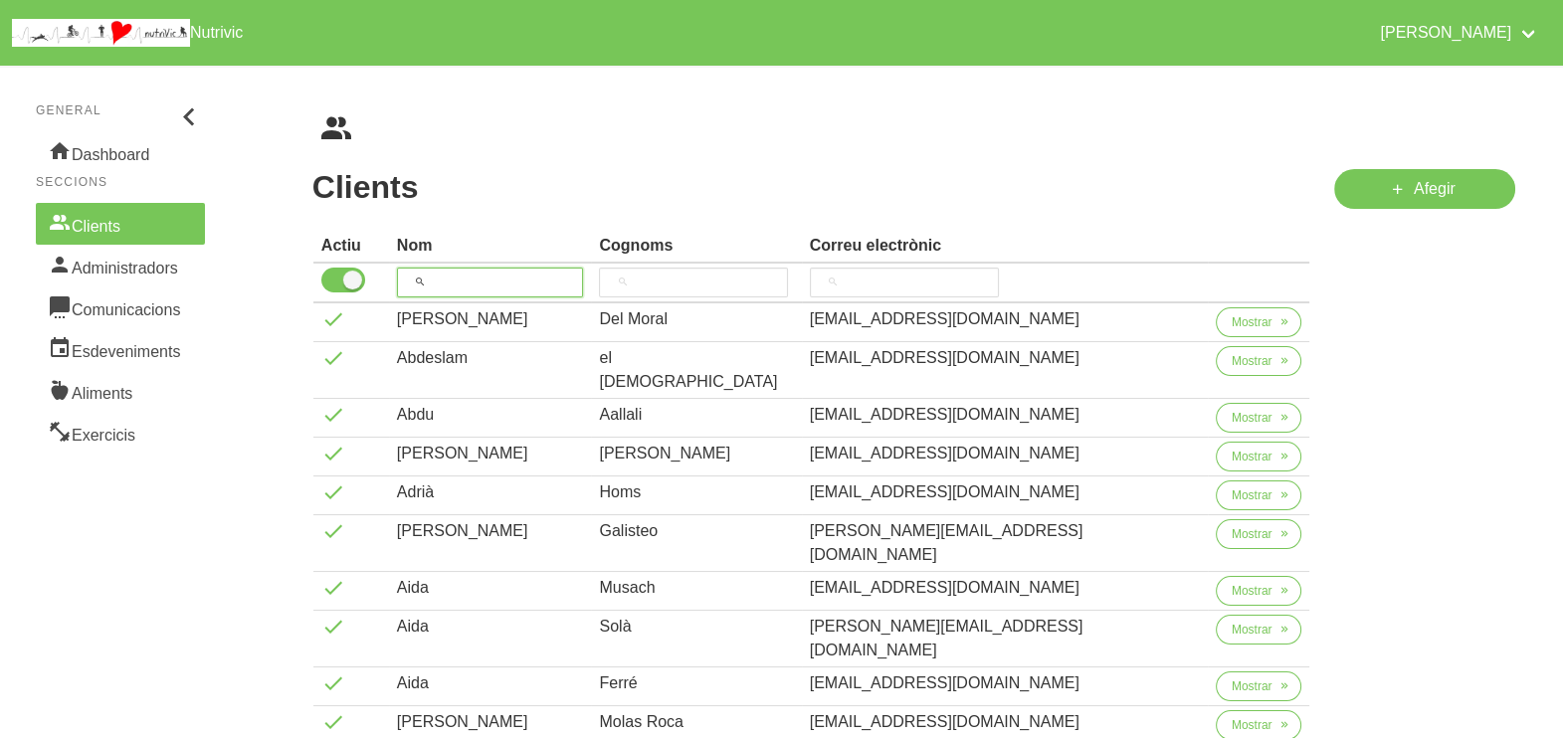
click at [478, 276] on input "search" at bounding box center [490, 283] width 187 height 30
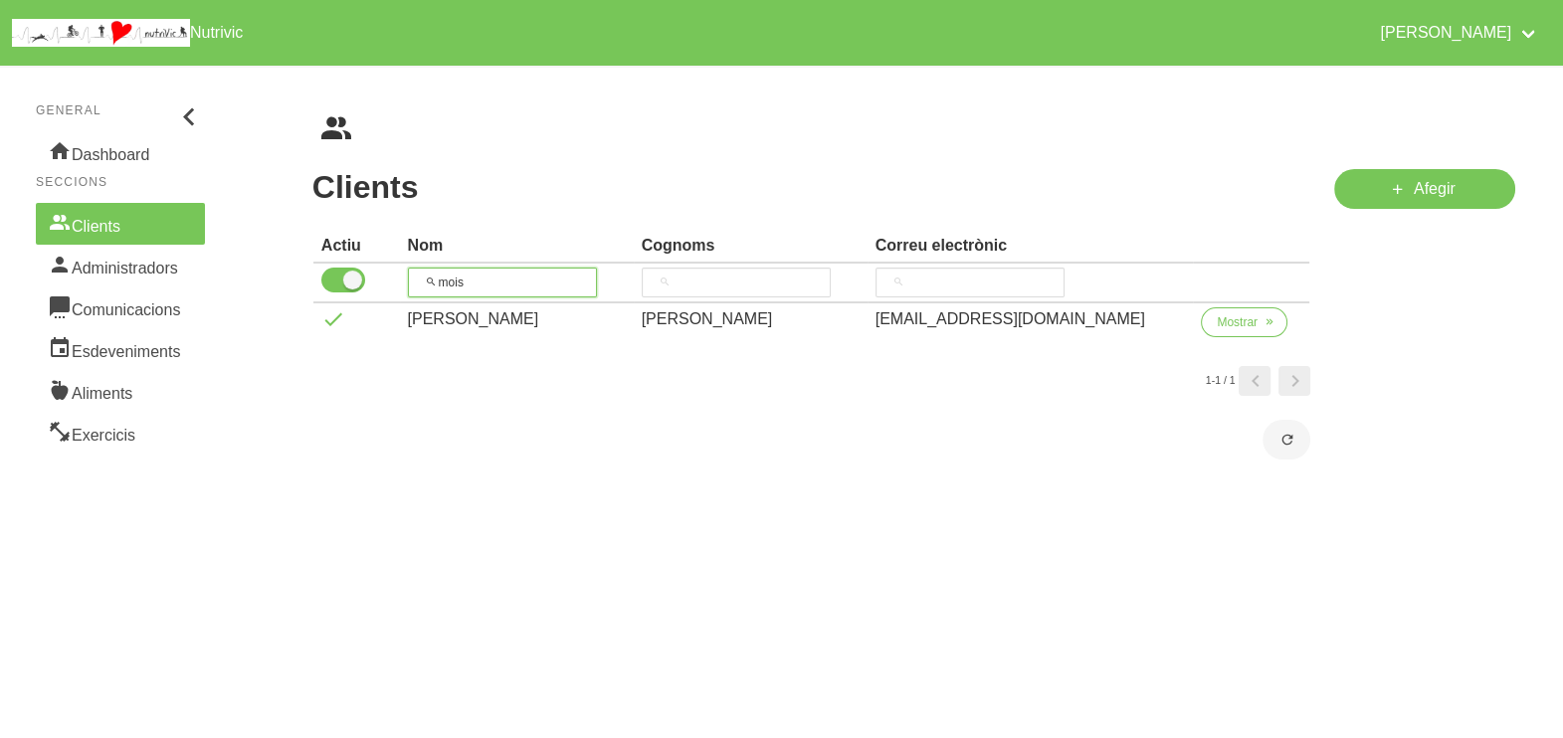
drag, startPoint x: 517, startPoint y: 289, endPoint x: 401, endPoint y: 286, distance: 116.4
click at [401, 286] on tr "mois" at bounding box center [811, 284] width 997 height 40
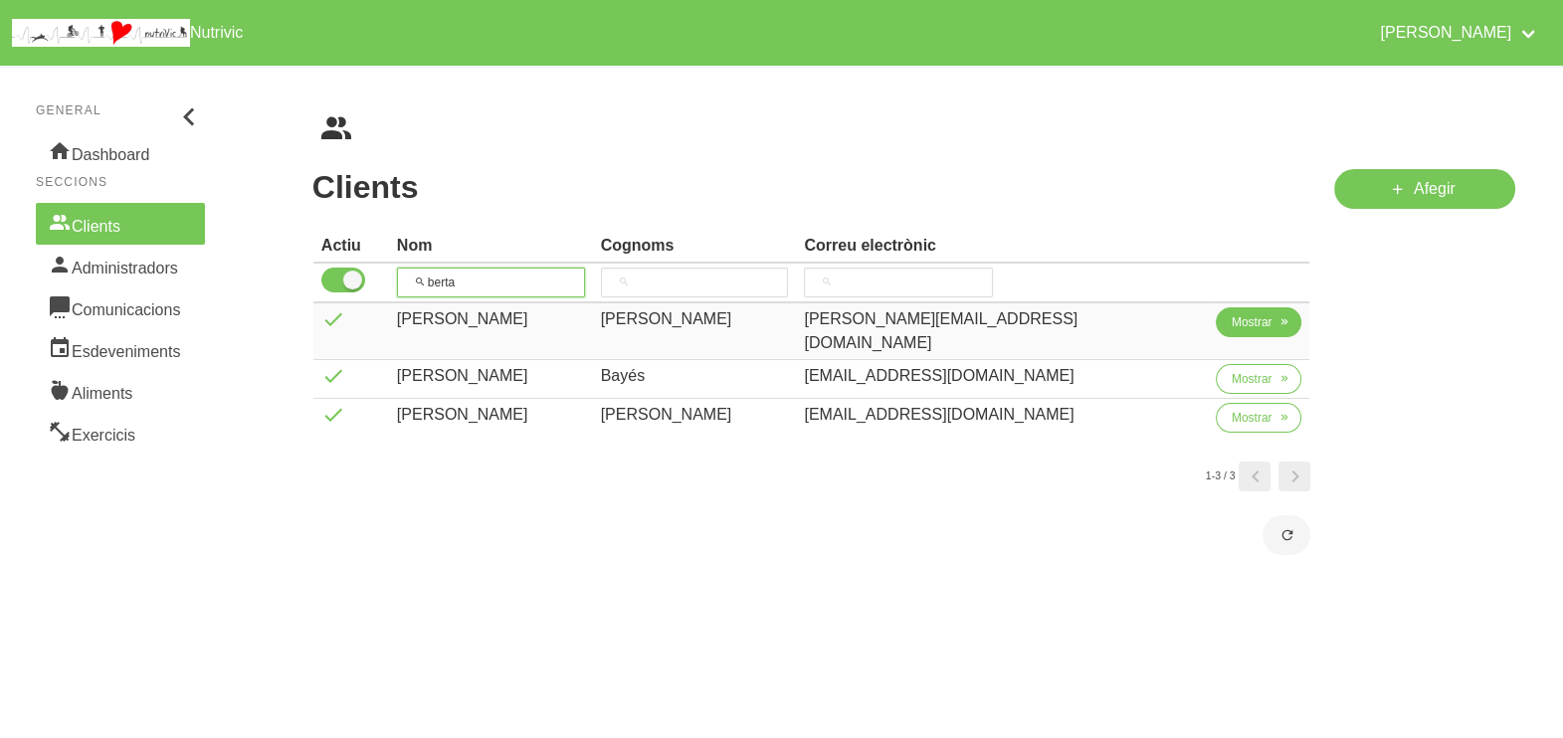
type input "berta"
click at [1216, 325] on button "Mostrar" at bounding box center [1259, 322] width 87 height 30
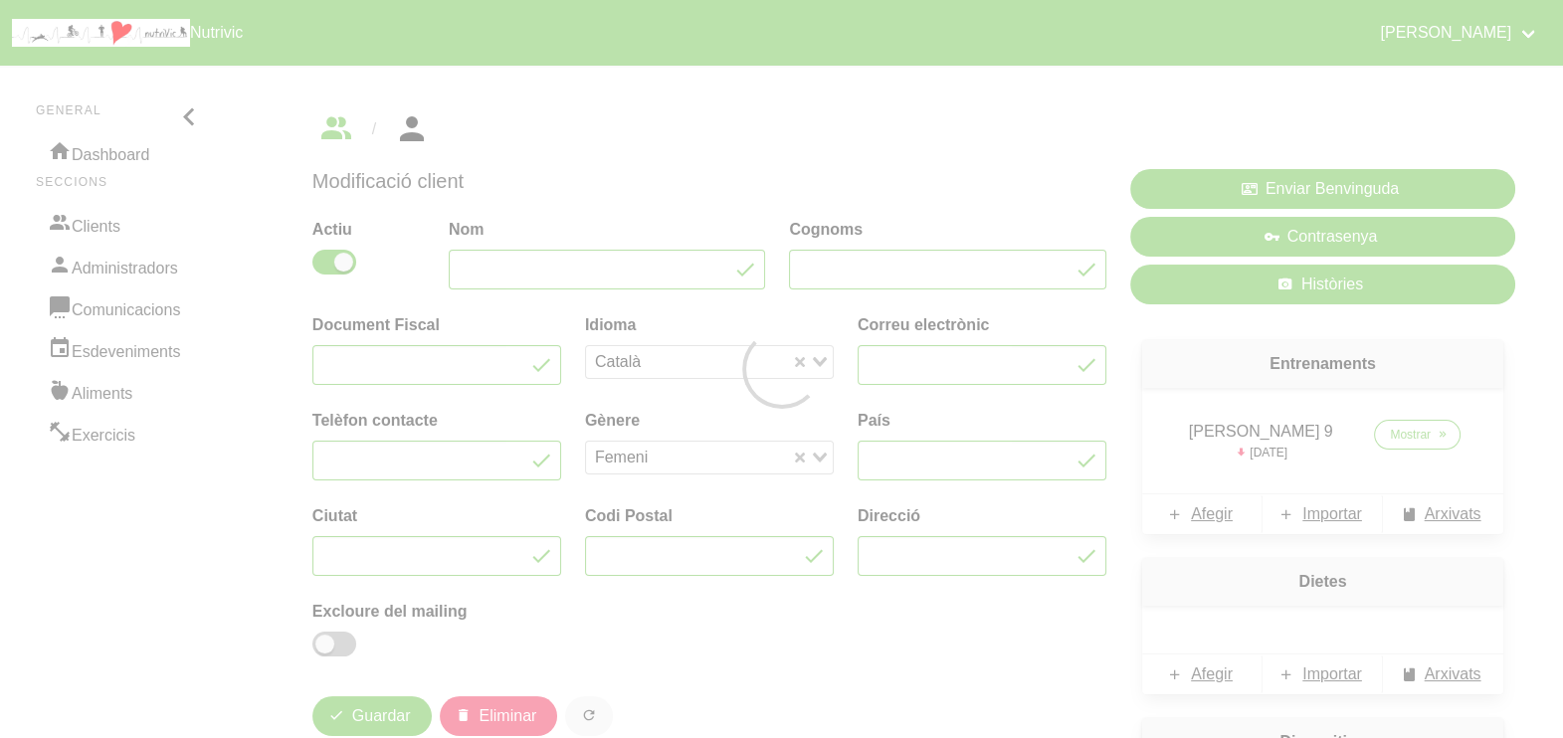
type input "[PERSON_NAME]"
type input "[EMAIL_ADDRESS][DOMAIN_NAME]"
type input "660044513"
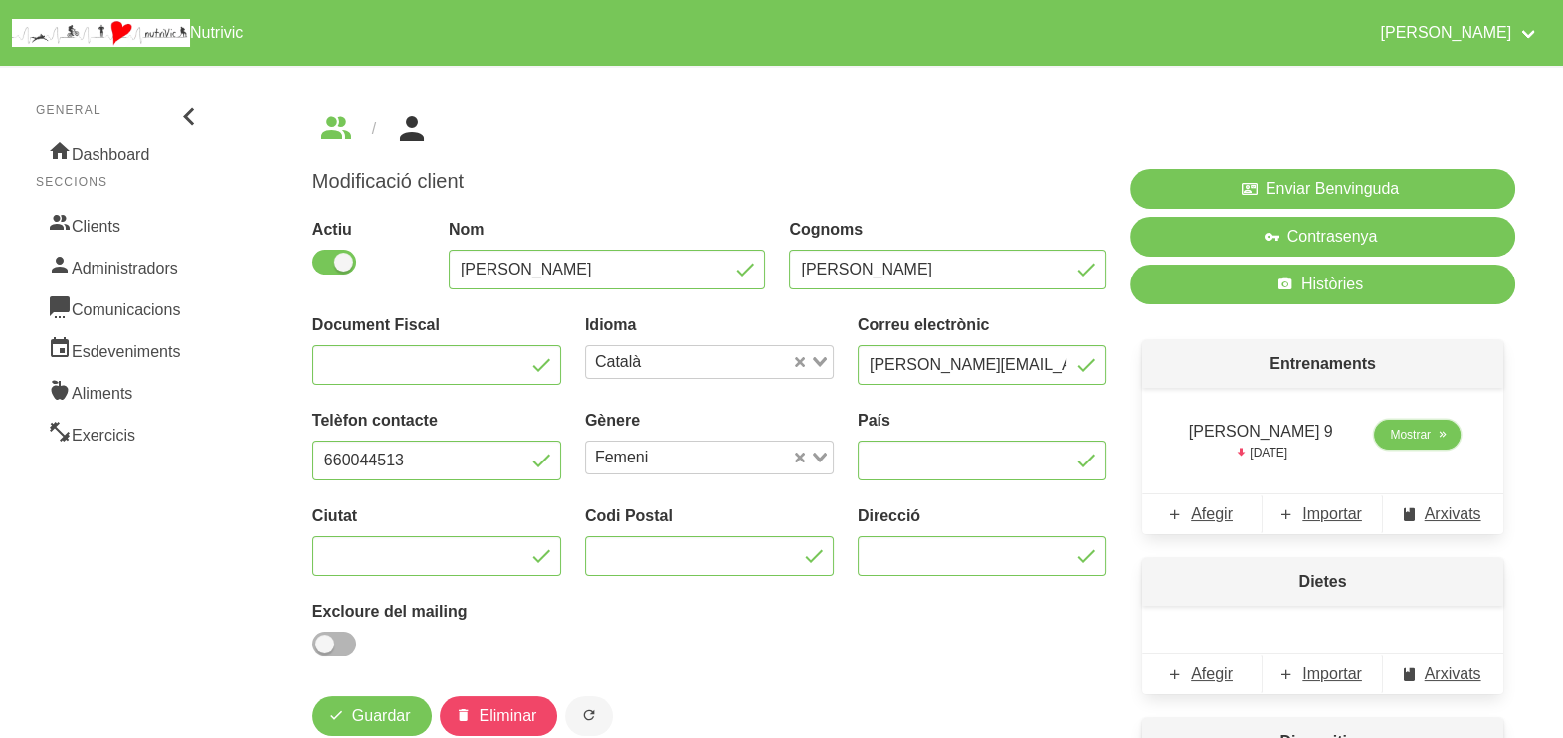
click at [1398, 438] on span "Mostrar" at bounding box center [1410, 435] width 41 height 18
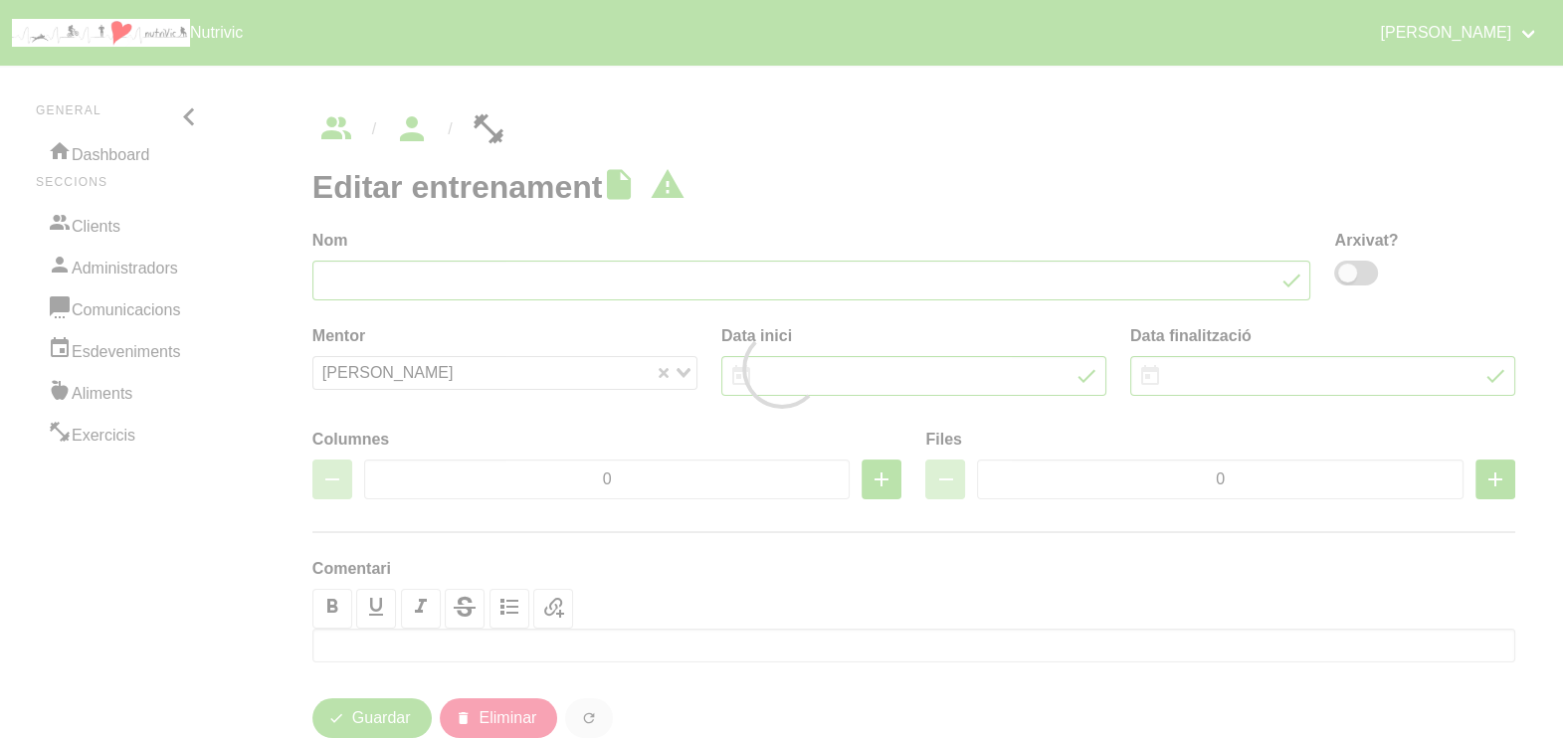
type input "[PERSON_NAME] 9"
type input "17/8/2025"
type input "[DATE]"
type input "3"
type input "8"
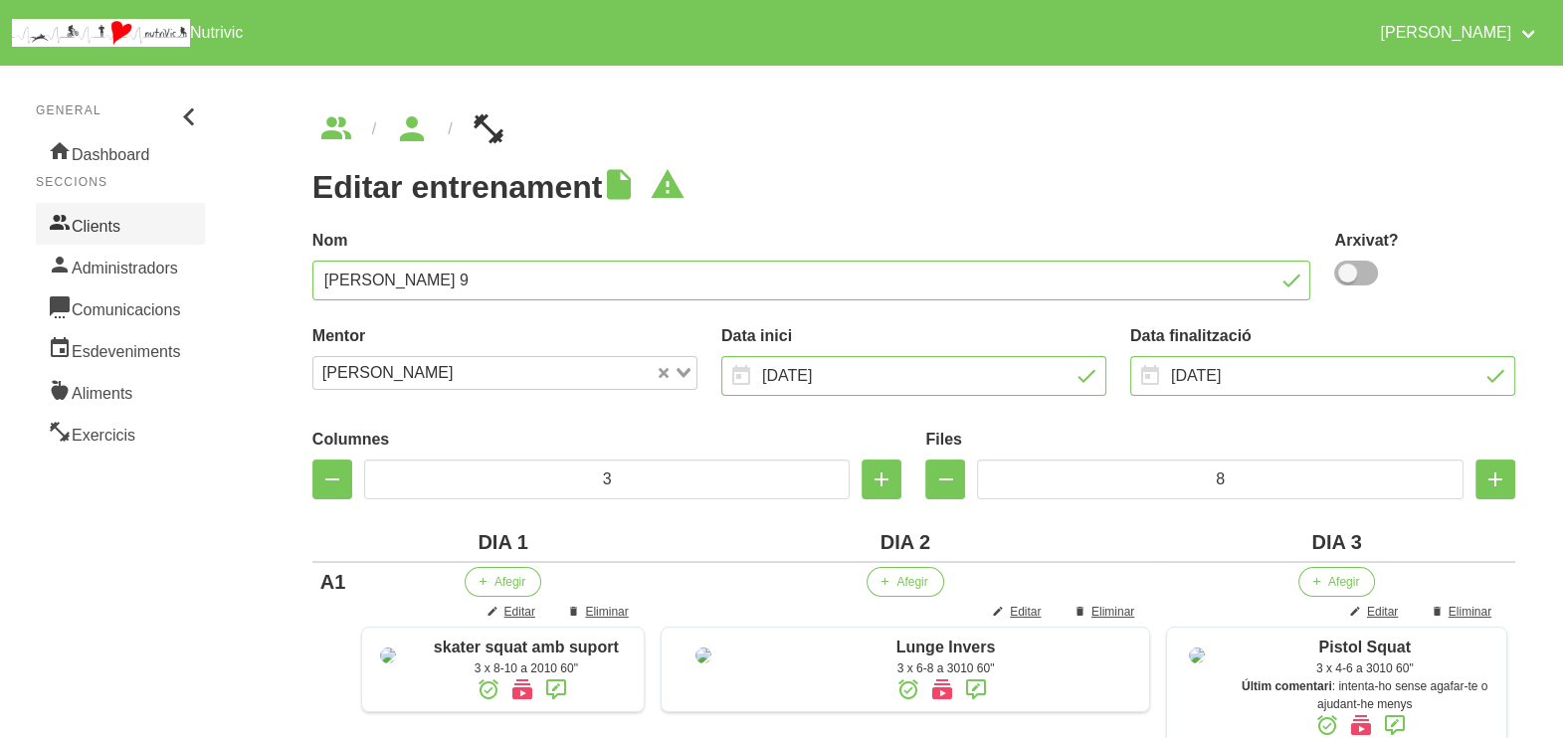
click at [96, 228] on link "Clients" at bounding box center [120, 224] width 169 height 42
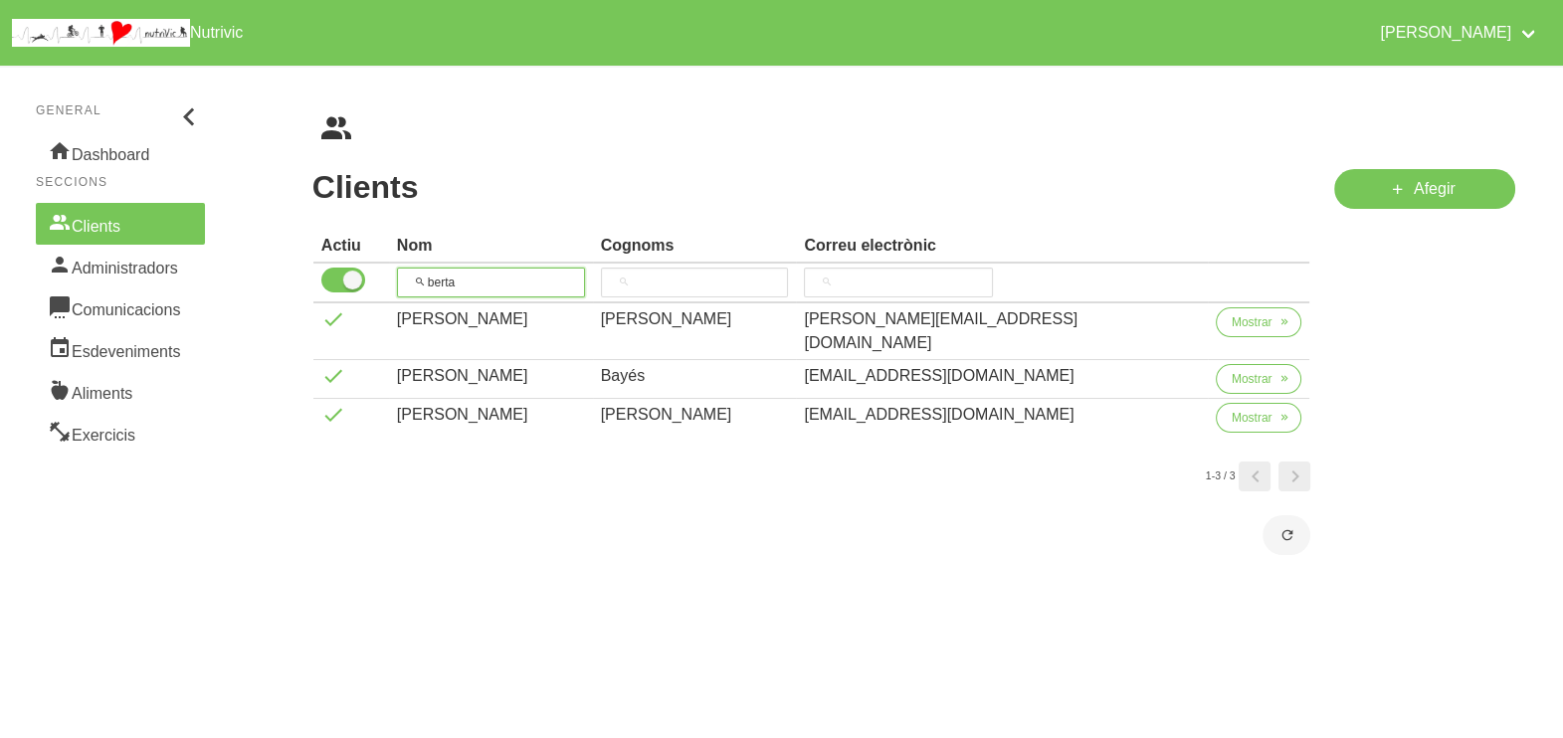
drag, startPoint x: 513, startPoint y: 277, endPoint x: 464, endPoint y: 230, distance: 68.3
click at [342, 274] on tr "berta" at bounding box center [811, 284] width 997 height 40
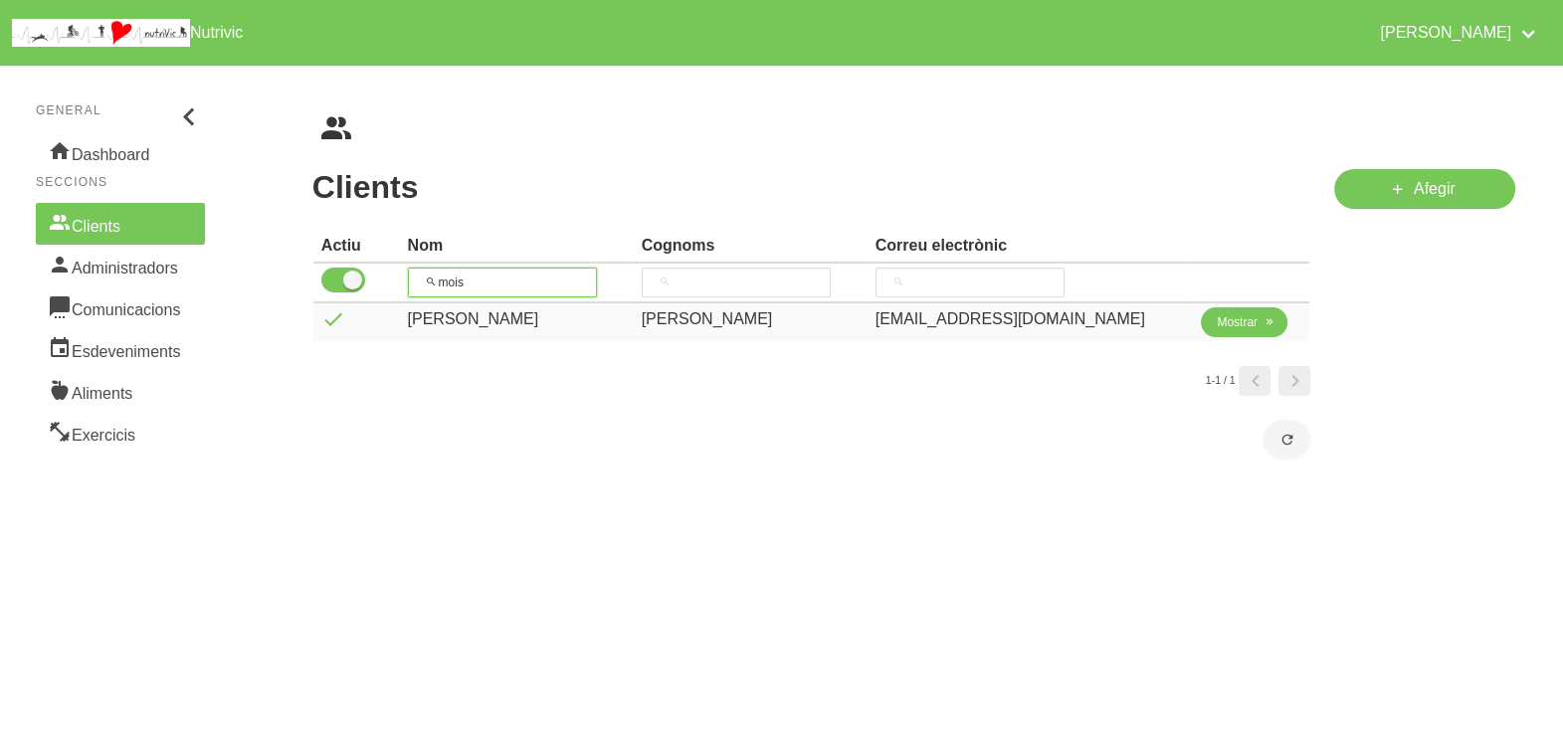
type input "mois"
click at [1207, 330] on button "Mostrar" at bounding box center [1244, 322] width 87 height 30
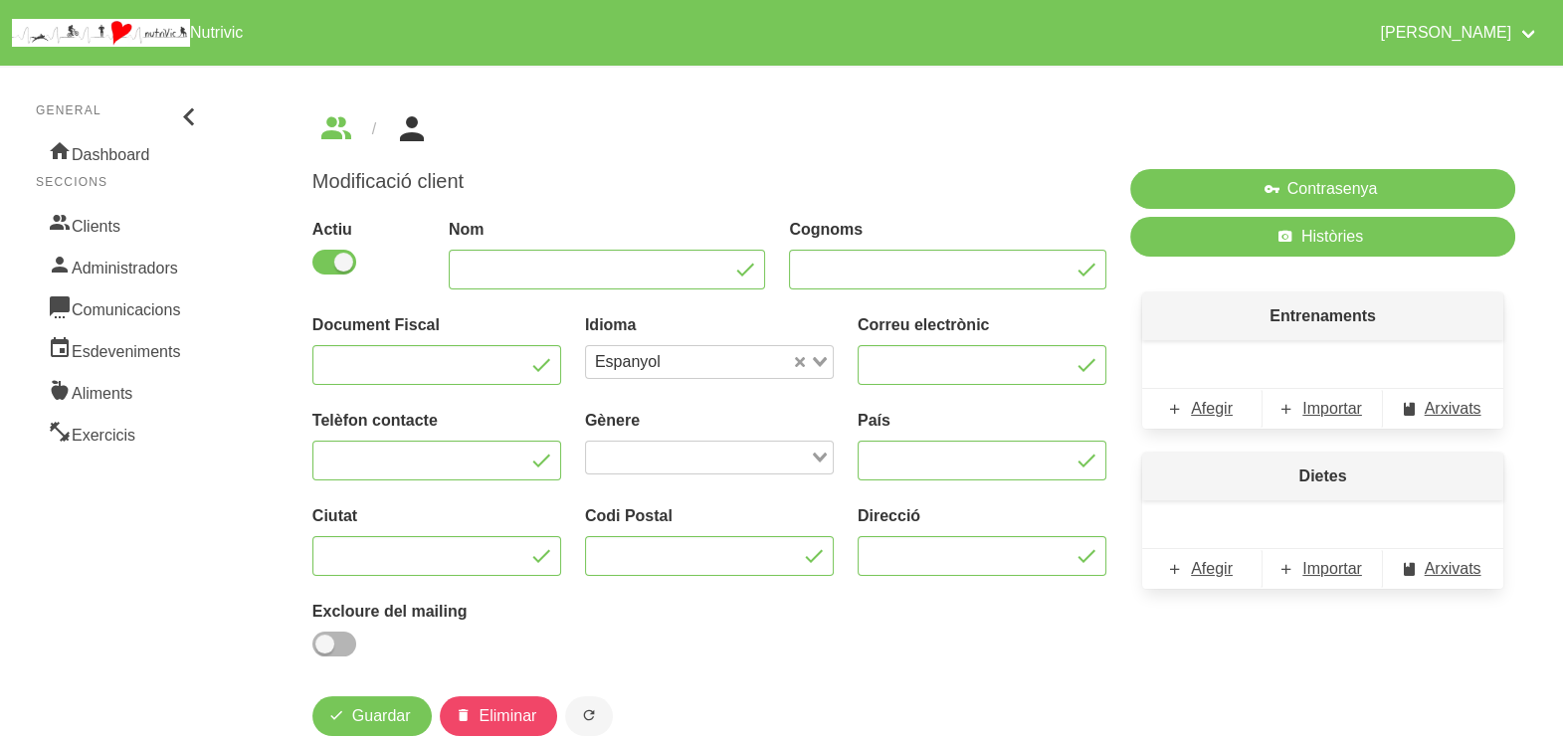
type input "Moises"
type input "[PERSON_NAME]"
type input "[EMAIL_ADDRESS][DOMAIN_NAME]"
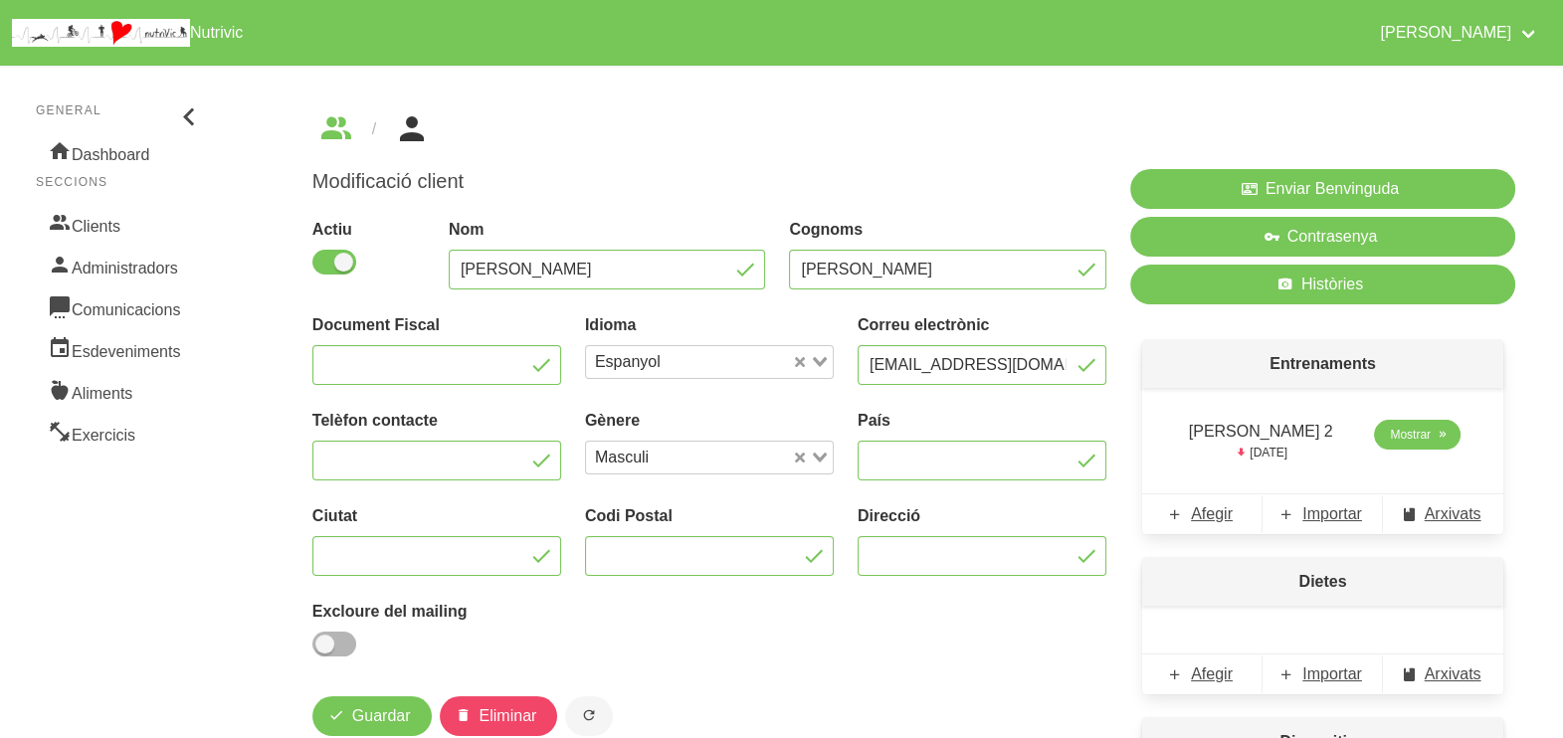
click at [1397, 448] on td "Mostrar" at bounding box center [1417, 441] width 124 height 58
click at [1397, 443] on span "Mostrar" at bounding box center [1410, 435] width 41 height 18
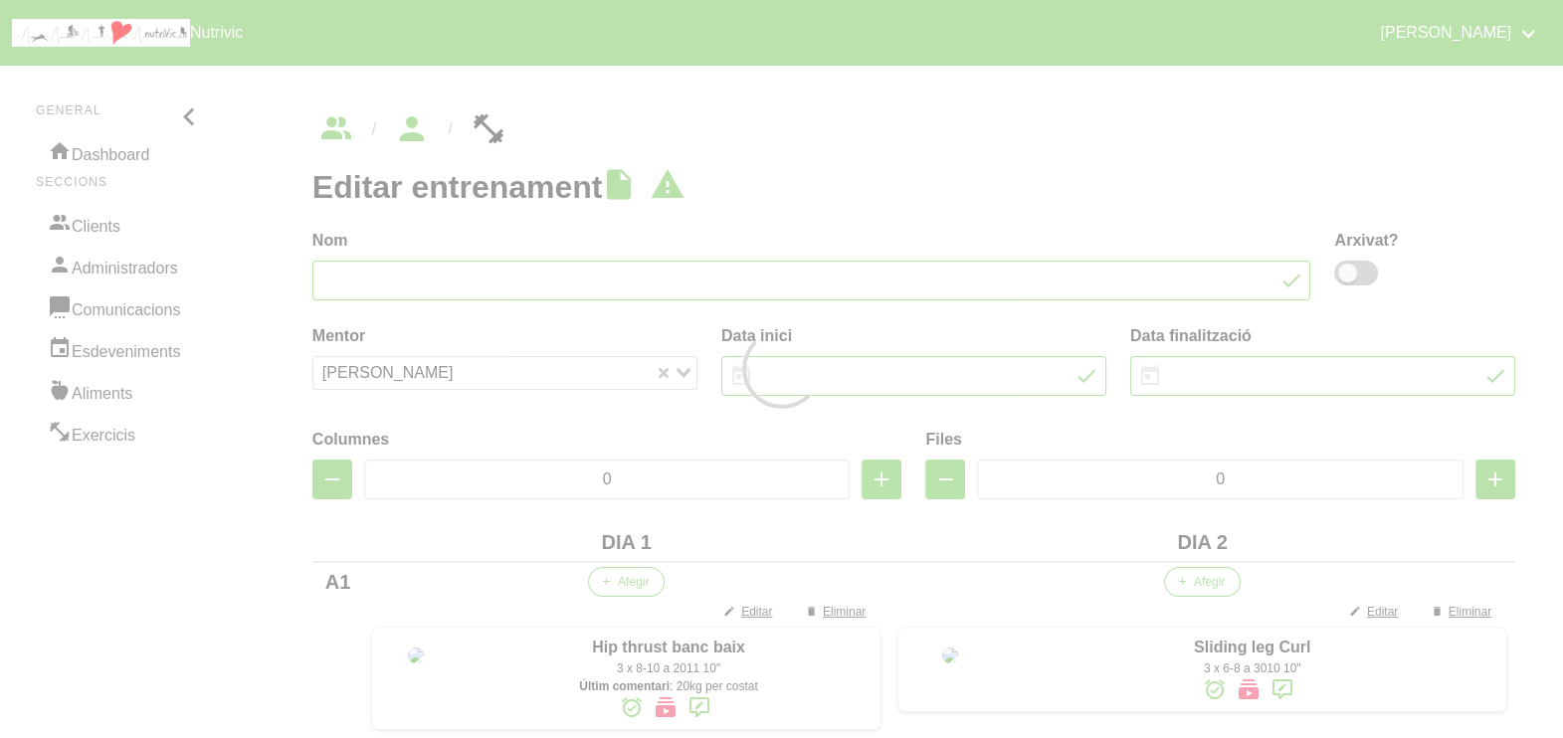
type input "[PERSON_NAME] 2"
type input "3/8/2025"
type input "[DATE]"
type input "2"
type input "9"
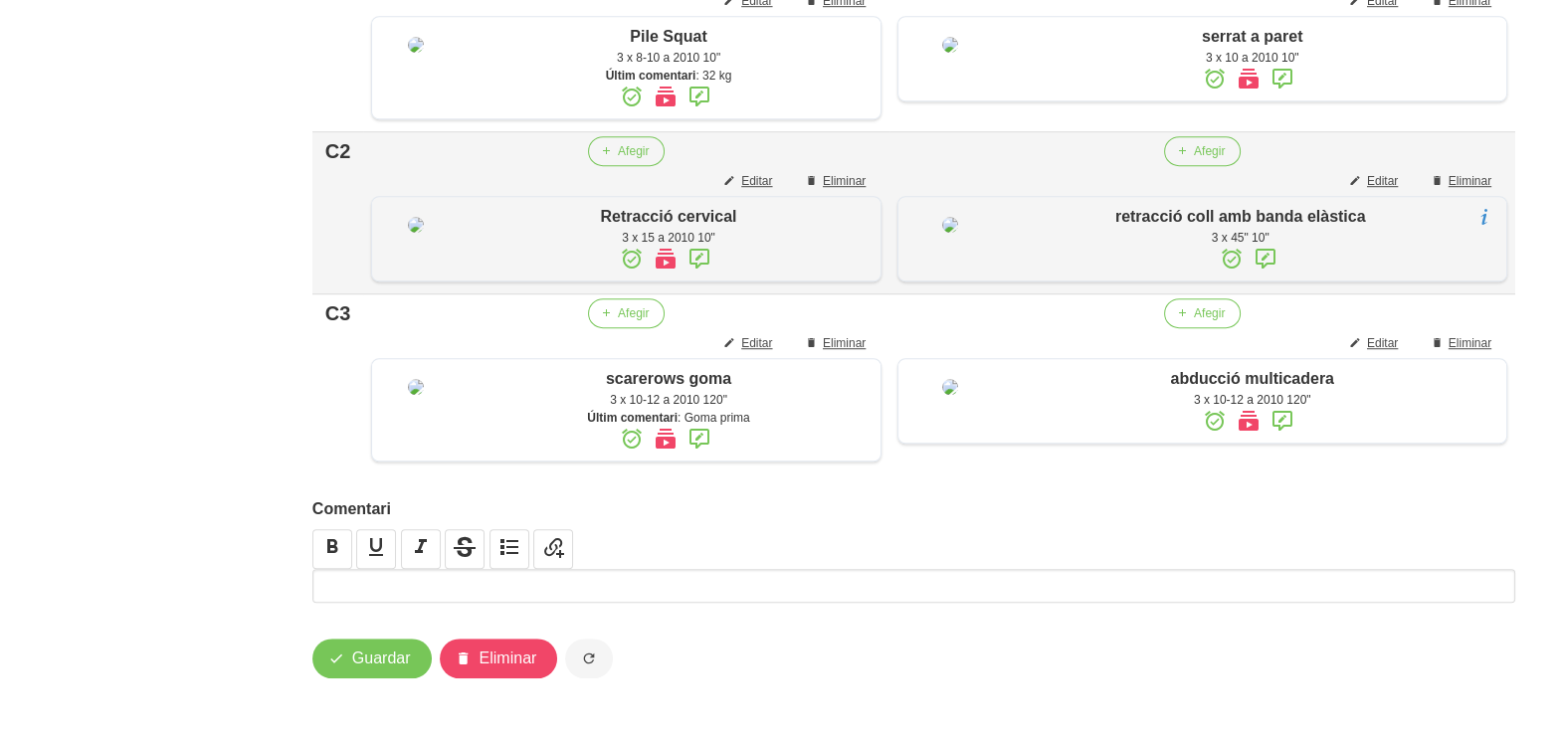
scroll to position [1760, 0]
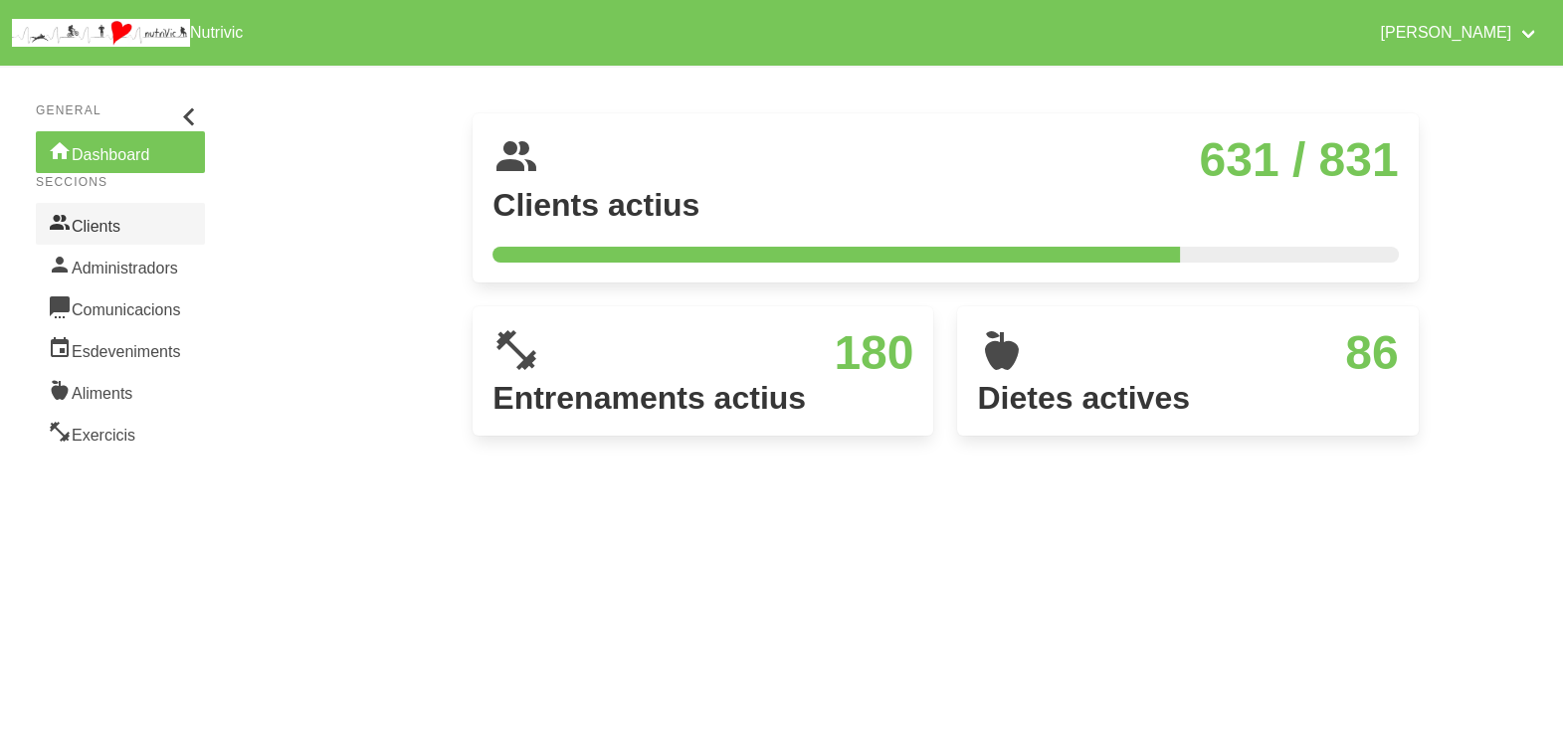
click at [158, 226] on link "Clients" at bounding box center [120, 224] width 169 height 42
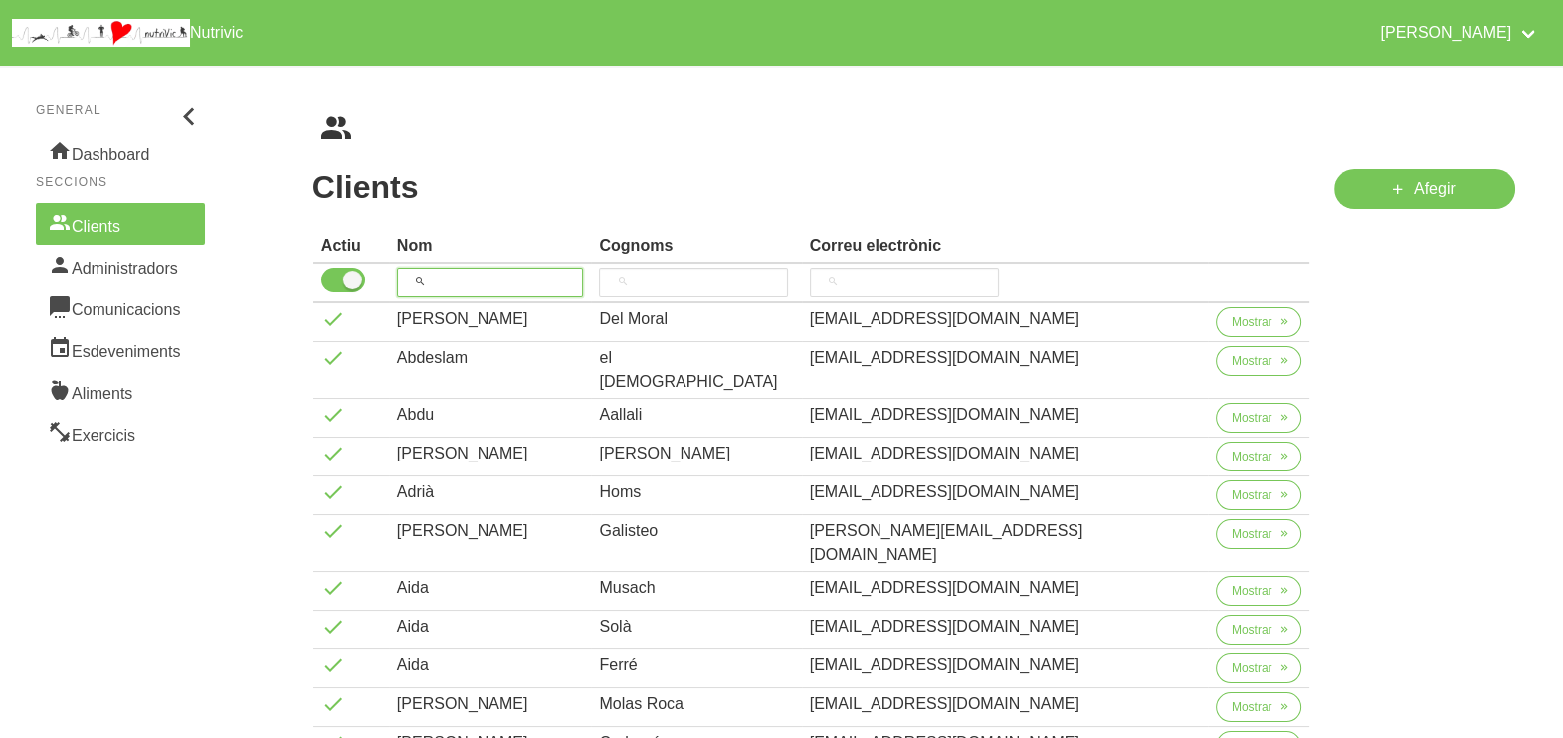
click at [504, 279] on input "search" at bounding box center [490, 283] width 187 height 30
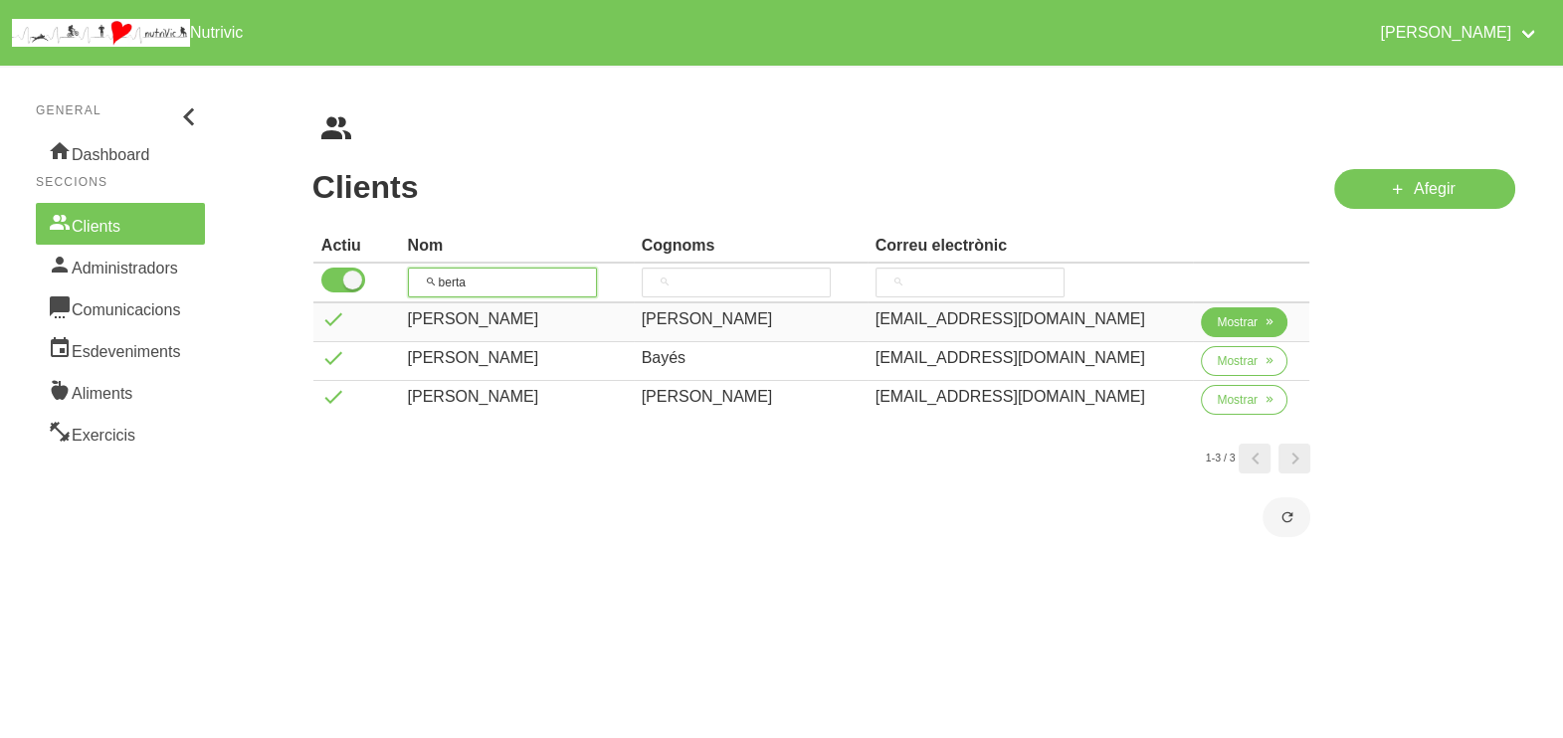
type input "berta"
click at [1249, 326] on span "Mostrar" at bounding box center [1237, 322] width 41 height 18
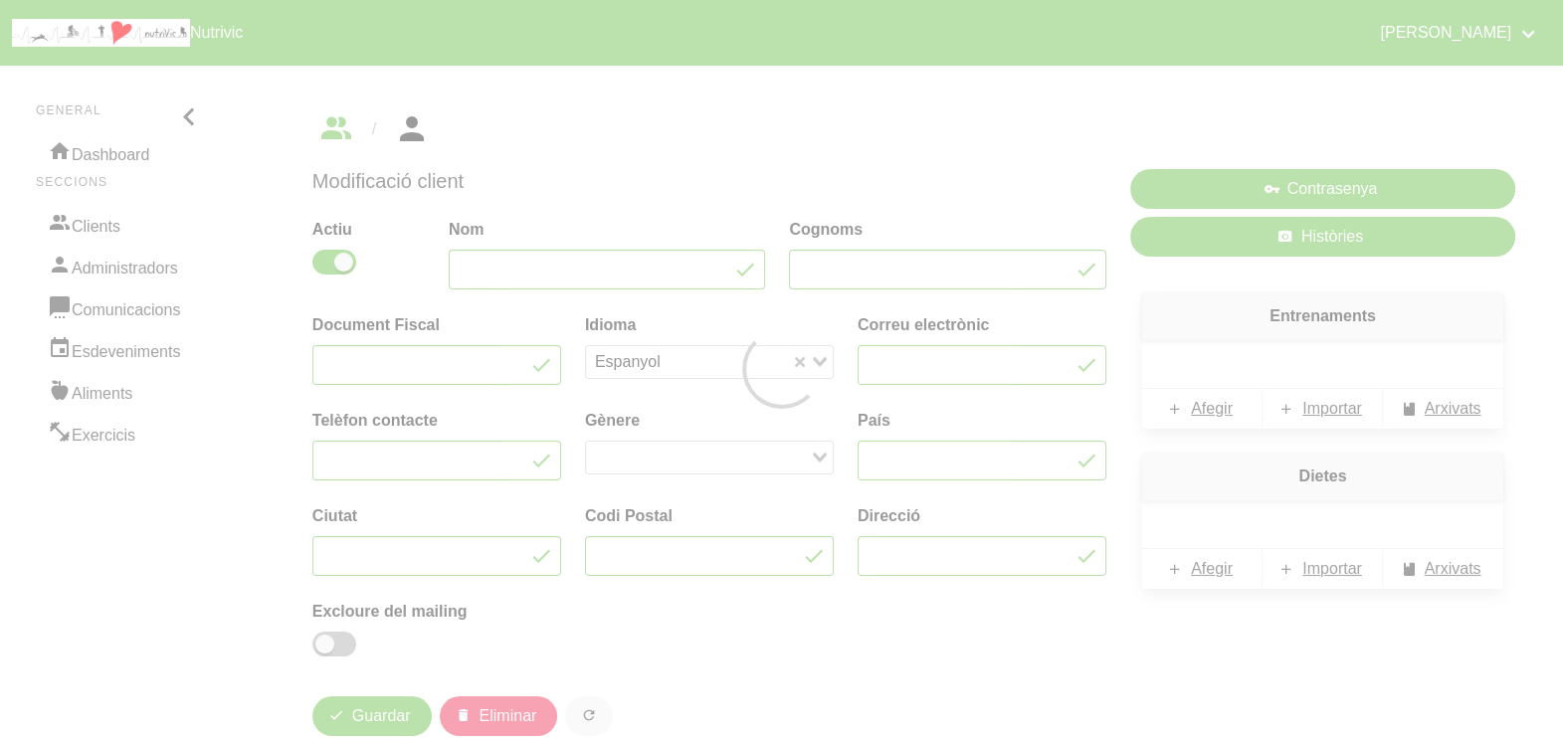
type input "[PERSON_NAME]"
type input "[EMAIL_ADDRESS][DOMAIN_NAME]"
type input "660044513"
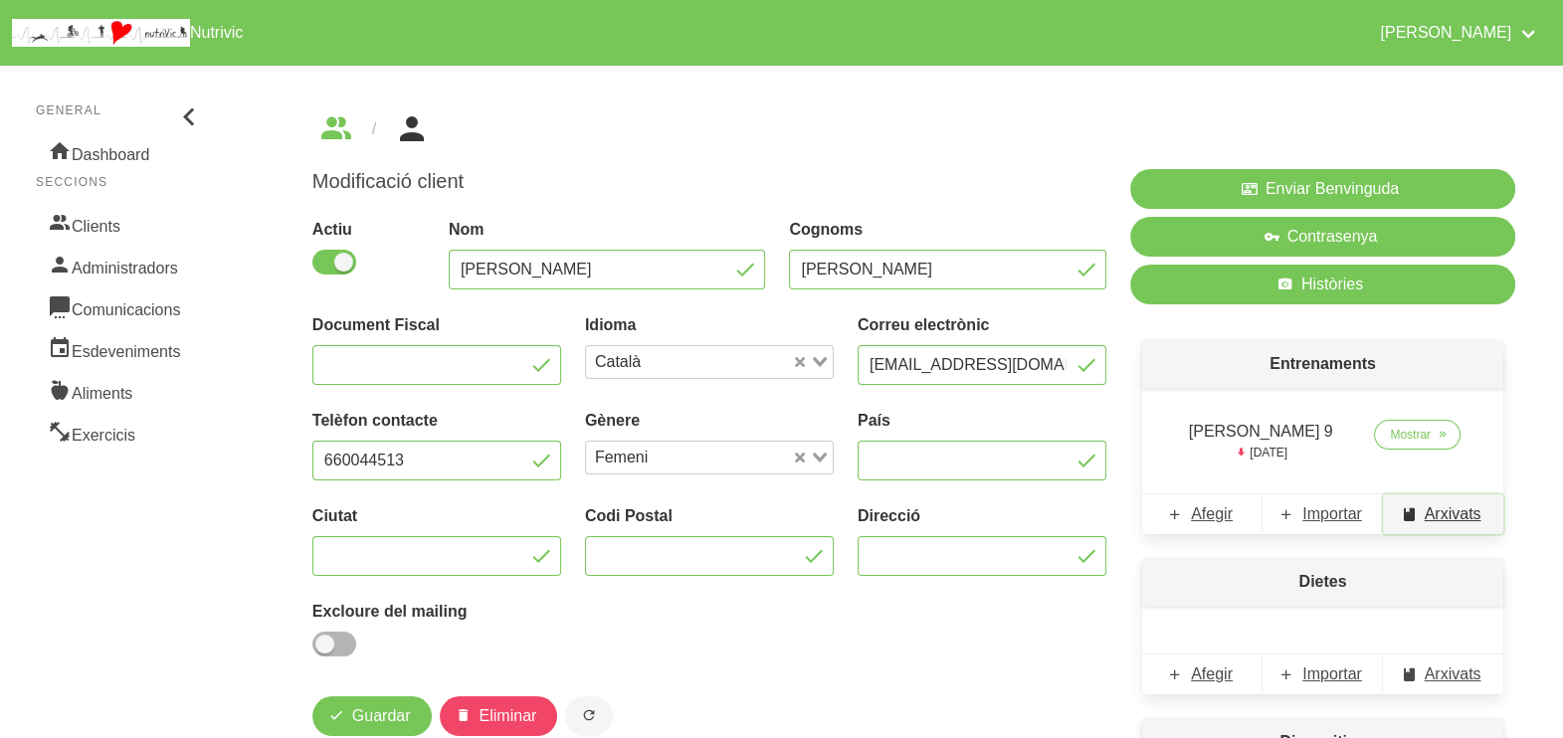
click at [1451, 514] on span "Arxivats" at bounding box center [1453, 514] width 57 height 24
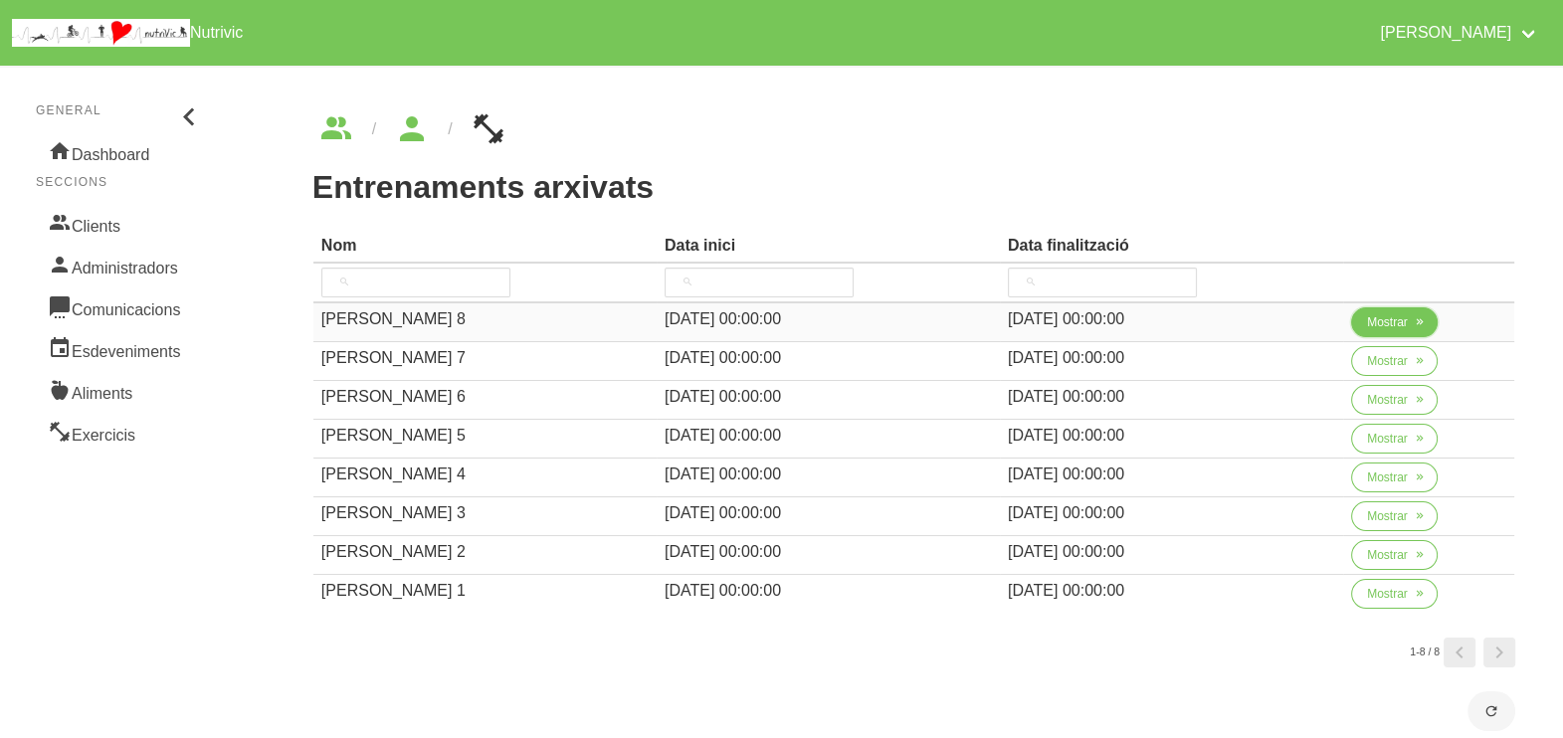
click at [1383, 323] on span "Mostrar" at bounding box center [1387, 322] width 41 height 18
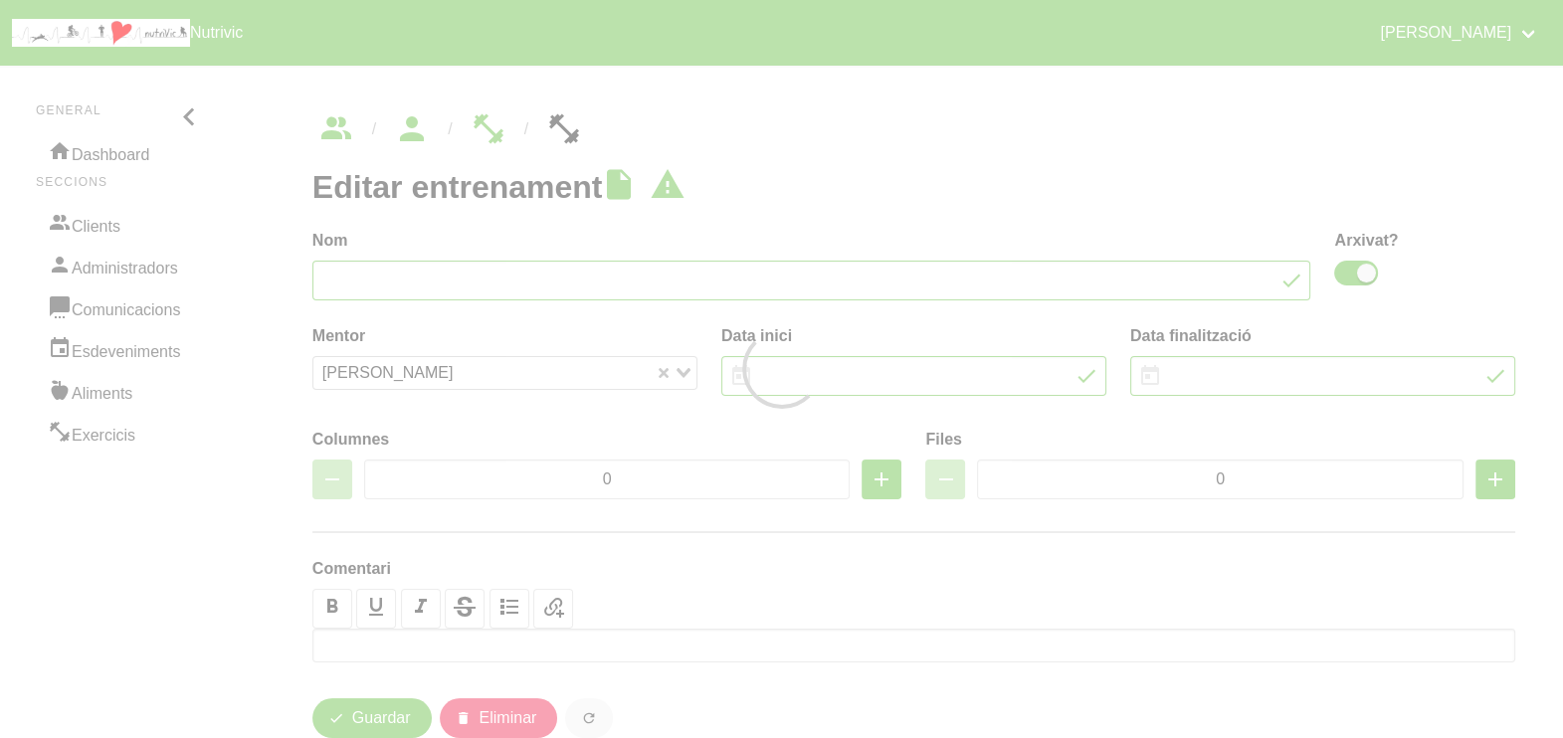
type input "[PERSON_NAME] 8"
checkbox input "true"
type input "[DATE]"
type input "3"
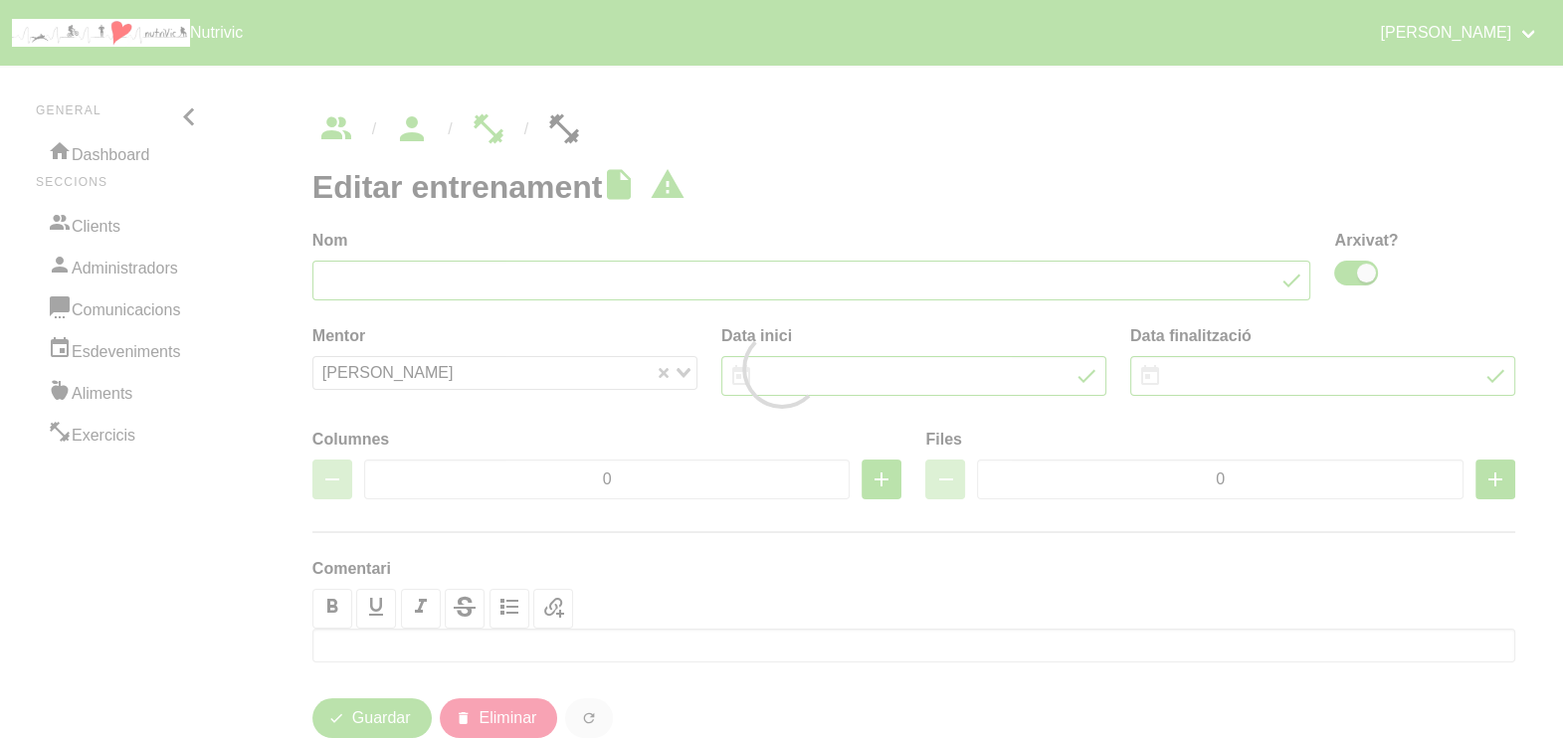
type input "8"
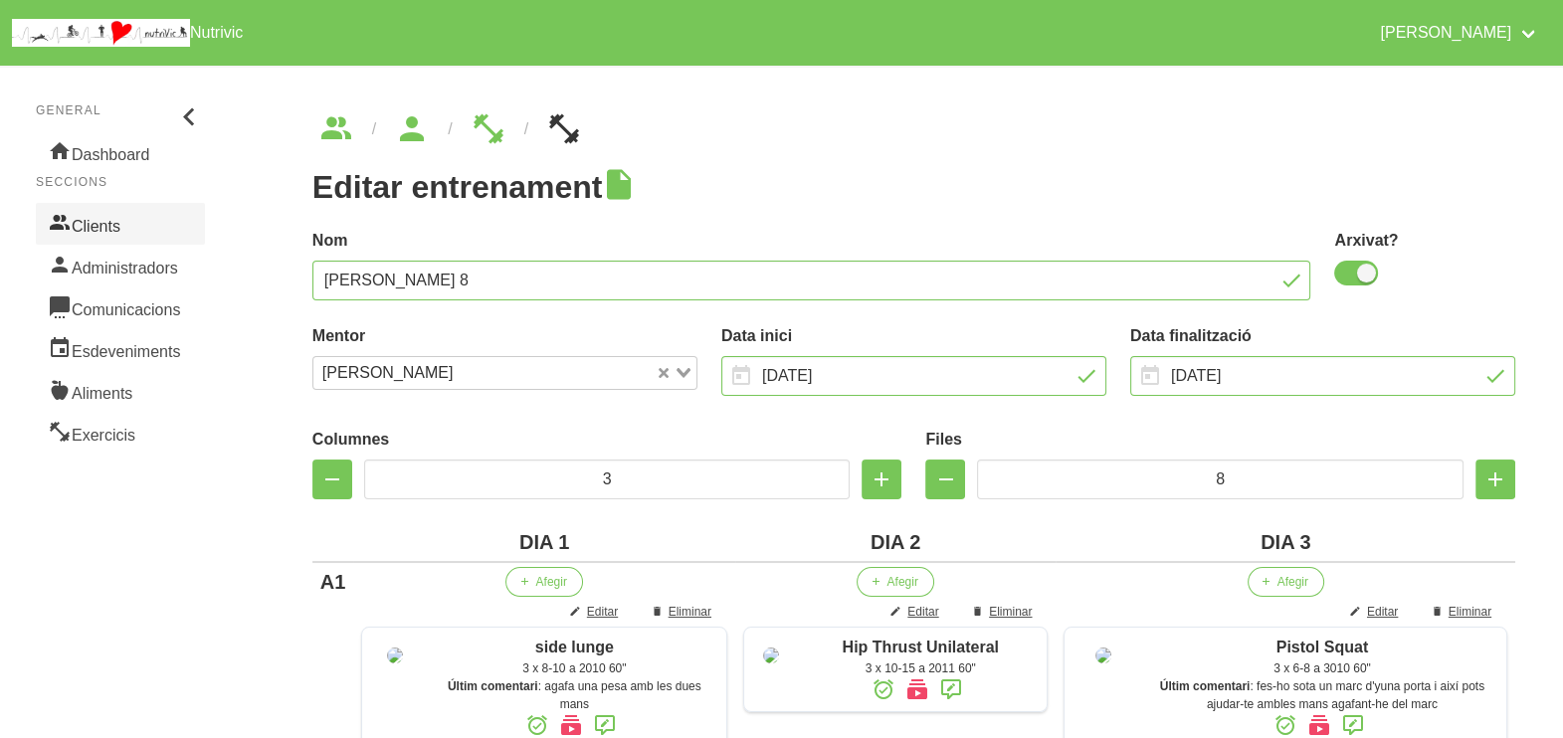
click at [120, 226] on link "Clients" at bounding box center [120, 224] width 169 height 42
